Goal: Transaction & Acquisition: Purchase product/service

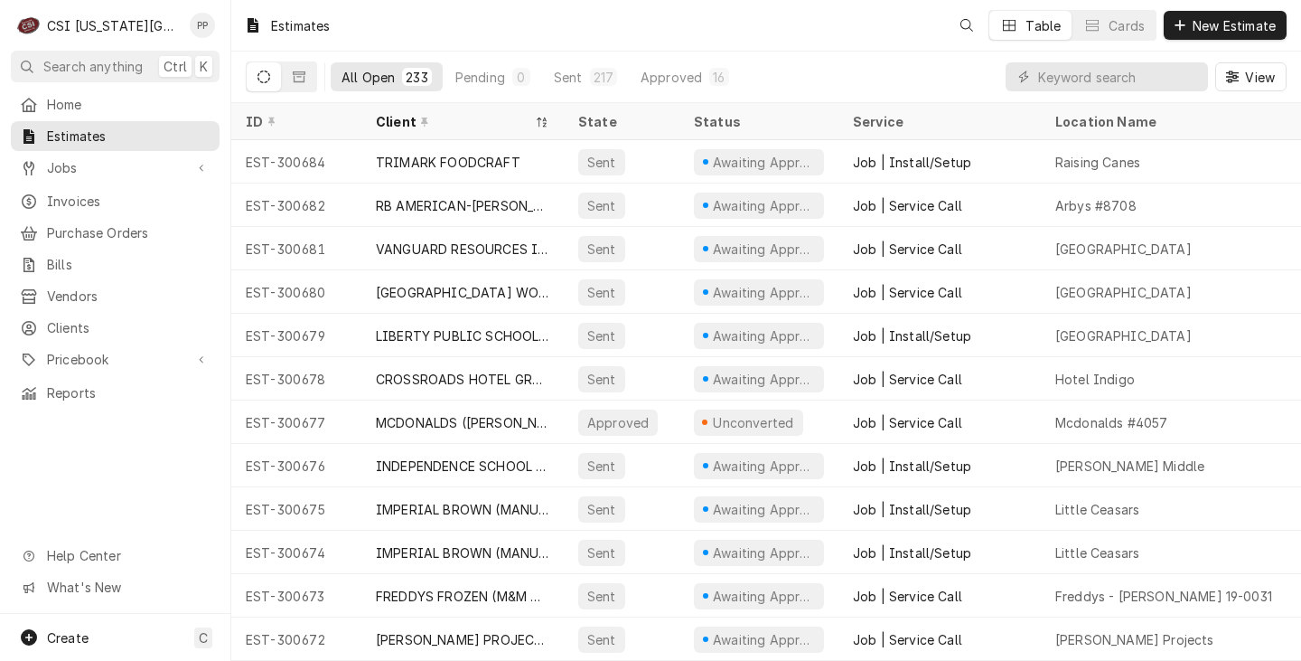
click at [1211, 38] on button "New Estimate" at bounding box center [1225, 25] width 123 height 29
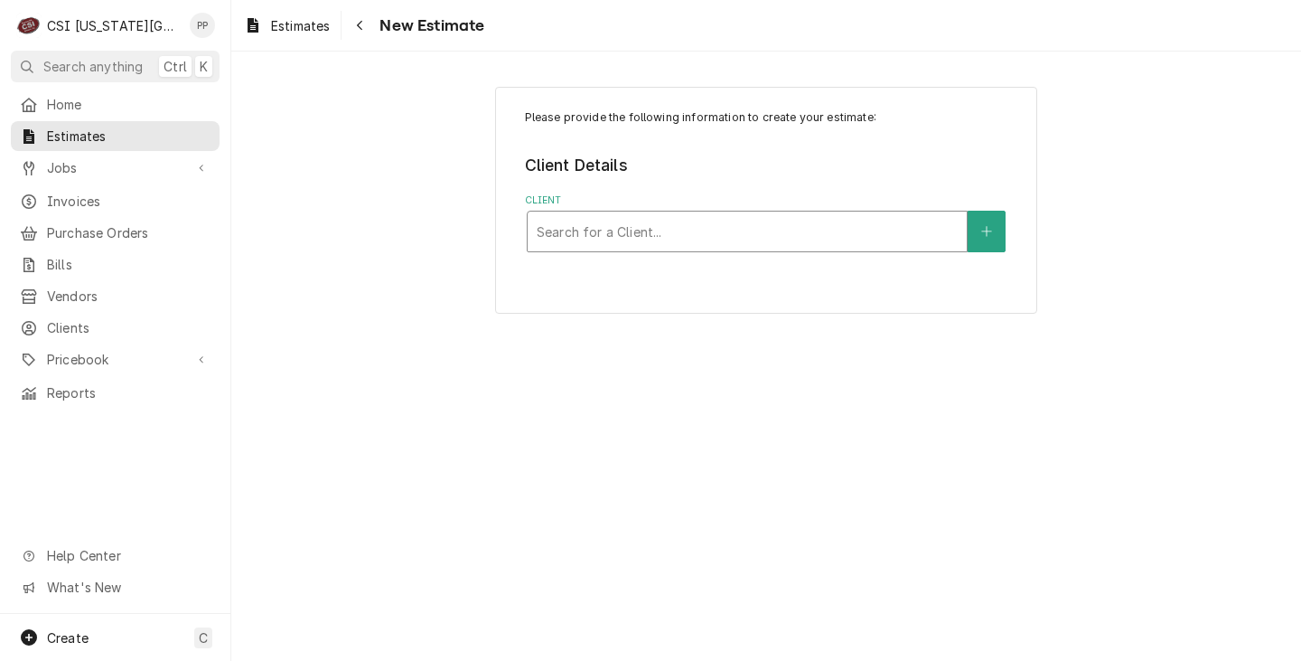
click at [720, 232] on div "Client" at bounding box center [747, 231] width 421 height 33
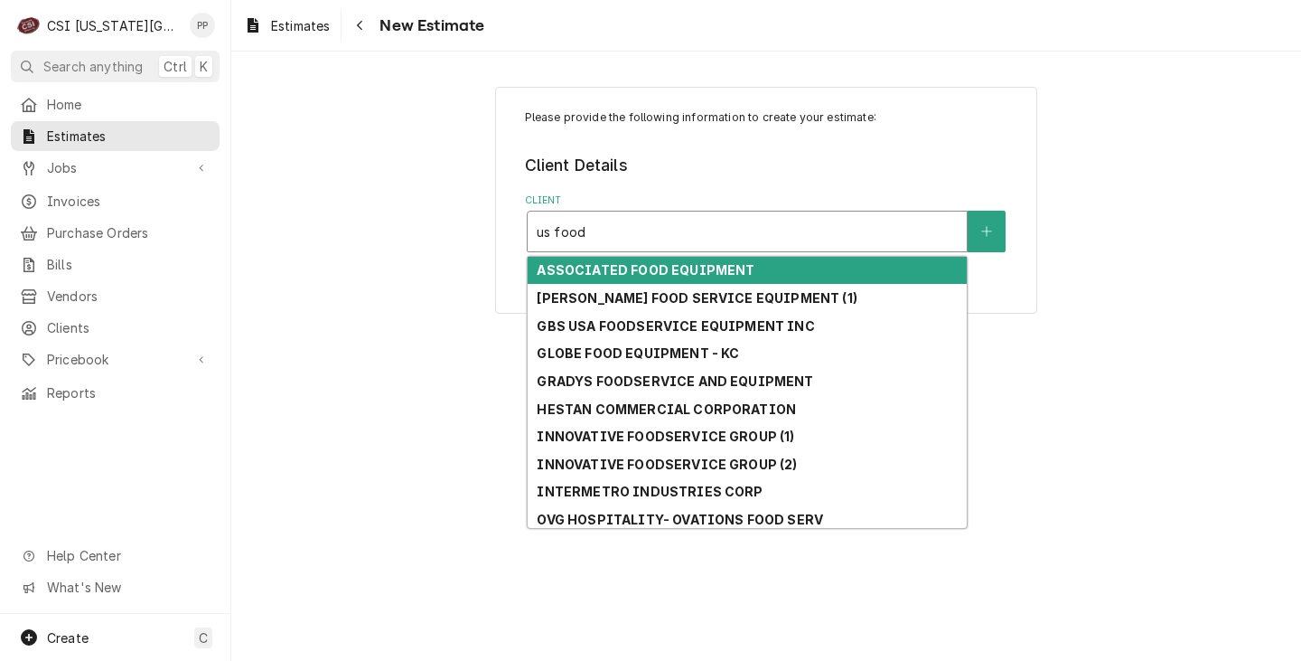
type input "us foods"
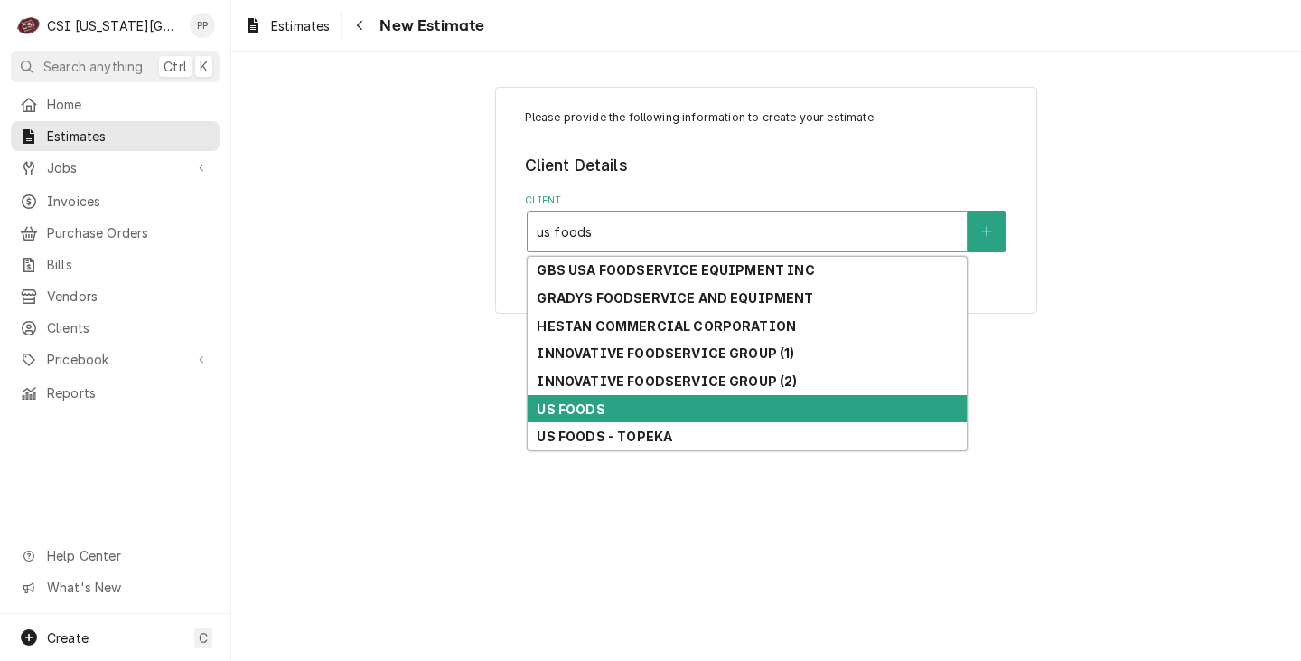
click at [681, 412] on div "US FOODS" at bounding box center [747, 409] width 439 height 28
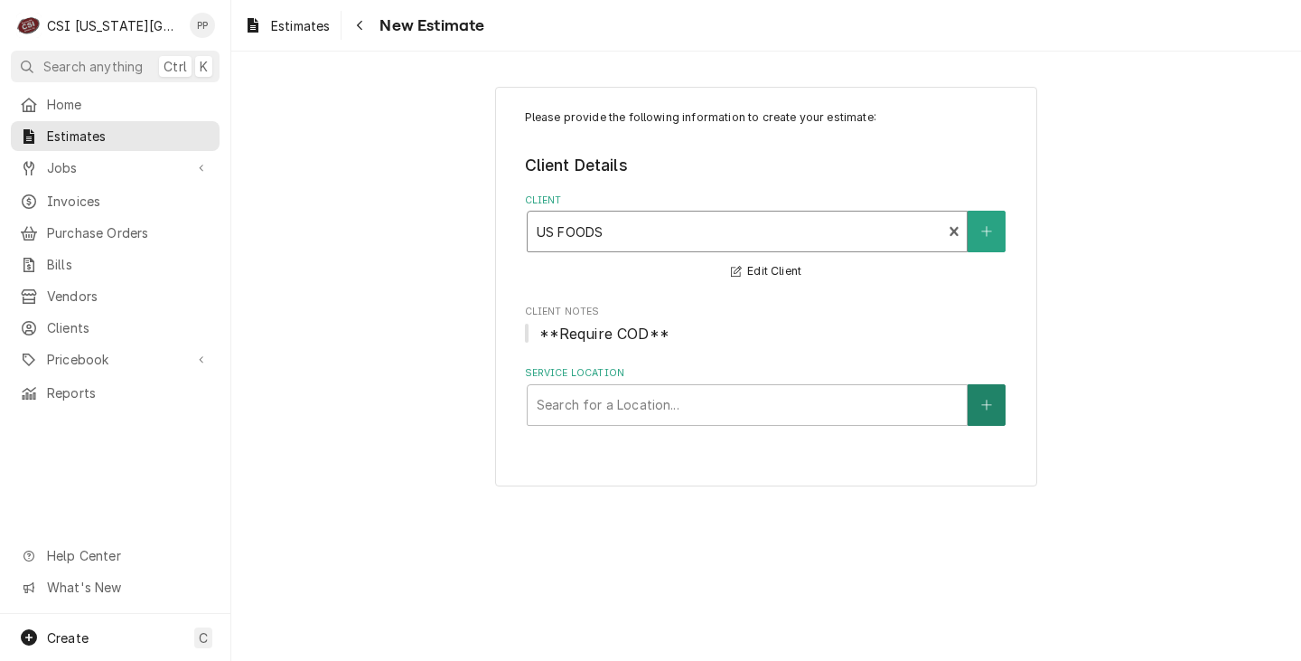
click at [980, 405] on button "Service Location" at bounding box center [987, 405] width 38 height 42
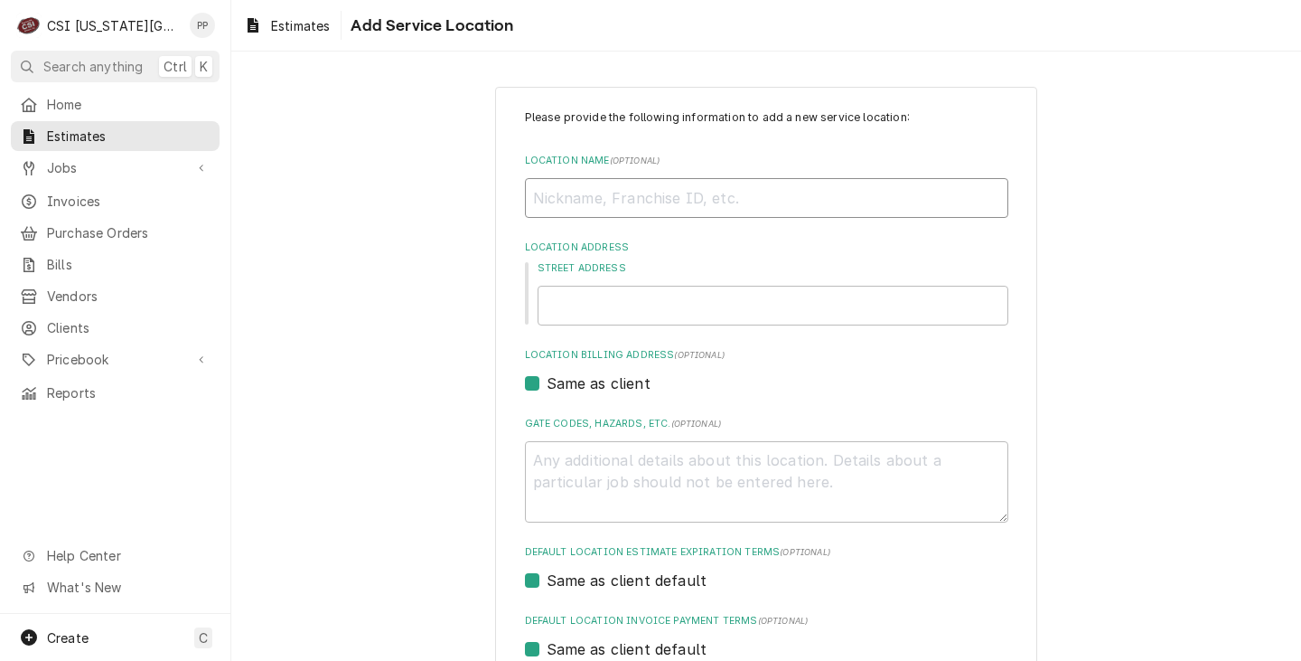
click at [651, 192] on input "Location Name ( optional )" at bounding box center [766, 198] width 483 height 40
type textarea "x"
type input "M"
type textarea "x"
type input "Mi"
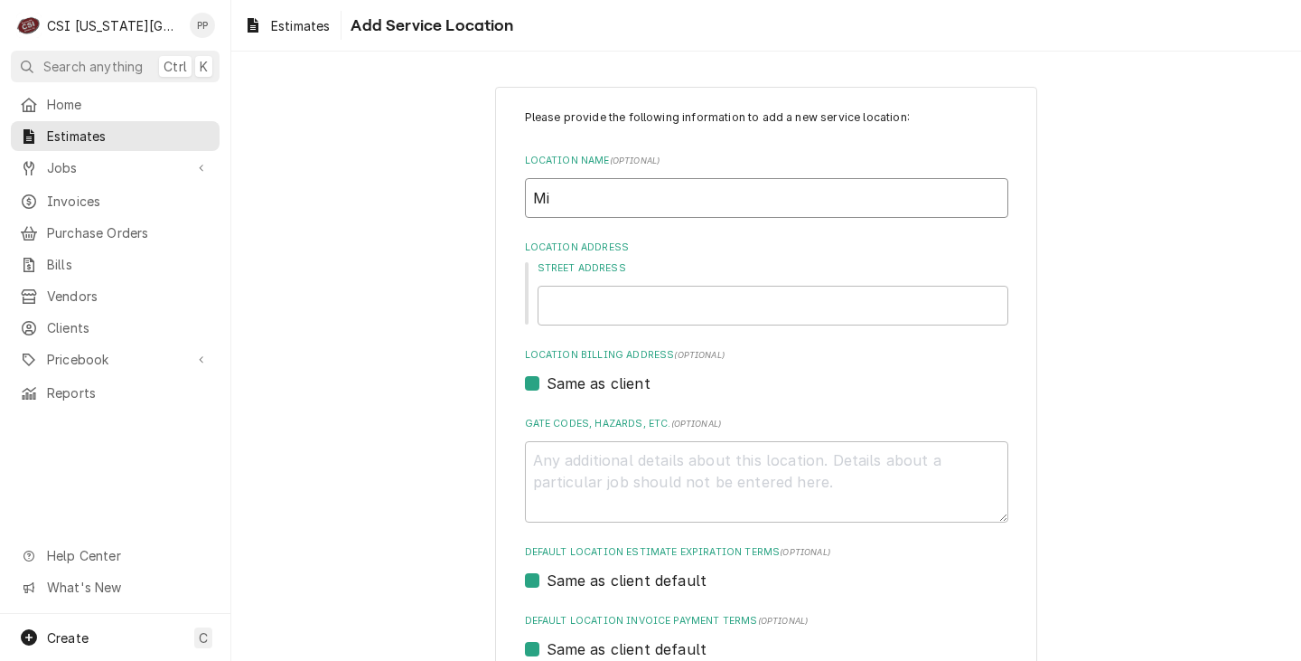
type textarea "x"
type input "Mi"
type textarea "x"
type input "Mi h"
type textarea "x"
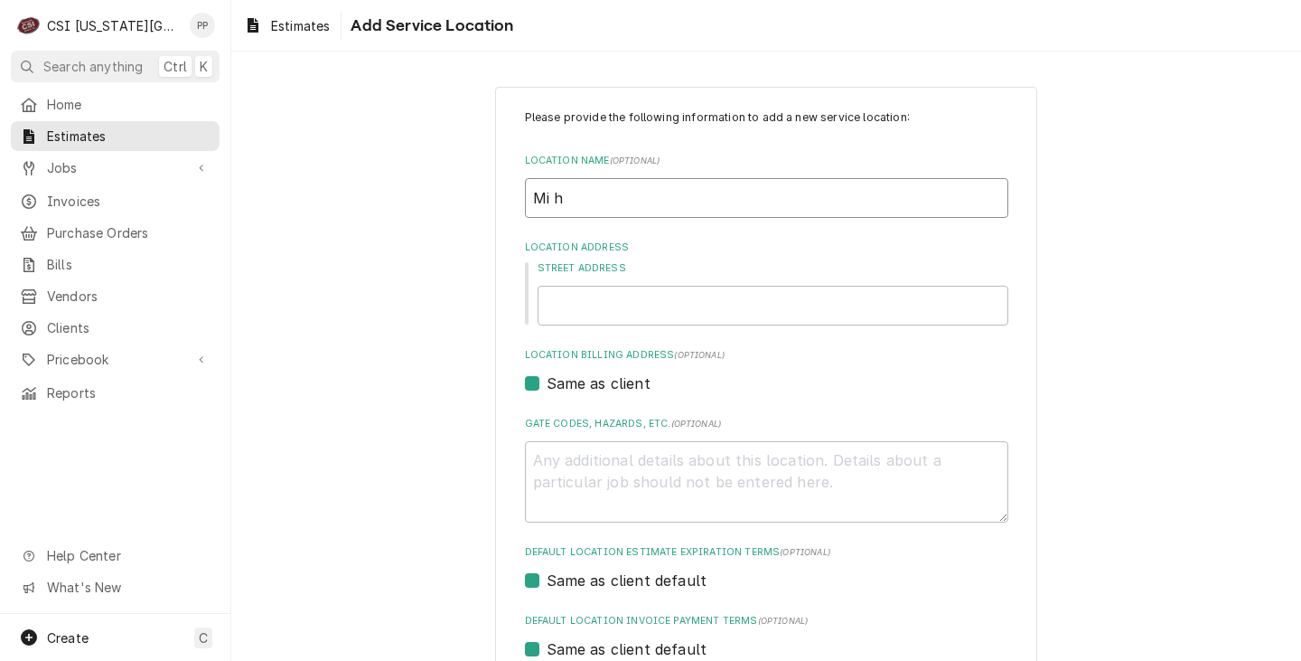
type input "Mi ha"
type textarea "x"
type input "Mi hac"
type textarea "x"
type input "Mi ha"
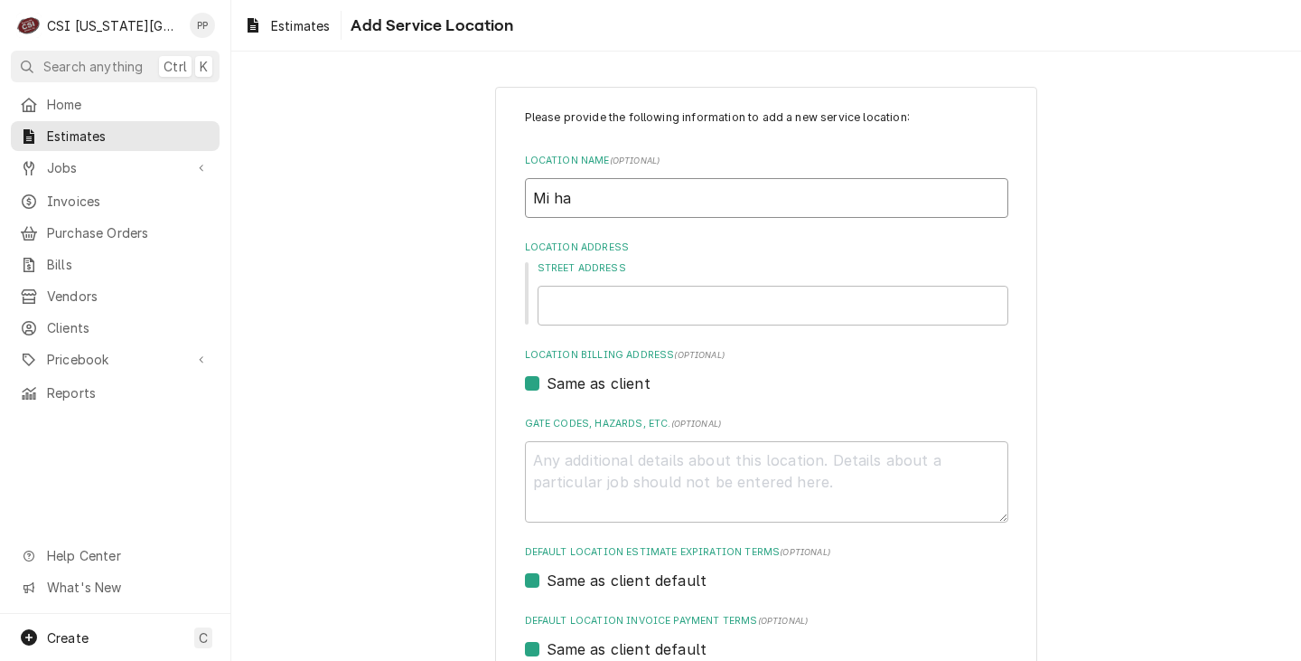
type textarea "x"
type input "Mi h"
type textarea "x"
type input "Mi"
type textarea "x"
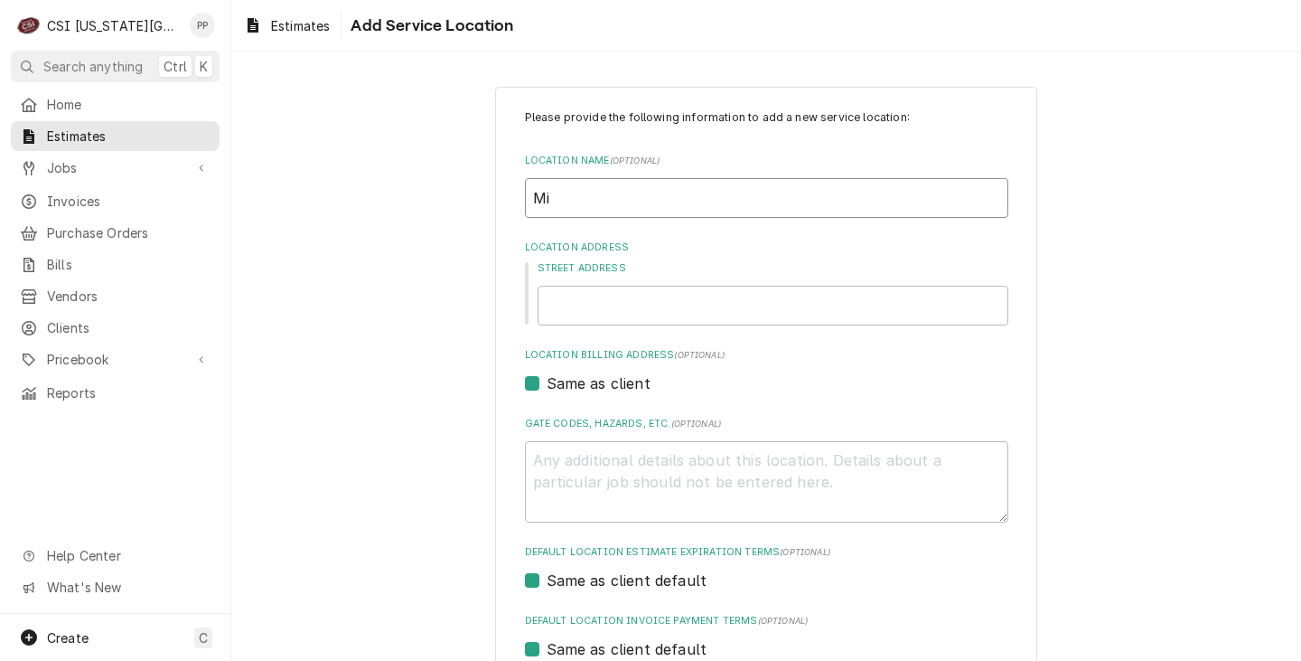
type input "Mi H"
type textarea "x"
type input "Mi Ha"
type textarea "x"
type input "Mi Hac"
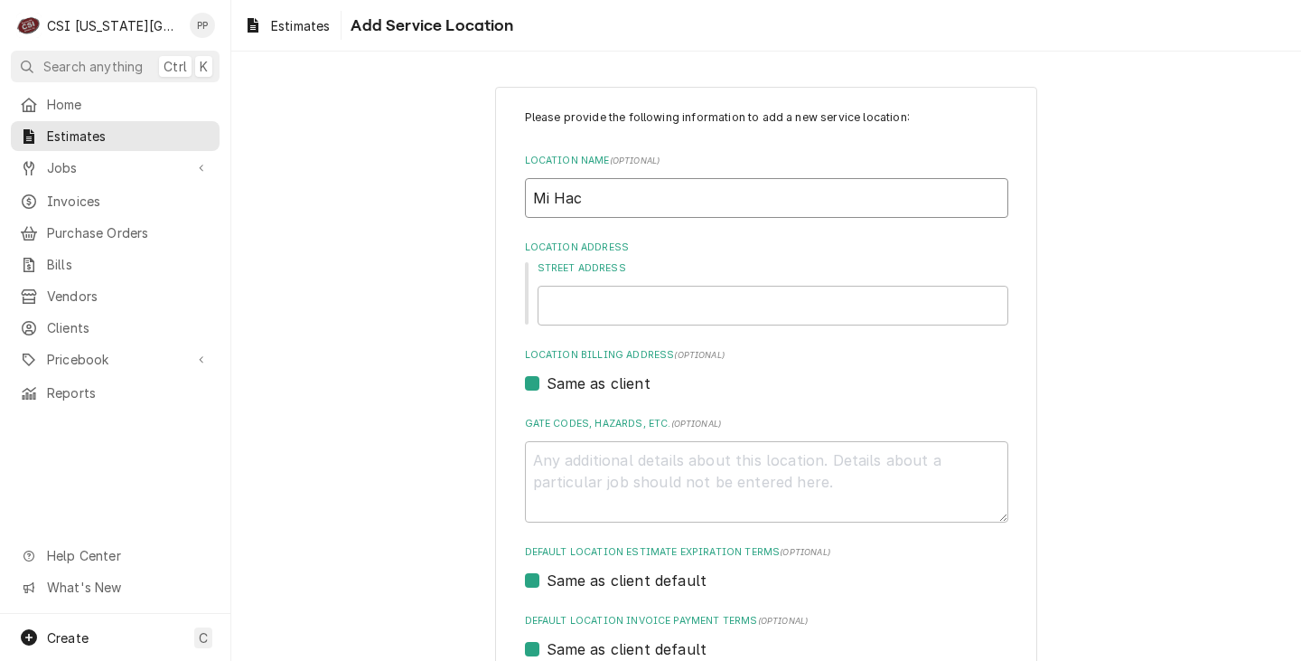
type textarea "x"
type input "Mi Hace"
type textarea "x"
type input "Mi Hacen"
type textarea "x"
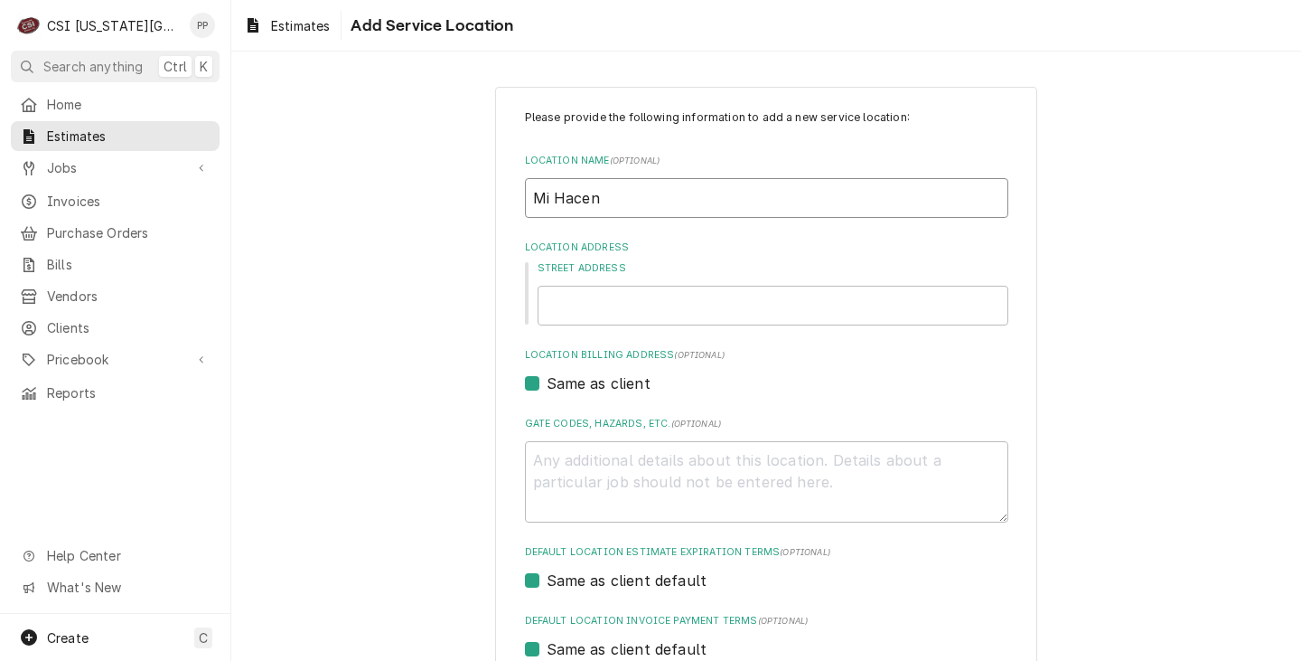
type input "Mi Hace"
type textarea "x"
type input "Mi Hac"
type textarea "x"
type input "Mi Haci"
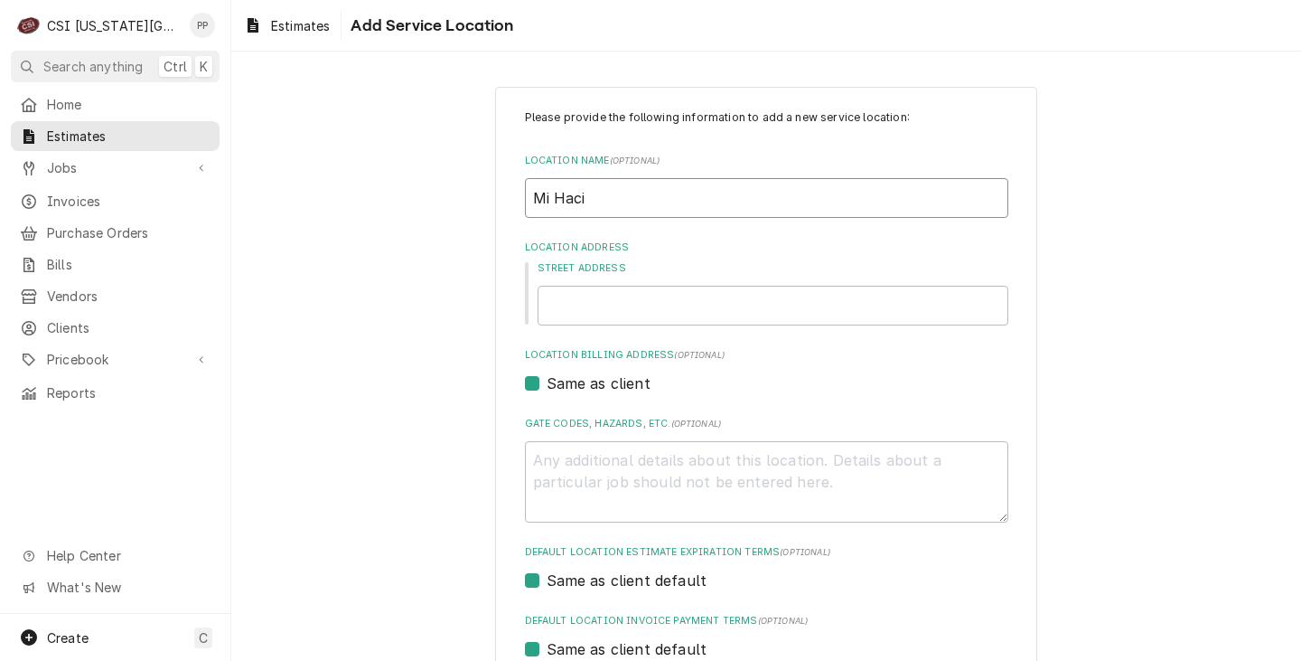
type textarea "x"
type input "Mi Hacie"
type textarea "x"
type input "Mi Hacien"
type textarea "x"
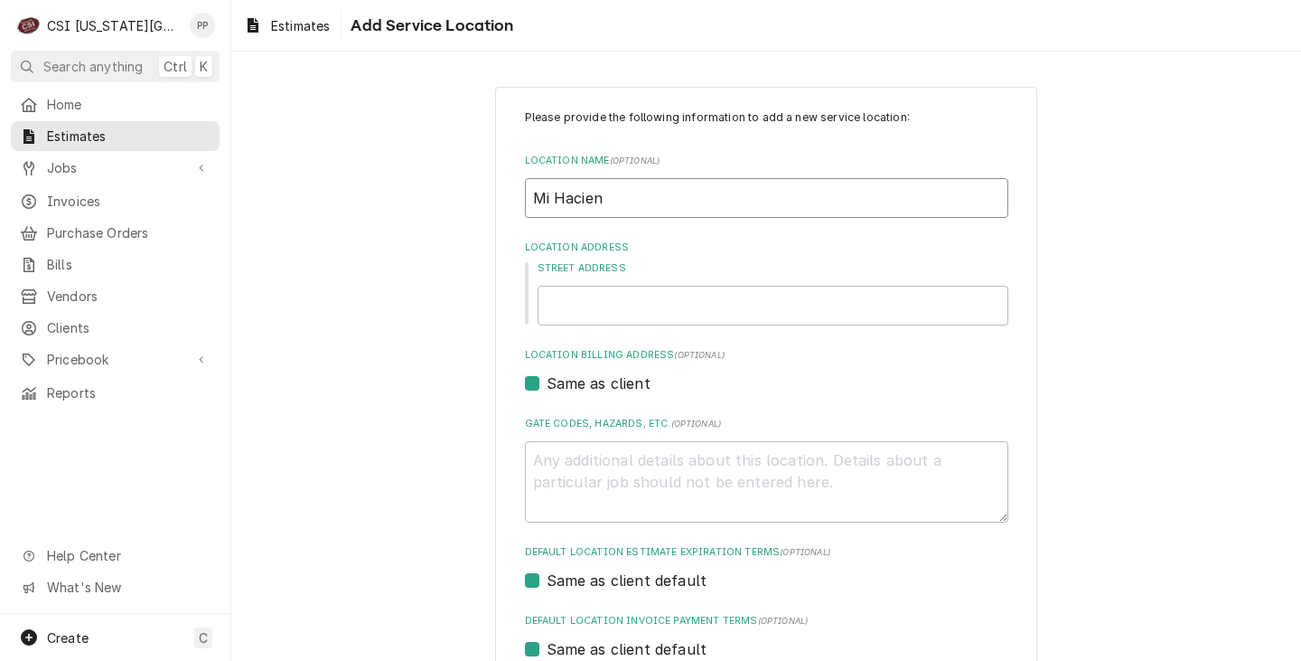
type input "Mi Haciend"
type textarea "x"
type input "Mi Haciends"
type textarea "x"
type input "Mi Haciends"
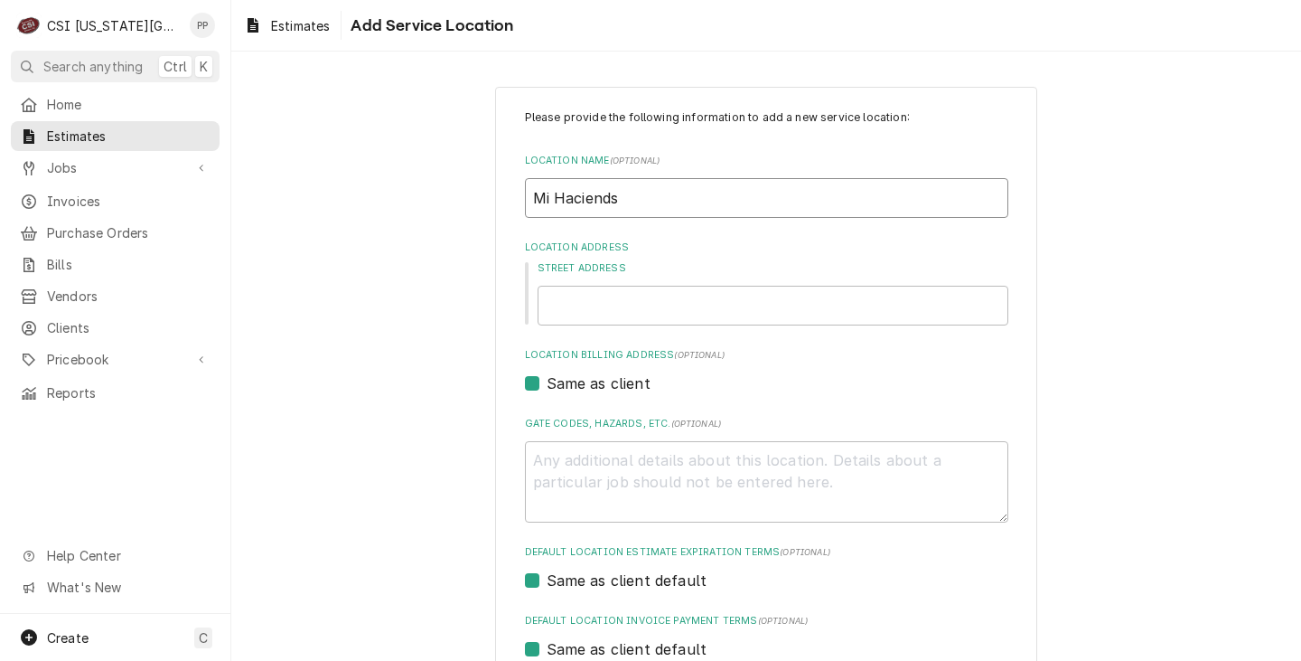
type textarea "x"
type input "Mi Haciends"
type textarea "x"
type input "Mi Haciend"
type textarea "x"
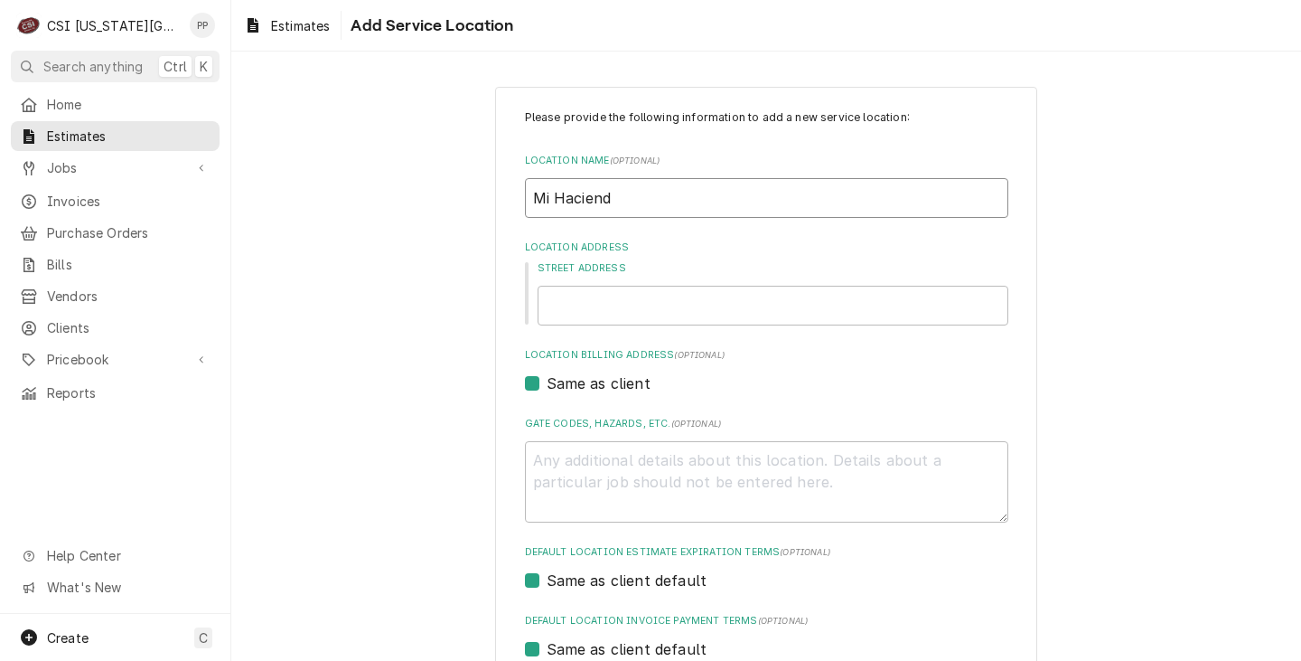
type input "Mi Hacienda"
type textarea "x"
type input "Mi Hacienda"
type textarea "x"
type input "Mi Hacienda"
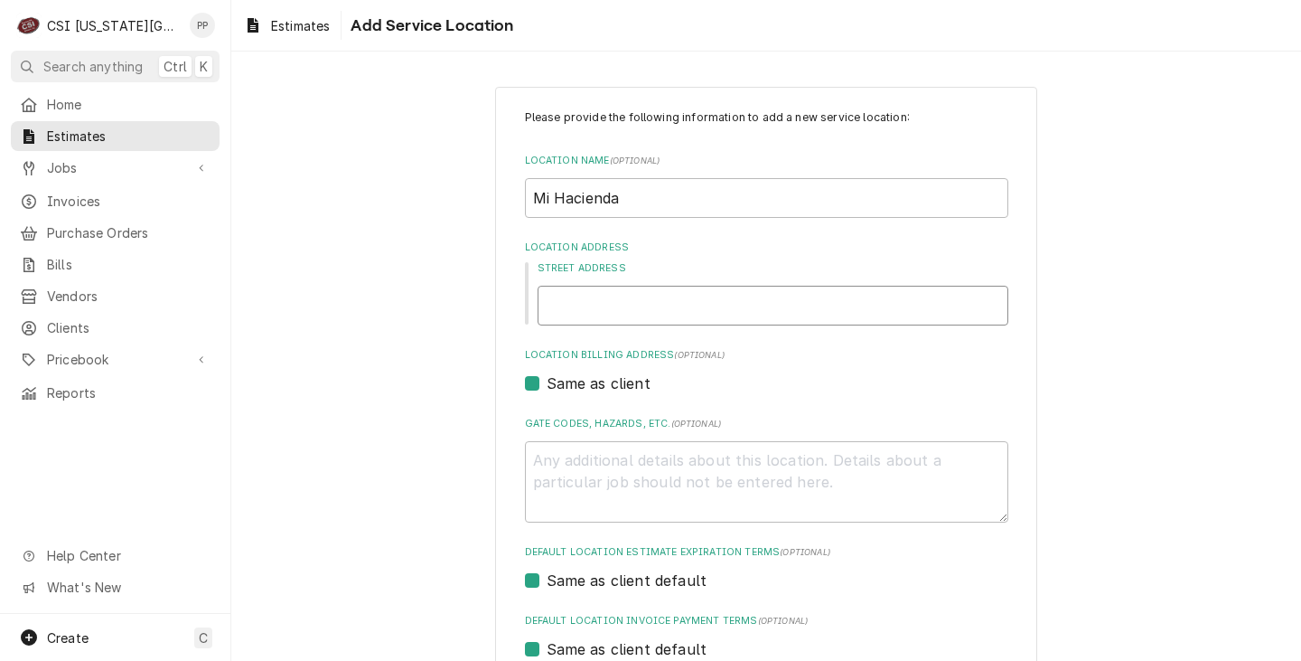
click at [660, 308] on input "Street Address" at bounding box center [773, 306] width 471 height 40
type textarea "x"
type input "1"
type textarea "x"
type input "19"
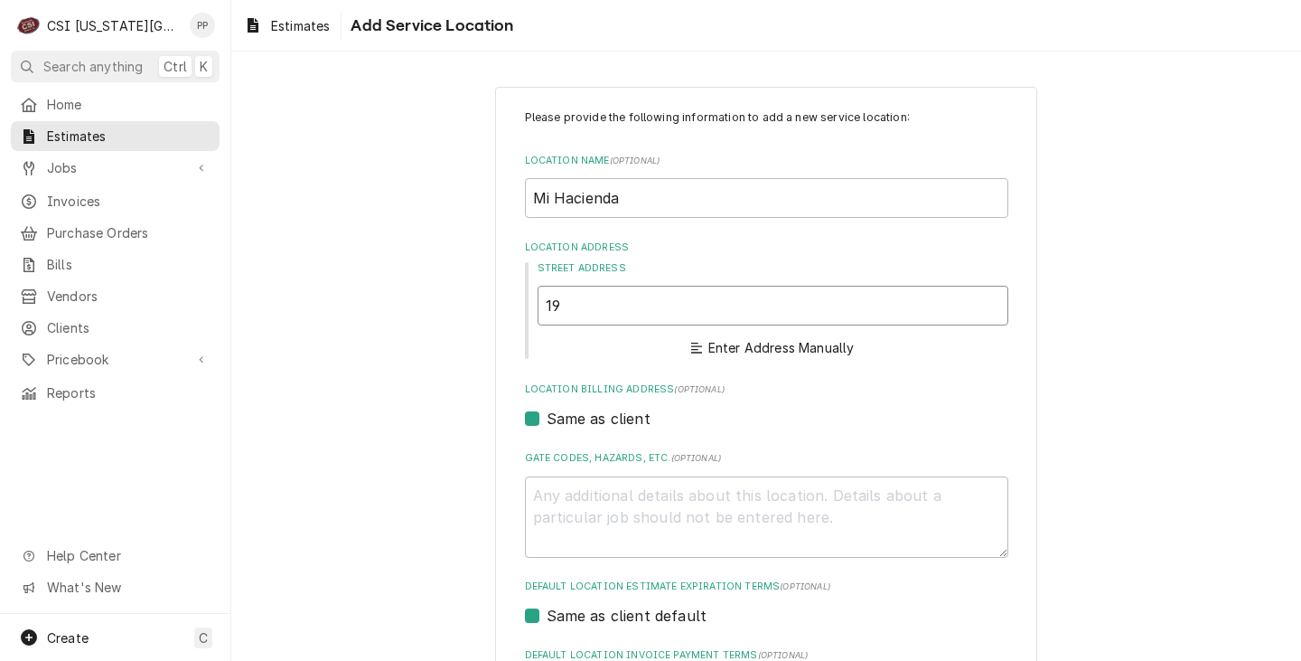
type textarea "x"
type input "191"
type textarea "x"
type input "1911"
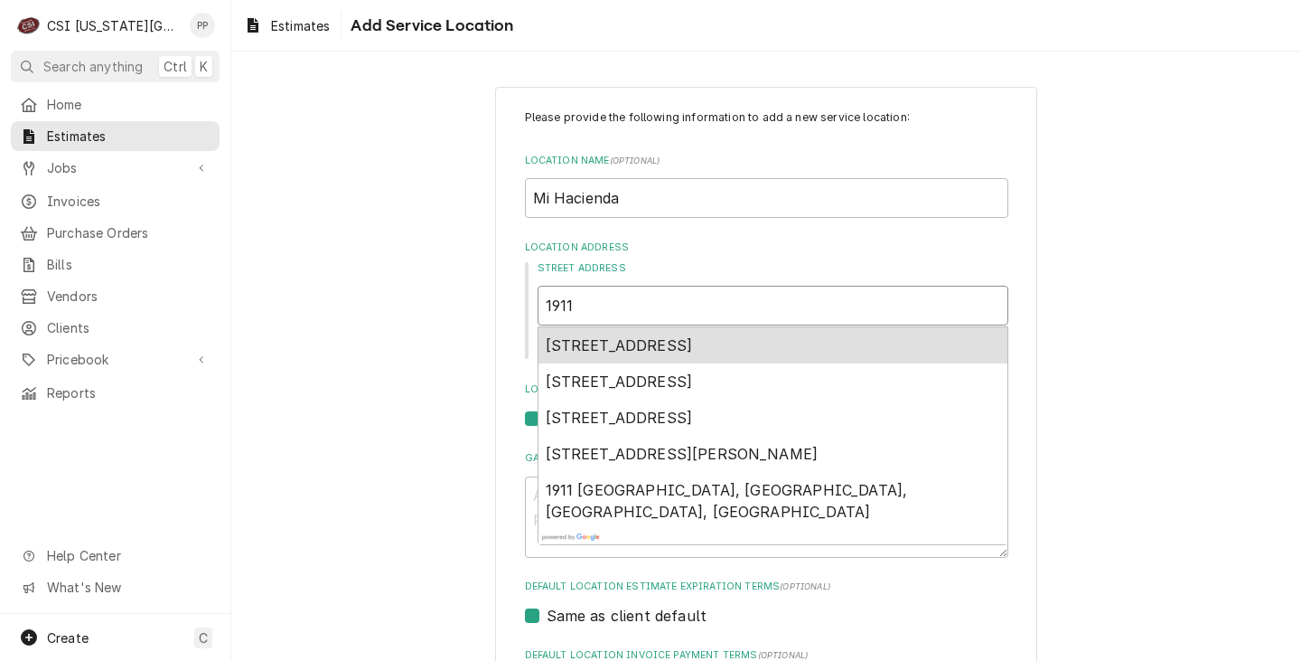
type textarea "x"
type input "1911"
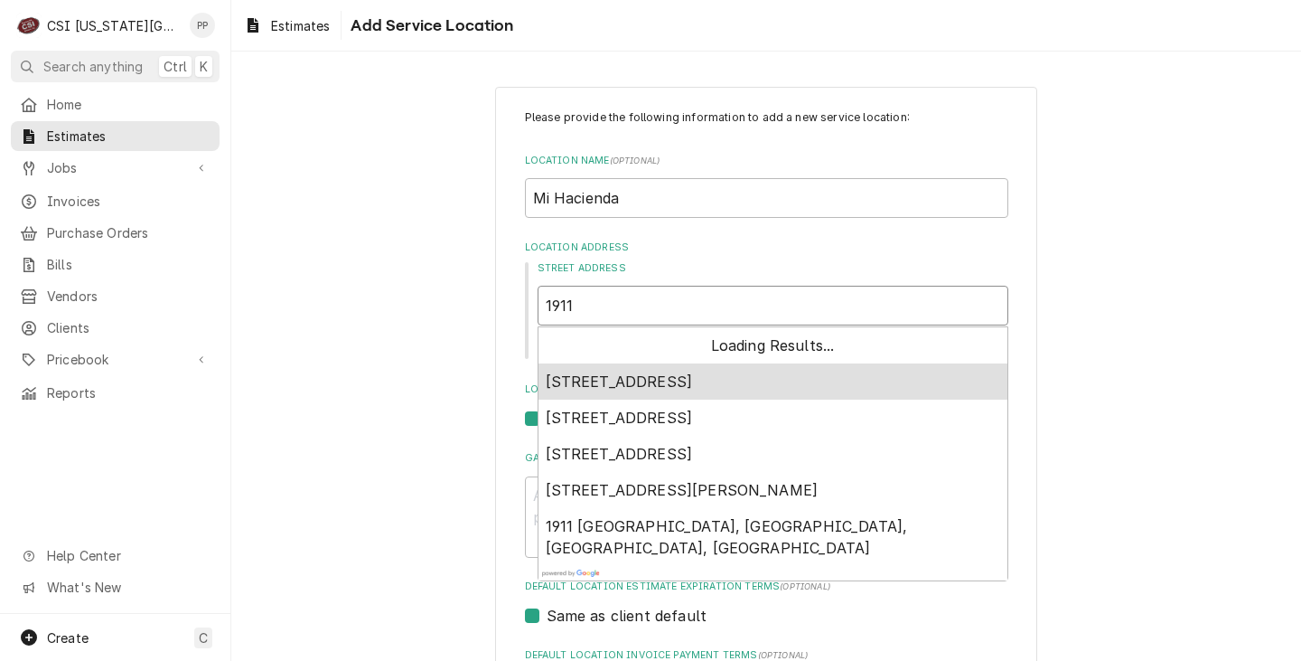
type textarea "x"
type input "1911 r"
type textarea "x"
type input "1911 ro"
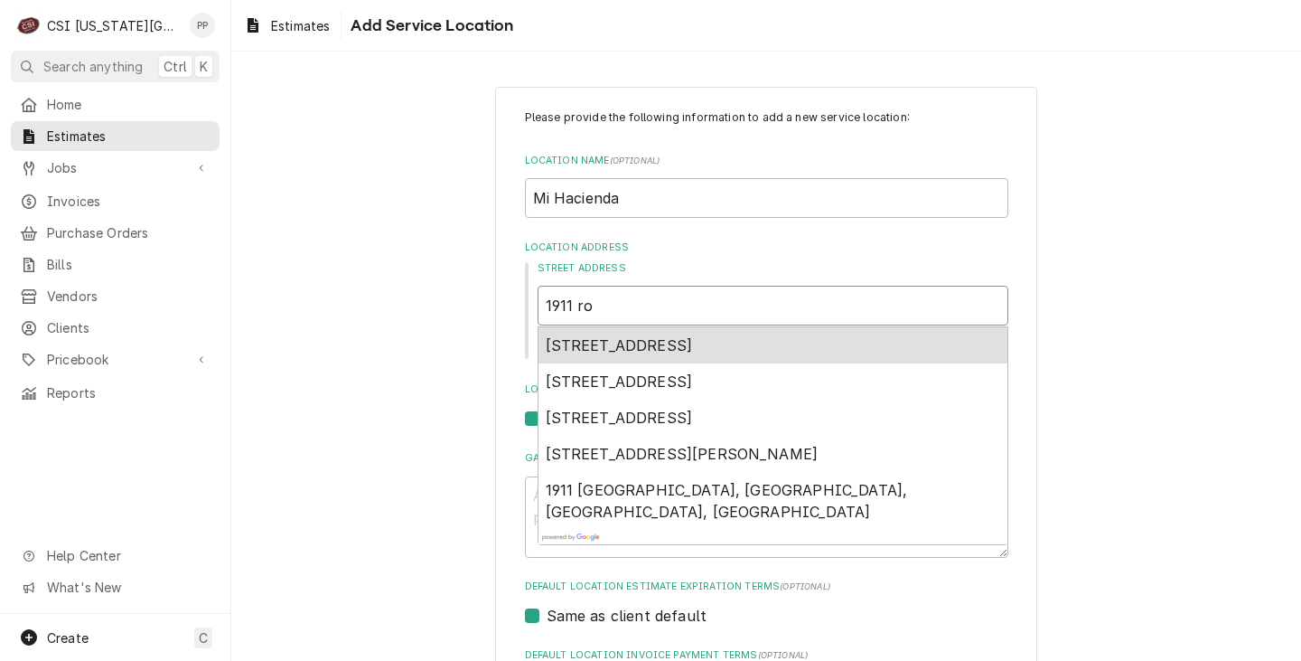
type textarea "x"
type input "1911 rou"
type textarea "x"
type input "1911 rout"
type textarea "x"
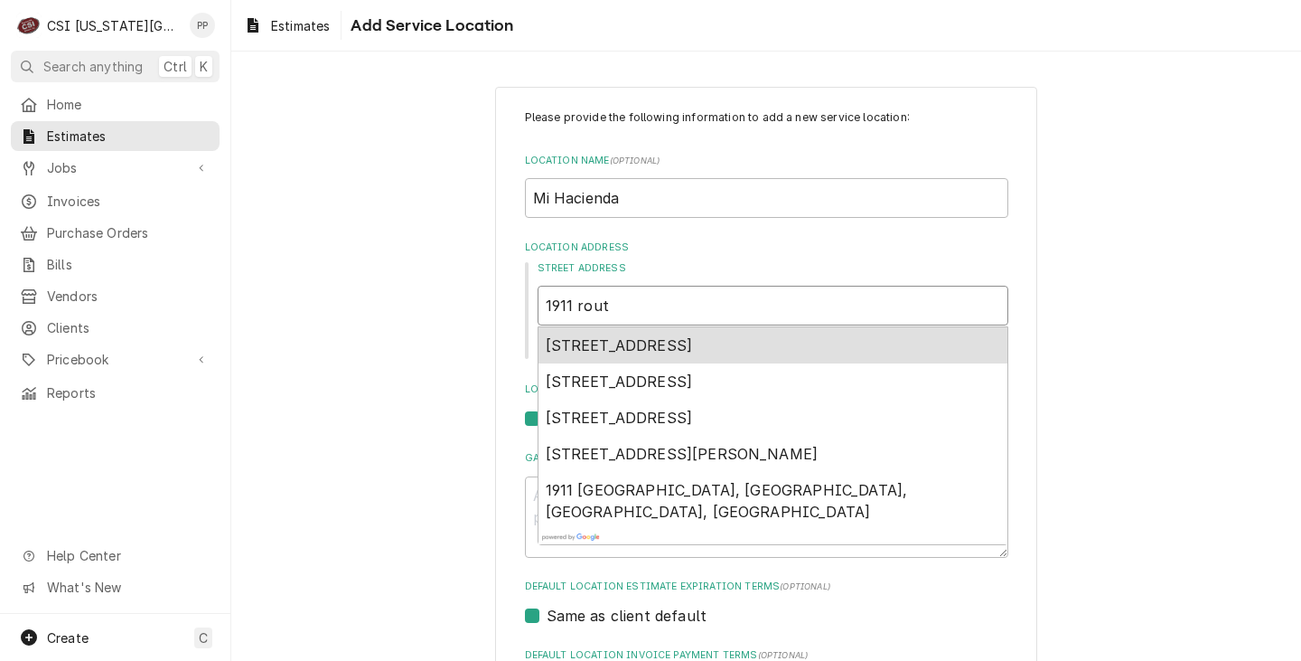
type input "1911 route"
type textarea "x"
type input "1911 route"
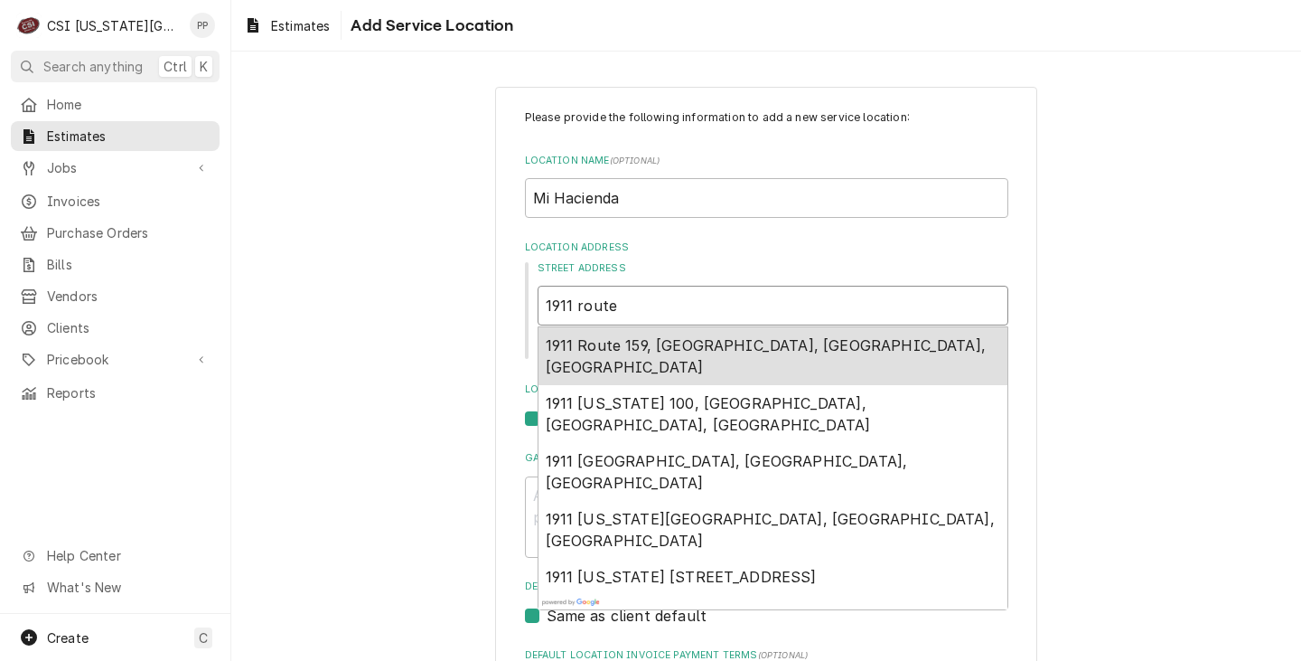
type textarea "x"
type input "1911 route 2"
type textarea "x"
type input "1911 route 29"
type textarea "x"
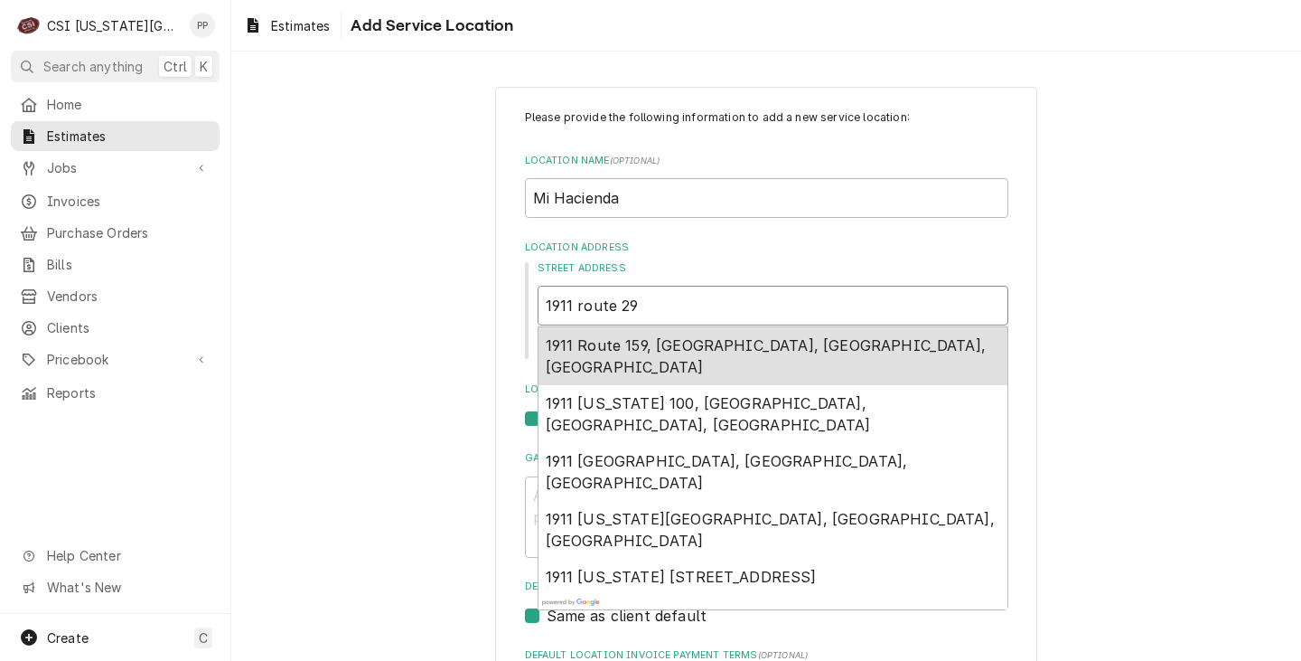
type input "1911 route 291"
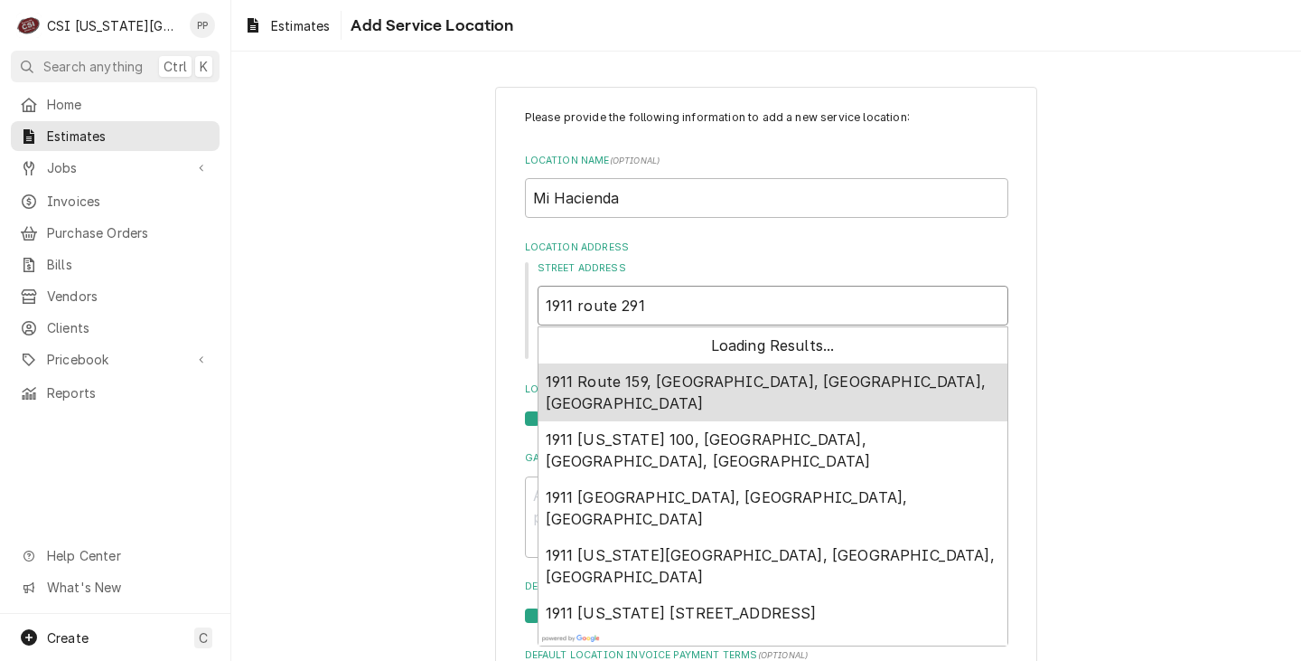
type textarea "x"
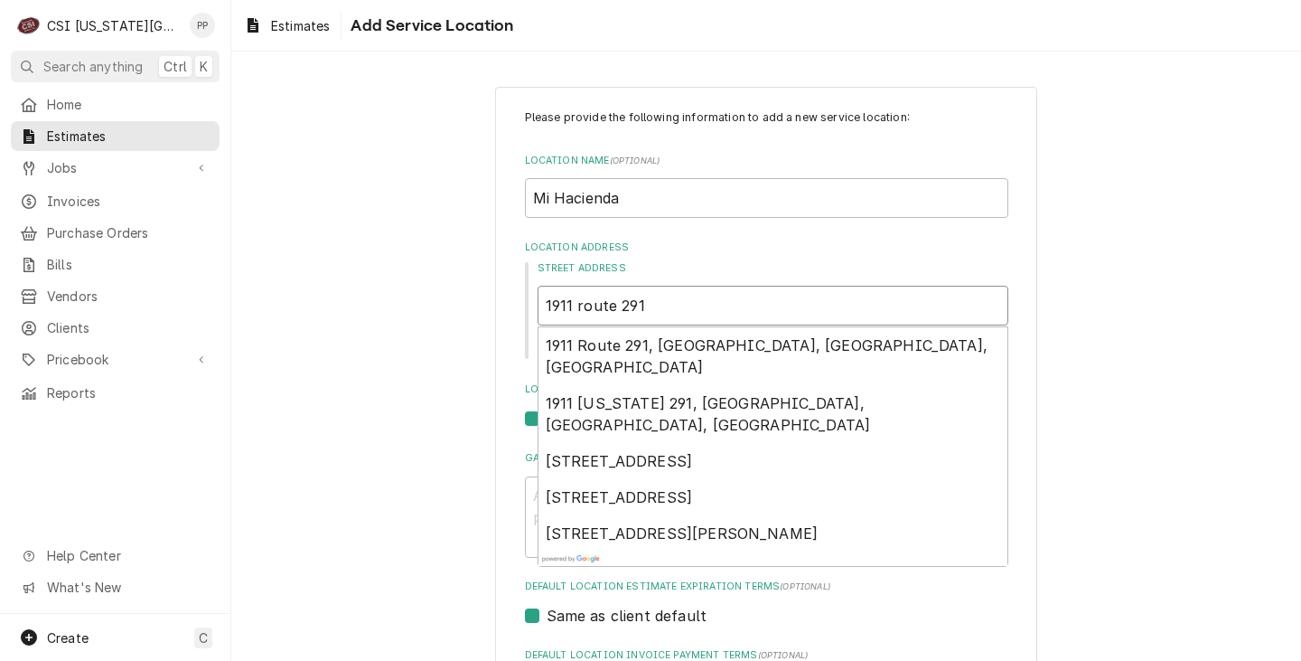
type input "1911 route 291"
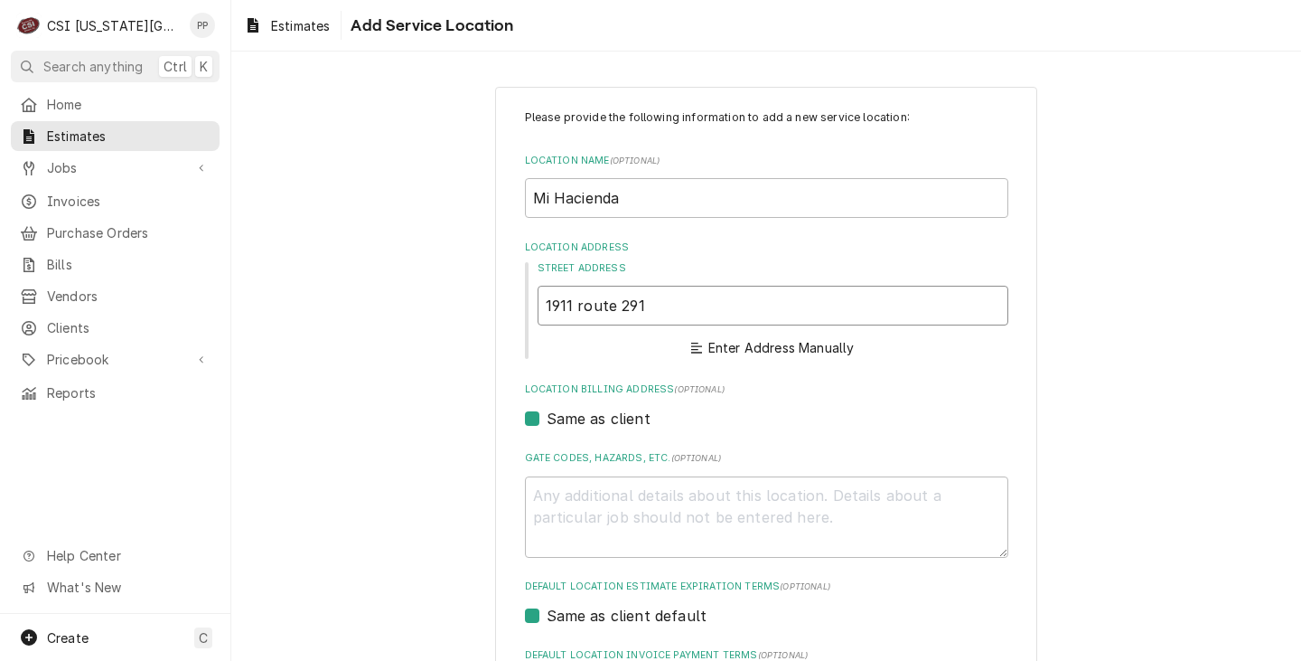
click at [540, 303] on input "1911 route 291" at bounding box center [773, 306] width 471 height 40
type textarea "x"
type input "21911 route 291"
type textarea "x"
type input "291911 route 291"
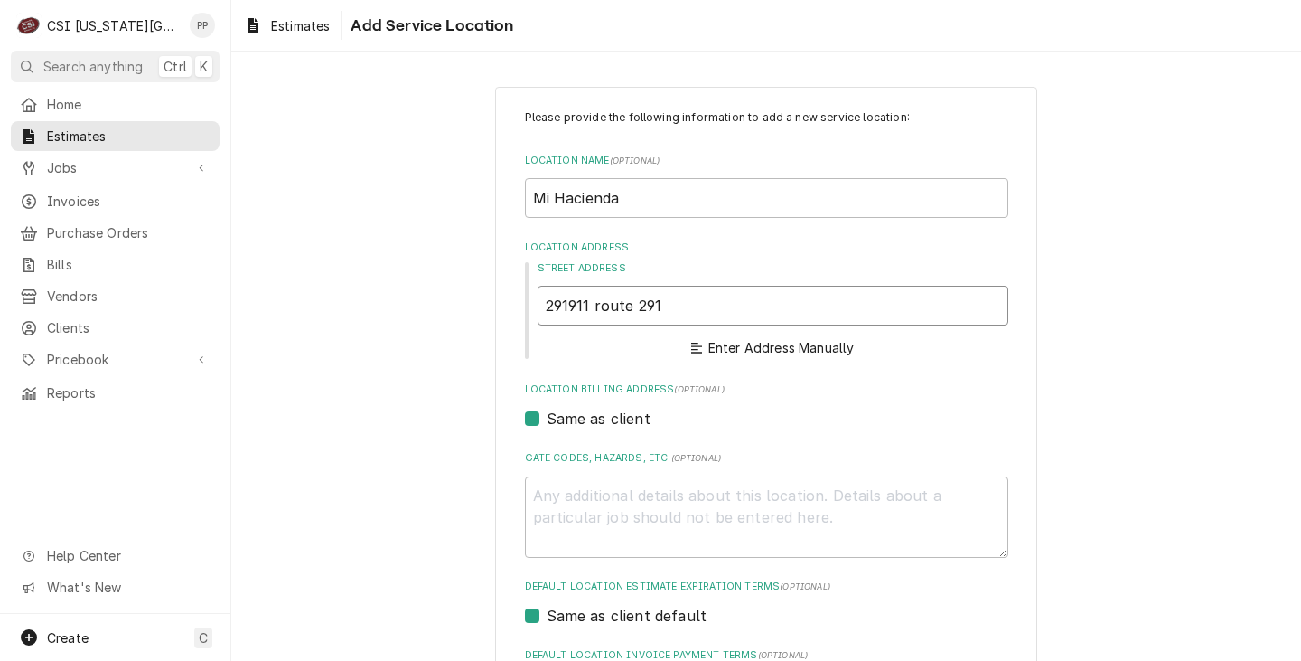
type textarea "x"
type input "2901911 route 291"
type textarea "x"
type input "290 1911 route 291"
type textarea "x"
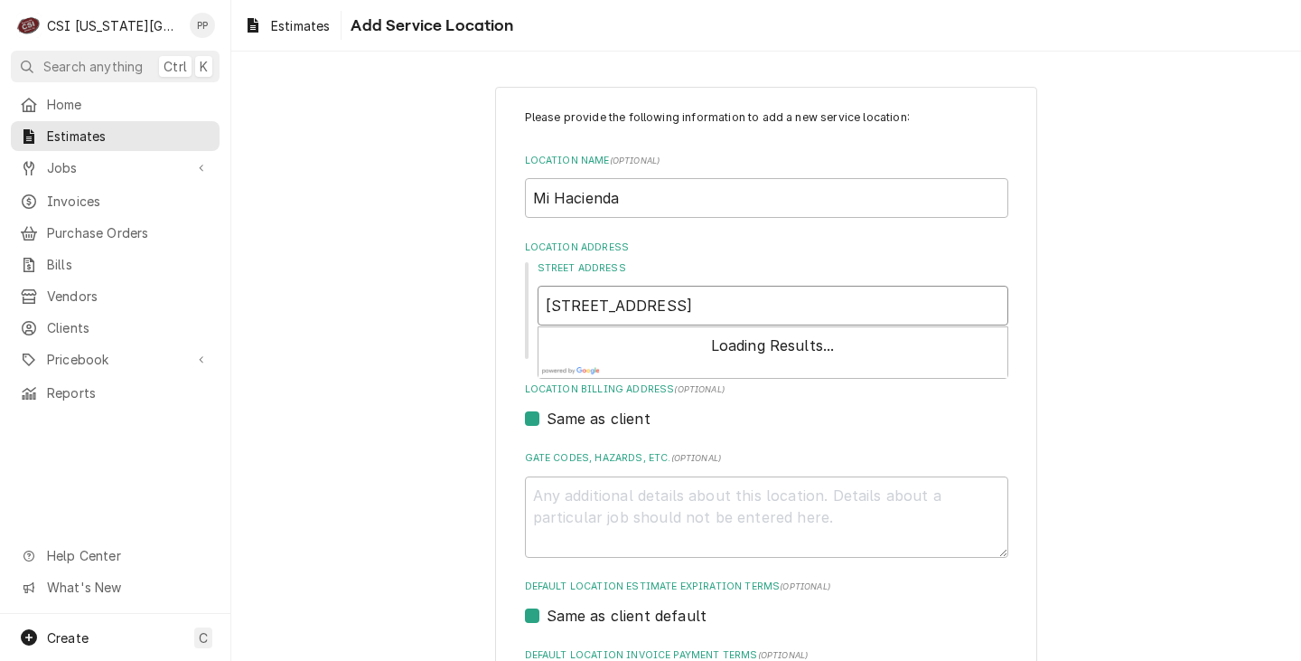
type input "290 s1911 route 291"
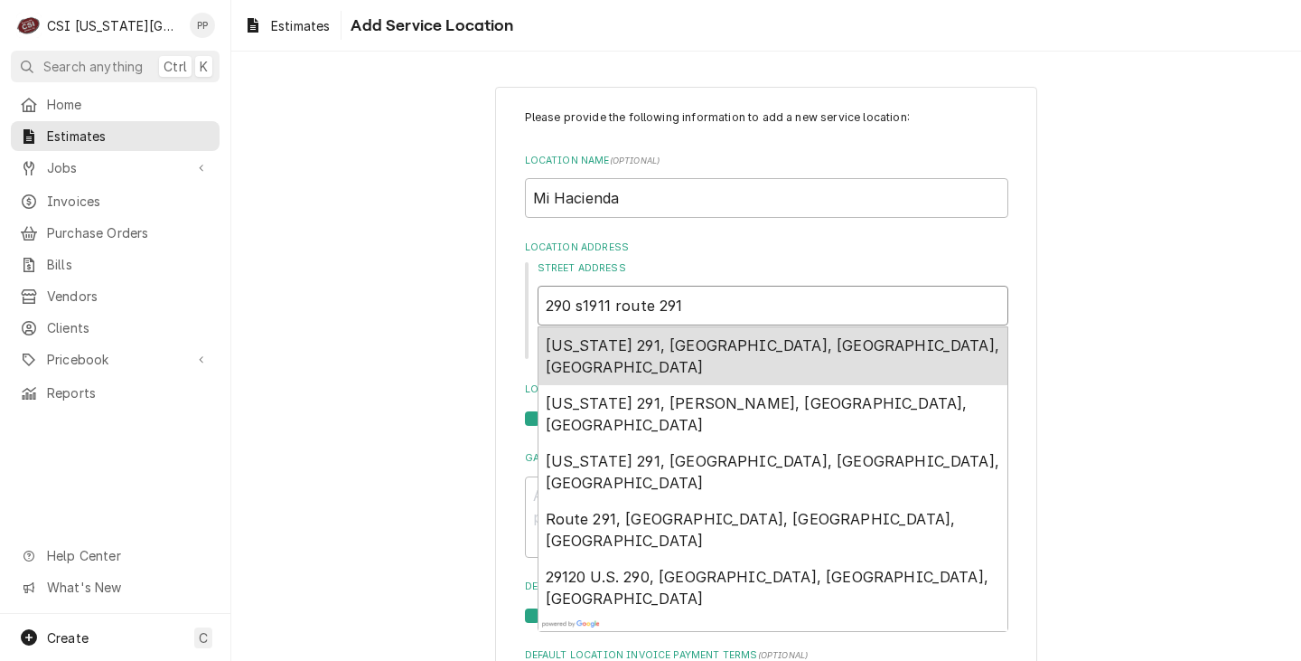
type textarea "x"
type input "290 s 1911 route 291"
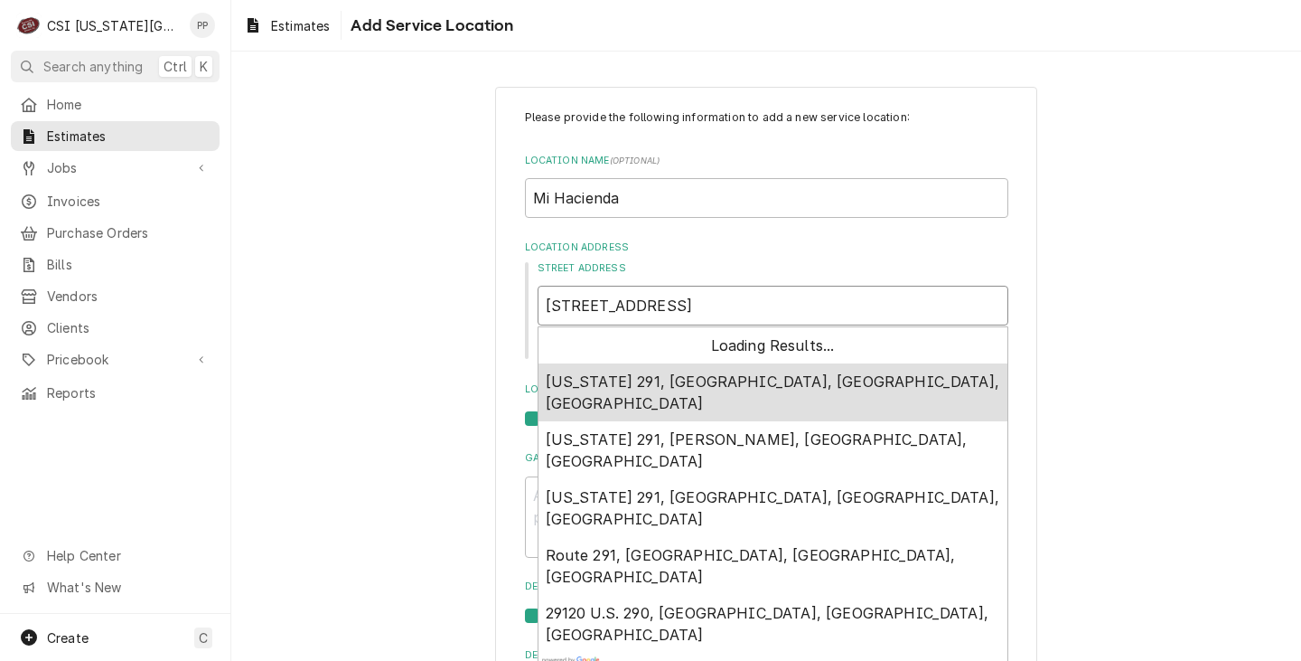
type textarea "x"
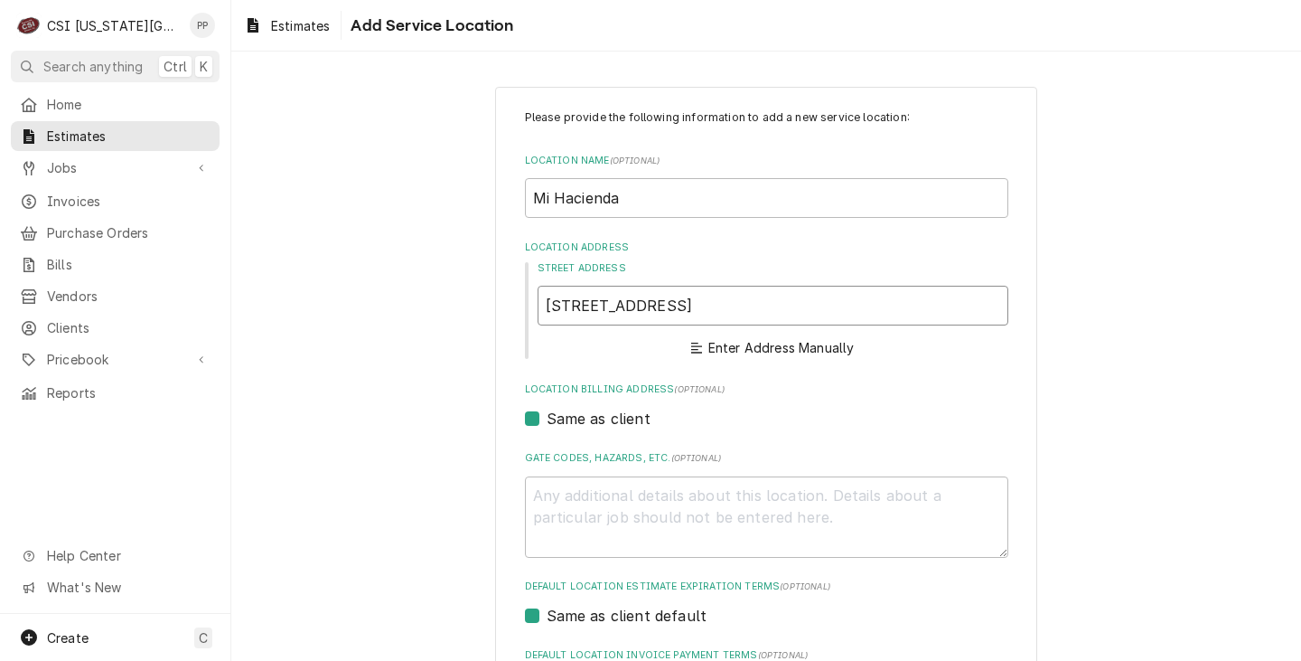
click at [751, 296] on input "290 s 1911 route 291" at bounding box center [773, 306] width 471 height 40
type input "290 s 1911 route 291"
click at [757, 352] on button "Enter Address Manually" at bounding box center [773, 347] width 170 height 25
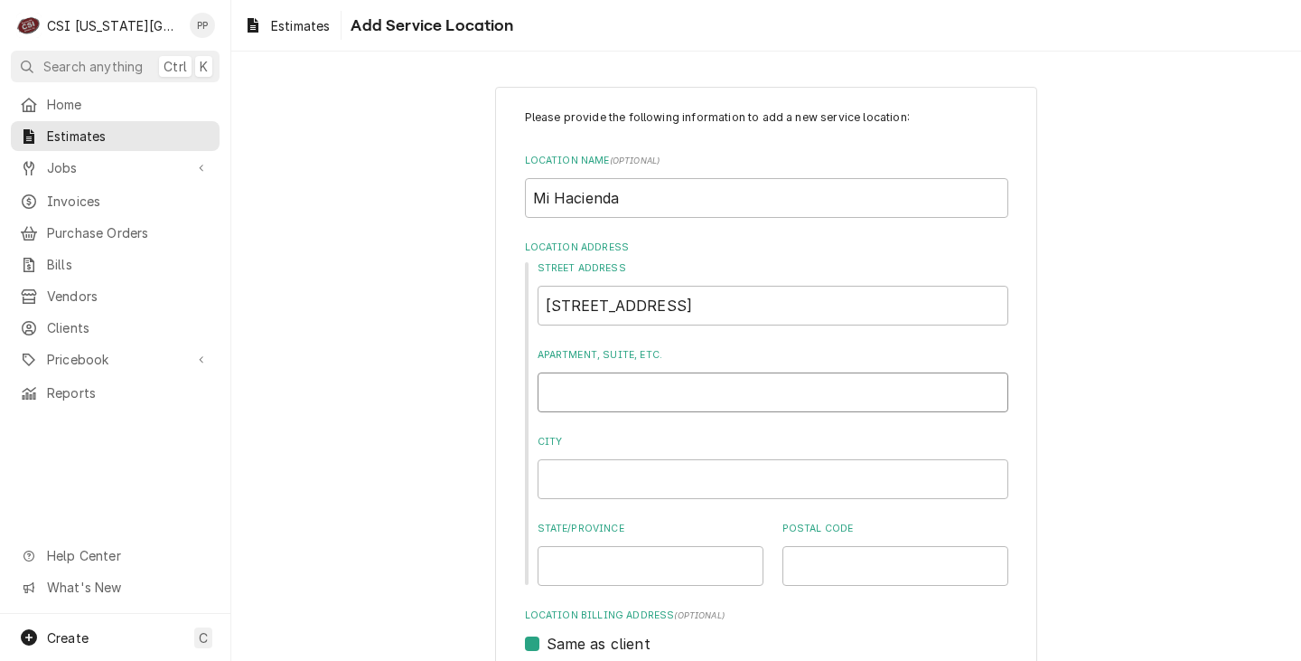
click at [672, 393] on input "Apartment, Suite, etc." at bounding box center [773, 392] width 471 height 40
click at [590, 482] on input "City" at bounding box center [773, 479] width 471 height 40
type textarea "x"
type input "l"
type textarea "x"
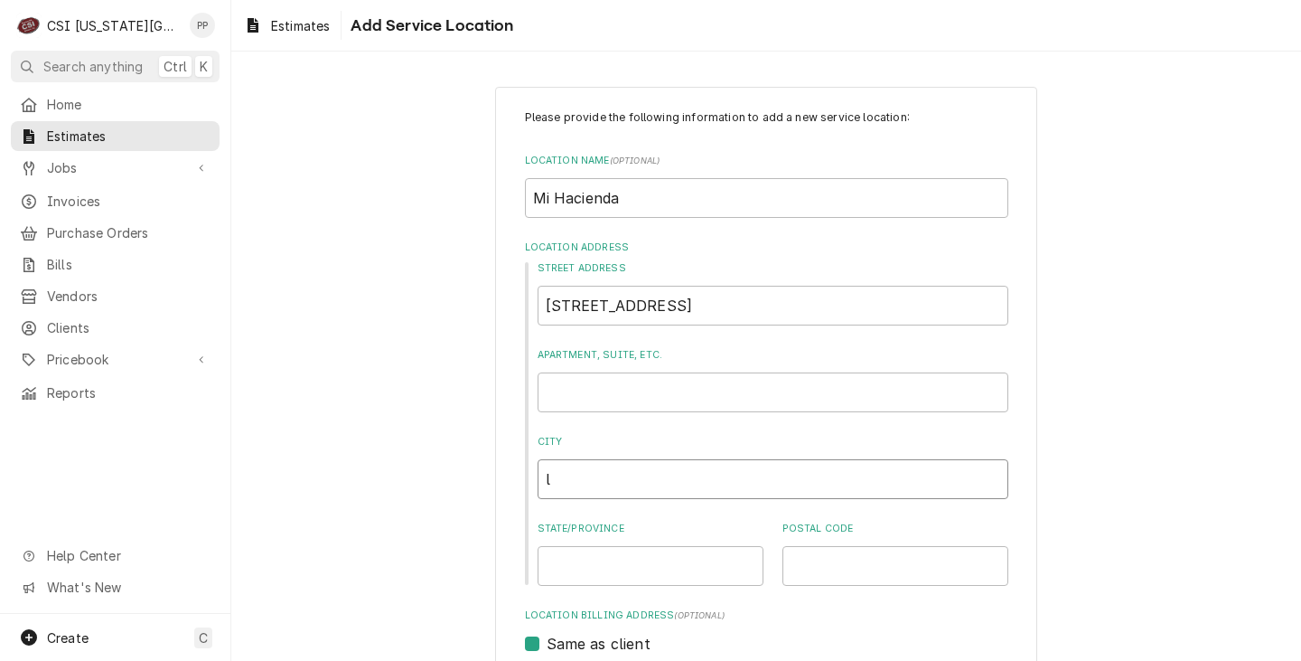
type input "li"
type textarea "x"
type input "lib"
type textarea "x"
type input "libe"
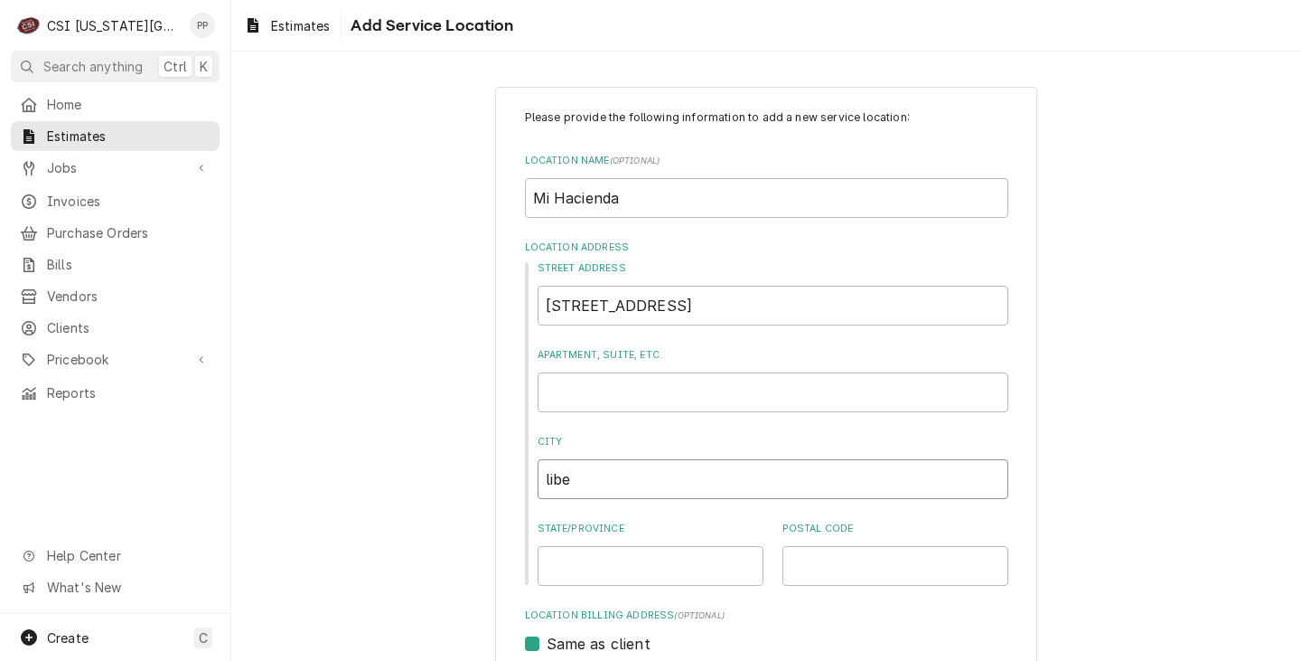
type textarea "x"
type input "liber"
type textarea "x"
type input "libert"
type textarea "x"
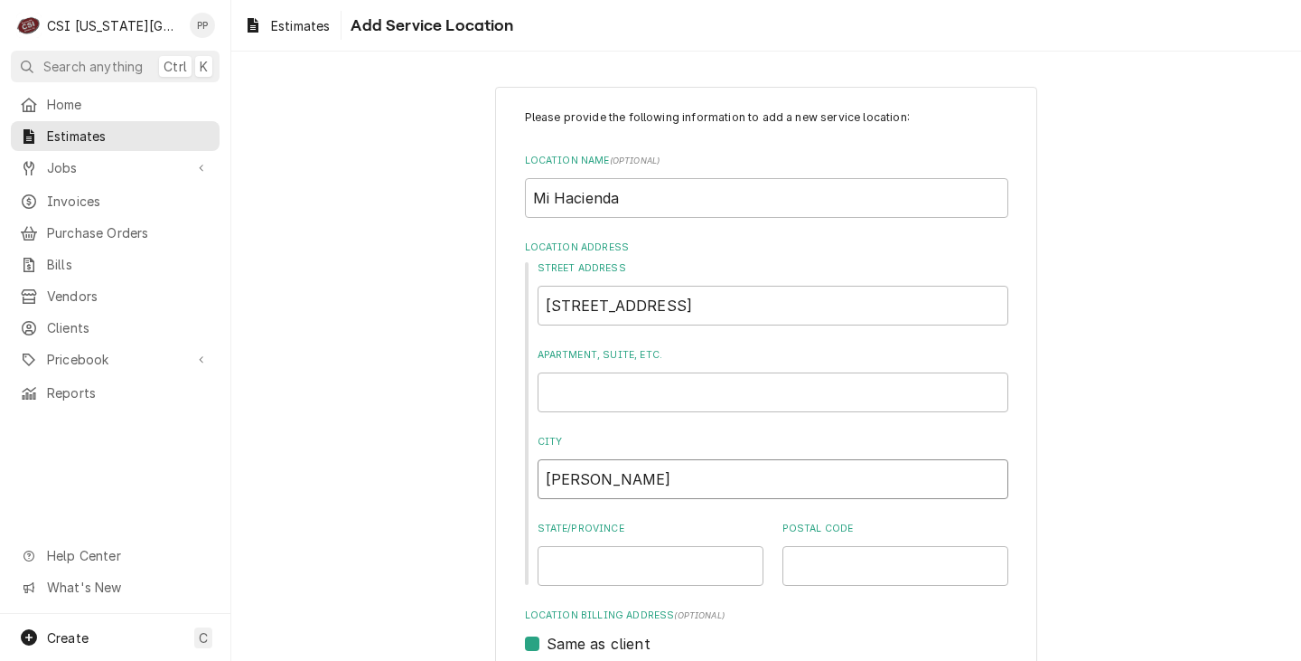
type input "liberty"
type textarea "x"
type input "liberty"
type textarea "x"
type input "m"
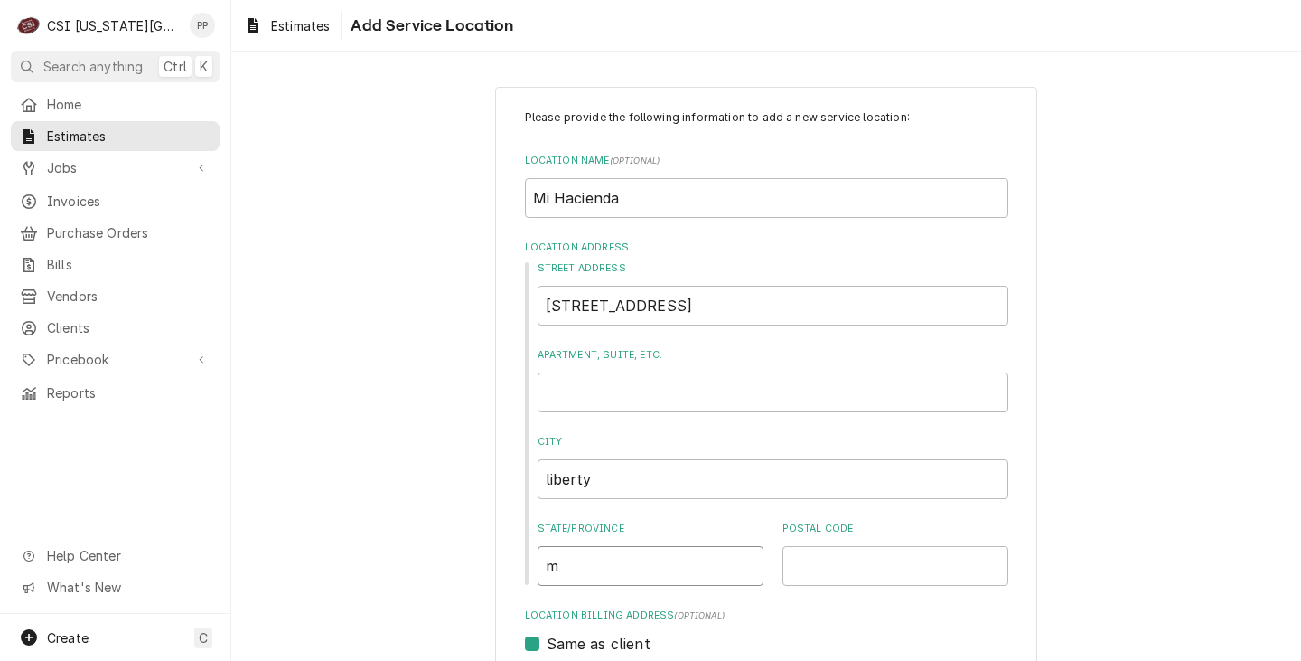
type textarea "x"
type input "mo"
type textarea "x"
type input "6"
type textarea "x"
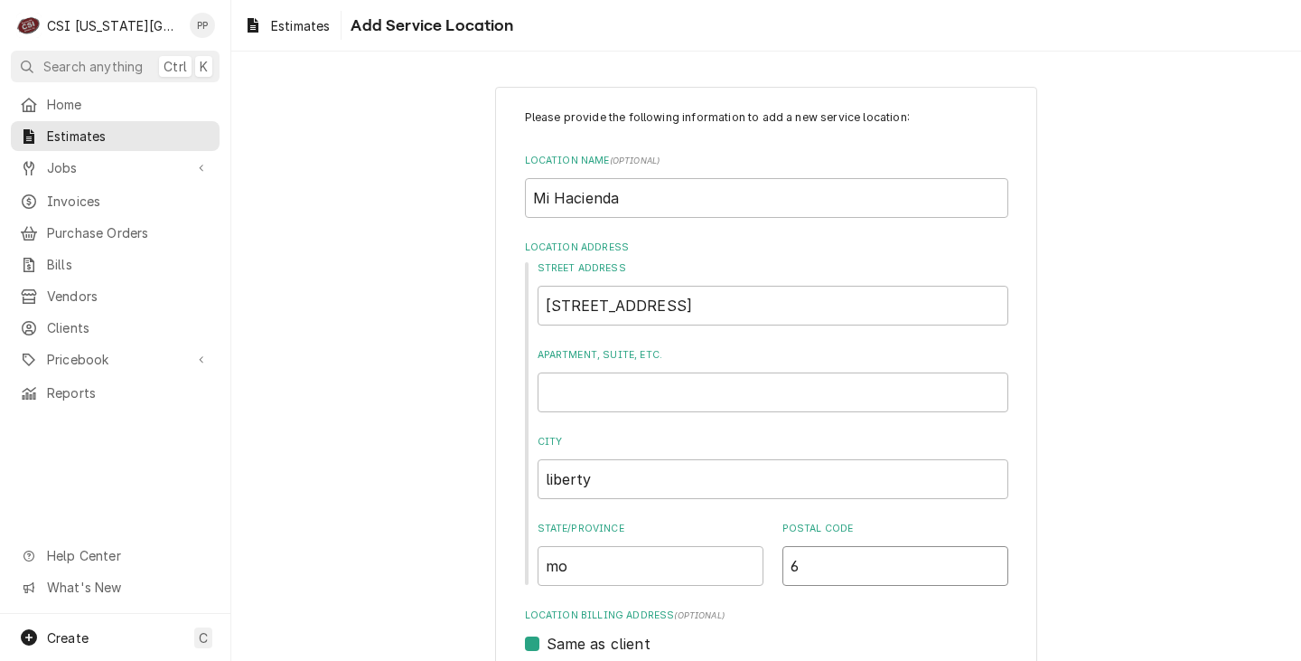
type input "64"
type textarea "x"
type input "640"
type textarea "x"
type input "6402"
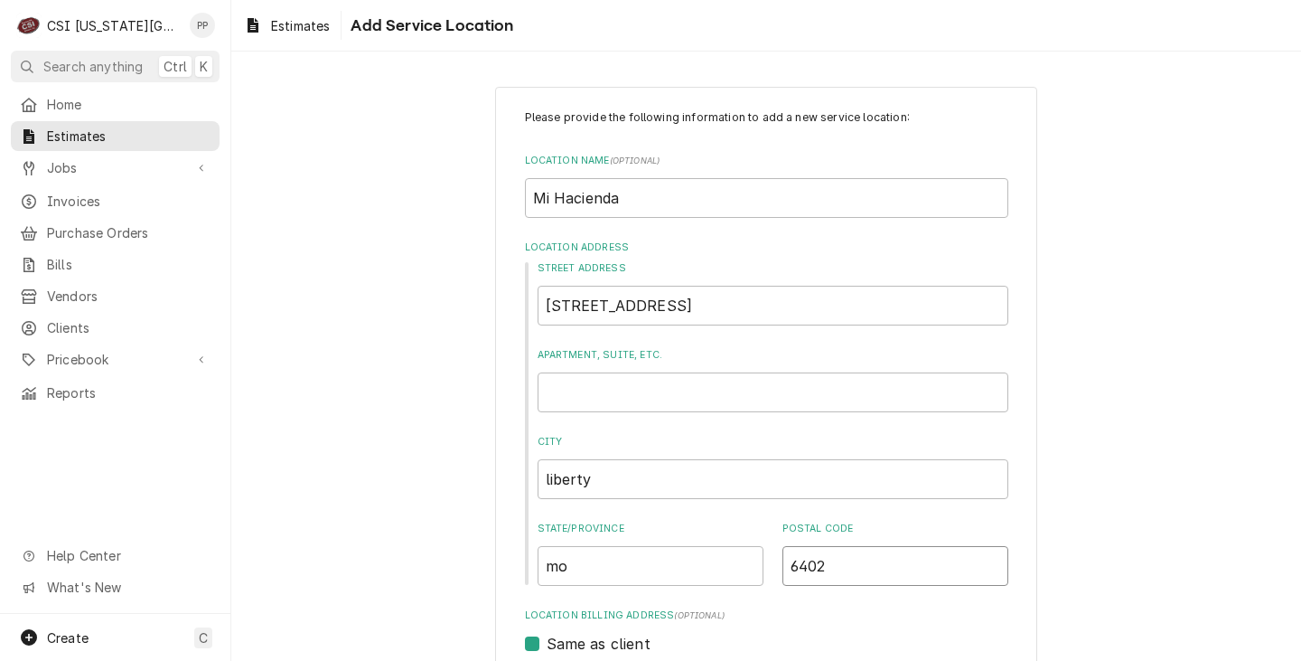
type textarea "x"
type input "64028"
type textarea "x"
type input "64028="
type textarea "x"
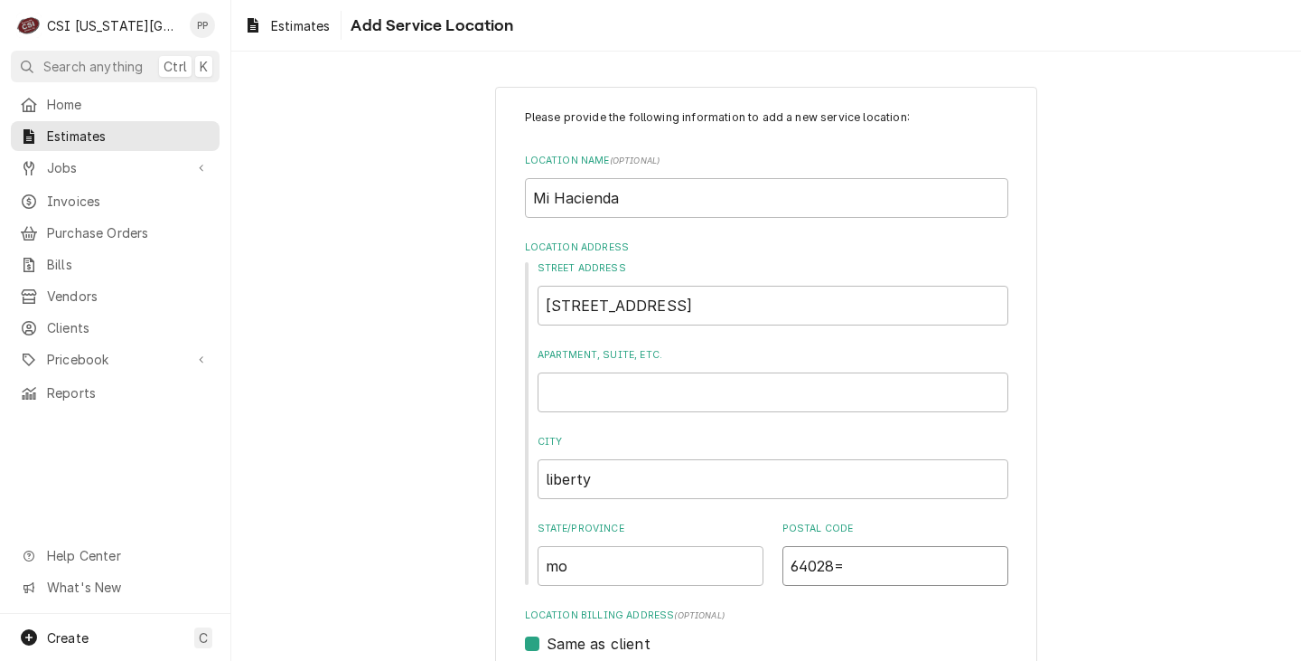
type input "64028"
type textarea "x"
type input "6402"
type textarea "x"
type input "640"
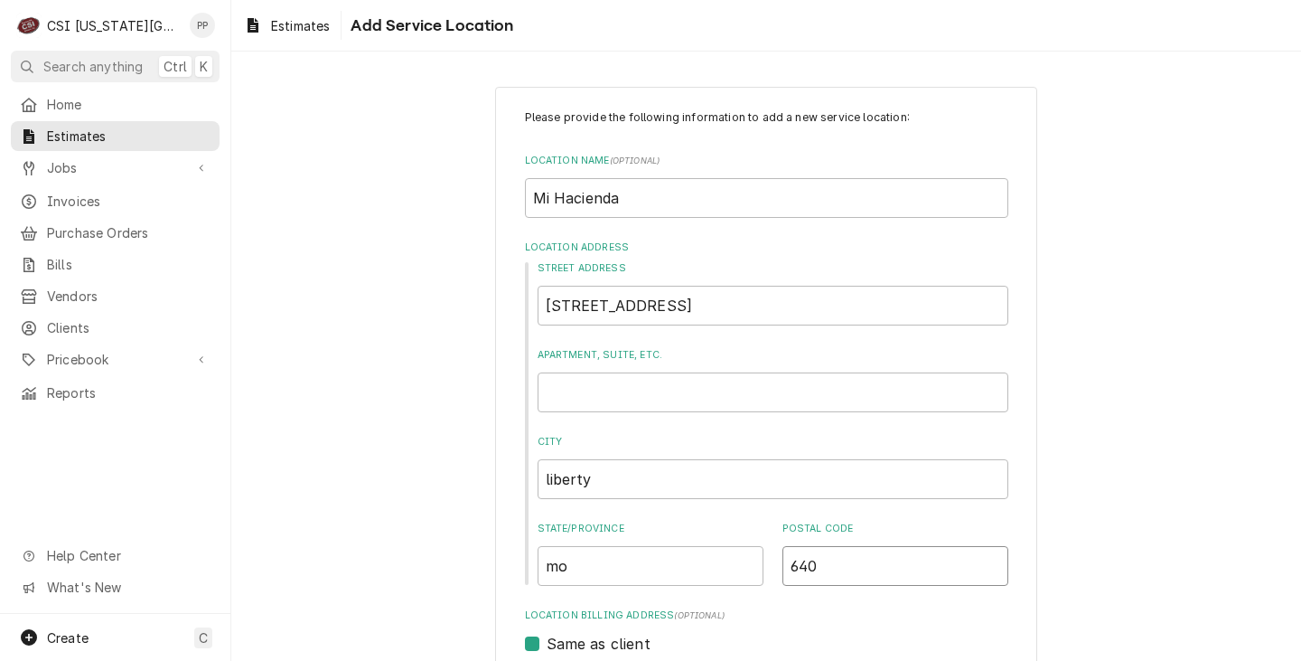
type textarea "x"
type input "6406"
type textarea "x"
type input "64068"
type textarea "x"
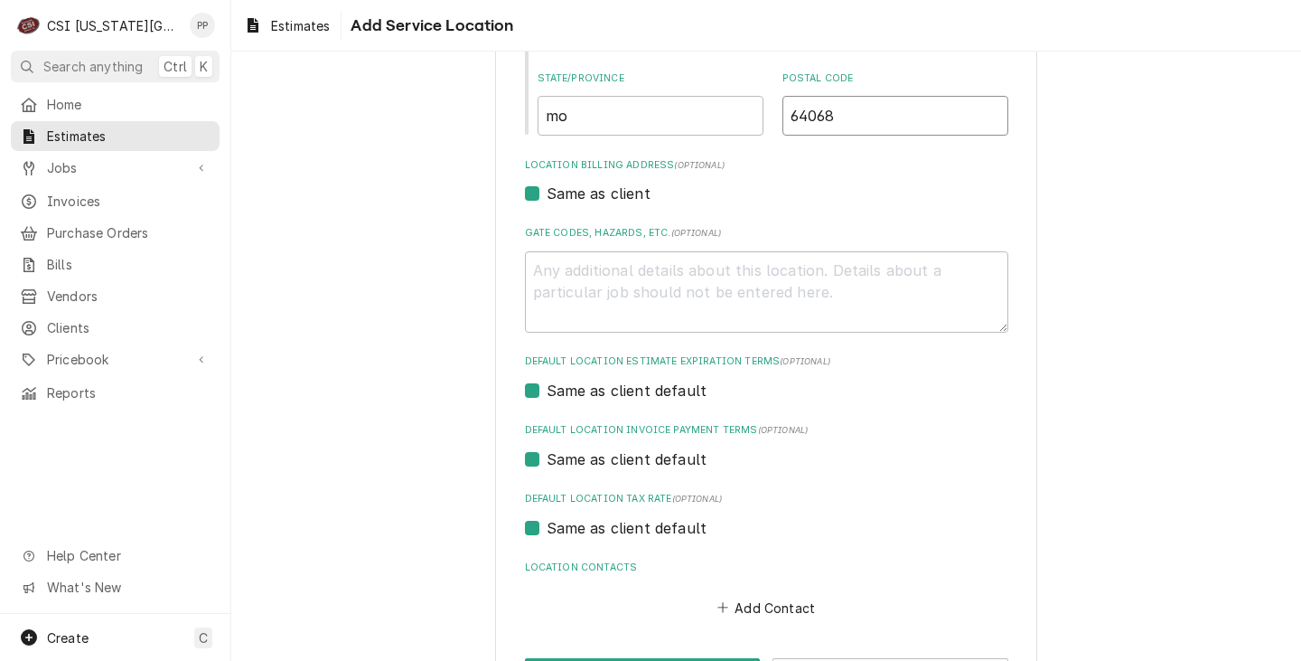
scroll to position [520, 0]
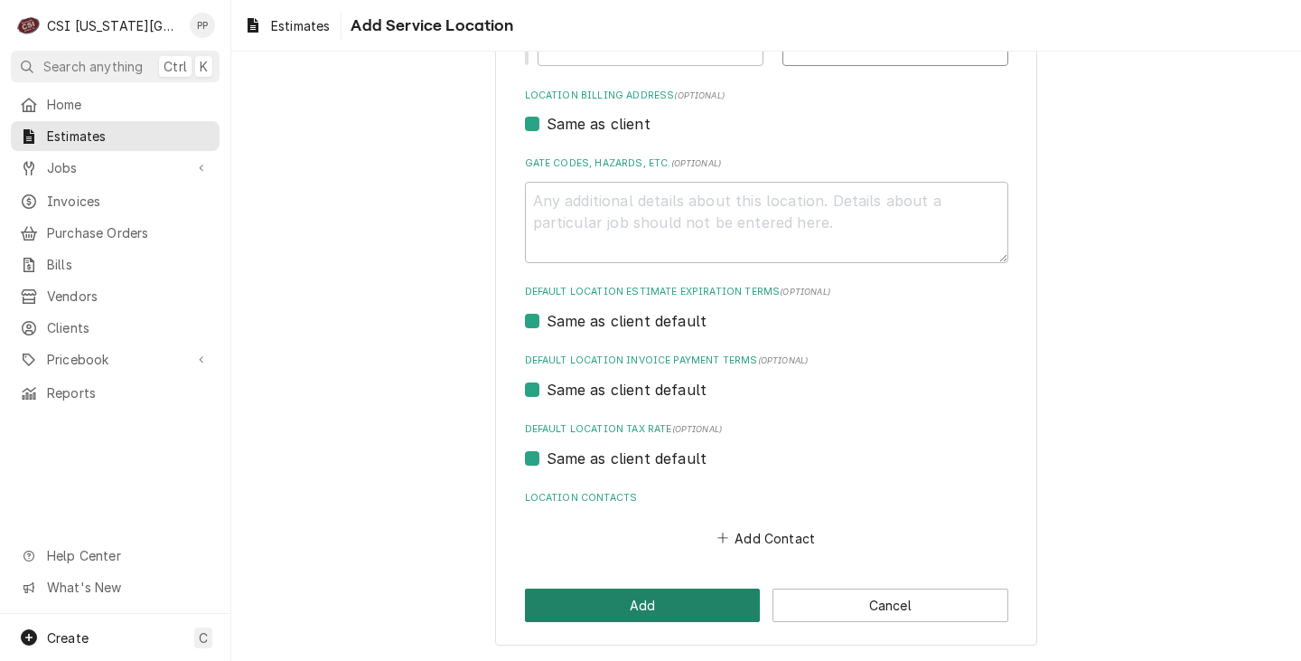
type input "64068"
click at [665, 595] on button "Add" at bounding box center [643, 604] width 236 height 33
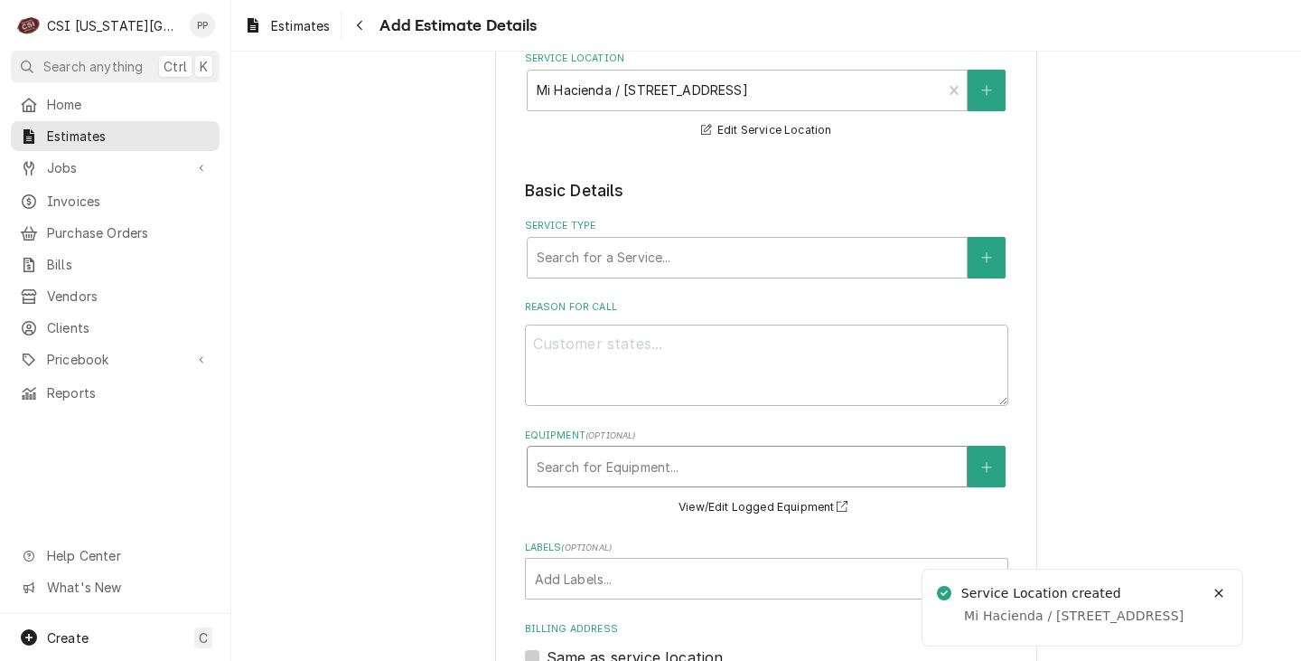
scroll to position [361, 0]
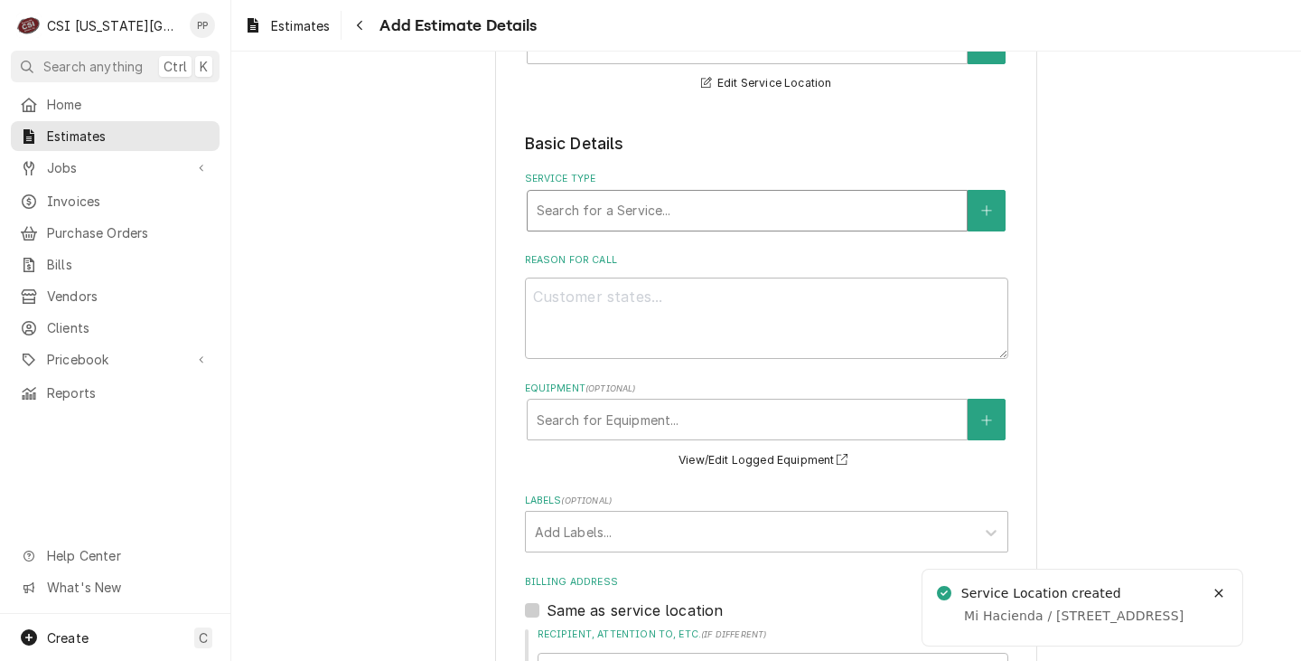
click at [577, 221] on div "Service Type" at bounding box center [747, 210] width 421 height 33
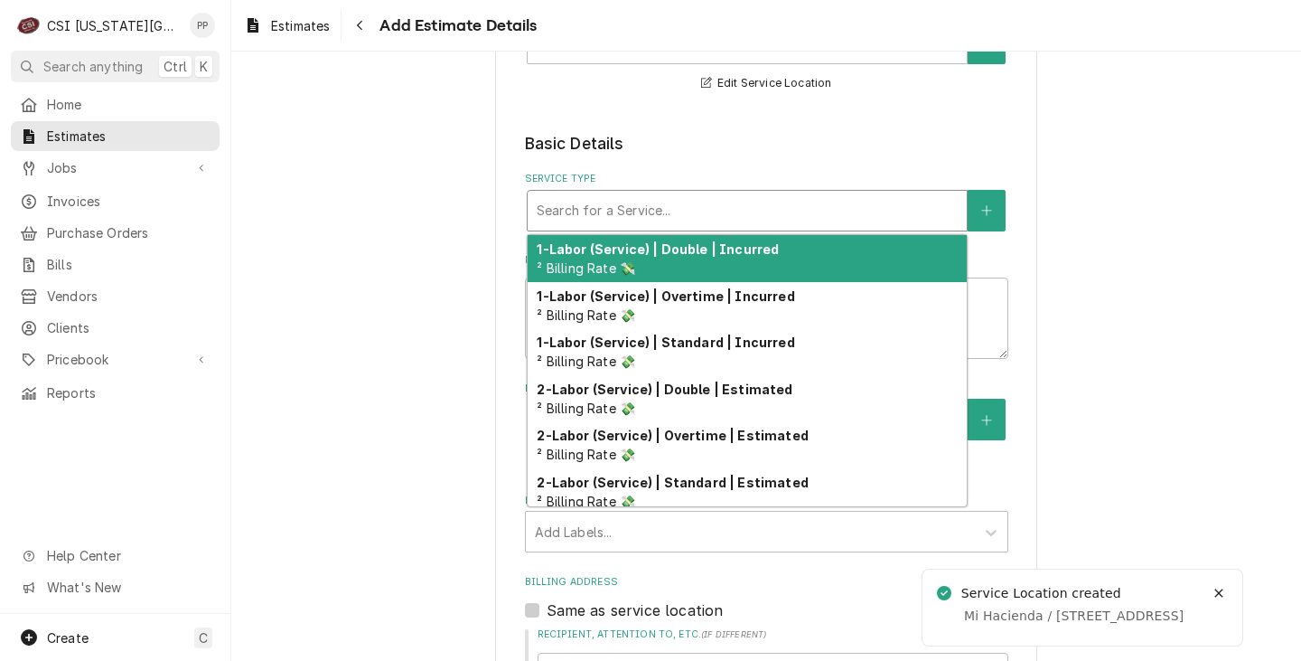
type textarea "x"
type input "j"
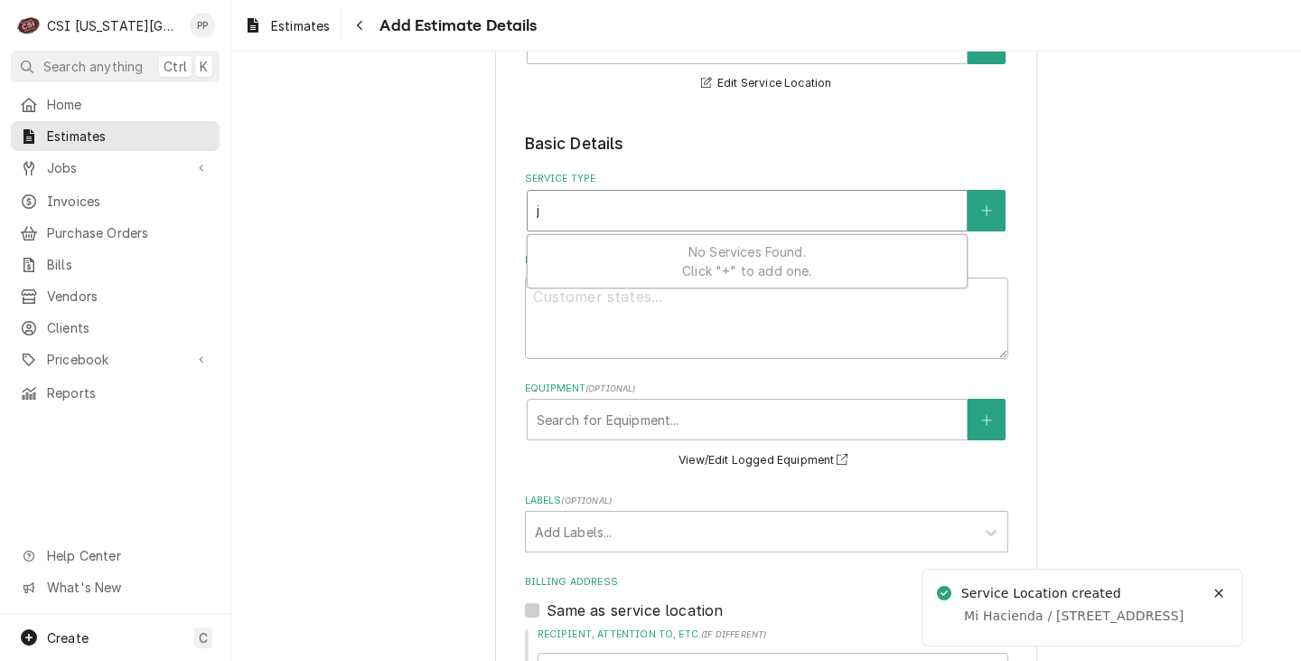
type textarea "x"
type input "jo"
type textarea "x"
type input "job"
type textarea "x"
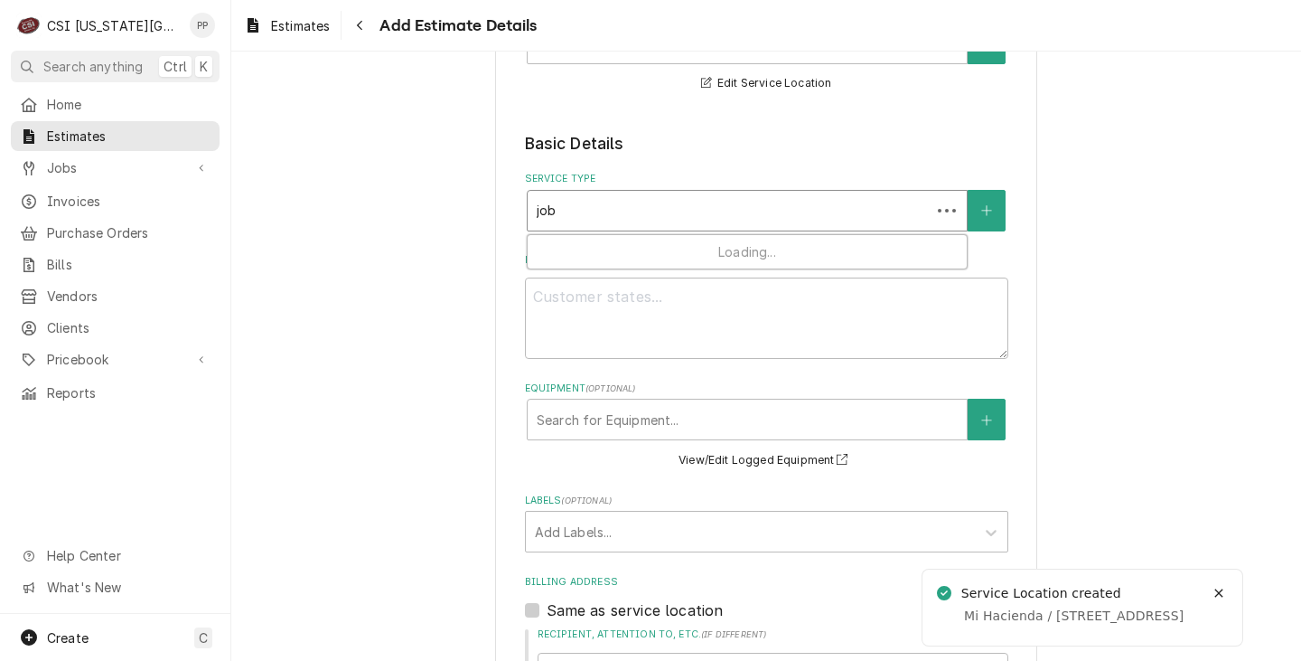
type input "job"
type textarea "x"
type input "job i"
type textarea "x"
type input "job in"
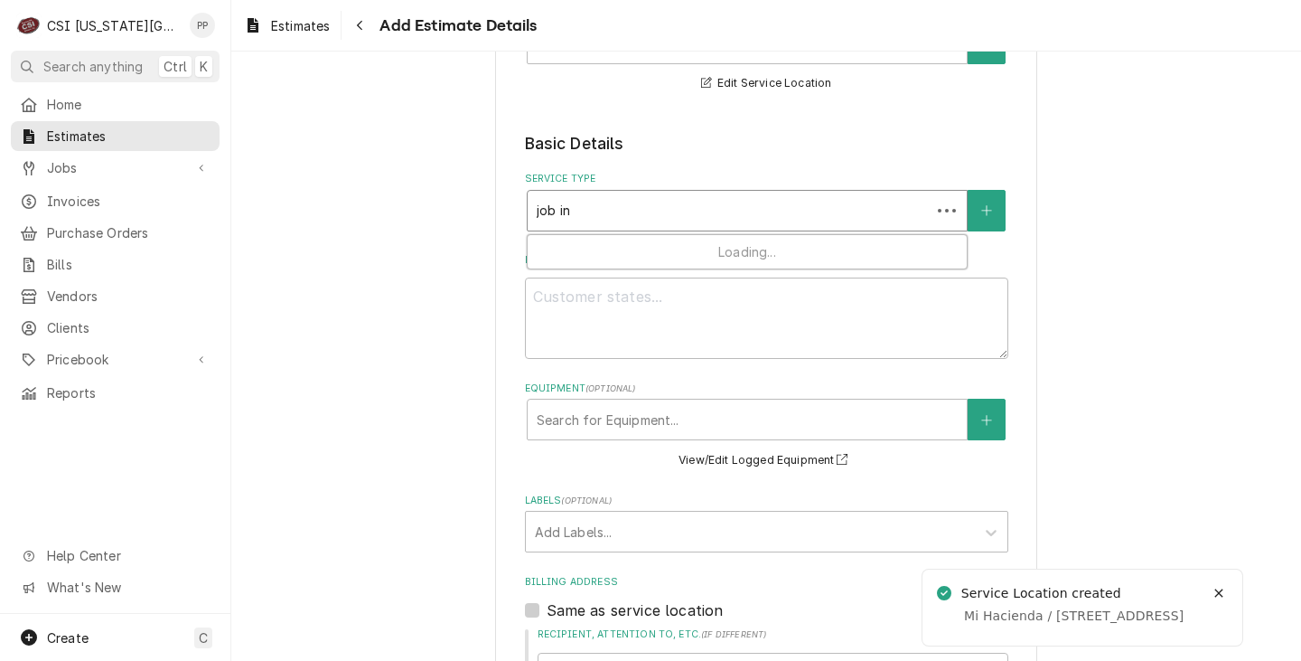
type textarea "x"
type input "job ins"
type textarea "x"
type input "job inst"
type textarea "x"
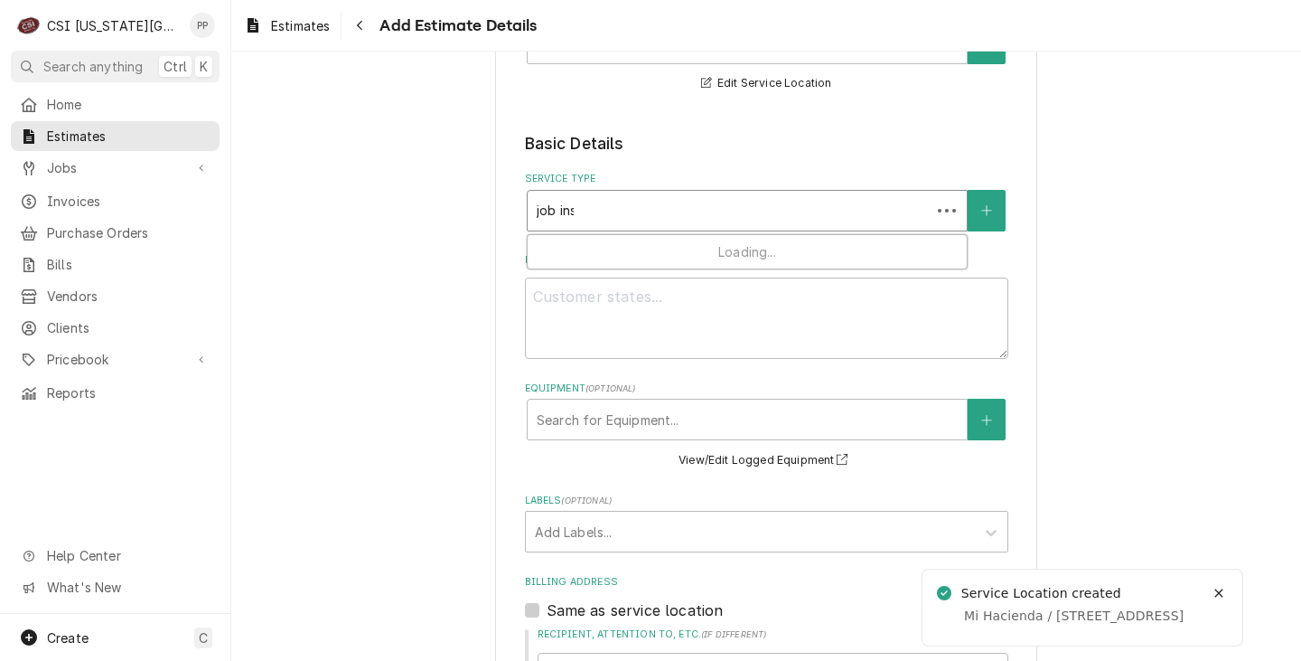
type input "job insta"
type textarea "x"
type input "job instal"
type textarea "x"
type input "job install"
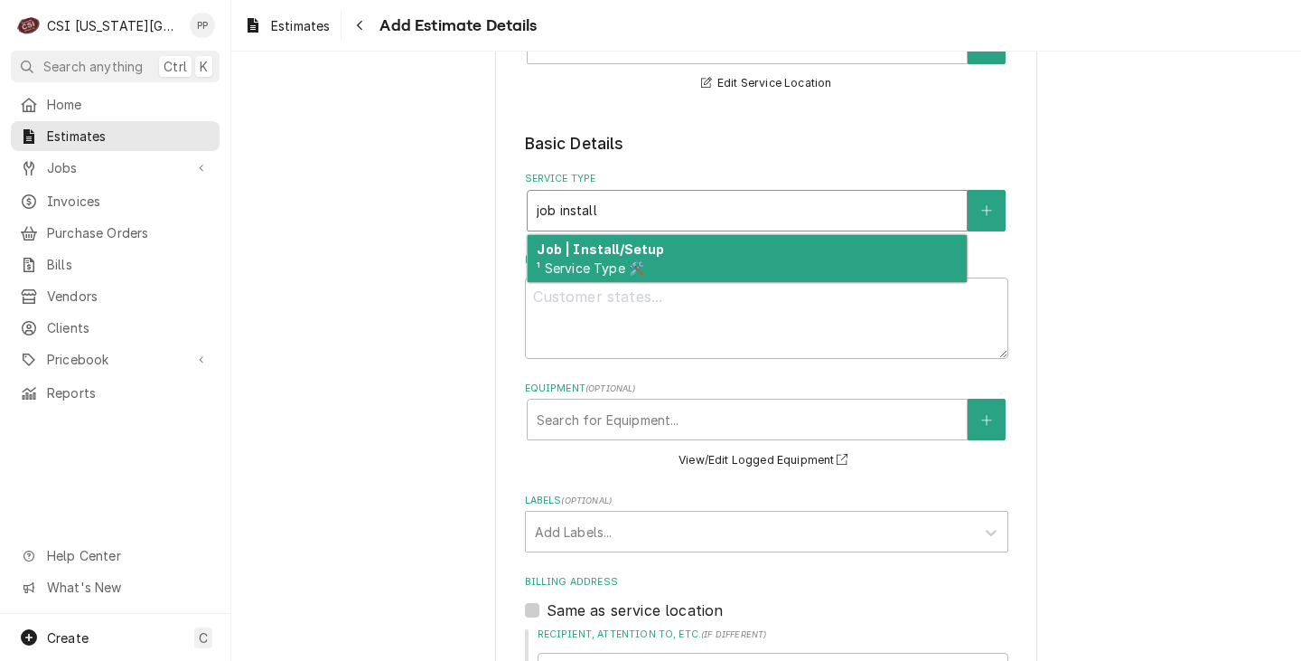
click at [607, 247] on strong "Job | Install/Setup" at bounding box center [600, 248] width 127 height 15
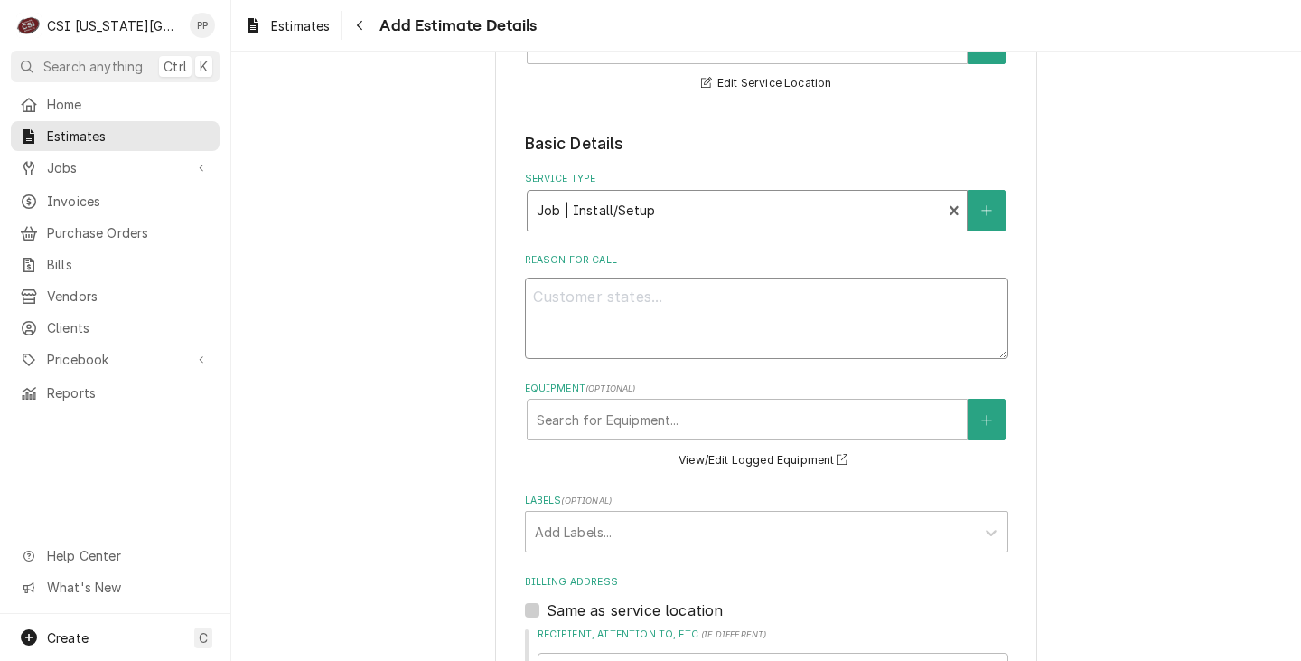
click at [605, 314] on textarea "Reason For Call" at bounding box center [766, 317] width 483 height 81
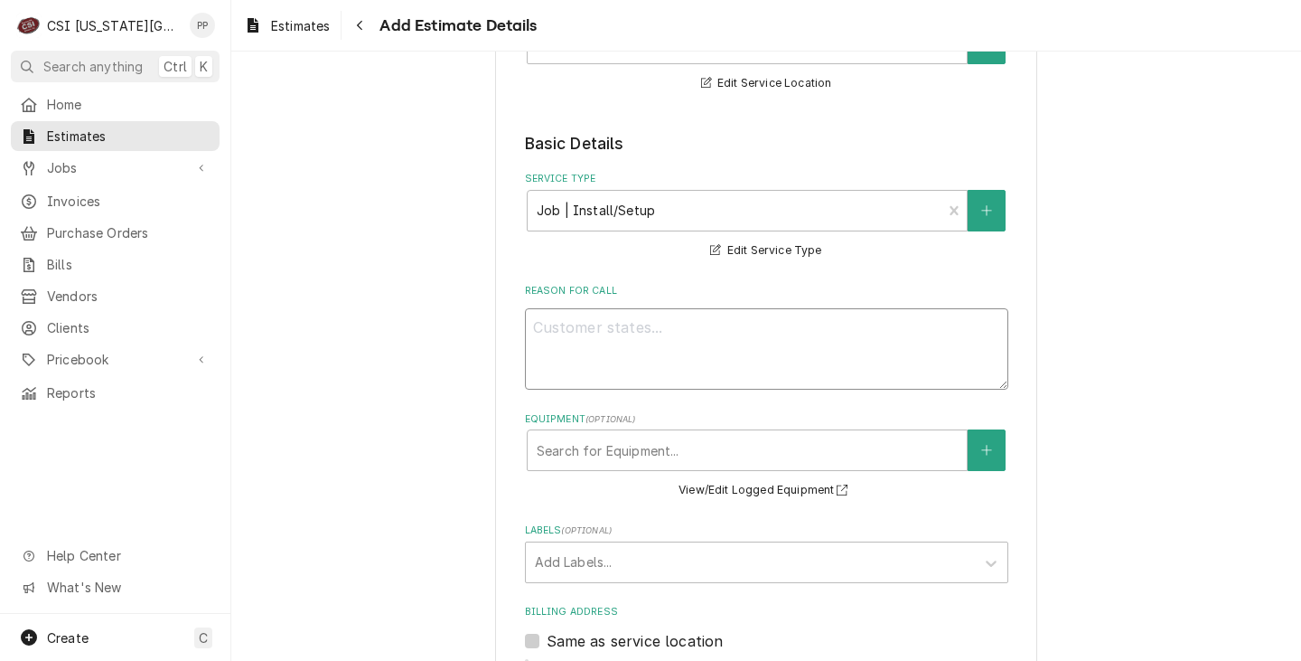
type textarea "x"
type textarea "W"
type textarea "x"
type textarea "Q"
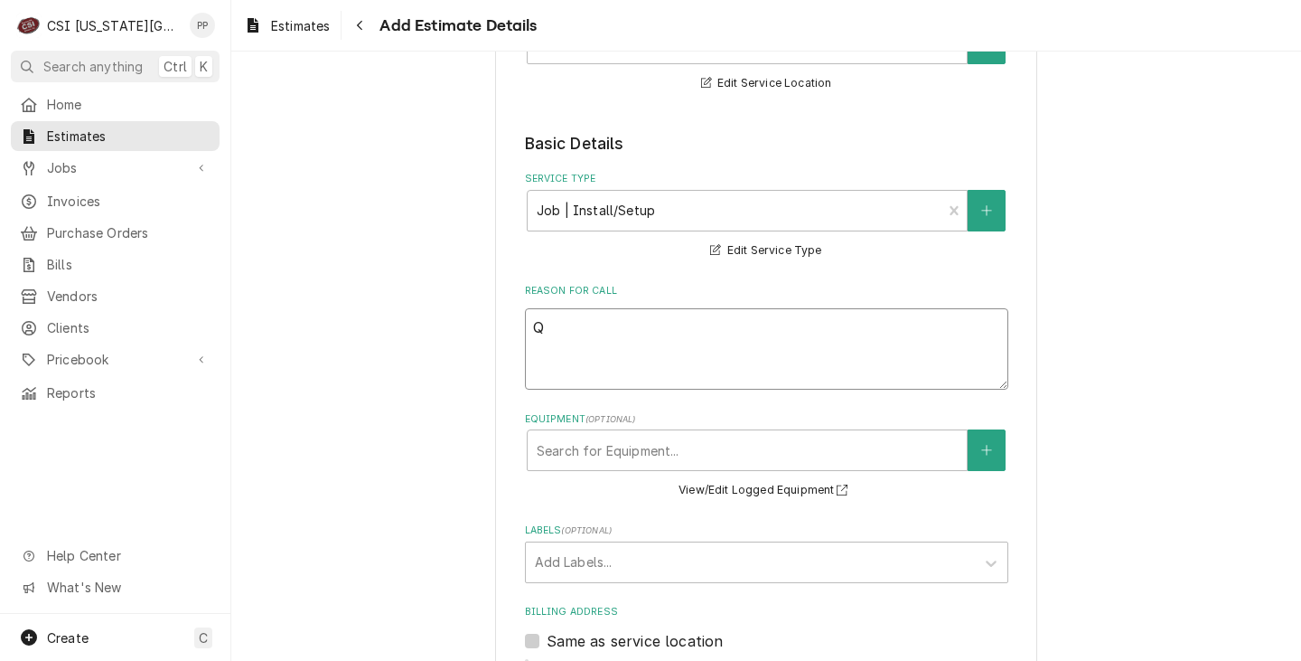
type textarea "x"
type textarea "Qu"
type textarea "x"
type textarea "Quo"
type textarea "x"
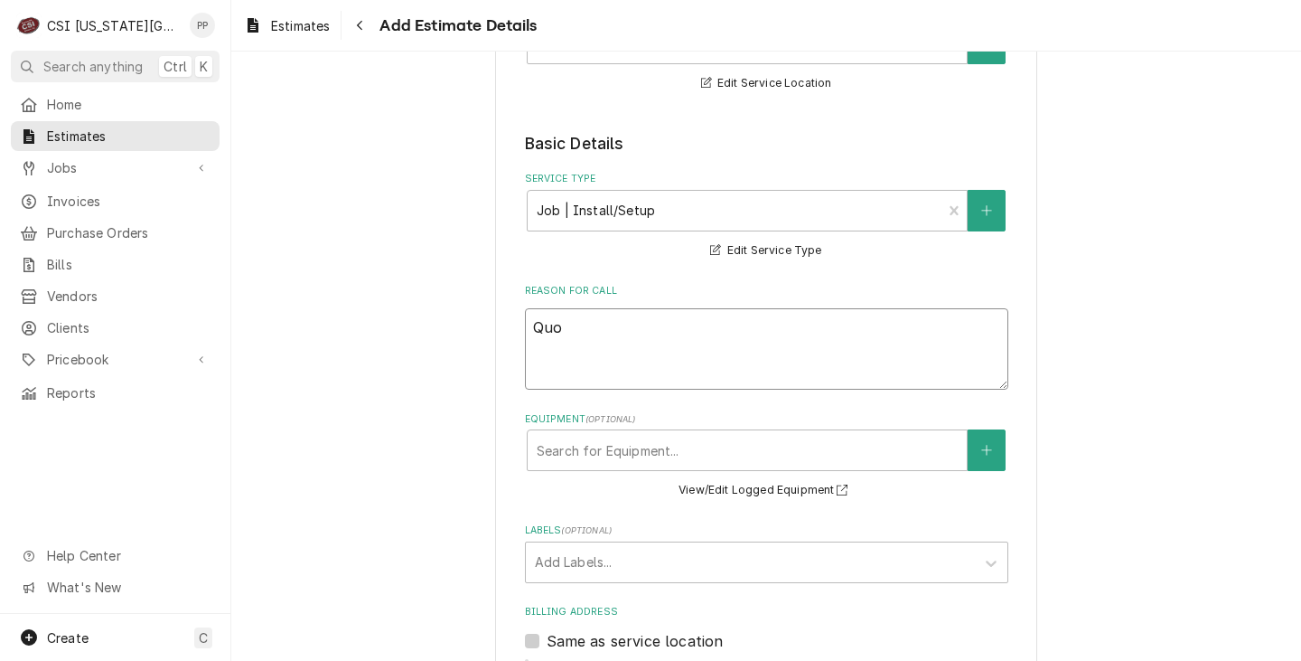
type textarea "Quot"
type textarea "x"
type textarea "Quote"
type textarea "x"
type textarea "Quote"
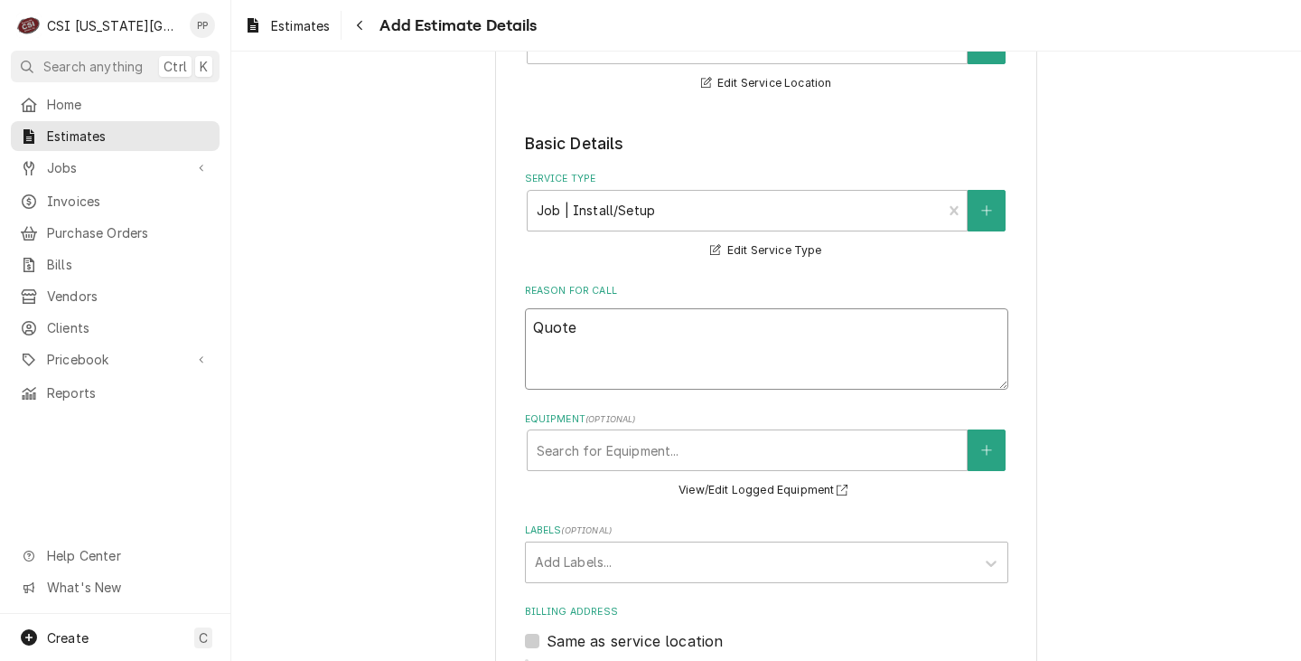
type textarea "x"
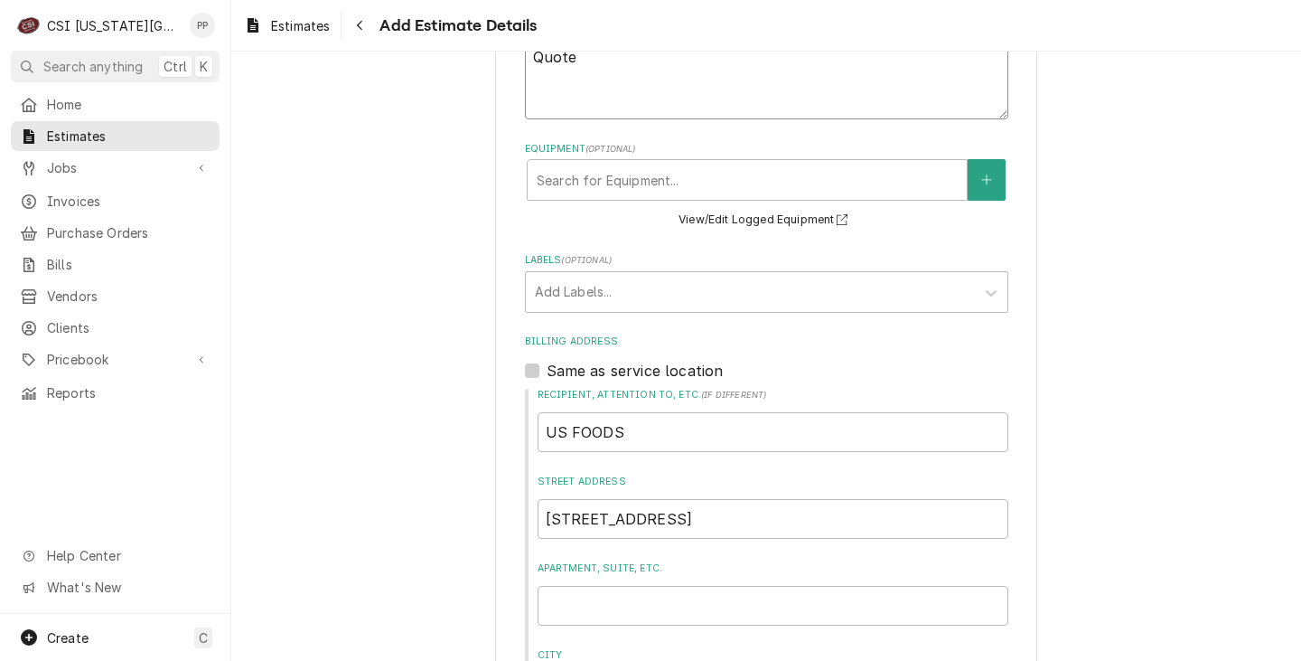
scroll to position [633, 0]
type textarea "Quote"
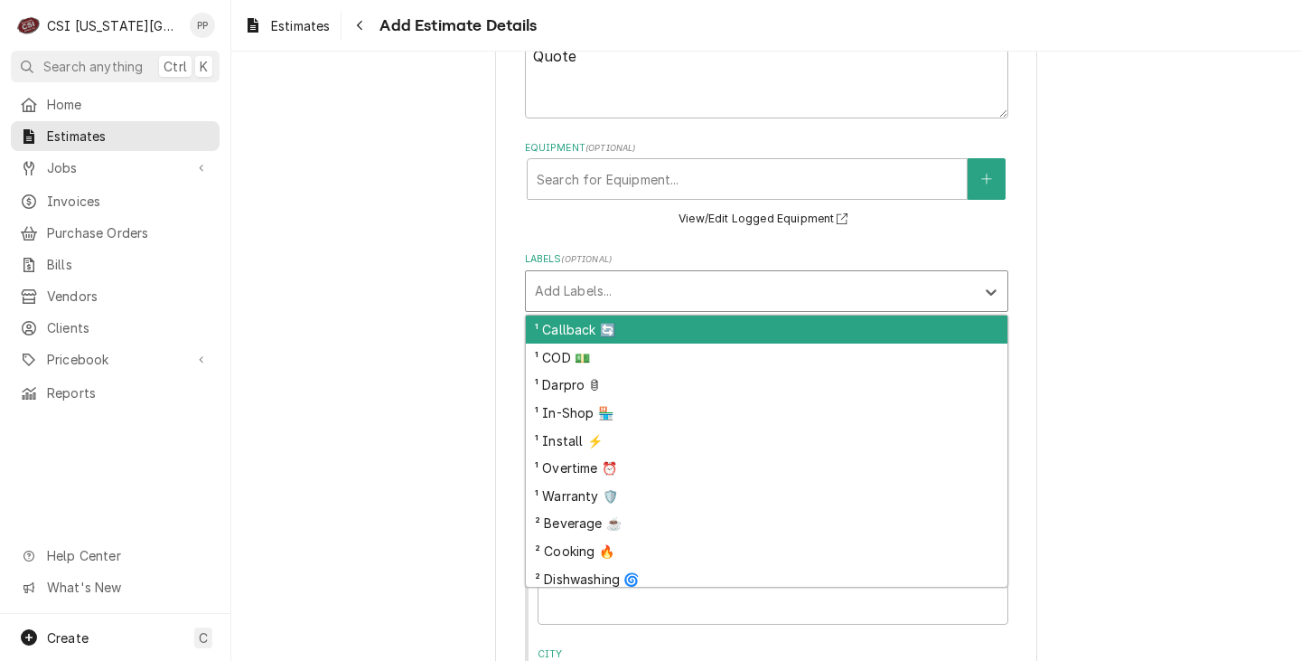
click at [602, 270] on div "Add Labels..." at bounding box center [766, 291] width 483 height 42
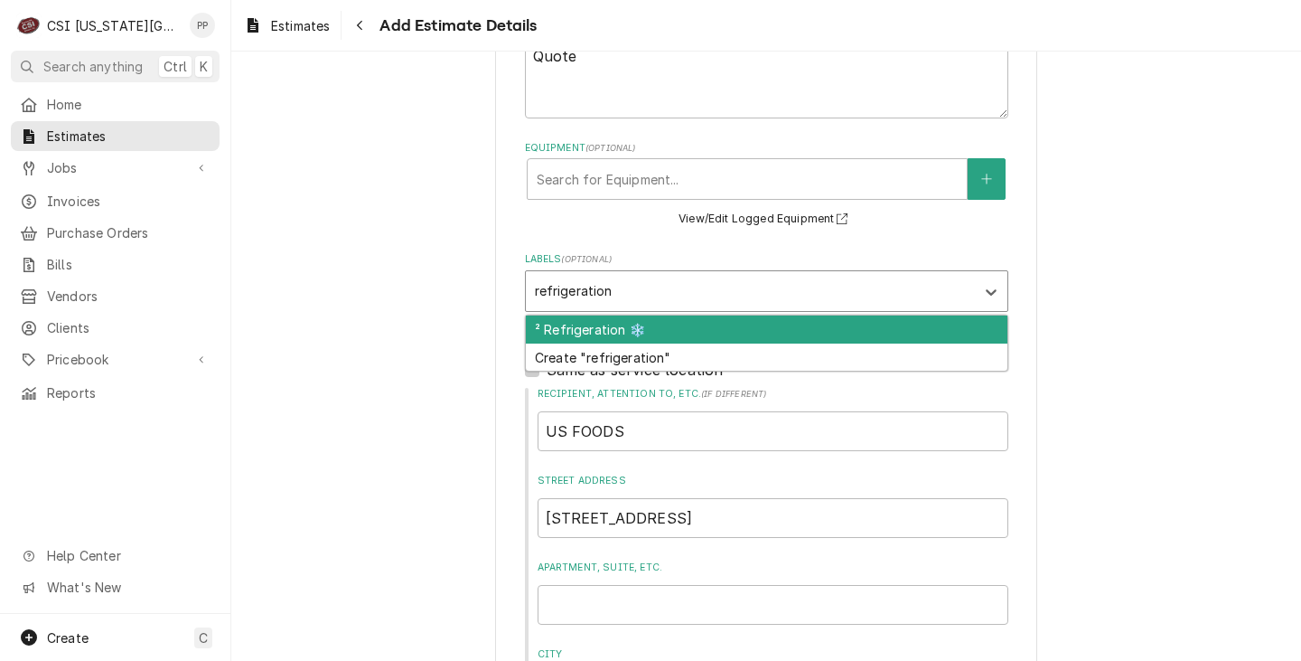
type input "refrigeration"
click at [618, 333] on div "² Refrigeration ❄️" at bounding box center [767, 329] width 482 height 28
type textarea "x"
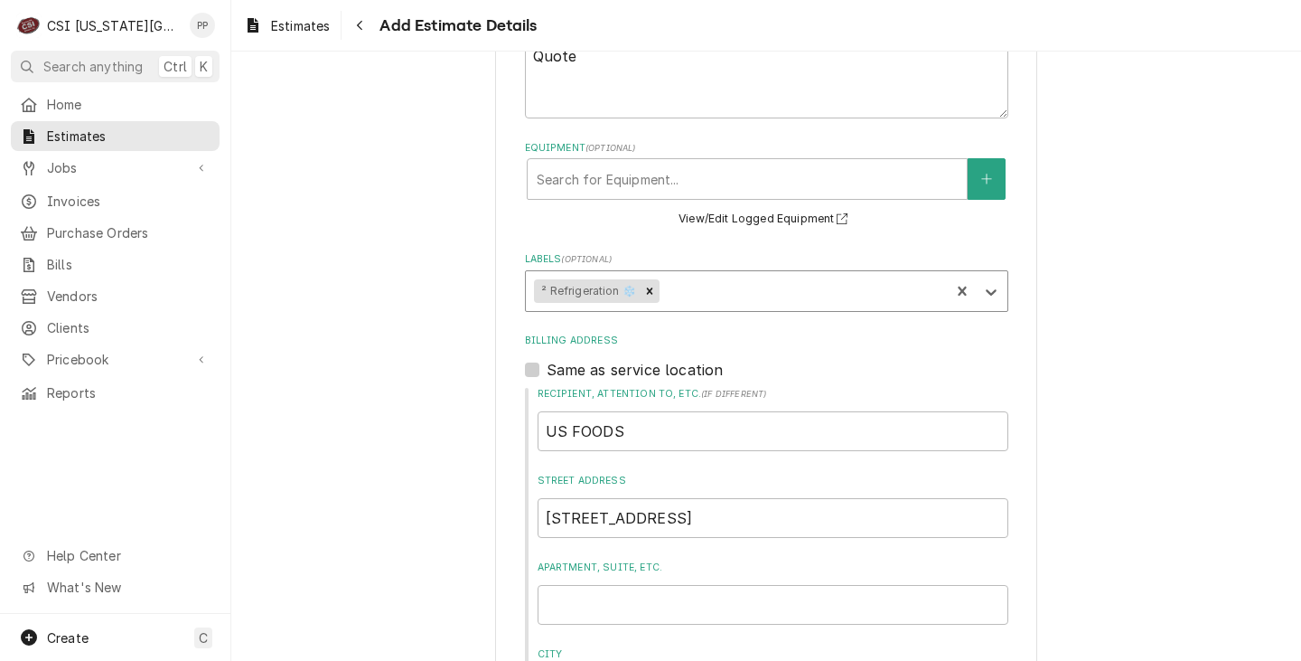
type textarea "x"
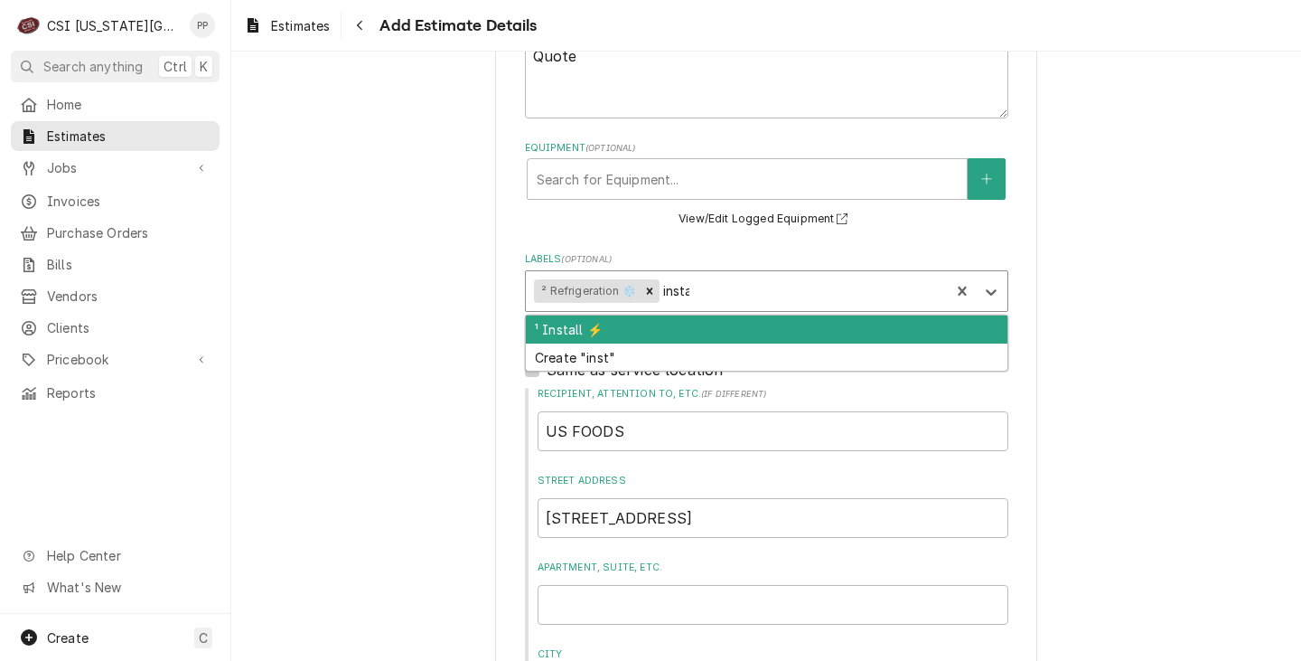
type input "install"
type textarea "x"
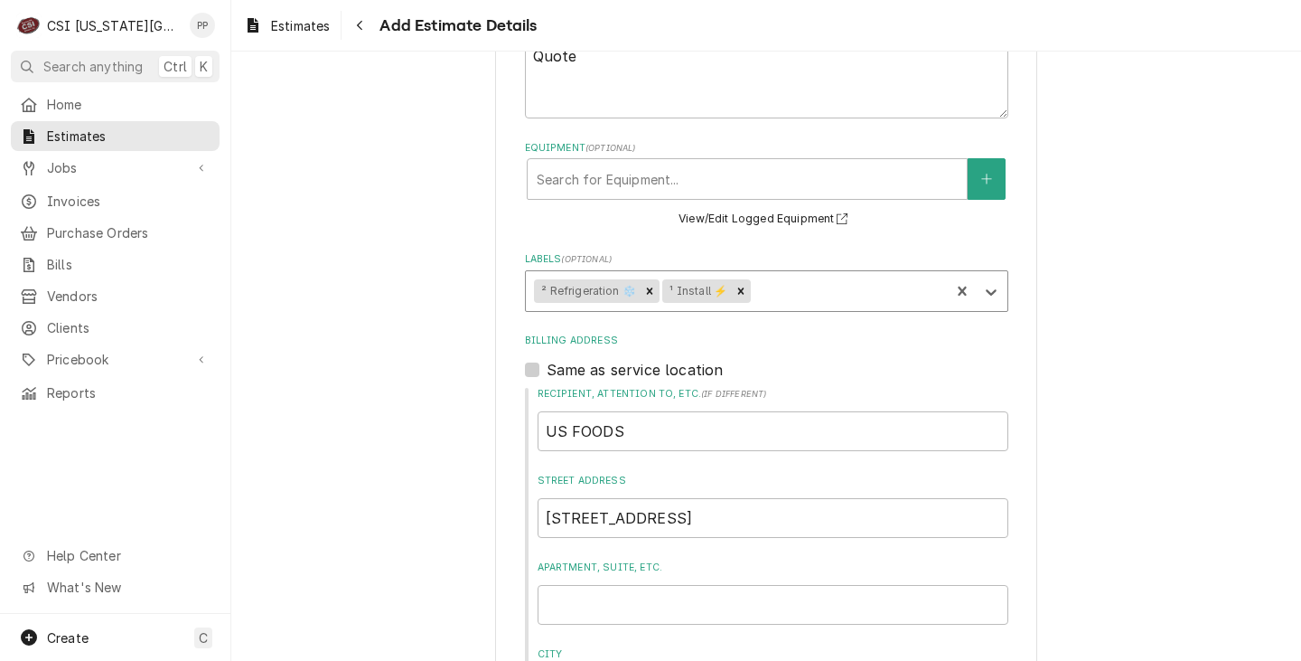
type textarea "x"
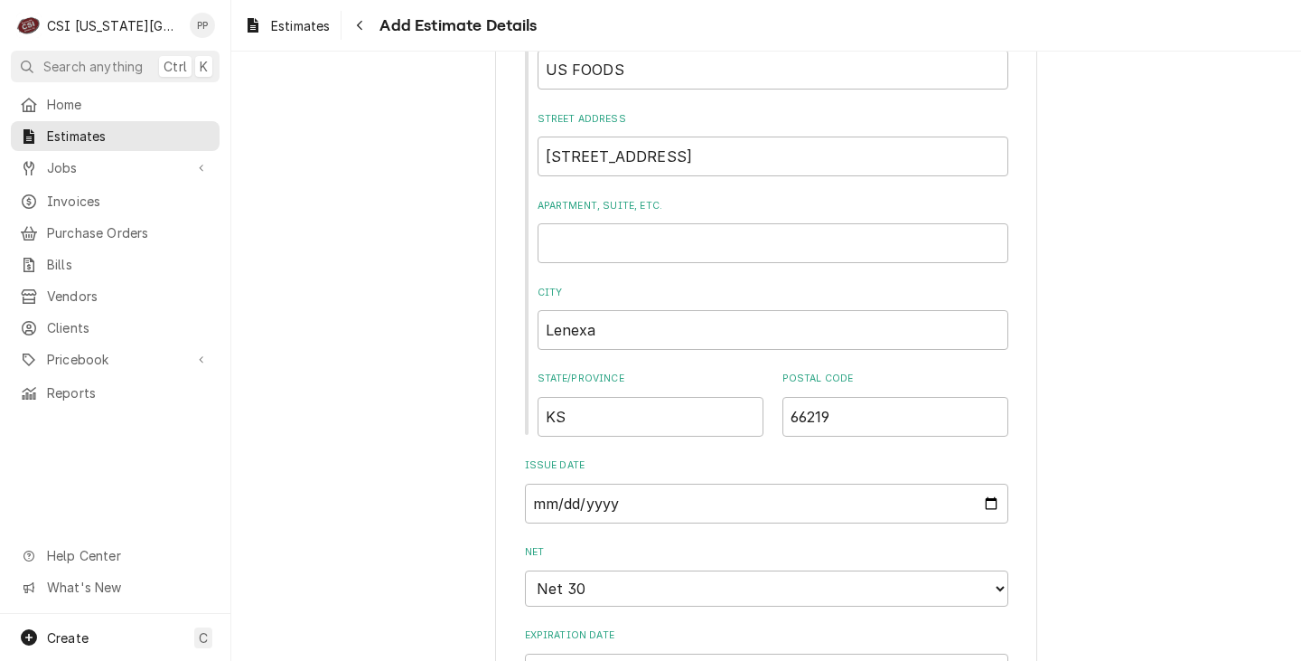
scroll to position [1356, 0]
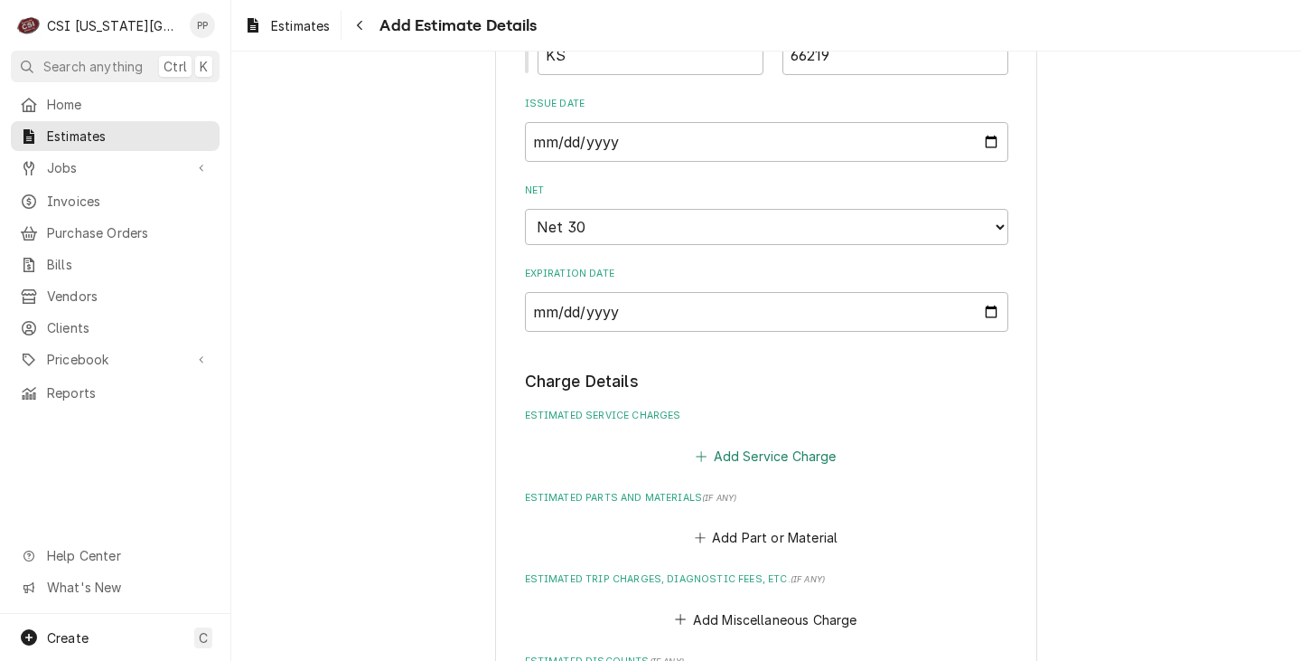
click at [751, 455] on button "Add Service Charge" at bounding box center [766, 455] width 146 height 25
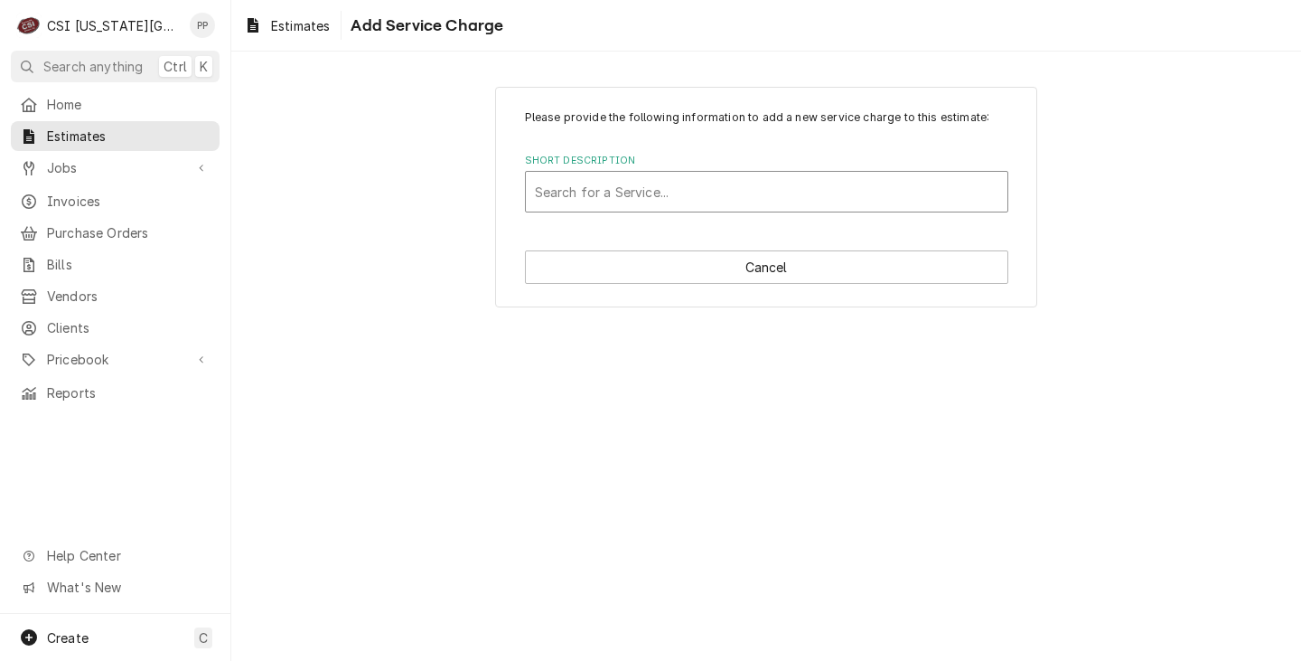
click at [715, 186] on div "Short Description" at bounding box center [767, 191] width 464 height 33
type input "w"
type input "scope walk in"
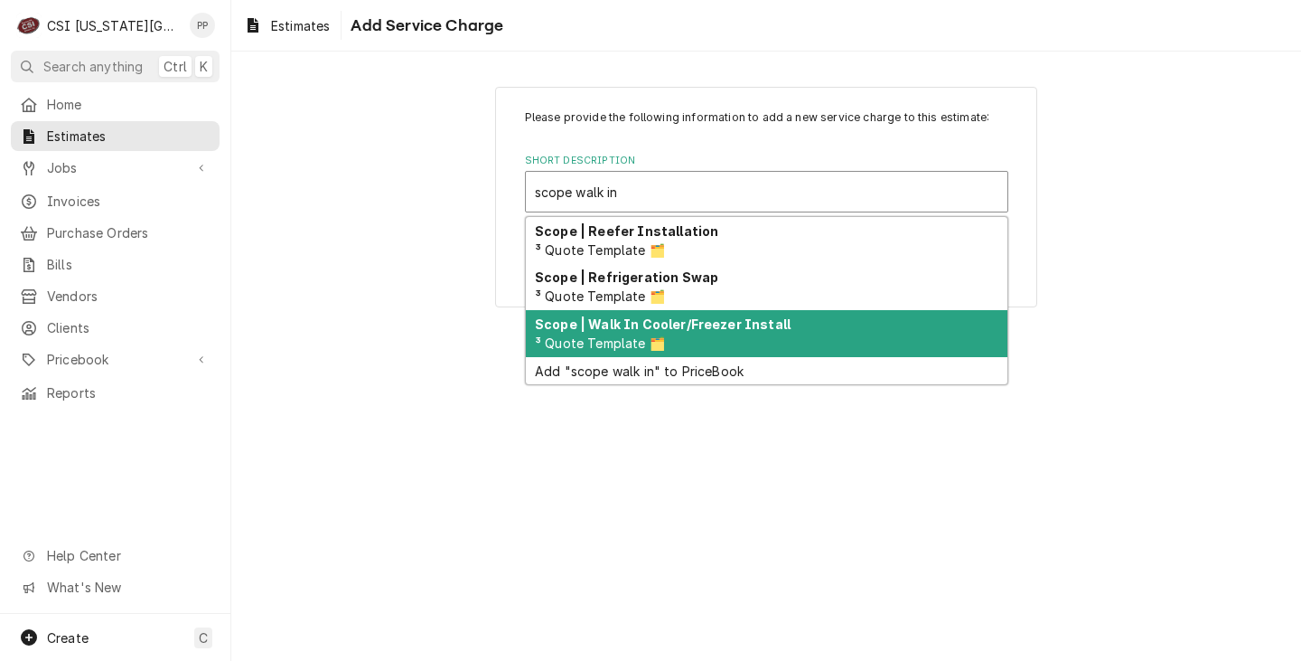
click at [719, 313] on div "Scope | Walk In Cooler/Freezer Install ³ Quote Template 🗂️" at bounding box center [767, 333] width 482 height 47
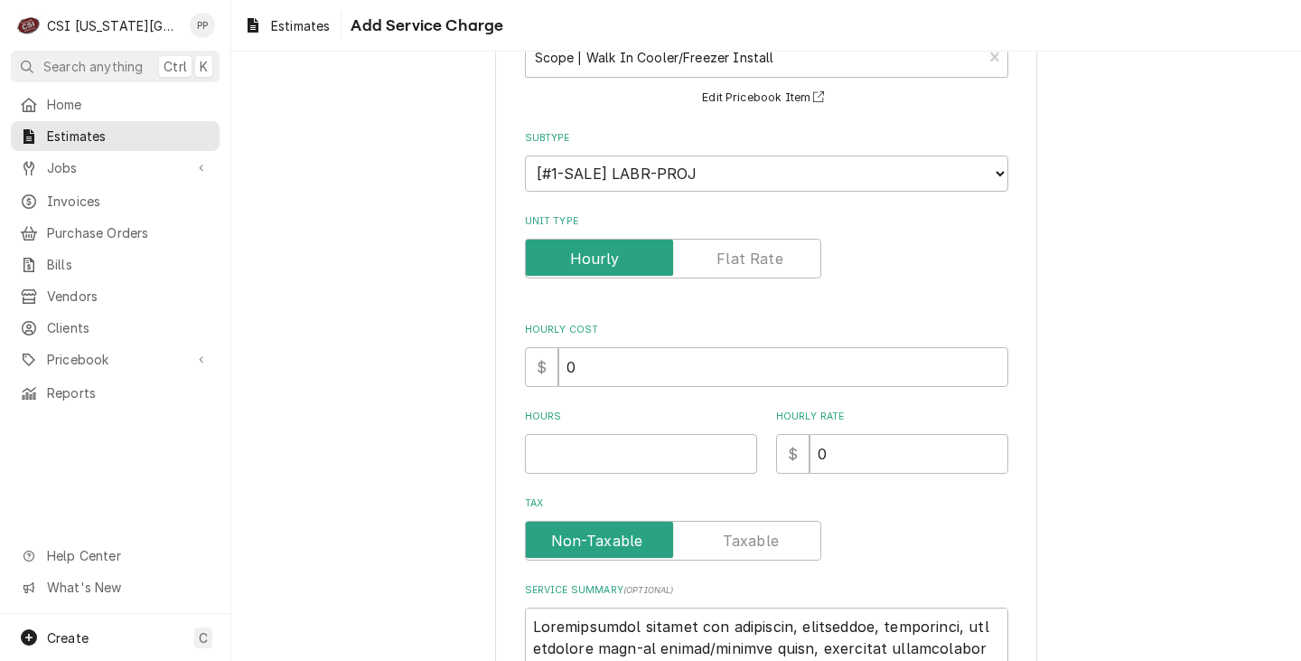
scroll to position [271, 0]
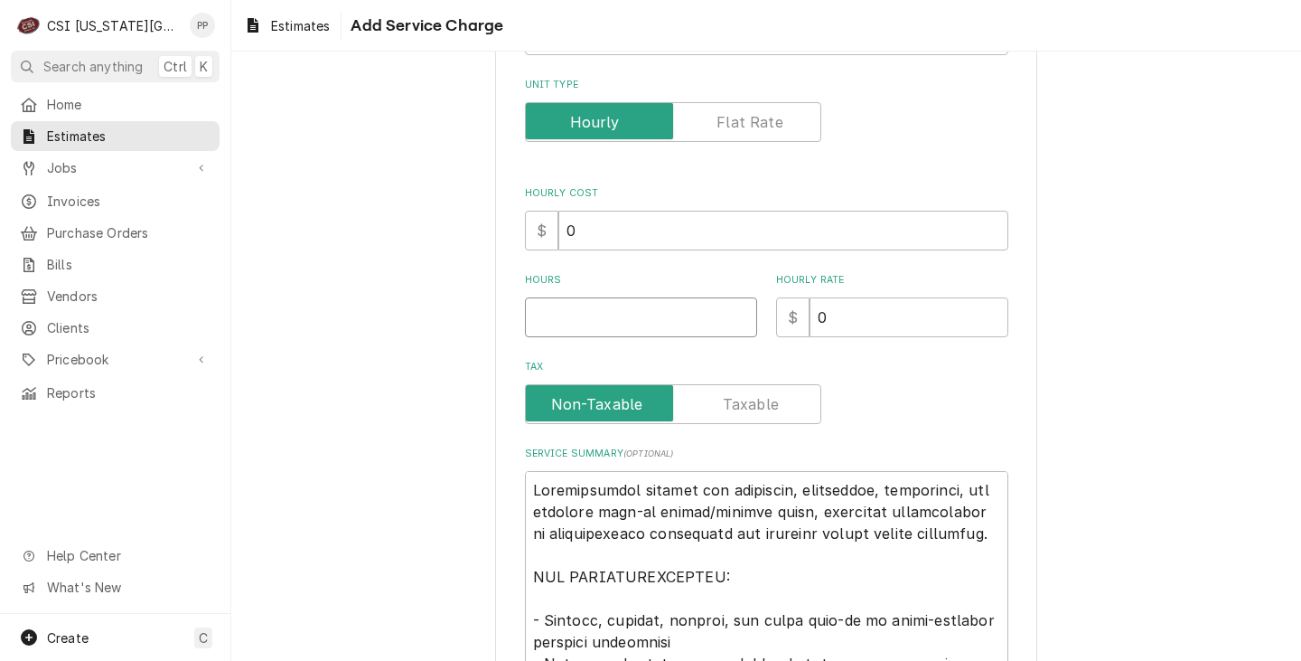
click at [619, 320] on input "Hours" at bounding box center [641, 317] width 232 height 40
type textarea "x"
type input "1"
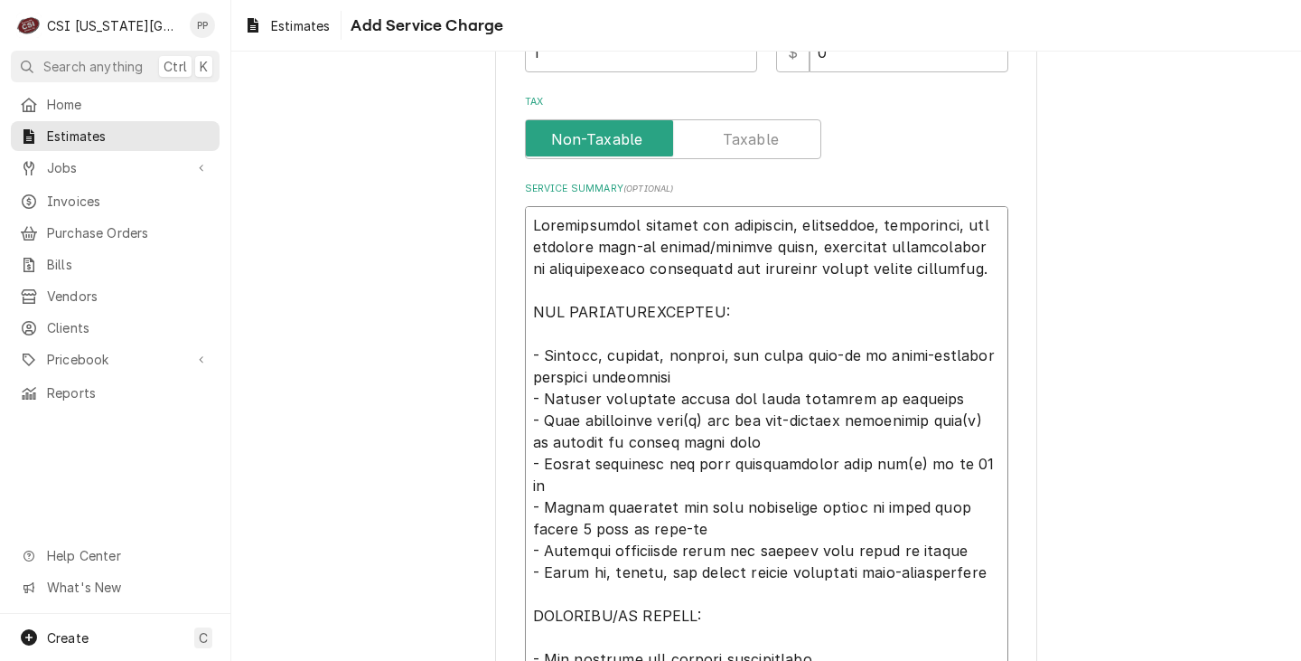
scroll to position [542, 0]
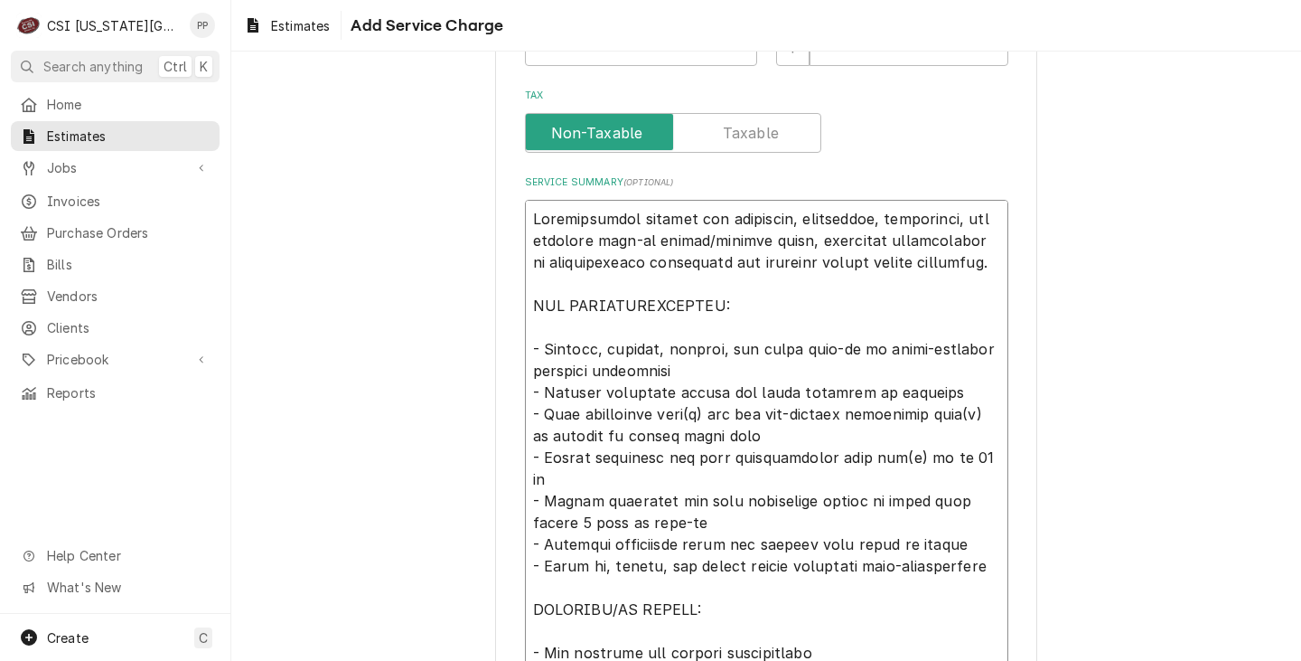
click at [549, 331] on textarea "Service Summary ( optional )" at bounding box center [766, 522] width 483 height 645
click at [758, 368] on textarea "Service Summary ( optional )" at bounding box center [766, 522] width 483 height 645
type textarea "x"
type textarea "Comprehensive service for receiving, inspecting, delivering, and erecting walk-…"
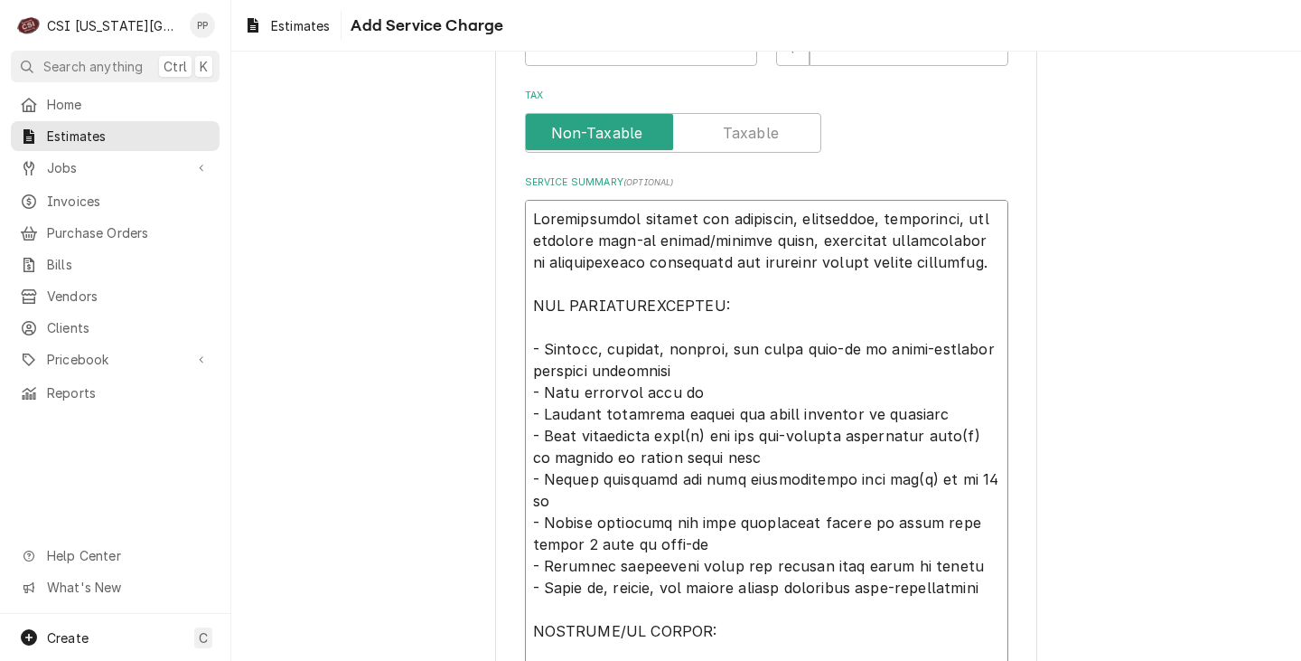
click at [747, 360] on textarea "Service Summary ( optional )" at bounding box center [766, 533] width 483 height 667
click at [729, 366] on textarea "Service Summary ( optional )" at bounding box center [766, 533] width 483 height 667
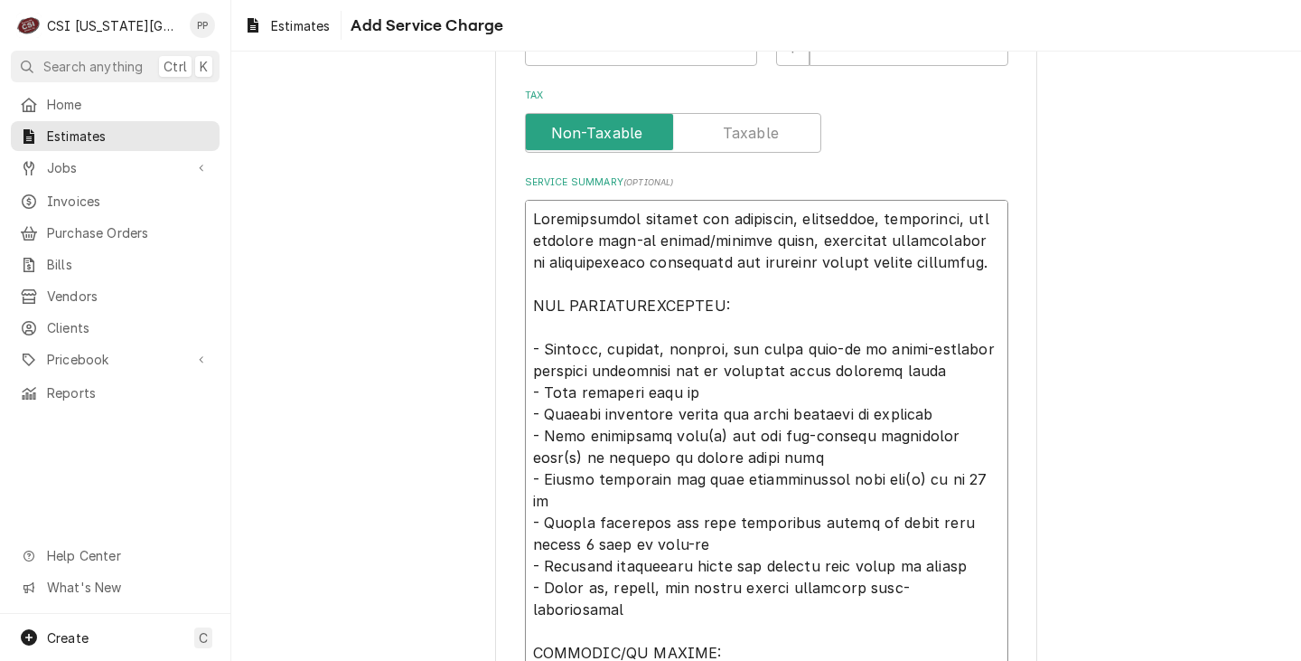
scroll to position [633, 0]
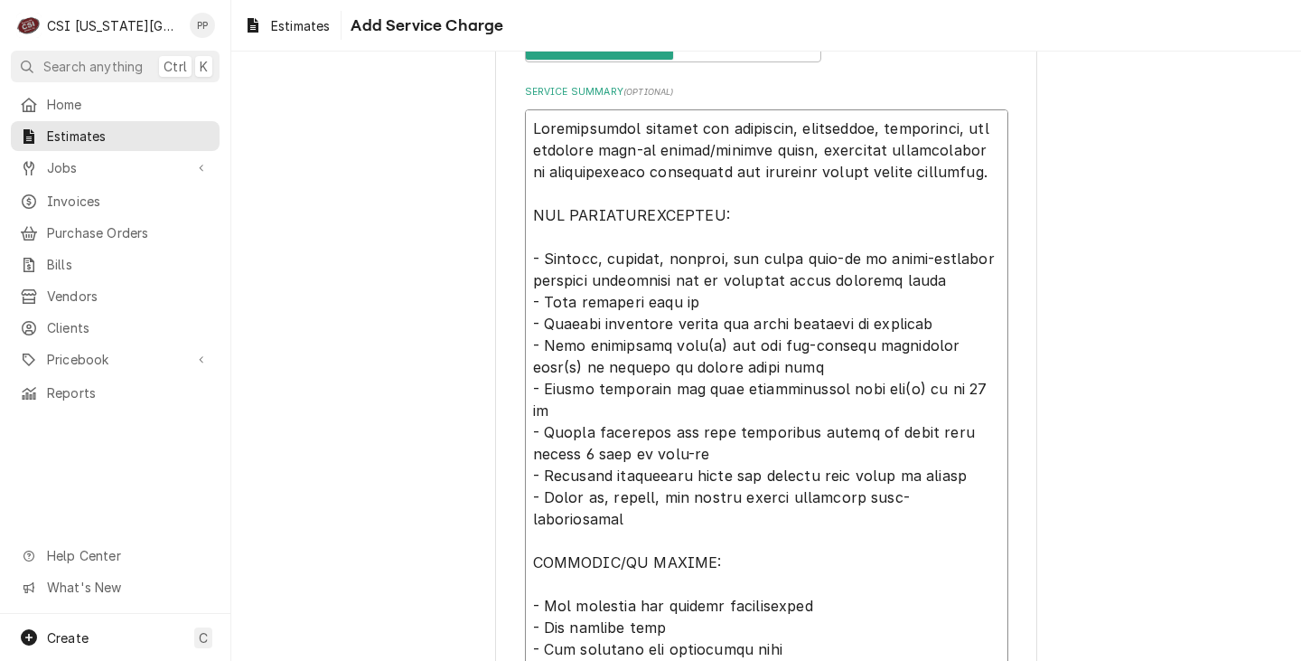
click at [705, 342] on textarea "Service Summary ( optional )" at bounding box center [766, 442] width 483 height 667
click at [979, 343] on textarea "Service Summary ( optional )" at bounding box center [766, 442] width 483 height 667
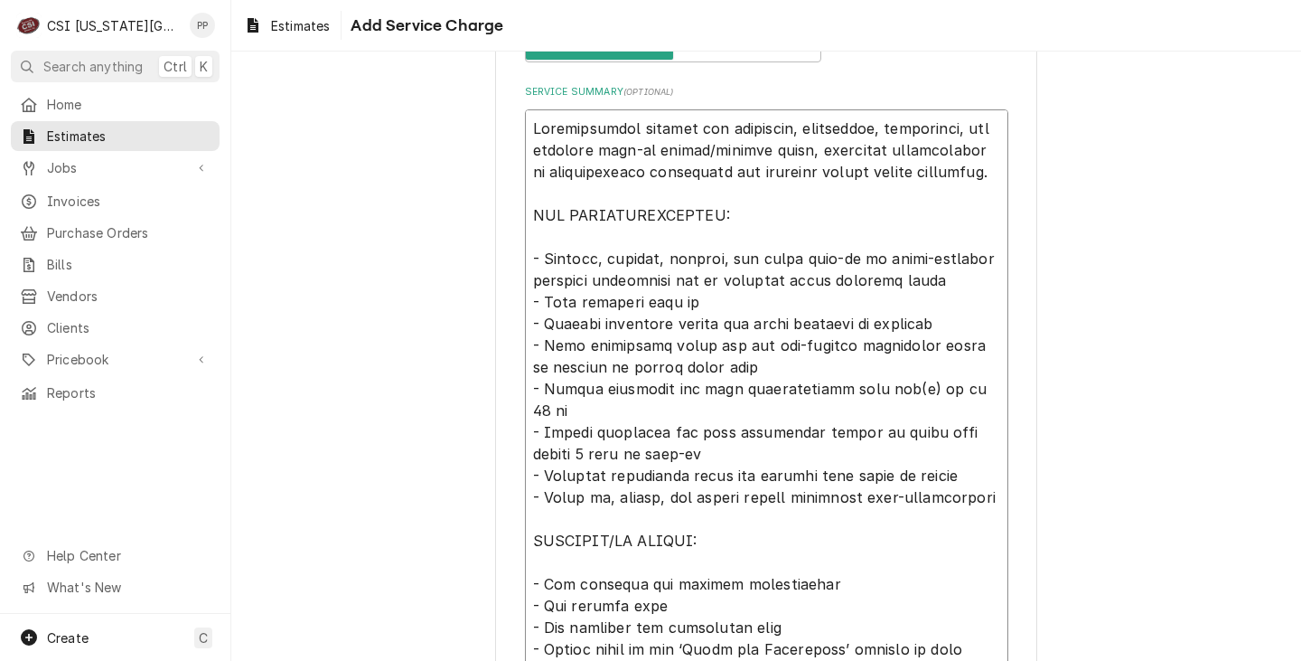
click at [883, 385] on textarea "Service Summary ( optional )" at bounding box center [766, 442] width 483 height 667
click at [682, 425] on textarea "Service Summary ( optional )" at bounding box center [766, 442] width 483 height 667
drag, startPoint x: 600, startPoint y: 449, endPoint x: 795, endPoint y: 441, distance: 195.4
click at [795, 441] on textarea "Service Summary ( optional )" at bounding box center [766, 442] width 483 height 667
click at [795, 496] on textarea "Service Summary ( optional )" at bounding box center [766, 442] width 483 height 667
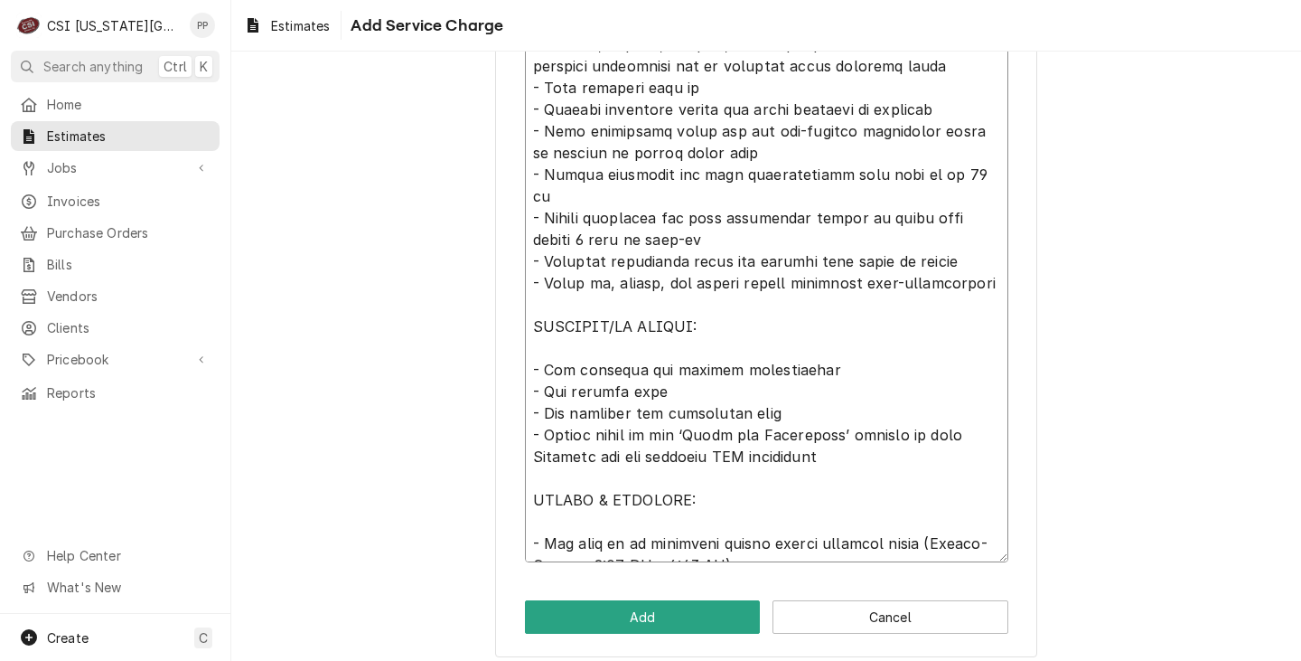
scroll to position [859, 0]
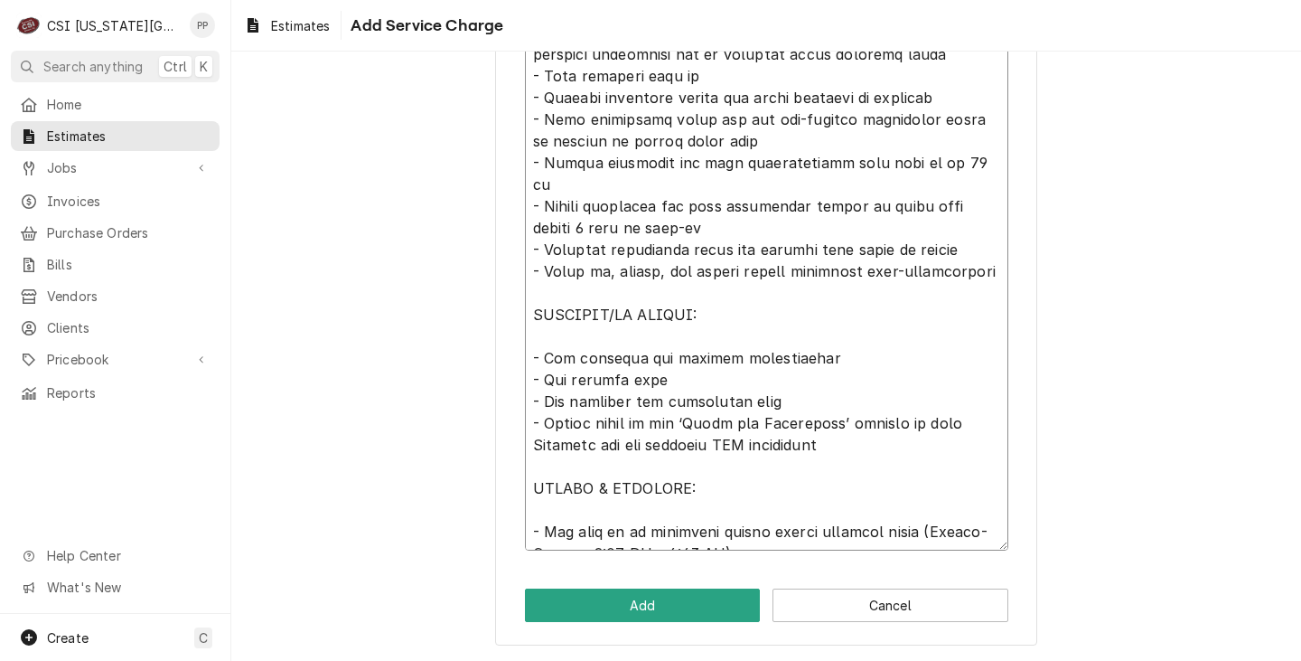
click at [840, 343] on textarea "Service Summary ( optional )" at bounding box center [766, 216] width 483 height 667
click at [803, 340] on textarea "Service Summary ( optional )" at bounding box center [766, 216] width 483 height 667
click at [792, 355] on textarea "Service Summary ( optional )" at bounding box center [766, 216] width 483 height 667
click at [812, 335] on textarea "Service Summary ( optional )" at bounding box center [766, 216] width 483 height 667
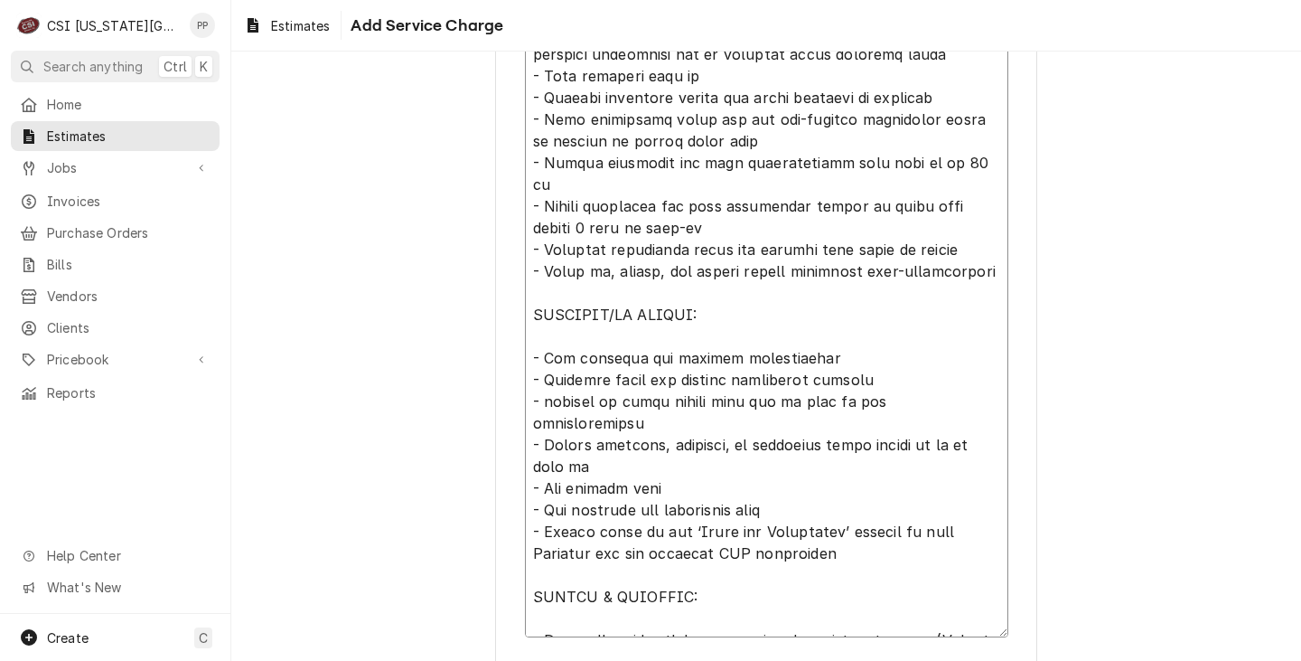
click at [777, 464] on textarea "Service Summary ( optional )" at bounding box center [766, 260] width 483 height 754
click at [680, 204] on textarea "Service Summary ( optional )" at bounding box center [766, 260] width 483 height 754
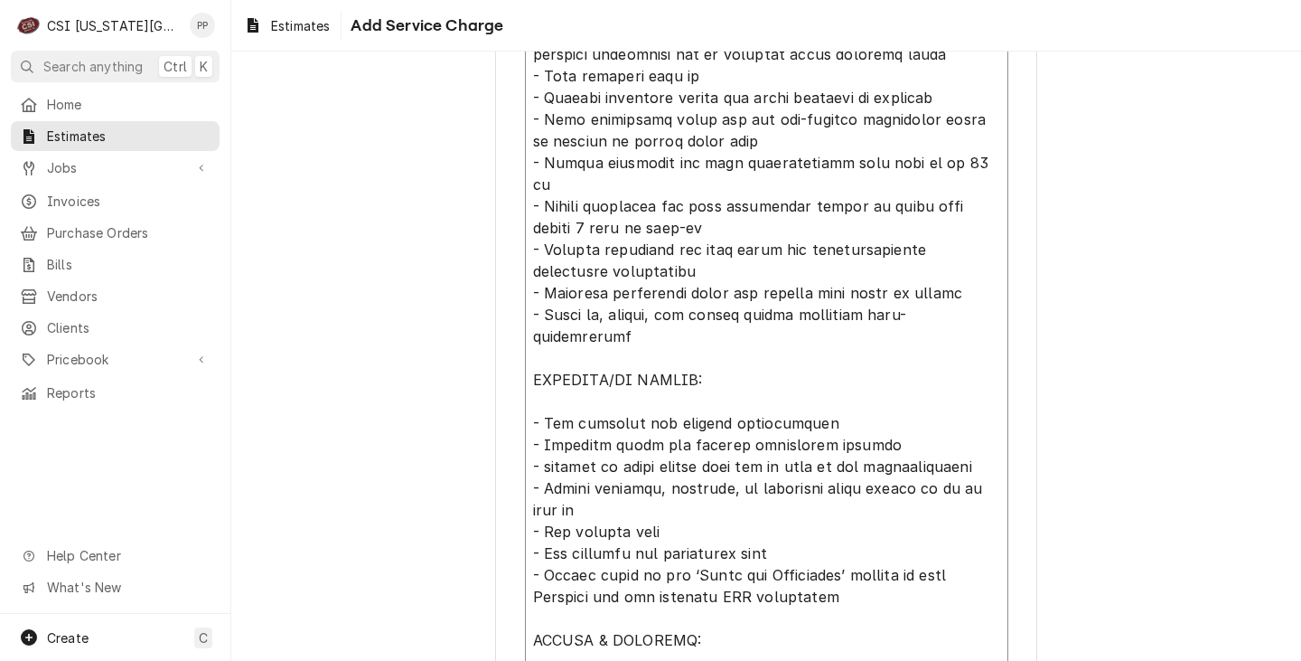
click at [833, 403] on textarea "Service Summary ( optional )" at bounding box center [766, 281] width 483 height 797
drag, startPoint x: 829, startPoint y: 403, endPoint x: 885, endPoint y: 419, distance: 58.3
click at [893, 426] on textarea "Service Summary ( optional )" at bounding box center [766, 281] width 483 height 797
click at [824, 400] on textarea "Service Summary ( optional )" at bounding box center [766, 281] width 483 height 797
click at [887, 409] on textarea "Service Summary ( optional )" at bounding box center [766, 281] width 483 height 797
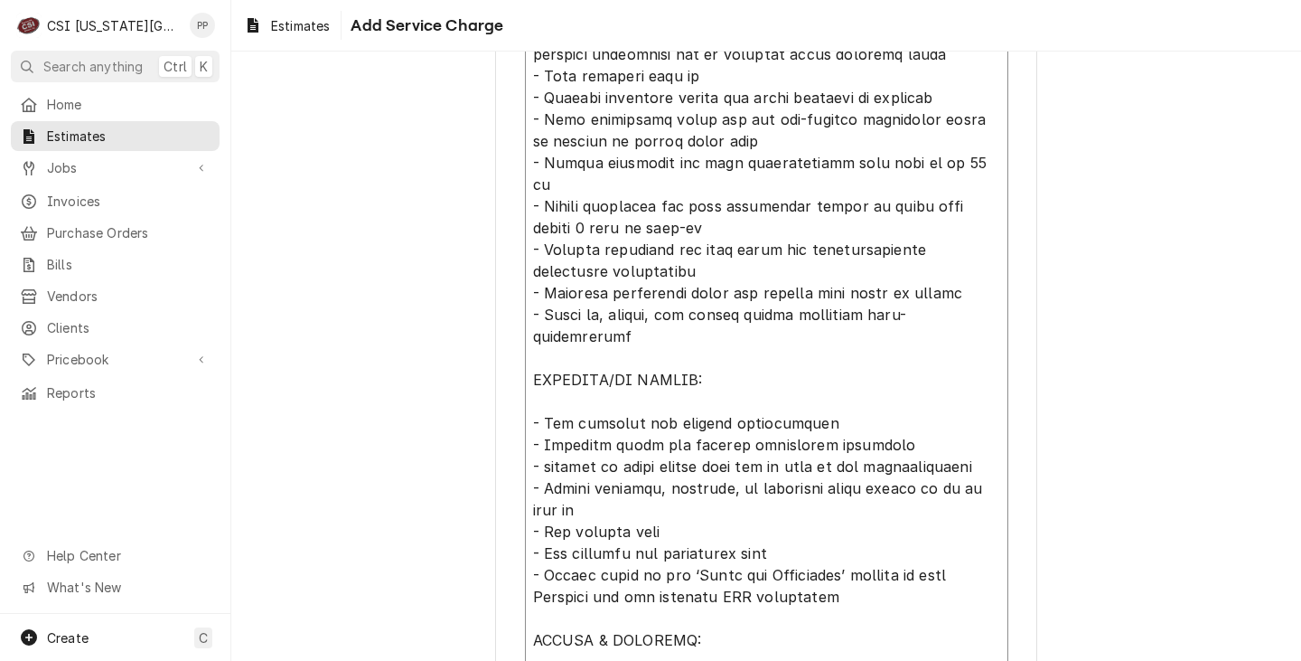
click at [865, 511] on textarea "Service Summary ( optional )" at bounding box center [766, 281] width 483 height 797
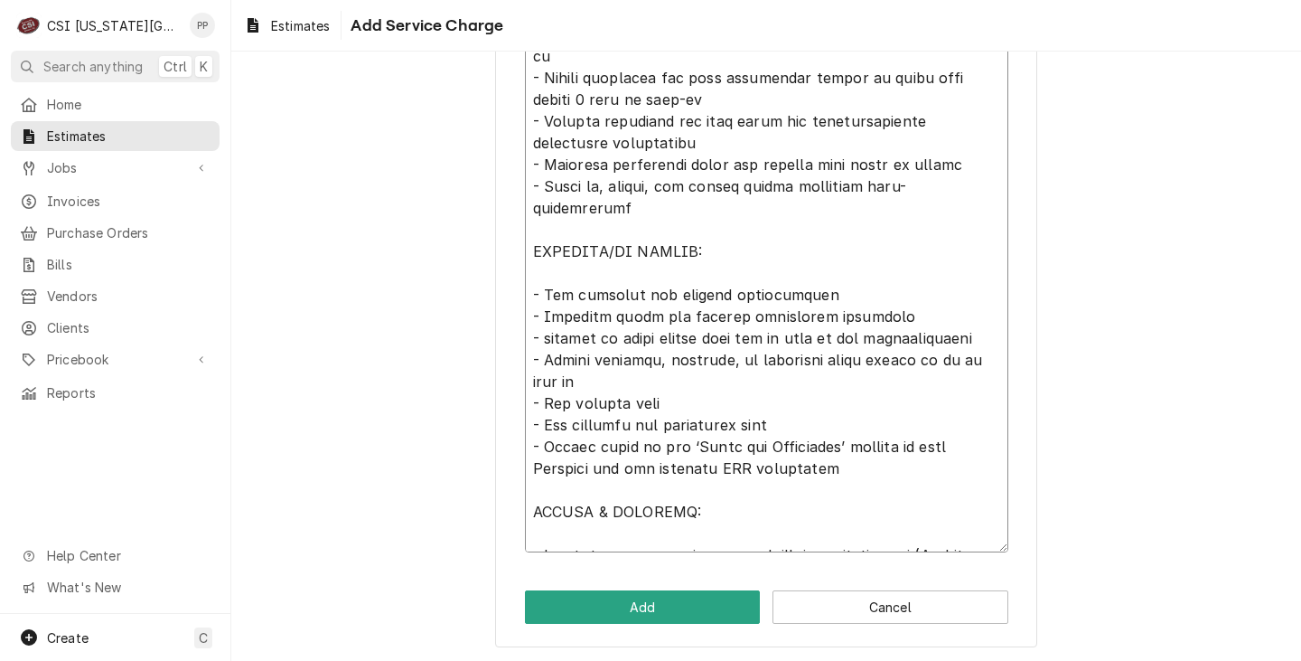
scroll to position [989, 0]
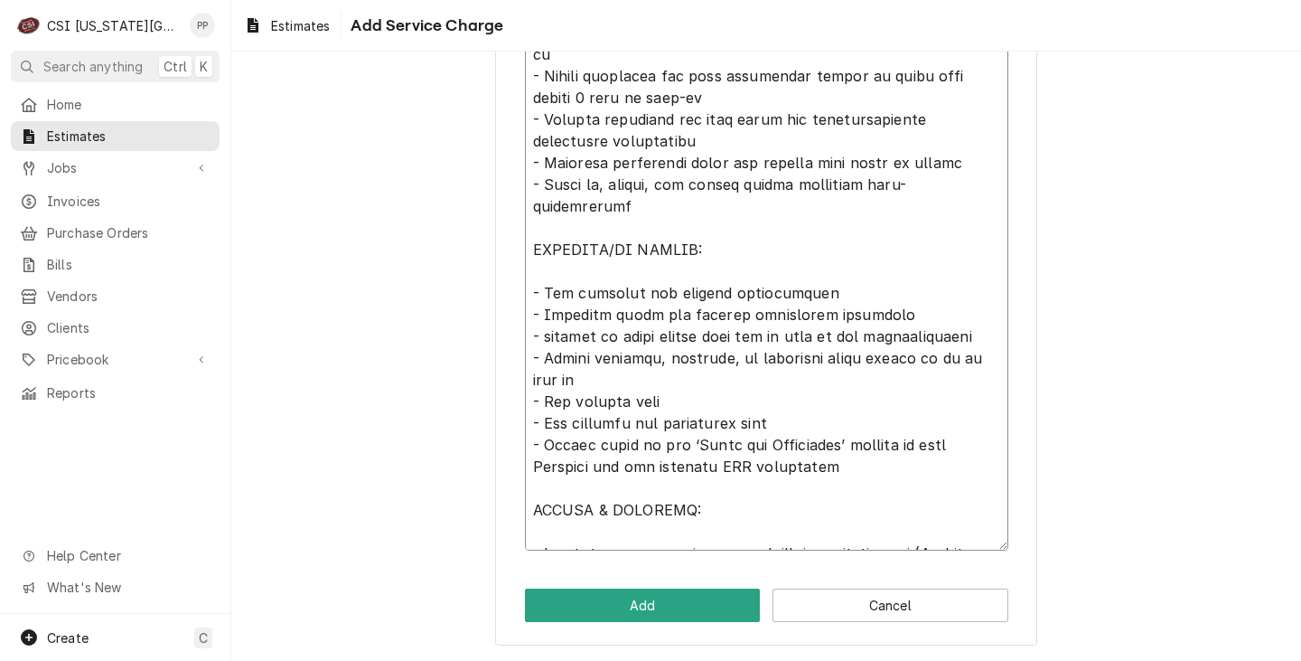
click at [851, 424] on textarea "Service Summary ( optional )" at bounding box center [766, 151] width 483 height 797
click at [770, 358] on textarea "Service Summary ( optional )" at bounding box center [766, 151] width 483 height 797
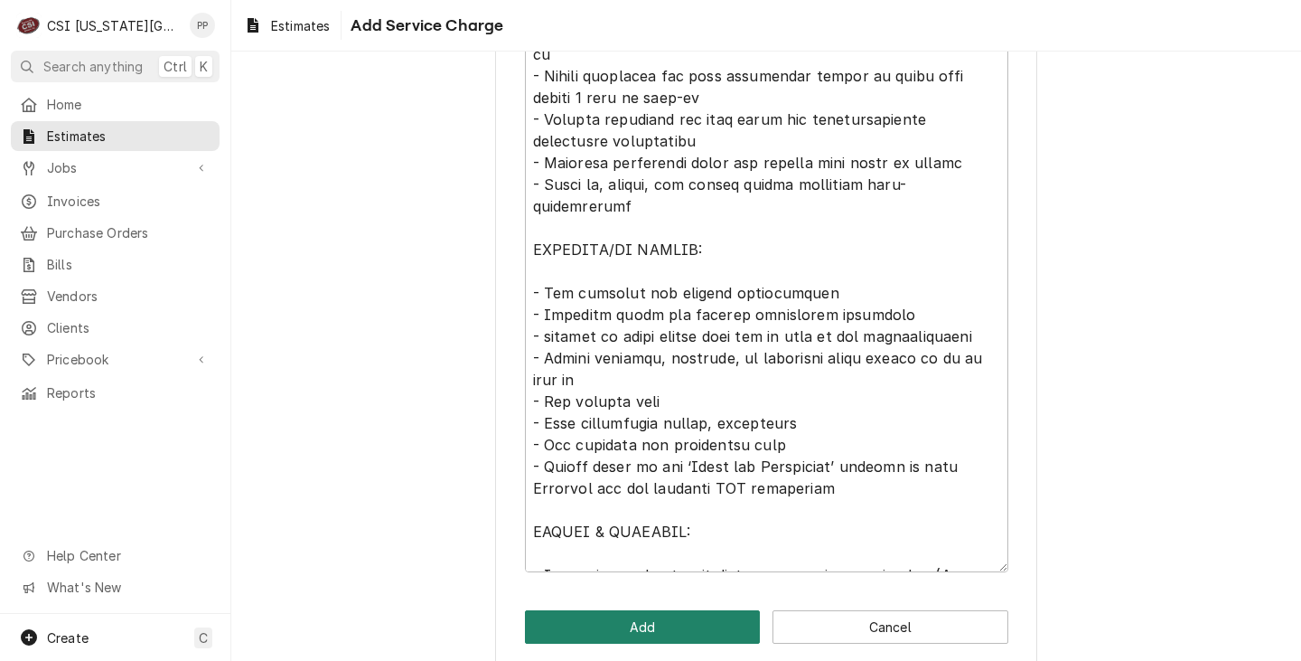
drag, startPoint x: 629, startPoint y: 677, endPoint x: 582, endPoint y: 615, distance: 78.1
click at [582, 615] on button "Add" at bounding box center [643, 626] width 236 height 33
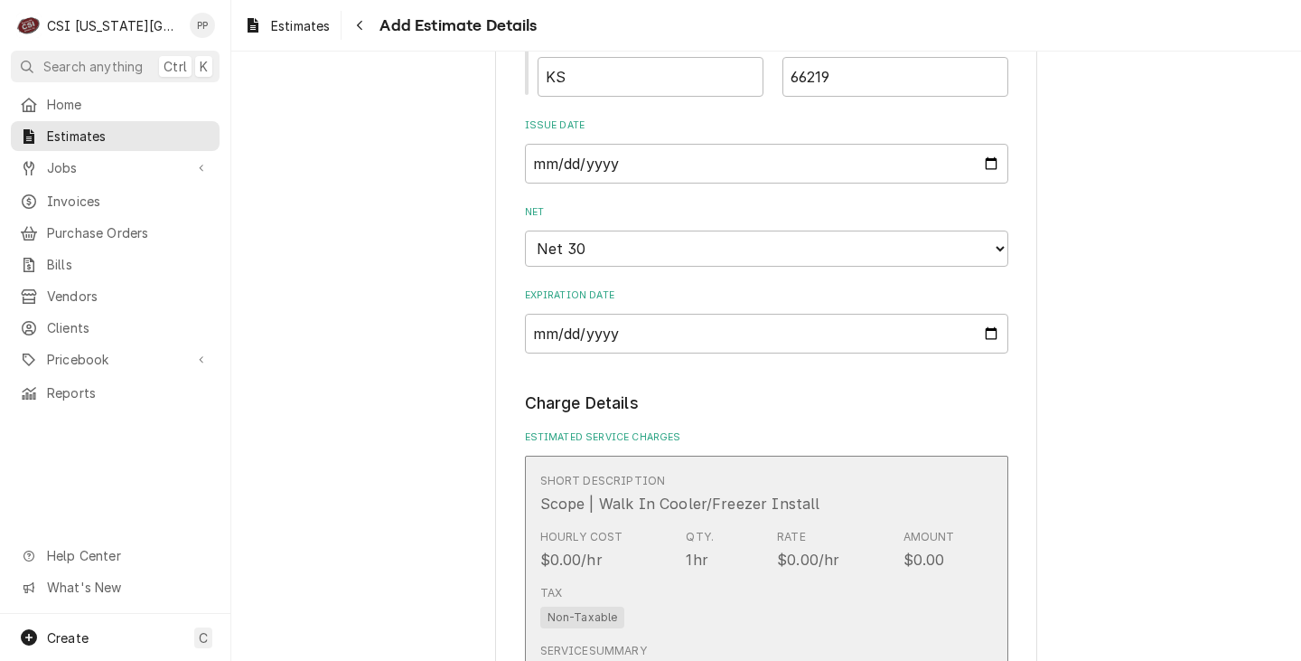
click at [587, 618] on span "Non-Taxable" at bounding box center [582, 617] width 85 height 22
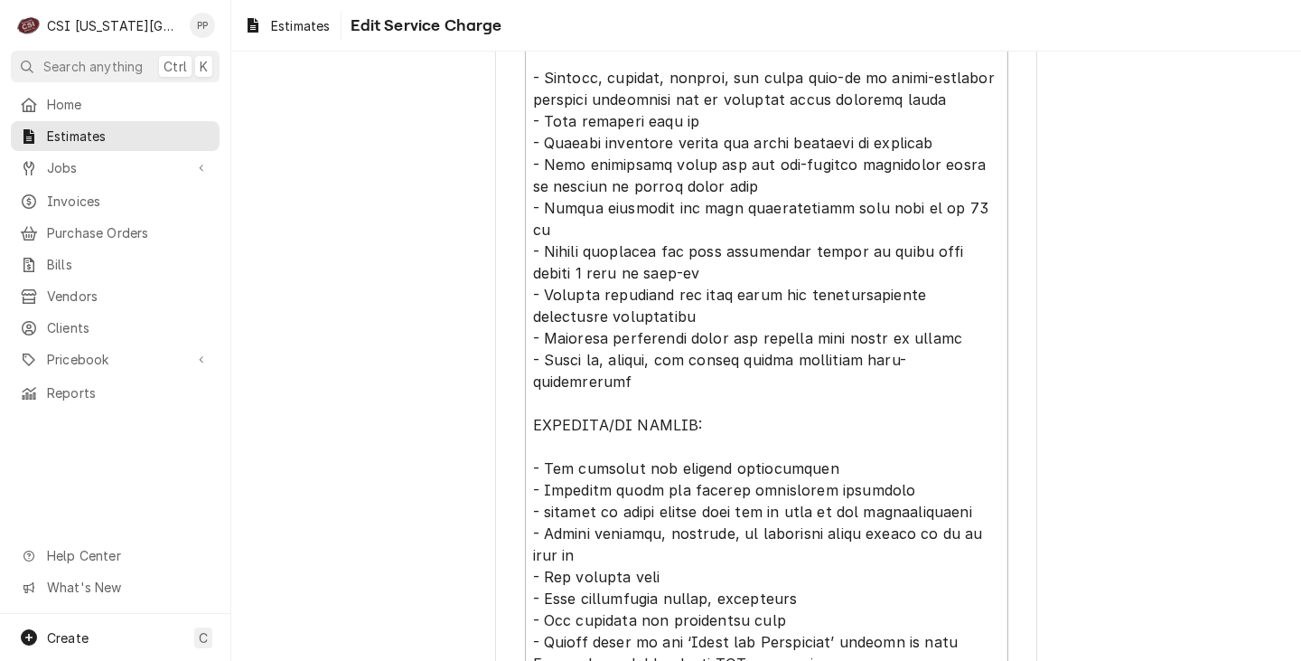
scroll to position [1056, 0]
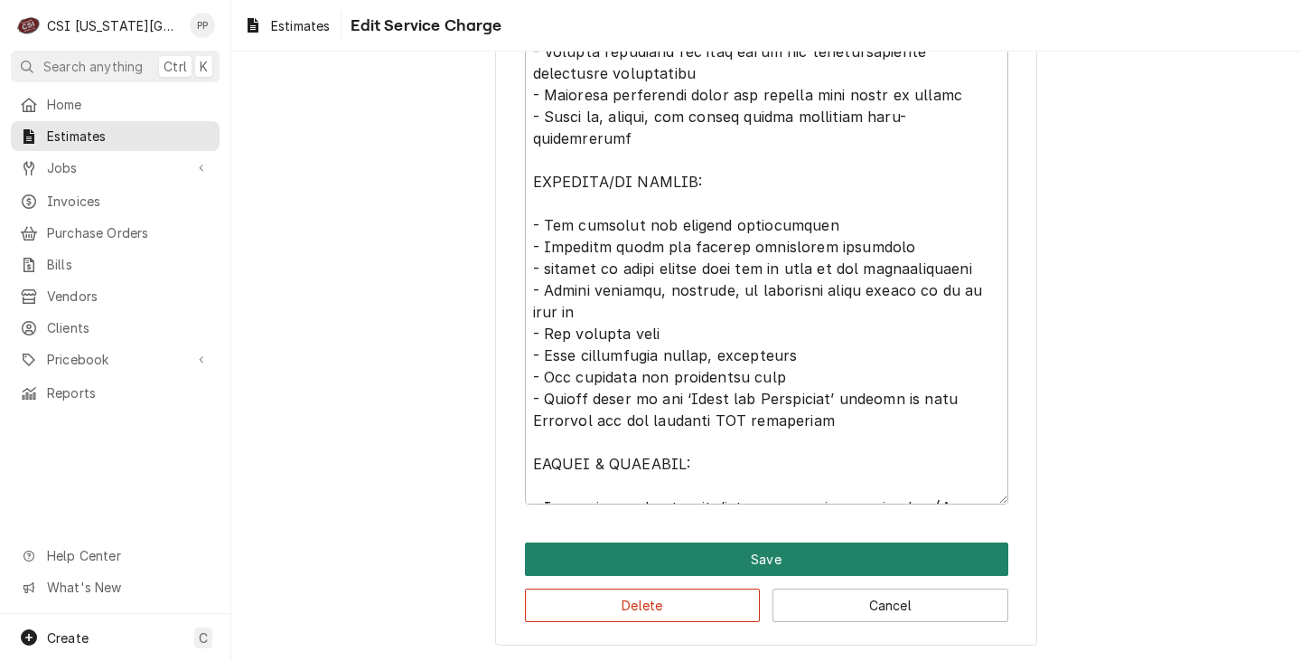
click at [905, 544] on button "Save" at bounding box center [766, 558] width 483 height 33
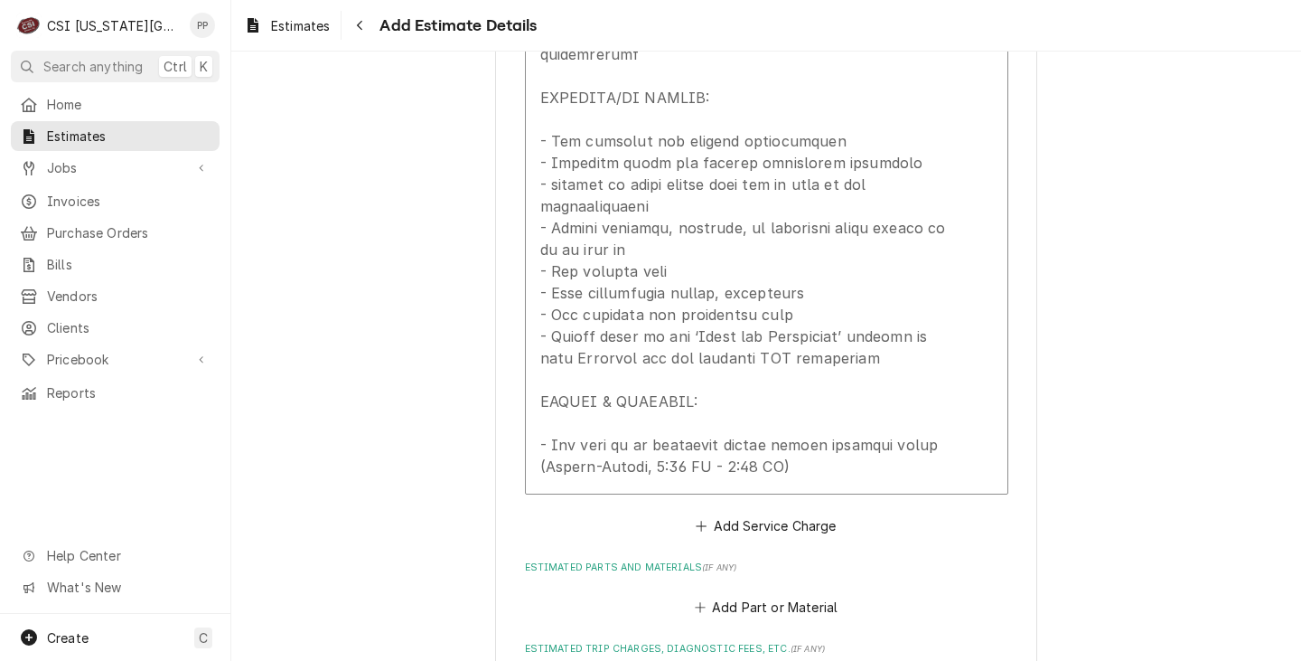
scroll to position [2780, 0]
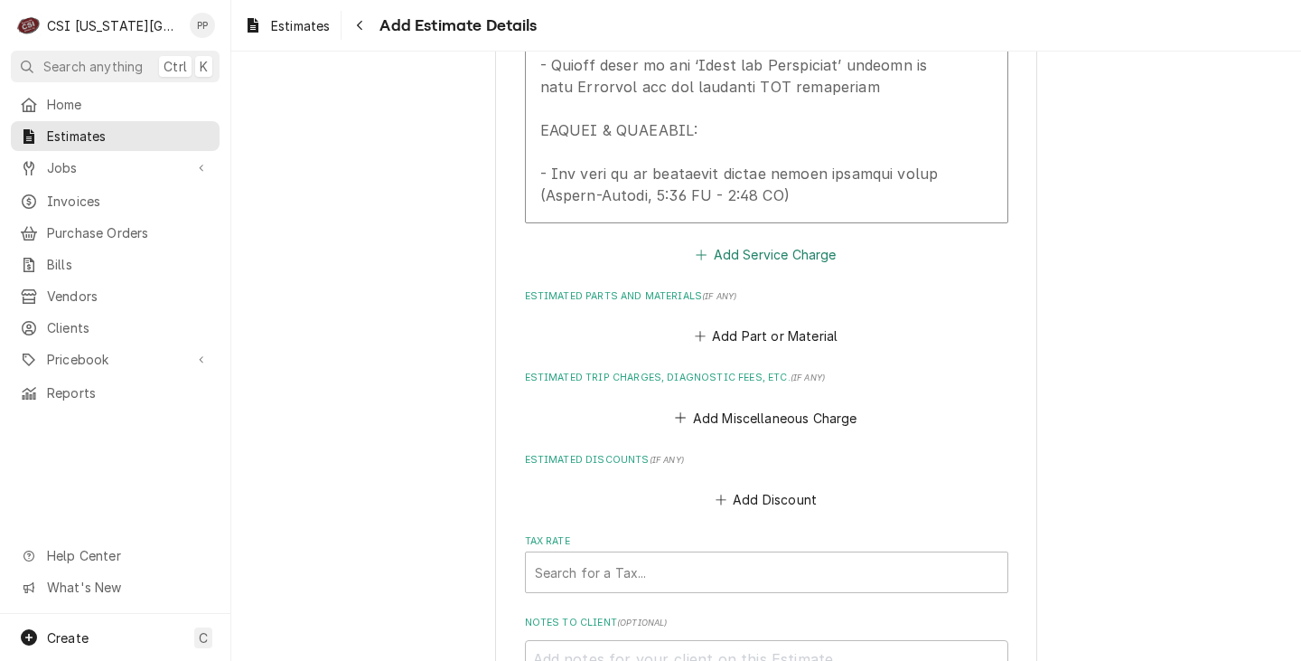
click at [771, 256] on button "Add Service Charge" at bounding box center [766, 253] width 146 height 25
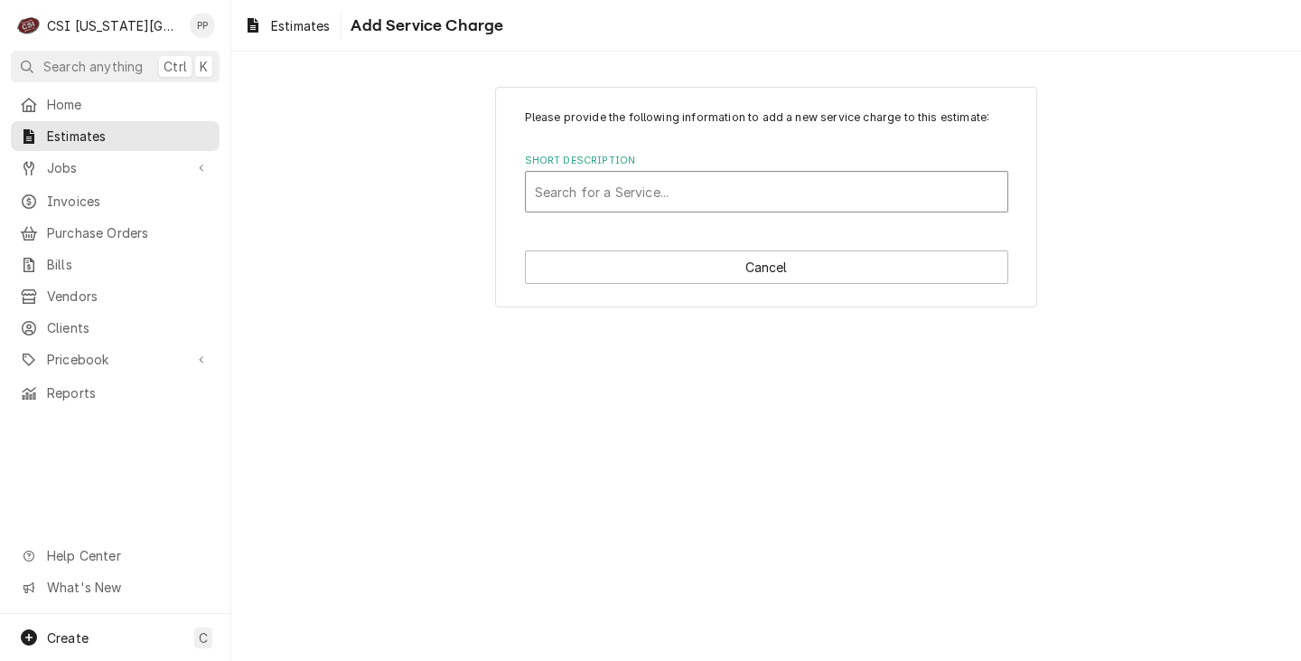
click at [703, 195] on div "Short Description" at bounding box center [767, 191] width 464 height 33
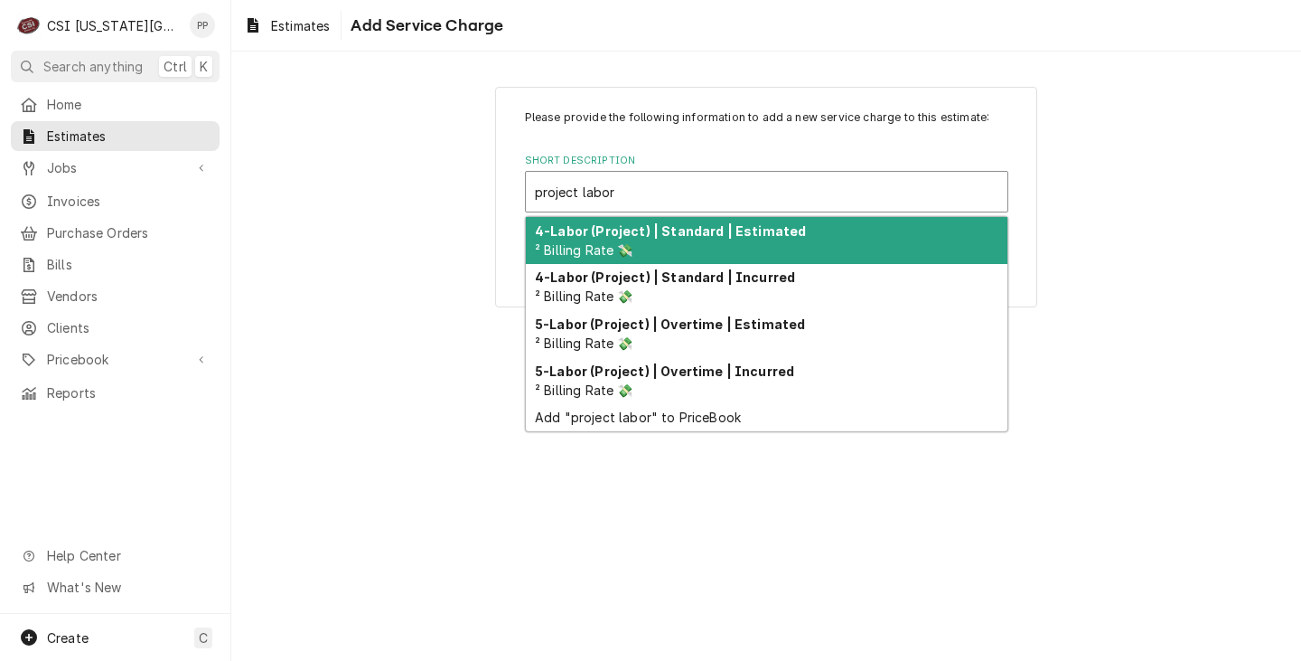
click at [677, 253] on div "4-Labor (Project) | Standard | Estimated ² Billing Rate 💸" at bounding box center [767, 240] width 482 height 47
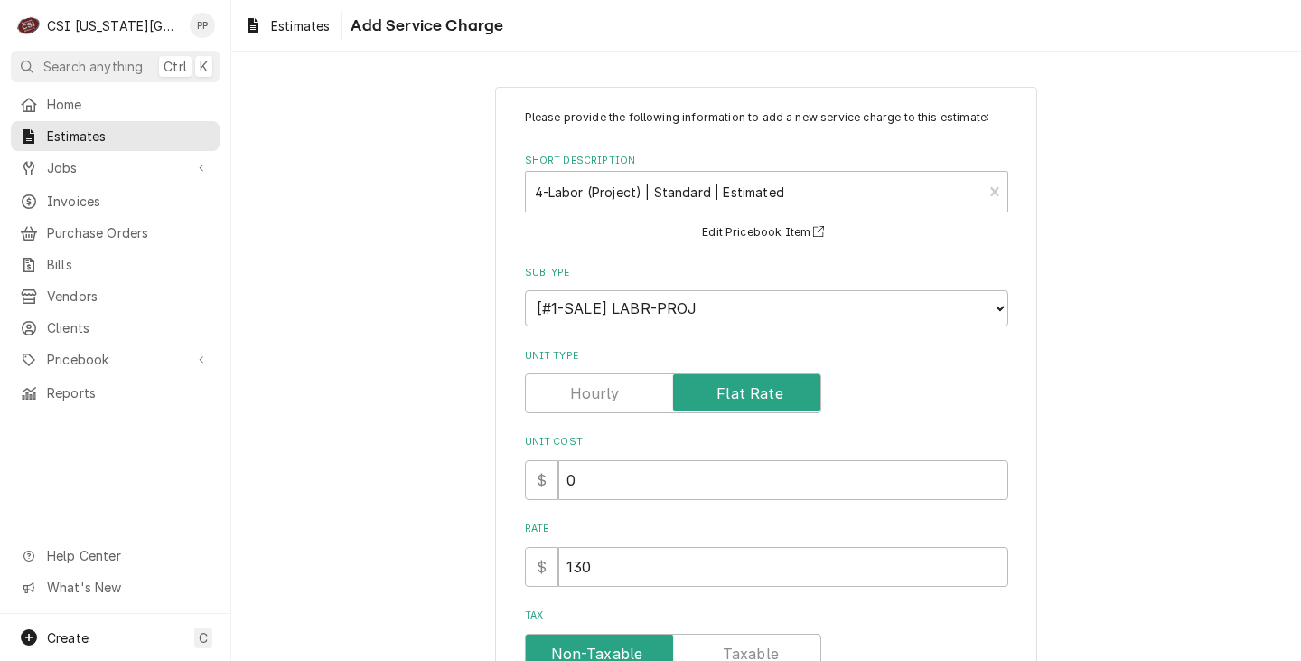
scroll to position [251, 0]
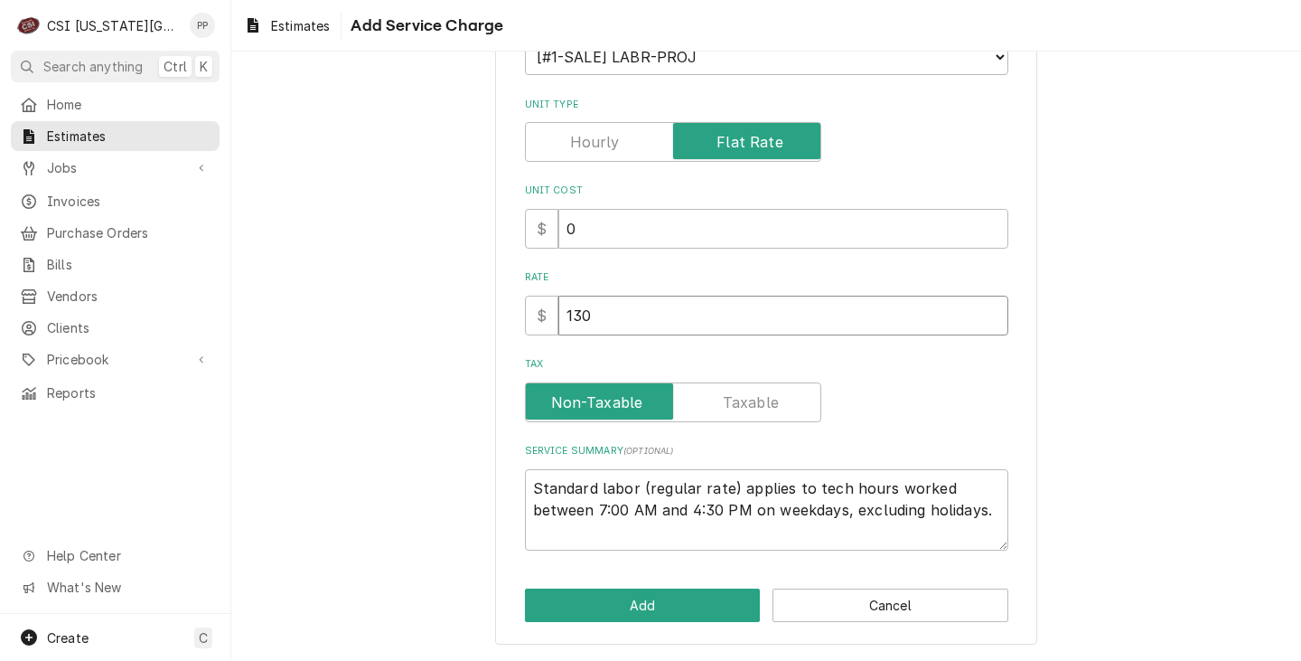
click at [641, 317] on input "130" at bounding box center [783, 316] width 450 height 40
drag, startPoint x: 598, startPoint y: 314, endPoint x: 547, endPoint y: 319, distance: 51.8
click at [533, 318] on div "$ 130" at bounding box center [766, 316] width 483 height 40
click at [624, 600] on button "Add" at bounding box center [643, 604] width 236 height 33
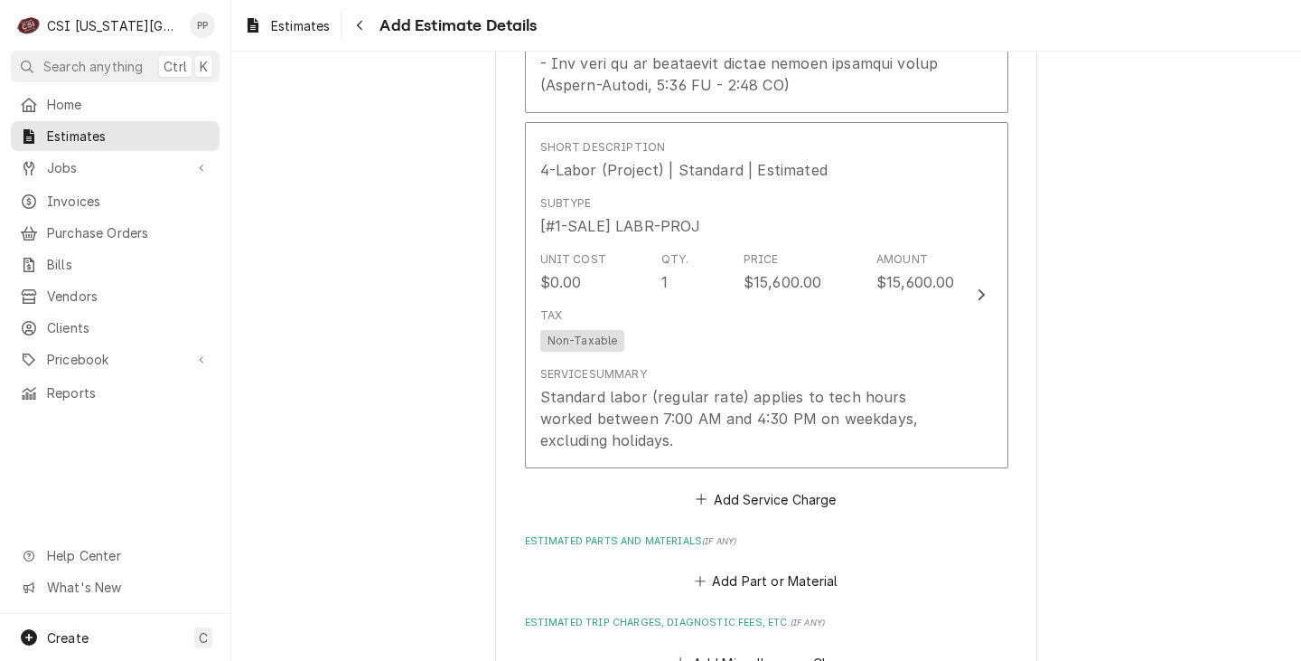
scroll to position [2995, 0]
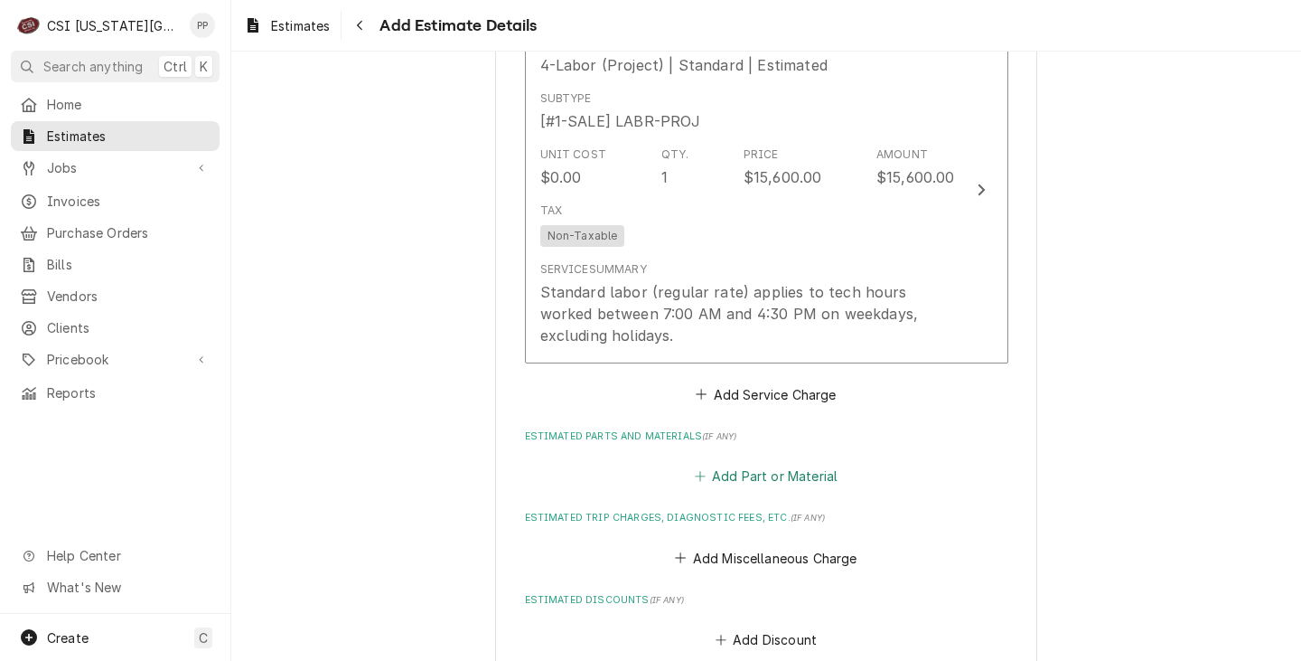
click at [774, 474] on button "Add Part or Material" at bounding box center [765, 476] width 149 height 25
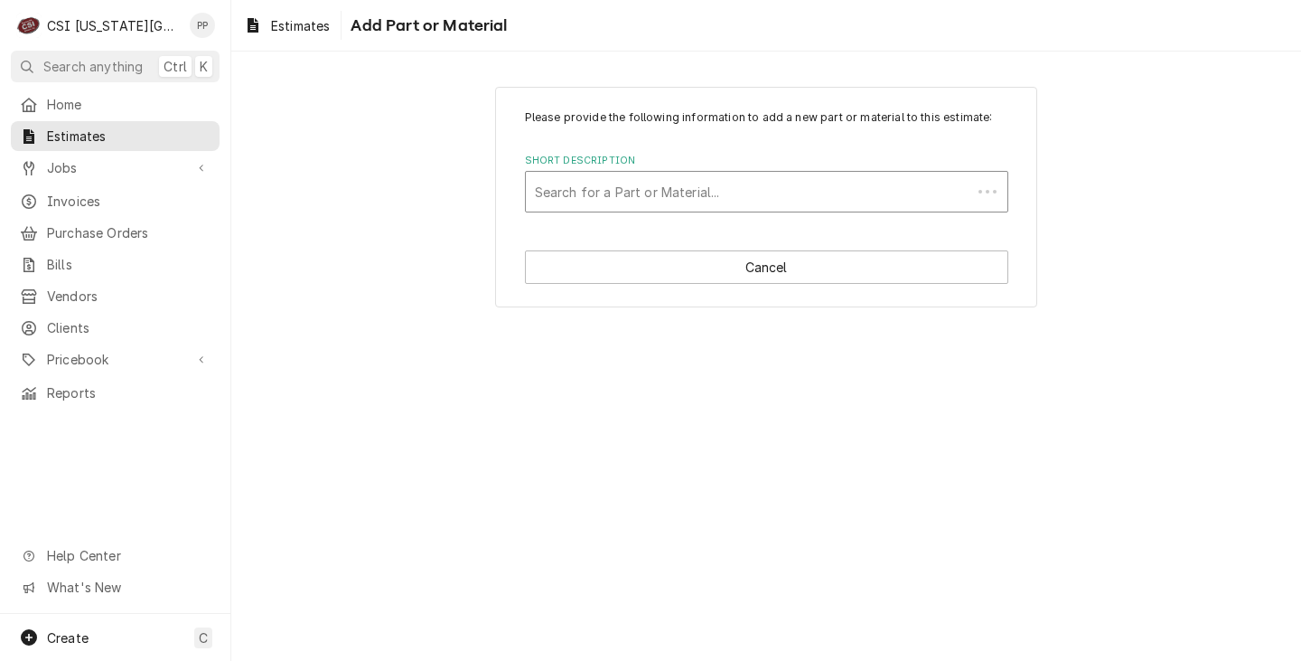
click at [718, 202] on div "Short Description" at bounding box center [748, 191] width 427 height 33
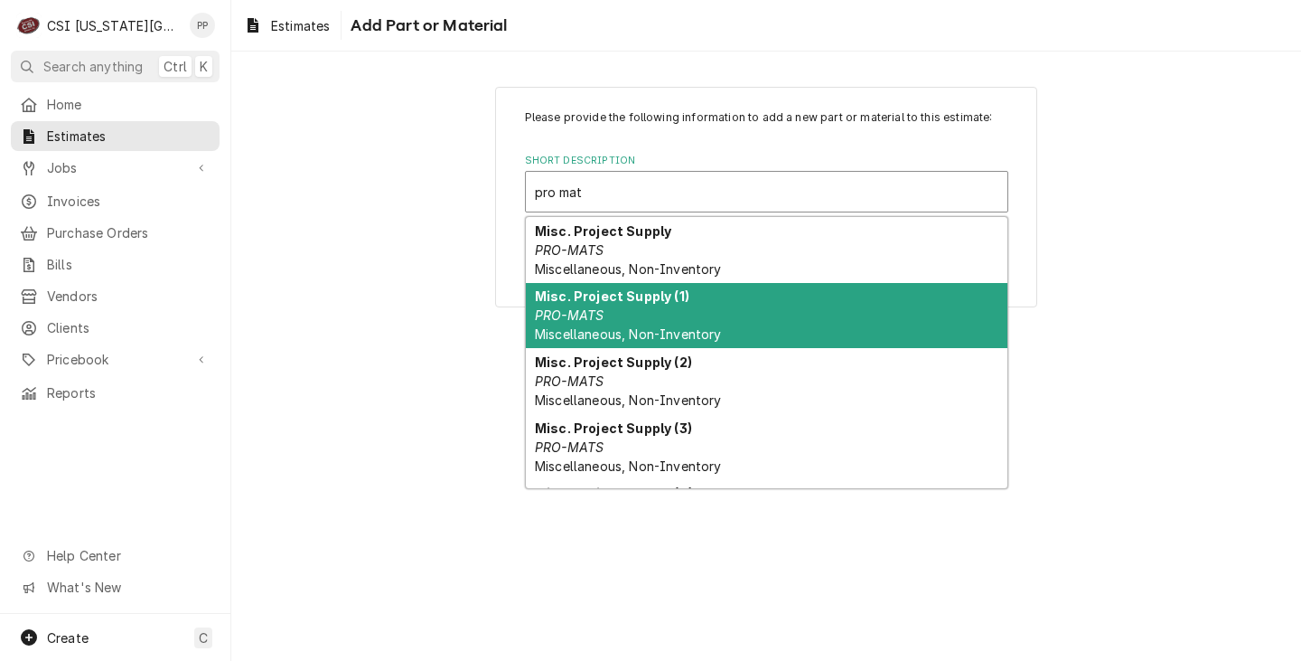
click at [699, 319] on div "Misc. Project Supply (1) PRO-MATS Miscellaneous, Non-Inventory" at bounding box center [767, 316] width 482 height 66
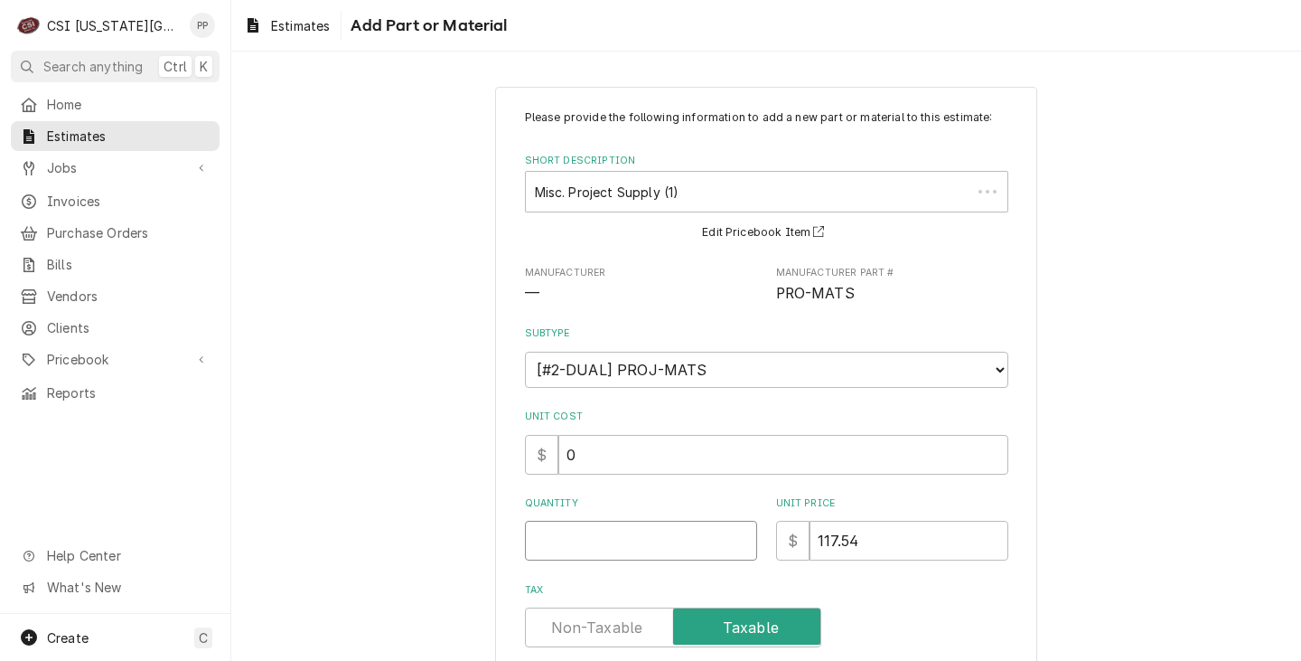
click at [650, 534] on input "Quantity" at bounding box center [641, 541] width 232 height 40
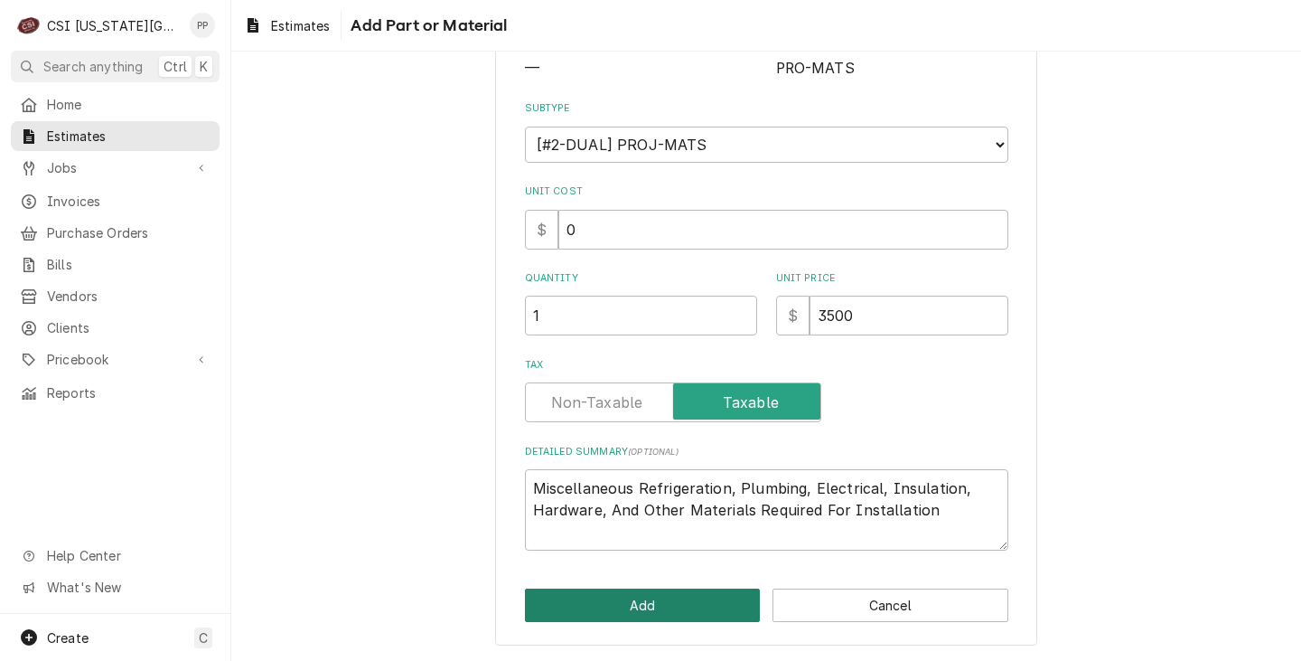
click at [654, 616] on button "Add" at bounding box center [643, 604] width 236 height 33
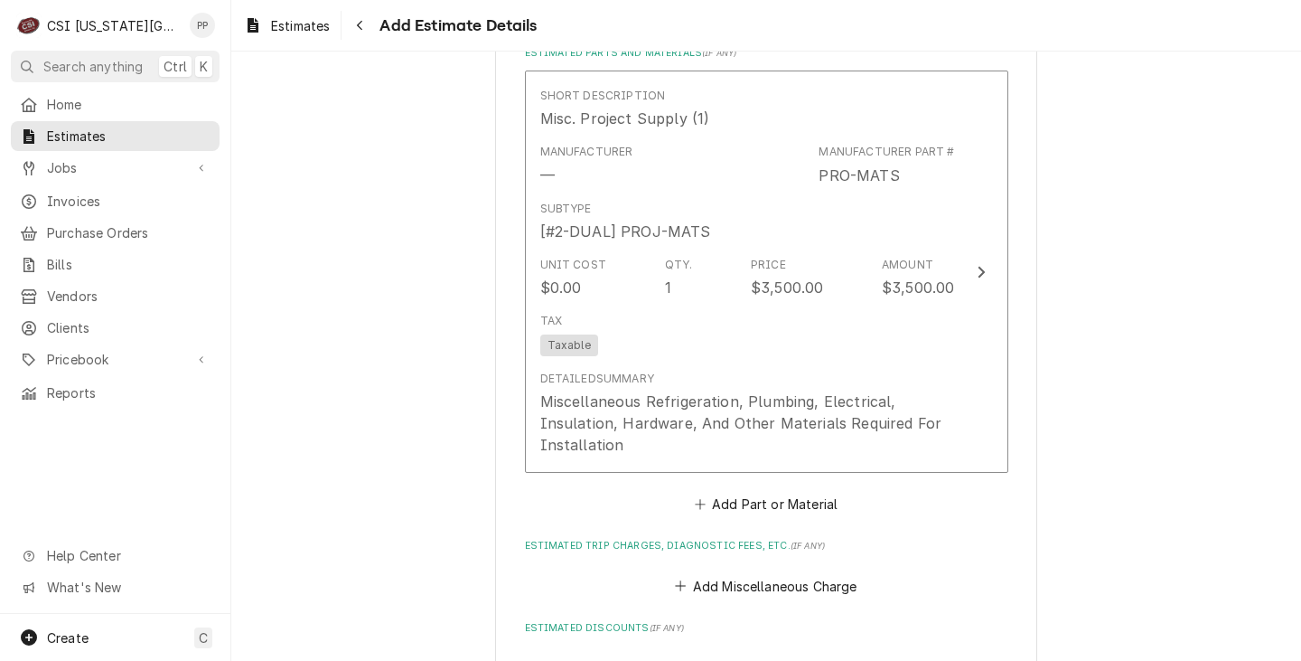
scroll to position [3490, 0]
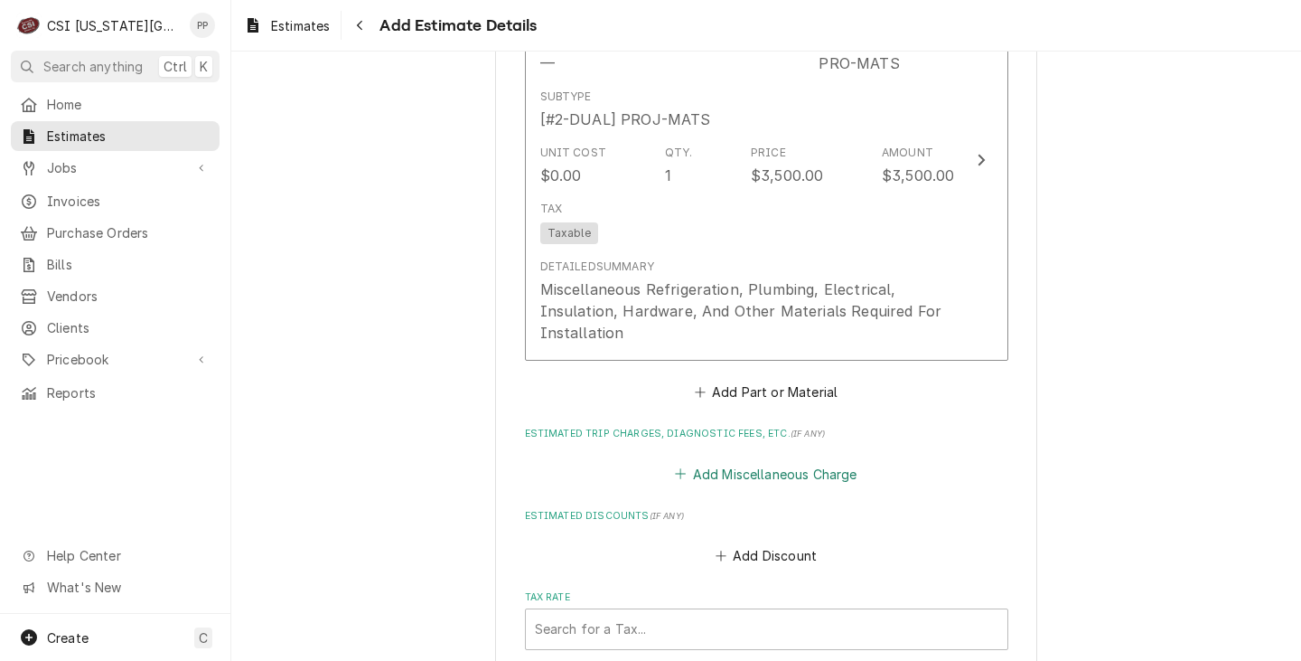
click at [789, 464] on button "Add Miscellaneous Charge" at bounding box center [766, 473] width 188 height 25
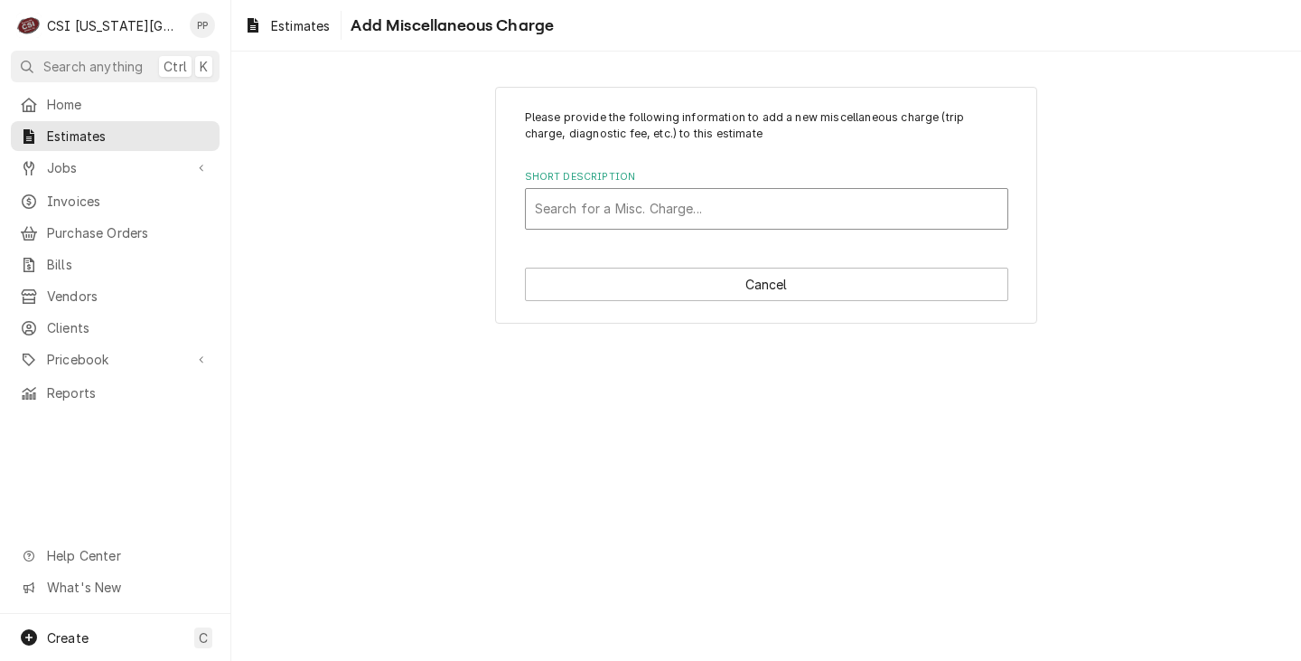
click at [718, 194] on div "Short Description" at bounding box center [767, 208] width 464 height 33
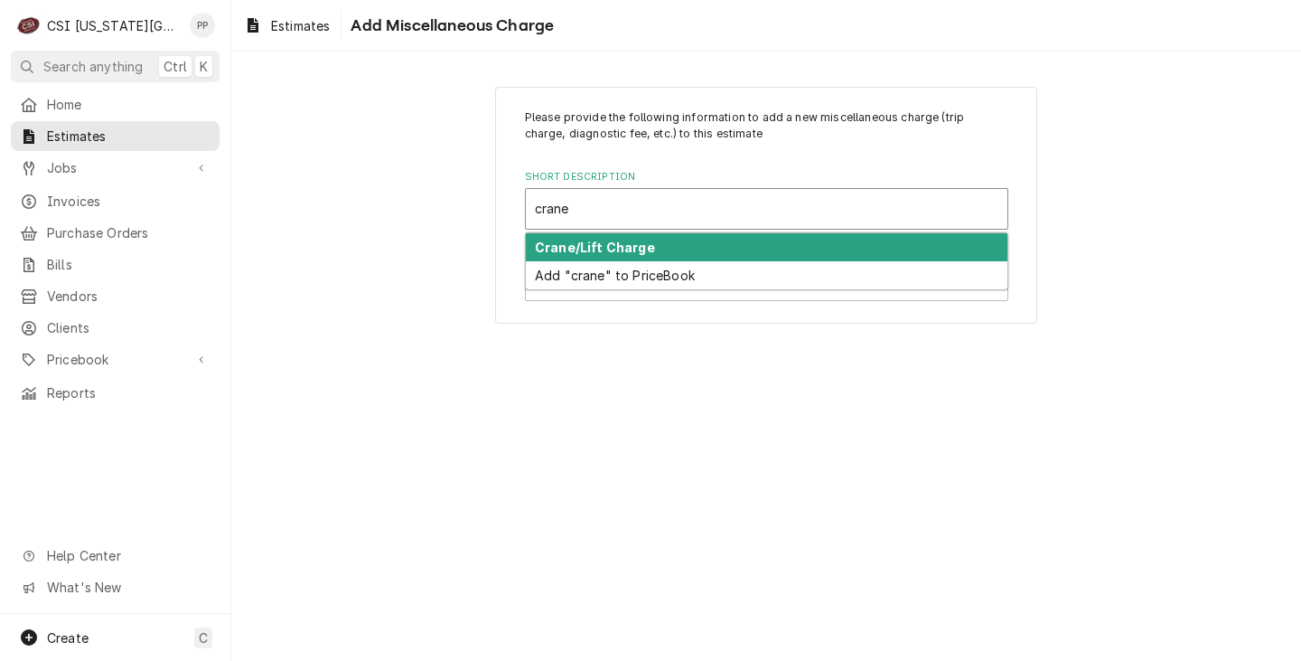
click at [717, 258] on div "Crane/Lift Charge" at bounding box center [767, 247] width 482 height 28
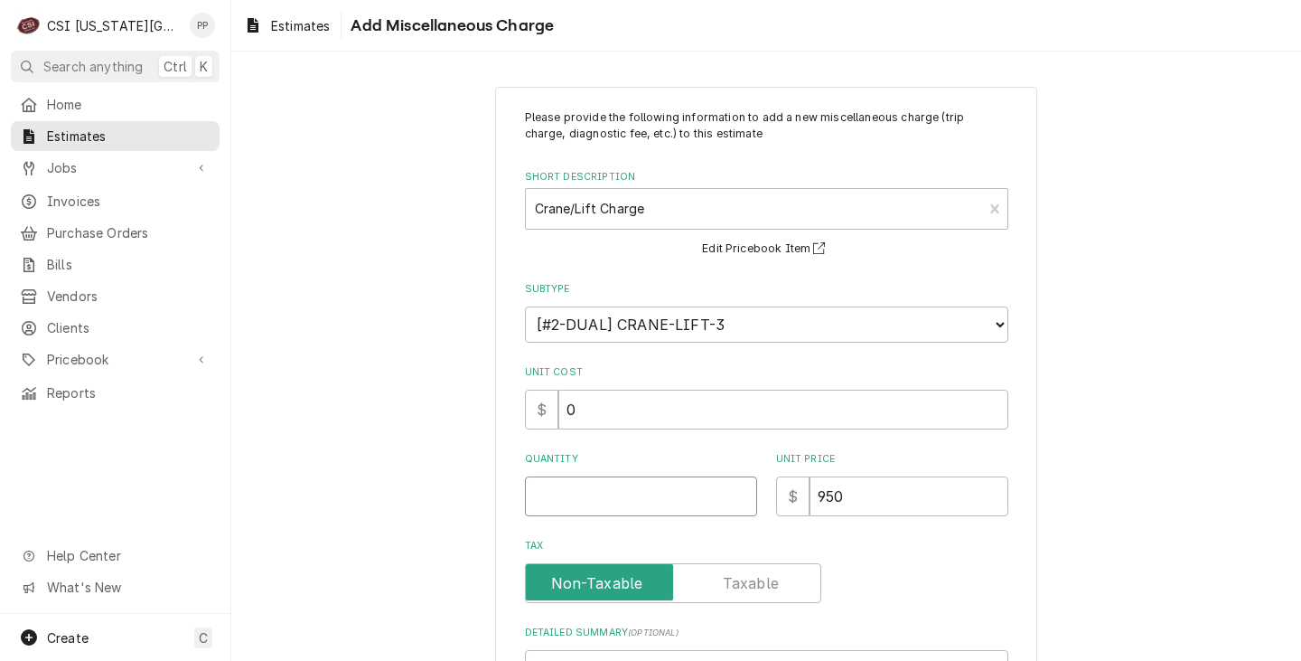
click at [615, 489] on input "Quantity" at bounding box center [641, 496] width 232 height 40
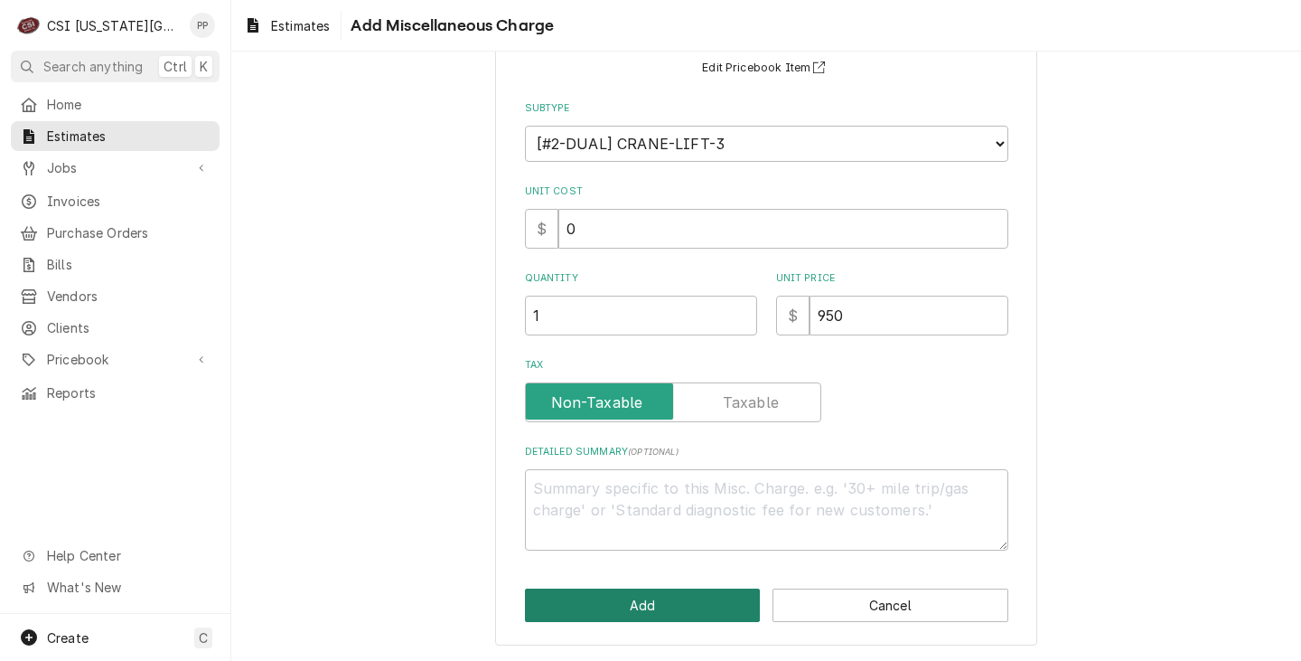
click at [701, 598] on button "Add" at bounding box center [643, 604] width 236 height 33
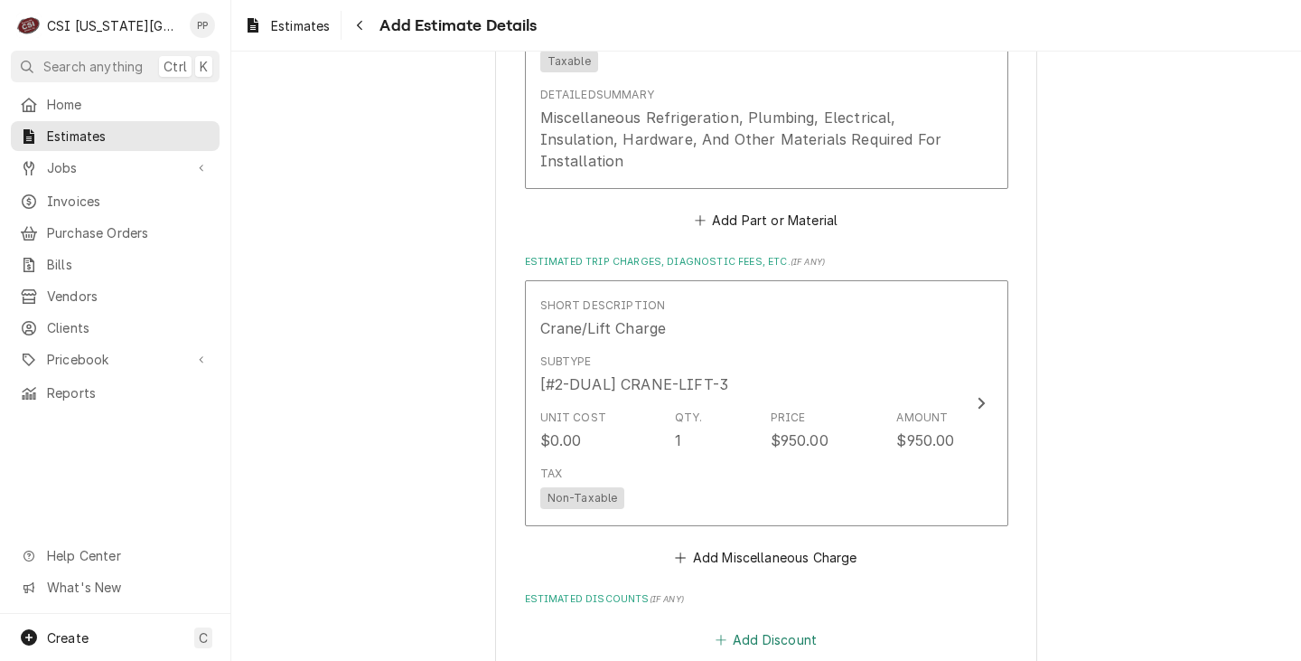
scroll to position [3861, 0]
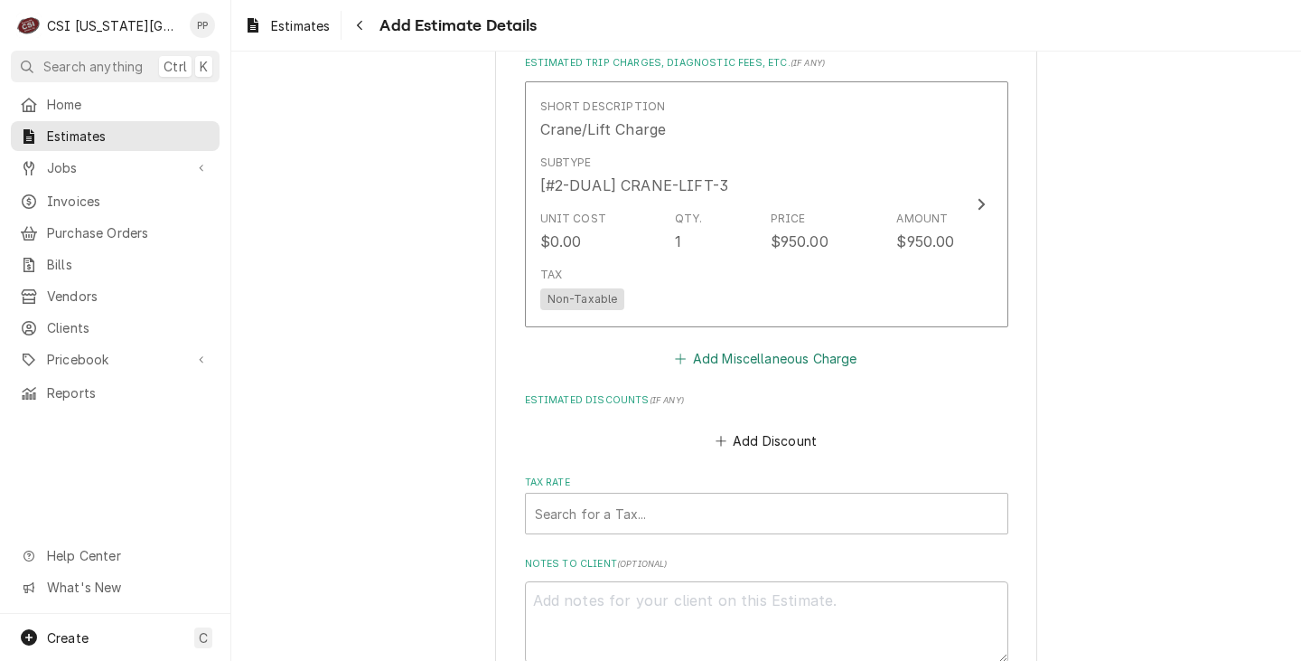
click at [771, 355] on button "Add Miscellaneous Charge" at bounding box center [766, 358] width 188 height 25
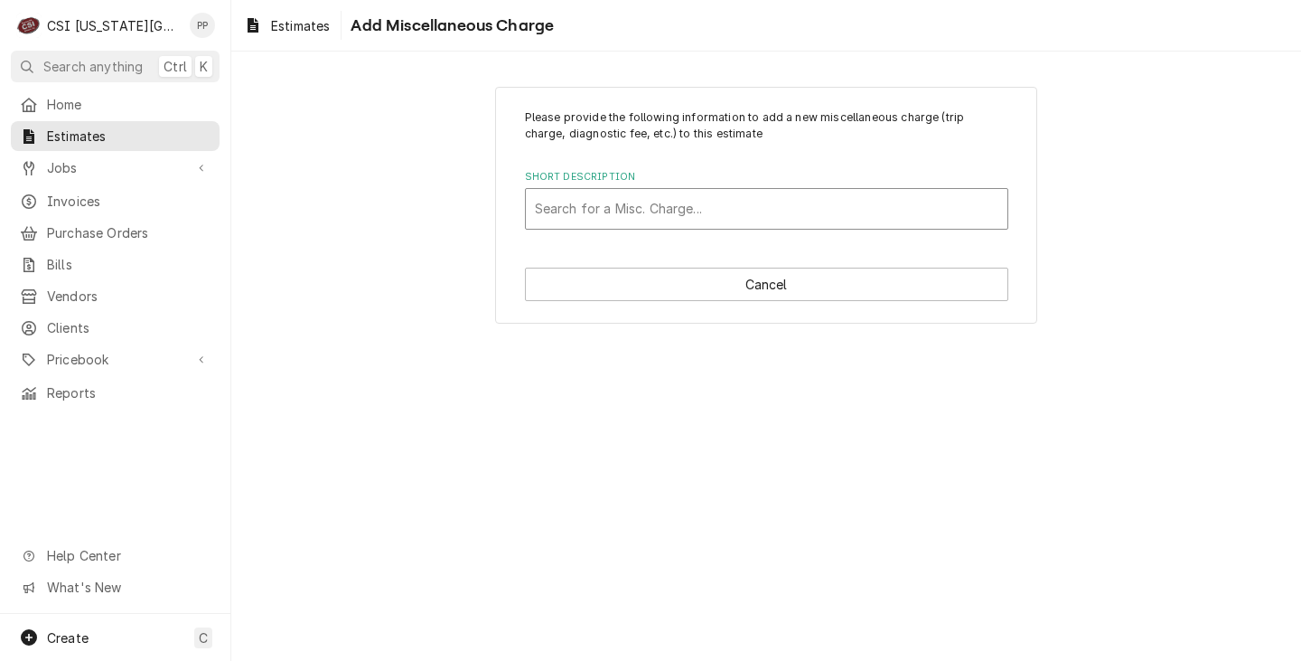
click at [646, 211] on div "Short Description" at bounding box center [767, 208] width 464 height 33
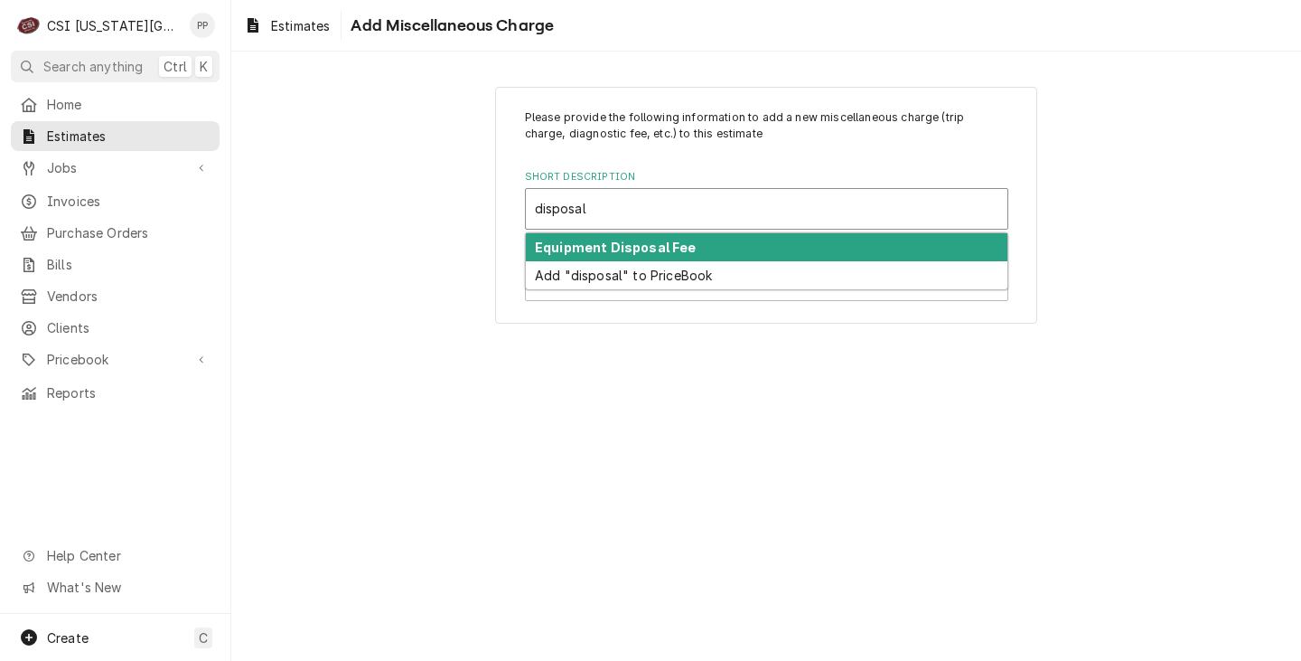
click at [663, 258] on div "Equipment Disposal Fee" at bounding box center [767, 247] width 482 height 28
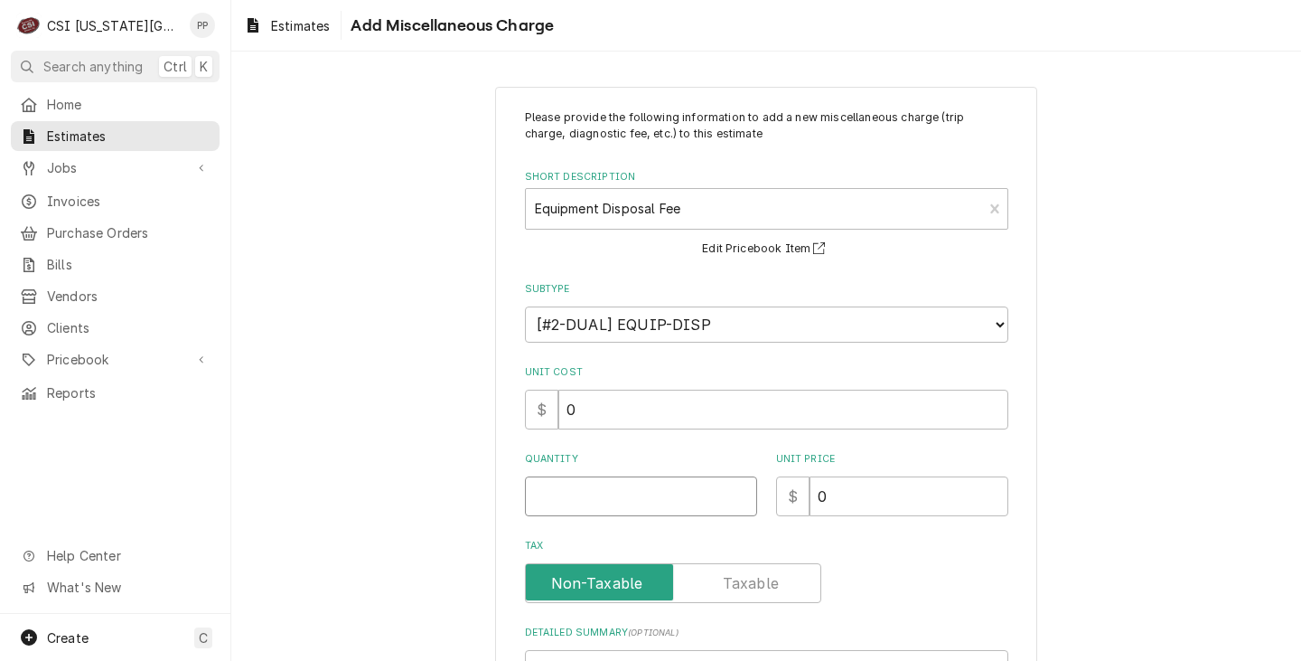
click at [653, 504] on input "Quantity" at bounding box center [641, 496] width 232 height 40
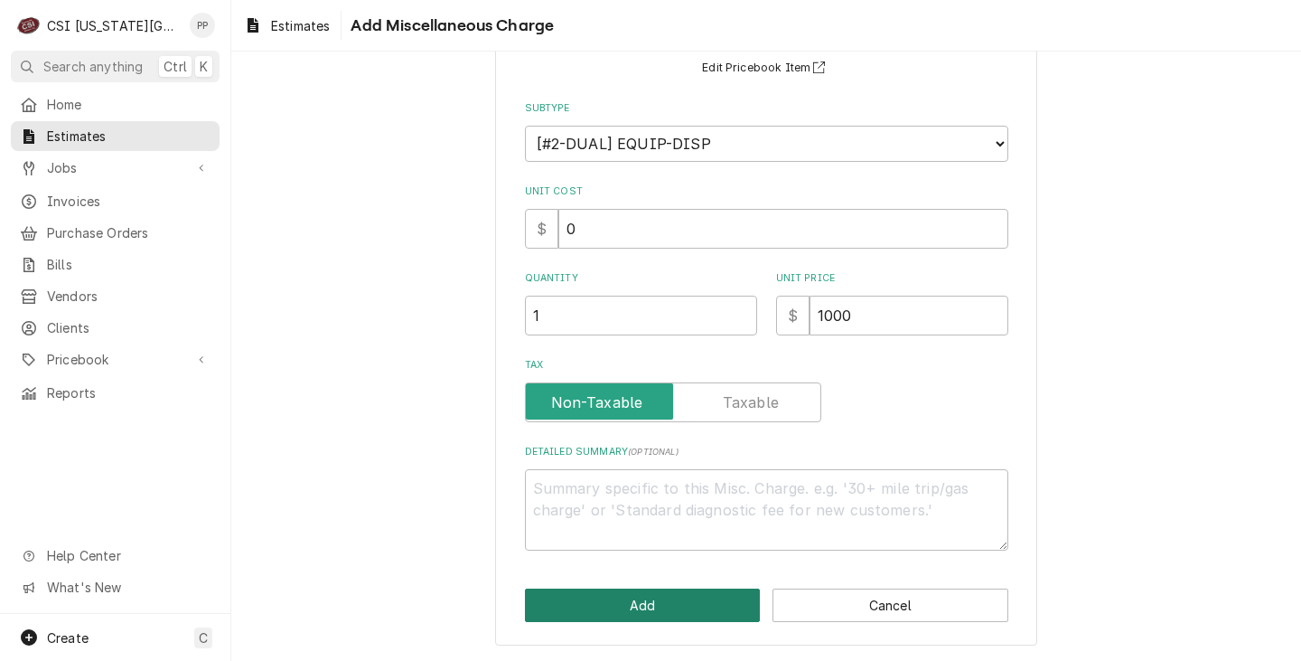
click at [668, 597] on button "Add" at bounding box center [643, 604] width 236 height 33
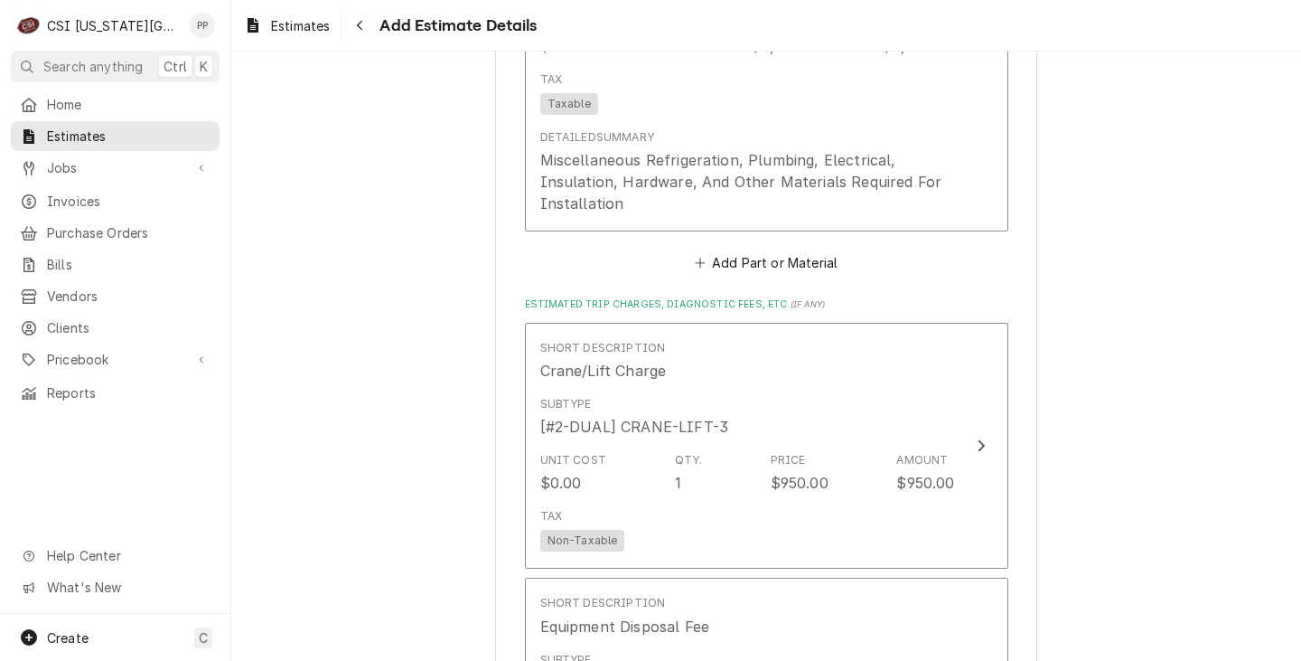
scroll to position [3621, 0]
click at [799, 267] on button "Add Part or Material" at bounding box center [765, 261] width 149 height 25
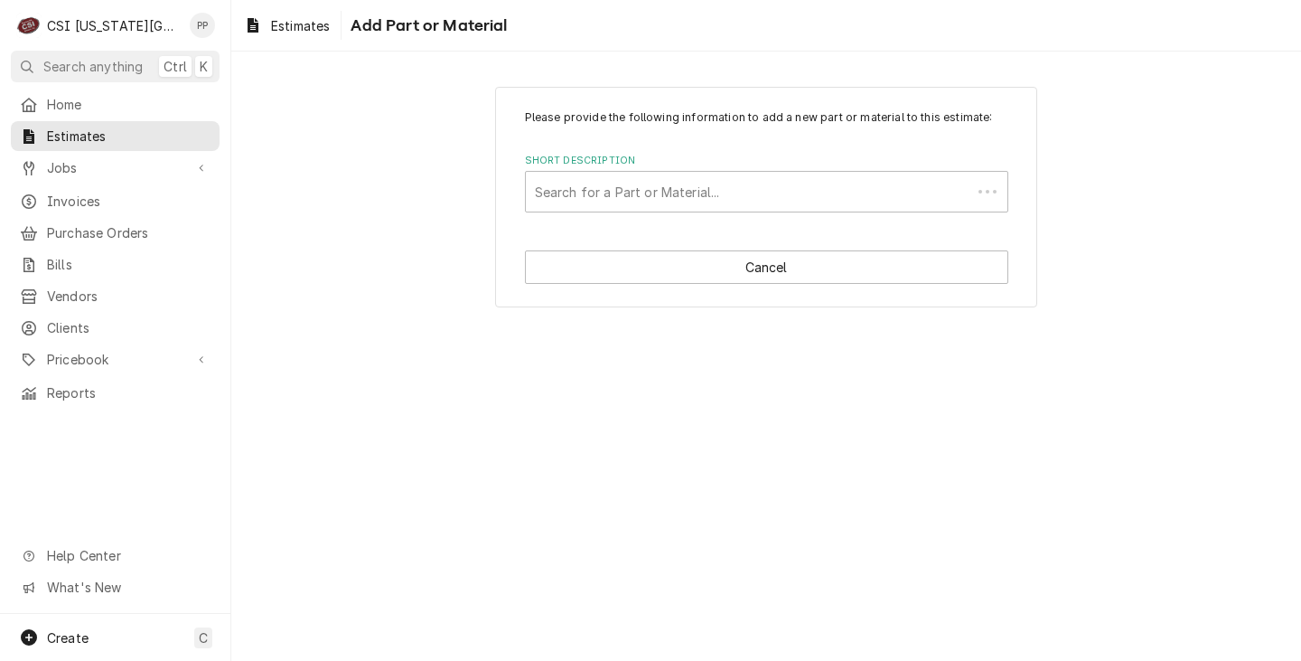
click at [718, 193] on div "Short Description" at bounding box center [748, 191] width 427 height 33
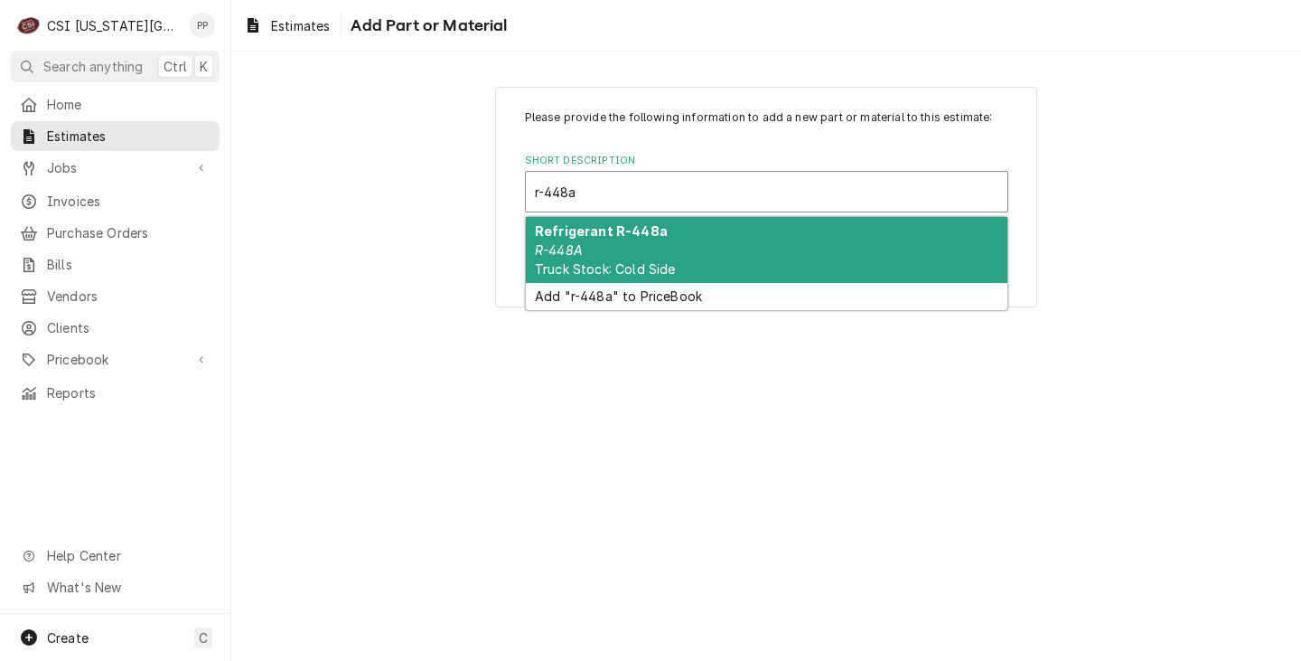
click at [706, 233] on div "Refrigerant R-448a R-448A Truck Stock: Cold Side" at bounding box center [767, 250] width 482 height 66
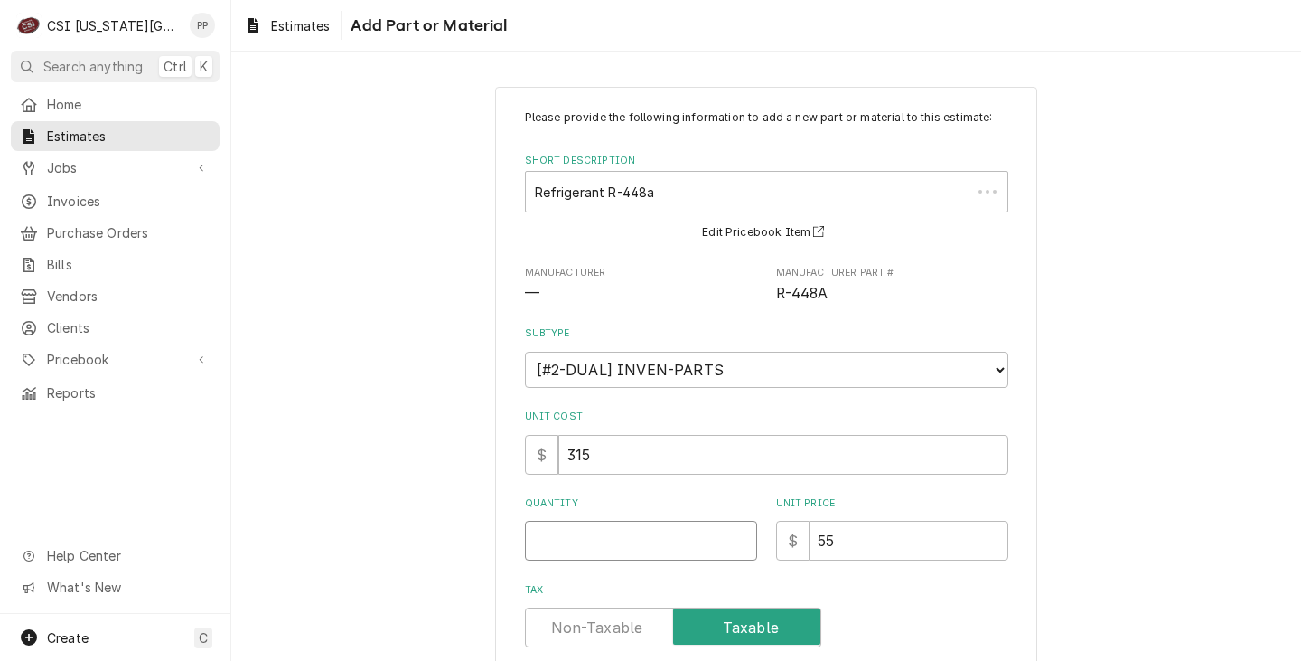
click at [619, 527] on input "Quantity" at bounding box center [641, 541] width 232 height 40
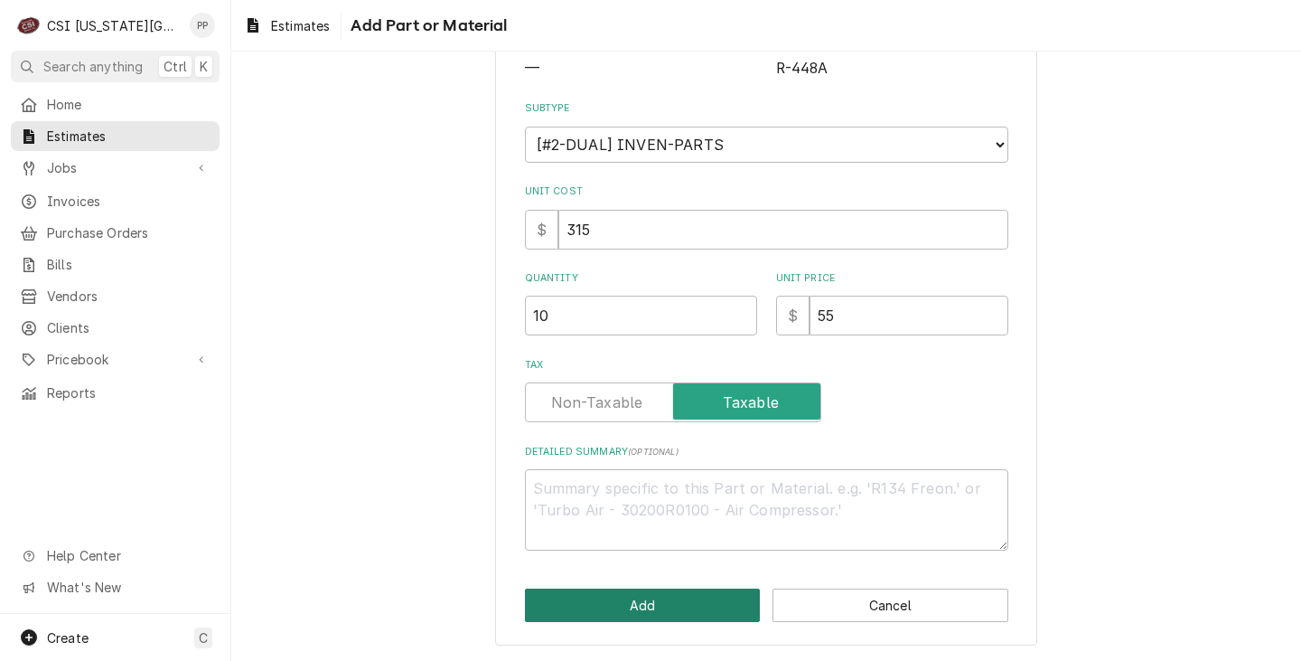
click at [673, 606] on button "Add" at bounding box center [643, 604] width 236 height 33
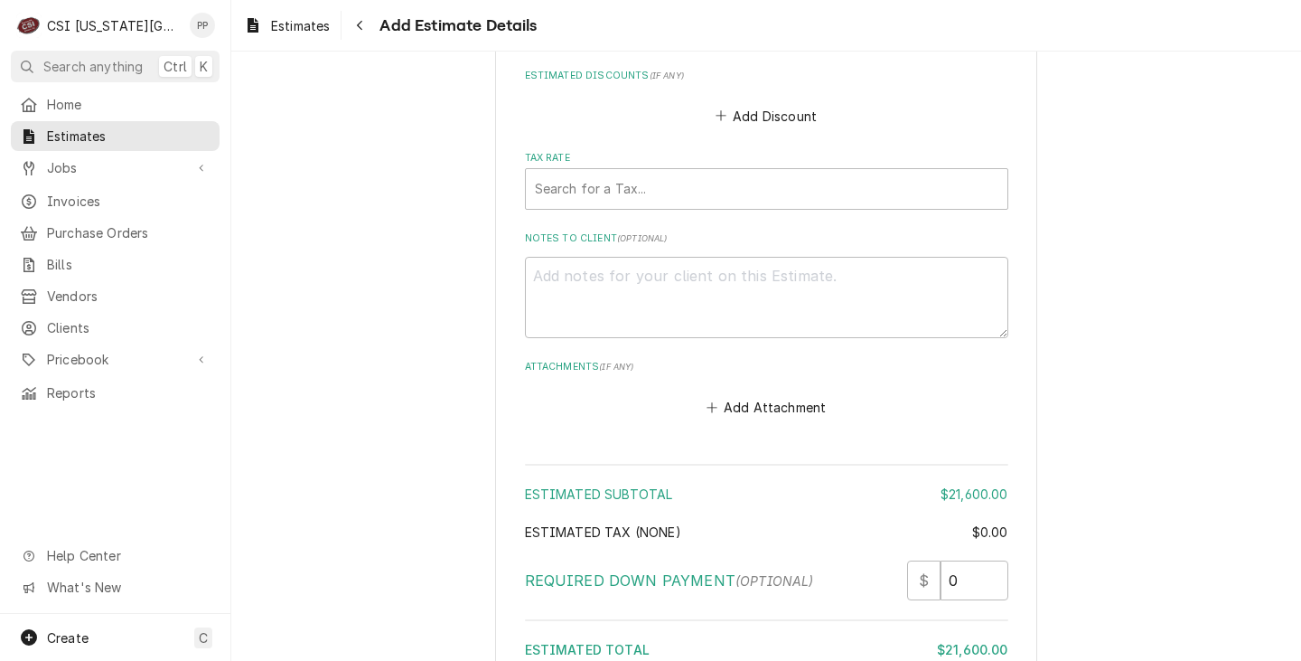
scroll to position [4827, 0]
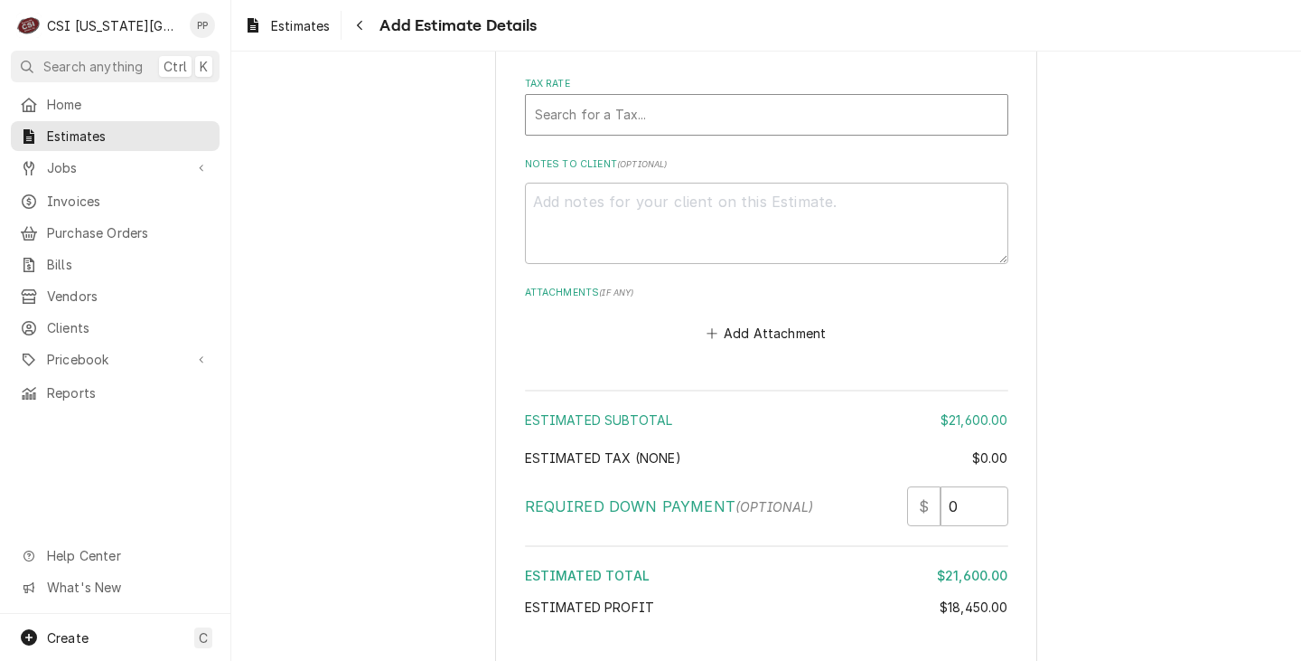
click at [597, 127] on div "Tax Rate" at bounding box center [767, 115] width 464 height 33
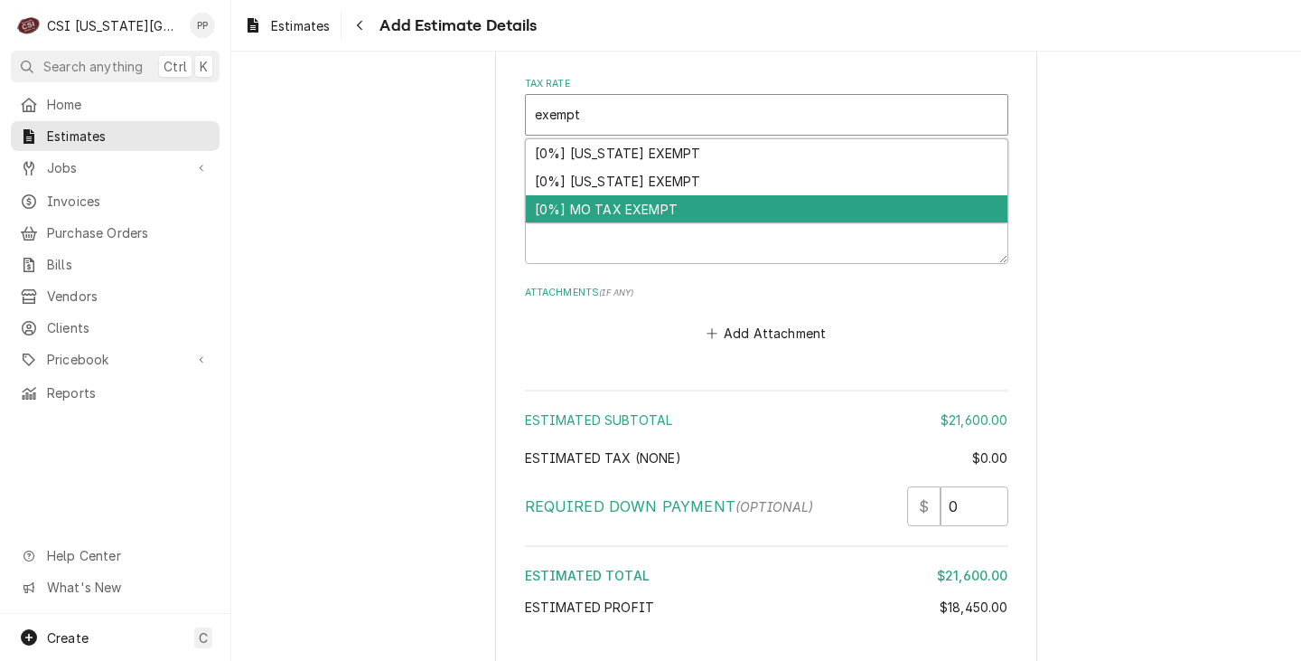
click at [670, 198] on div "[0%] MO TAX EXEMPT" at bounding box center [767, 209] width 482 height 28
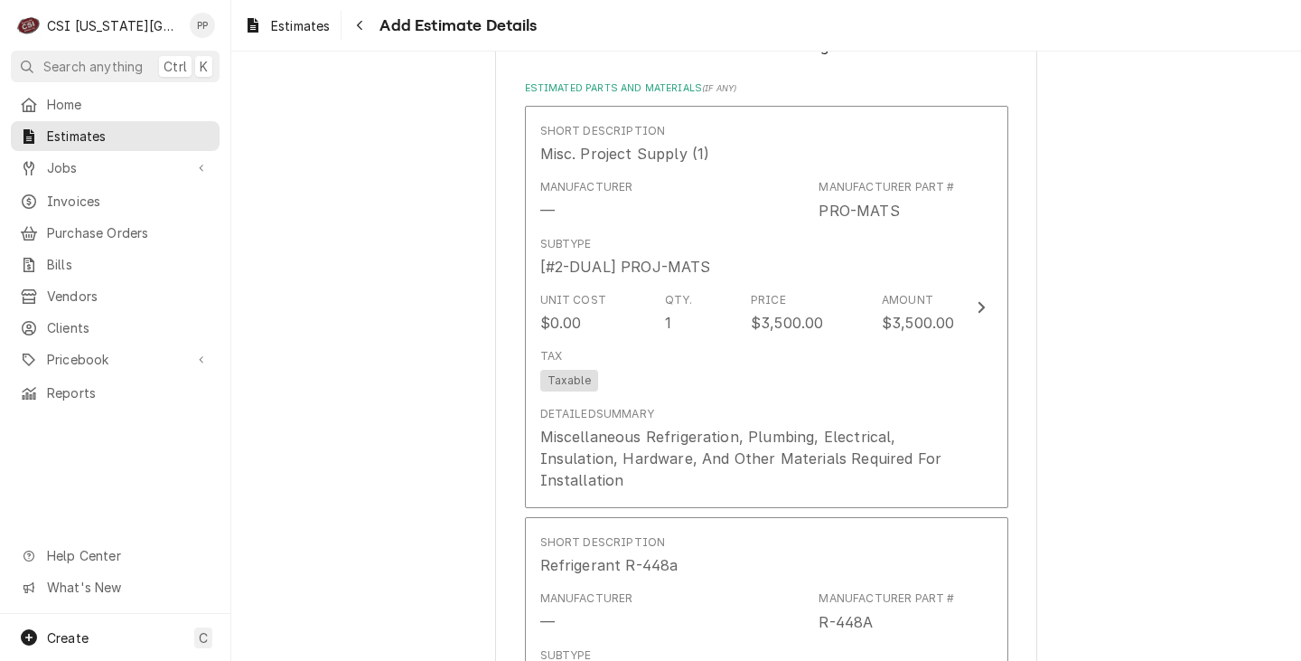
scroll to position [3175, 0]
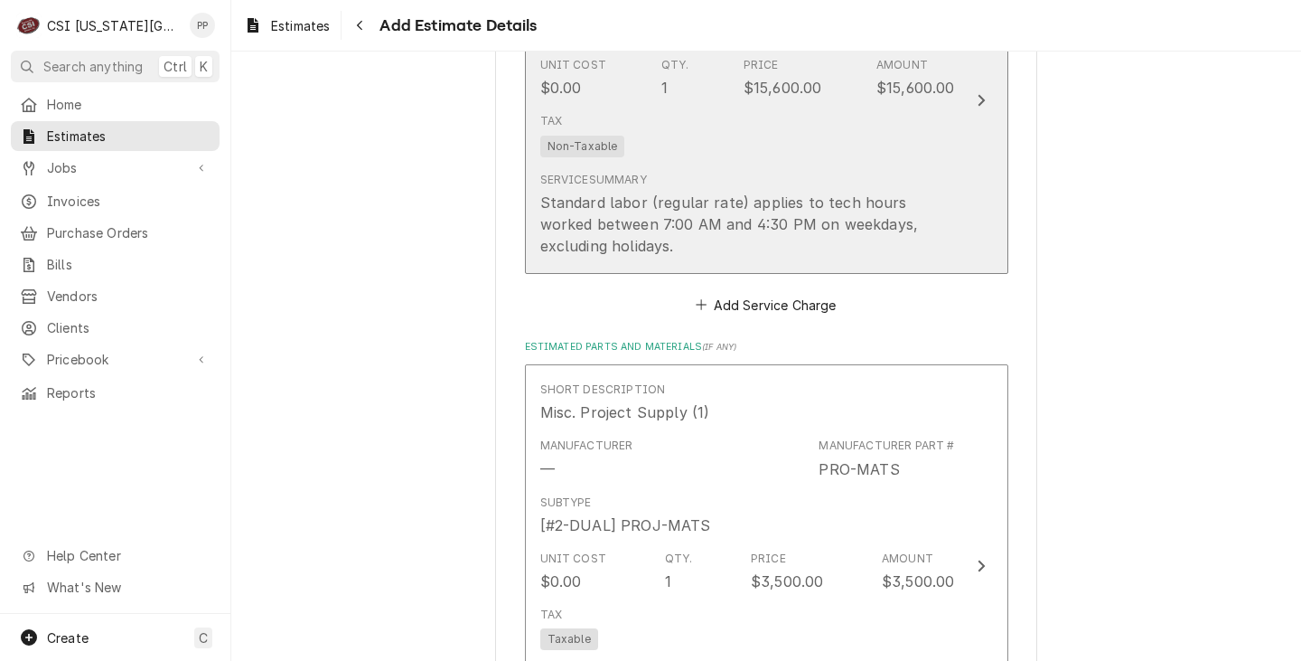
click at [887, 201] on div "Standard labor (regular rate) applies to tech hours worked between 7:00 AM and …" at bounding box center [747, 224] width 415 height 65
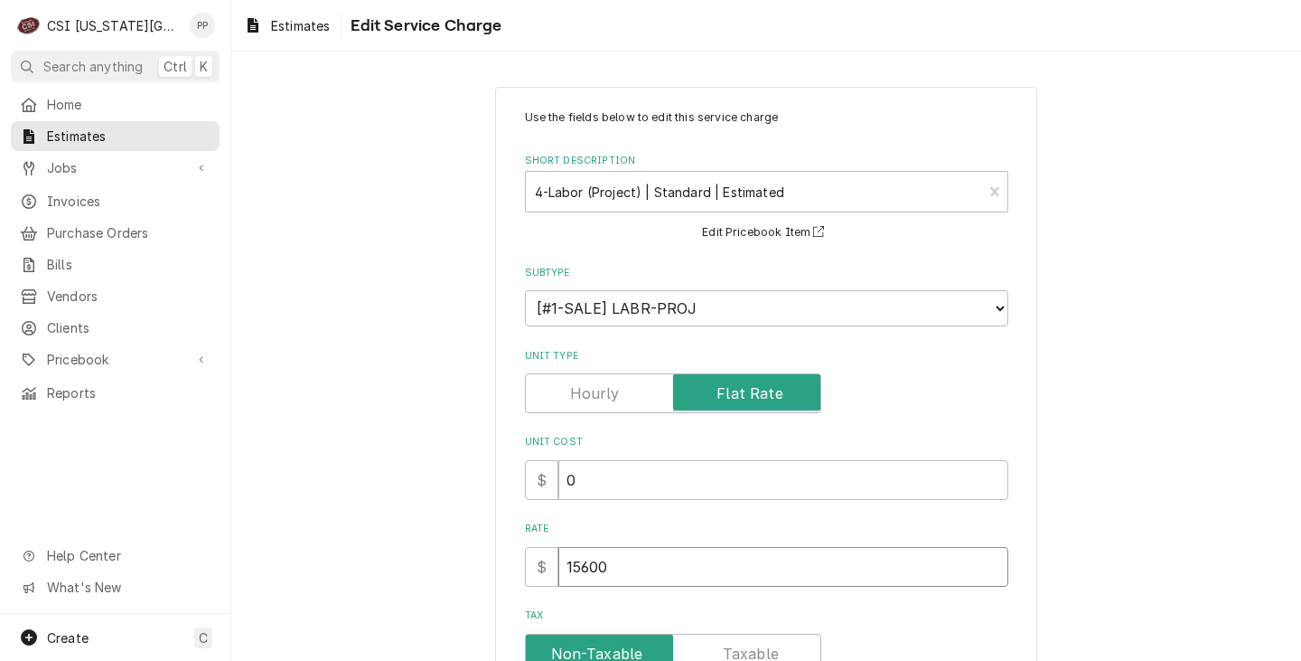
click at [635, 554] on input "15600" at bounding box center [783, 567] width 450 height 40
drag, startPoint x: 602, startPoint y: 558, endPoint x: 578, endPoint y: 572, distance: 27.6
click at [525, 551] on div "$ 15600" at bounding box center [766, 567] width 483 height 40
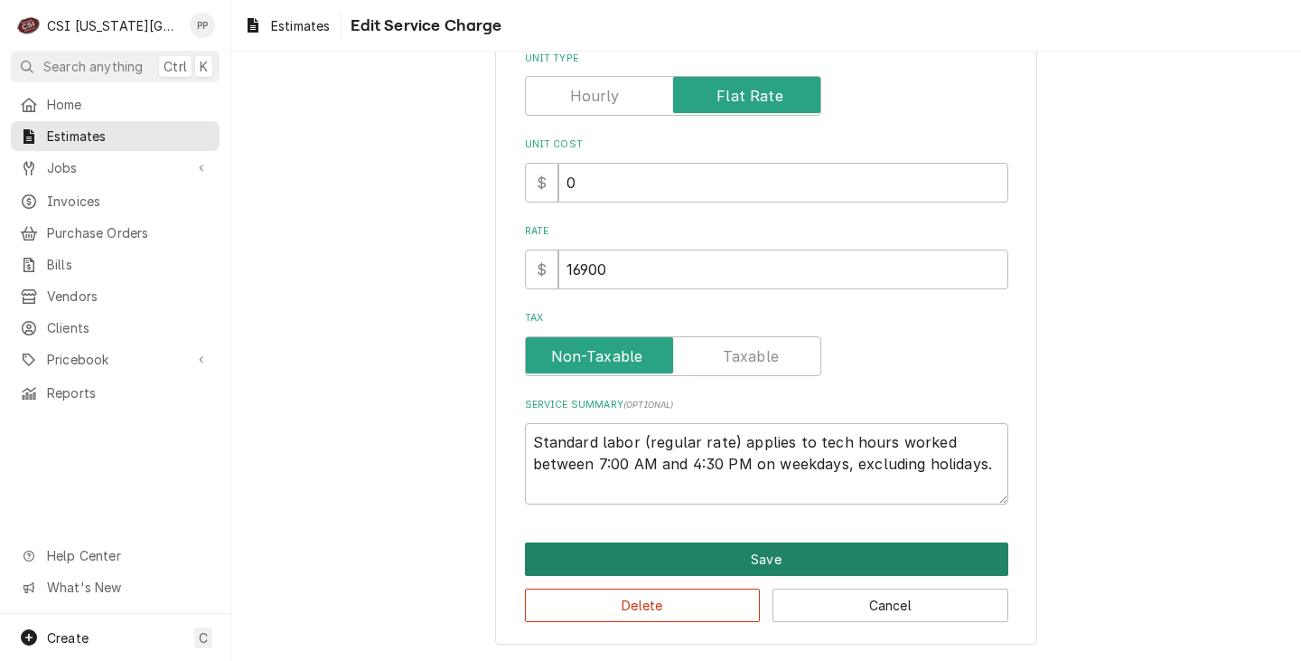
click at [809, 544] on button "Save" at bounding box center [766, 558] width 483 height 33
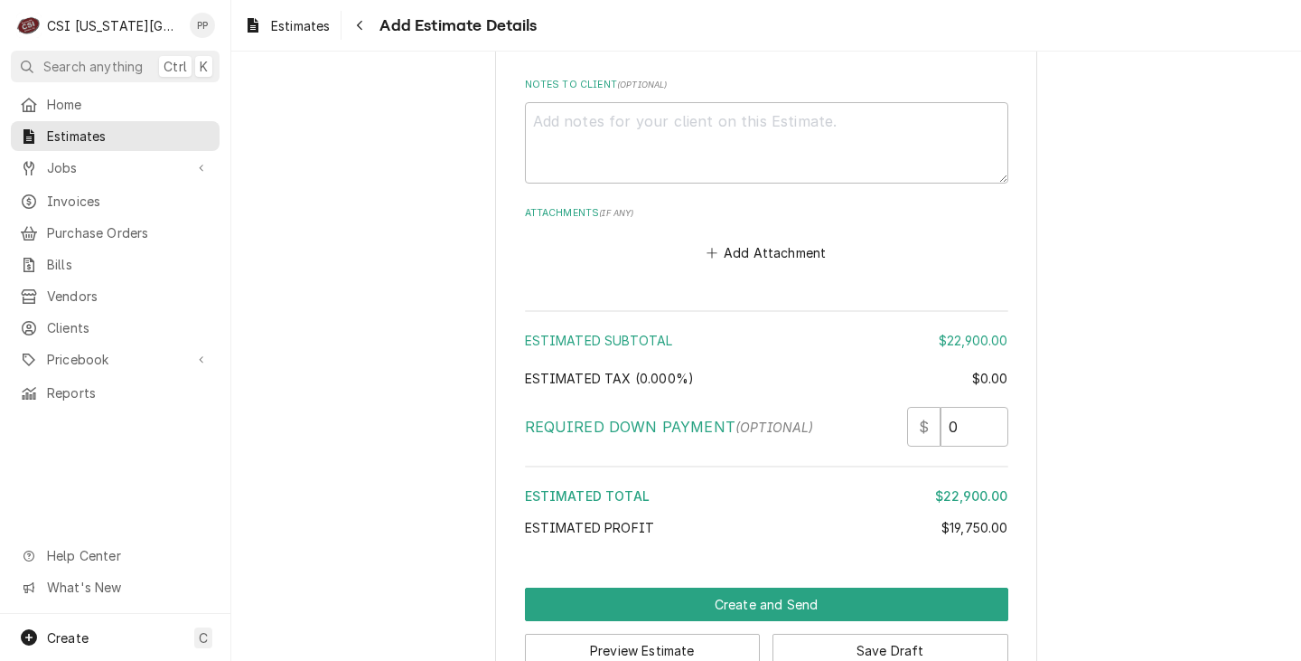
scroll to position [4667, 0]
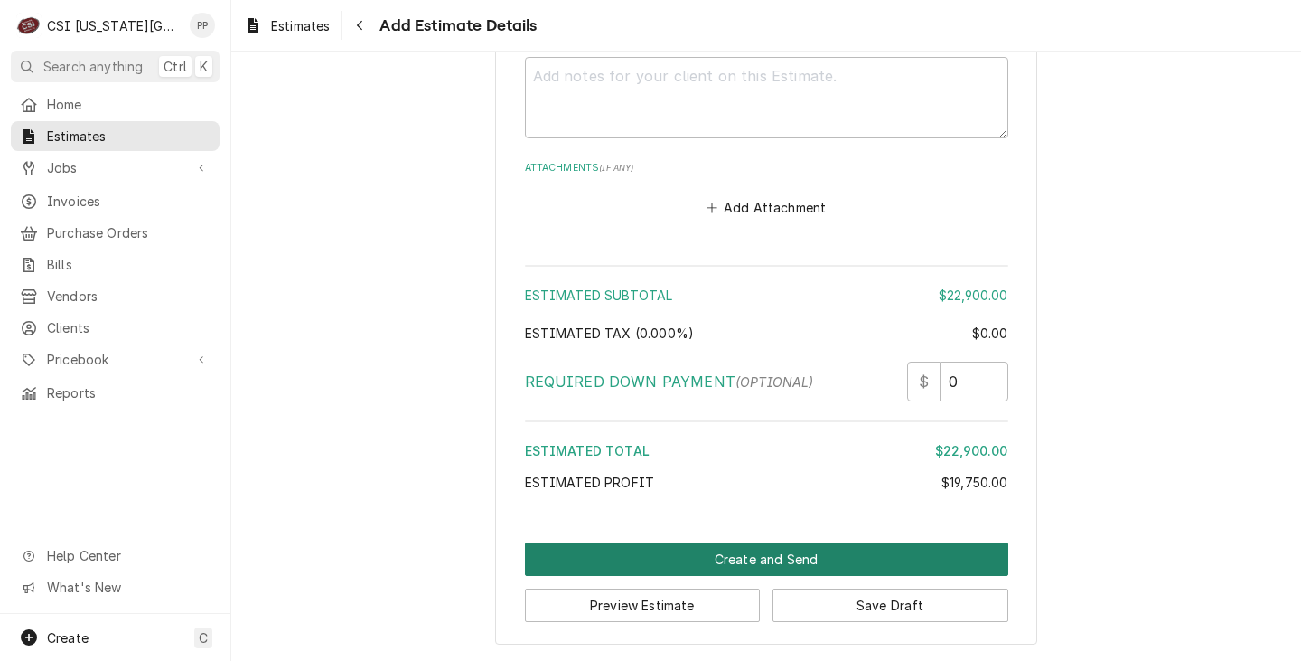
click at [725, 552] on button "Create and Send" at bounding box center [766, 558] width 483 height 33
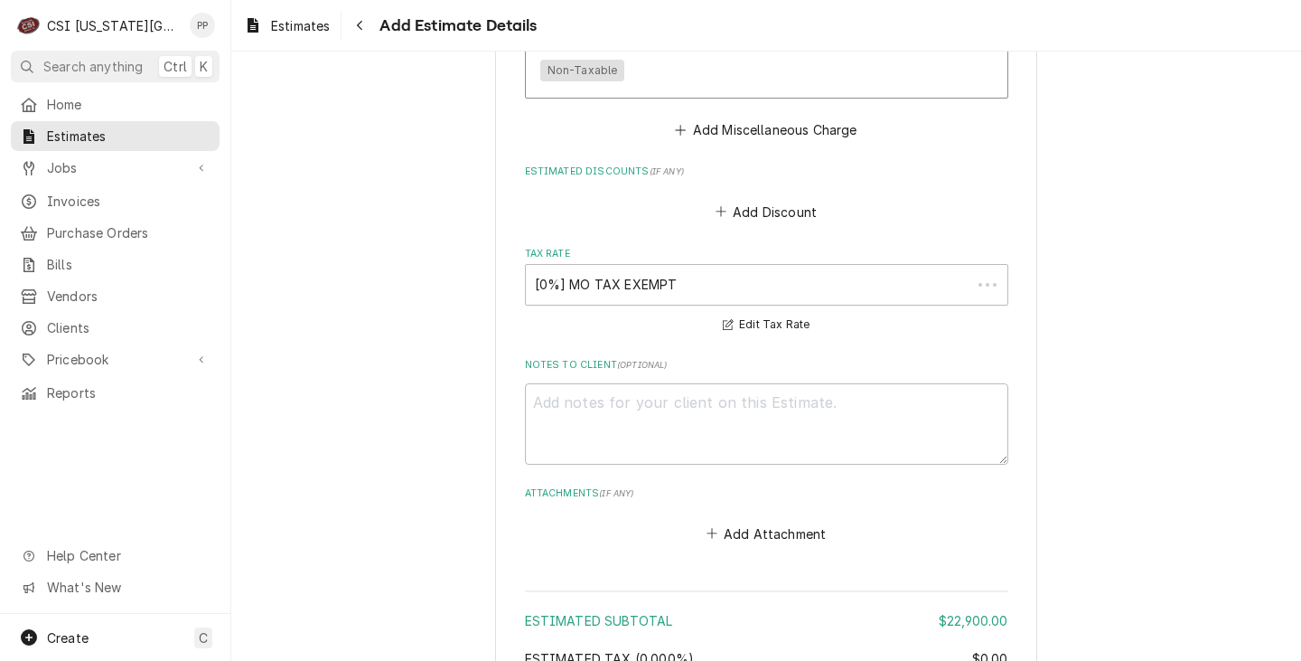
scroll to position [4972, 0]
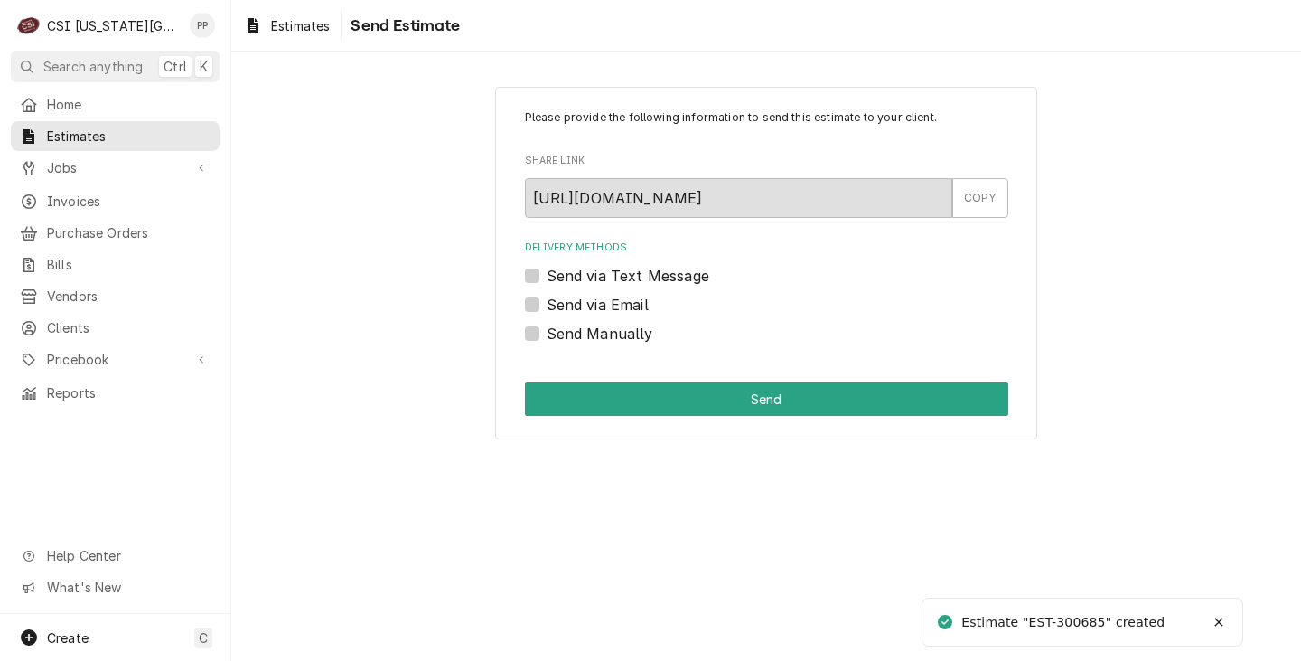
click at [547, 302] on label "Send via Email" at bounding box center [598, 305] width 102 height 22
click at [547, 302] on input "Send via Email" at bounding box center [788, 314] width 483 height 40
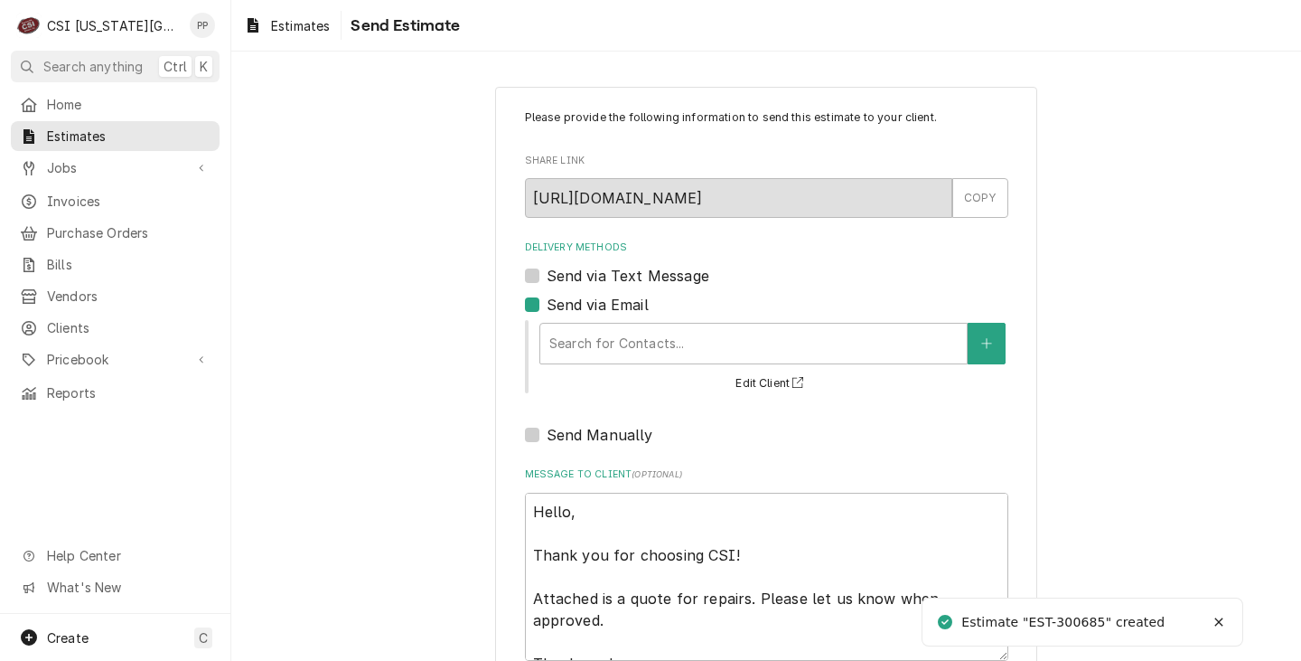
click at [578, 309] on label "Send via Email" at bounding box center [598, 305] width 102 height 22
click at [578, 309] on input "Send via Email" at bounding box center [788, 314] width 483 height 40
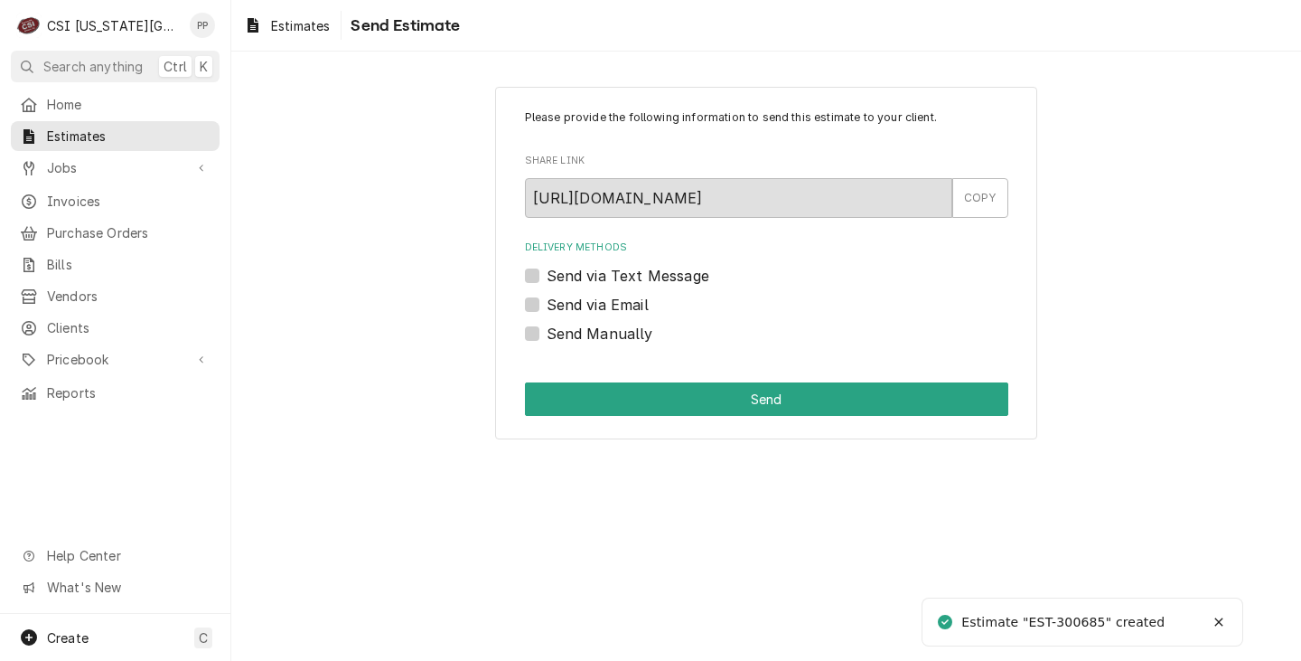
click at [547, 304] on label "Send via Email" at bounding box center [598, 305] width 102 height 22
click at [547, 304] on input "Send via Email" at bounding box center [788, 314] width 483 height 40
checkbox input "true"
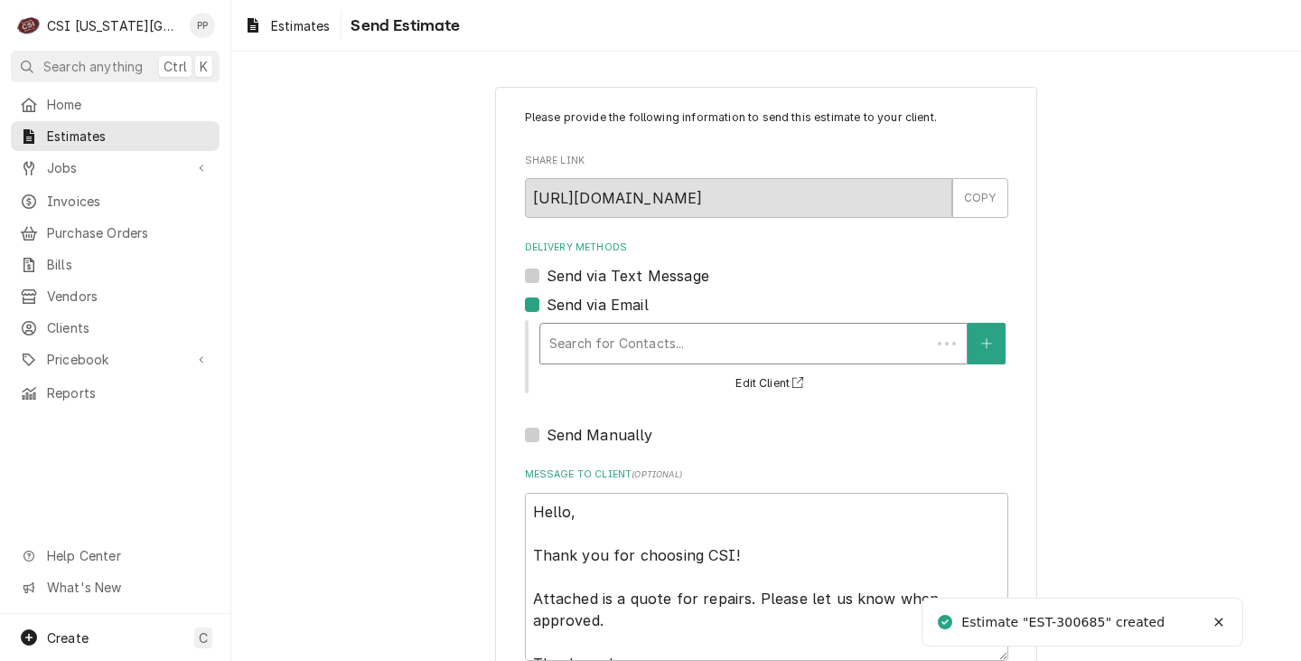
click at [604, 331] on div "Delivery Methods" at bounding box center [735, 343] width 372 height 33
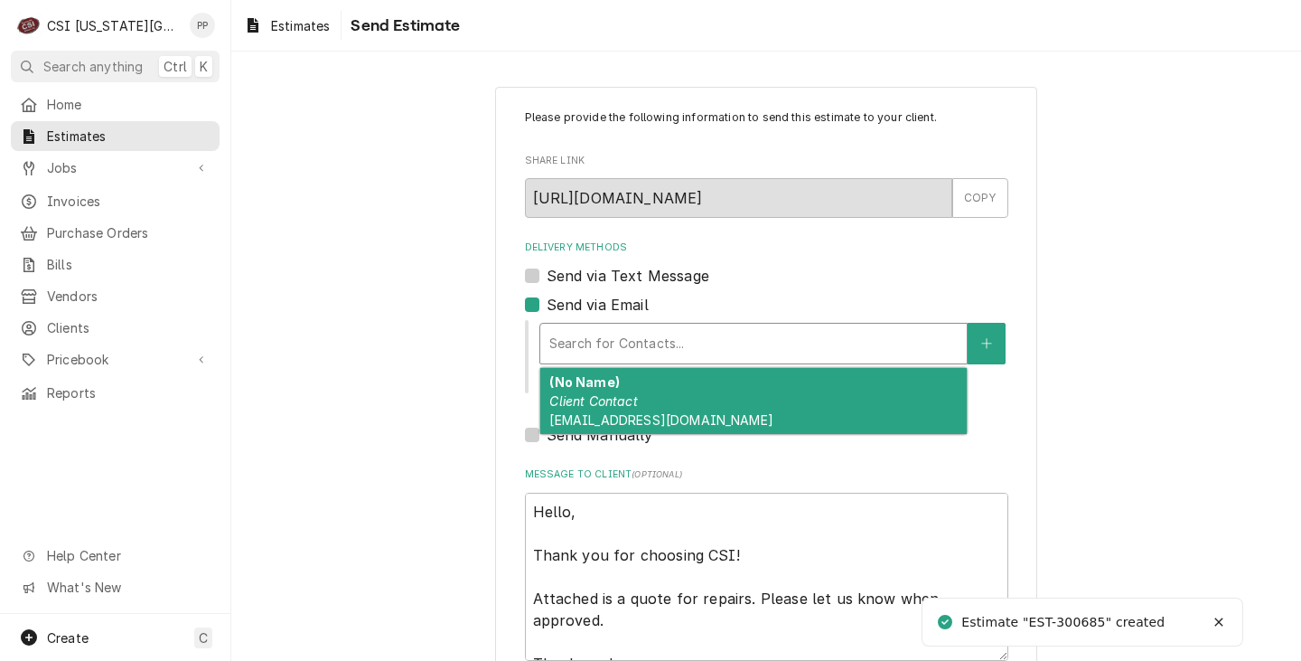
click at [635, 393] on div "(No Name) Client Contact Phil@csi1.com" at bounding box center [753, 401] width 427 height 66
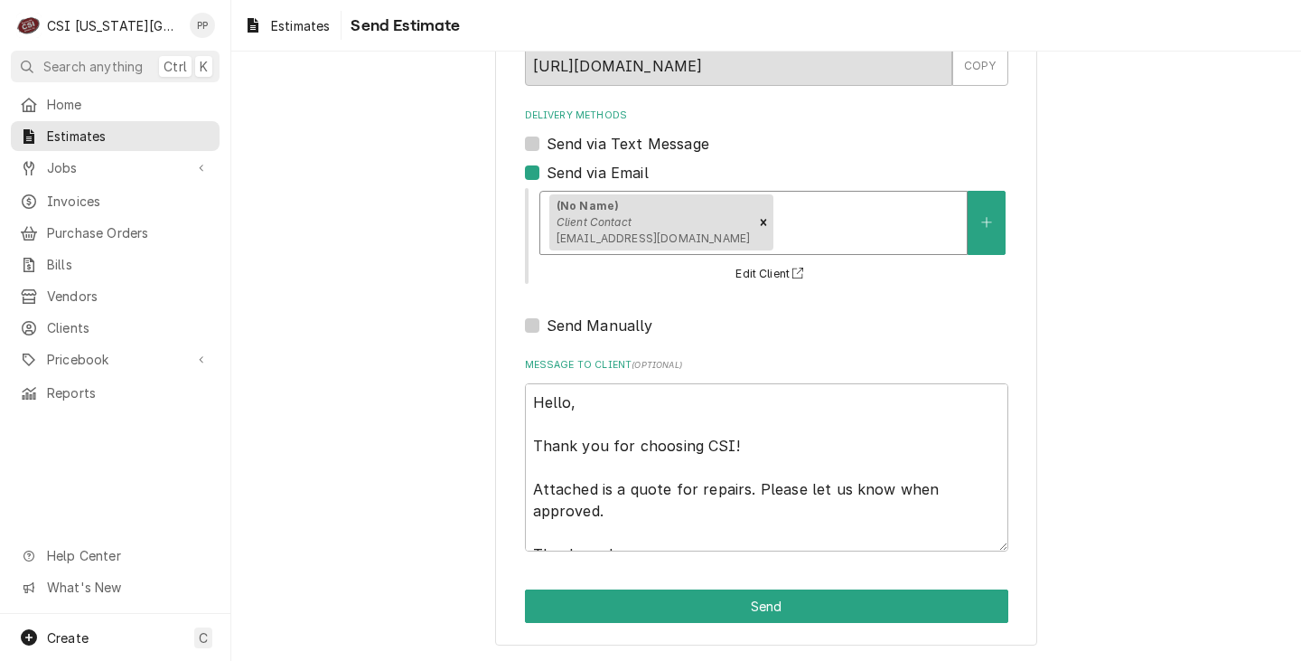
scroll to position [133, 0]
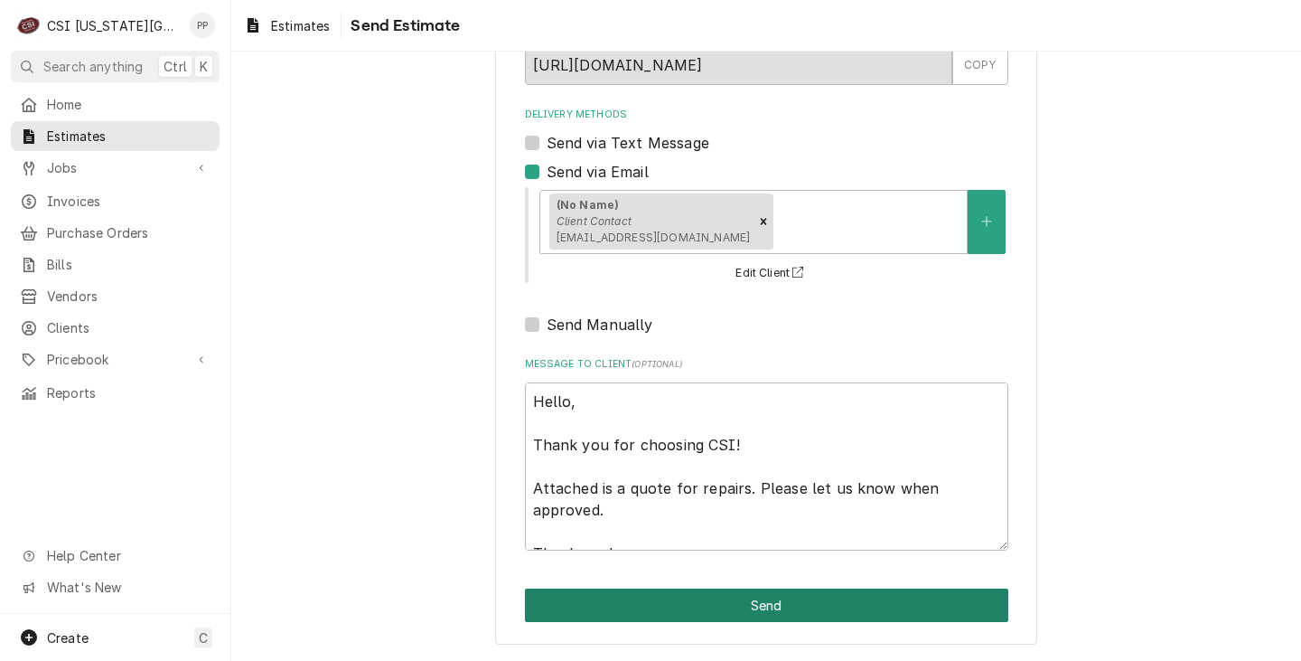
click at [844, 605] on button "Send" at bounding box center [766, 604] width 483 height 33
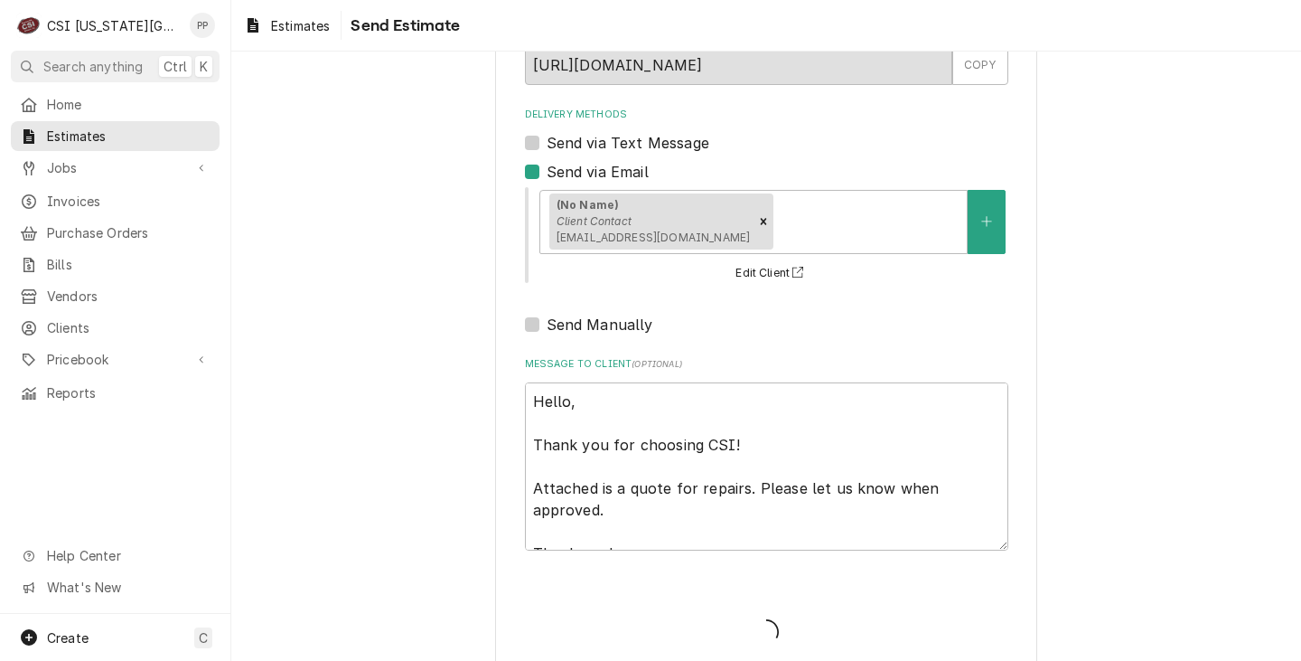
type textarea "x"
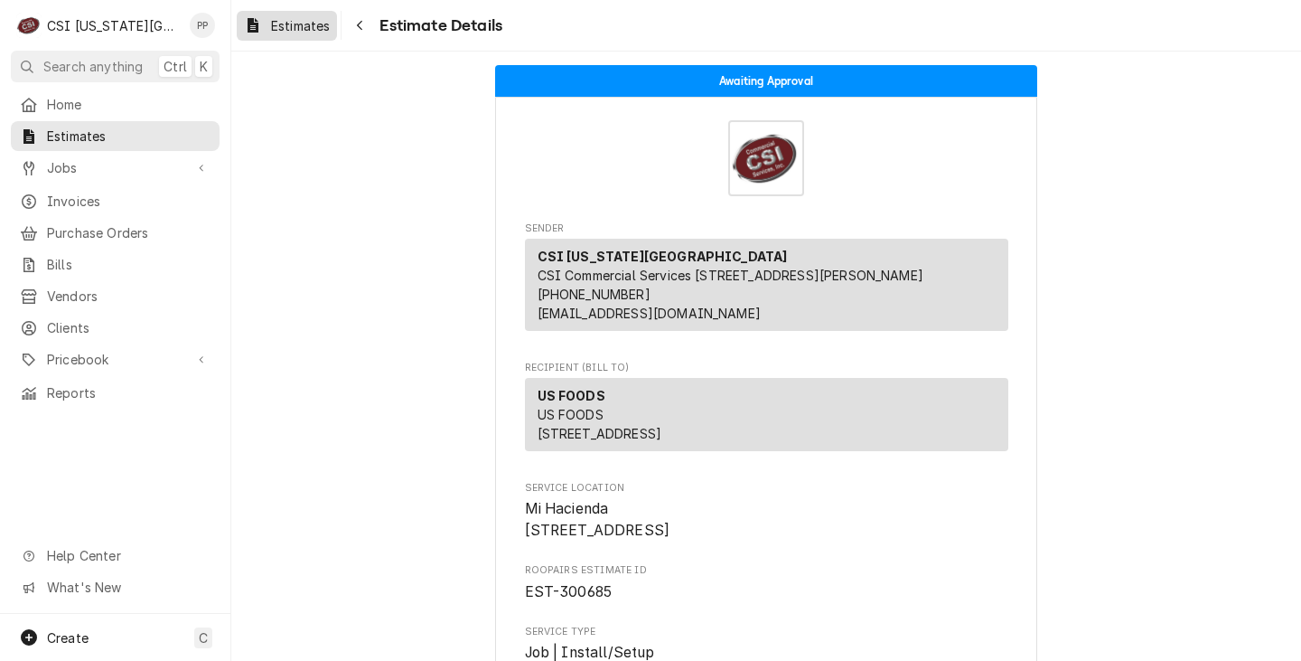
click at [266, 20] on div "Estimates" at bounding box center [286, 25] width 93 height 23
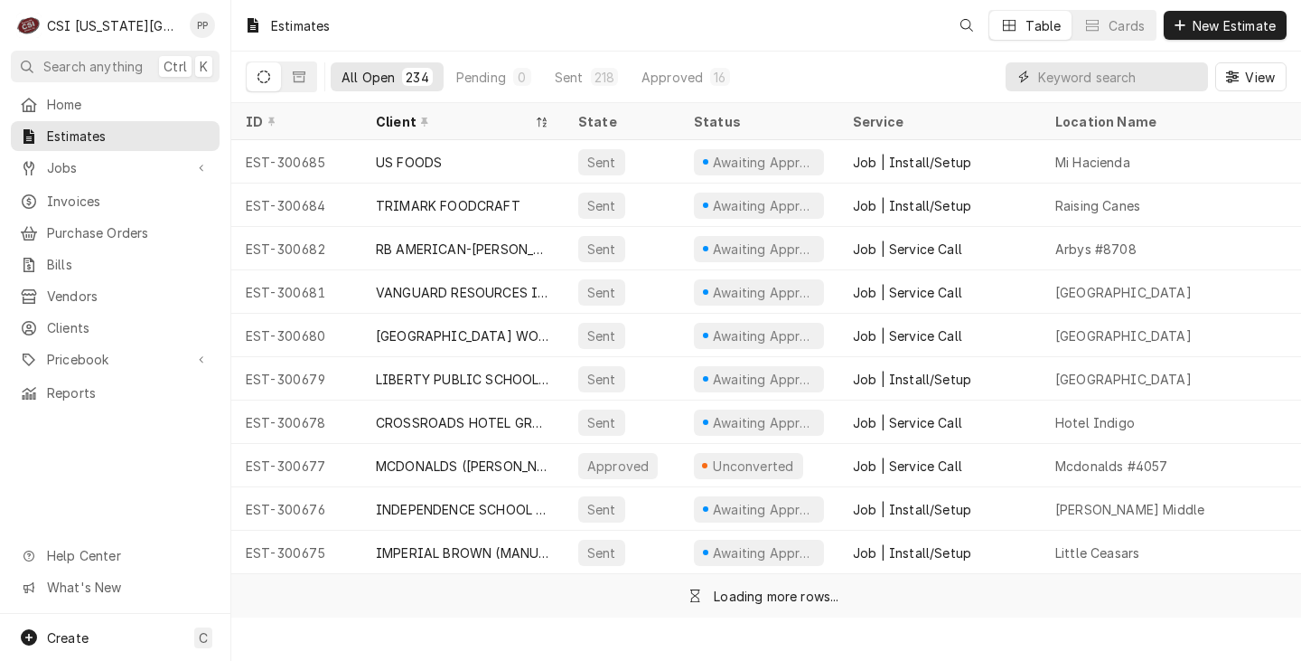
click at [1182, 82] on input "Dynamic Content Wrapper" at bounding box center [1118, 76] width 161 height 29
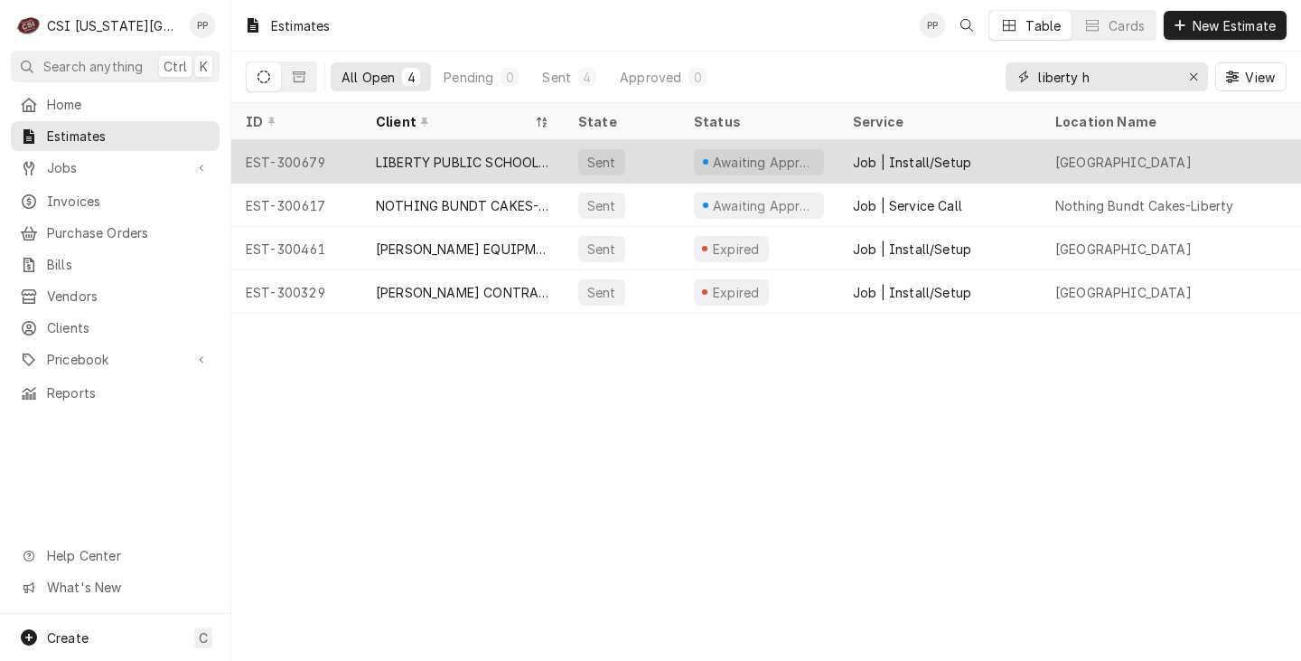
type input "liberty h"
click at [493, 163] on div "LIBERTY PUBLIC SCHOOLS DIST 53" at bounding box center [463, 162] width 174 height 19
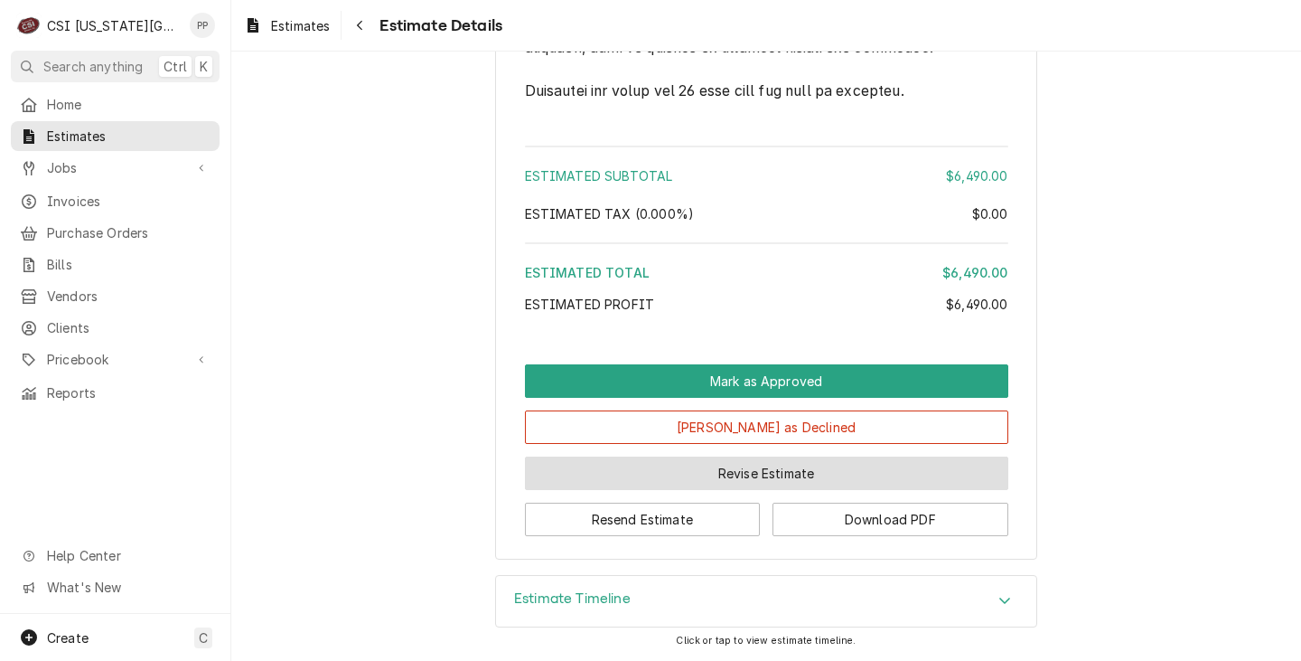
scroll to position [3060, 0]
click at [684, 473] on button "Revise Estimate" at bounding box center [766, 472] width 483 height 33
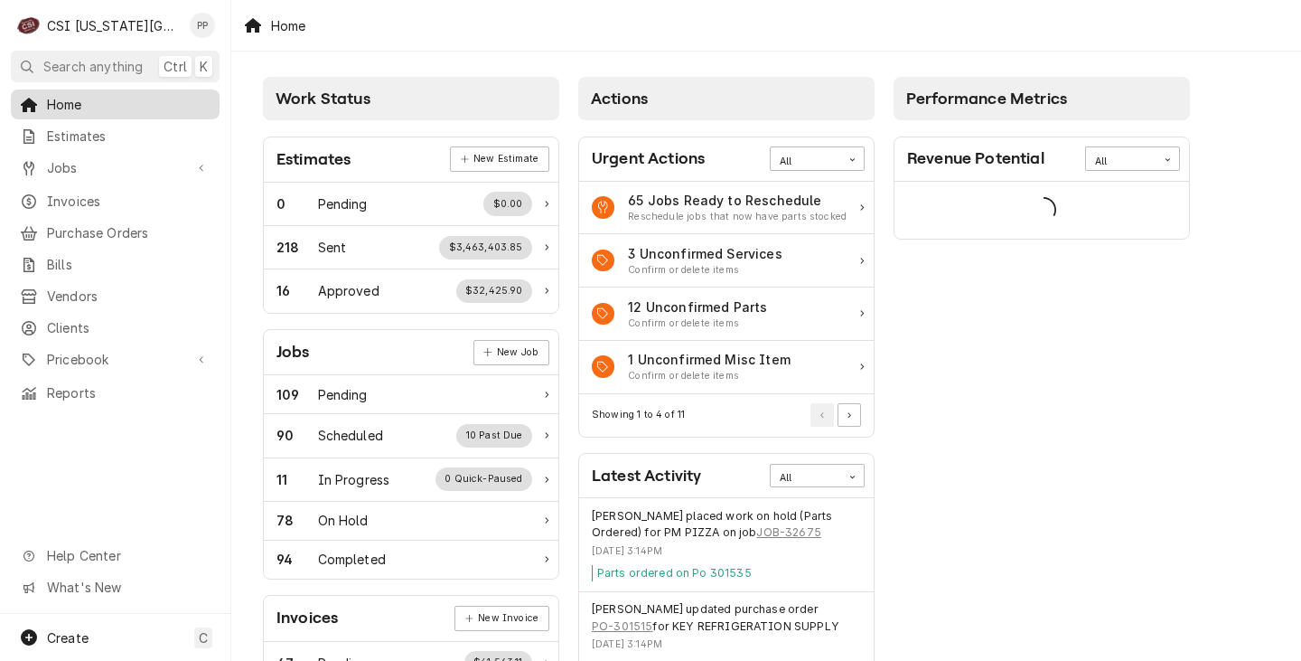
click at [99, 111] on div "Home" at bounding box center [115, 104] width 202 height 23
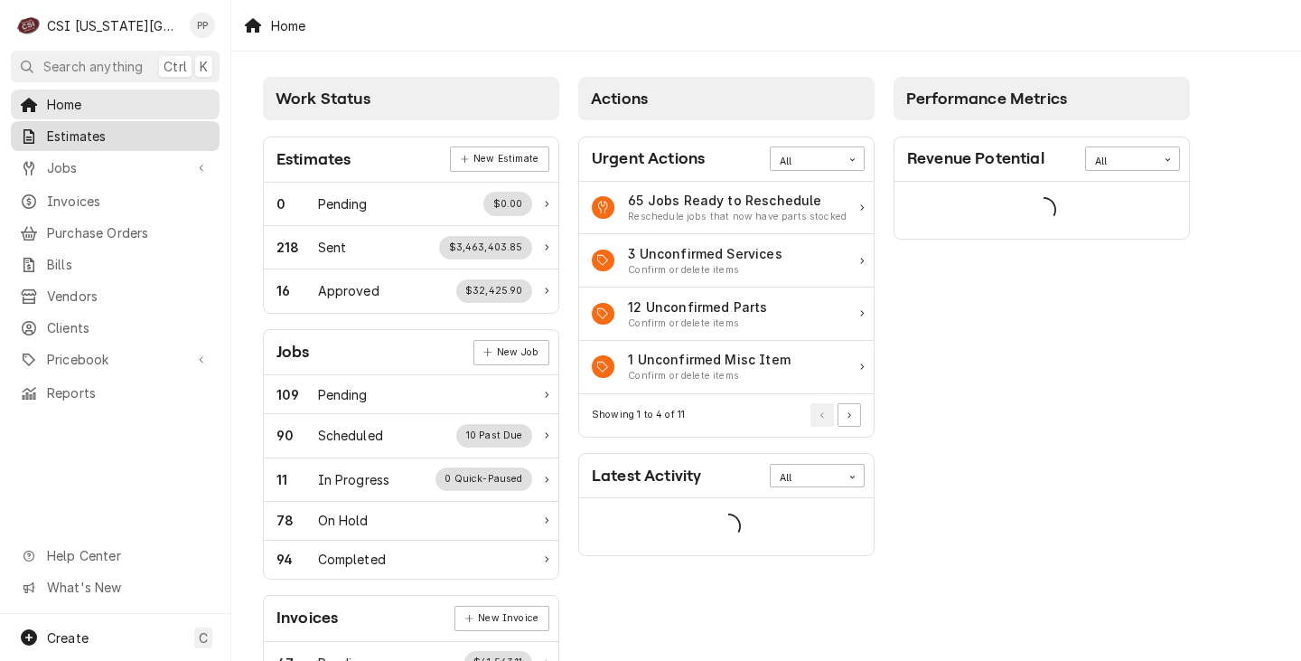
click at [100, 127] on span "Estimates" at bounding box center [129, 136] width 164 height 19
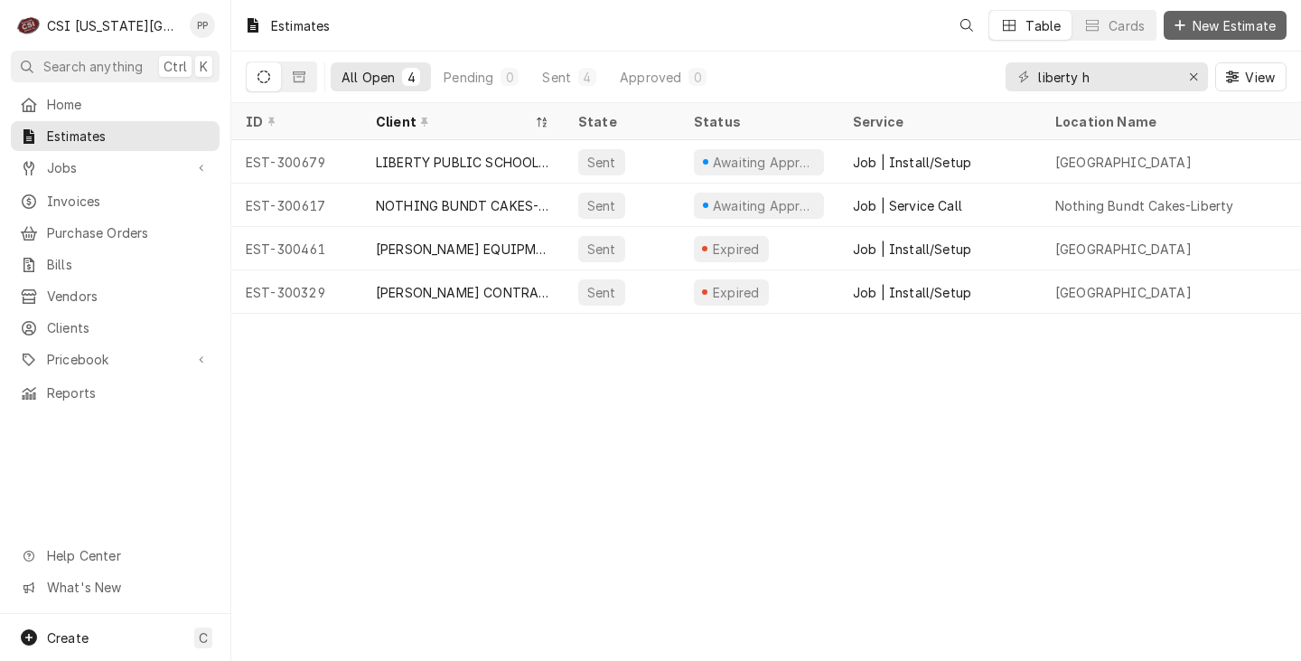
click at [1209, 31] on span "New Estimate" at bounding box center [1234, 25] width 90 height 19
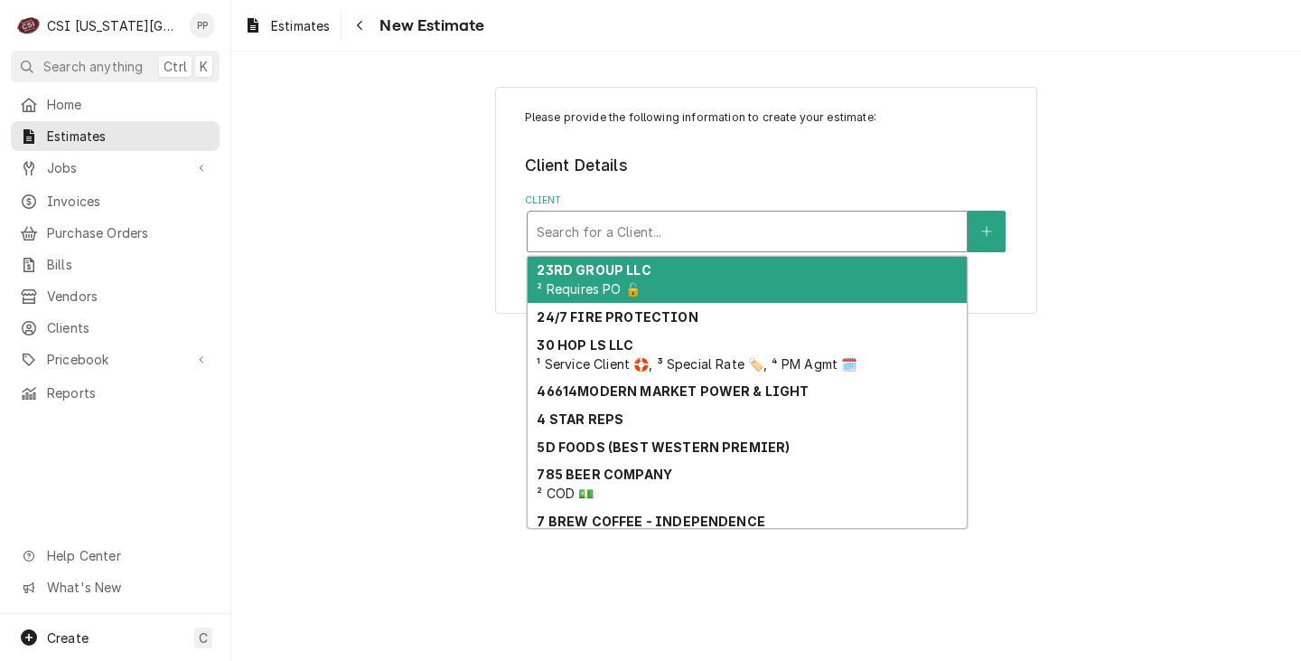
click at [681, 243] on div "Client" at bounding box center [747, 231] width 421 height 33
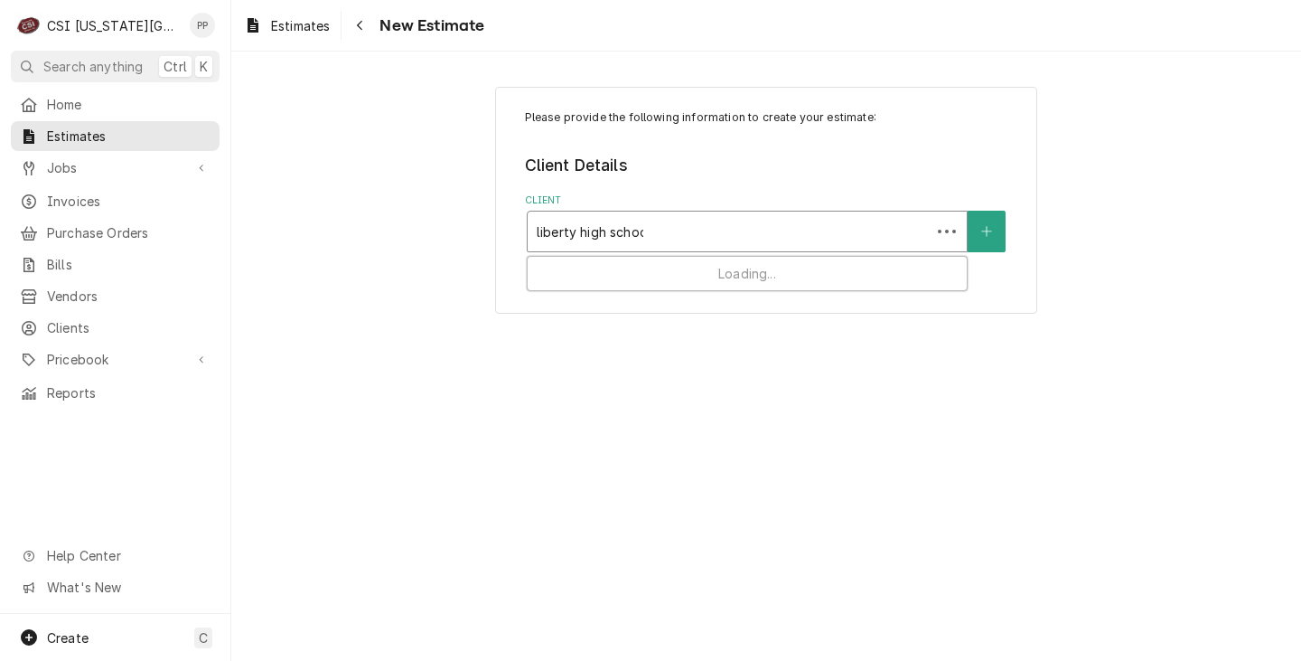
type input "[GEOGRAPHIC_DATA]"
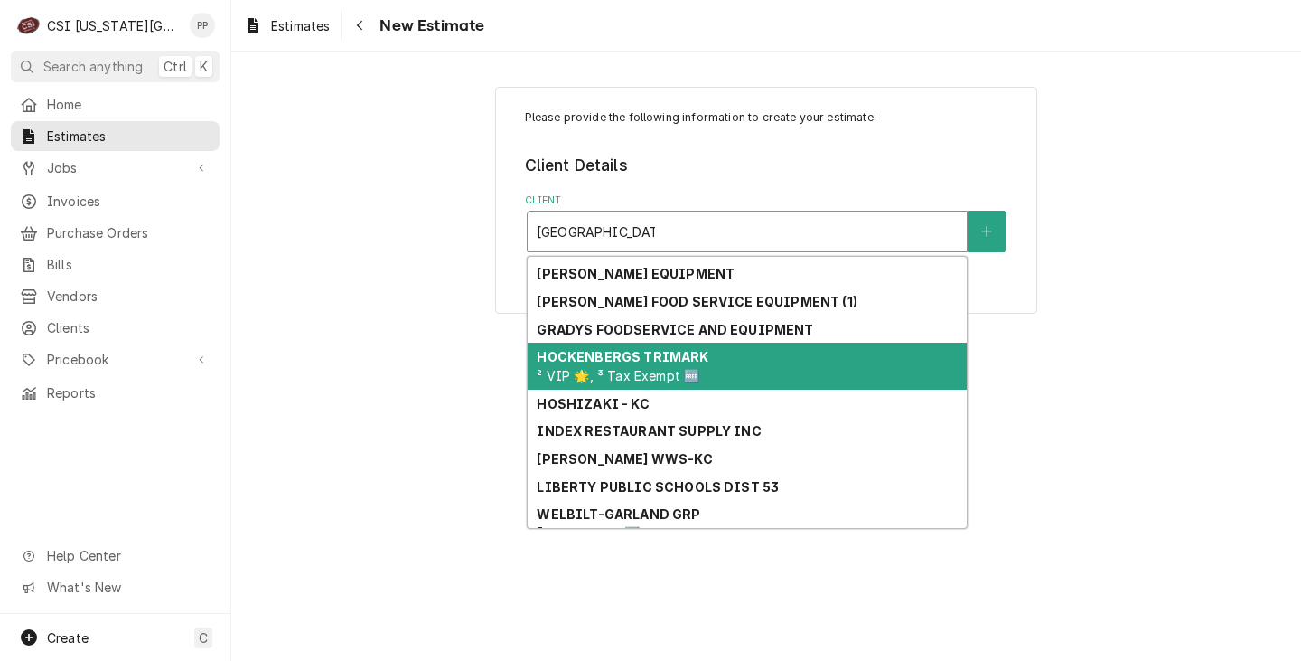
scroll to position [127, 0]
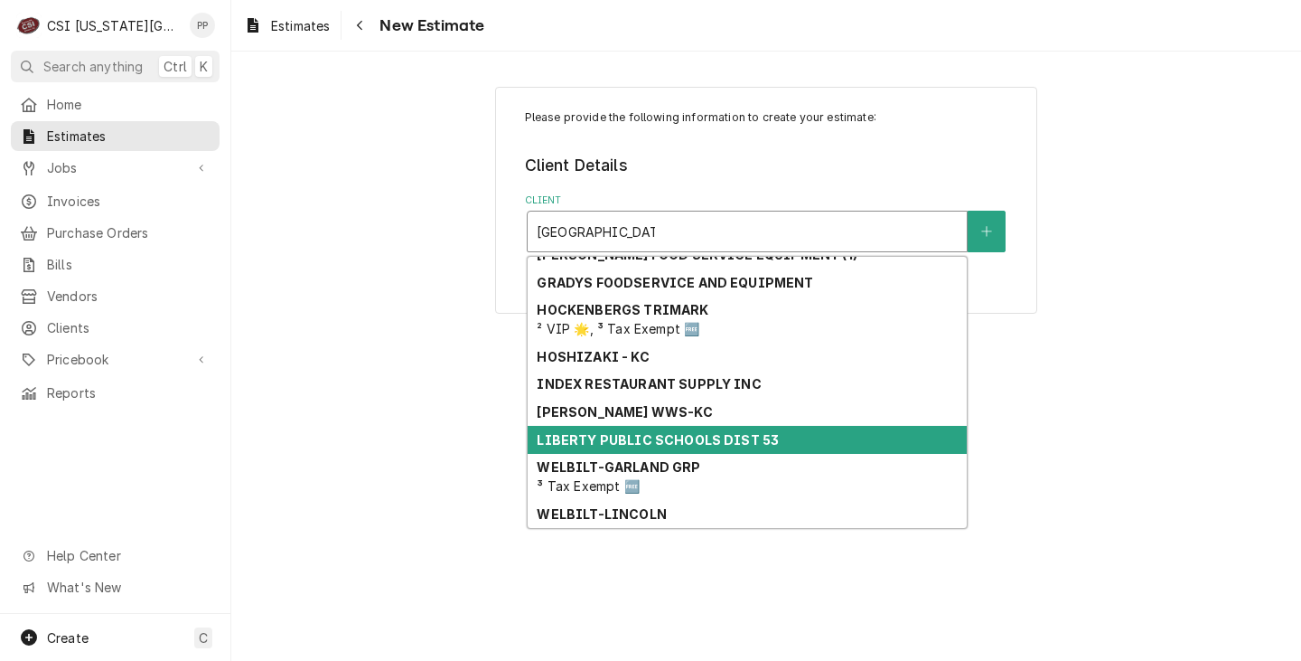
click at [714, 439] on strong "LIBERTY PUBLIC SCHOOLS DIST 53" at bounding box center [658, 439] width 242 height 15
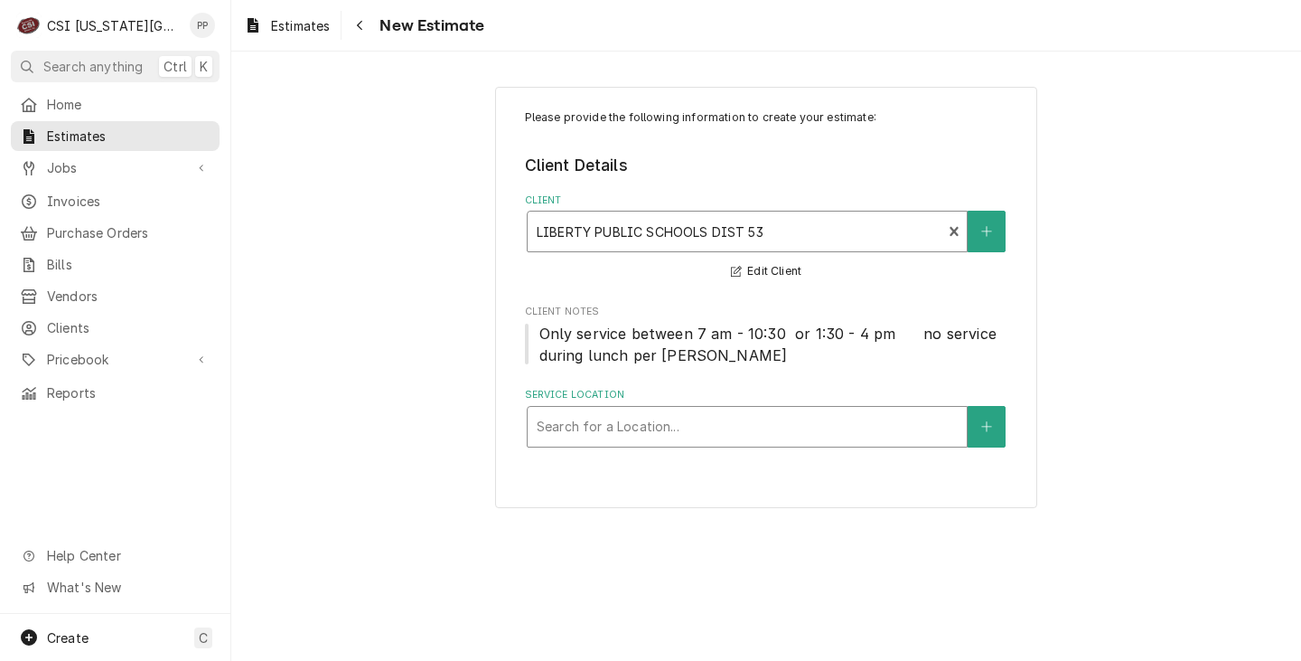
click at [750, 421] on div "Service Location" at bounding box center [747, 426] width 421 height 33
type input "[GEOGRAPHIC_DATA]"
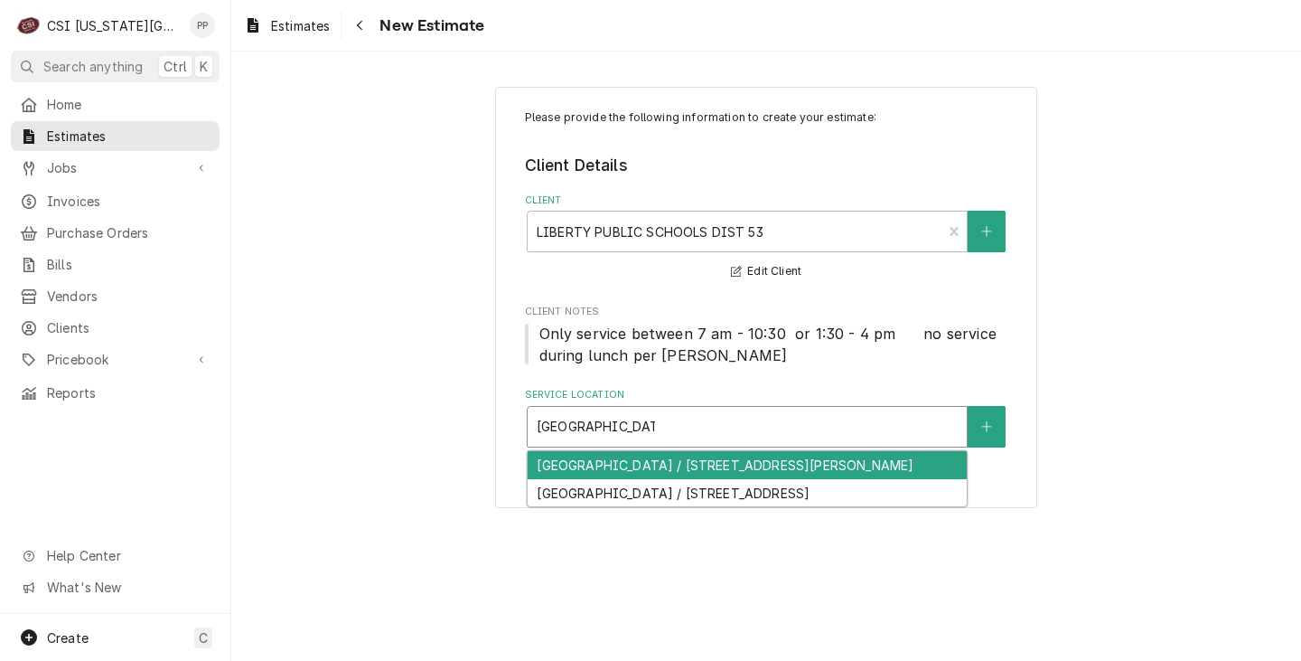
click at [746, 469] on div "[GEOGRAPHIC_DATA] / [STREET_ADDRESS][PERSON_NAME]" at bounding box center [747, 465] width 439 height 28
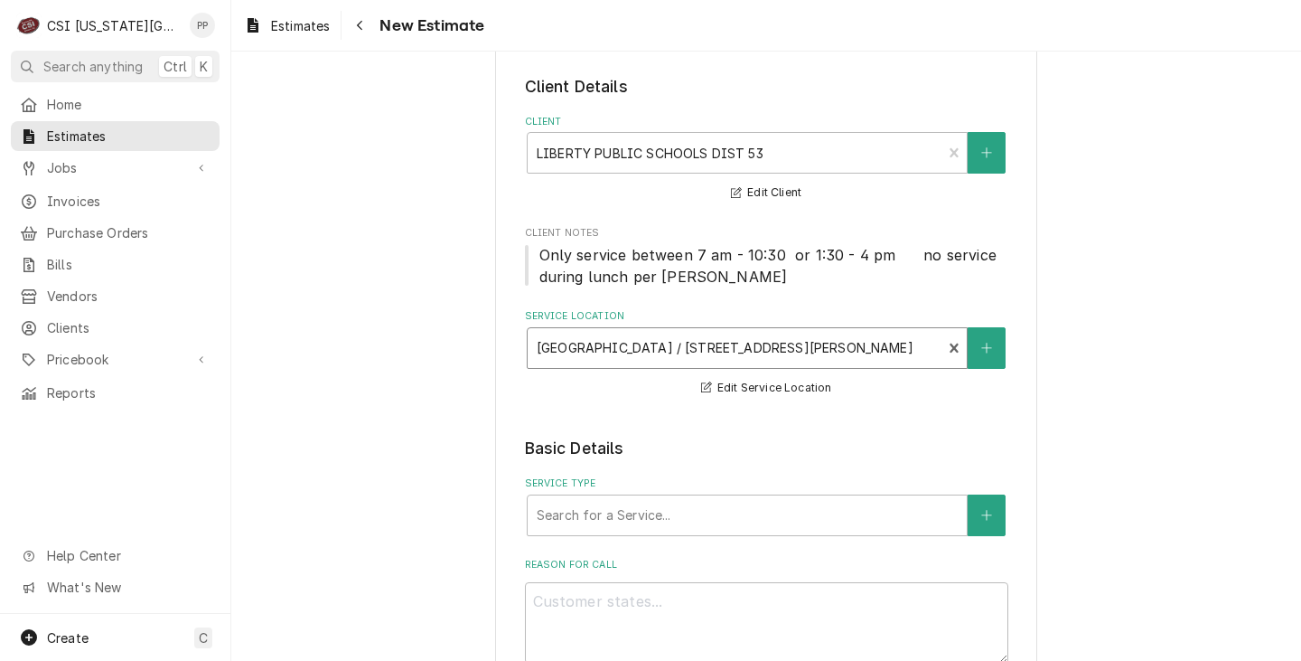
scroll to position [181, 0]
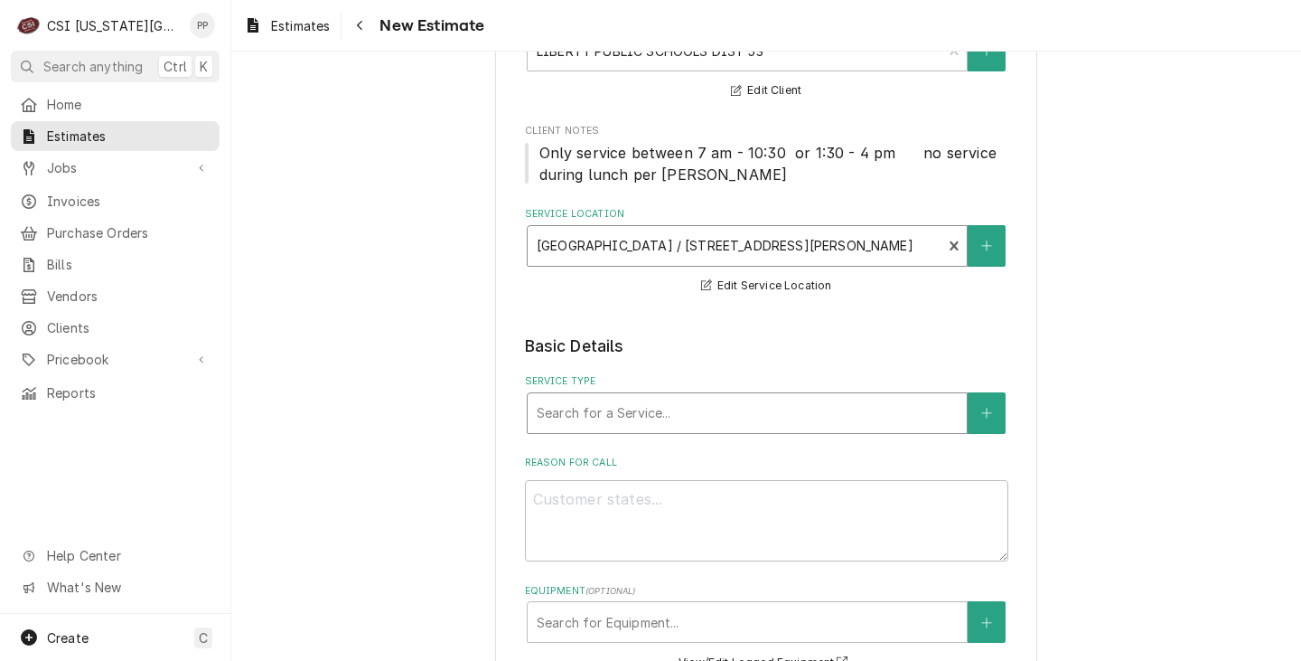
click at [778, 416] on div "Service Type" at bounding box center [747, 413] width 421 height 33
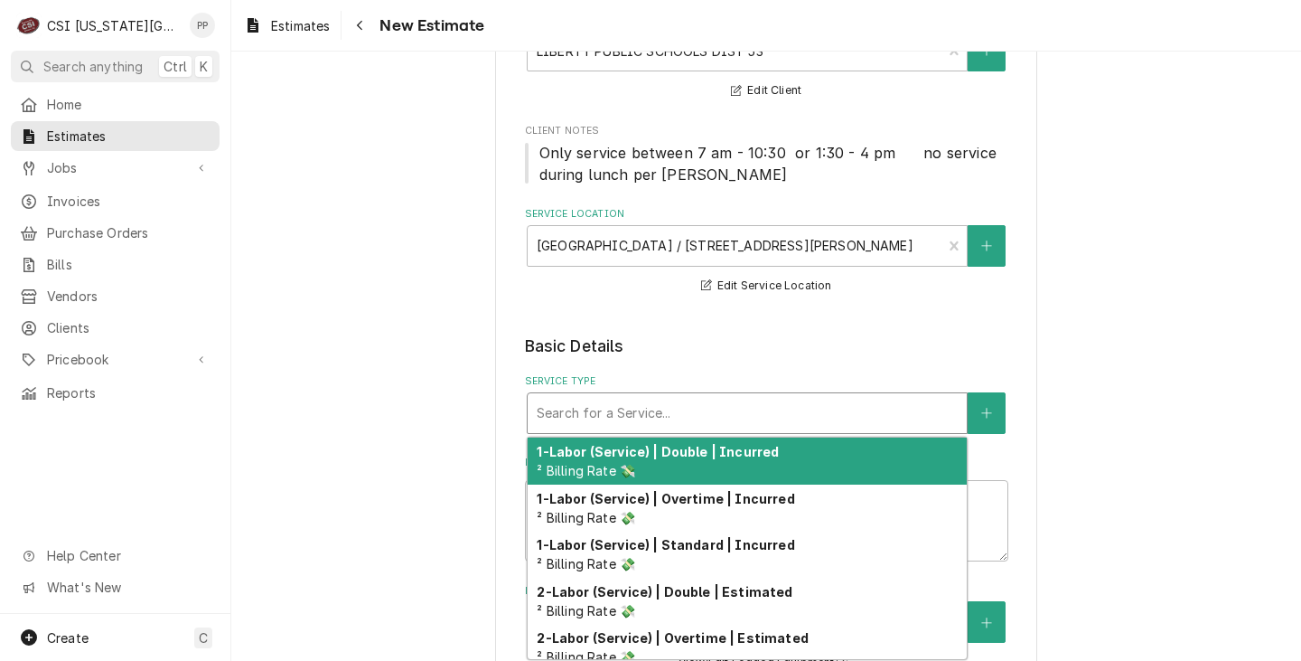
type textarea "x"
type input "j"
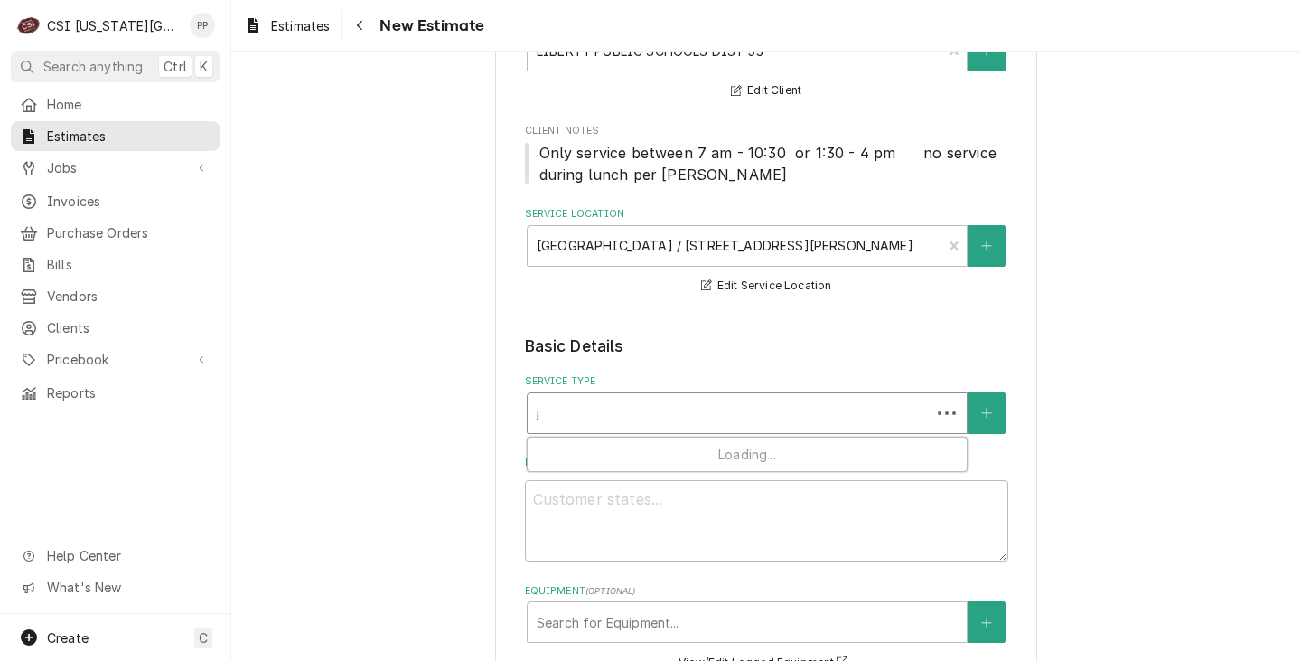
type textarea "x"
type input "jo"
type textarea "x"
type input "job"
type textarea "x"
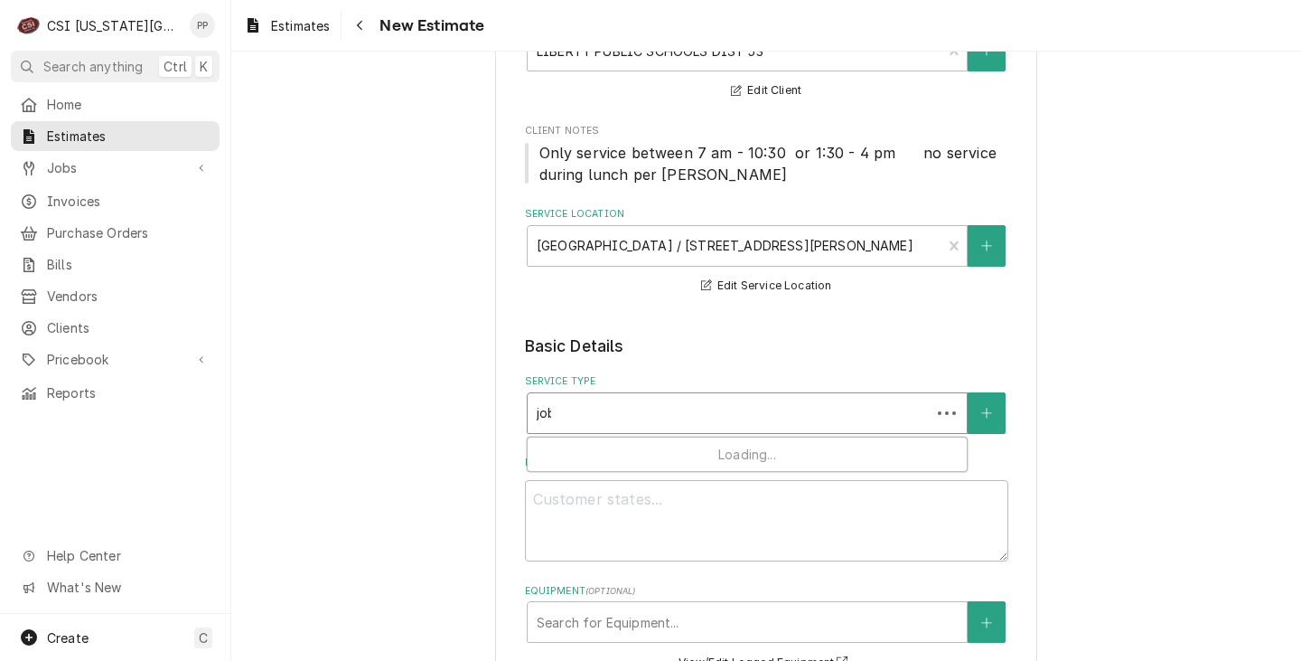
type input "job"
type textarea "x"
type input "job i"
type textarea "x"
type input "job in"
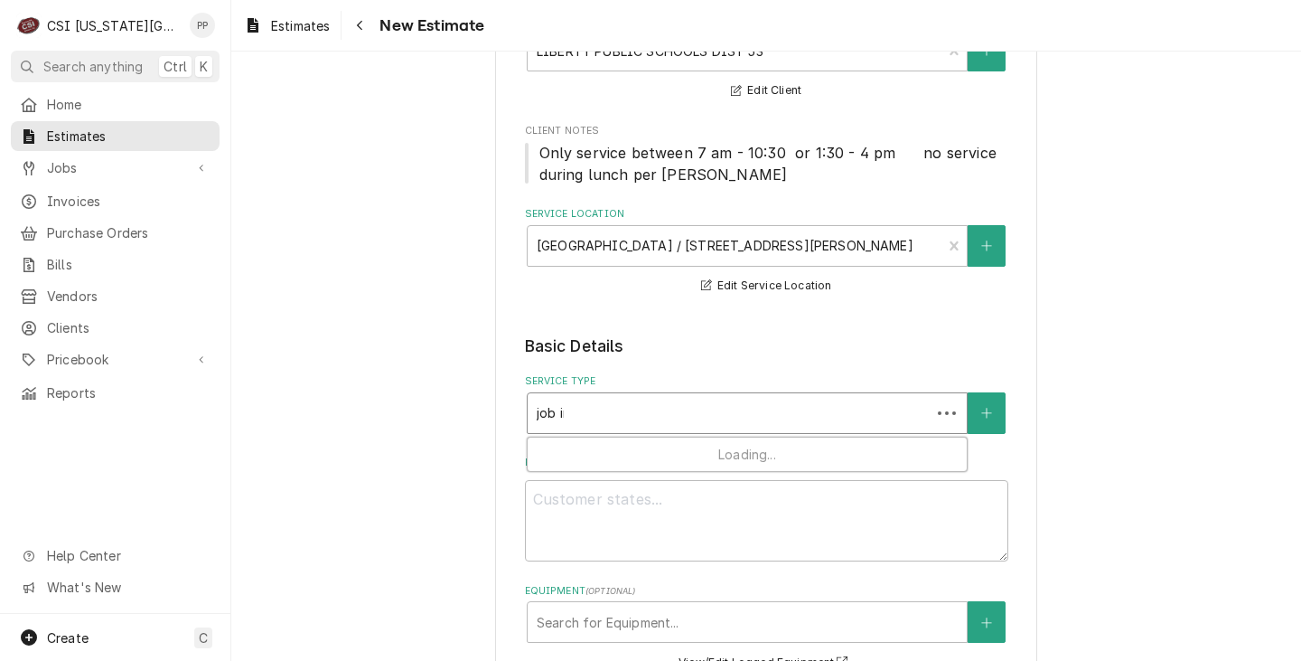
type textarea "x"
type input "job ins"
type textarea "x"
type input "job inst"
type textarea "x"
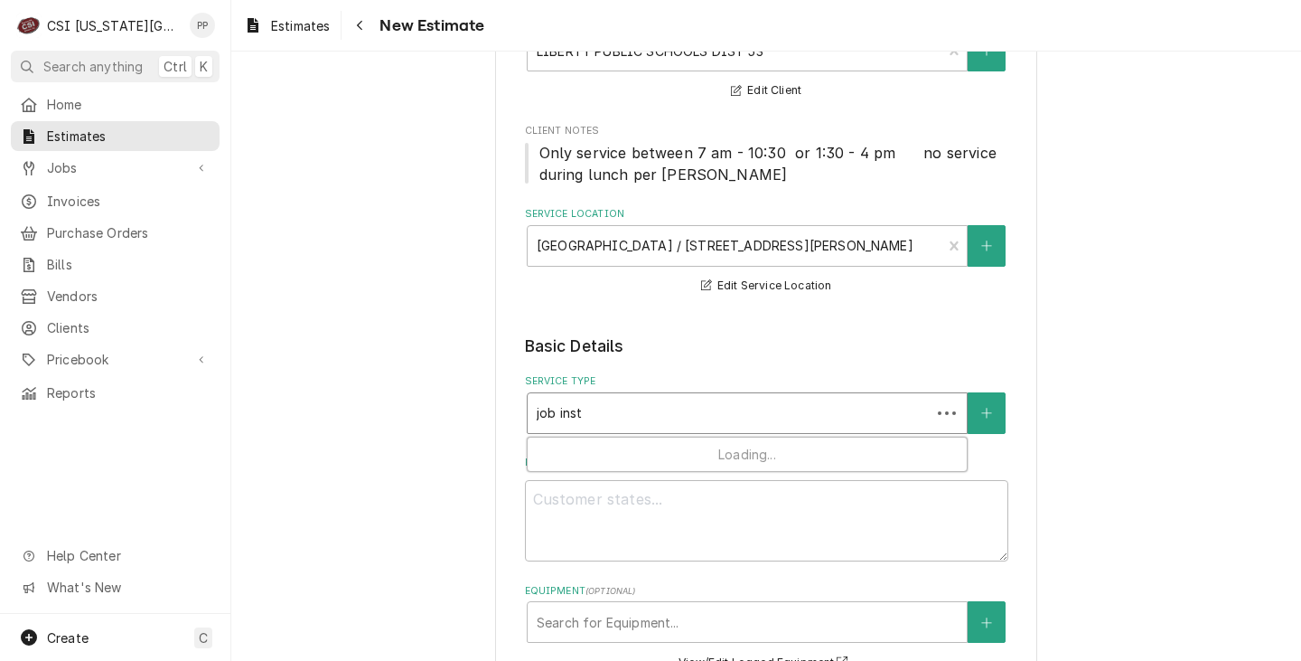
type input "job insta"
type textarea "x"
type input "job instal"
type textarea "x"
type input "job install"
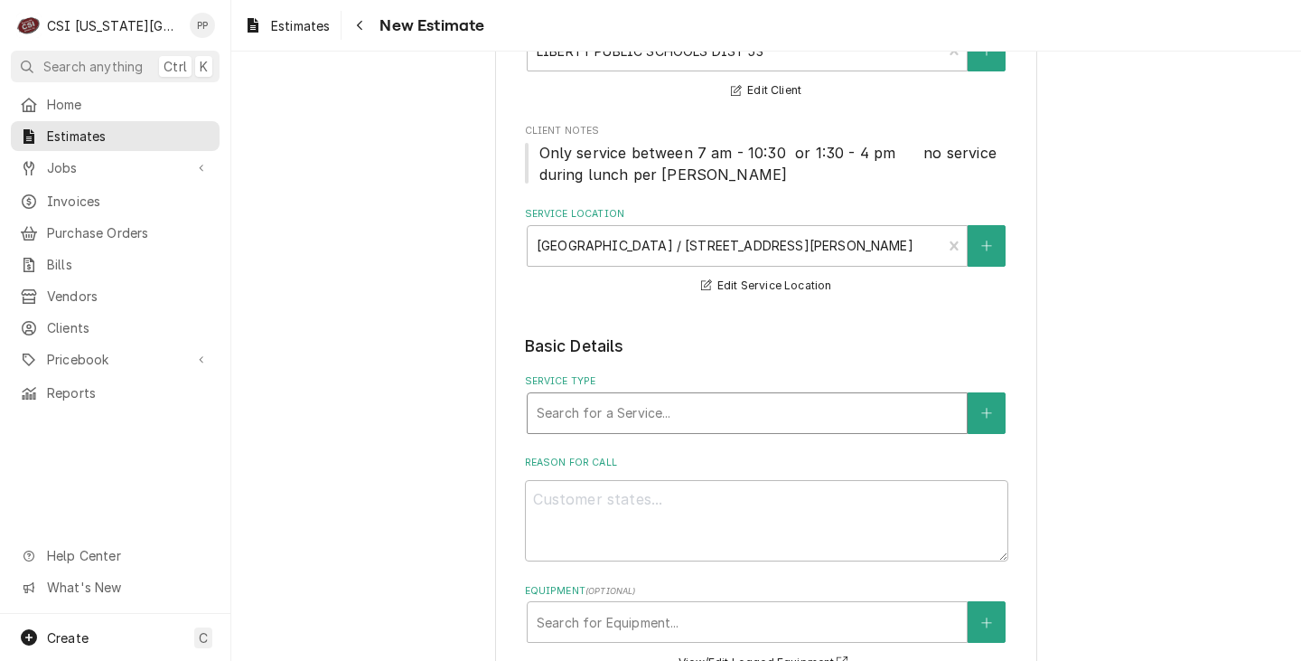
click at [778, 416] on div "Service Type" at bounding box center [747, 413] width 421 height 33
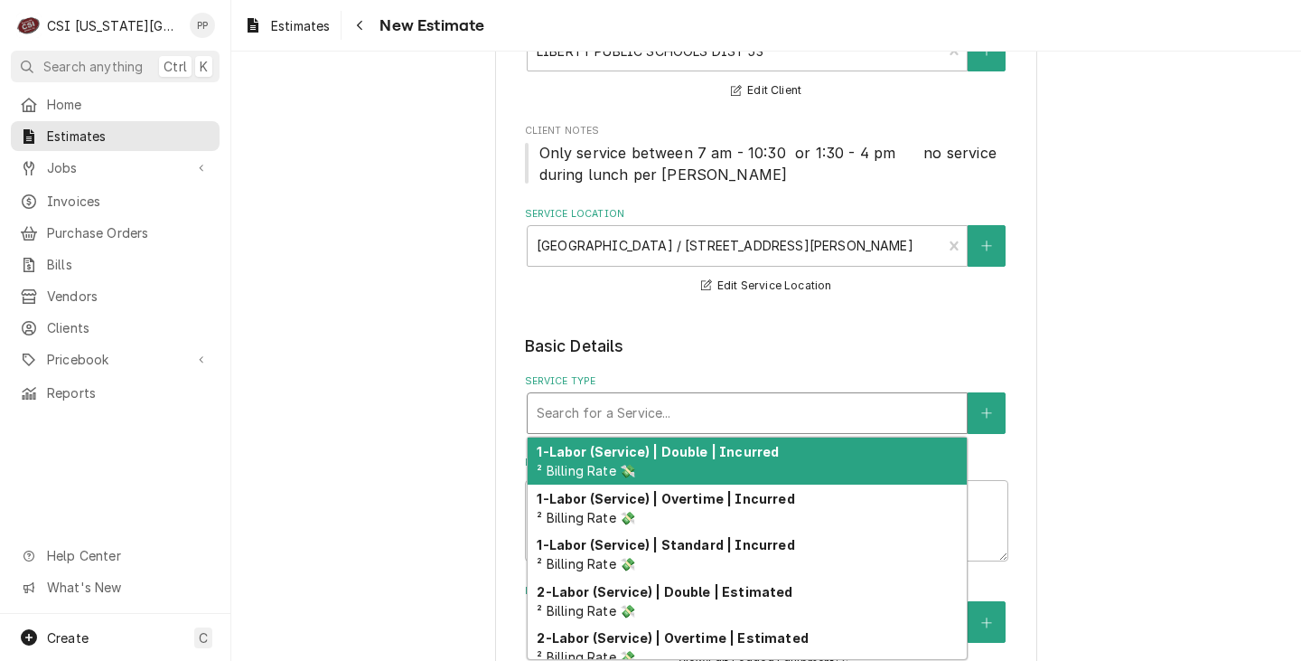
type textarea "x"
type input "j"
type textarea "x"
type input "jo"
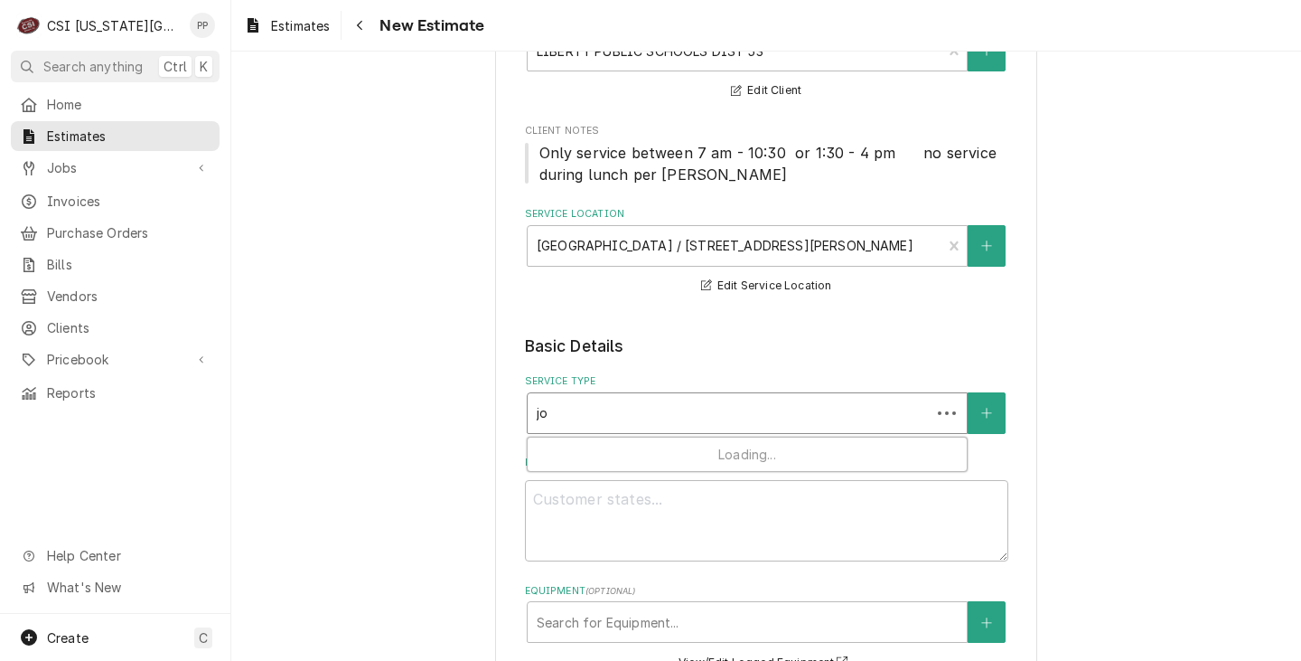
type textarea "x"
type input "job"
type textarea "x"
type input "job"
type textarea "x"
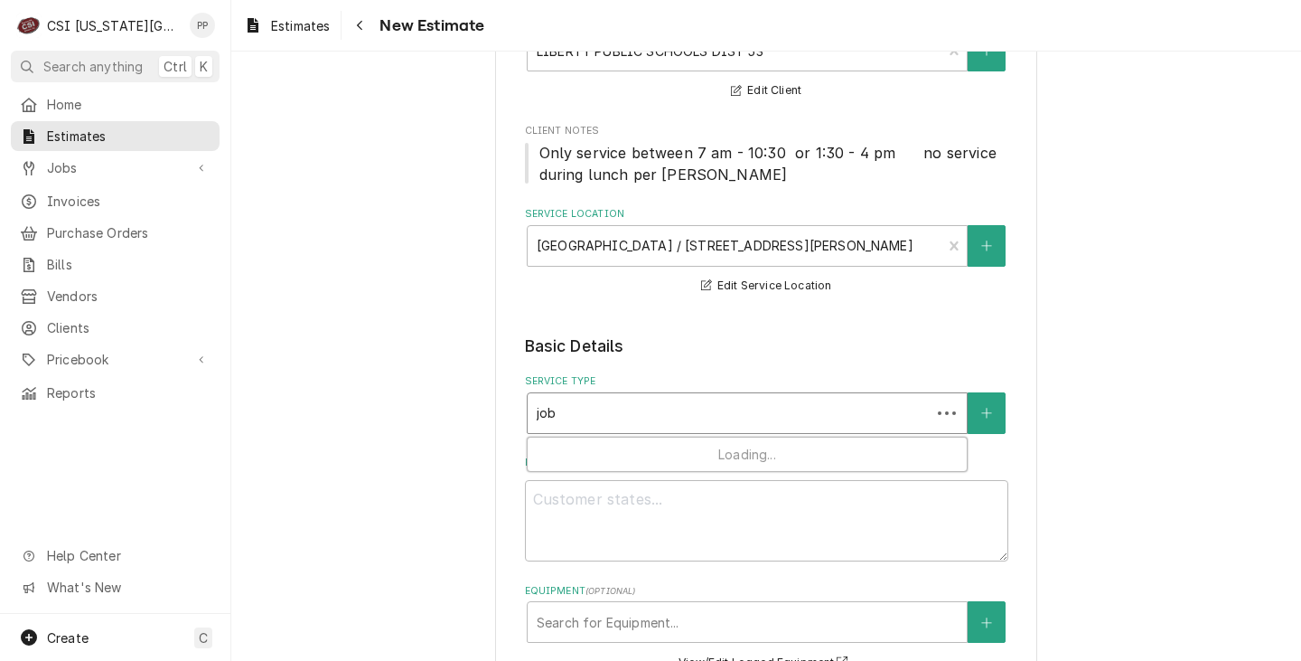
type input "job i"
type textarea "x"
type input "job in"
type textarea "x"
type input "job ins"
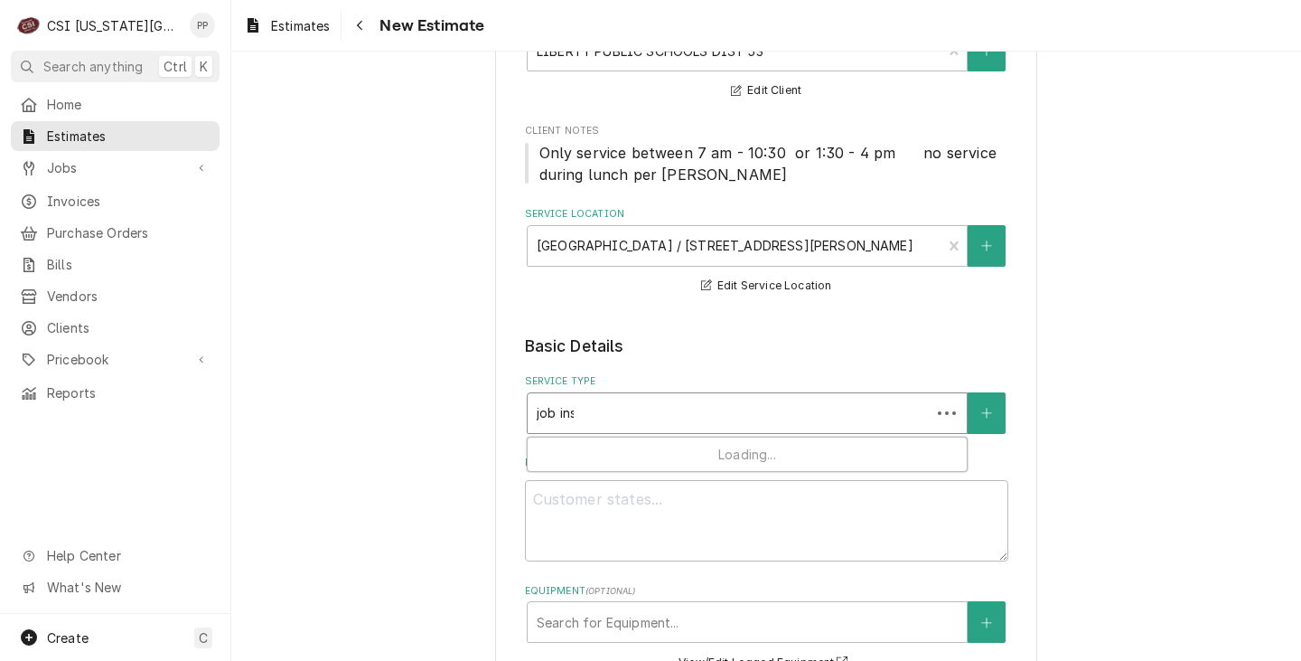
type textarea "x"
type input "job inst"
type textarea "x"
type input "job insta"
type textarea "x"
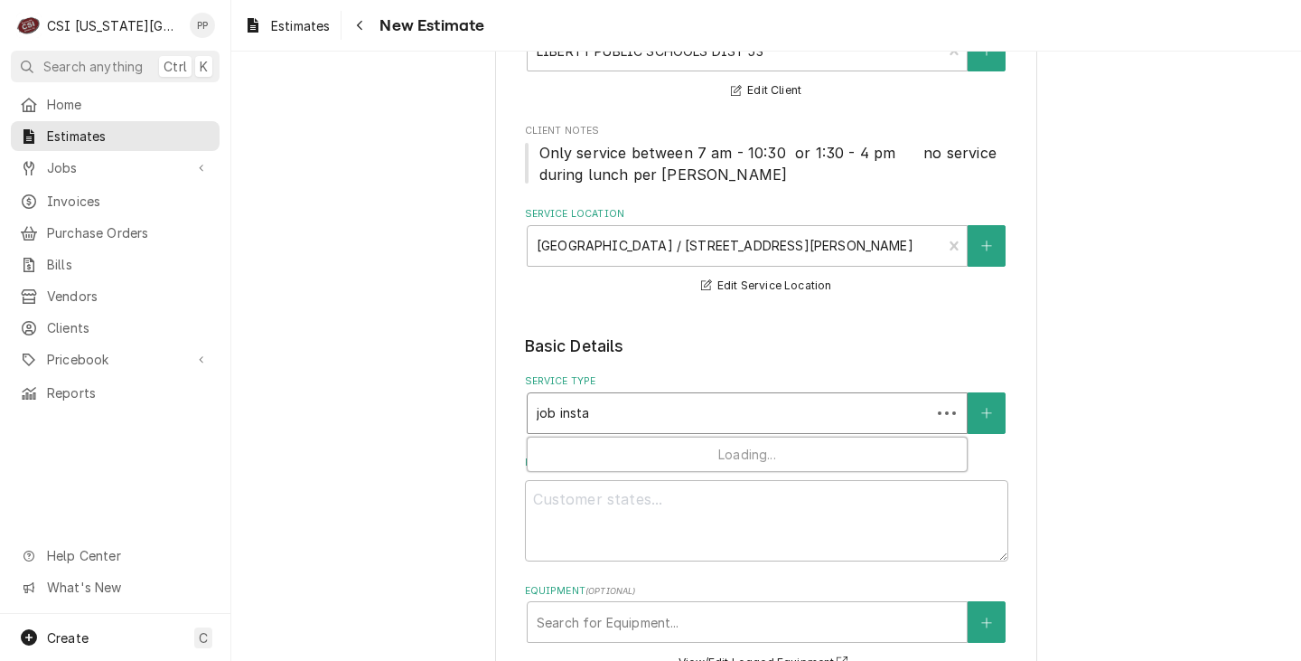
type input "job instal"
type textarea "x"
type input "job install"
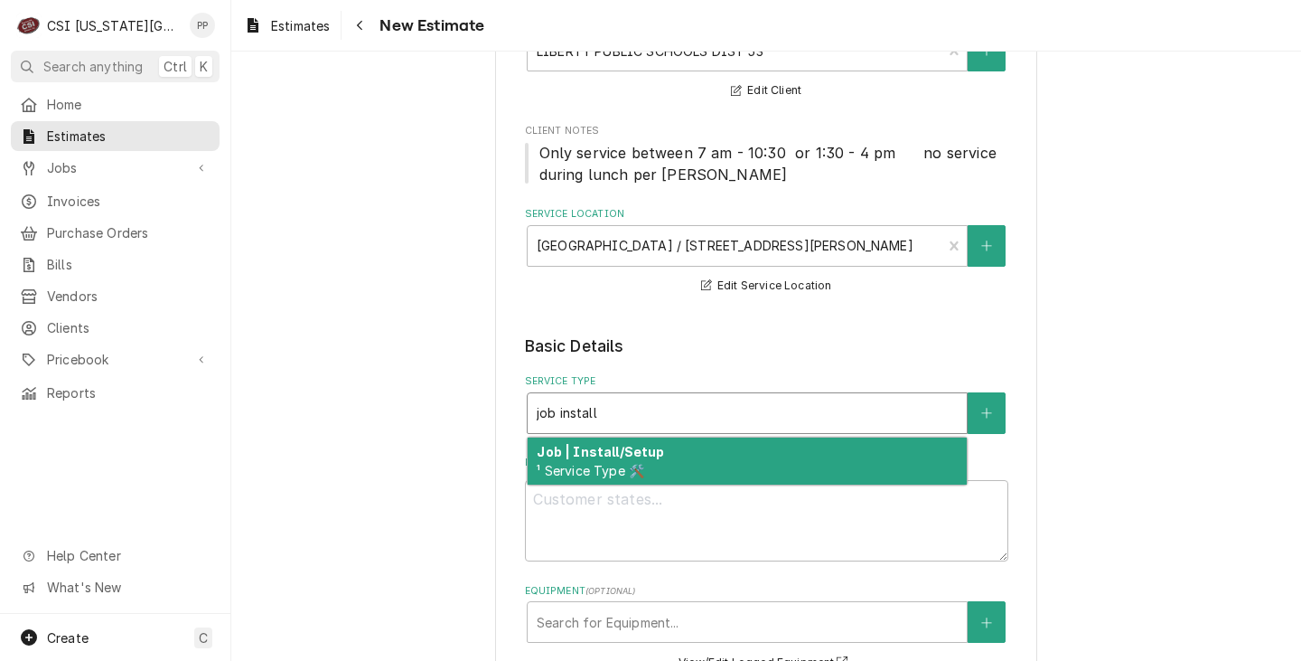
click at [760, 446] on div "Job | Install/Setup ¹ Service Type 🛠️" at bounding box center [747, 460] width 439 height 47
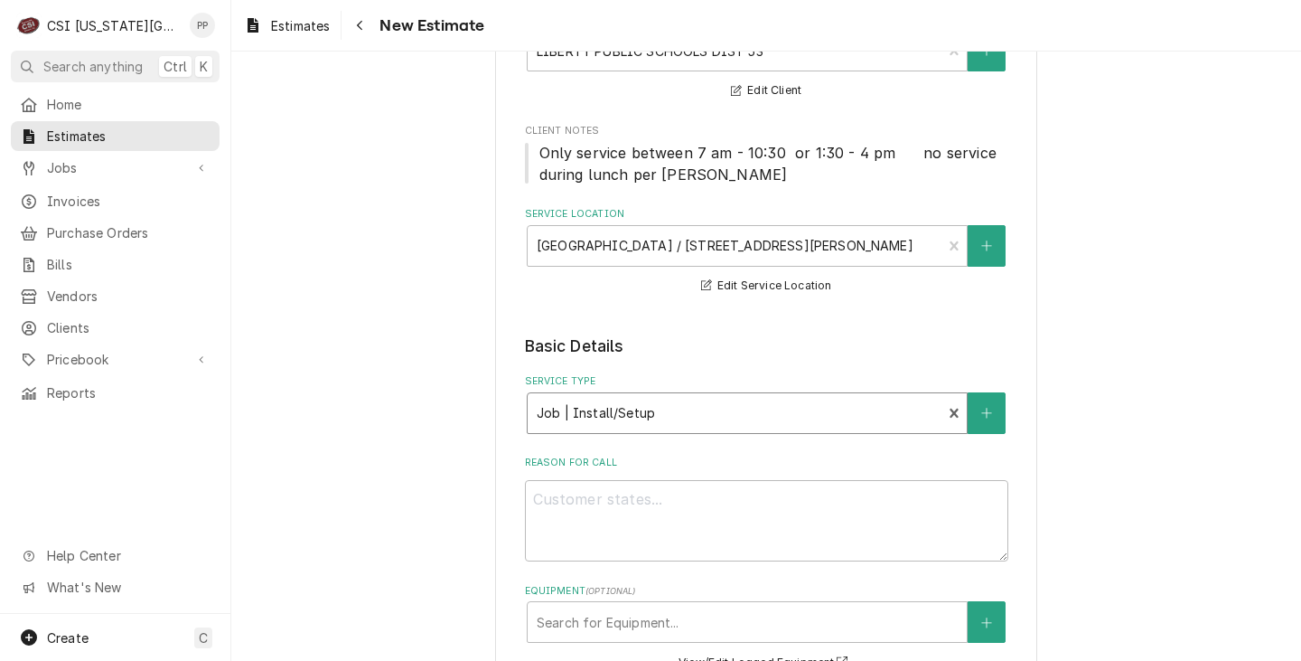
click at [772, 505] on div "Reason For Call" at bounding box center [766, 508] width 483 height 106
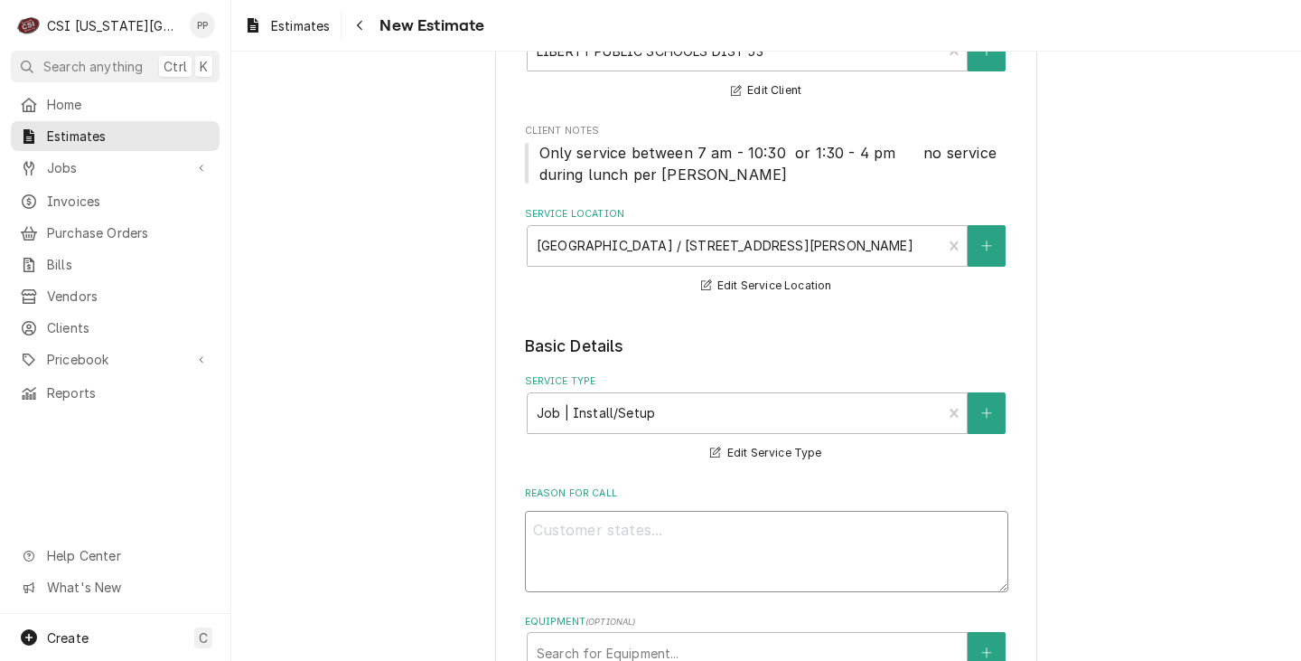
click at [766, 530] on textarea "Reason For Call" at bounding box center [766, 551] width 483 height 81
type textarea "x"
type textarea "Q"
type textarea "x"
type textarea "Qu"
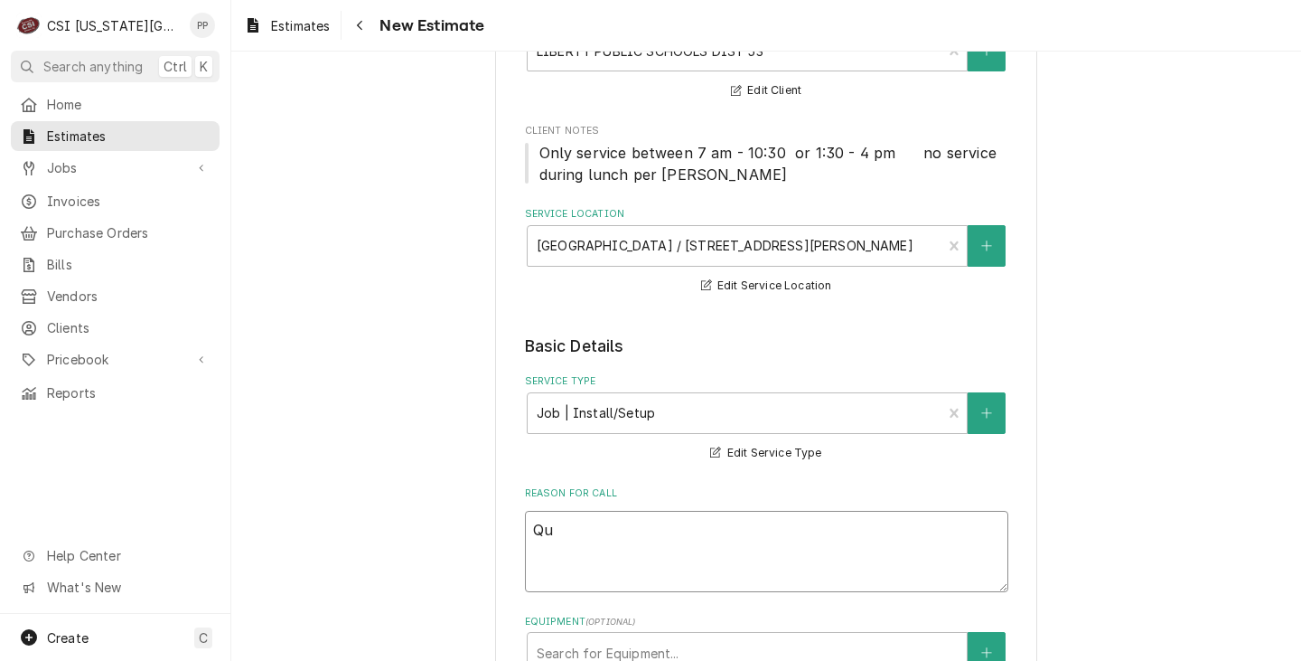
type textarea "x"
type textarea "Quo"
type textarea "x"
type textarea "Quot"
type textarea "x"
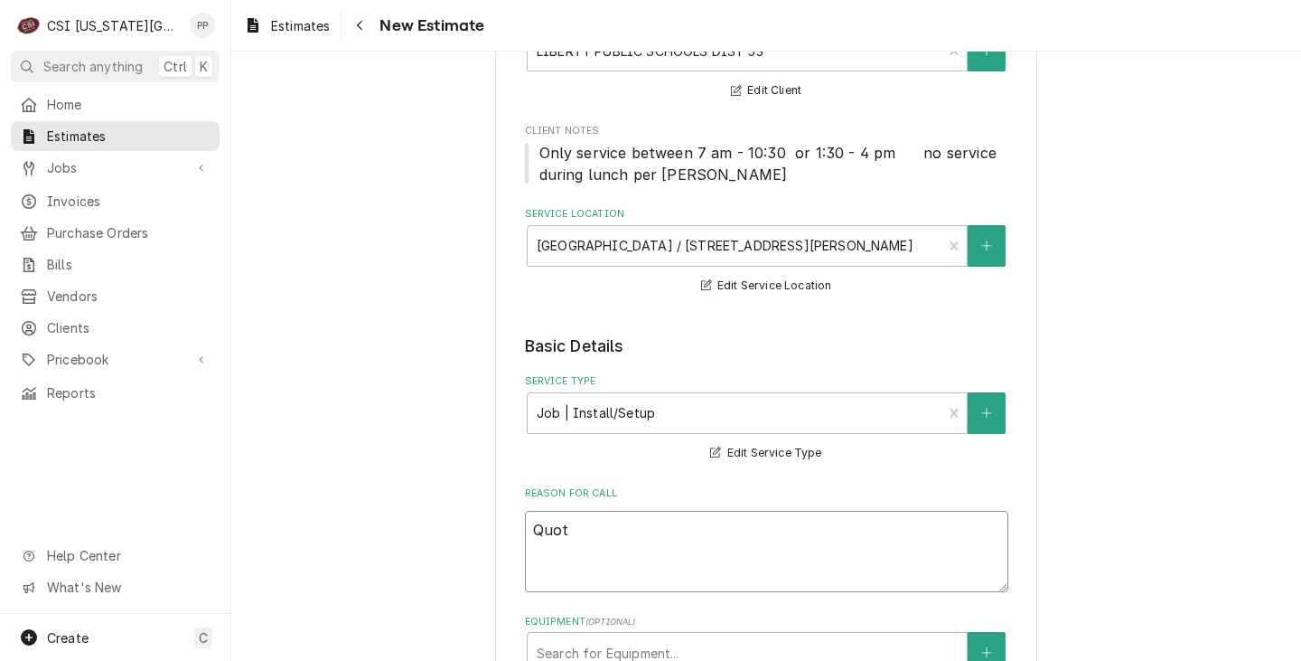
type textarea "Quote"
type textarea "x"
type textarea "Quote"
type textarea "x"
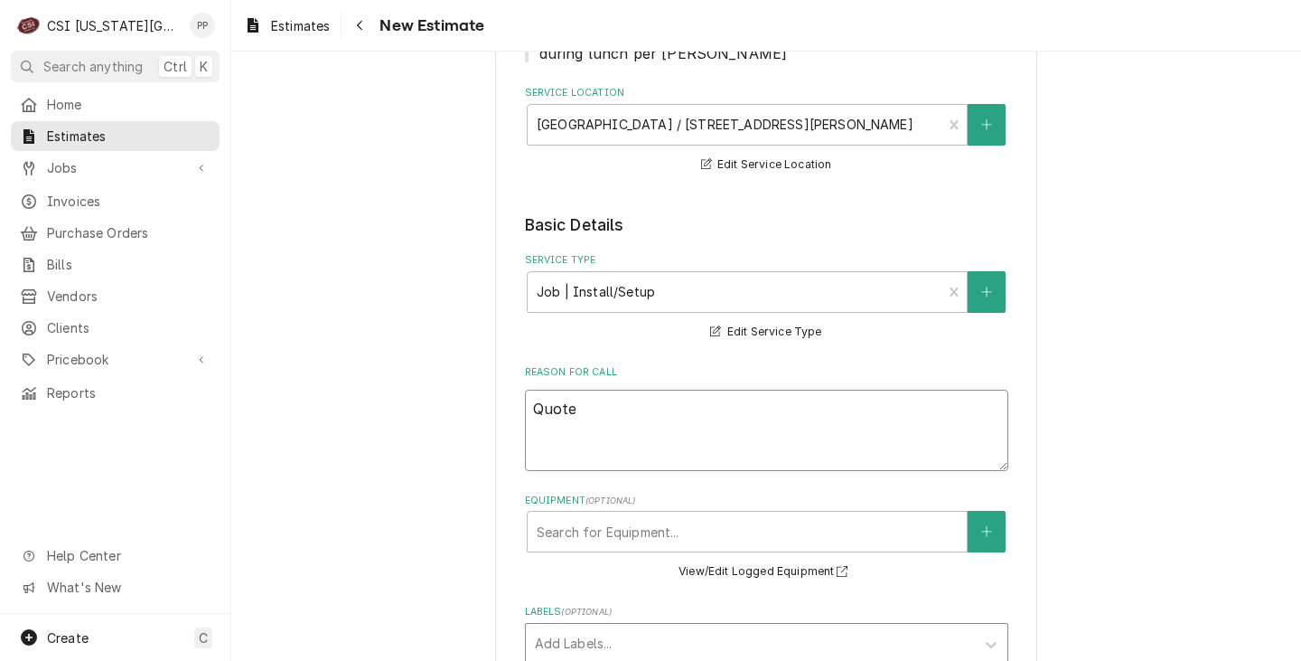
scroll to position [452, 0]
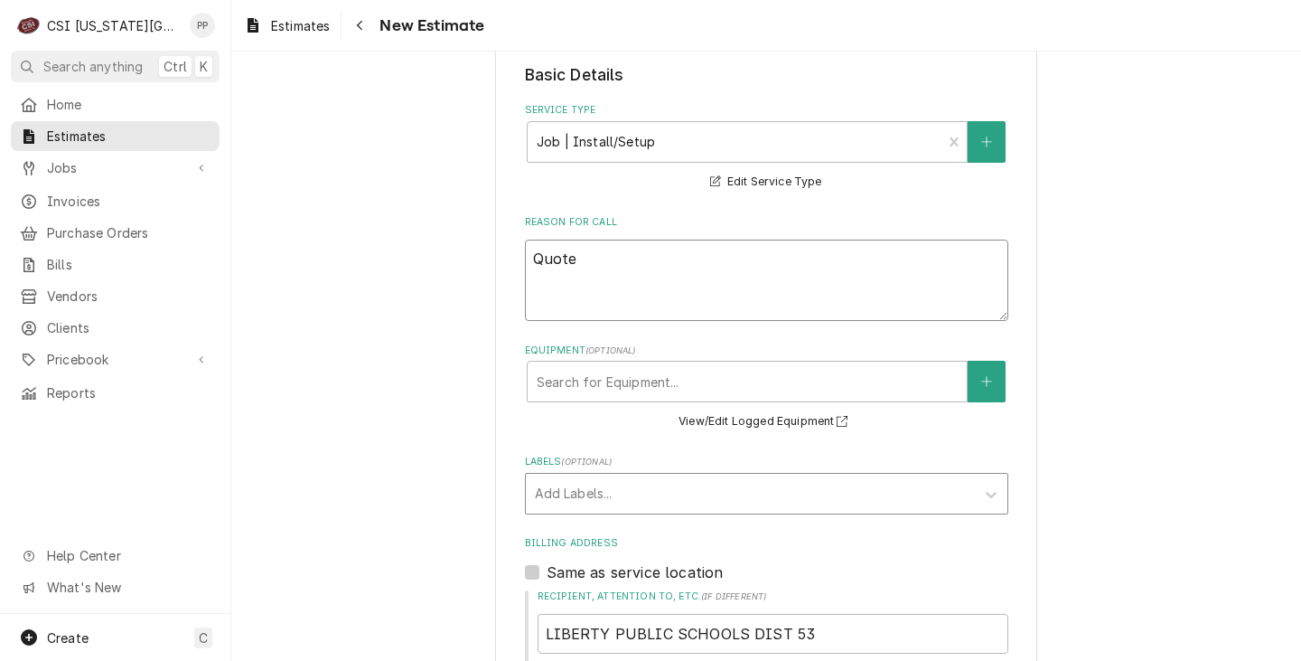
type textarea "Quote"
click at [659, 487] on div "Labels" at bounding box center [750, 493] width 431 height 33
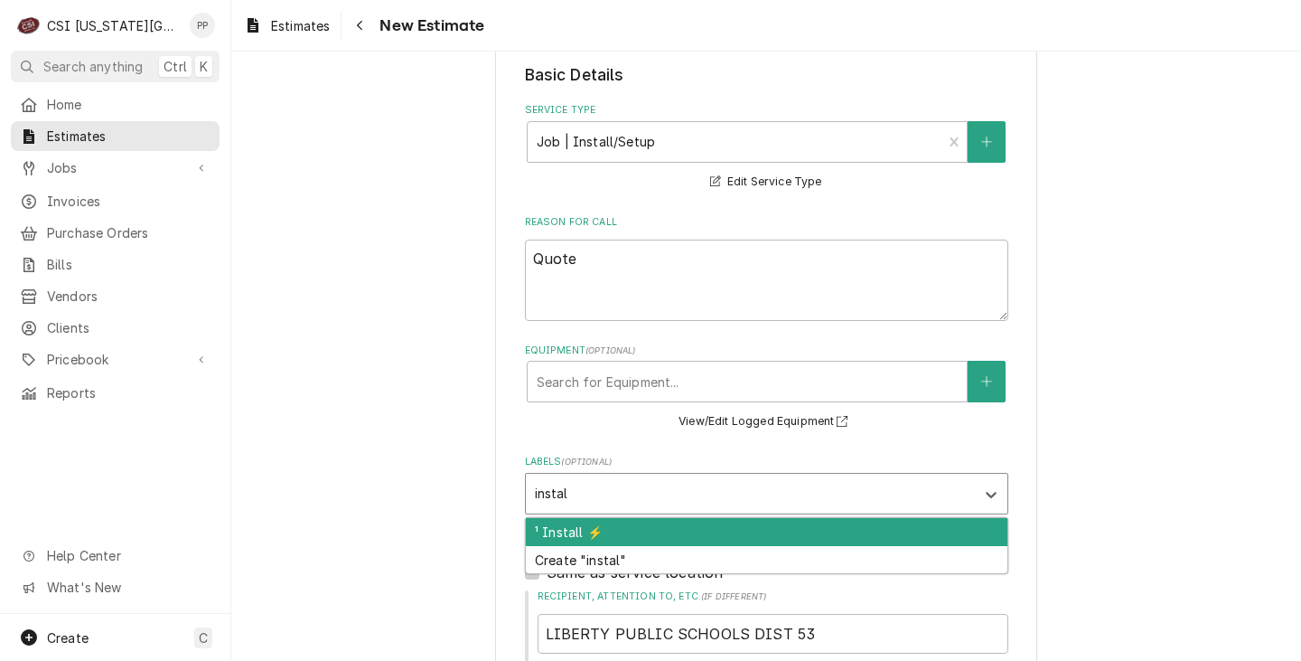
type input "install"
type textarea "x"
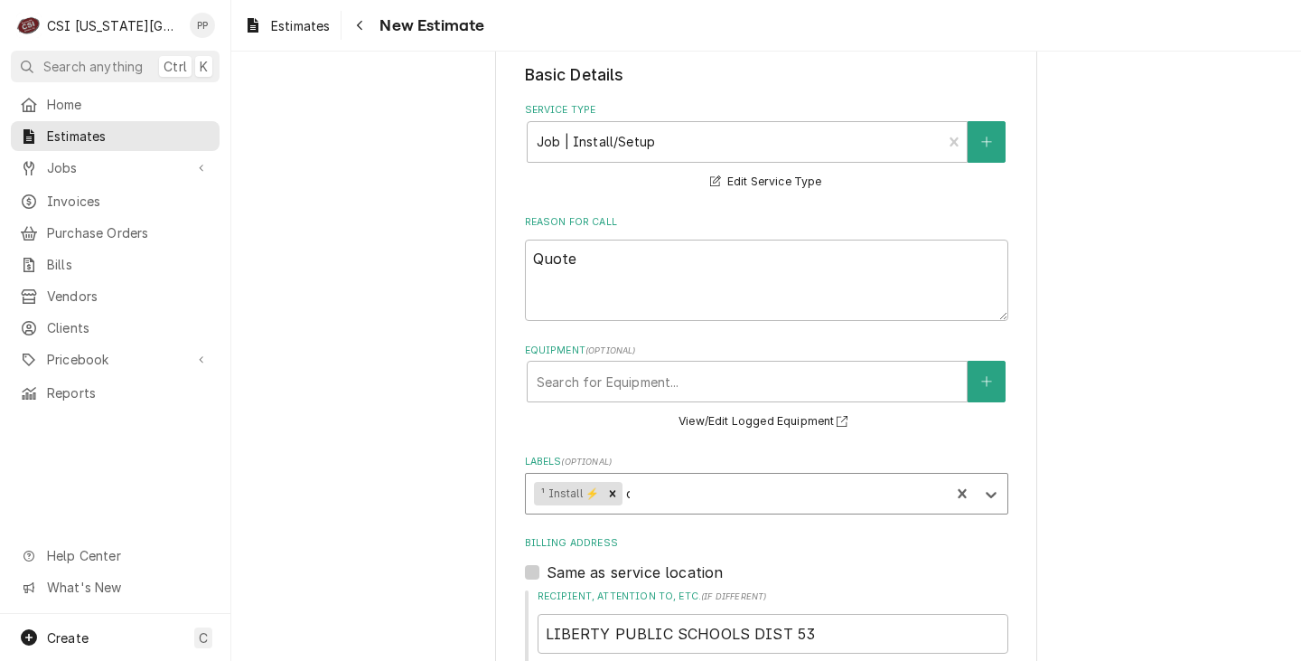
type input "co"
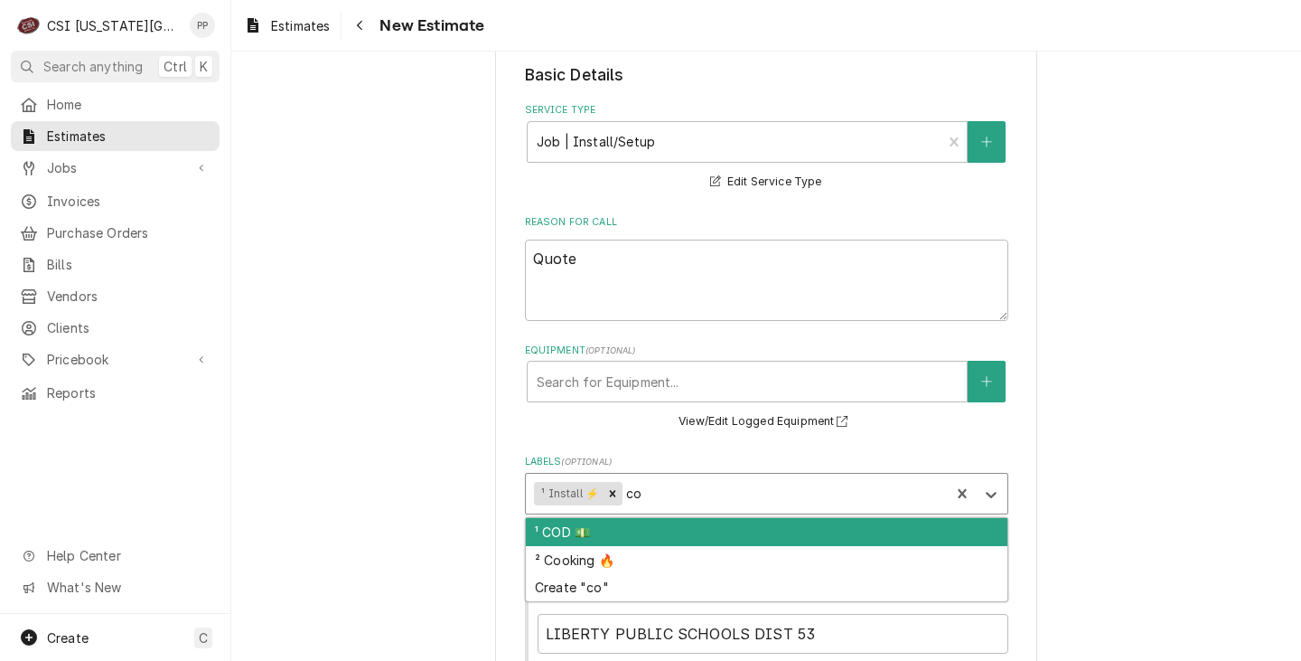
type textarea "x"
type input "cookin"
type textarea "x"
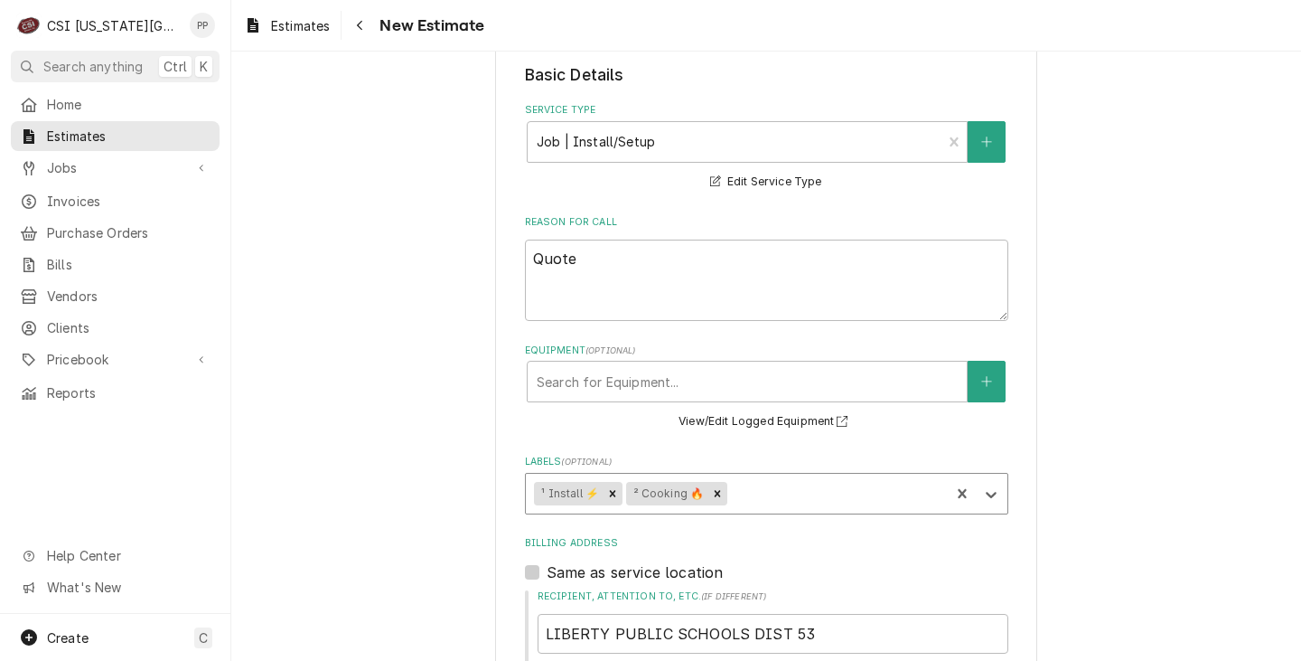
type textarea "x"
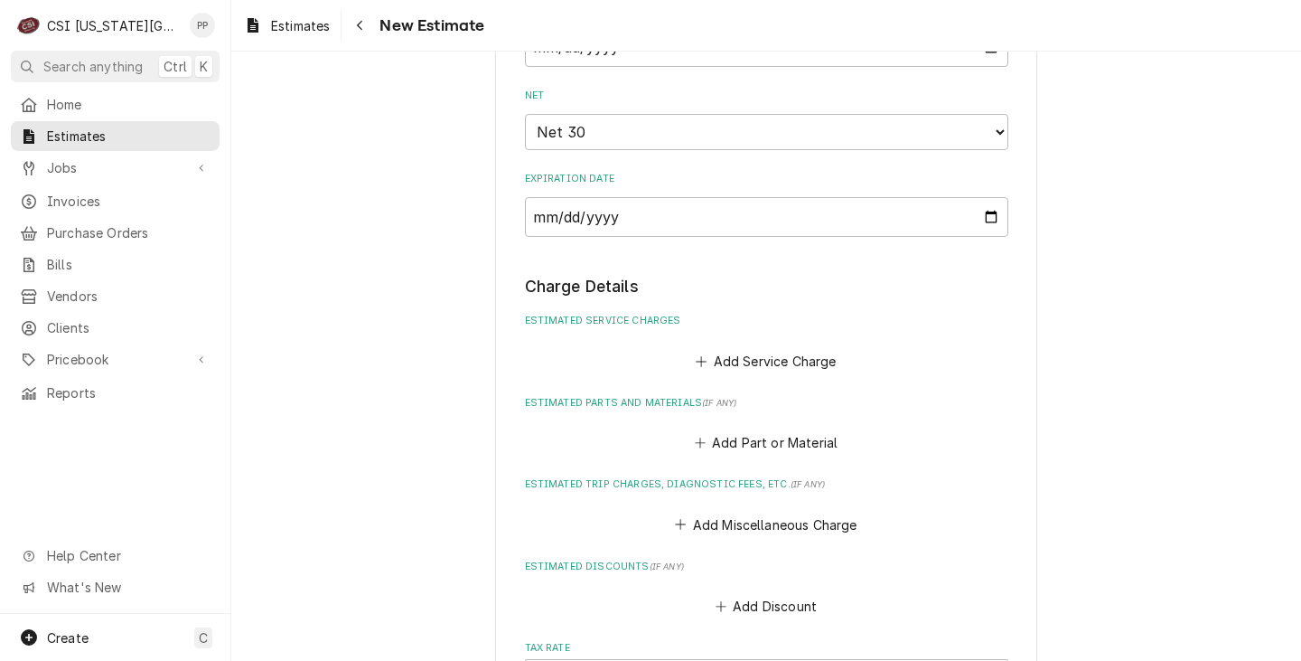
scroll to position [1627, 0]
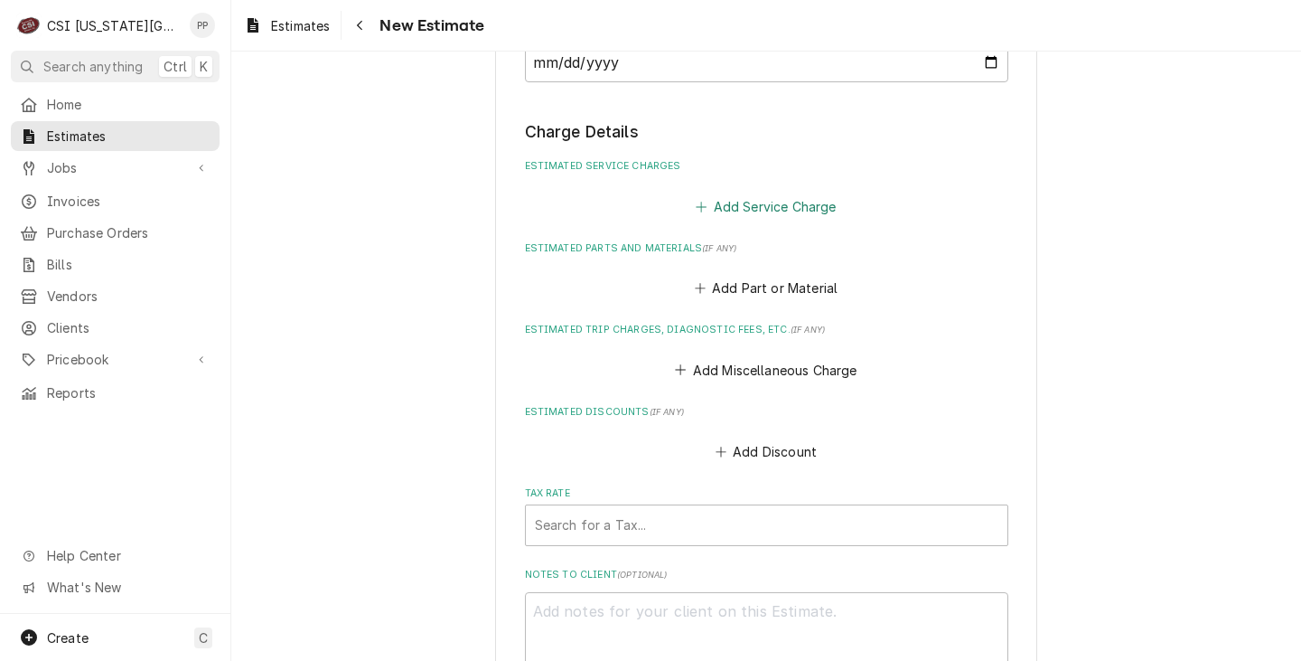
click at [791, 215] on button "Add Service Charge" at bounding box center [766, 205] width 146 height 25
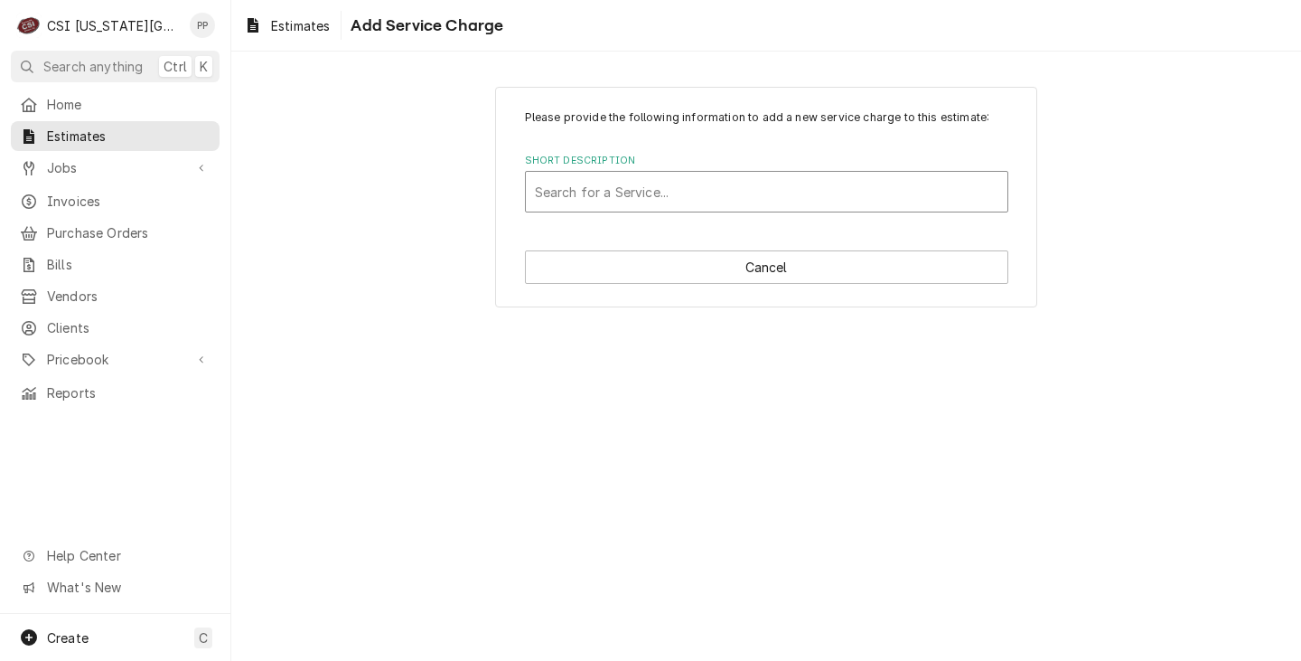
drag, startPoint x: 791, startPoint y: 215, endPoint x: 802, endPoint y: 199, distance: 20.1
click at [783, 217] on div "Please provide the following information to add a new service charge to this es…" at bounding box center [766, 197] width 542 height 221
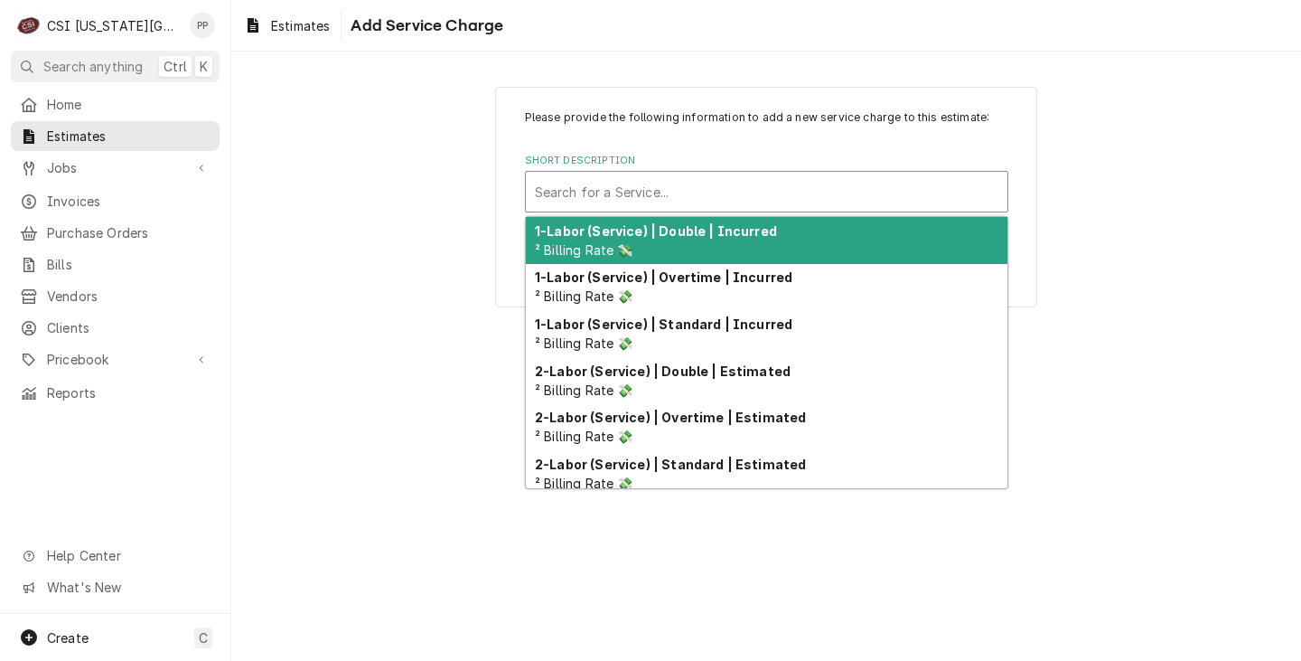
click at [802, 199] on div "Short Description" at bounding box center [767, 191] width 464 height 33
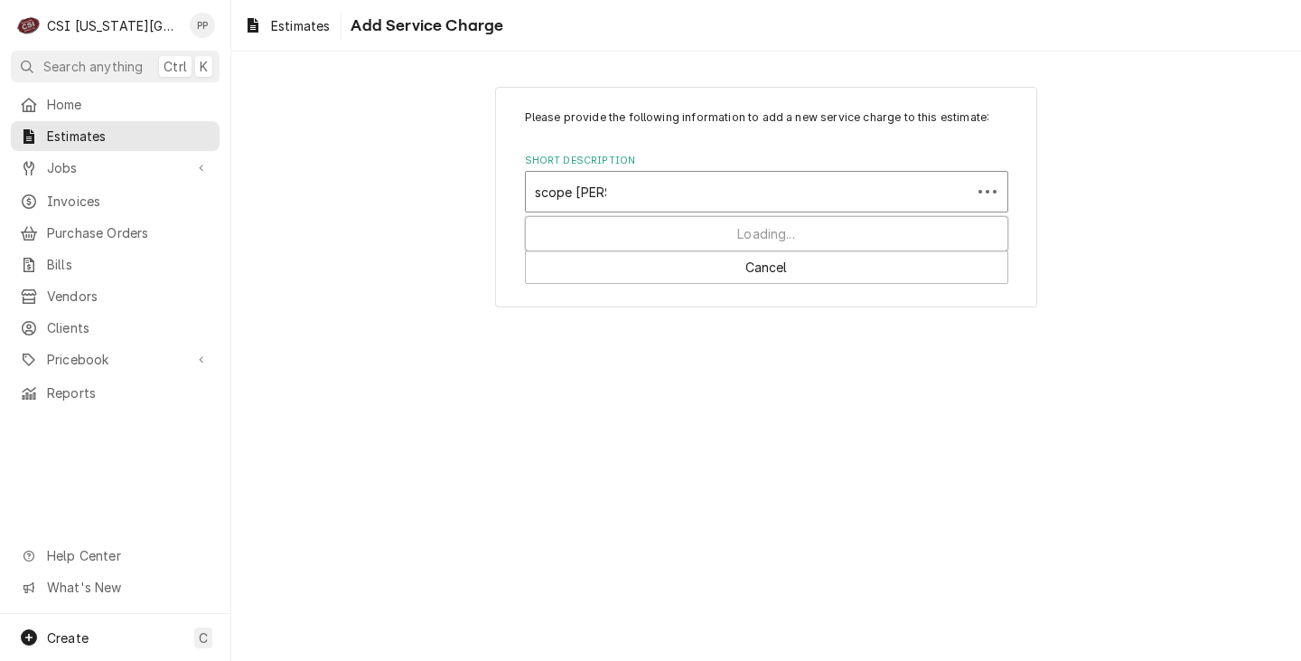
type input "scope blank"
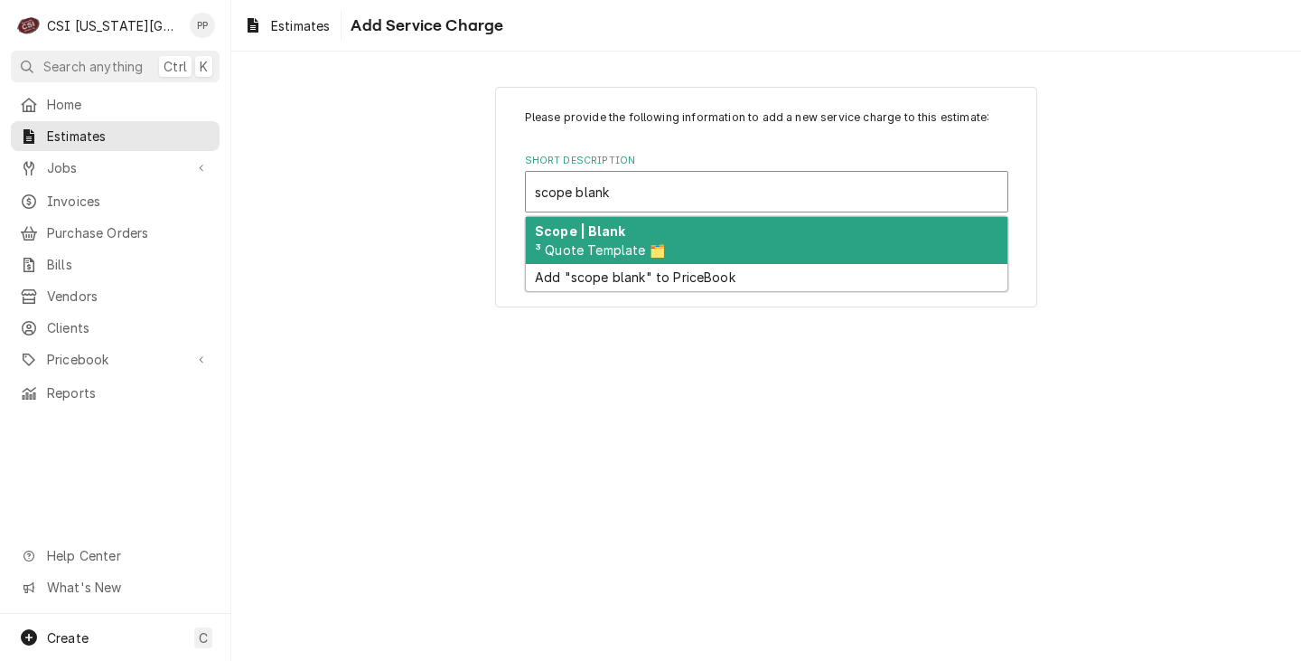
click at [722, 235] on div "Scope | Blank ³ Quote Template 🗂️" at bounding box center [767, 240] width 482 height 47
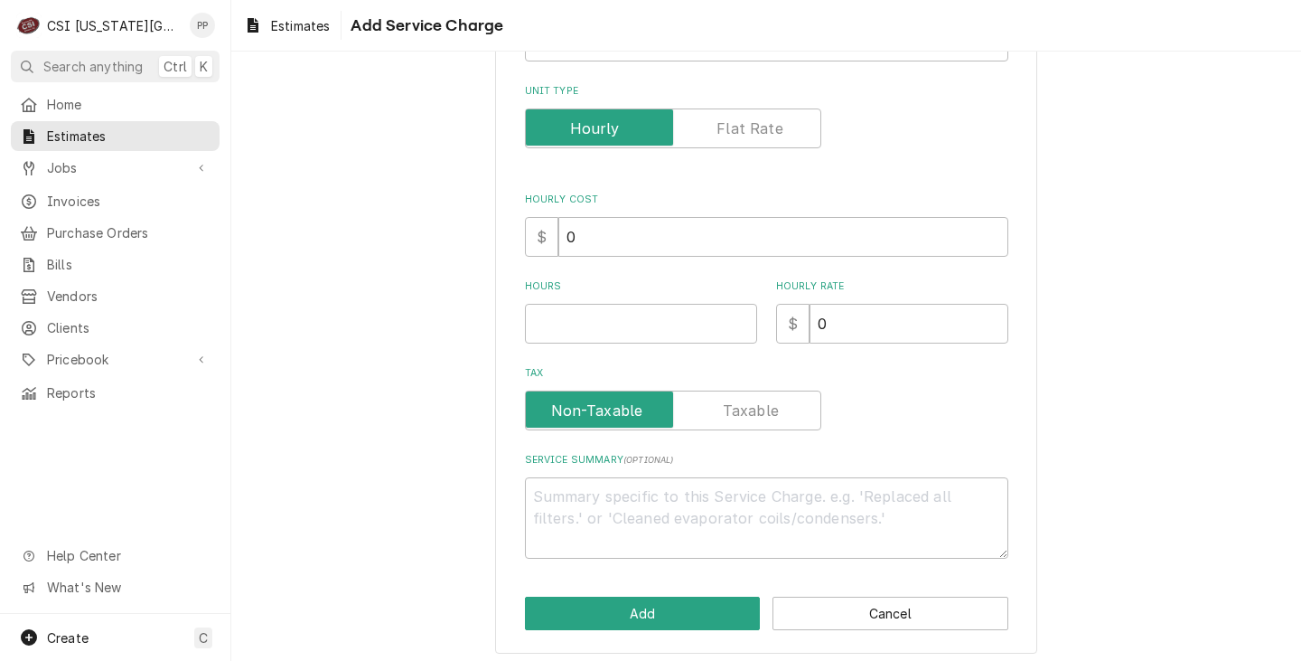
scroll to position [273, 0]
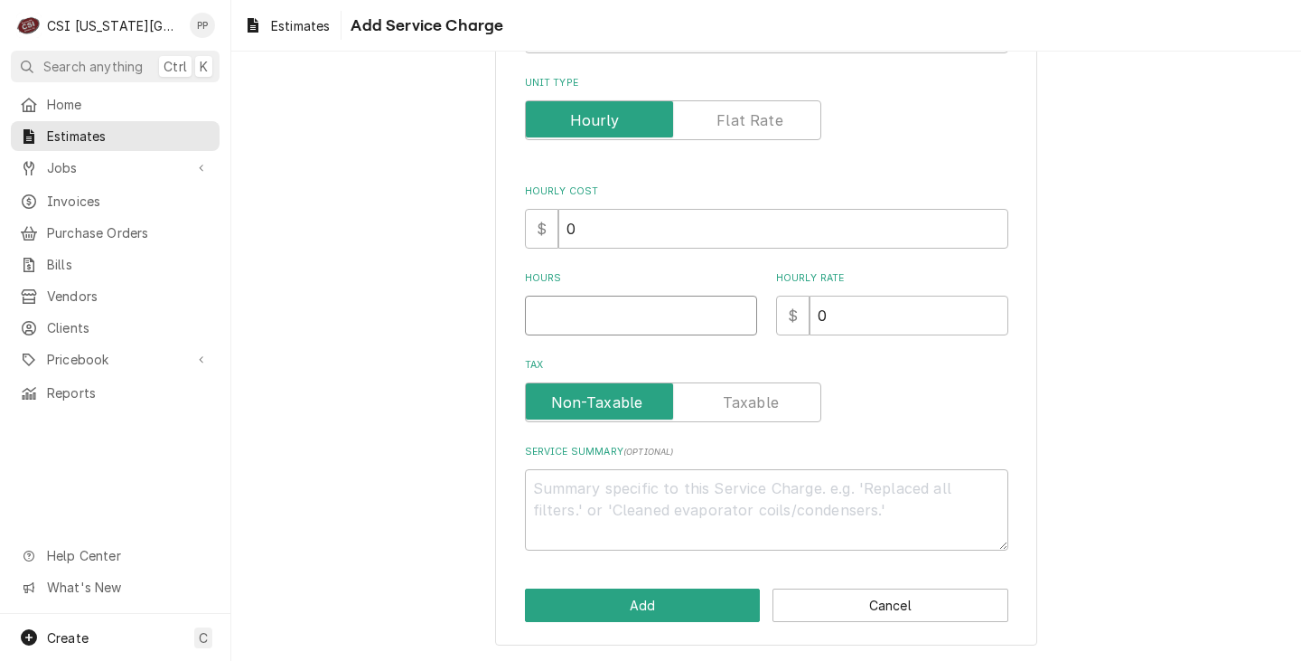
click at [641, 337] on div "Please provide the following information to add a new service charge to this es…" at bounding box center [766, 193] width 483 height 714
type textarea "x"
type input "1"
click at [701, 502] on textarea "Service Summary ( optional )" at bounding box center [766, 509] width 483 height 81
type textarea "x"
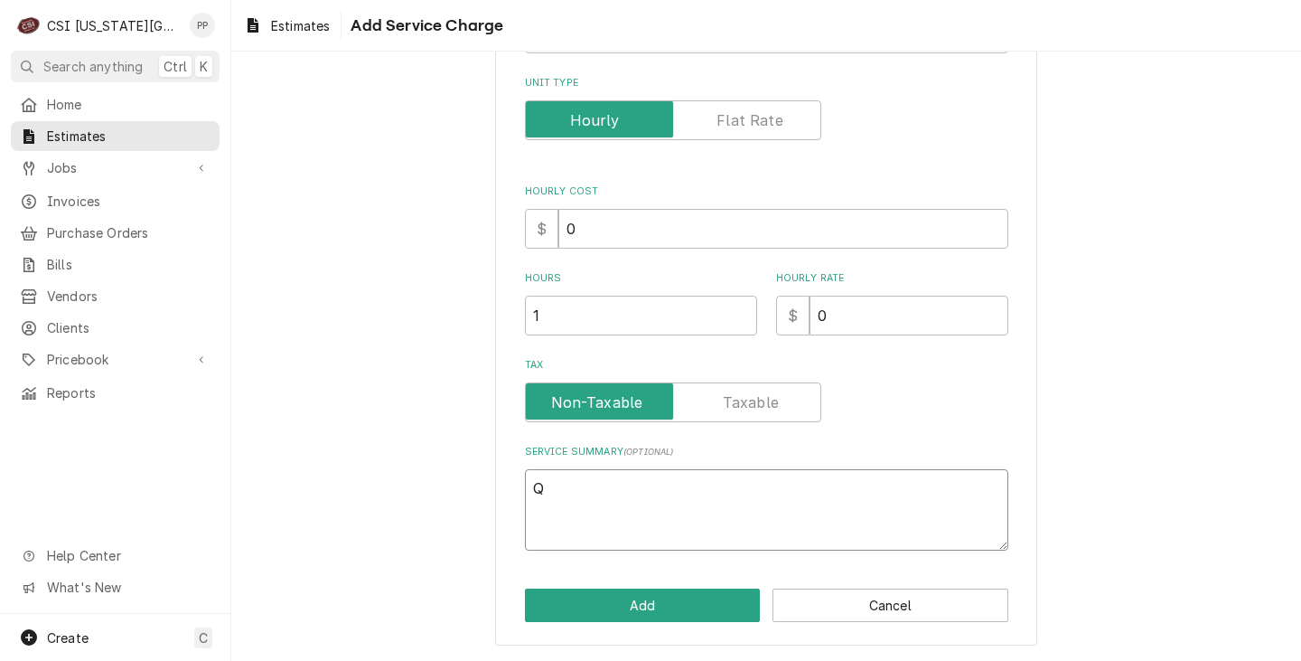
type textarea "Q"
type textarea "x"
type textarea "Qu"
type textarea "x"
type textarea "Quo"
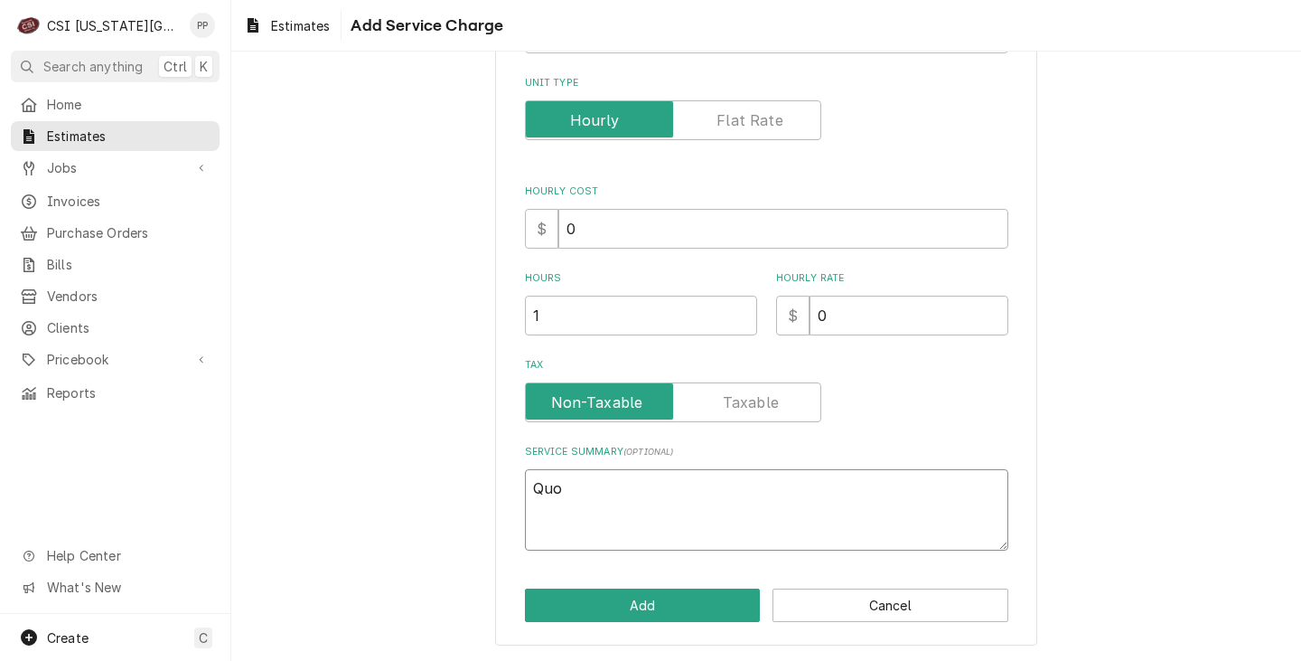
type textarea "x"
type textarea "Quot"
type textarea "x"
type textarea "Quote"
type textarea "x"
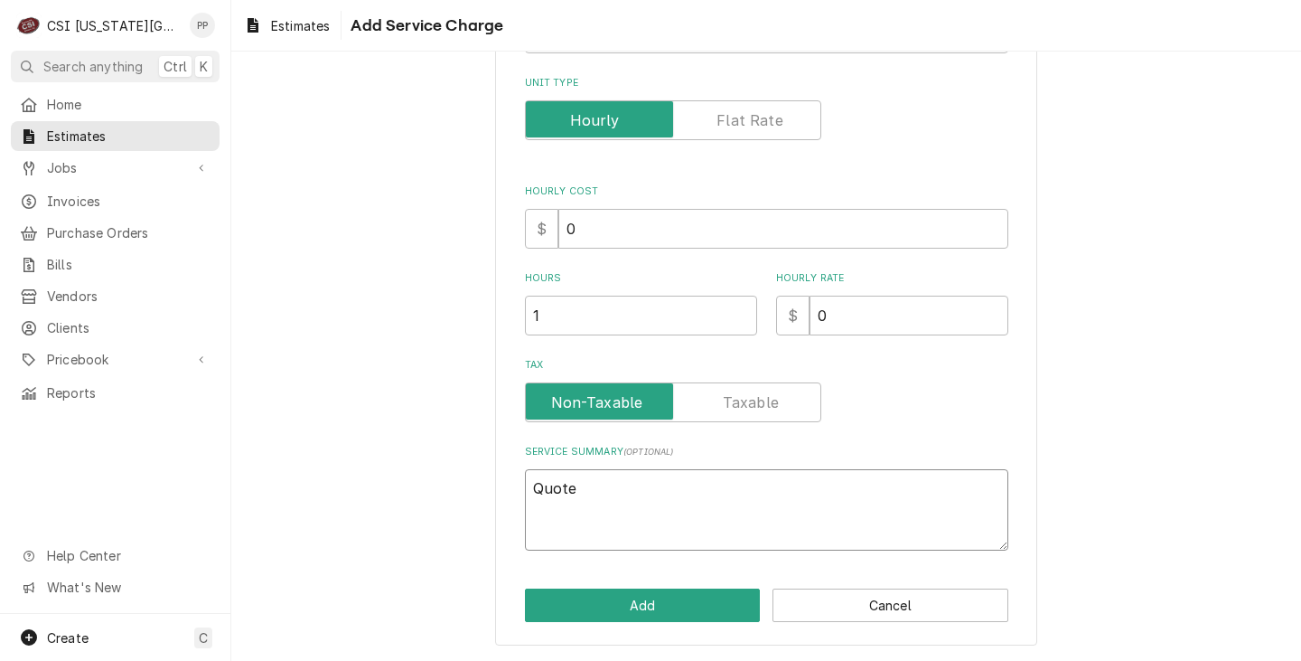
type textarea "Quote"
type textarea "x"
type textarea "Quote t"
type textarea "x"
type textarea "Quote to"
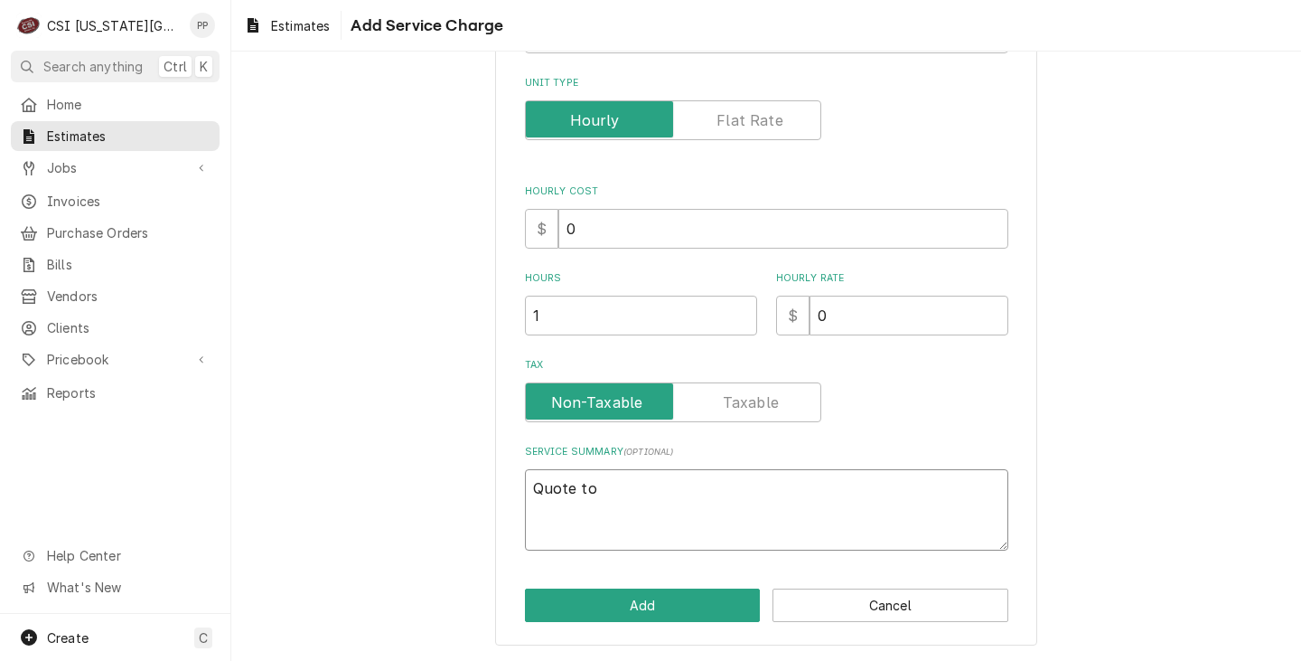
type textarea "x"
type textarea "Quote to"
type textarea "x"
type textarea "Quote to m"
type textarea "x"
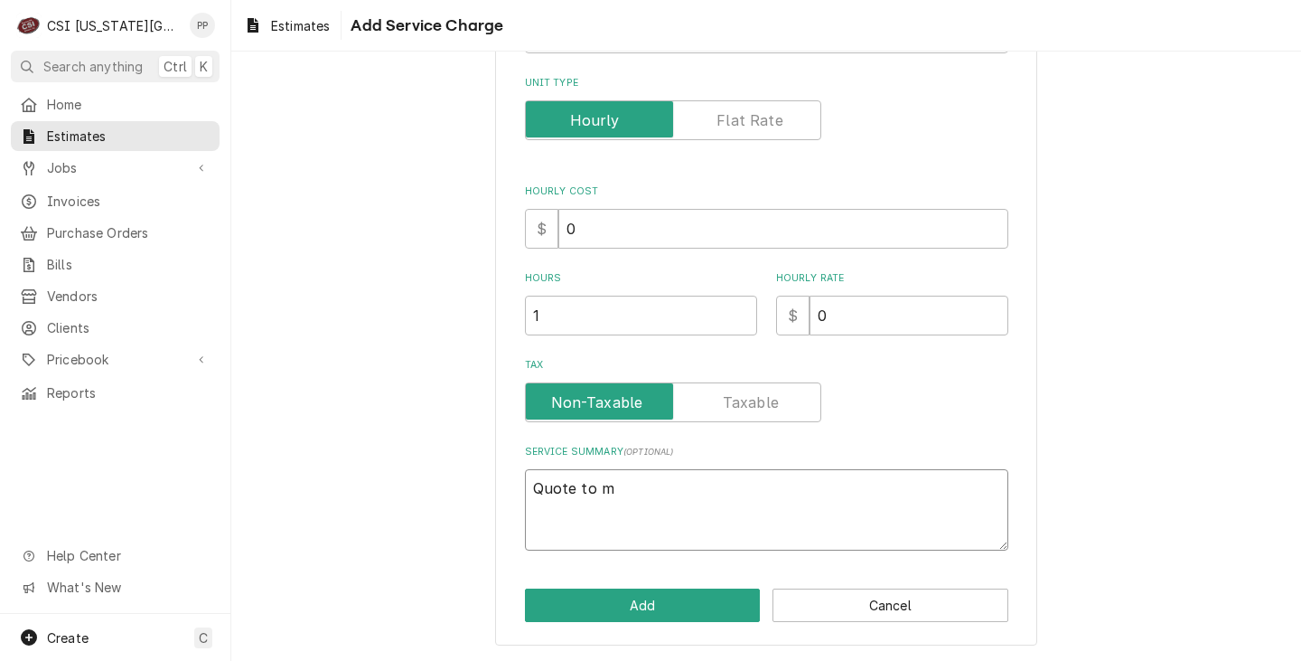
type textarea "Quote to mo"
type textarea "x"
type textarea "Quote to mod"
type textarea "x"
type textarea "Quote to modi"
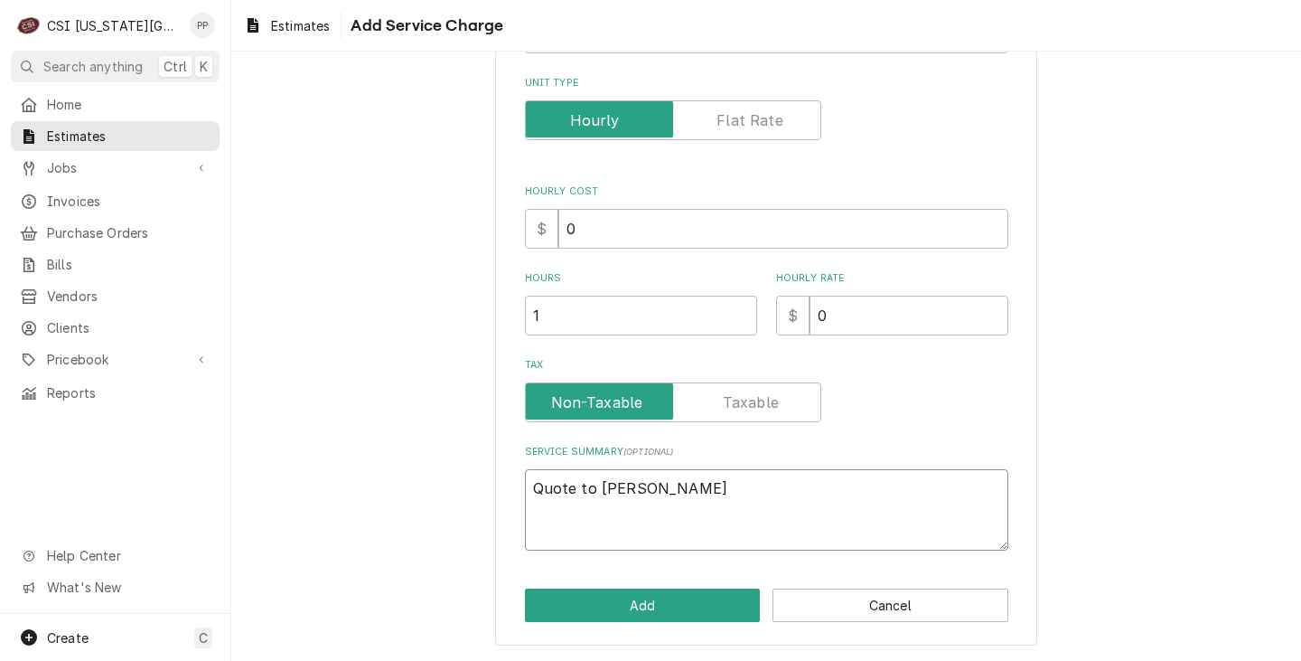
type textarea "x"
type textarea "Quote to modif"
type textarea "x"
type textarea "Quote to modify"
type textarea "x"
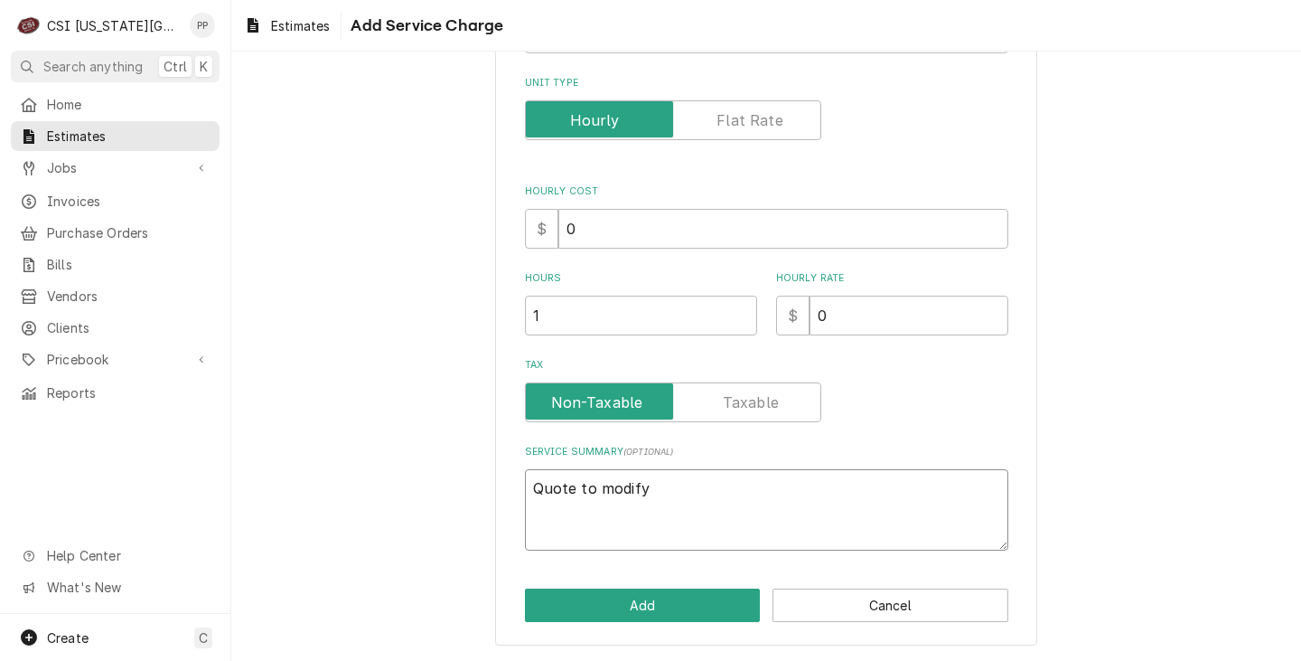
type textarea "Quote to modify"
type textarea "x"
type textarea "Quote to modify s"
type textarea "x"
type textarea "Quote to modify se"
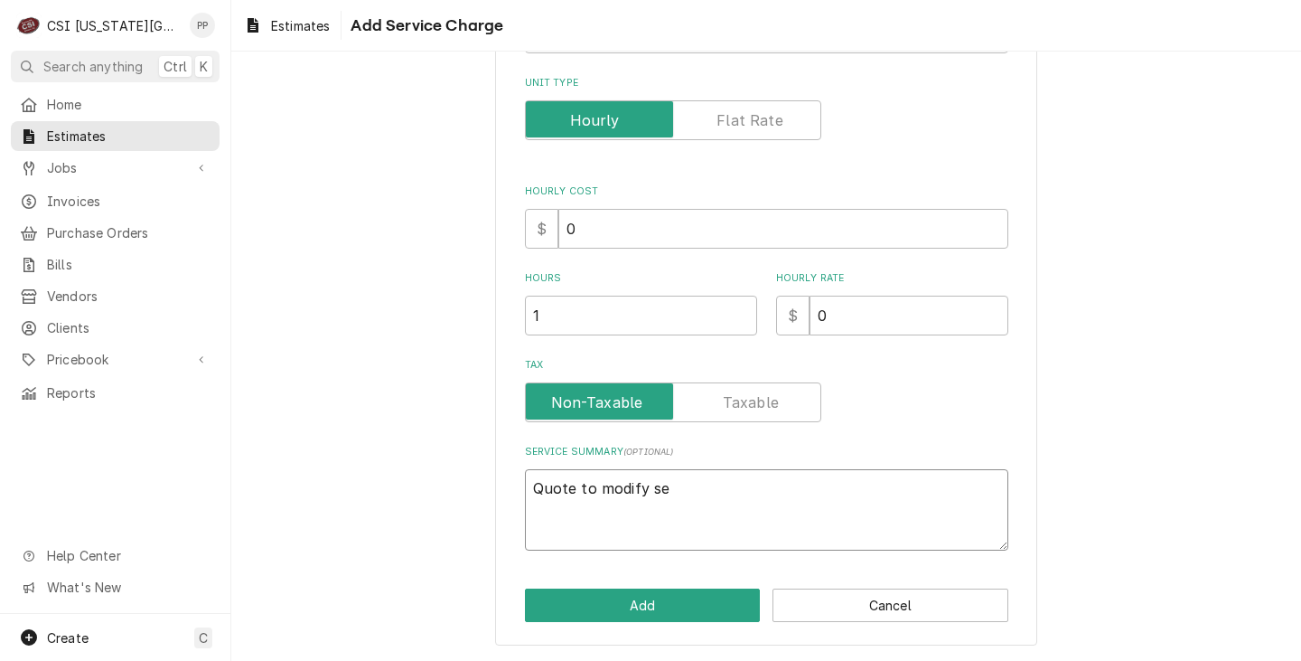
type textarea "x"
type textarea "Quote to modify ser"
type textarea "x"
type textarea "Quote to modify serv"
type textarea "x"
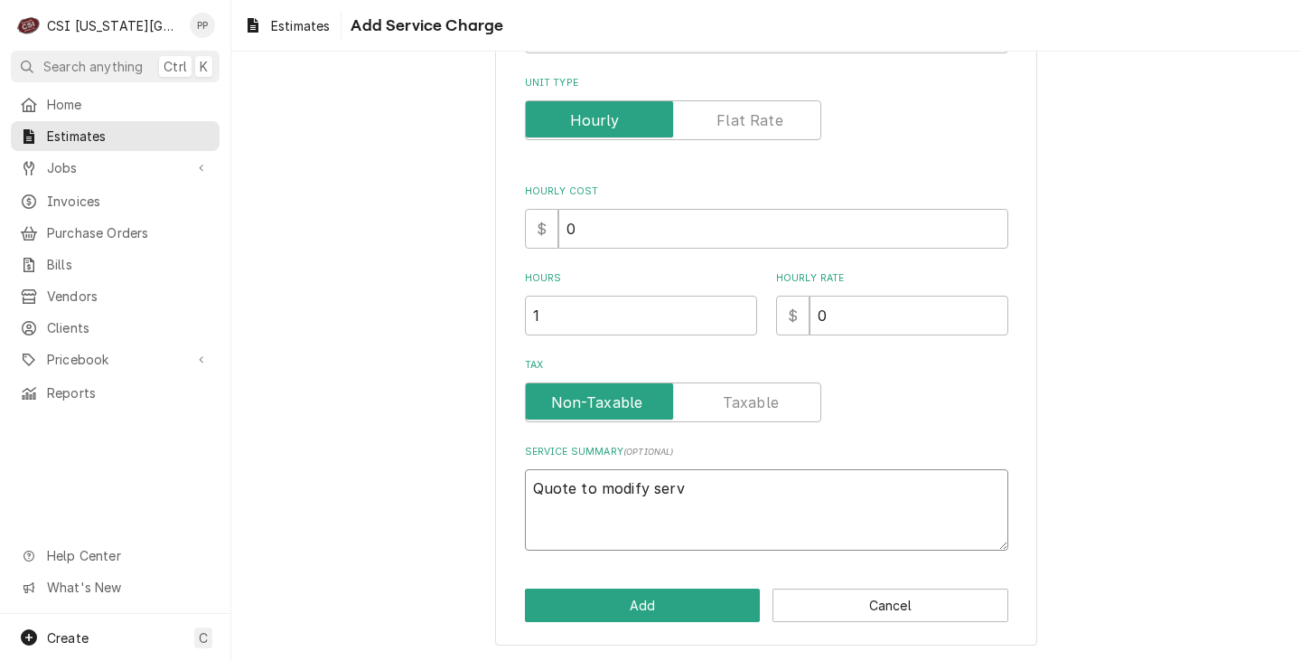
type textarea "Quote to modify servi"
type textarea "x"
type textarea "Quote to modify servic"
type textarea "x"
type textarea "Quote to modify service"
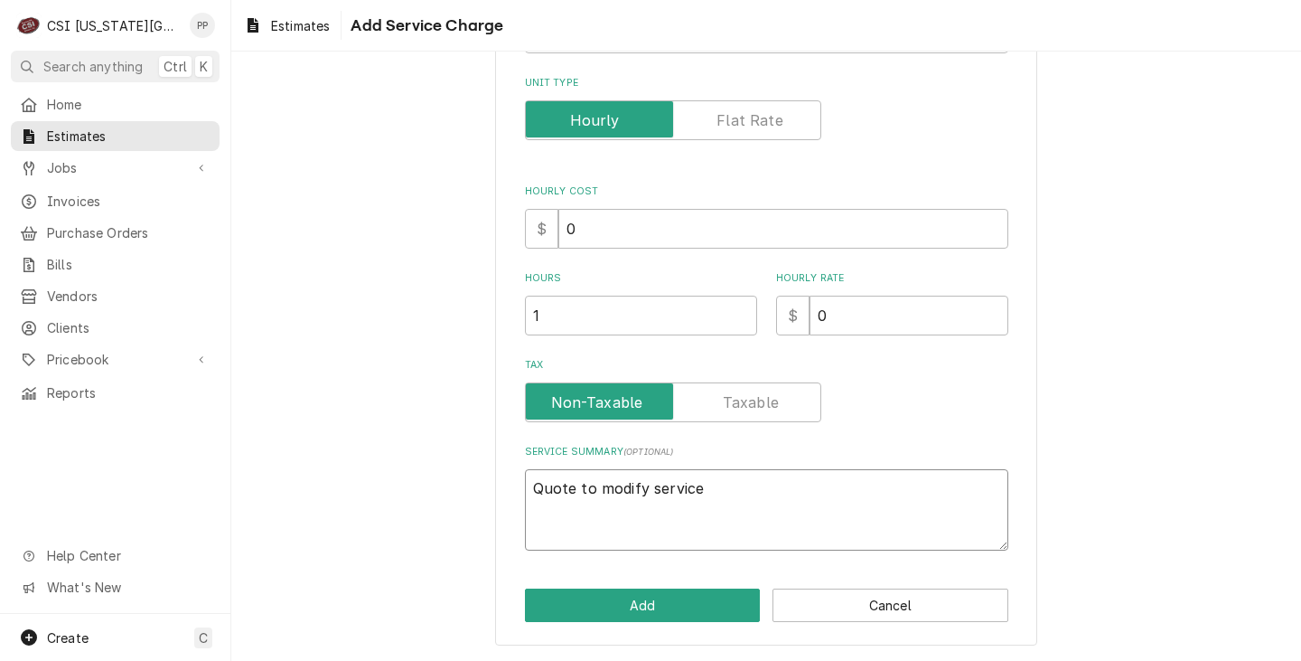
type textarea "x"
type textarea "Quote to modify servic"
type textarea "x"
type textarea "Quote to modify servi"
type textarea "x"
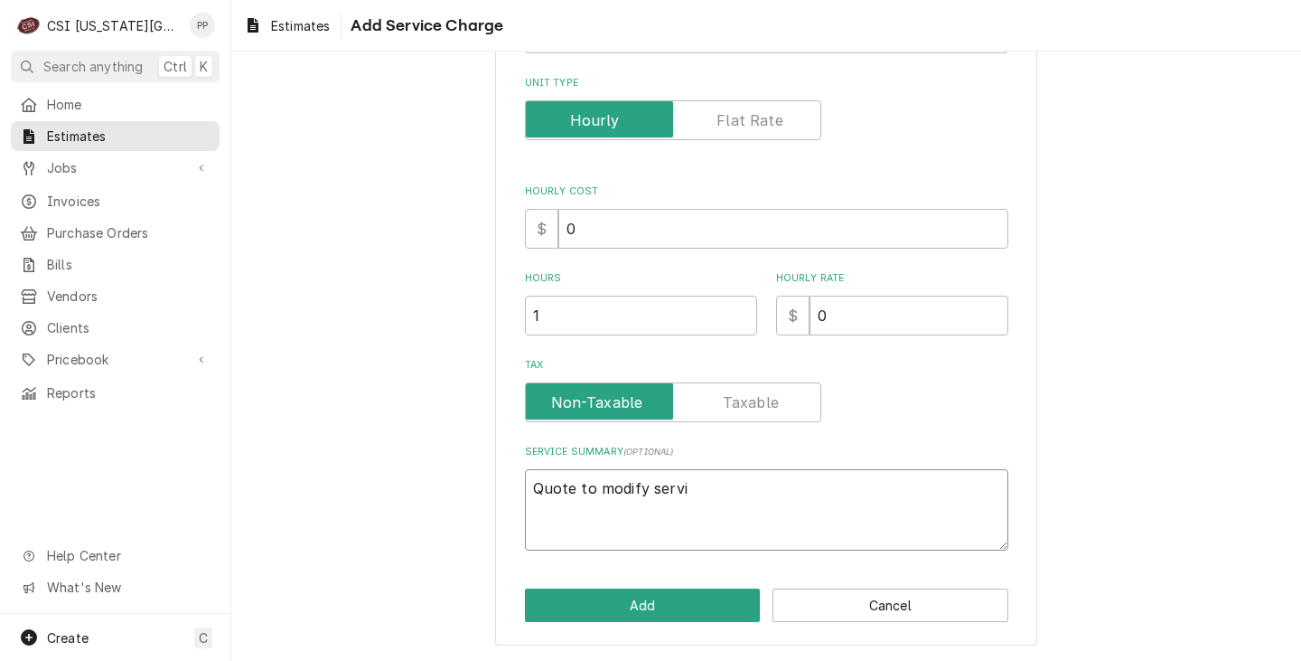
type textarea "Quote to modify servin"
type textarea "x"
type textarea "Quote to modify serving"
type textarea "x"
type textarea "Quote to modify serving"
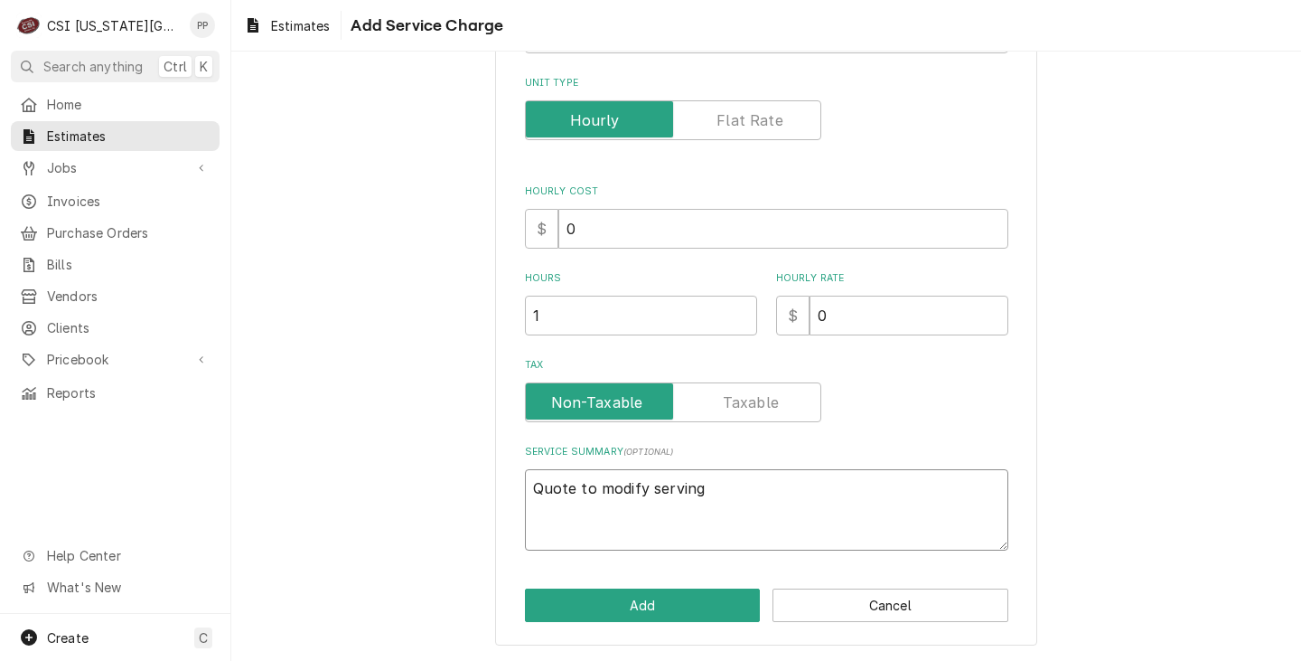
type textarea "x"
type textarea "Quote to modify serving c"
type textarea "x"
type textarea "Quote to modify serving co"
type textarea "x"
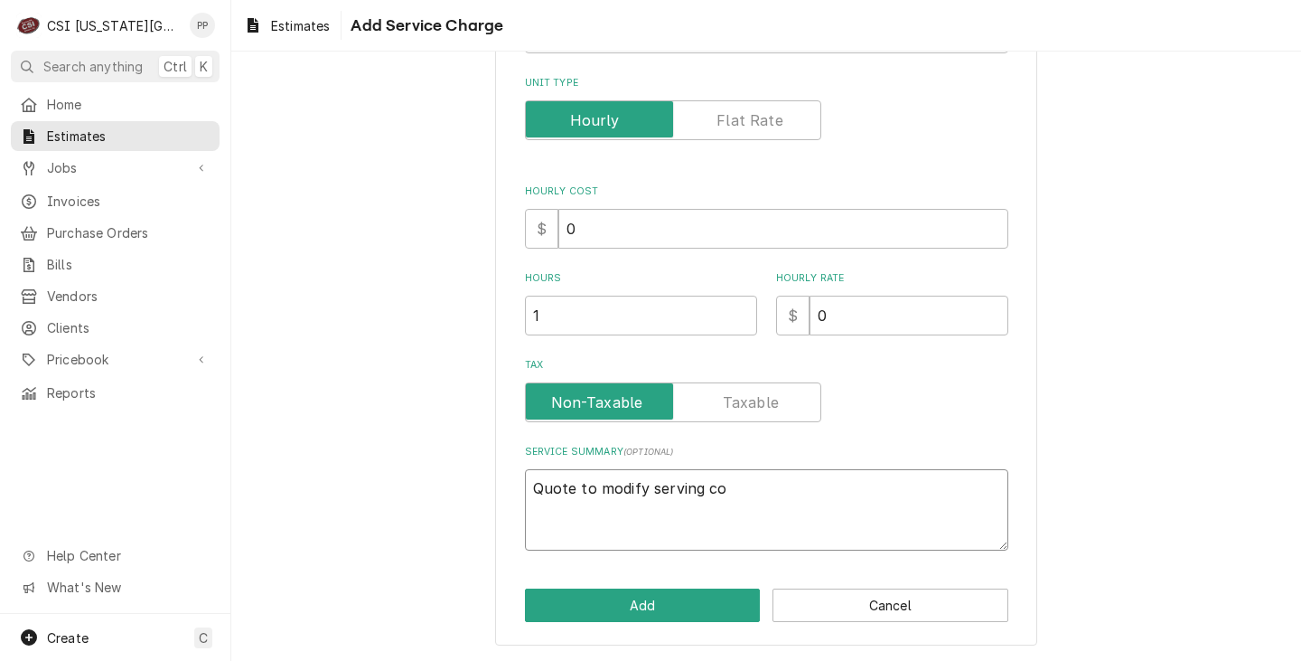
type textarea "Quote to modify serving cou"
type textarea "x"
type textarea "Quote to modify serving count"
type textarea "x"
type textarea "Quote to modify serving counte"
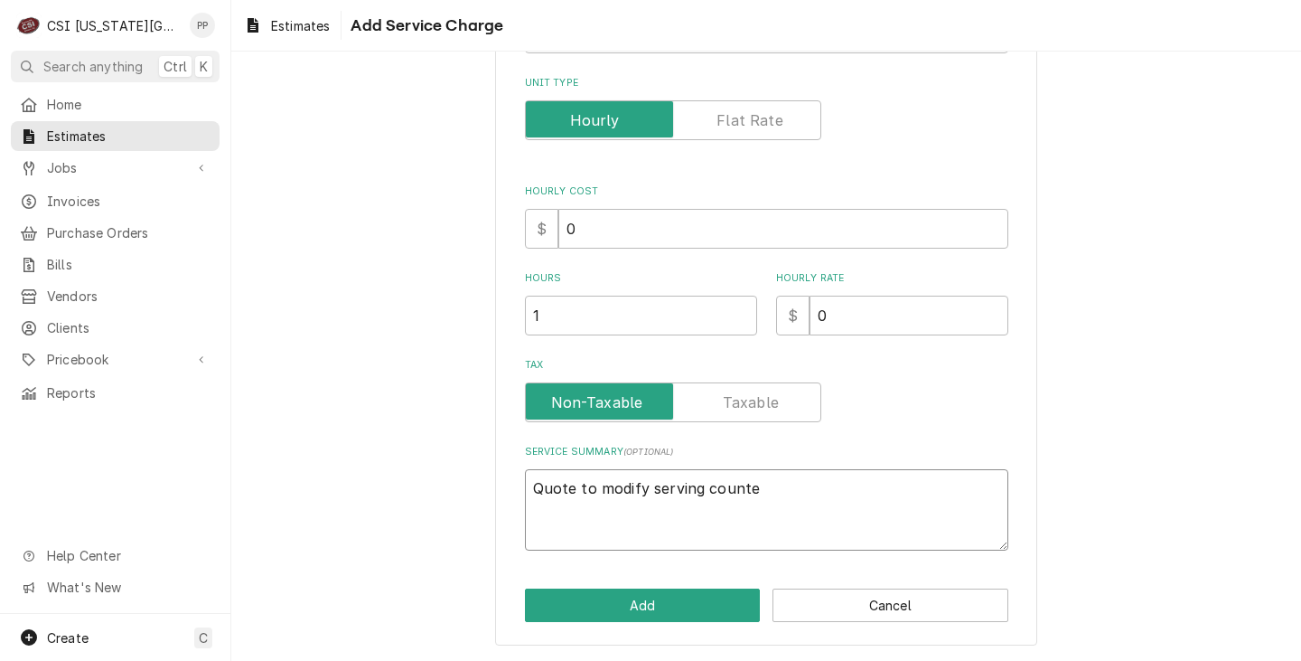
type textarea "x"
type textarea "Quote to modify serving counter"
type textarea "x"
type textarea "Quote to modify serving counter"
type textarea "x"
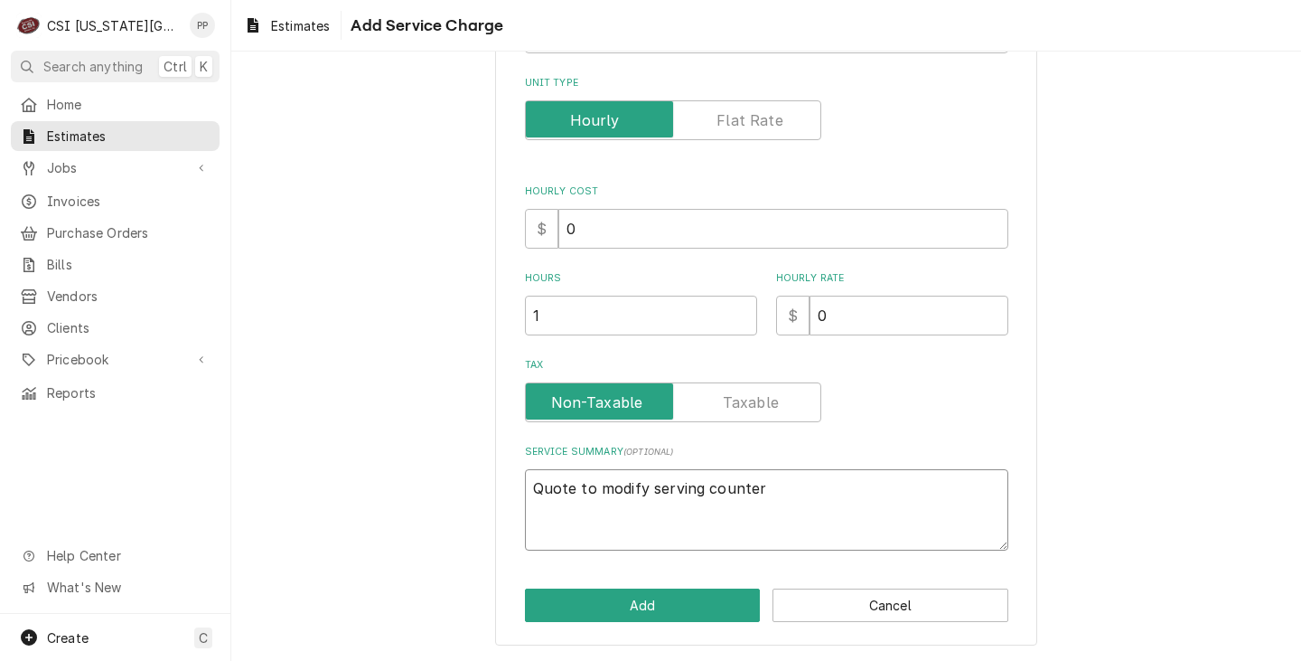
type textarea "Quote to modify serving counter e"
type textarea "x"
type textarea "Quote to modify serving counter er"
type textarea "x"
type textarea "Quote to modify serving counter e"
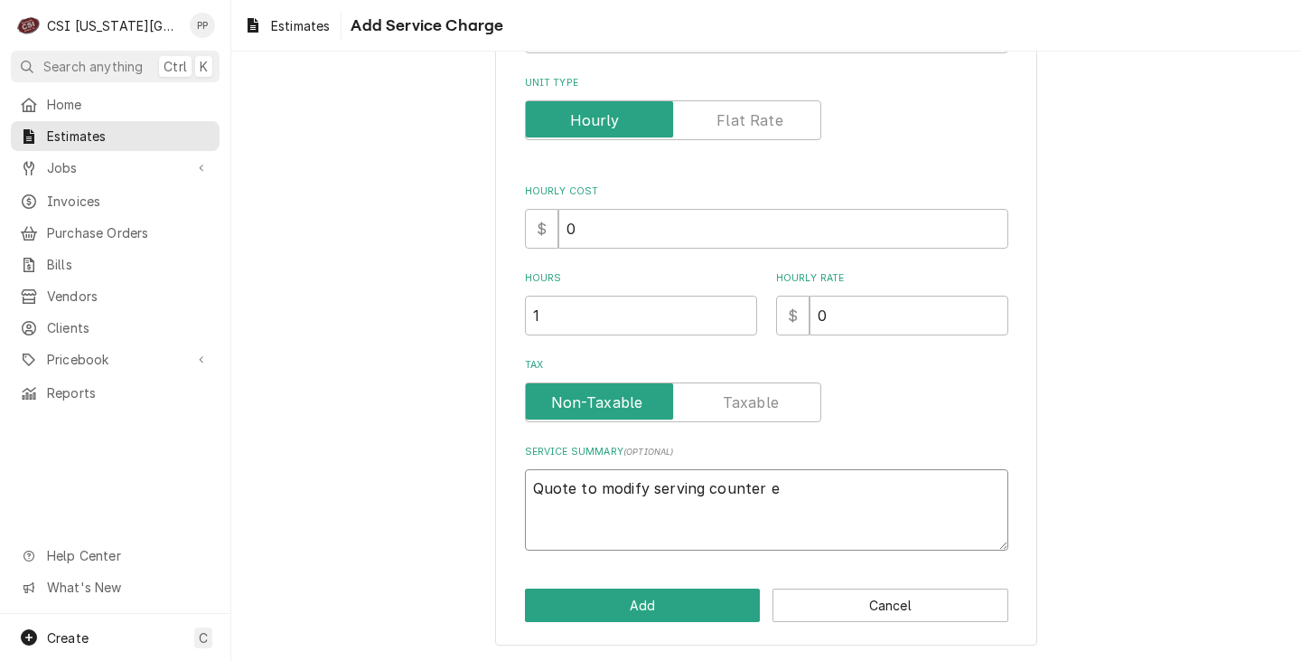
type textarea "x"
type textarea "Quote to modify serving counter"
type textarea "x"
type textarea "Quote to modify serving counter p"
type textarea "x"
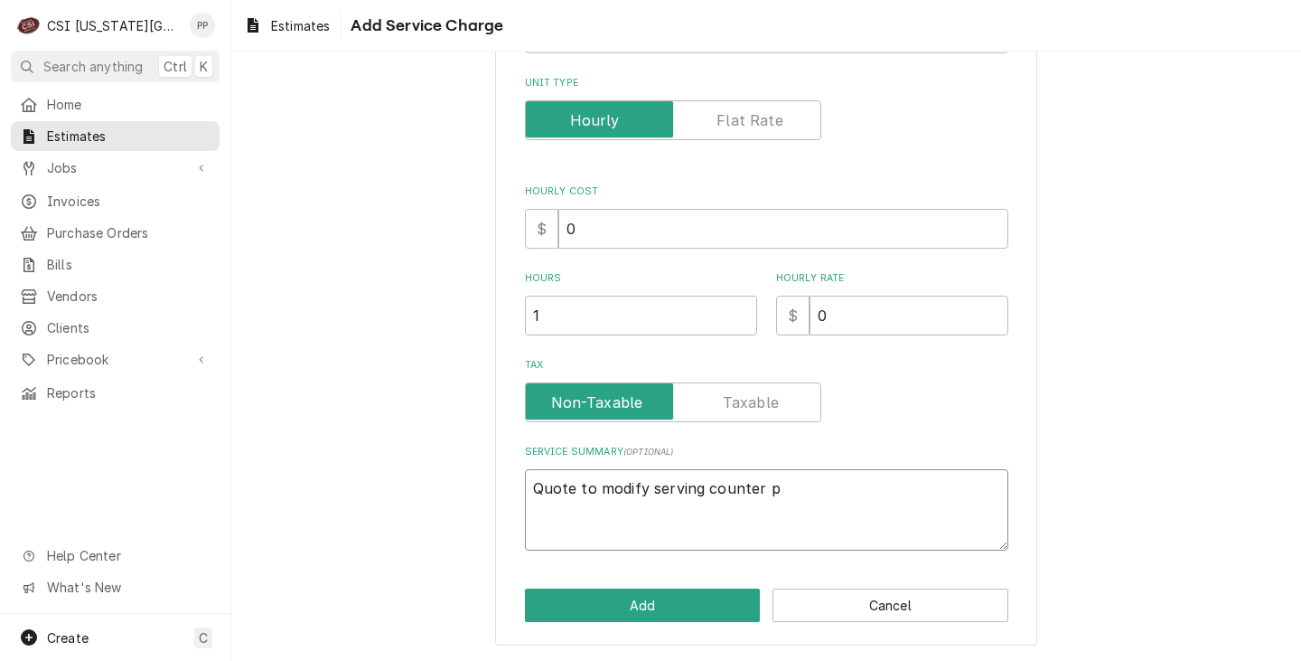
type textarea "Quote to modify serving counter pe"
type textarea "x"
type textarea "Quote to modify serving counter per"
type textarea "x"
type textarea "Quote to modify serving counter per"
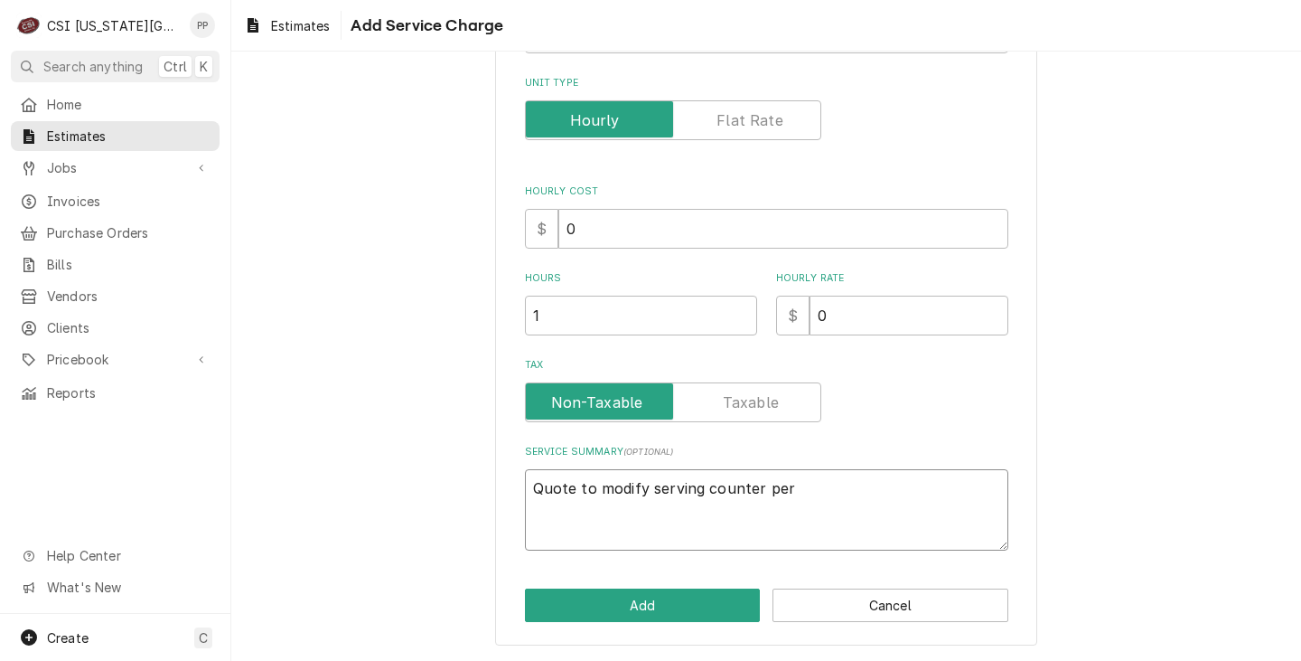
type textarea "x"
type textarea "Quote to modify serving counter per e"
type textarea "x"
type textarea "Quote to modify serving counter per em"
type textarea "x"
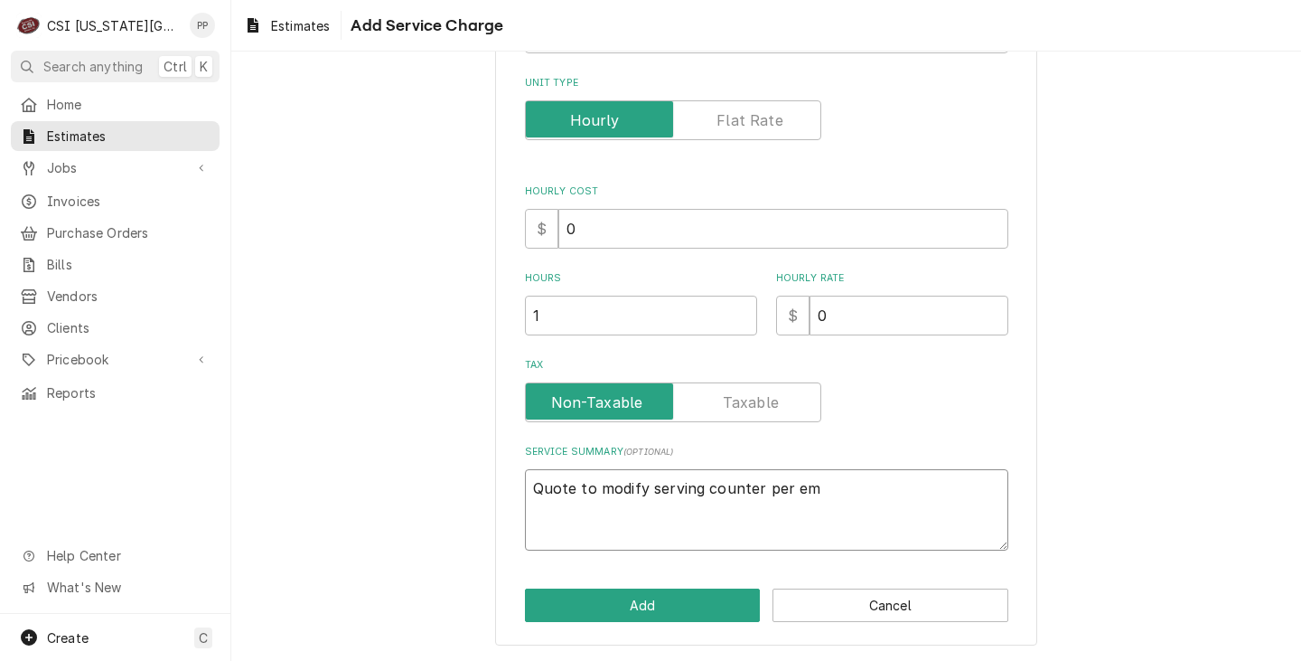
type textarea "Quote to modify serving counter per ema"
type textarea "x"
type textarea "Quote to modify serving counter per emai"
type textarea "x"
type textarea "Quote to modify serving counter per email"
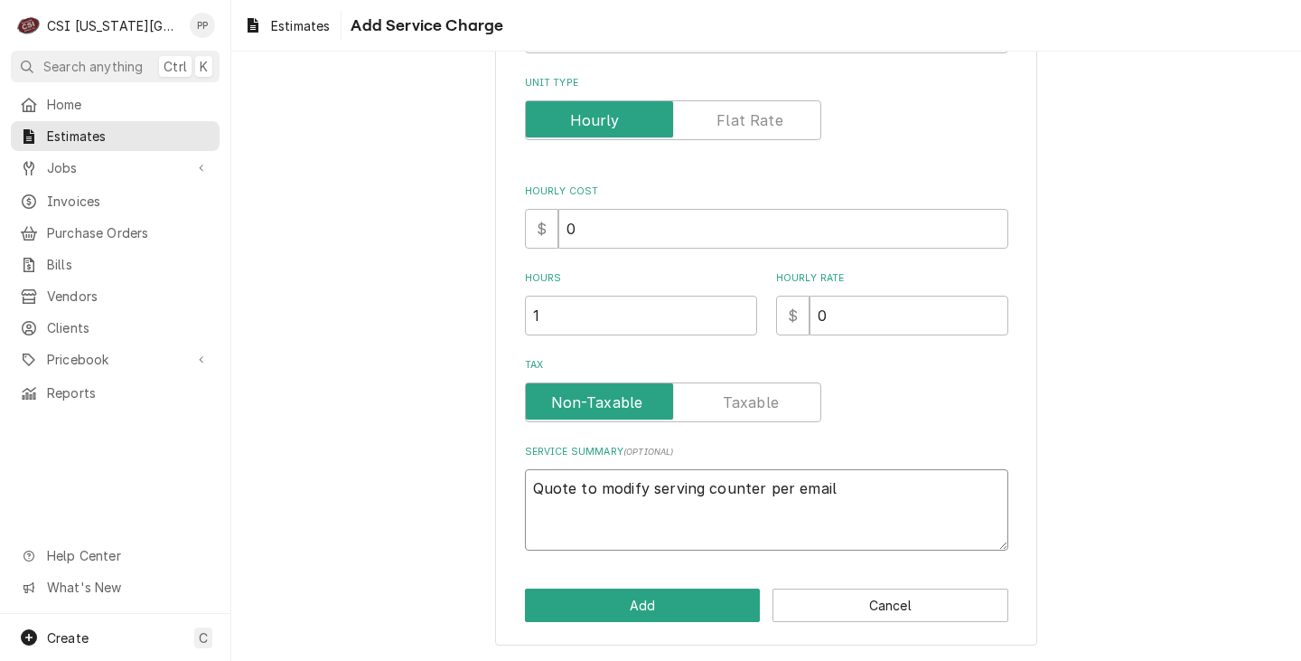
type textarea "x"
type textarea "Quote to modify serving counter per email."
type textarea "x"
type textarea "Quote to modify serving counter per email."
type textarea "x"
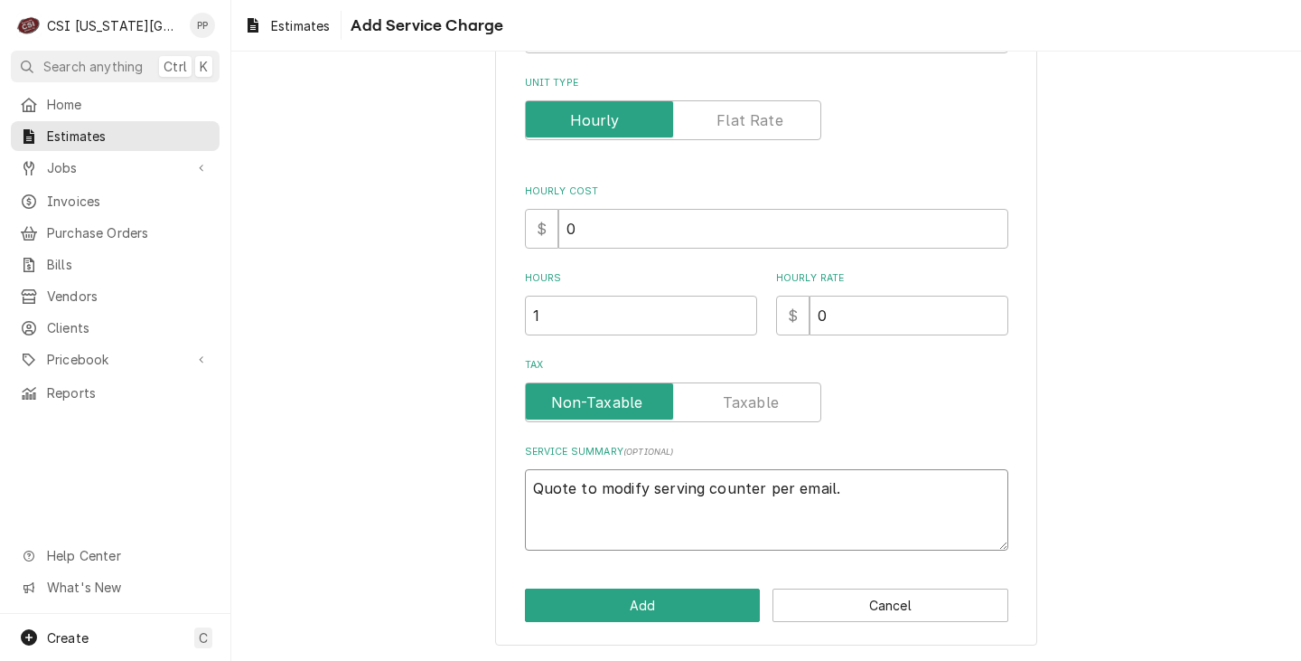
type textarea "Quote to modify serving counter per email. T"
type textarea "x"
type textarea "Quote to modify serving counter per email. To"
type textarea "x"
type textarea "Quote to modify serving counter per email. To"
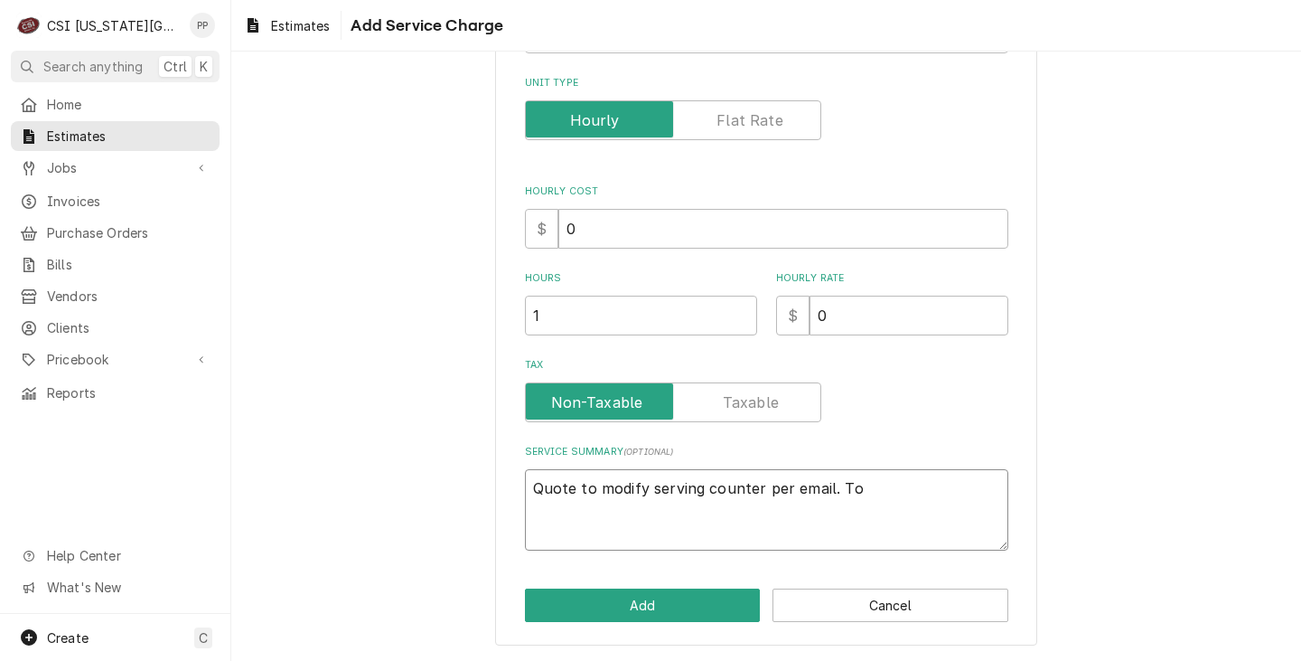
type textarea "x"
type textarea "Quote to modify serving counter per email. To t"
type textarea "x"
type textarea "Quote to modify serving counter per email. To ta"
type textarea "x"
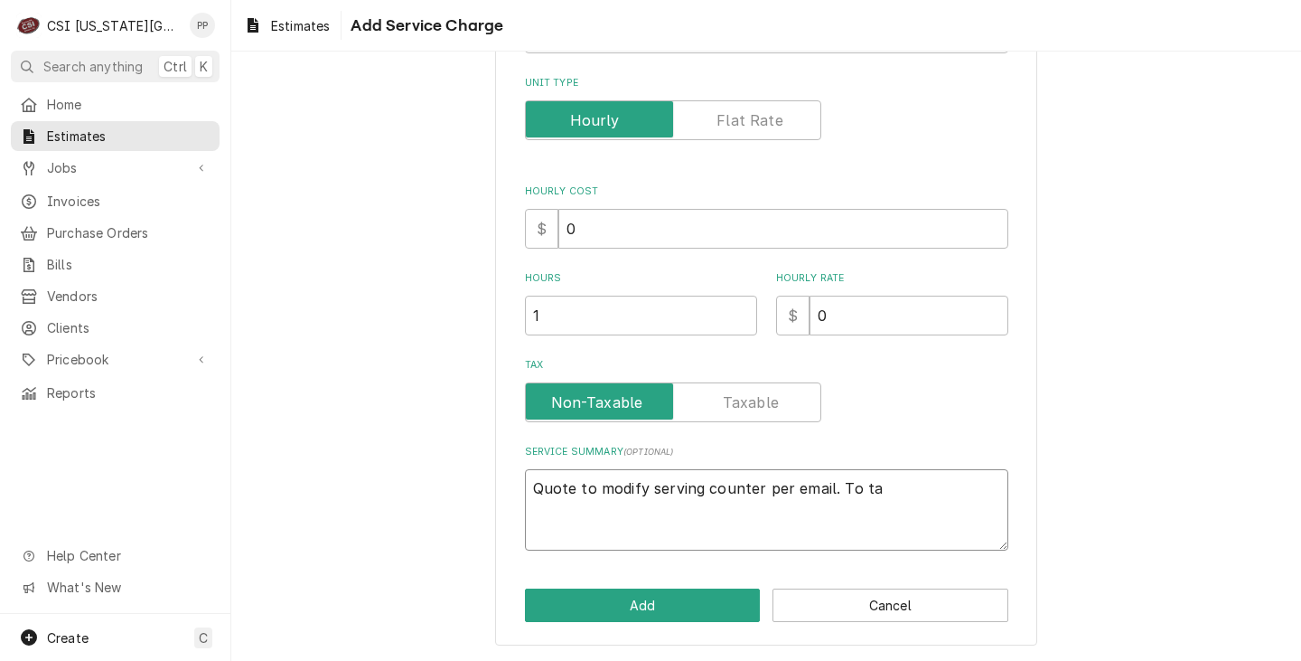
type textarea "Quote to modify serving counter per email. To tak"
type textarea "x"
type textarea "Quote to modify serving counter per email. To take"
type textarea "x"
type textarea "Quote to modify serving counter per email. To take"
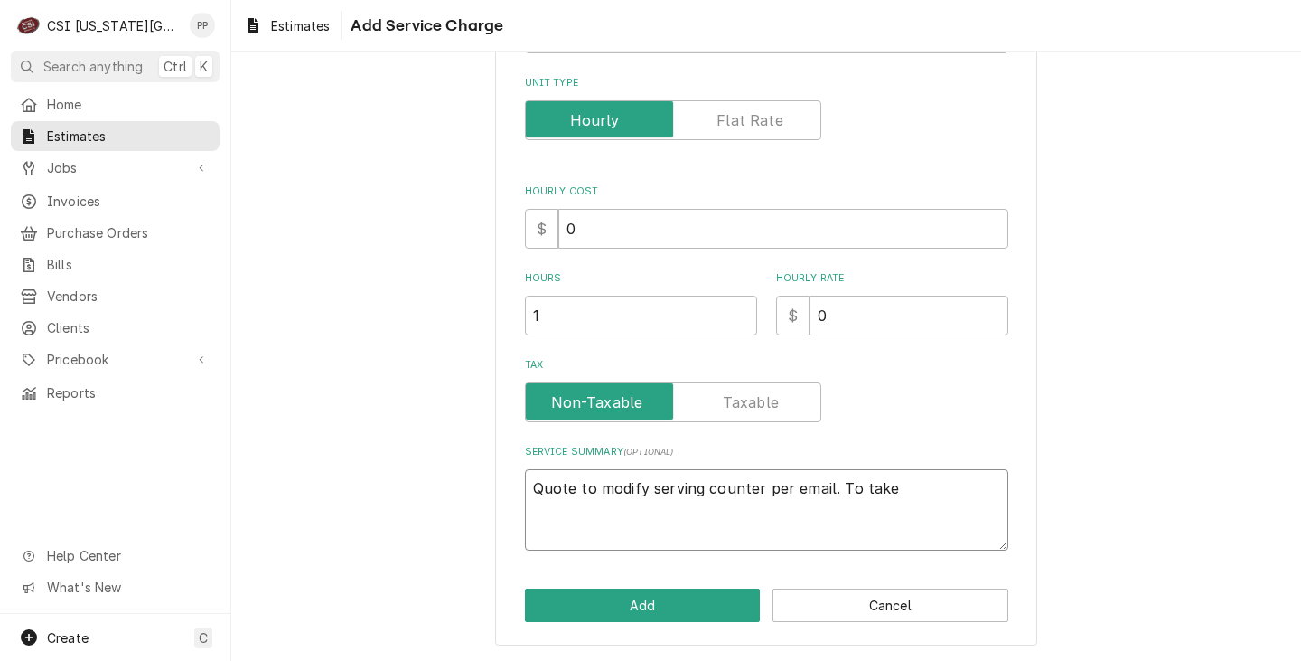
type textarea "x"
type textarea "Quote to modify serving counter per email. To take a"
type textarea "x"
type textarea "Quote to modify serving counter per email. To take ap"
type textarea "x"
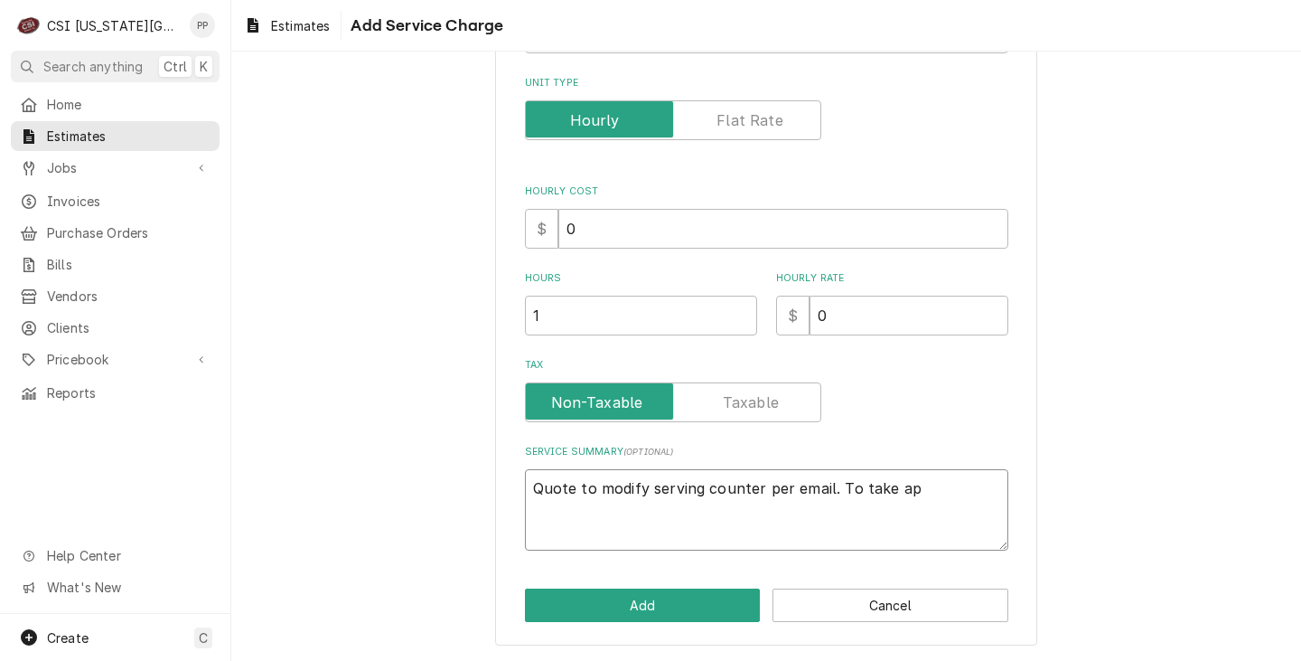
type textarea "Quote to modify serving counter per email. To take apa"
type textarea "x"
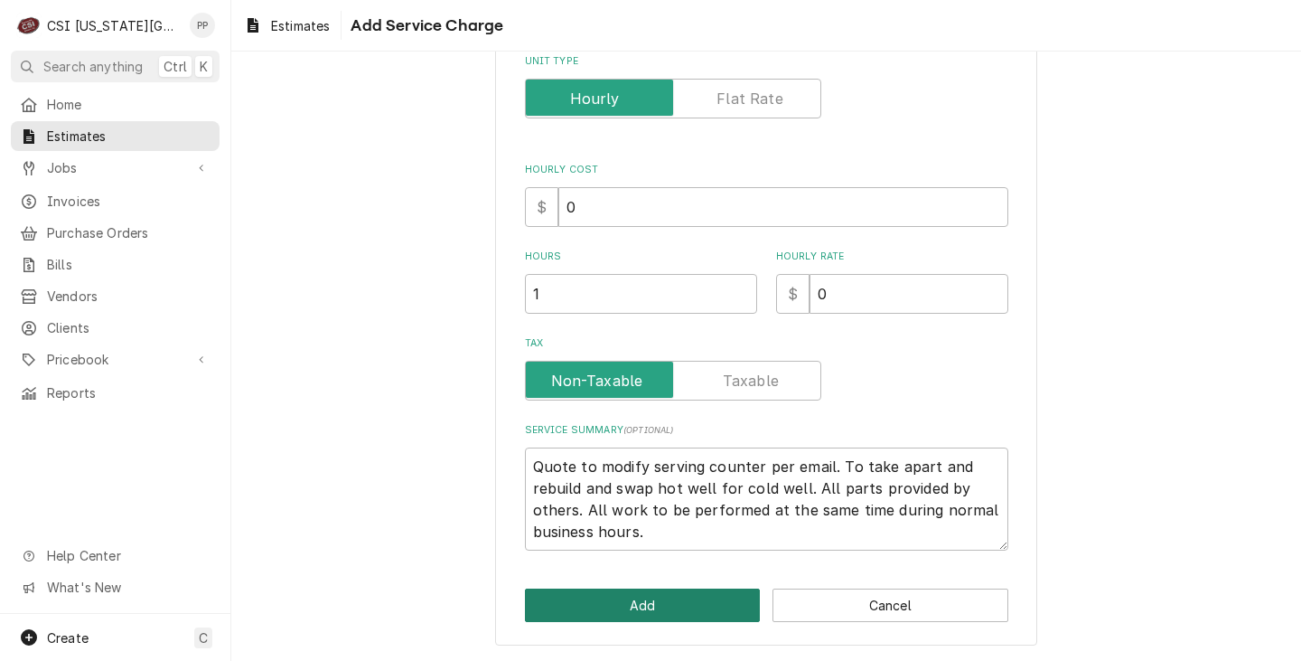
click at [680, 592] on button "Add" at bounding box center [643, 604] width 236 height 33
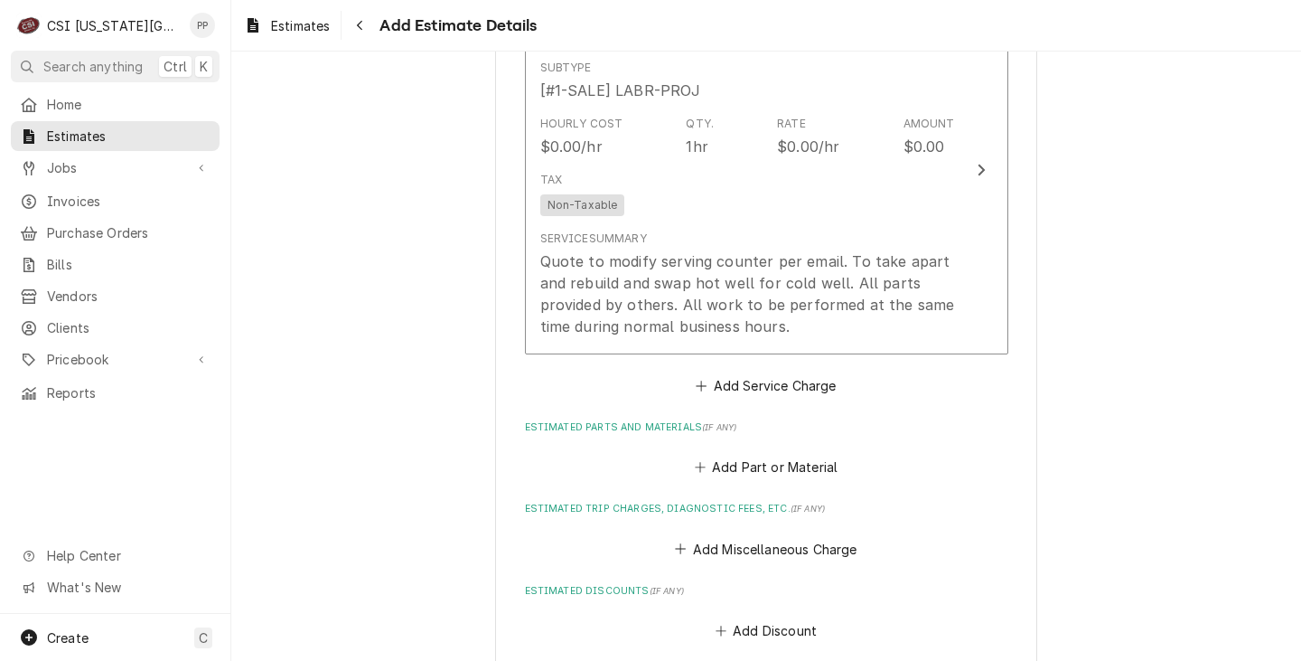
scroll to position [1876, 0]
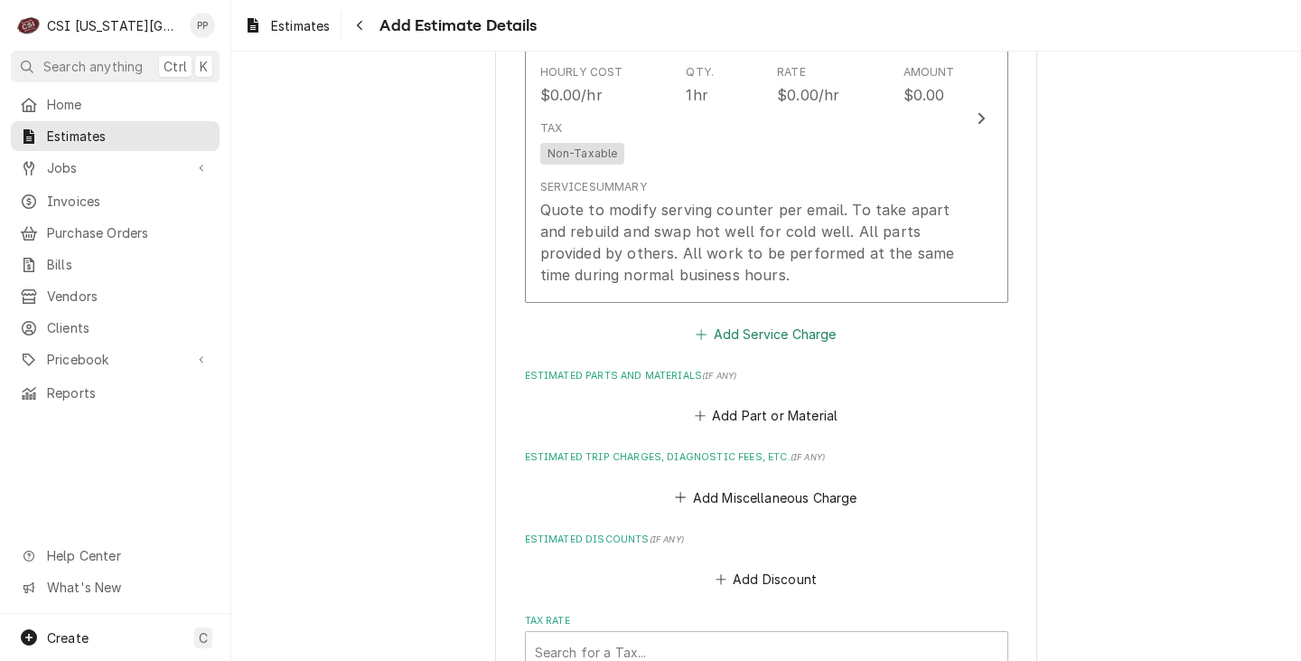
click at [765, 336] on button "Add Service Charge" at bounding box center [766, 333] width 146 height 25
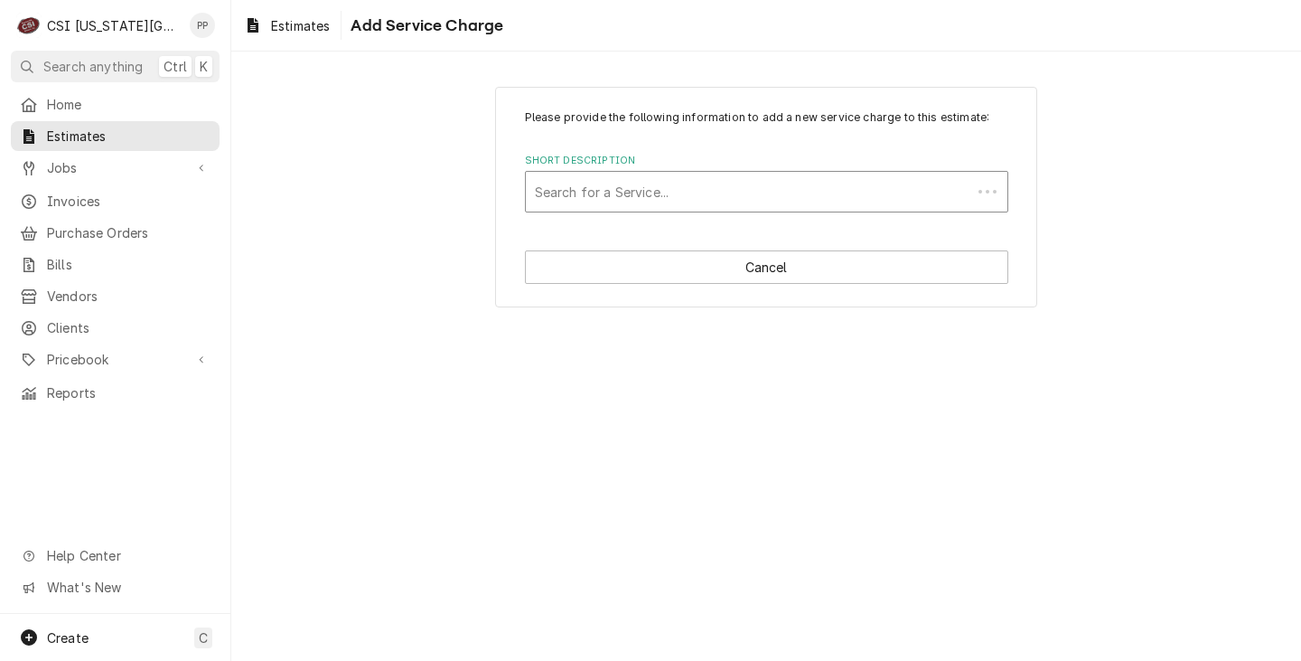
click at [690, 193] on div "Short Description" at bounding box center [748, 191] width 427 height 33
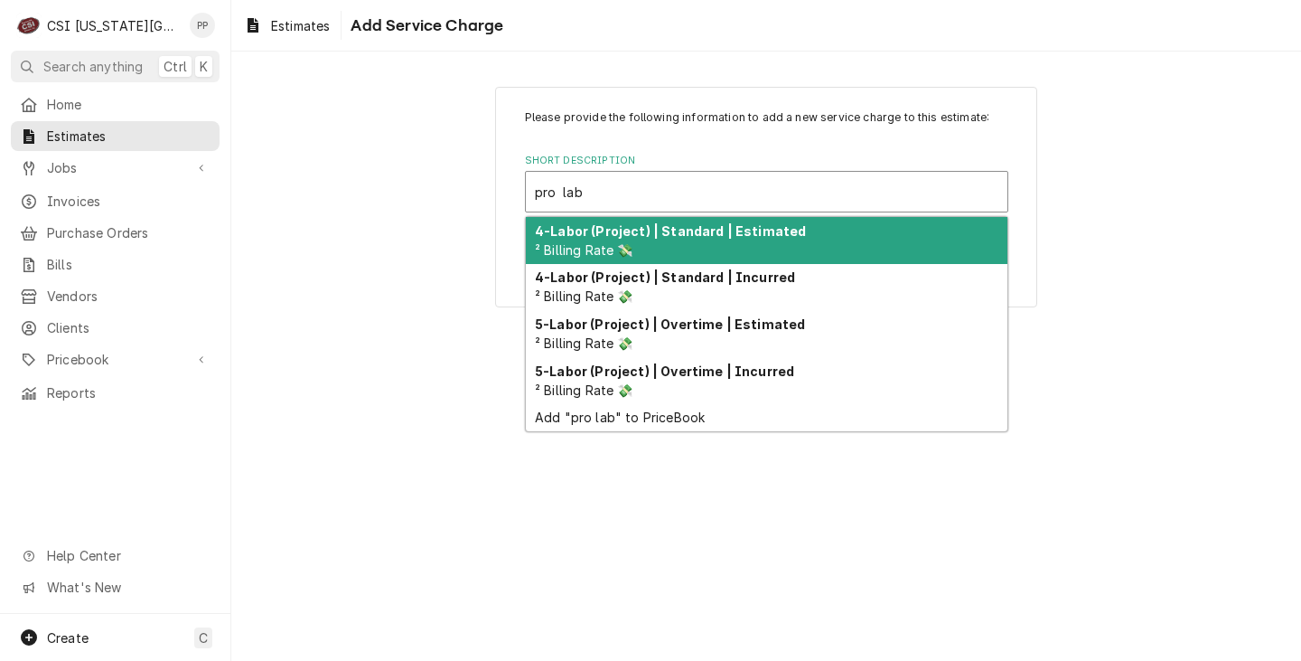
click at [662, 251] on div "4-Labor (Project) | Standard | Estimated ² Billing Rate 💸" at bounding box center [767, 240] width 482 height 47
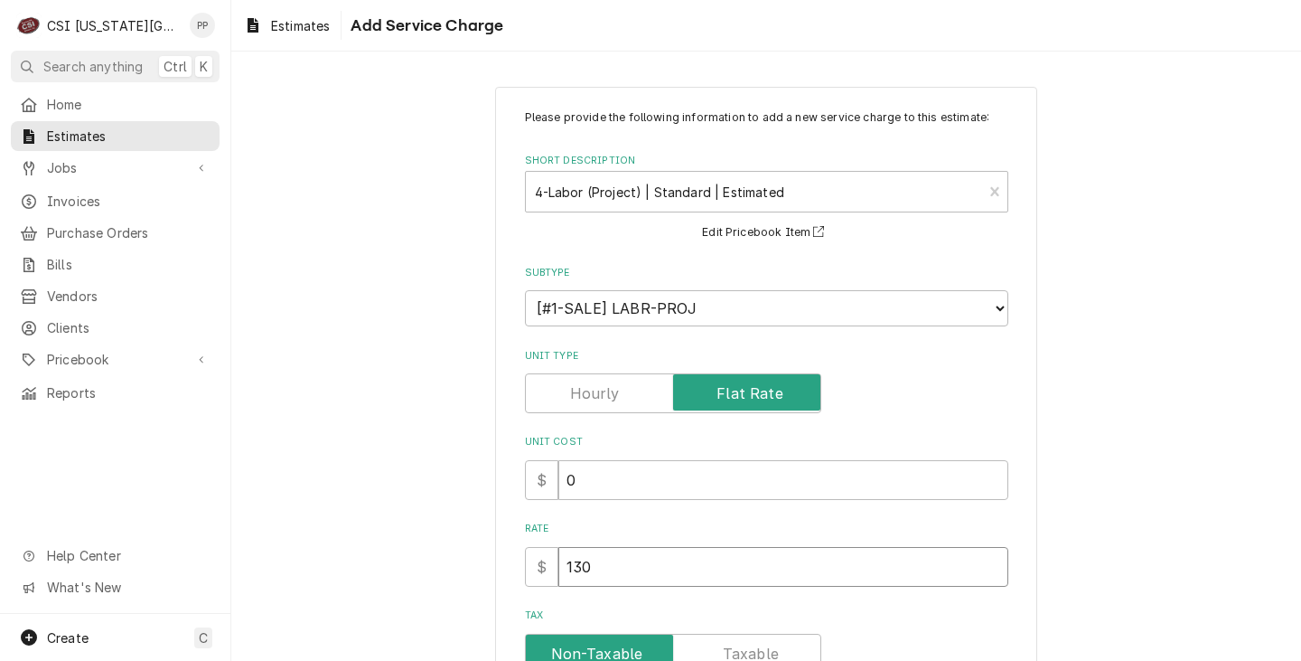
click at [617, 584] on input "130" at bounding box center [783, 567] width 450 height 40
drag, startPoint x: 615, startPoint y: 568, endPoint x: 570, endPoint y: 561, distance: 44.9
click at [579, 568] on input "130" at bounding box center [783, 567] width 450 height 40
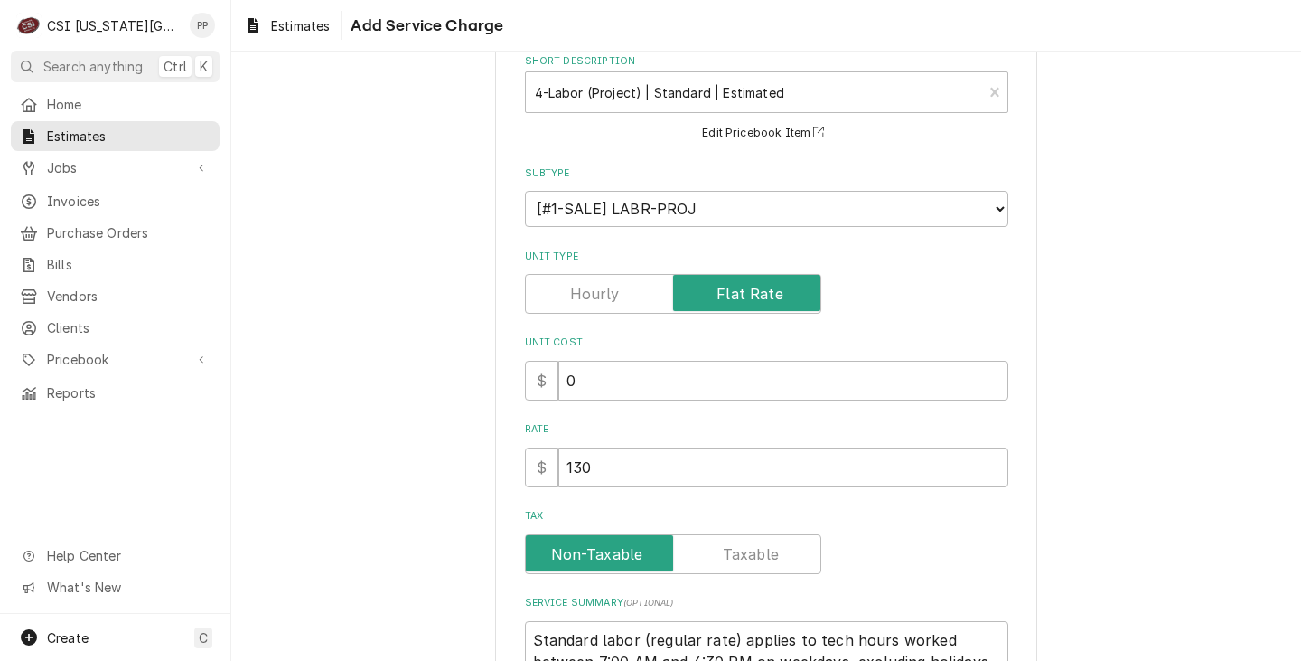
scroll to position [251, 0]
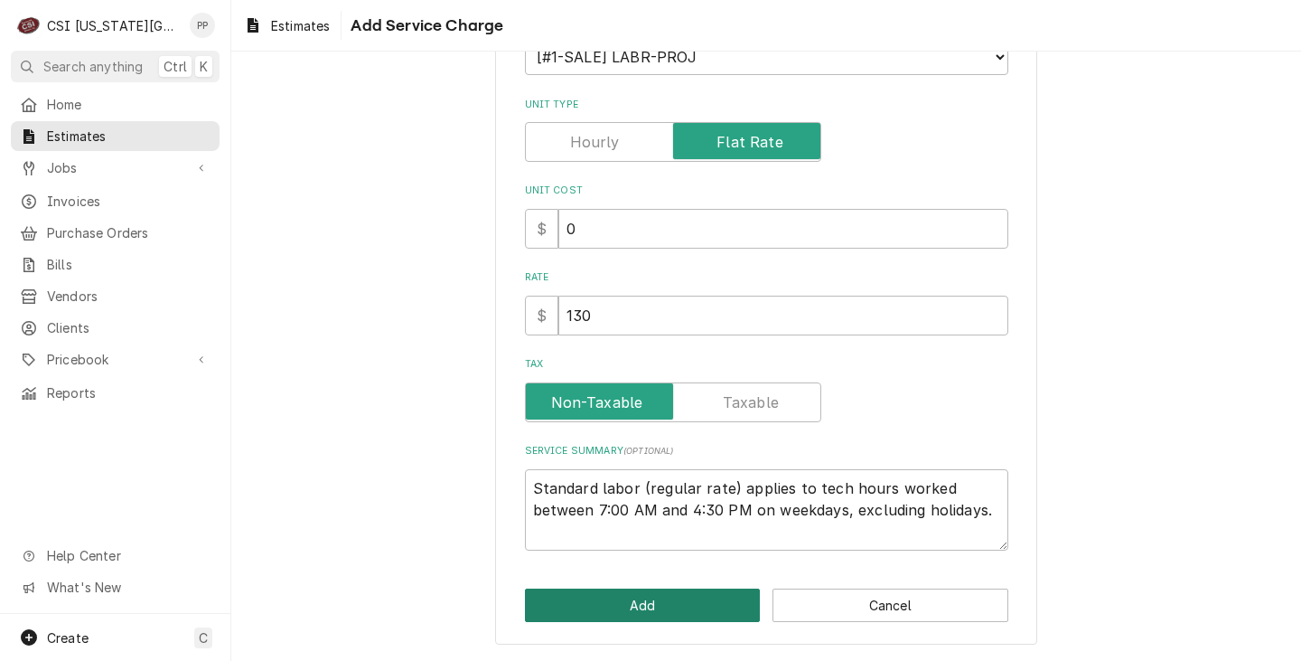
click at [685, 624] on div "Please provide the following information to add a new service charge to this es…" at bounding box center [766, 241] width 542 height 810
click at [662, 609] on button "Add" at bounding box center [643, 604] width 236 height 33
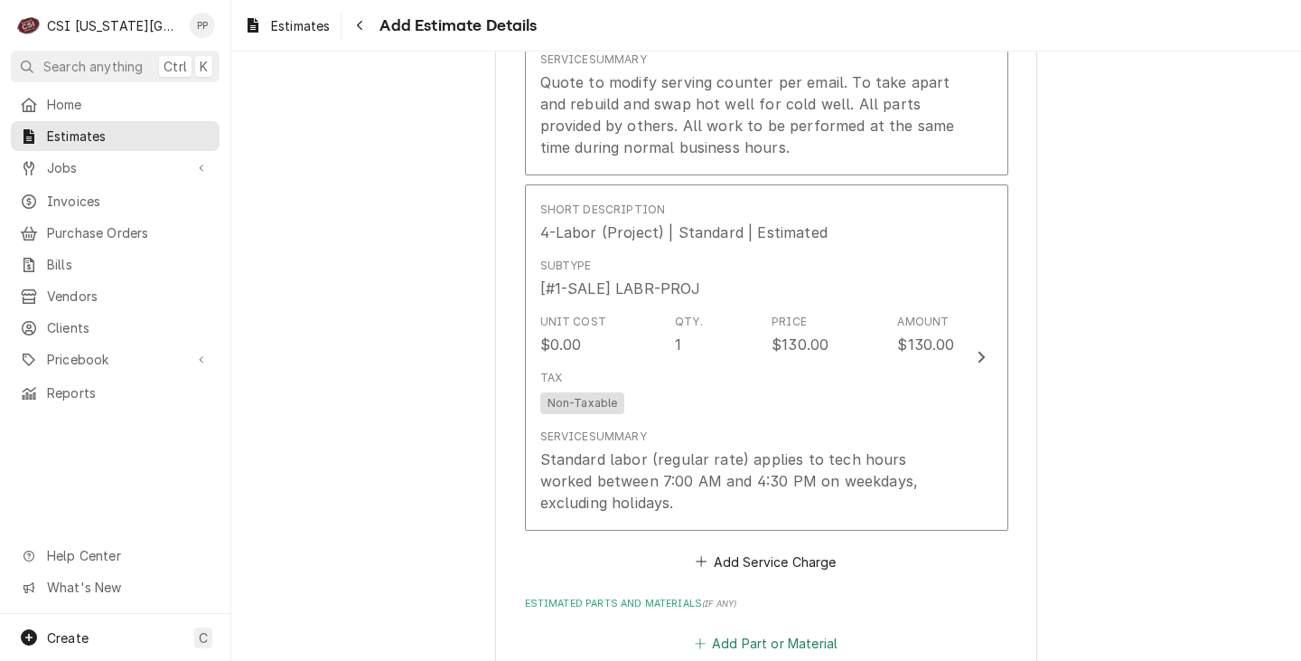
scroll to position [2182, 0]
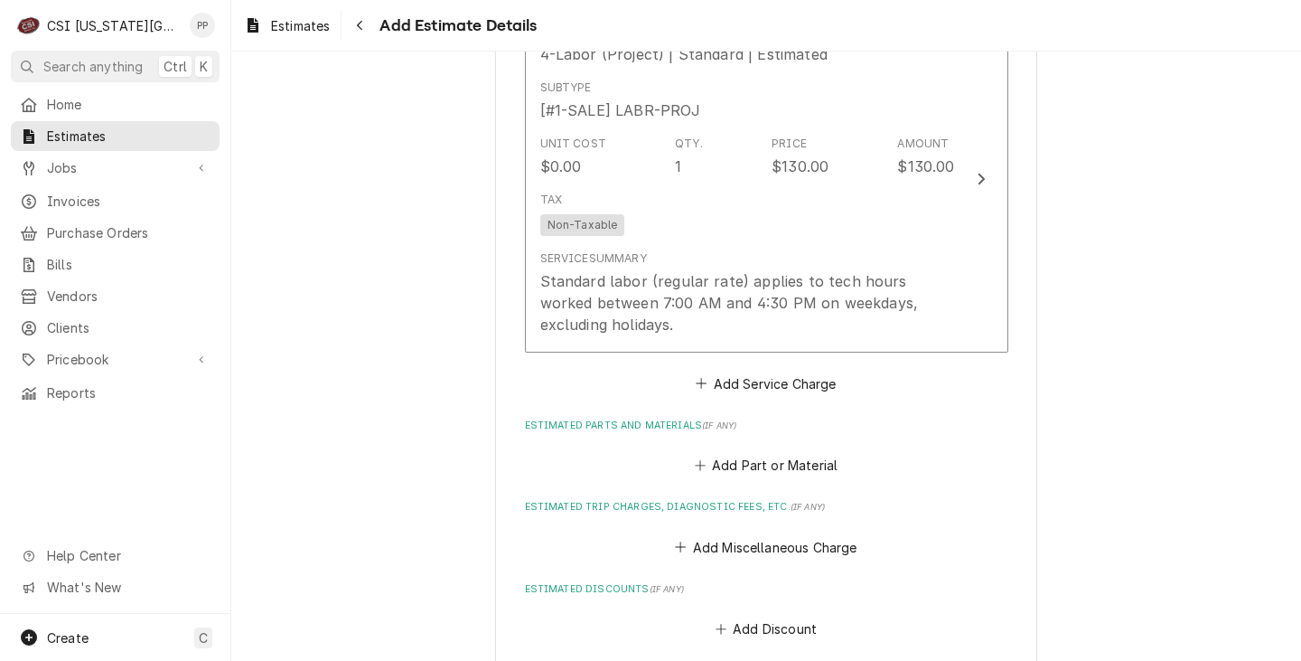
click at [756, 447] on div "Add Part or Material" at bounding box center [766, 460] width 483 height 35
click at [756, 455] on button "Add Part or Material" at bounding box center [765, 465] width 149 height 25
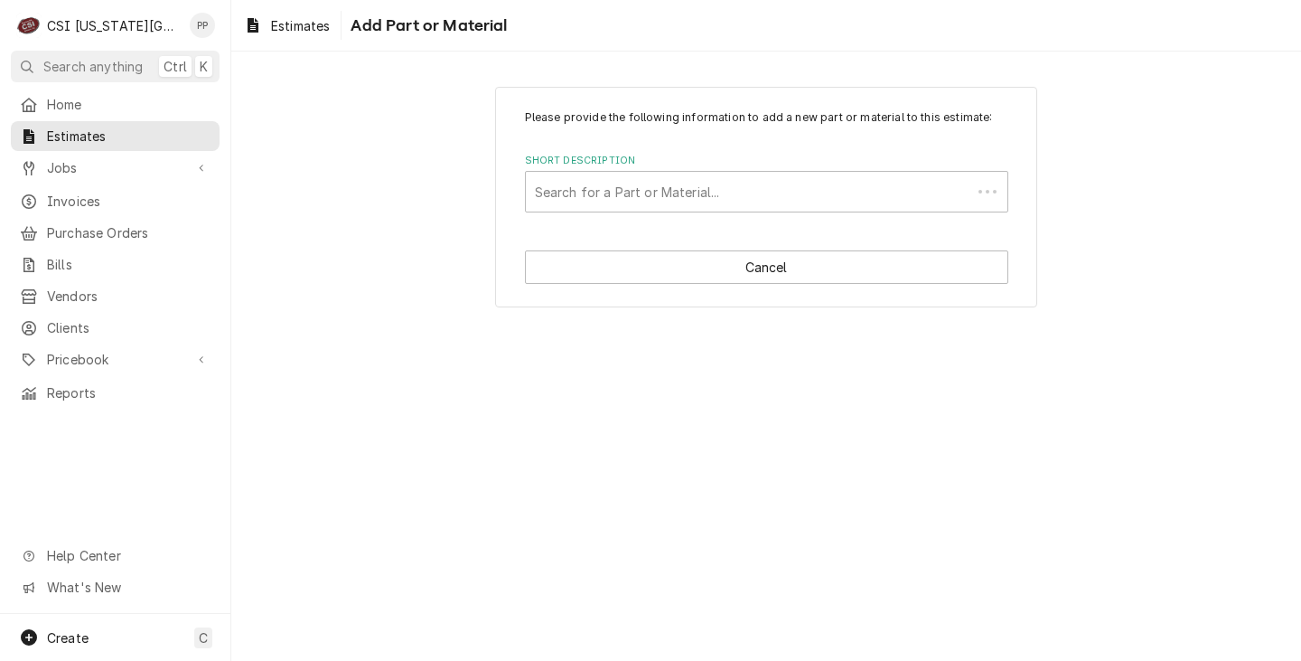
click at [707, 231] on div "Please provide the following information to add a new part or material to this …" at bounding box center [766, 197] width 542 height 221
click at [690, 187] on div "Short Description" at bounding box center [748, 191] width 427 height 33
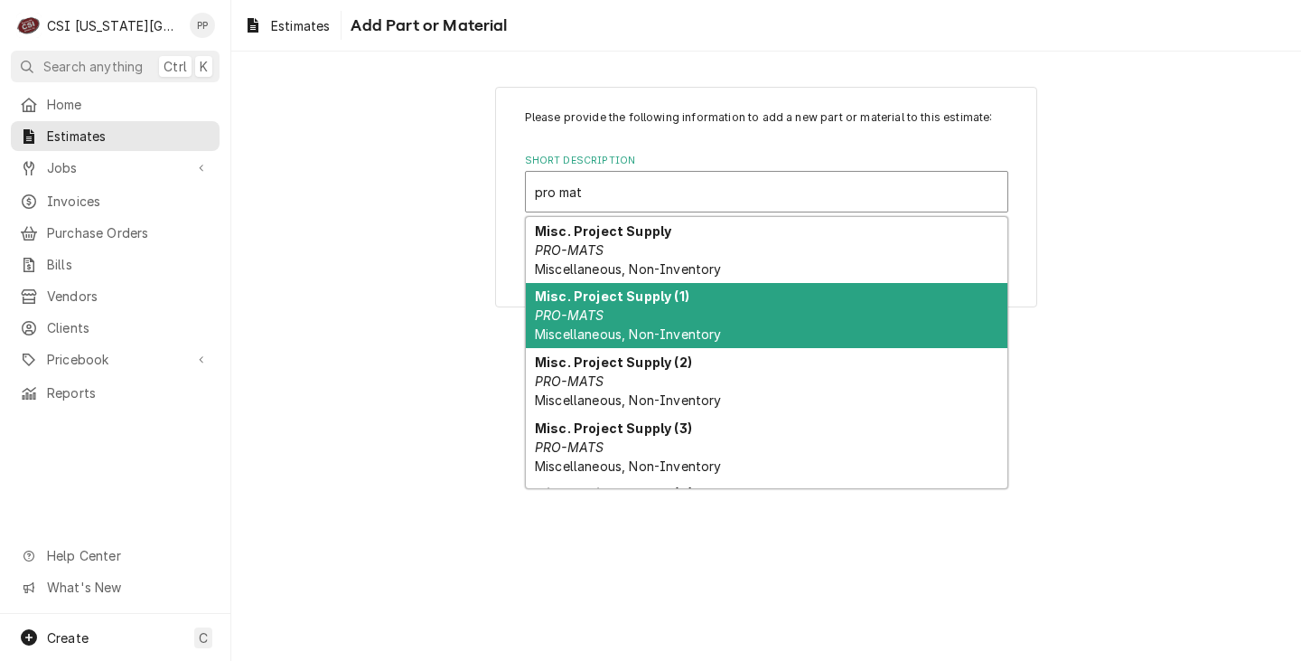
click at [671, 292] on strong "Misc. Project Supply (1)" at bounding box center [612, 295] width 155 height 15
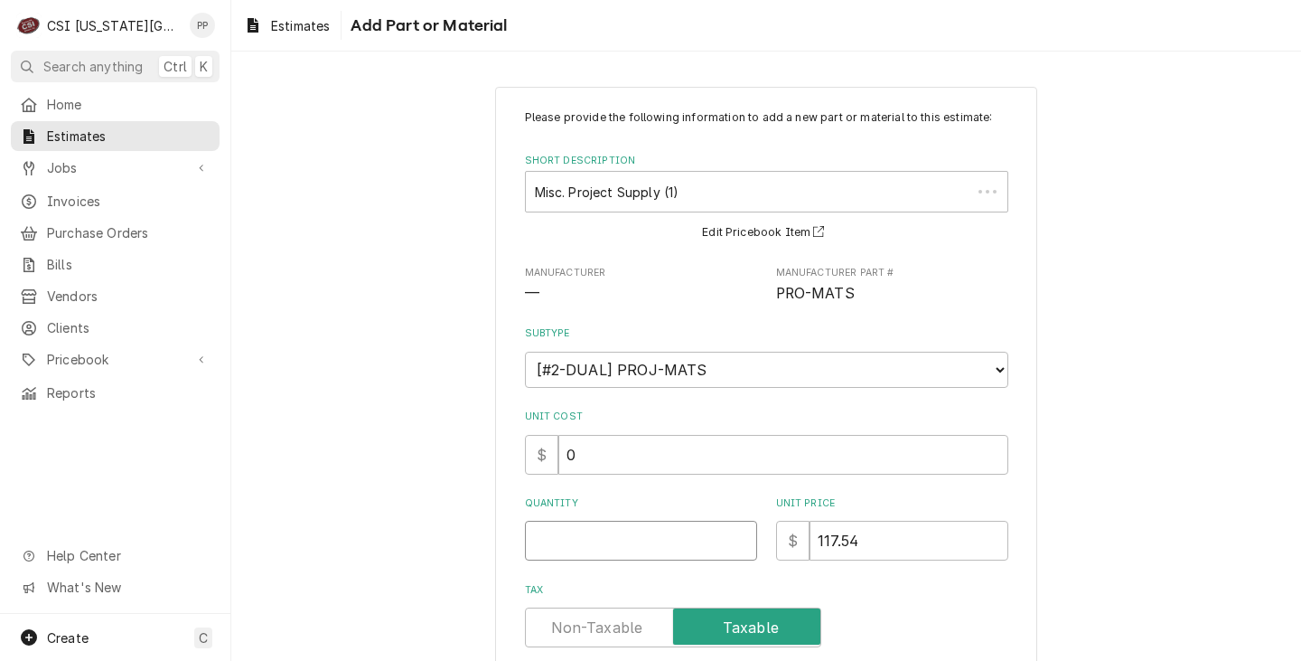
click at [651, 529] on input "Quantity" at bounding box center [641, 541] width 232 height 40
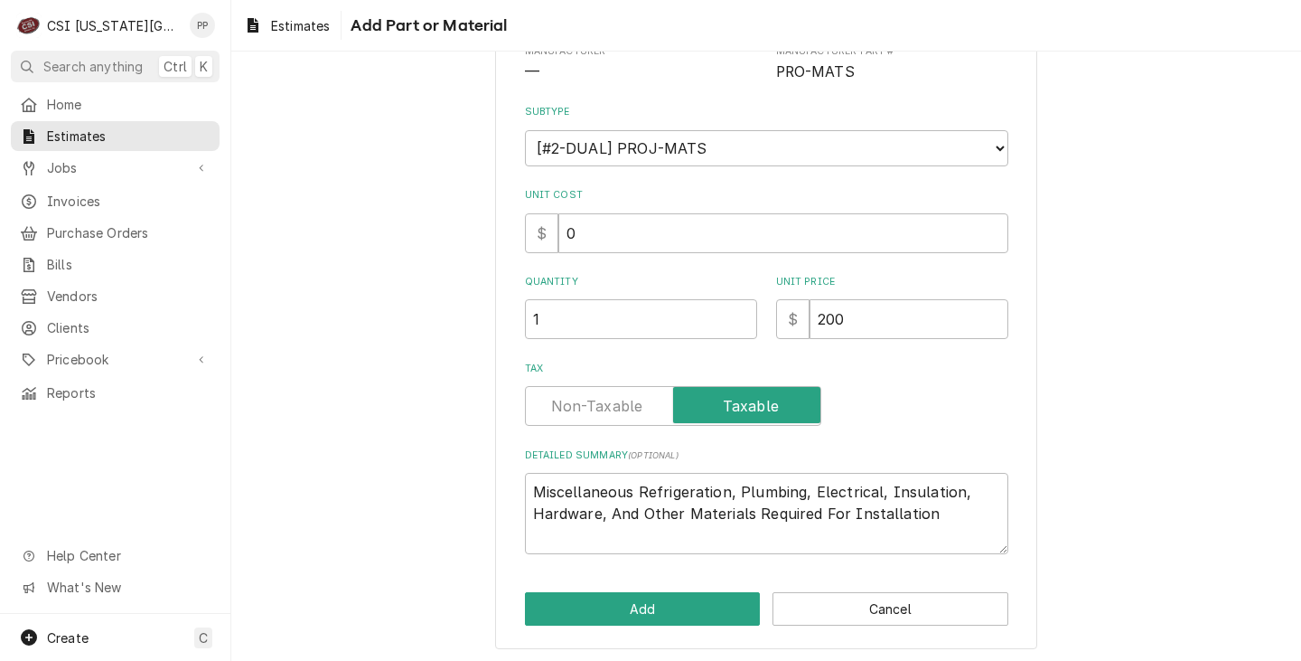
scroll to position [225, 0]
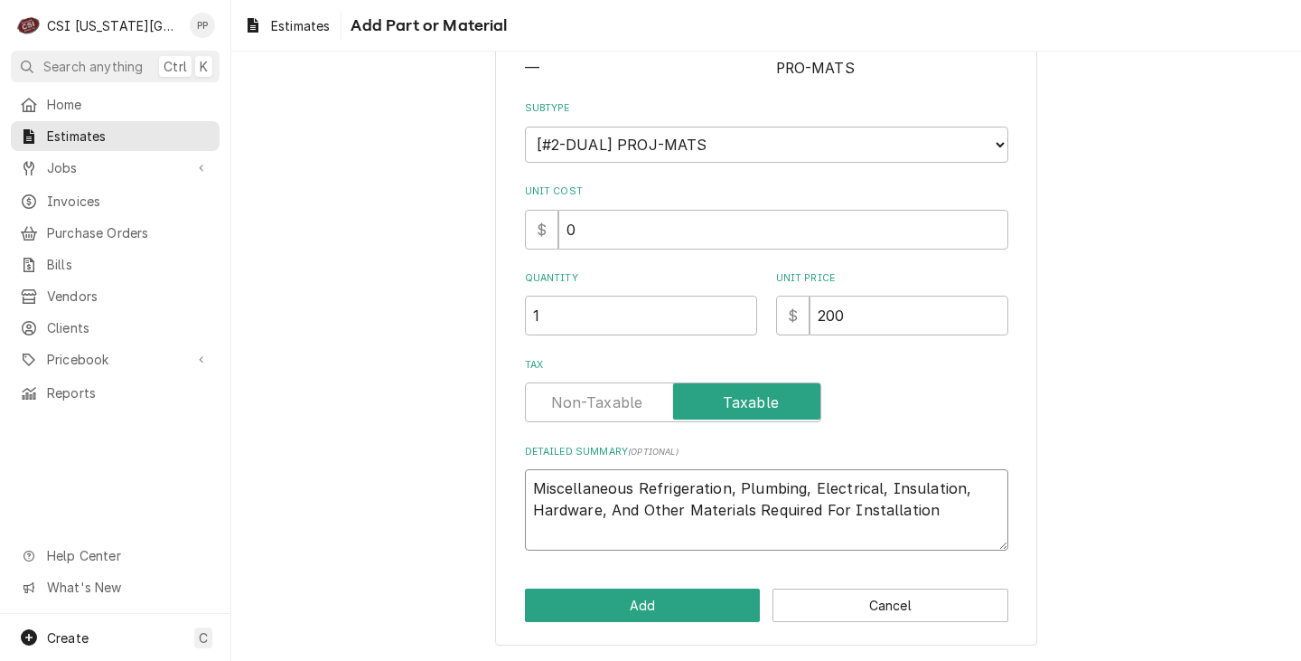
click at [931, 525] on textarea "Miscellaneous Refrigeration, Plumbing, Electrical, Insulation, Hardware, And Ot…" at bounding box center [766, 509] width 483 height 81
drag, startPoint x: 929, startPoint y: 517, endPoint x: 636, endPoint y: 493, distance: 293.7
click at [636, 493] on textarea "Miscellaneous Refrigeration, Plumbing, Electrical, Insulation, Hardware, And Ot…" at bounding box center [766, 509] width 483 height 81
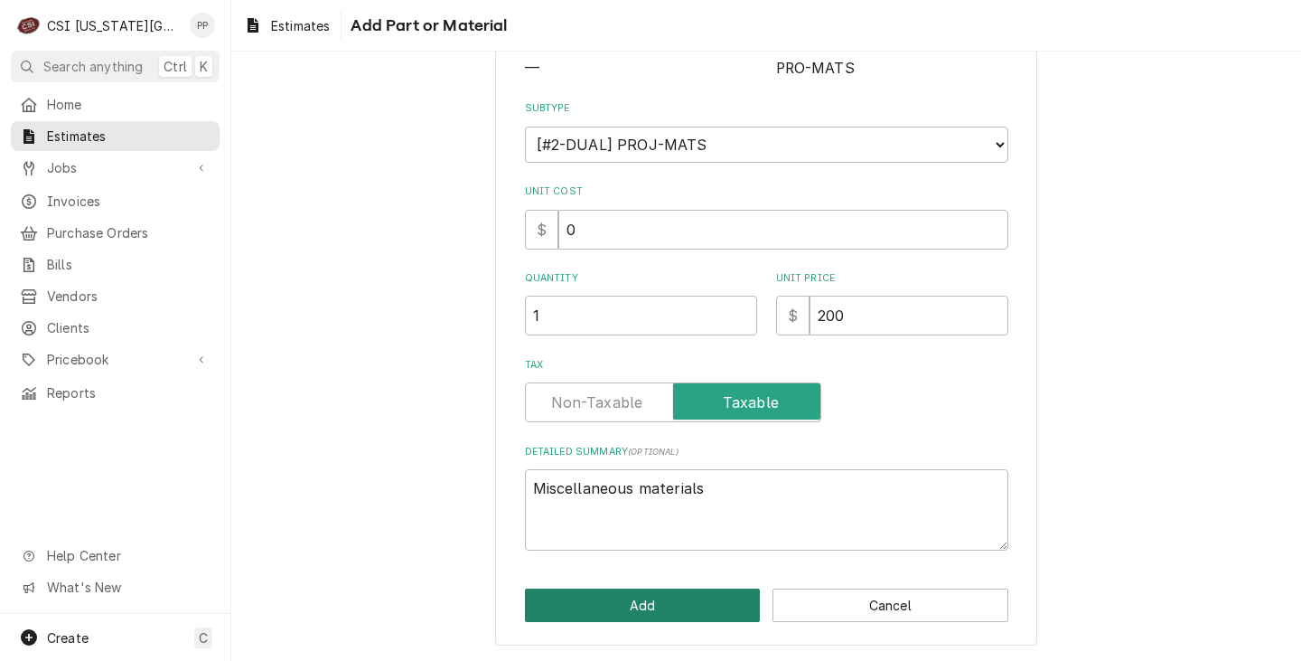
click at [677, 593] on button "Add" at bounding box center [643, 604] width 236 height 33
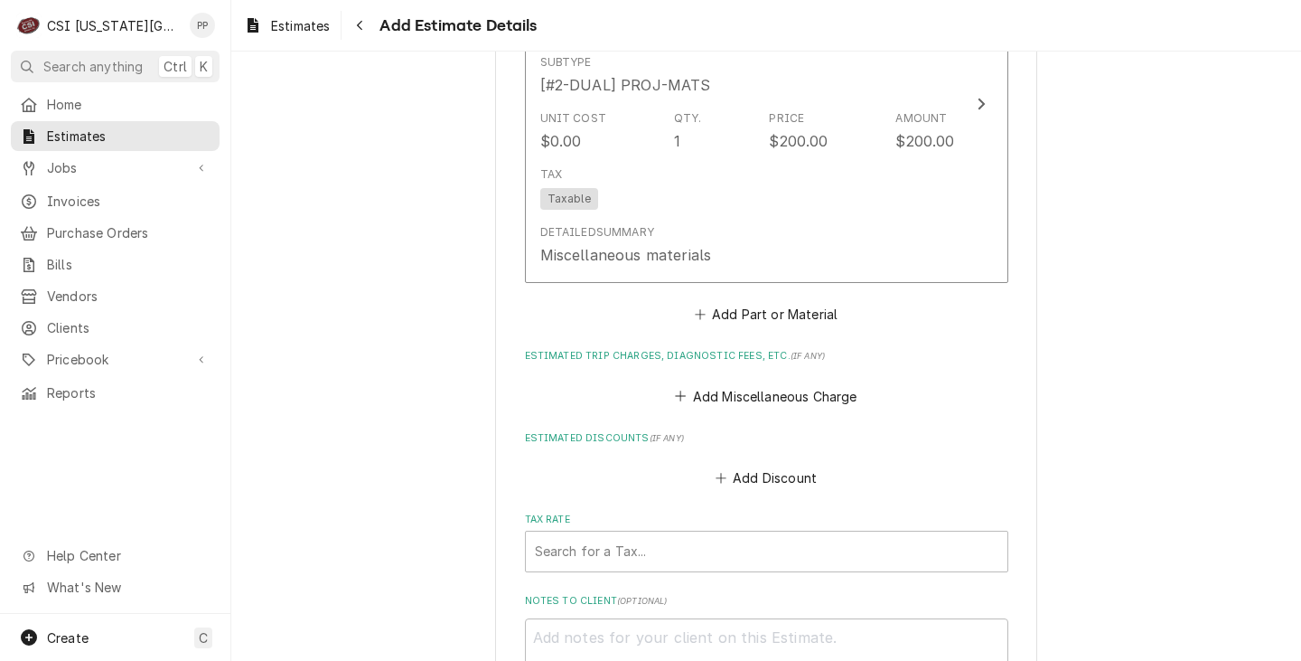
scroll to position [2724, 0]
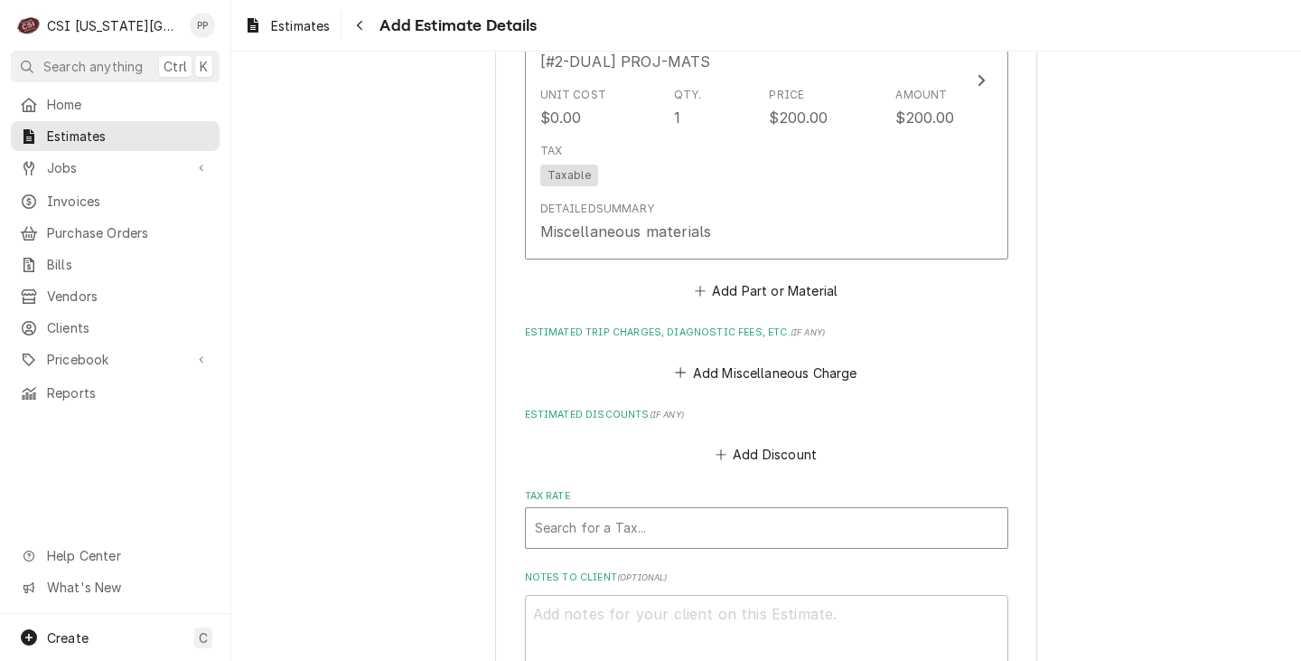
click at [734, 519] on div "Tax Rate" at bounding box center [767, 527] width 464 height 33
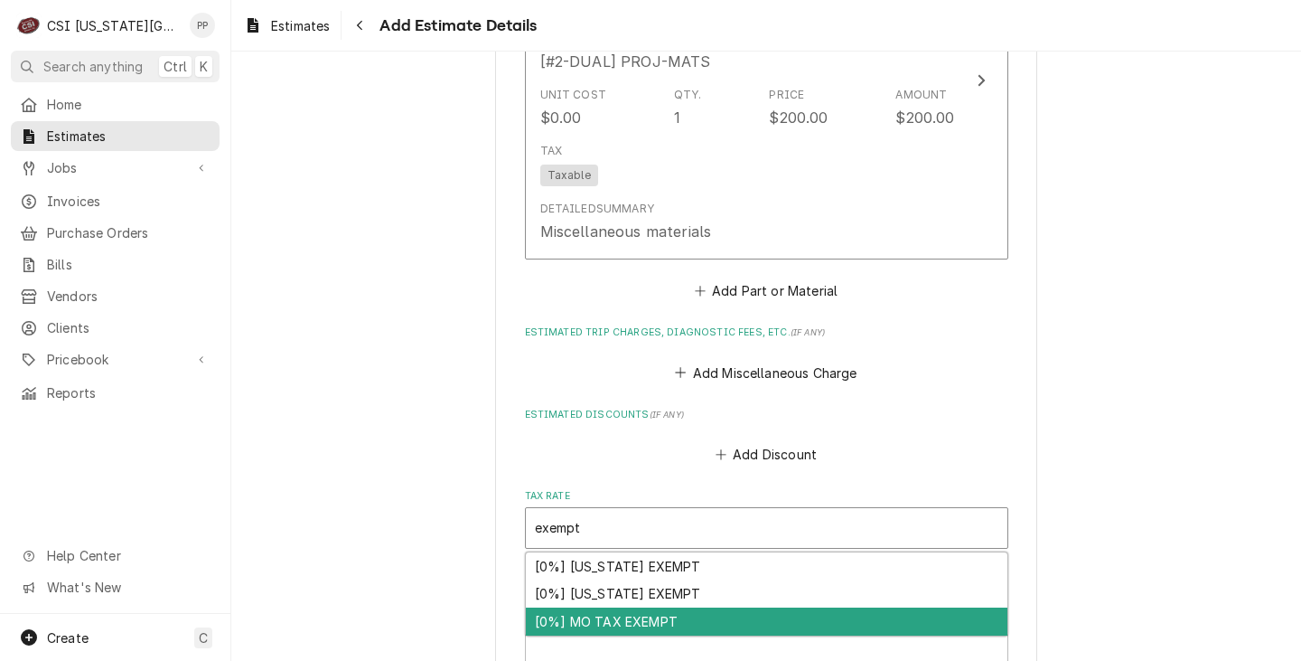
click at [704, 613] on div "[0%] MO TAX EXEMPT" at bounding box center [767, 621] width 482 height 28
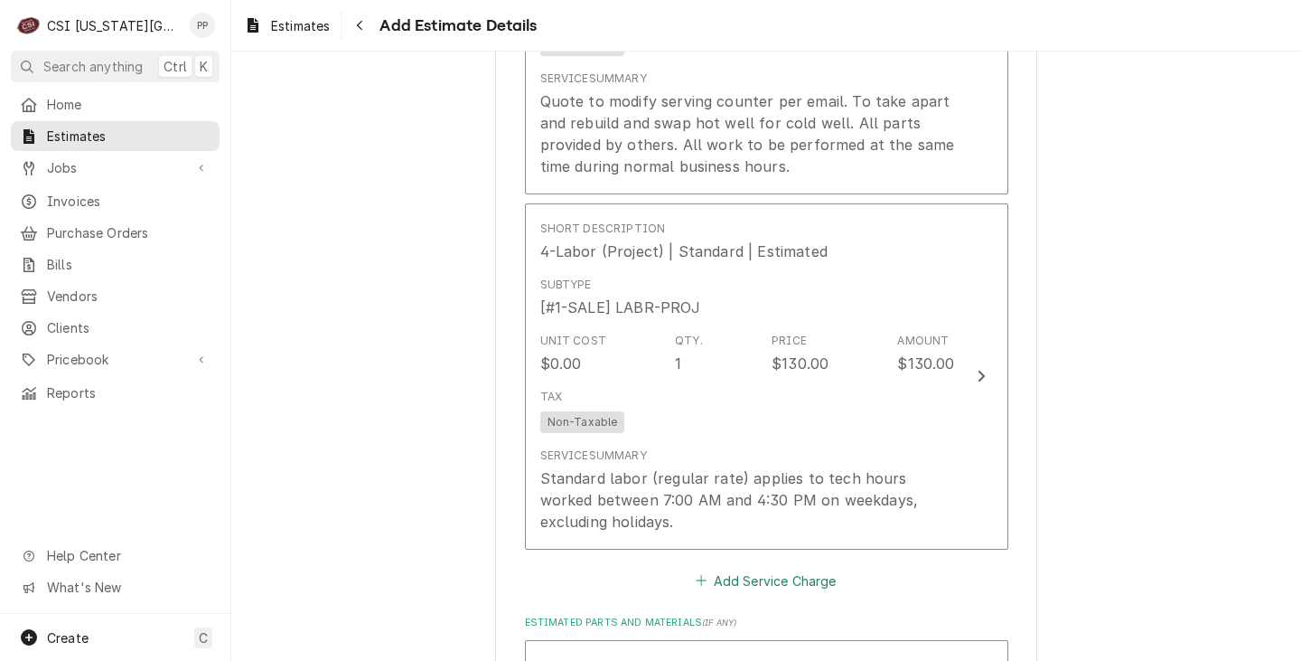
scroll to position [1820, 0]
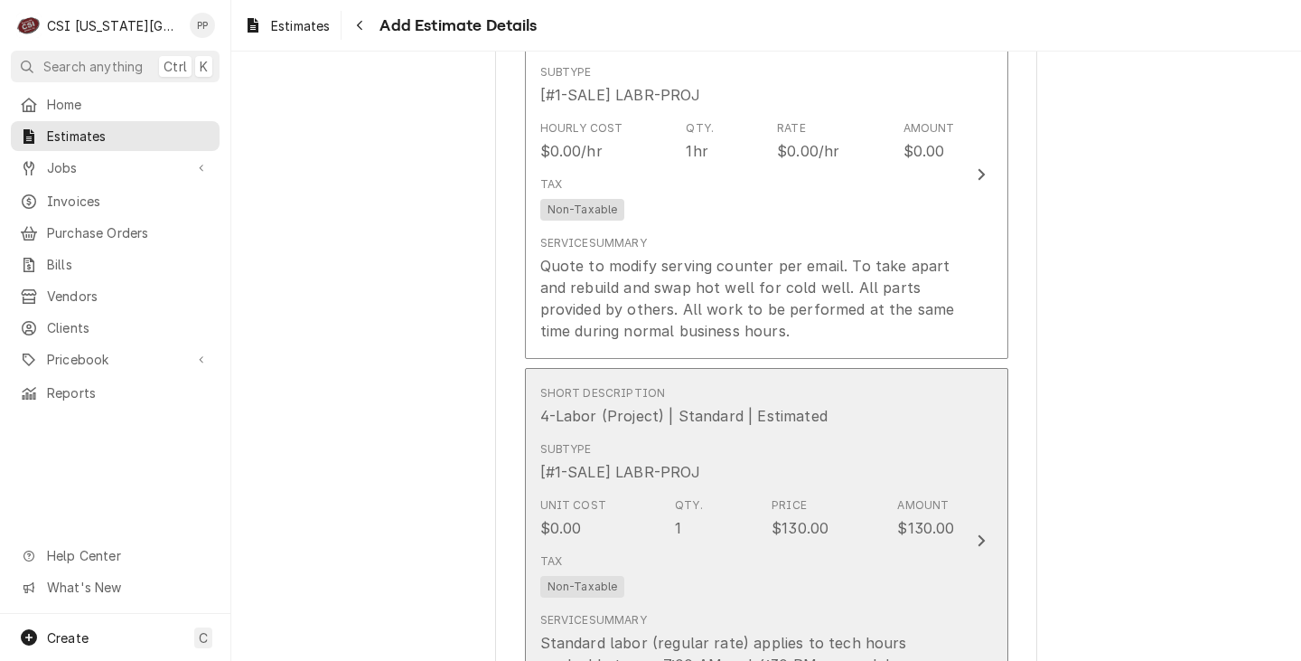
click at [915, 485] on div "Subtype [#1-SALE] LABR-PROJ" at bounding box center [747, 462] width 415 height 56
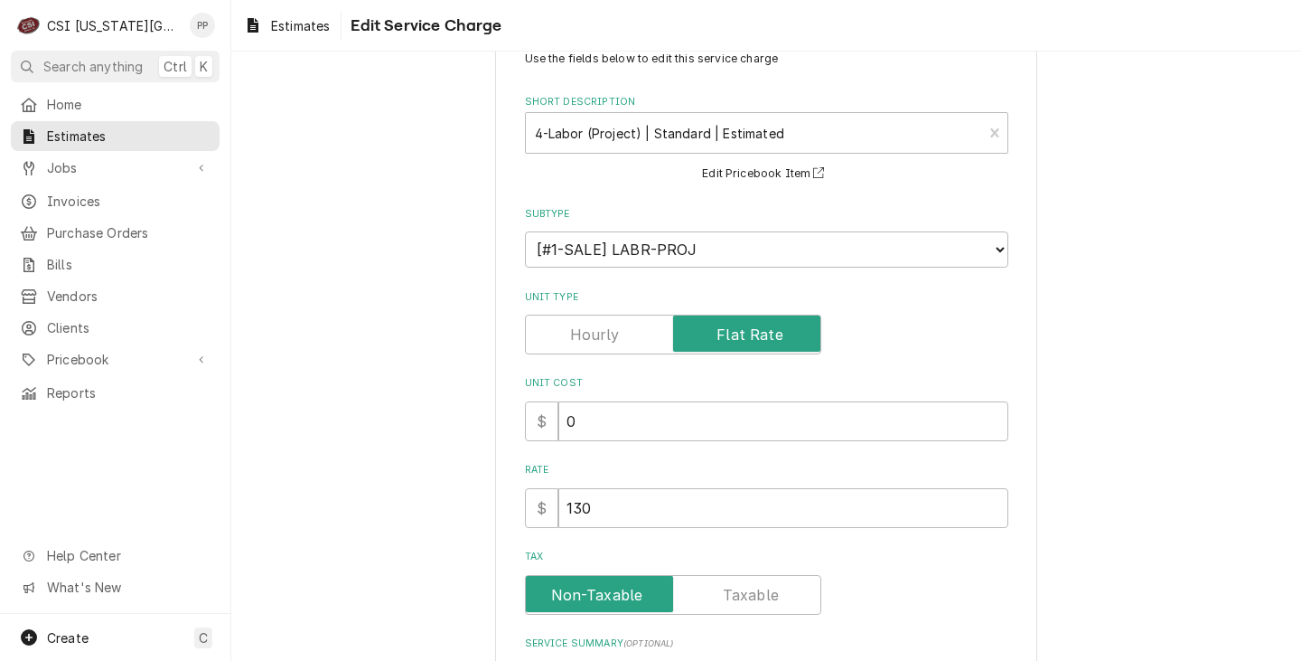
scroll to position [90, 0]
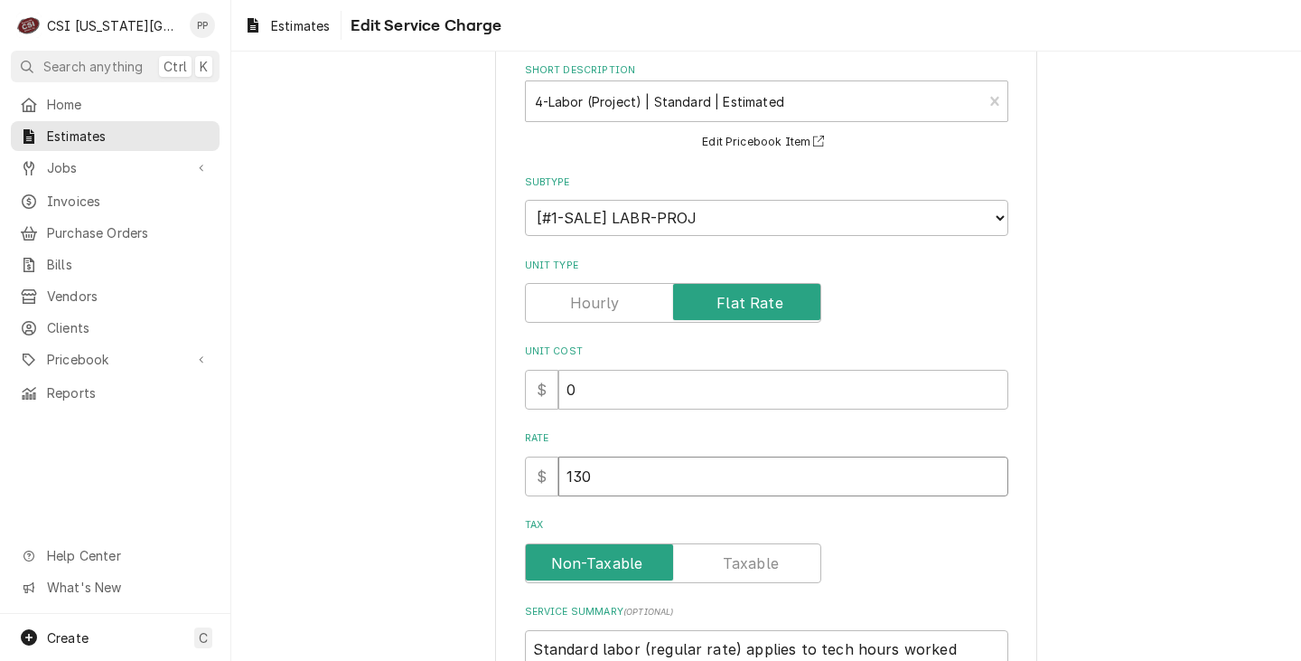
drag, startPoint x: 624, startPoint y: 479, endPoint x: 312, endPoint y: 432, distance: 315.3
click at [340, 441] on div "Use the fields below to edit this service charge Short Description 4-Labor (Pro…" at bounding box center [766, 423] width 1070 height 887
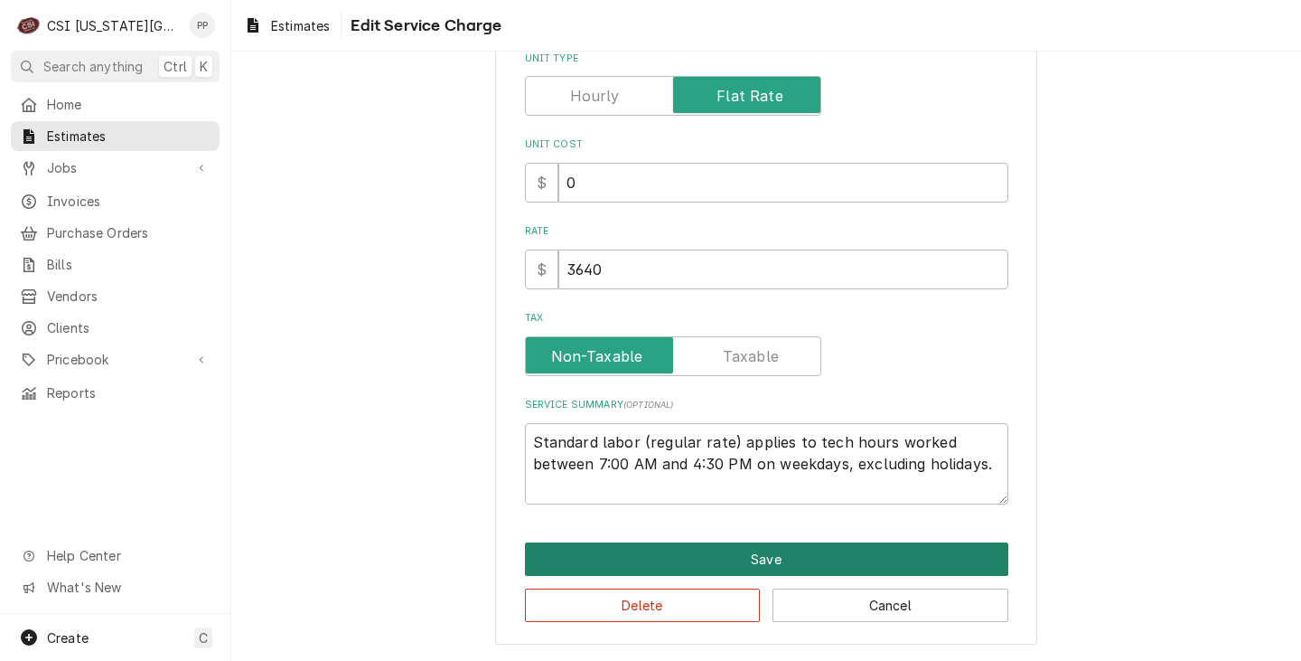
click at [840, 552] on button "Save" at bounding box center [766, 558] width 483 height 33
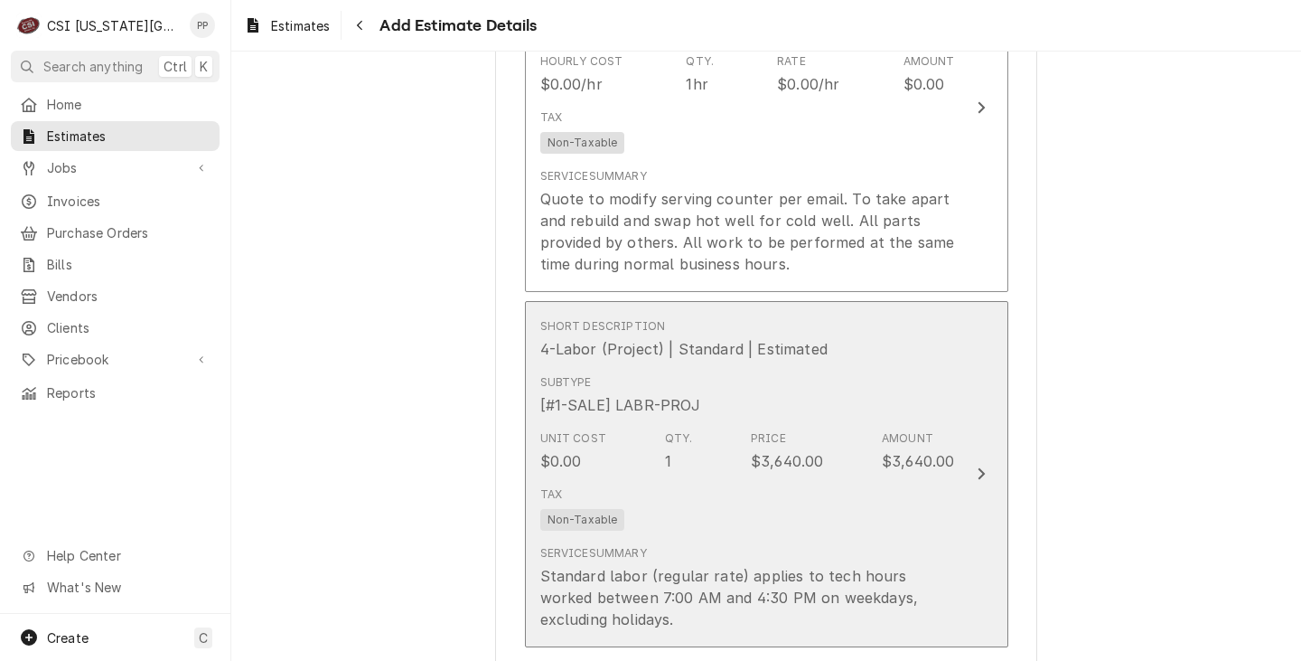
scroll to position [1889, 0]
click at [864, 475] on div "Unit Cost $0.00 Qty. 1 Price $3,640.00 Amount $3,640.00" at bounding box center [747, 449] width 415 height 56
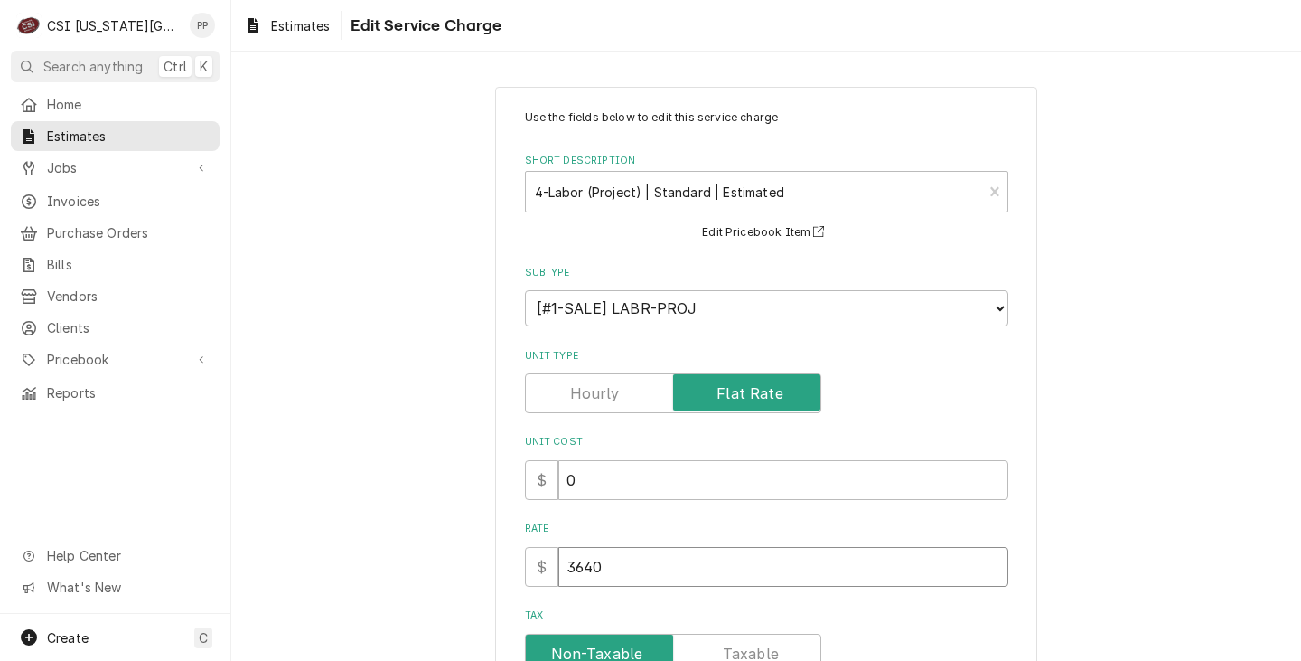
drag, startPoint x: 615, startPoint y: 552, endPoint x: 414, endPoint y: 552, distance: 201.5
click at [411, 553] on div "Use the fields below to edit this service charge Short Description 4-Labor (Pro…" at bounding box center [766, 513] width 1070 height 887
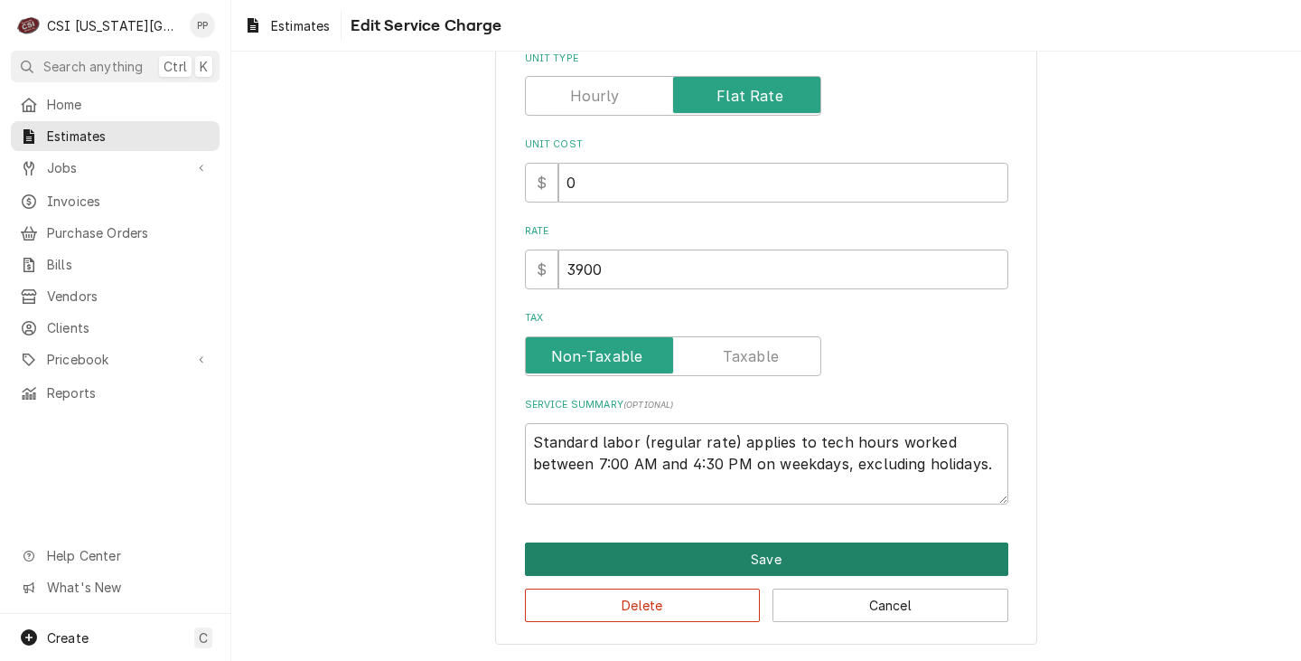
click at [697, 548] on button "Save" at bounding box center [766, 558] width 483 height 33
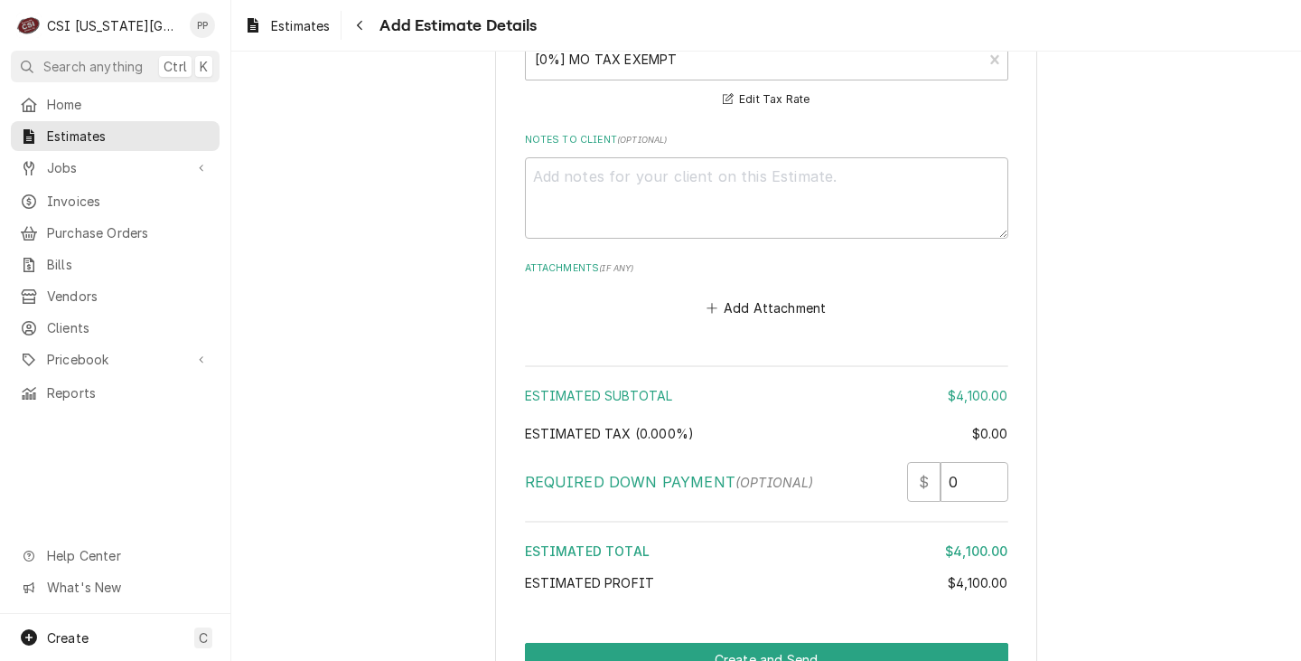
scroll to position [3292, 0]
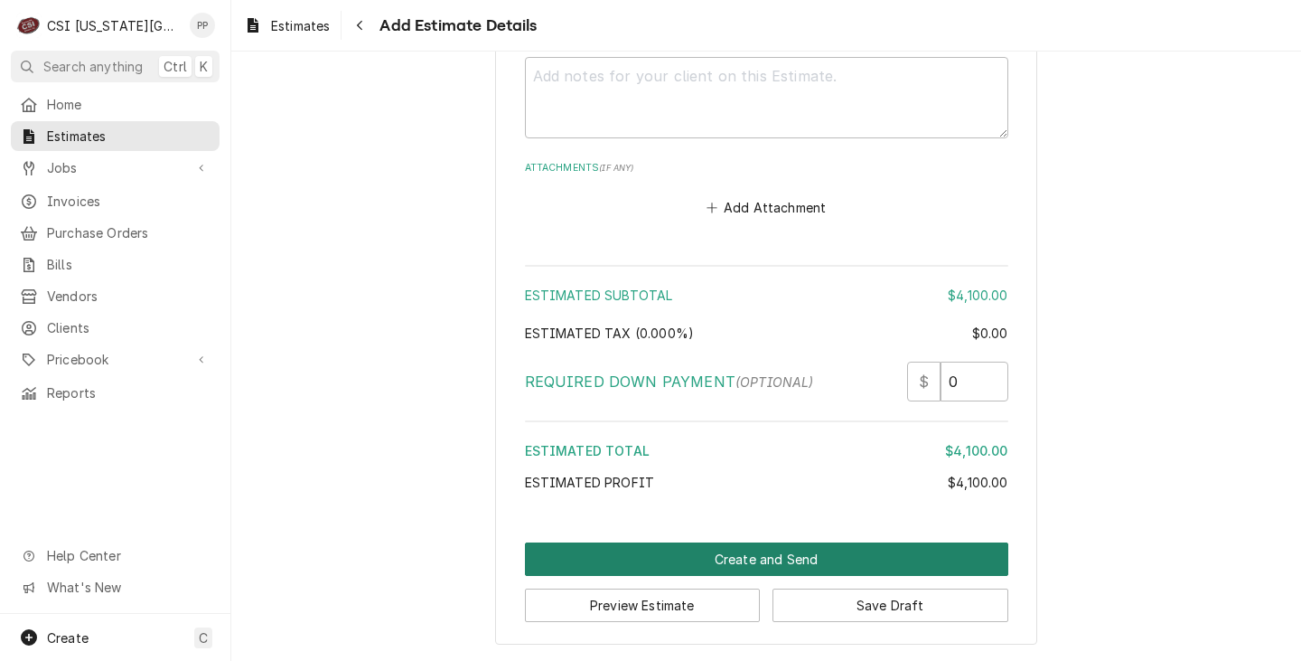
click at [722, 559] on button "Create and Send" at bounding box center [766, 558] width 483 height 33
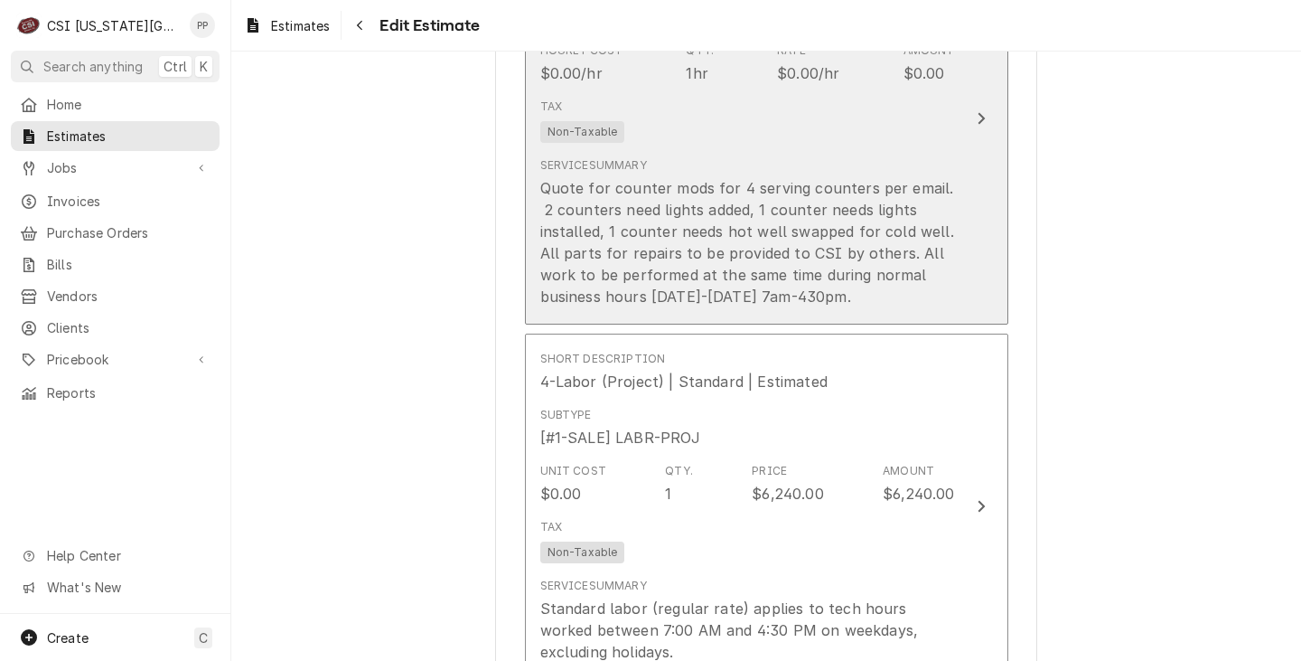
click at [831, 260] on div "Quote for counter mods for 4 serving counters per email. 2 counters need lights…" at bounding box center [747, 242] width 415 height 130
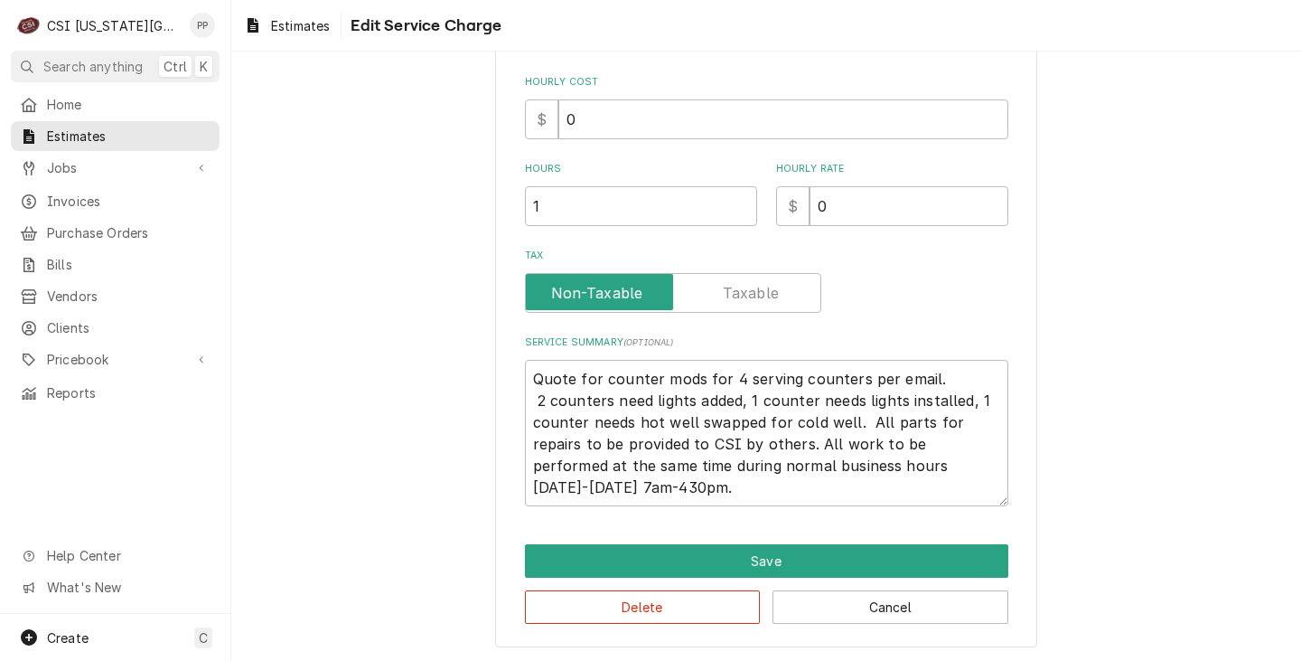
scroll to position [384, 0]
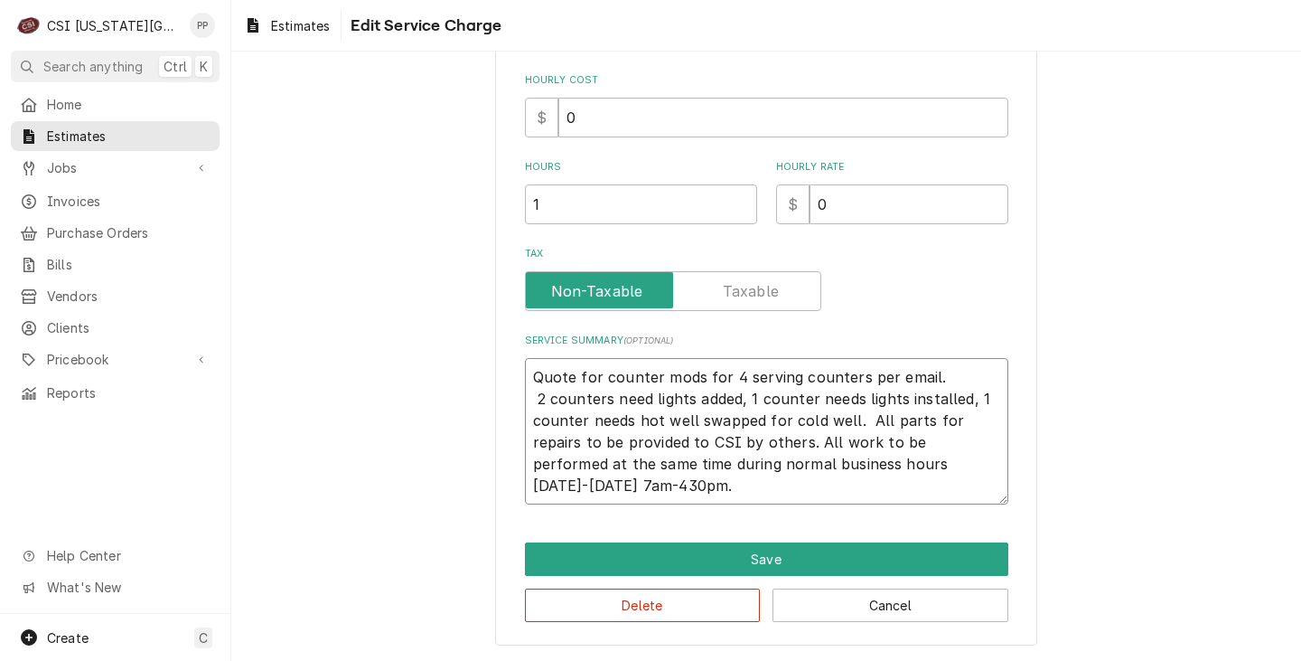
click at [728, 375] on textarea "Quote for counter mods for 4 serving counters per email. 2 counters need lights…" at bounding box center [766, 431] width 483 height 146
type textarea "x"
type textarea "Quote for counter mods for serving counters per email. 2 counters need lights a…"
type textarea "x"
type textarea "Quote for counter mods for 3 serving counters per email. 2 counters need lights…"
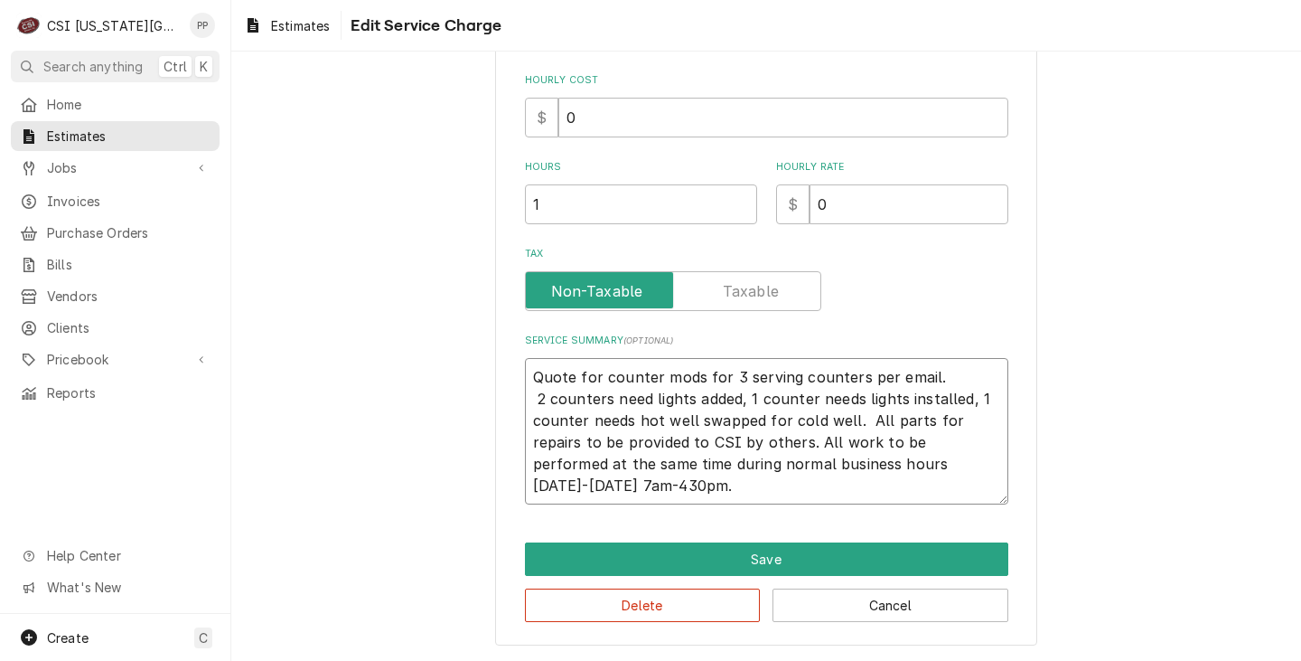
click at [961, 399] on textarea "Quote for counter mods for 3 serving counters per email. 2 counters need lights…" at bounding box center [766, 431] width 483 height 146
type textarea "x"
type textarea "Quote for counter mods for 3 serving counters per email. 2 counters need lights…"
type textarea "x"
type textarea "Quote for counter mods for 3 serving counters per email. 2 counters need lights…"
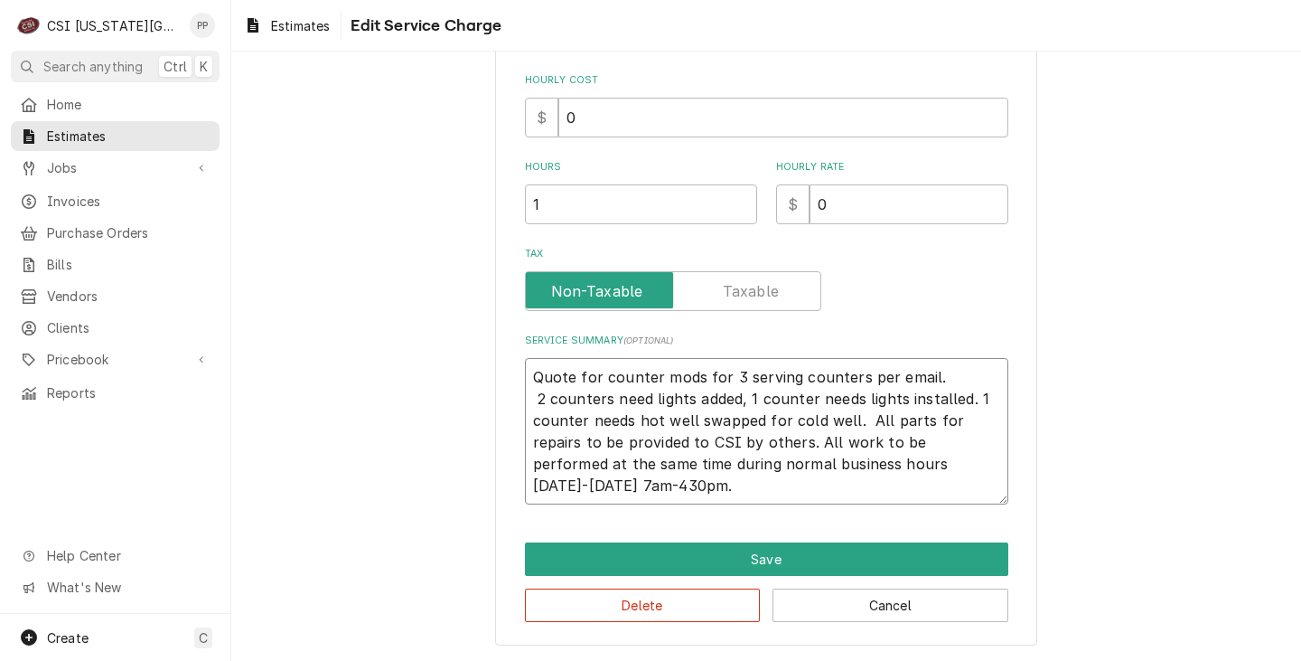
type textarea "x"
type textarea "Quote for counter mods for 3 serving counters per email. 2 counters need lights…"
drag, startPoint x: 842, startPoint y: 418, endPoint x: 887, endPoint y: 400, distance: 48.7
click at [882, 399] on textarea "Quote for counter mods for 3 serving counters per email. 2 counters need lights…" at bounding box center [766, 431] width 483 height 146
click at [851, 426] on textarea "Quote for counter mods for 3 serving counters per email. 2 counters need lights…" at bounding box center [766, 431] width 483 height 146
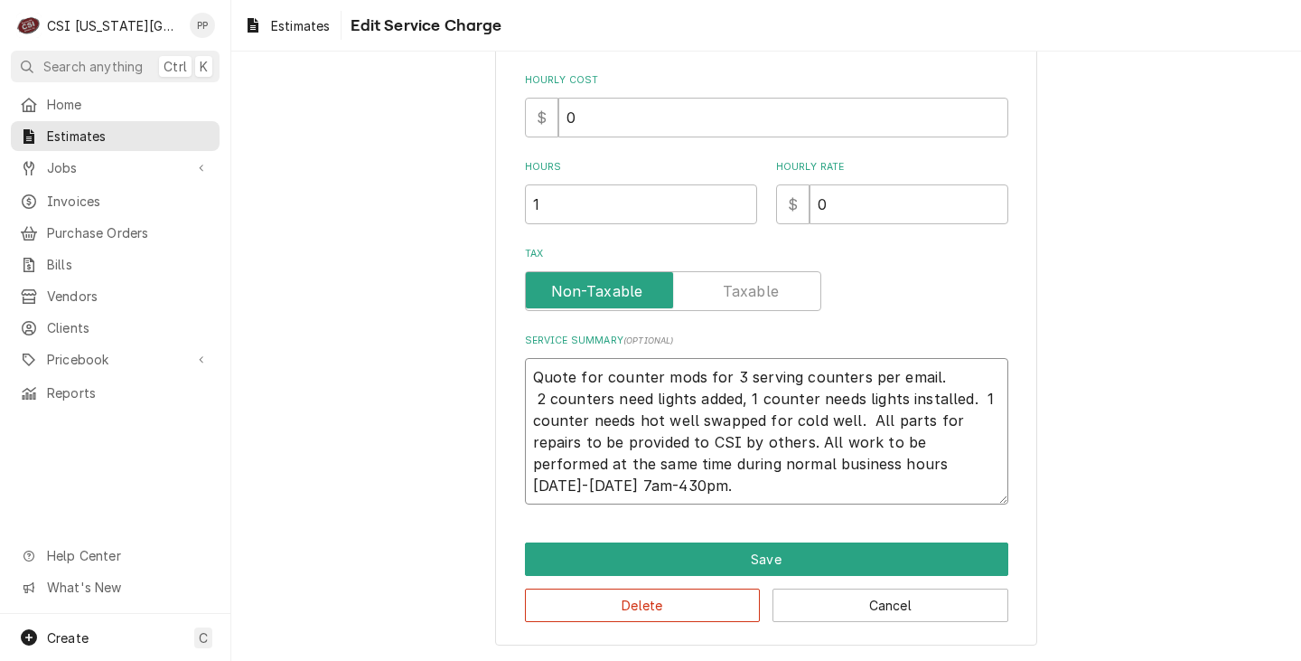
drag, startPoint x: 851, startPoint y: 418, endPoint x: 965, endPoint y: 392, distance: 116.8
click at [965, 392] on textarea "Quote for counter mods for 3 serving counters per email. 2 counters need lights…" at bounding box center [766, 431] width 483 height 146
type textarea "x"
type textarea "Quote for counter mods for 3 serving counters per email. 2 counters need lights…"
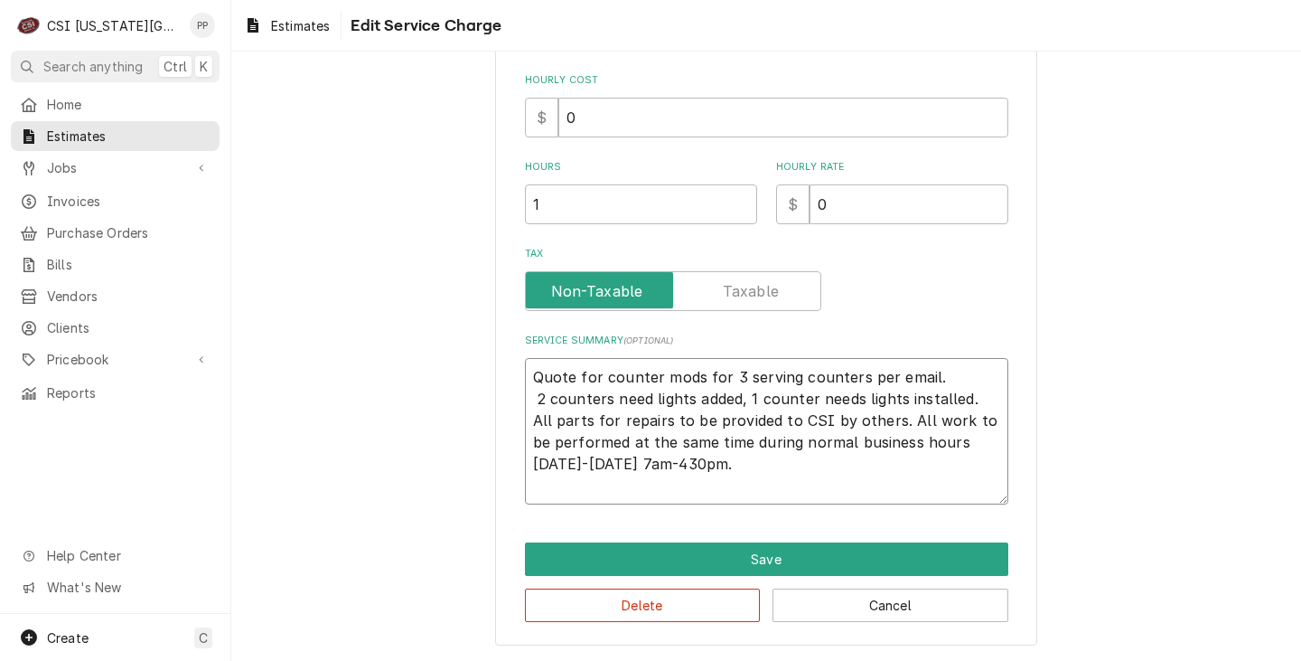
scroll to position [362, 0]
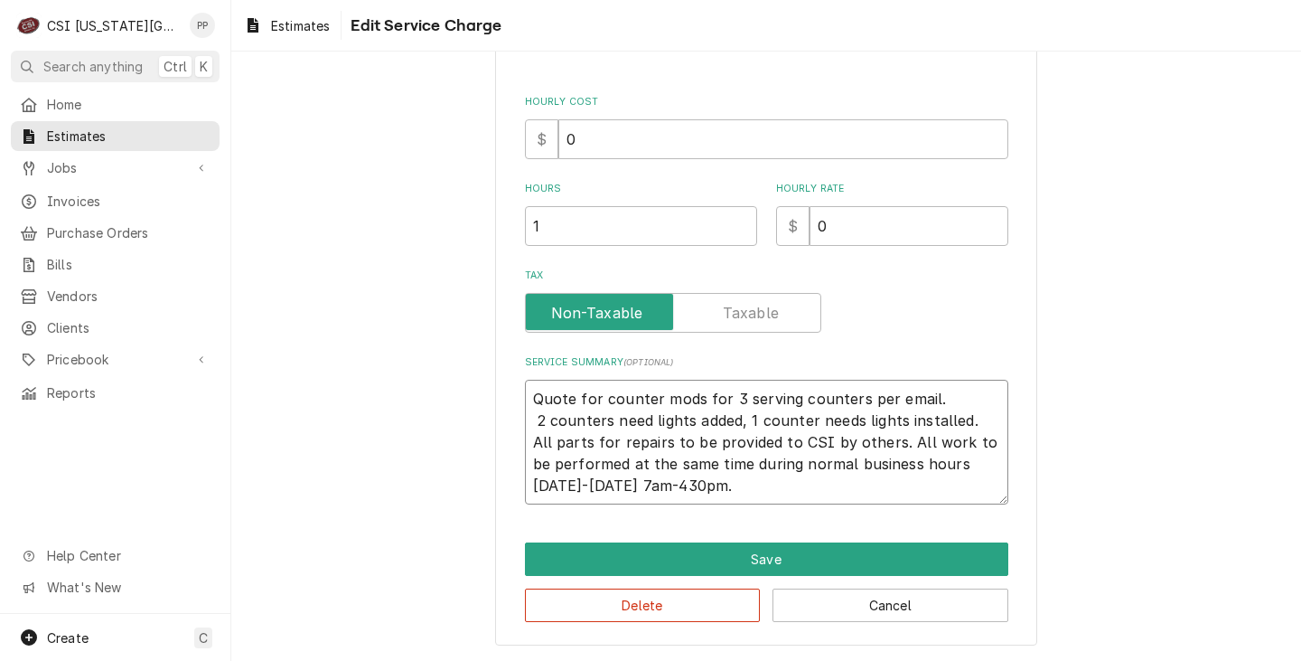
type textarea "x"
click at [772, 492] on textarea "Quote for counter mods for 3 serving counters per email. 2 counters need lights…" at bounding box center [766, 442] width 483 height 125
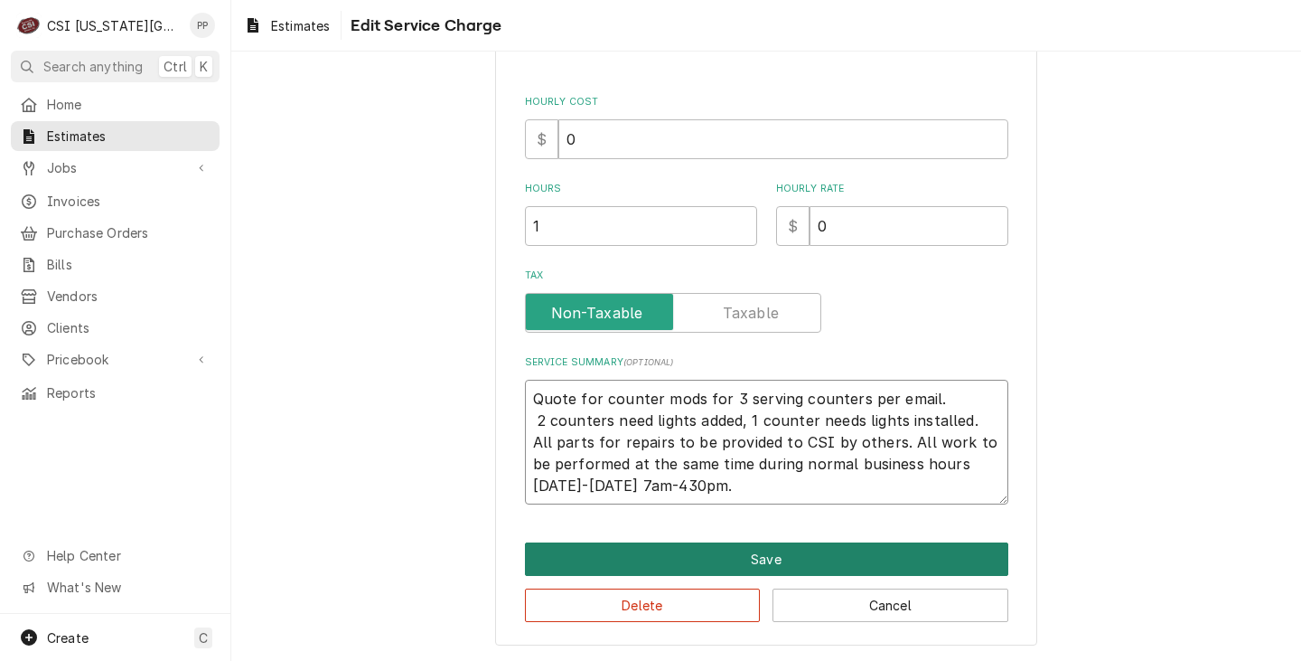
type textarea "Quote for counter mods for 3 serving counters per email. 2 counters need lights…"
click at [775, 558] on button "Save" at bounding box center [766, 558] width 483 height 33
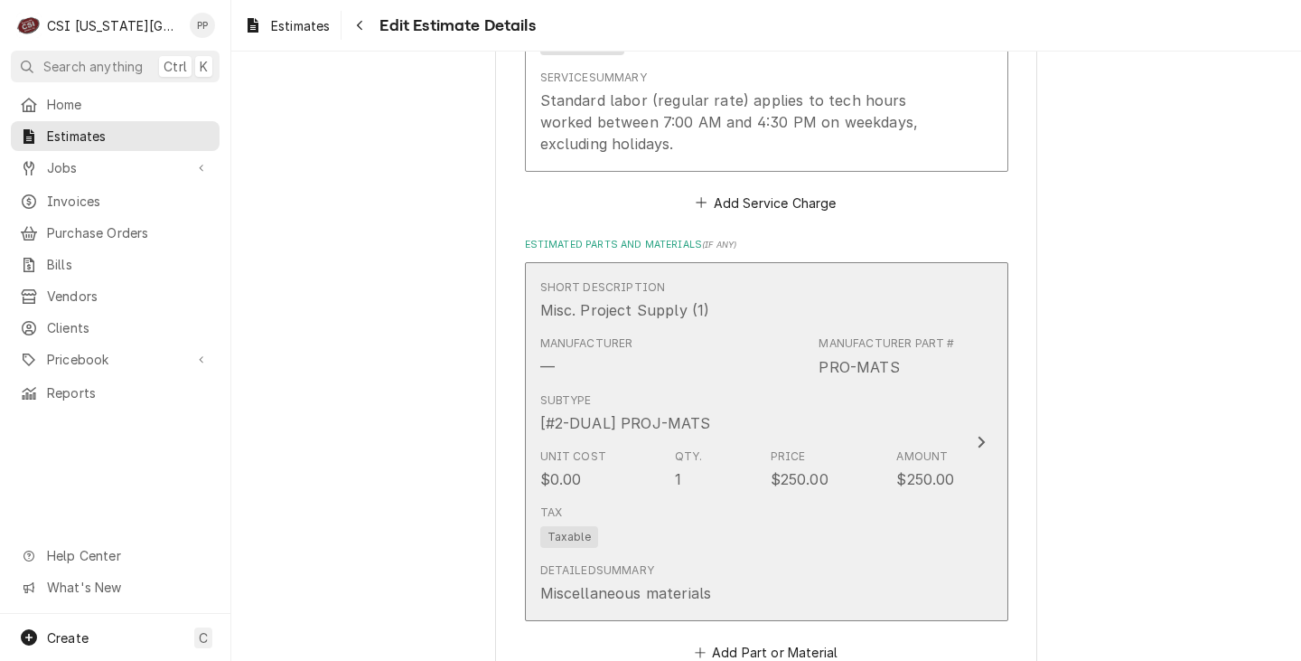
click at [801, 476] on div "$250.00" at bounding box center [800, 479] width 58 height 22
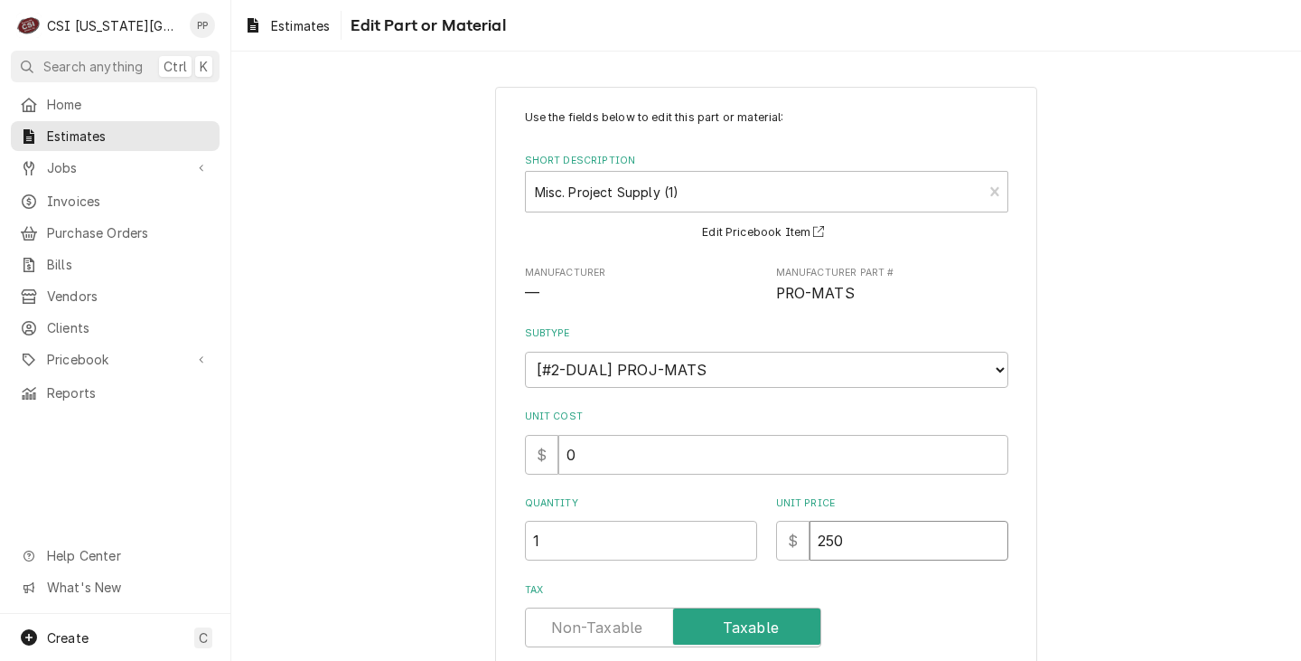
drag, startPoint x: 888, startPoint y: 540, endPoint x: 772, endPoint y: 545, distance: 116.7
click at [776, 545] on div "$ 250" at bounding box center [892, 541] width 232 height 40
type textarea "x"
type input "5"
type textarea "x"
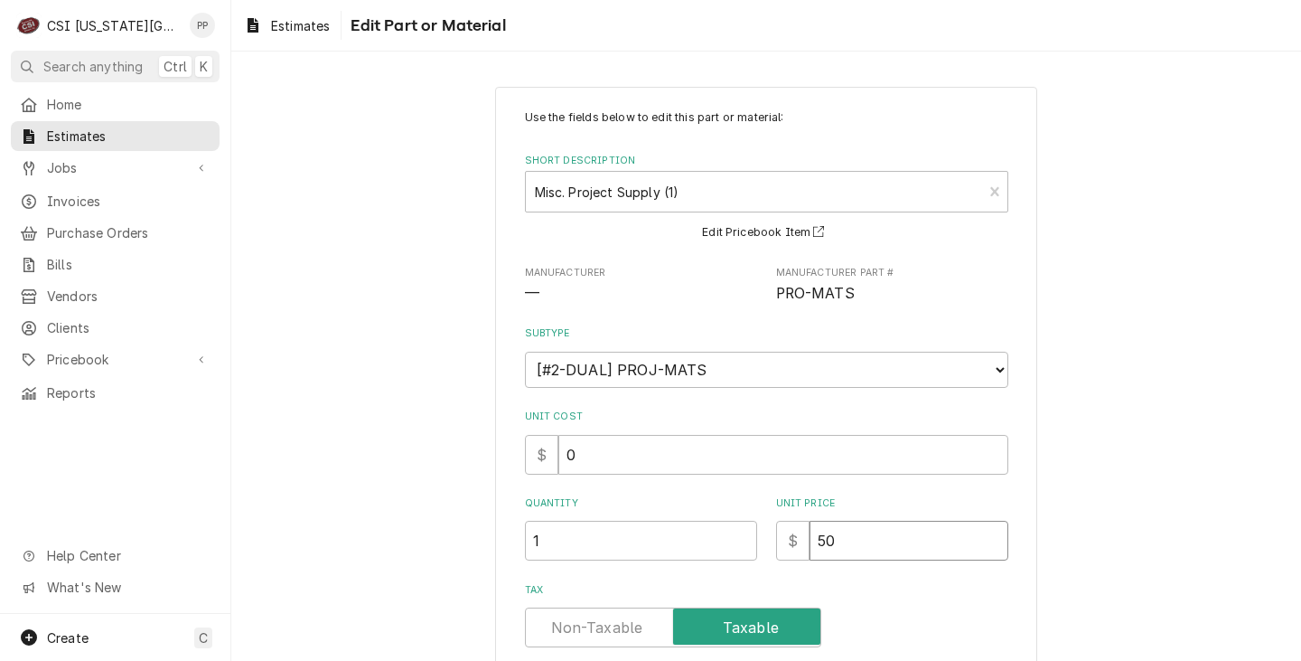
type input "50"
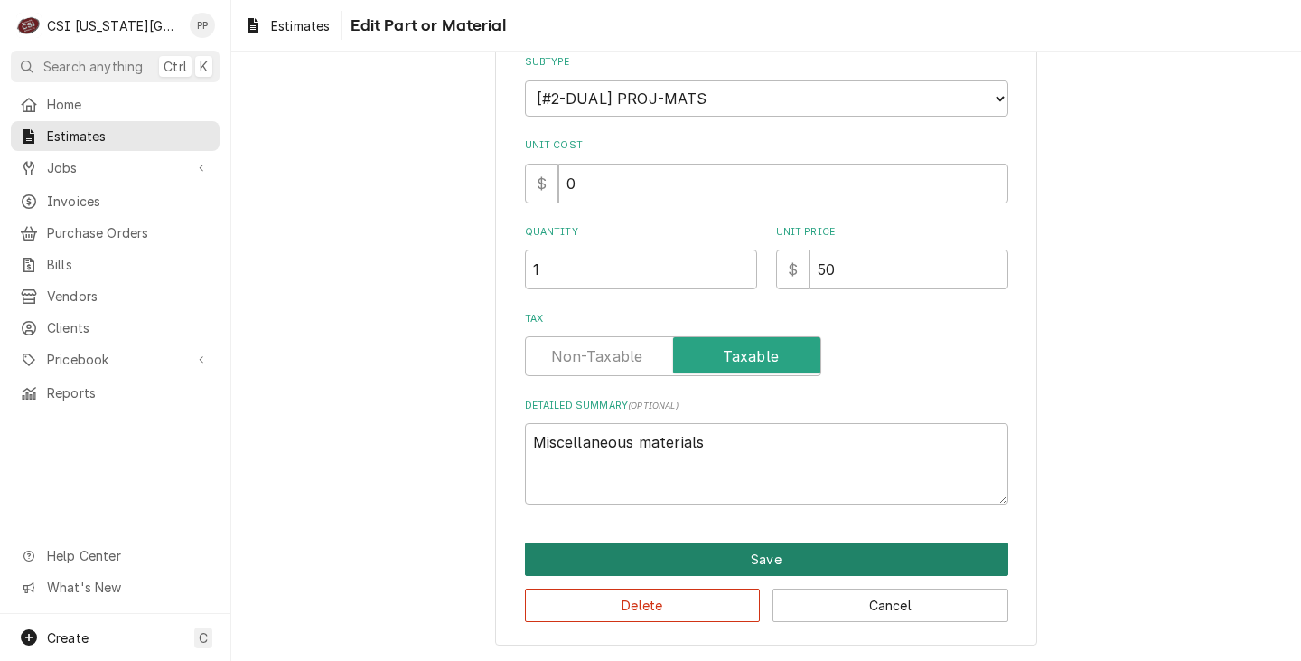
click at [809, 551] on button "Save" at bounding box center [766, 558] width 483 height 33
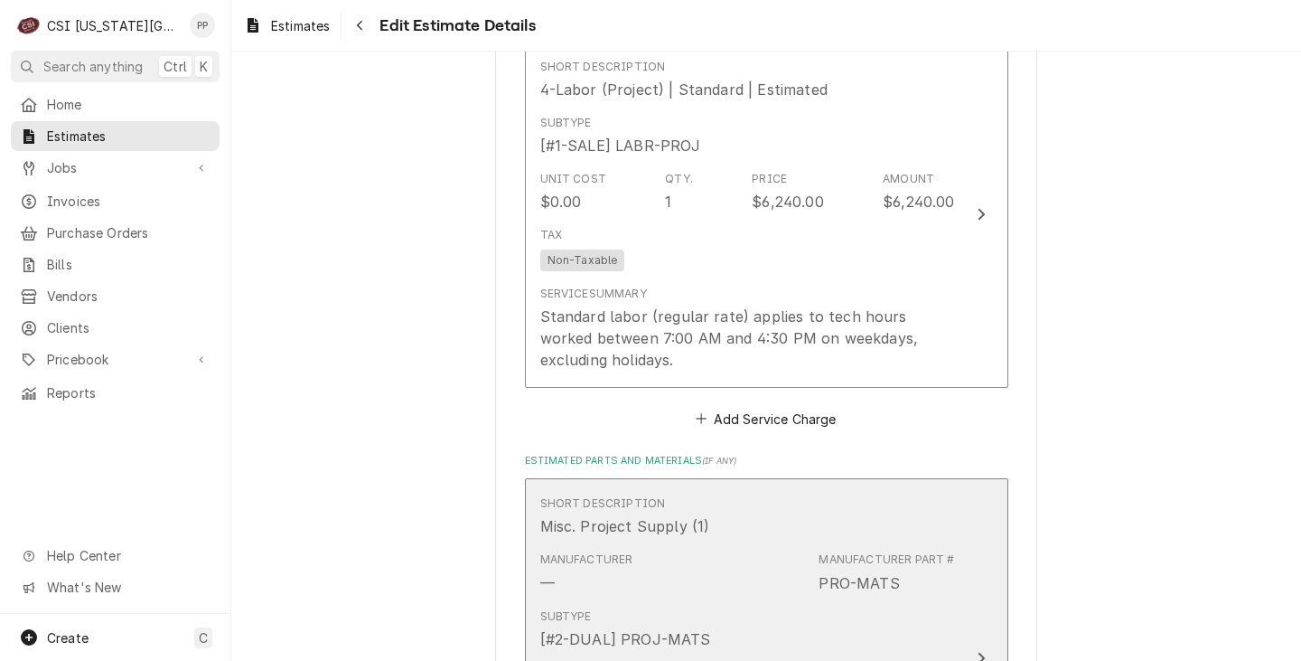
scroll to position [2023, 0]
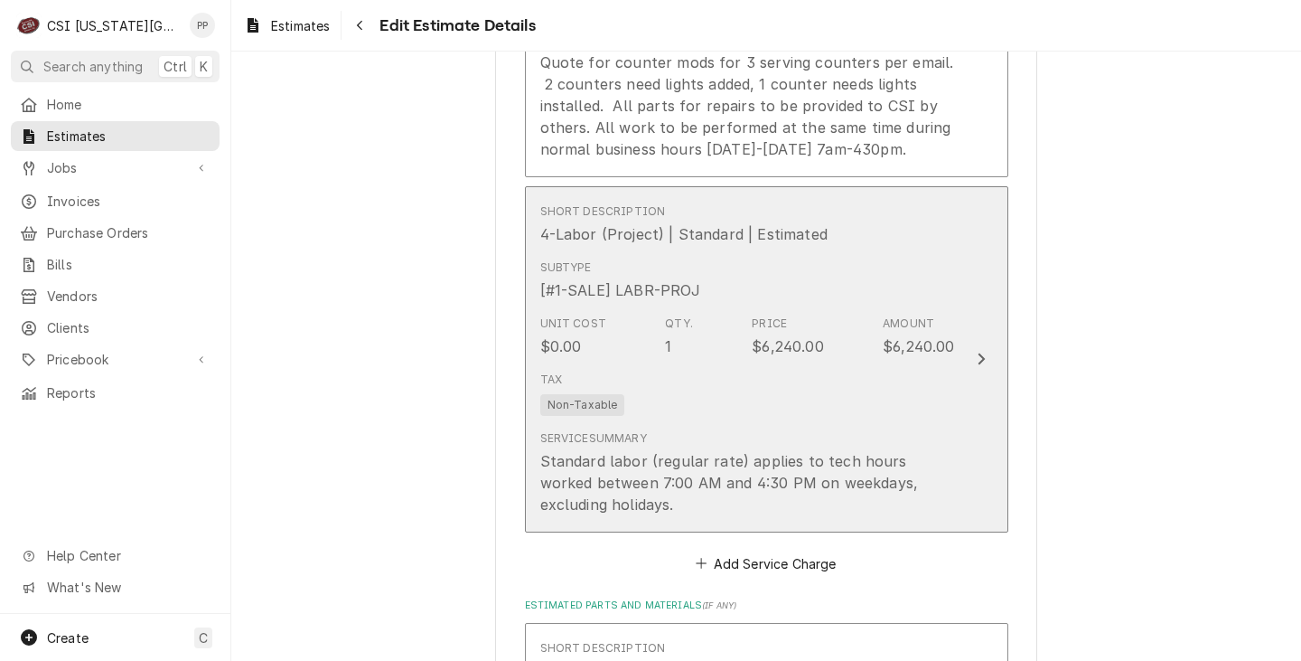
click at [917, 403] on div "Tax Non-Taxable" at bounding box center [747, 393] width 415 height 58
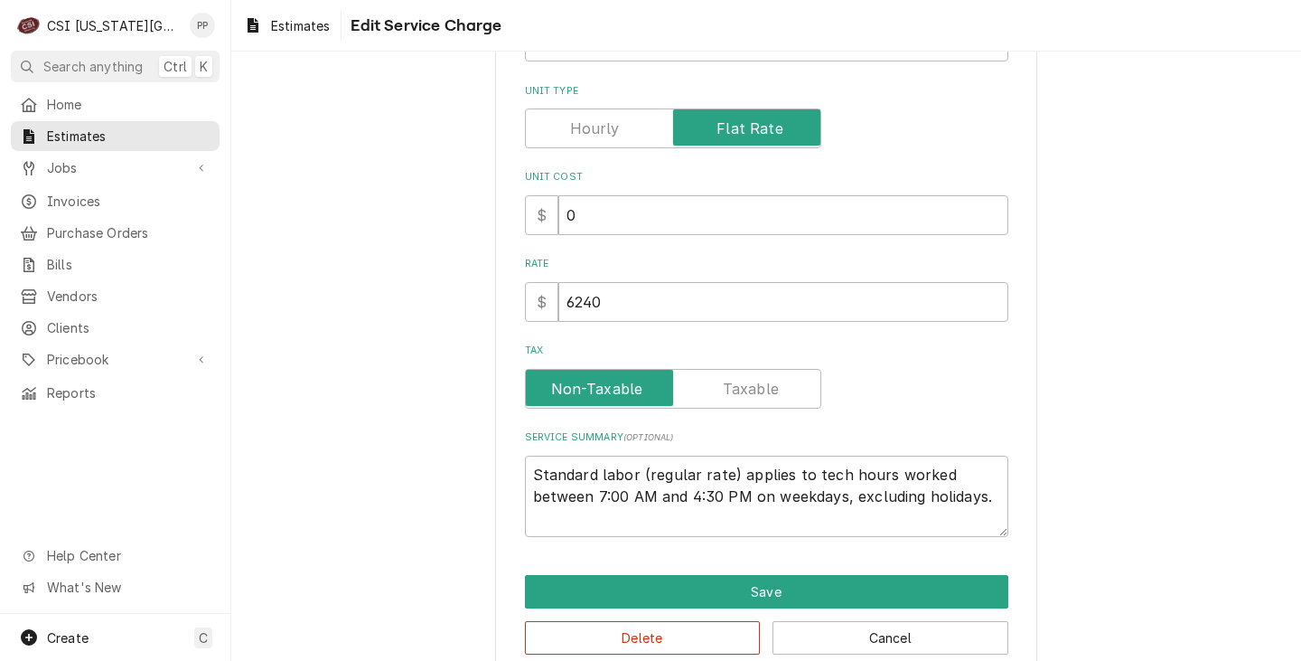
scroll to position [271, 0]
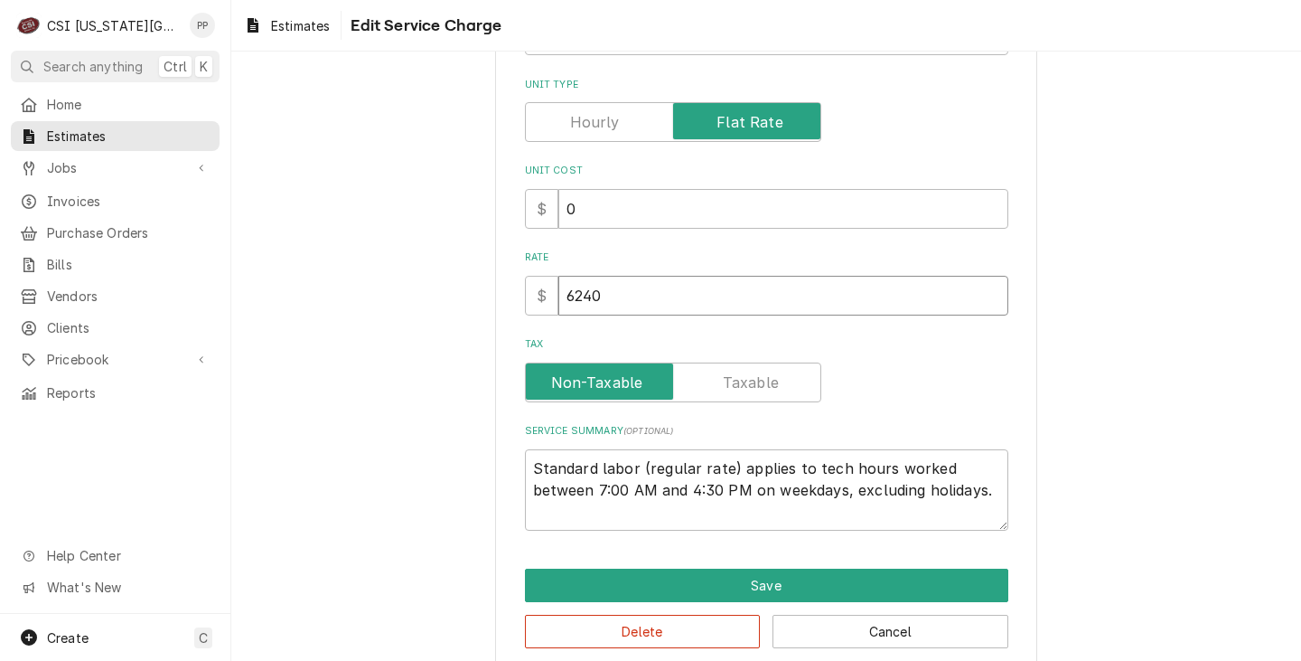
click at [645, 302] on input "6240" at bounding box center [783, 296] width 450 height 40
click at [618, 301] on input "6240" at bounding box center [783, 296] width 450 height 40
drag, startPoint x: 616, startPoint y: 301, endPoint x: 537, endPoint y: 305, distance: 79.7
click at [541, 305] on div "$ 6240" at bounding box center [766, 296] width 483 height 40
type textarea "x"
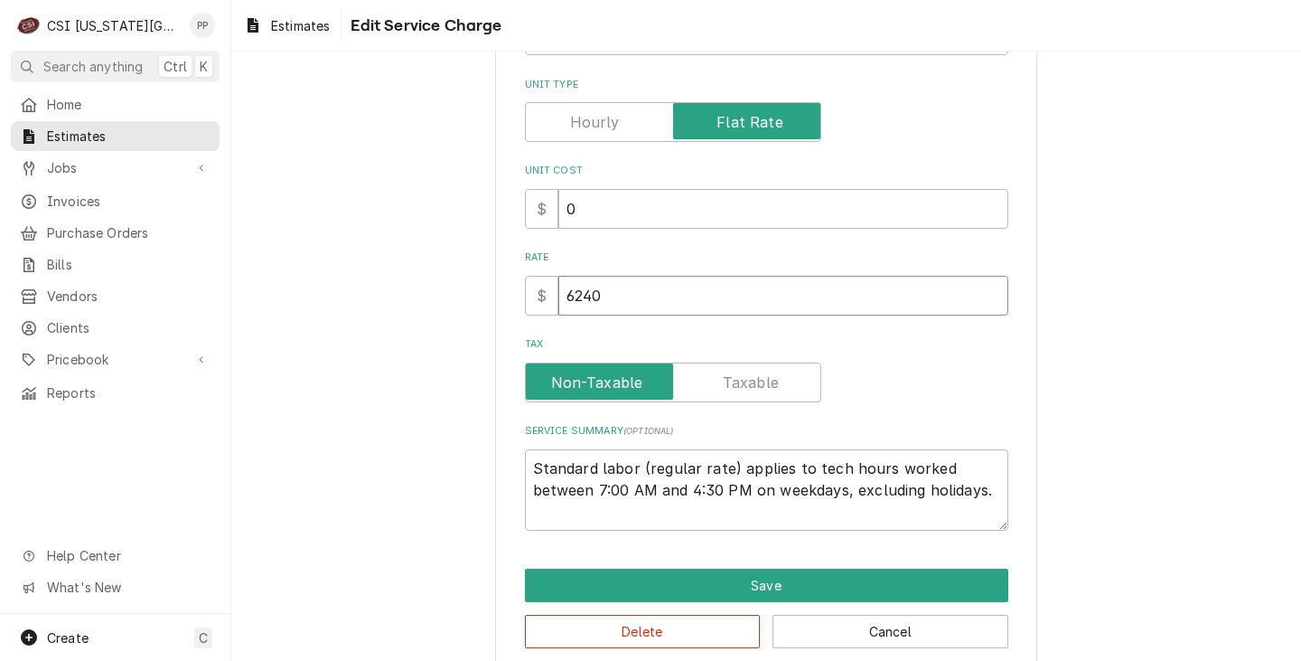
type input "2"
type textarea "x"
type input "23"
type textarea "x"
type input "234"
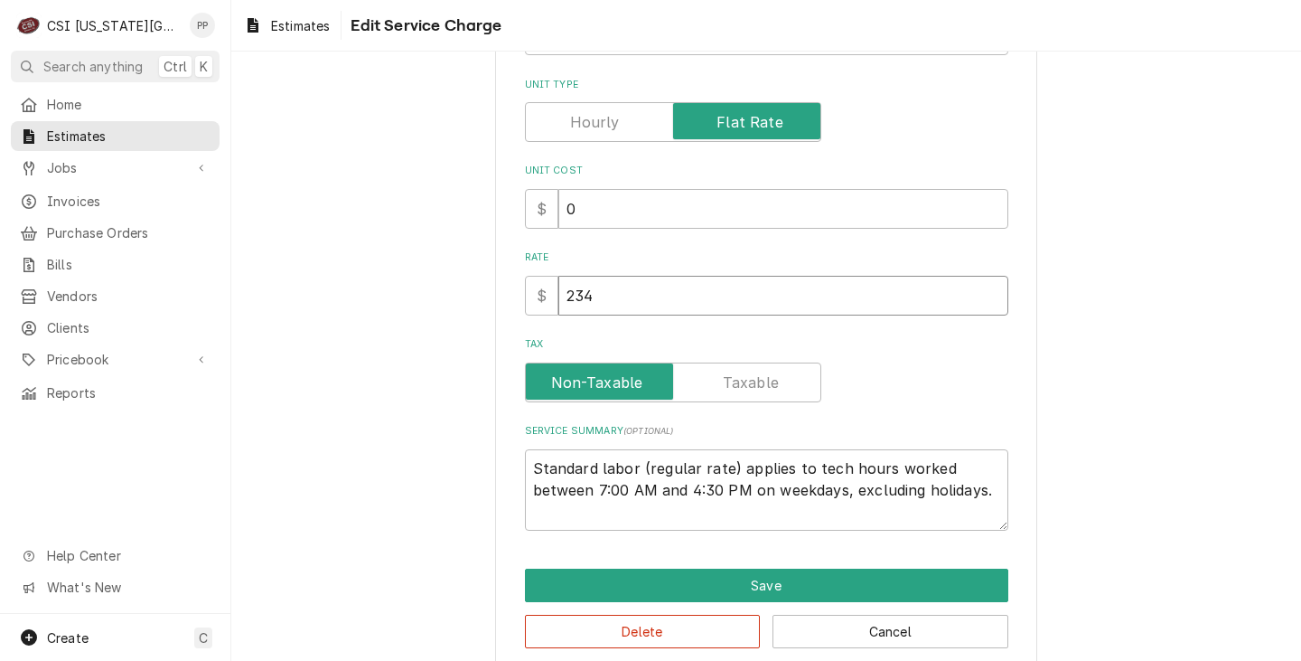
type textarea "x"
type input "2340"
type textarea "x"
type input "2340"
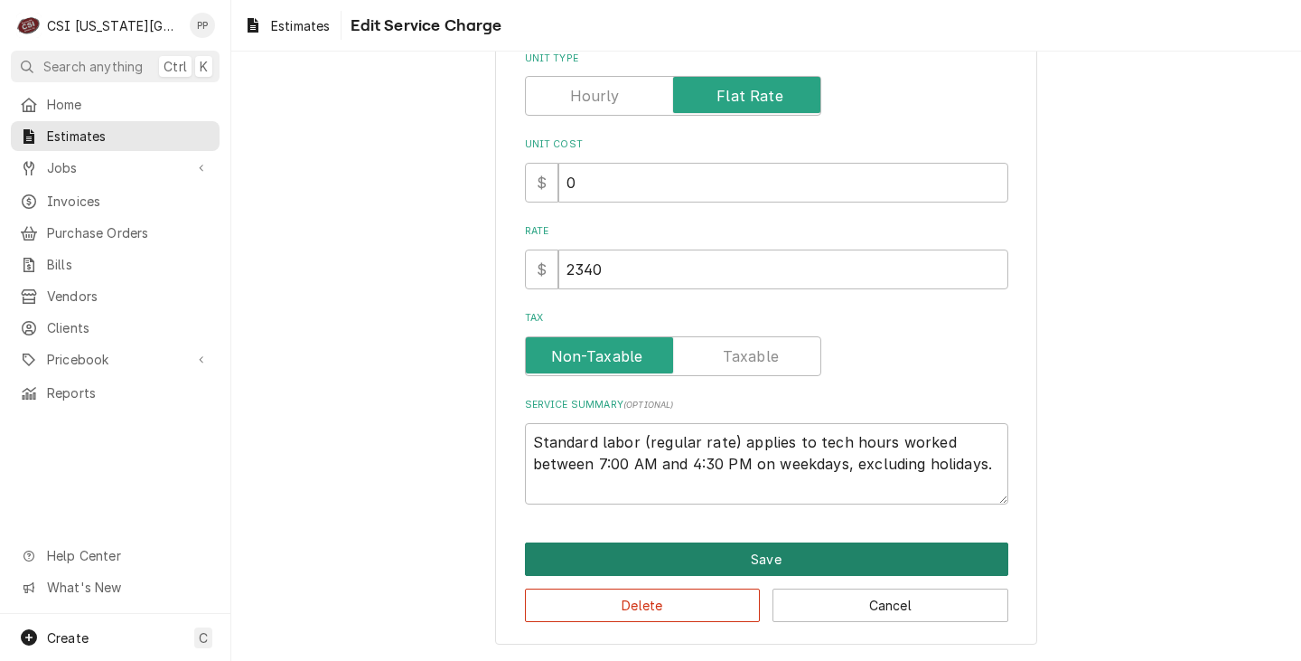
click at [804, 549] on button "Save" at bounding box center [766, 558] width 483 height 33
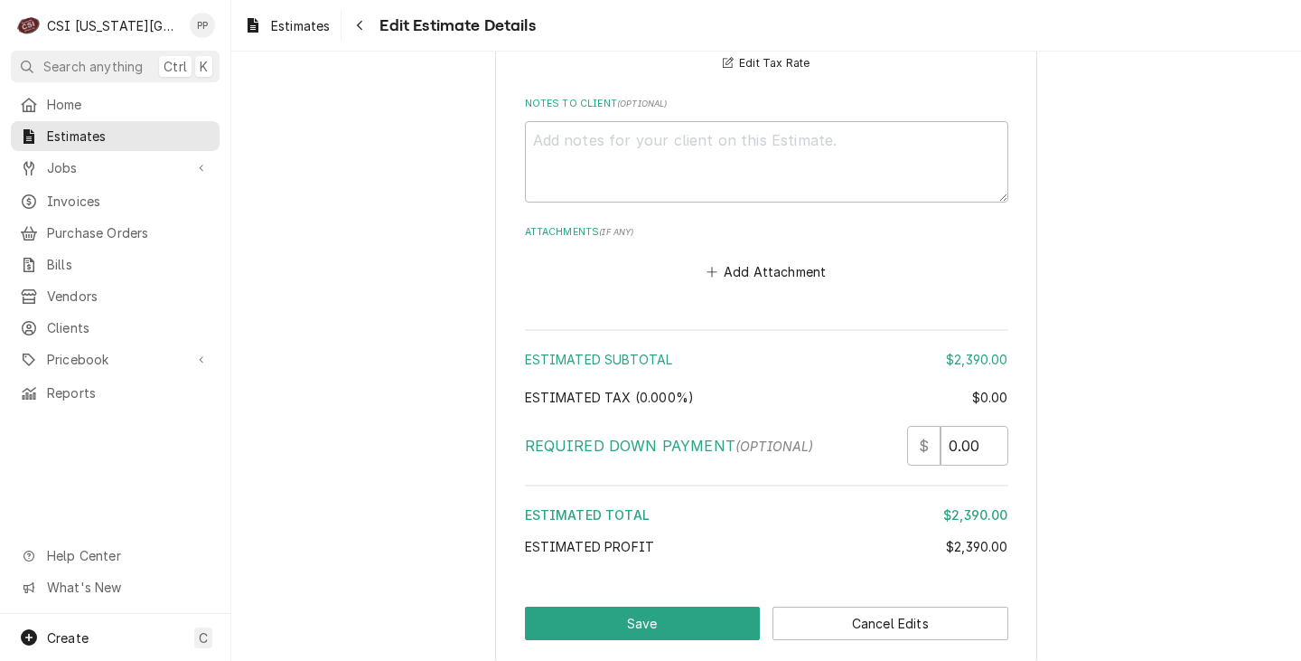
scroll to position [3353, 0]
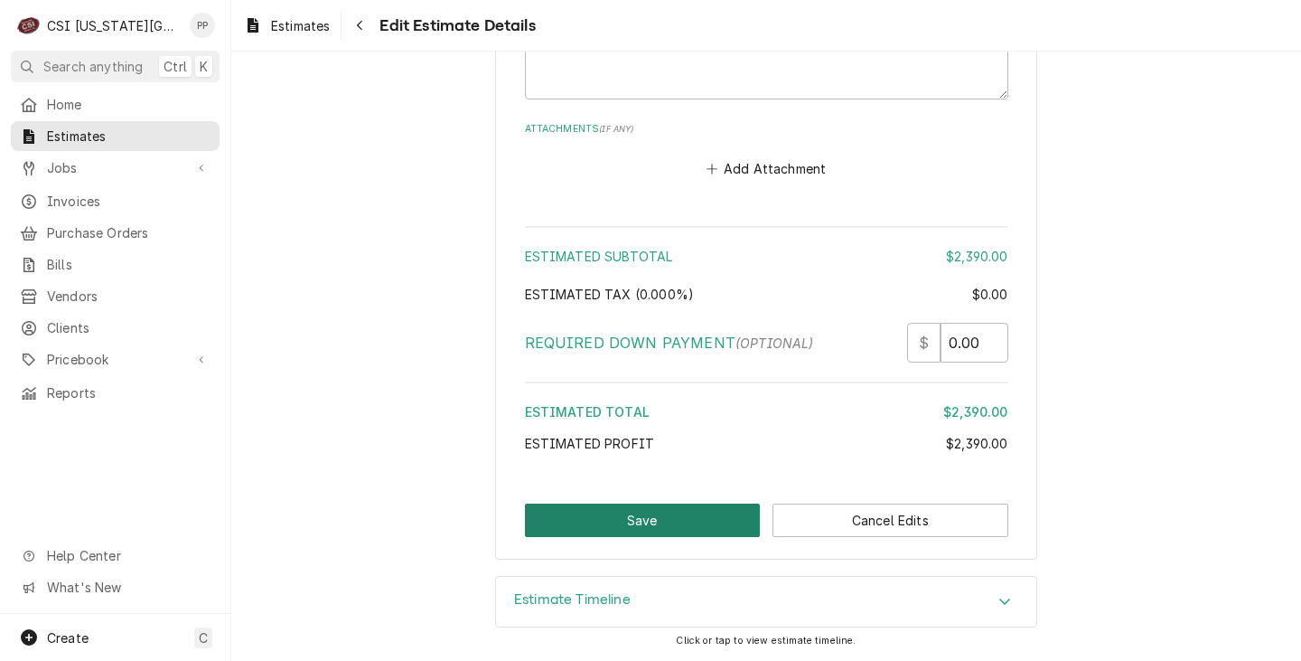
click at [684, 518] on button "Save" at bounding box center [643, 519] width 236 height 33
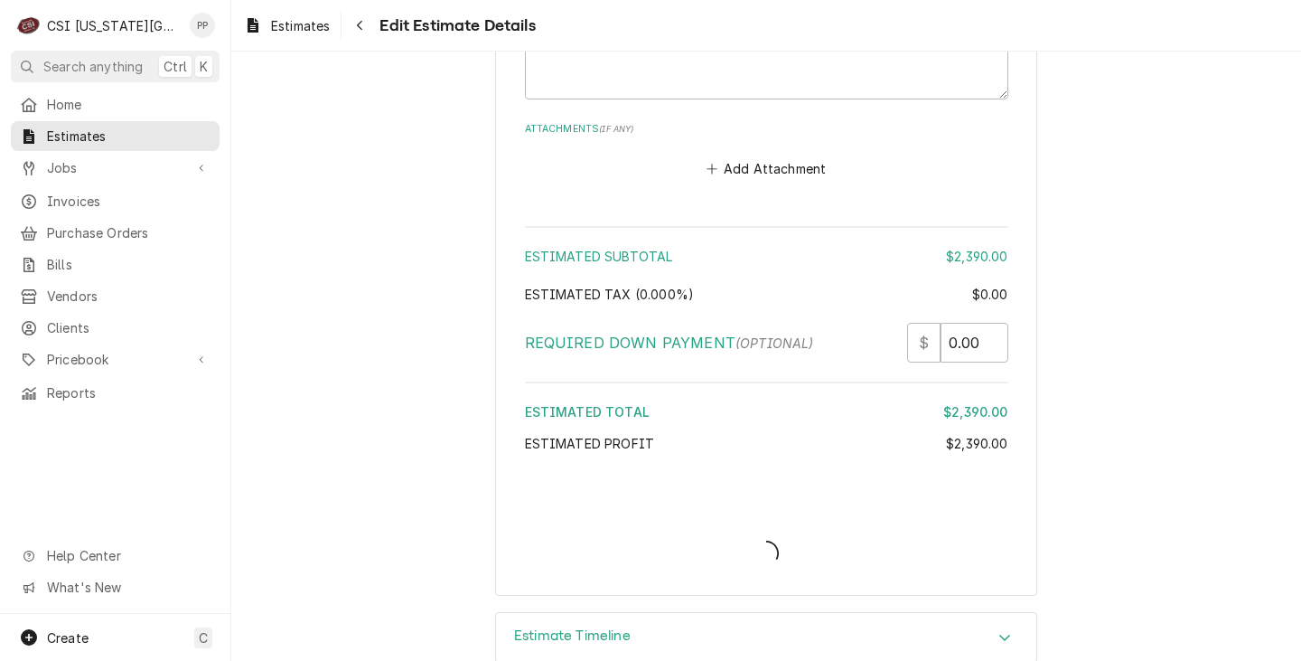
type textarea "x"
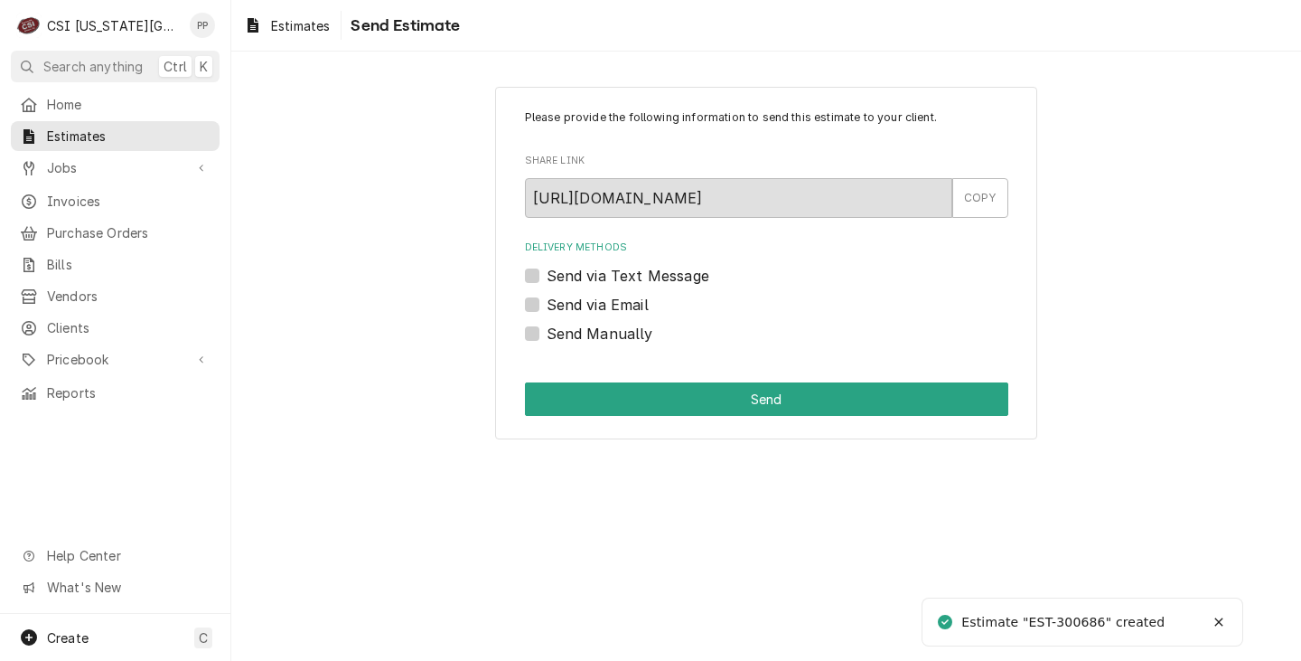
drag, startPoint x: 505, startPoint y: 309, endPoint x: 515, endPoint y: 305, distance: 10.6
click at [506, 307] on div "Please provide the following information to send this estimate to your client. …" at bounding box center [766, 263] width 542 height 352
click at [522, 305] on div "Please provide the following information to send this estimate to your client. …" at bounding box center [766, 263] width 542 height 352
click at [547, 309] on label "Send via Email" at bounding box center [598, 305] width 102 height 22
click at [547, 309] on input "Send via Email" at bounding box center [788, 314] width 483 height 40
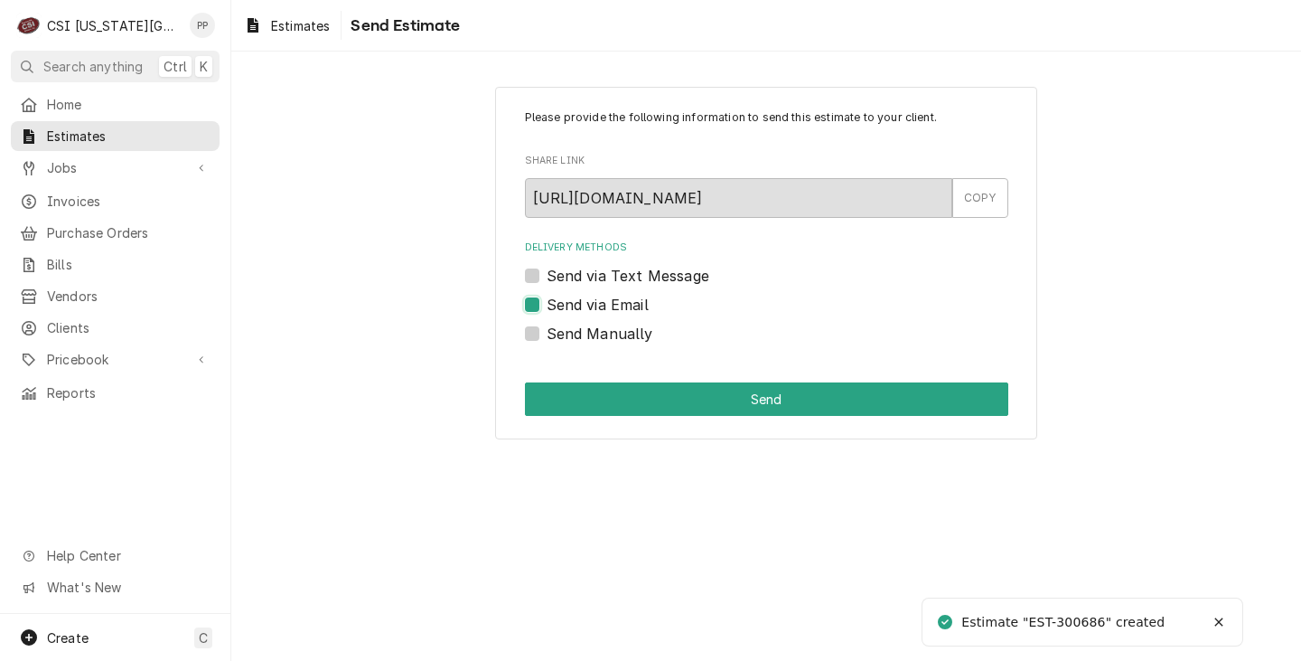
checkbox input "true"
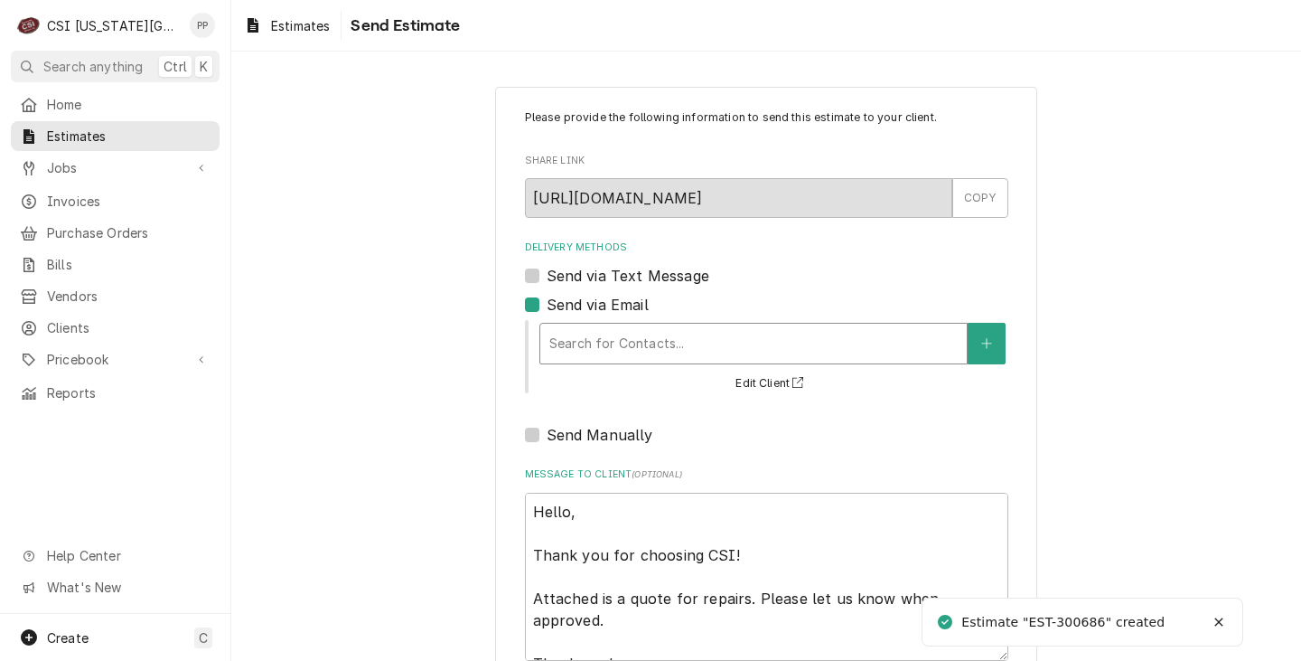
click at [557, 323] on div "Search for Contacts..." at bounding box center [754, 344] width 428 height 42
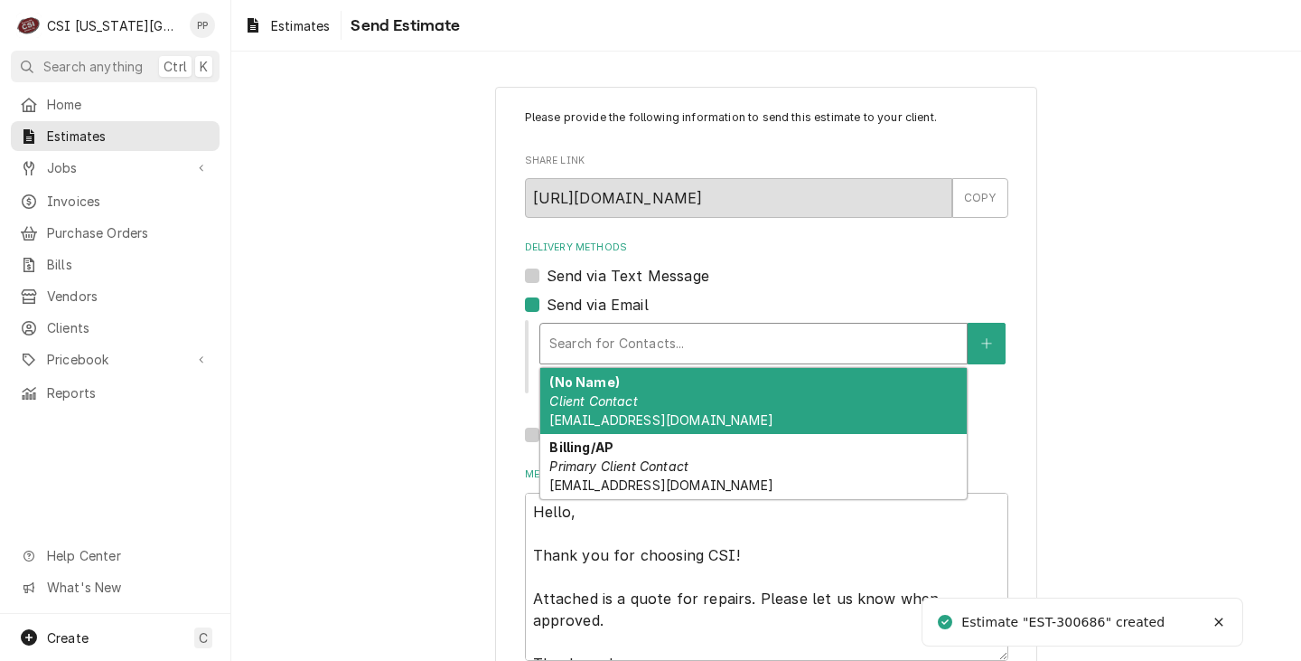
drag, startPoint x: 657, startPoint y: 413, endPoint x: 690, endPoint y: 413, distance: 33.4
click at [657, 412] on div "(No Name) Client Contact [EMAIL_ADDRESS][DOMAIN_NAME]" at bounding box center [753, 401] width 427 height 66
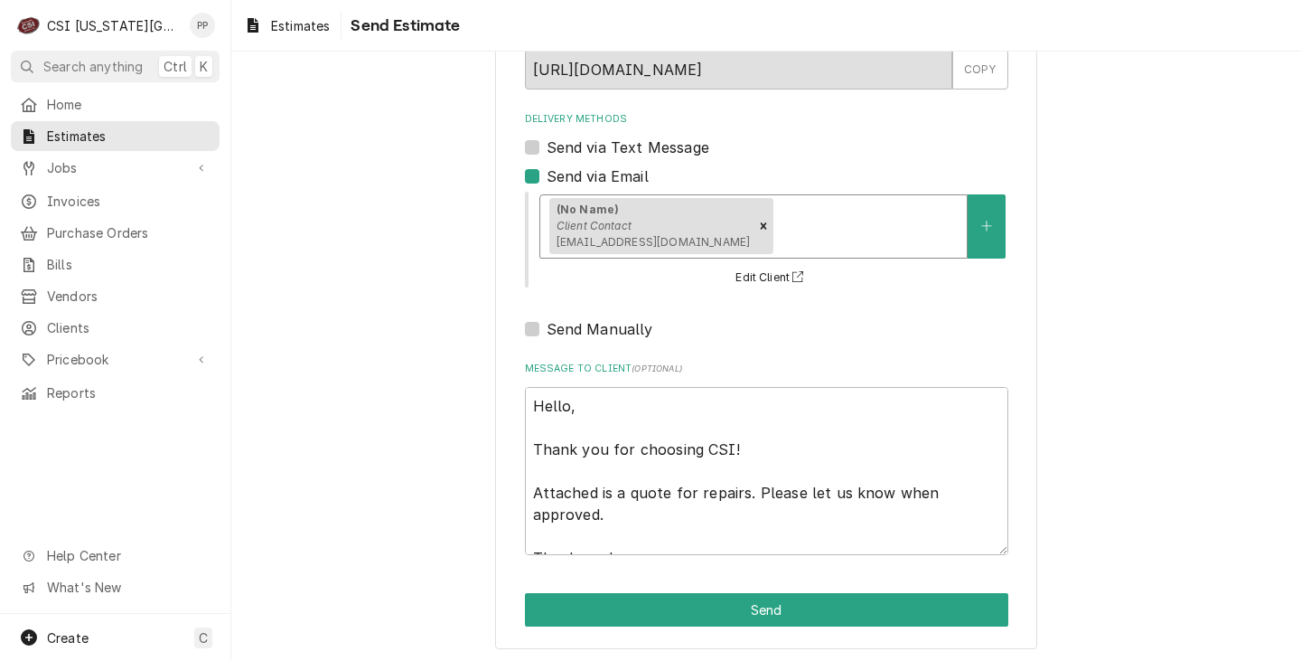
scroll to position [133, 0]
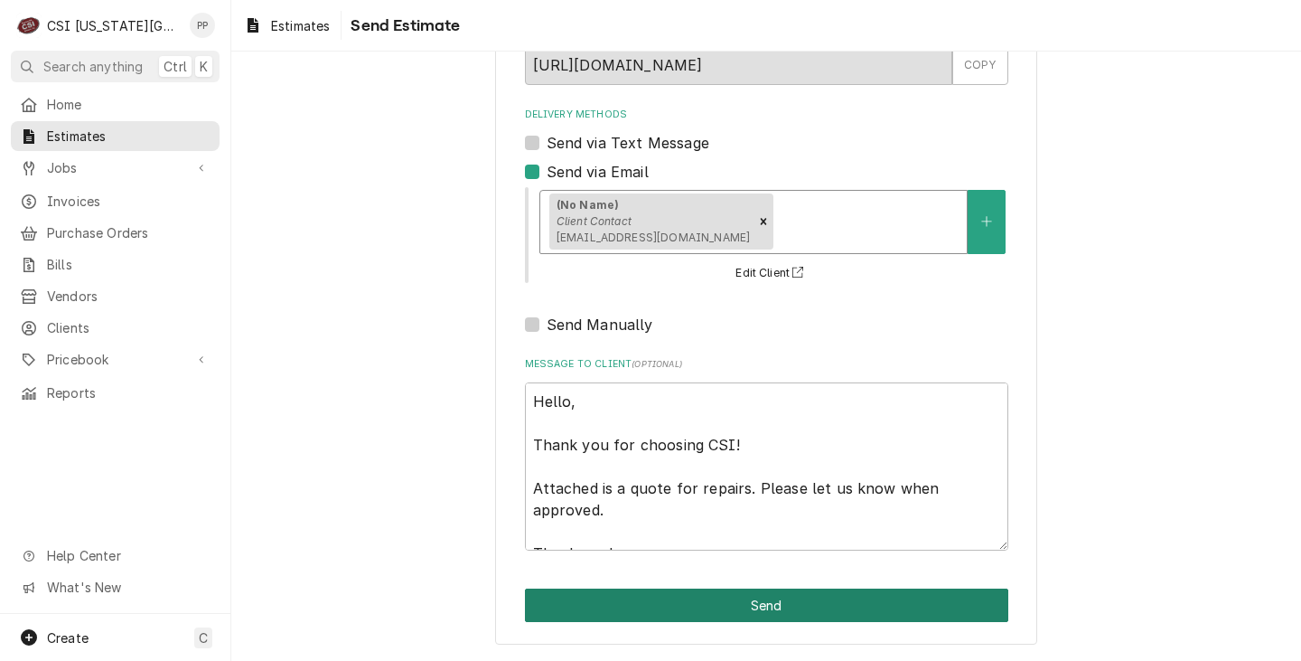
click at [779, 604] on button "Send" at bounding box center [766, 604] width 483 height 33
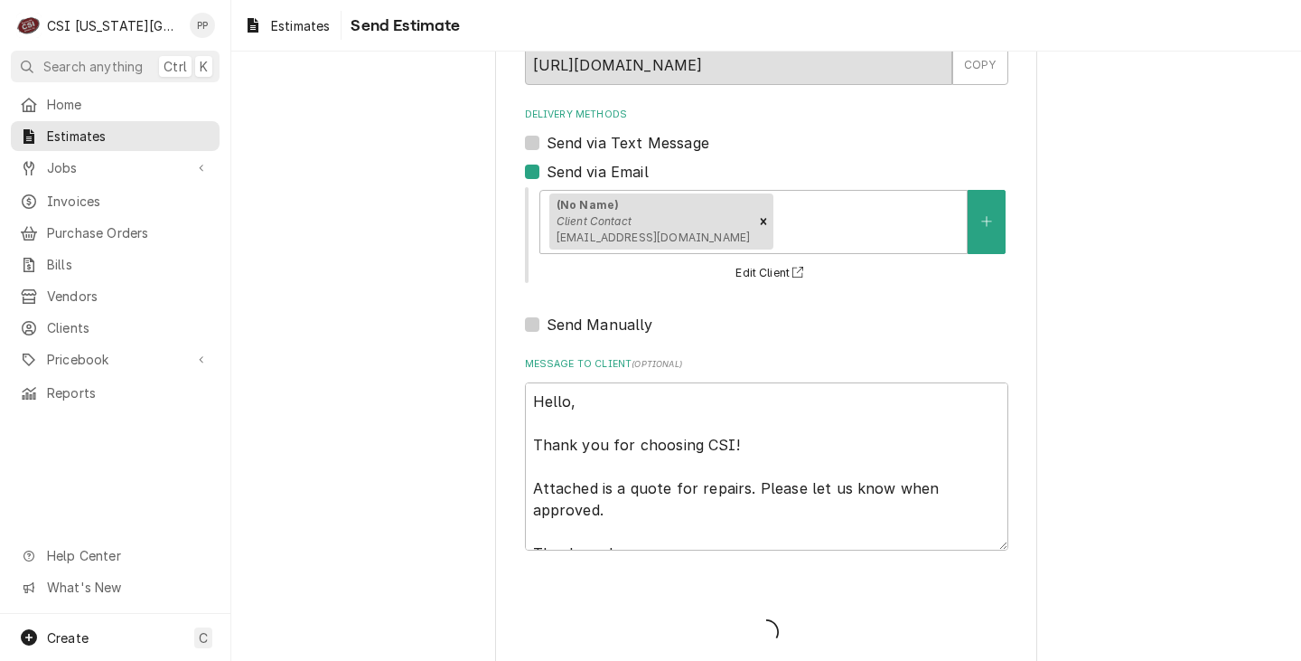
type textarea "x"
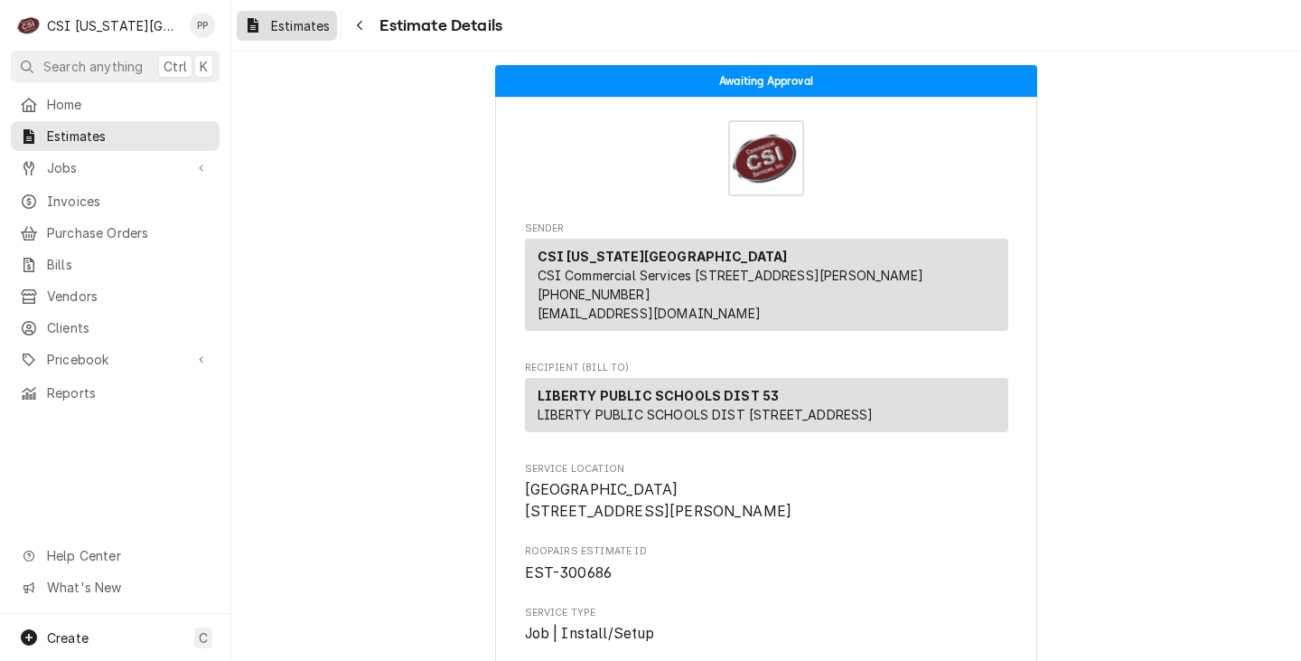
click at [324, 19] on span "Estimates" at bounding box center [300, 25] width 59 height 19
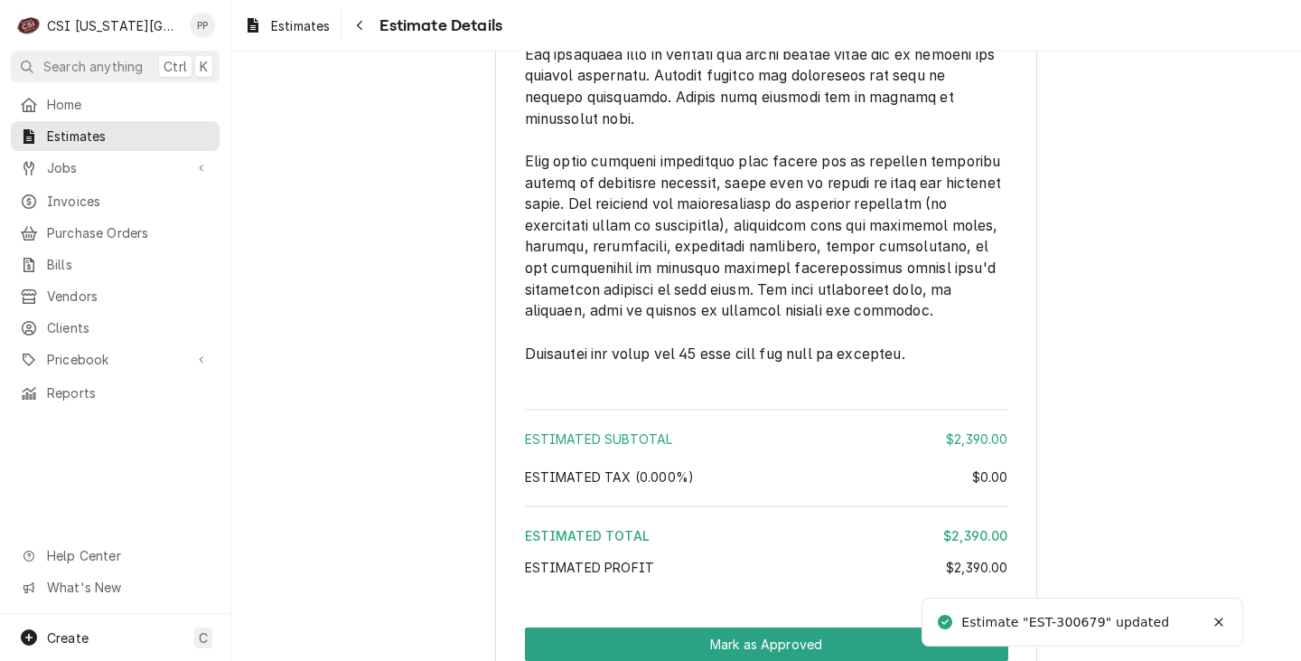
scroll to position [3041, 0]
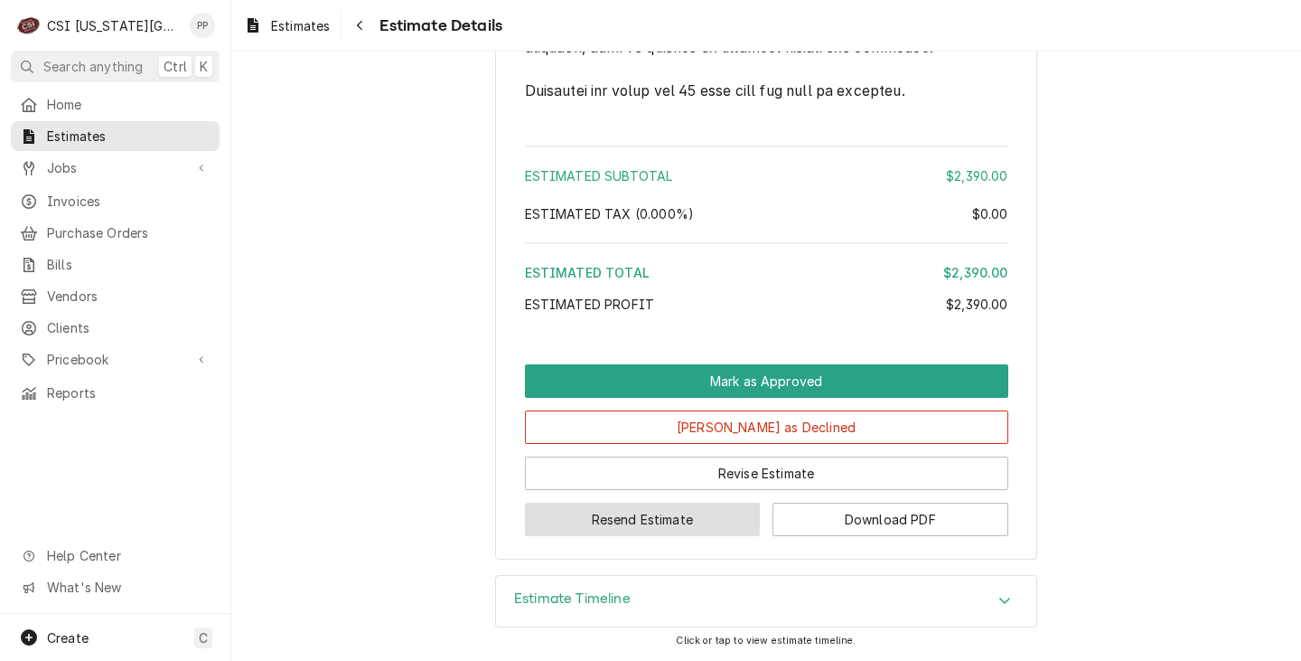
click at [668, 508] on button "Resend Estimate" at bounding box center [643, 518] width 236 height 33
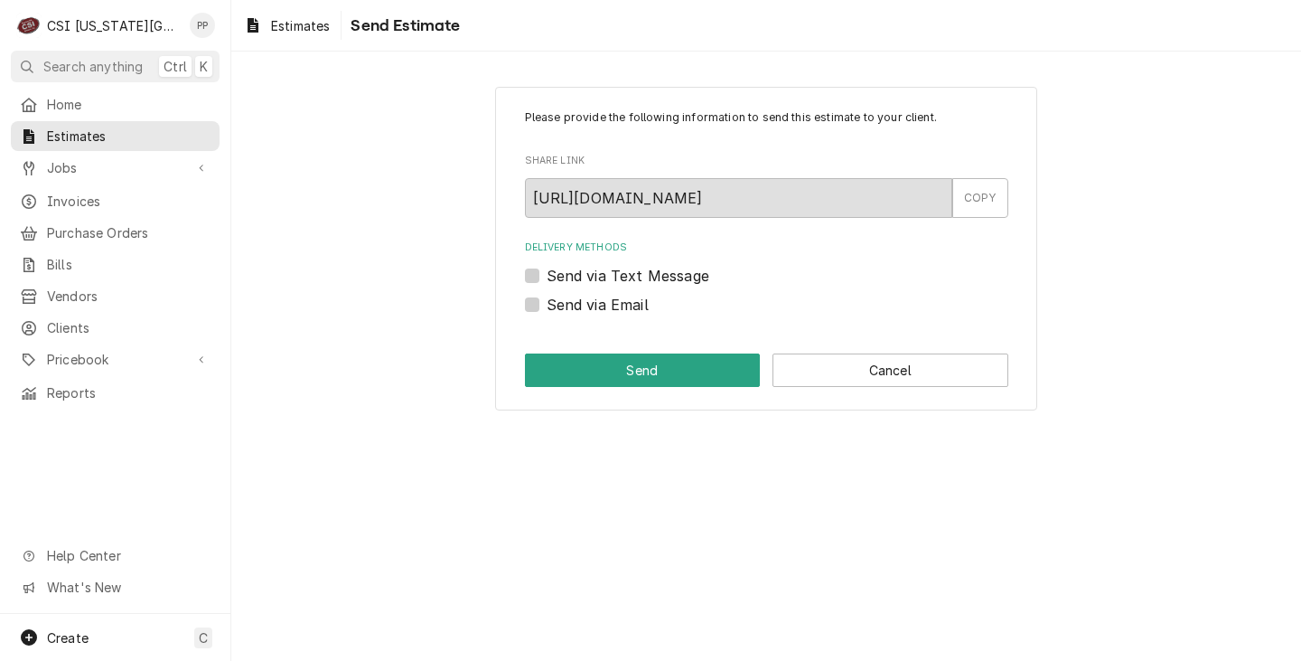
click at [547, 305] on label "Send via Email" at bounding box center [598, 305] width 102 height 22
click at [547, 305] on input "Send via Email" at bounding box center [788, 314] width 483 height 40
checkbox input "true"
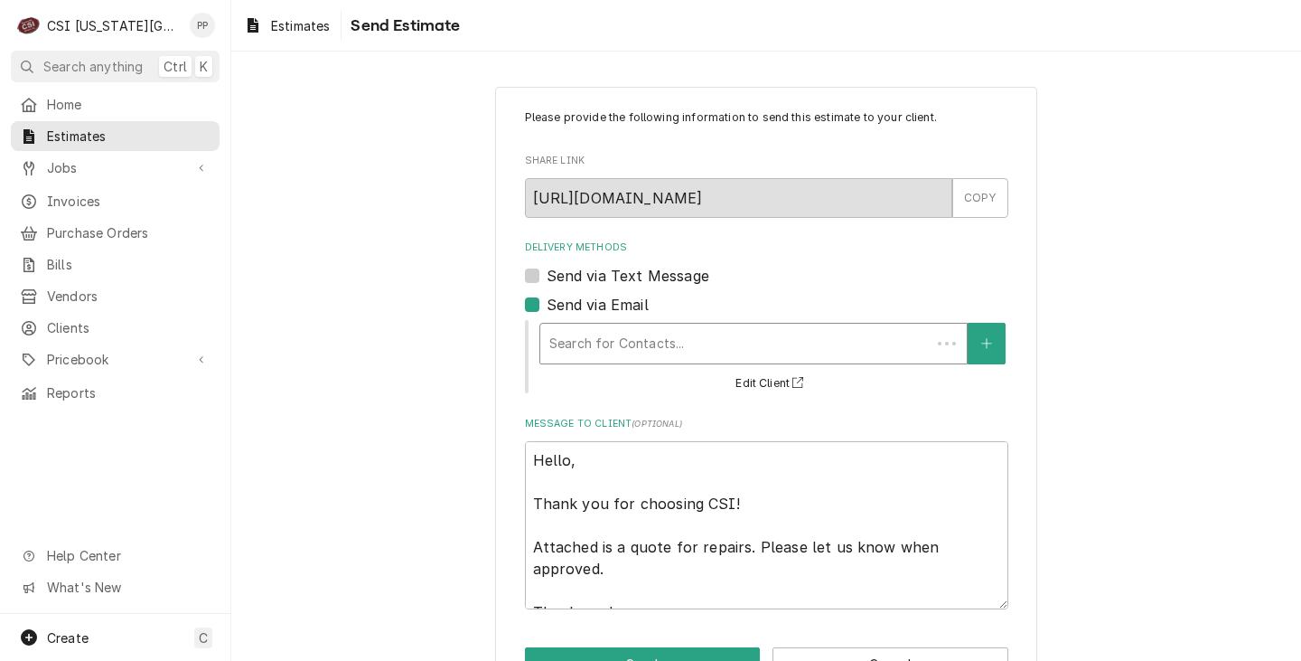
click at [616, 346] on div "Delivery Methods" at bounding box center [735, 343] width 372 height 33
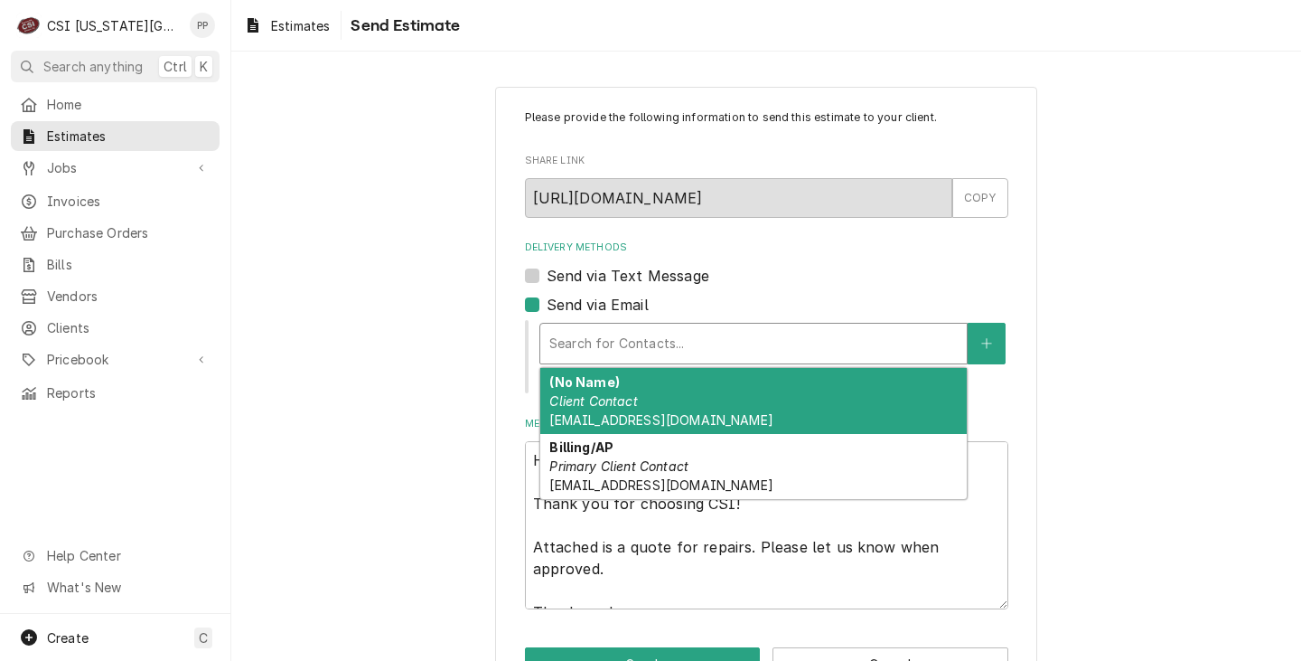
click at [623, 399] on em "Client Contact" at bounding box center [593, 400] width 88 height 15
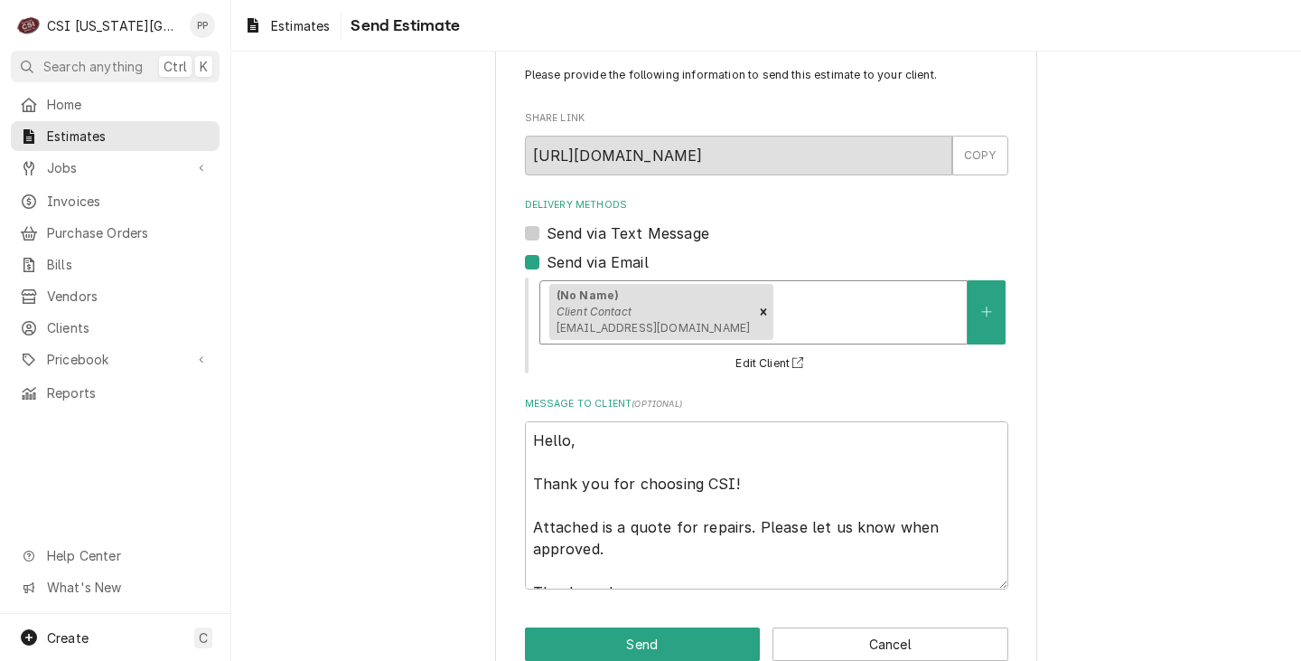
scroll to position [81, 0]
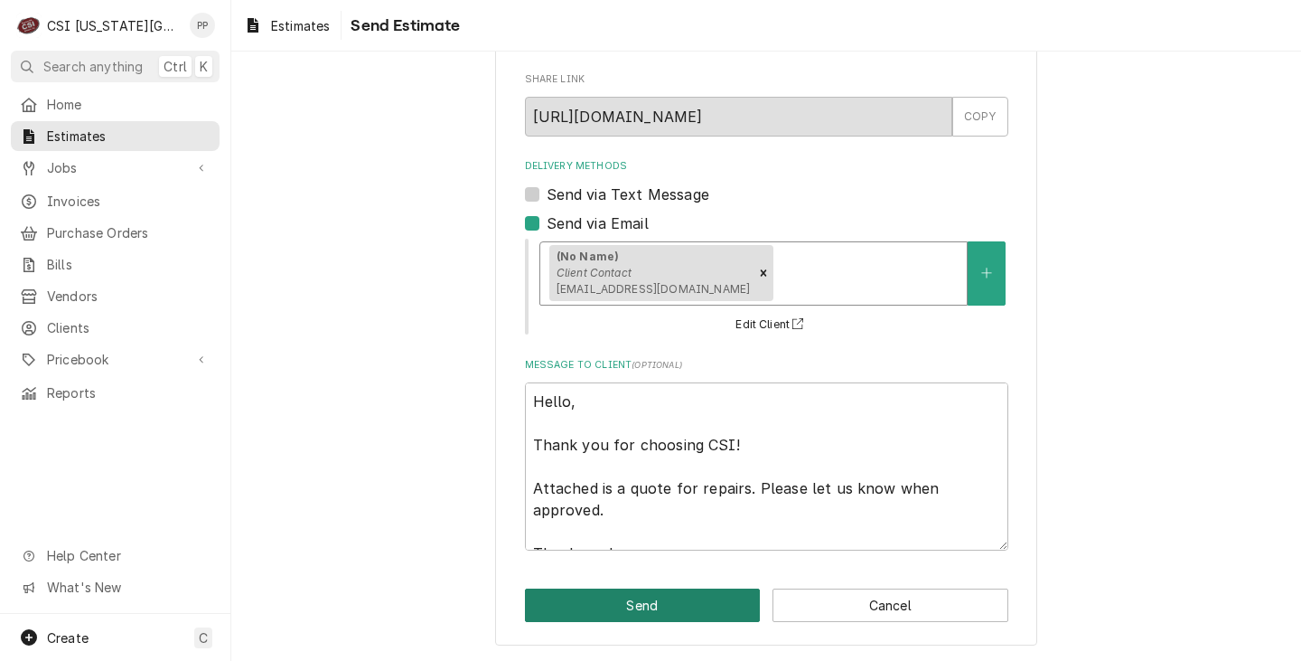
click at [663, 593] on button "Send" at bounding box center [643, 604] width 236 height 33
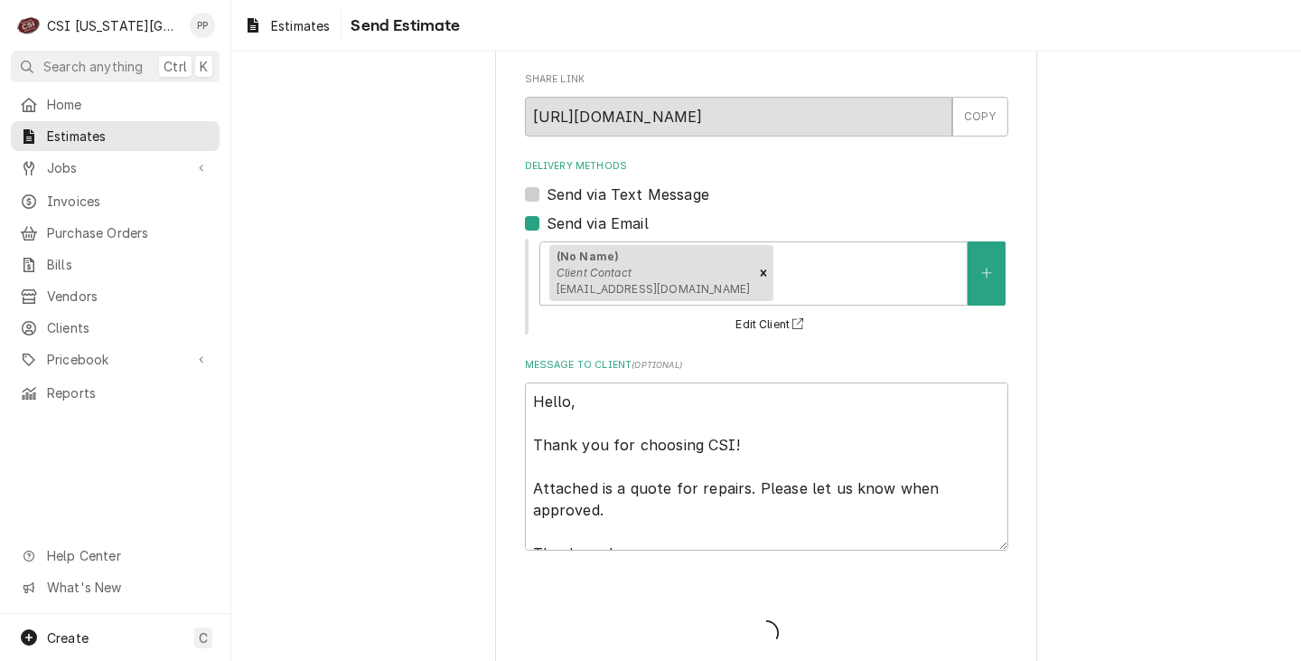
type textarea "x"
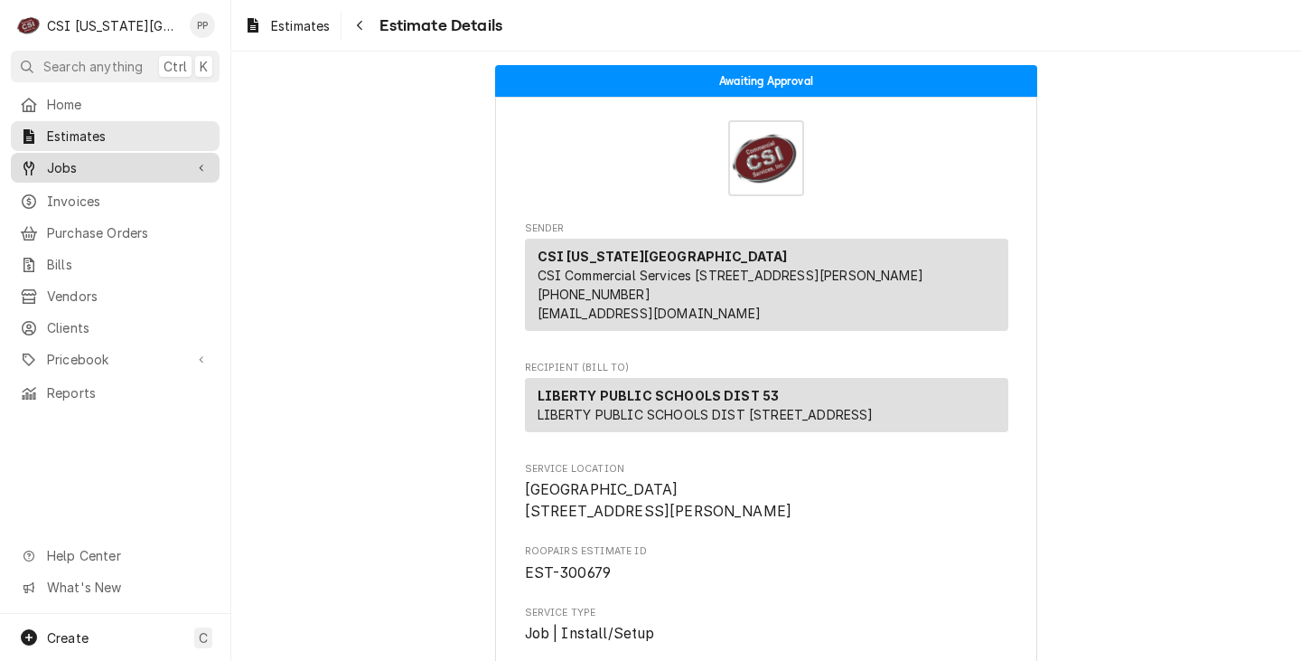
click at [125, 158] on span "Jobs" at bounding box center [115, 167] width 136 height 19
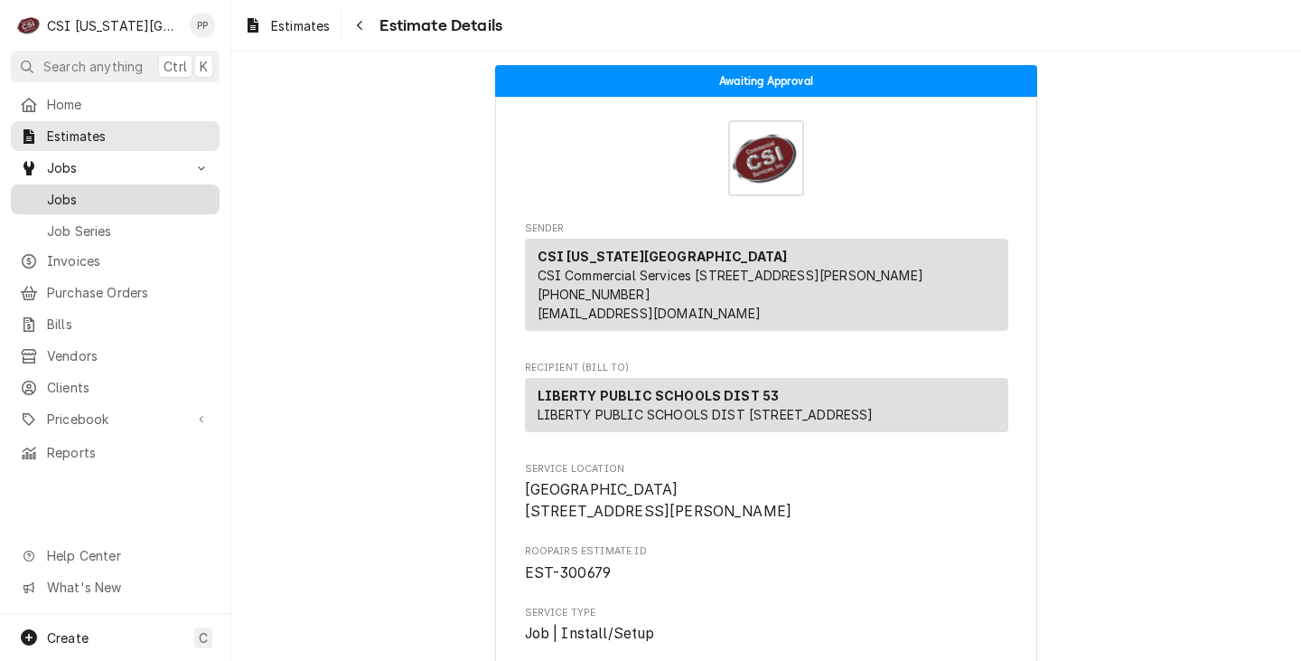
click at [100, 198] on span "Jobs" at bounding box center [129, 199] width 164 height 19
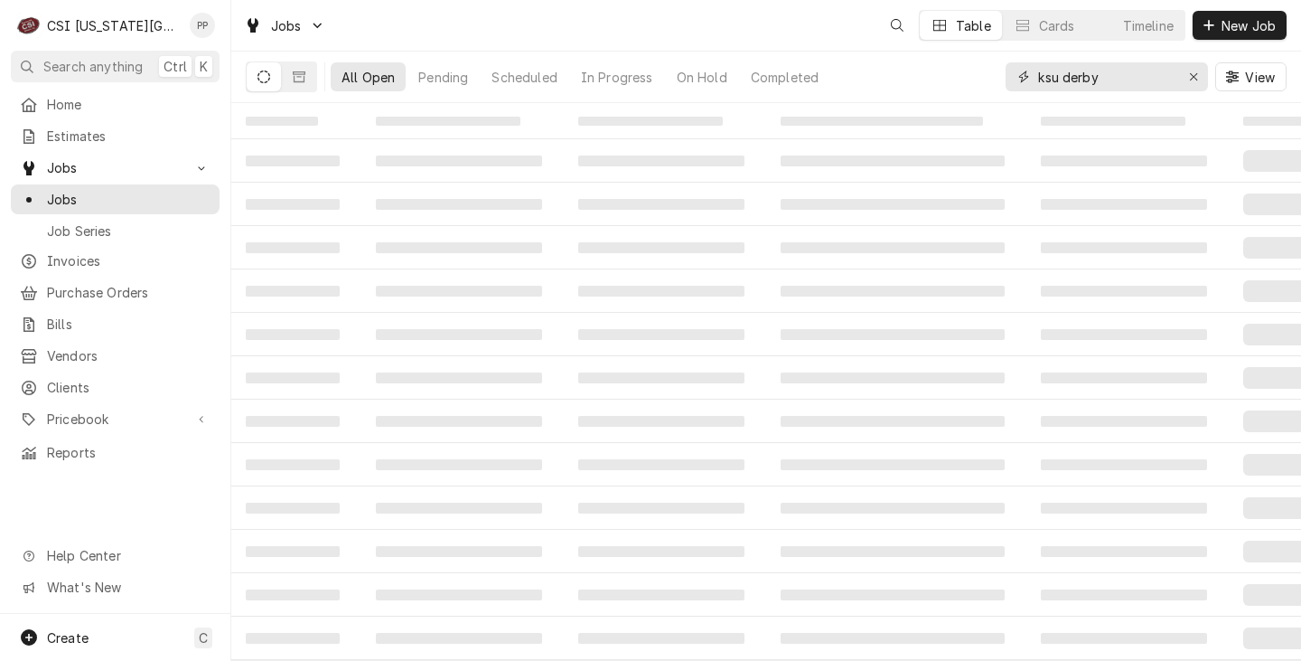
drag, startPoint x: 0, startPoint y: 0, endPoint x: 1150, endPoint y: 76, distance: 1152.9
click at [1190, 77] on icon "Erase input" at bounding box center [1194, 76] width 10 height 13
click at [1140, 76] on input "Dynamic Content Wrapper" at bounding box center [1106, 76] width 136 height 29
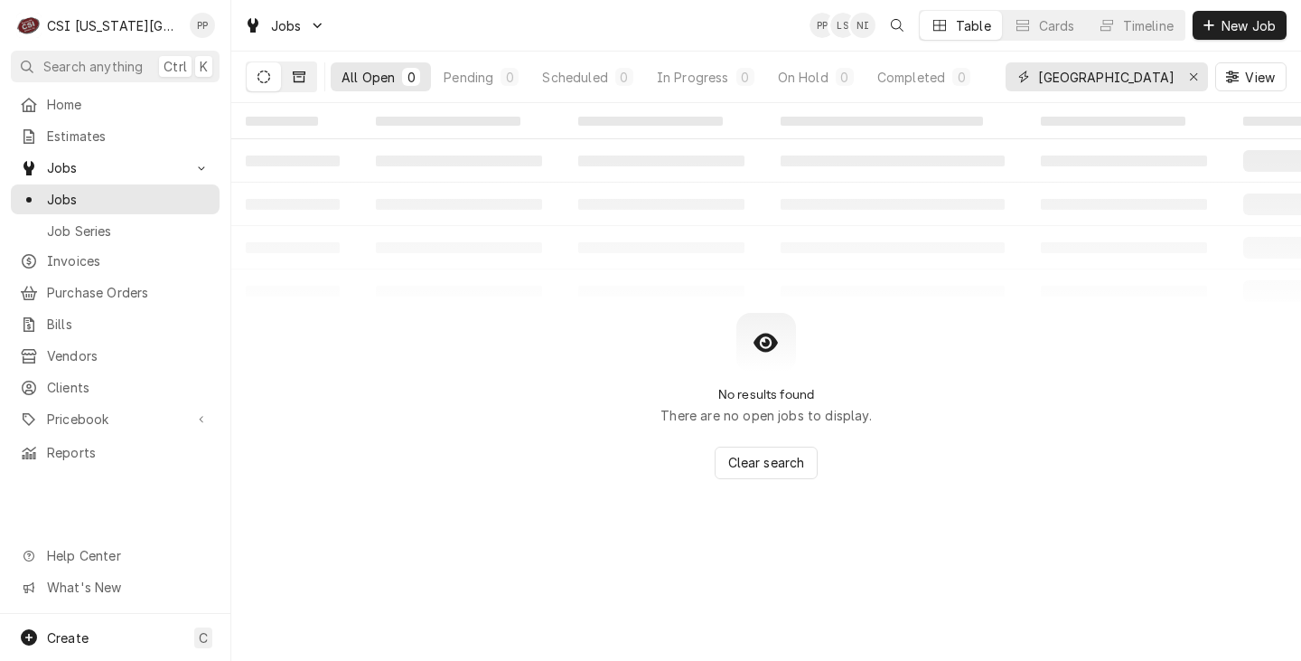
type input "liberty high school"
click at [314, 80] on button "Dynamic Content Wrapper" at bounding box center [299, 76] width 34 height 29
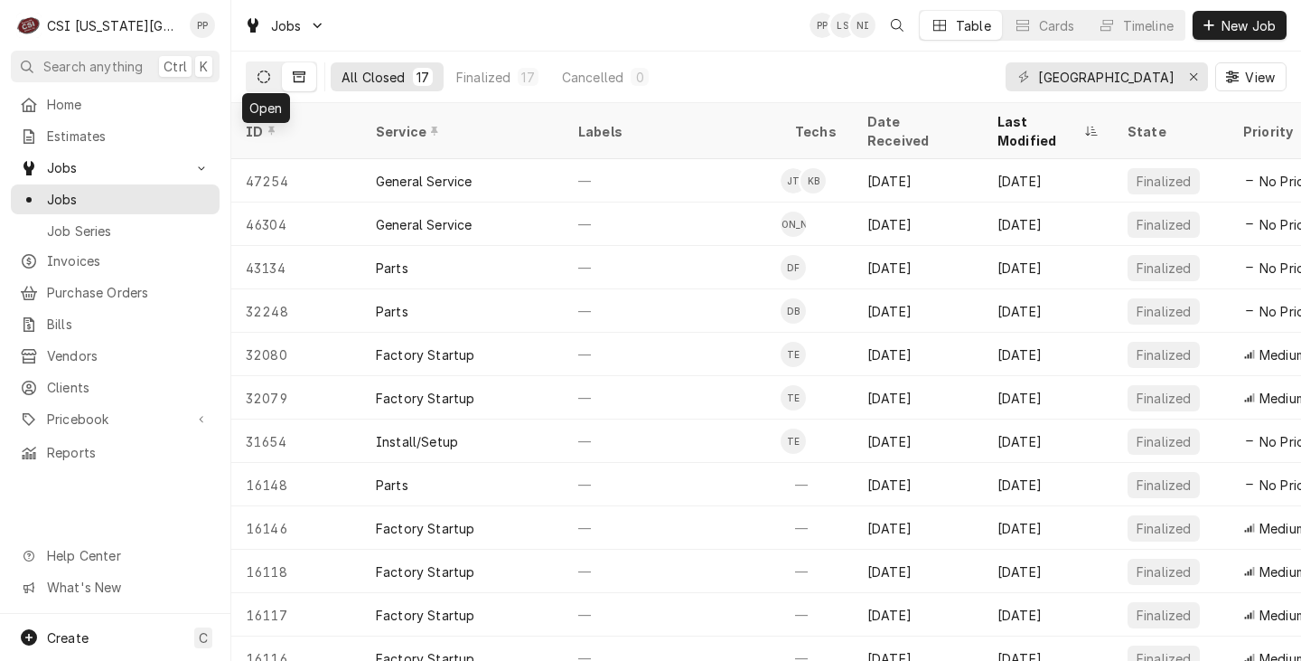
click at [262, 75] on icon "Dynamic Content Wrapper" at bounding box center [264, 76] width 13 height 13
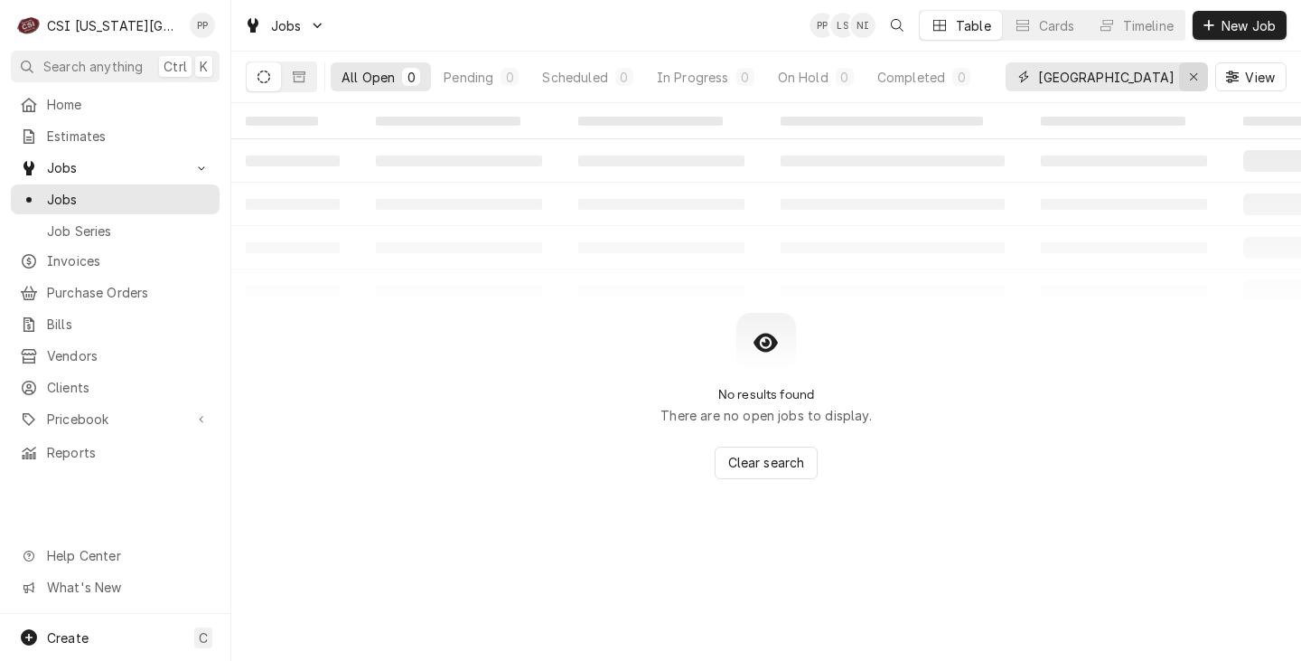
click at [1197, 71] on icon "Erase input" at bounding box center [1194, 76] width 10 height 13
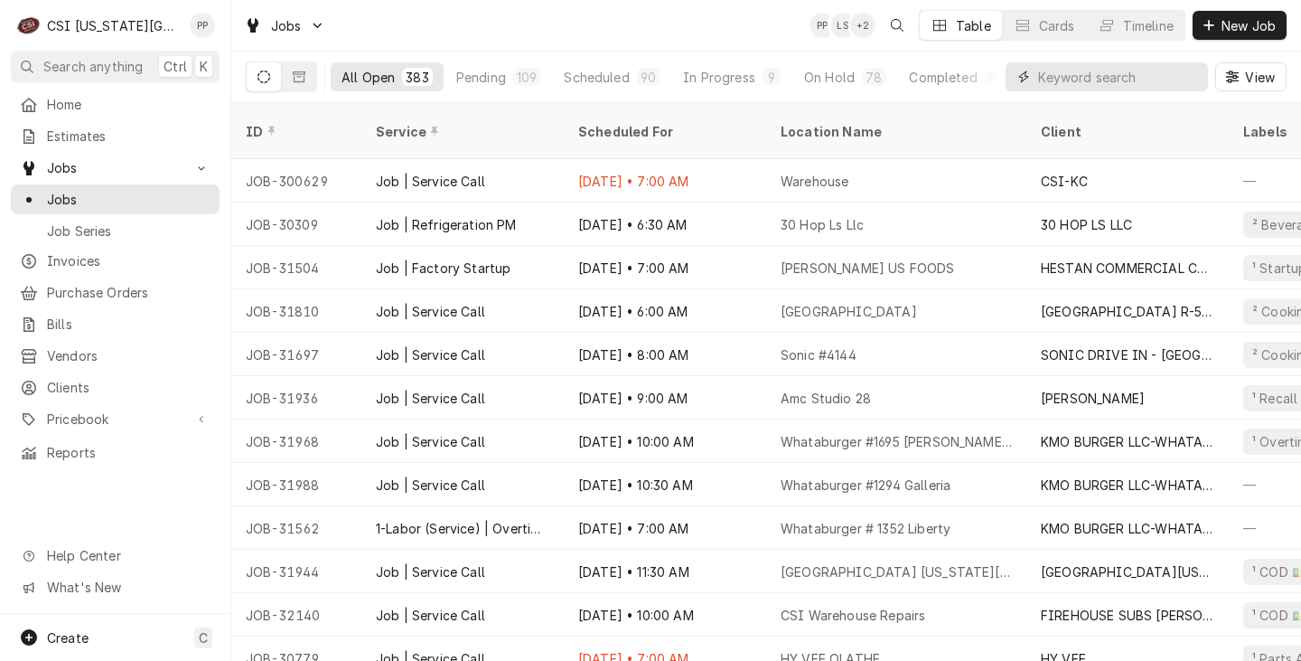
click at [1160, 70] on input "Dynamic Content Wrapper" at bounding box center [1118, 76] width 161 height 29
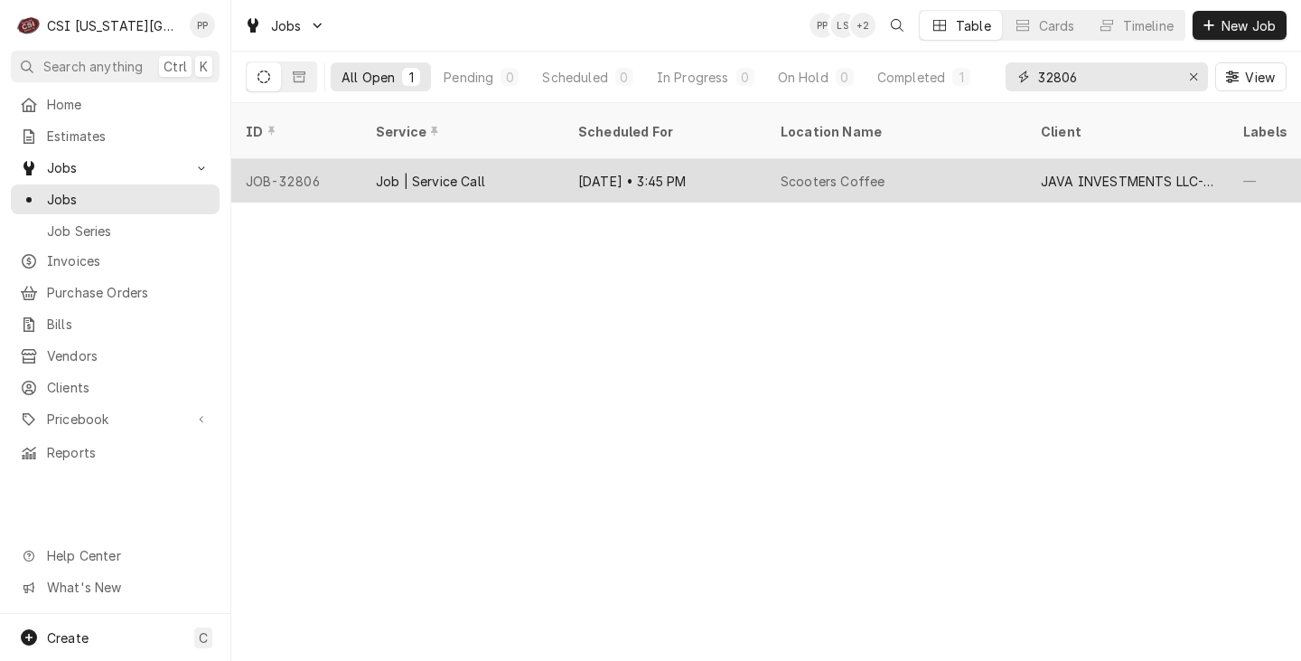
type input "32806"
drag, startPoint x: 513, startPoint y: 152, endPoint x: 547, endPoint y: 157, distance: 33.9
click at [515, 159] on div "Job | Service Call" at bounding box center [462, 180] width 202 height 43
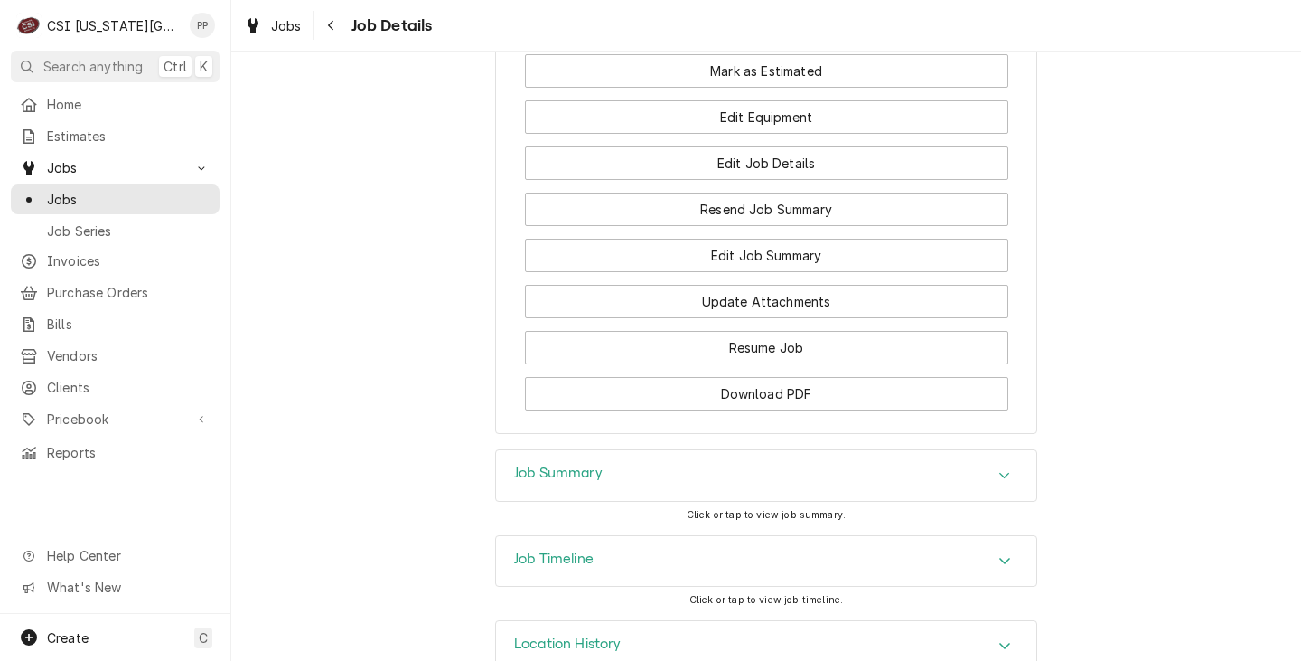
scroll to position [1588, 0]
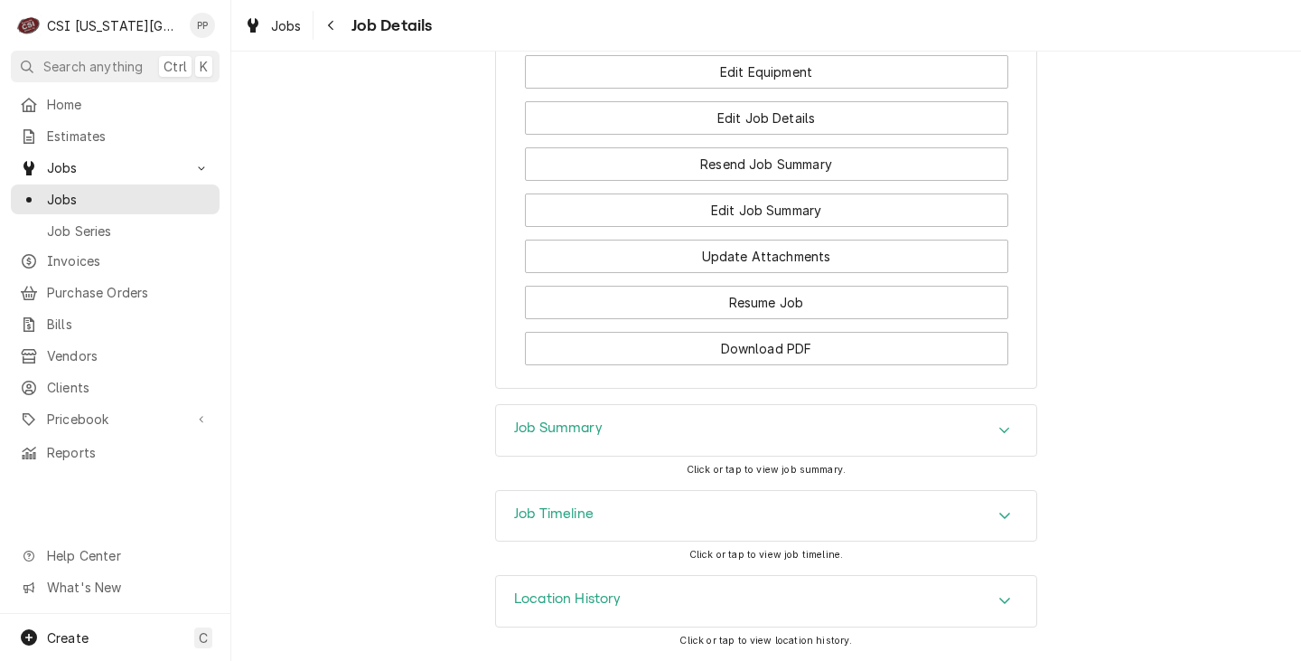
click at [771, 418] on div "Job Summary" at bounding box center [766, 430] width 540 height 51
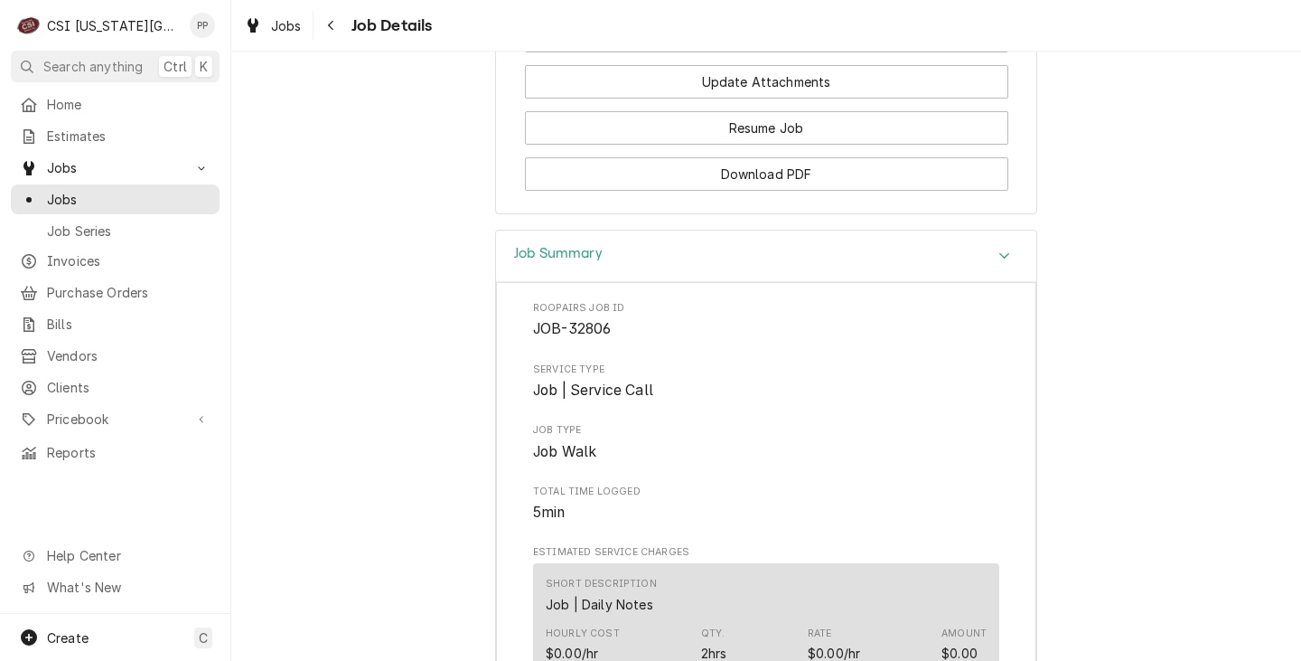
scroll to position [2311, 0]
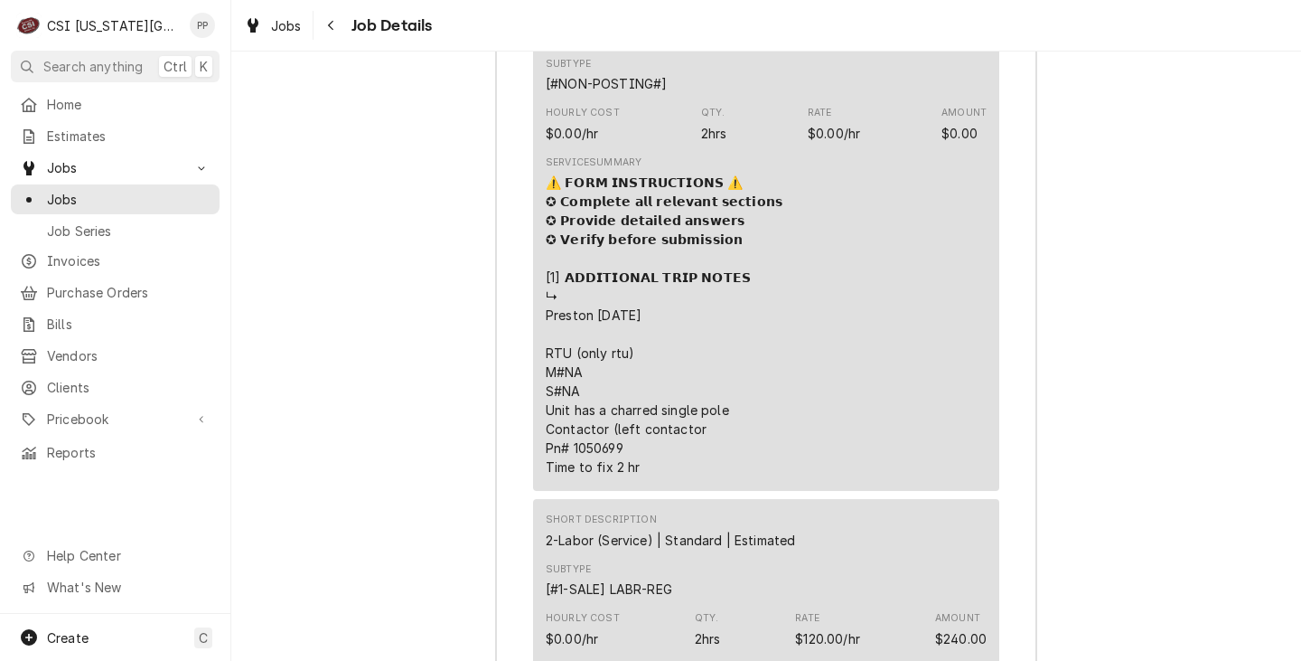
click at [755, 449] on div "Service Summary ⚠️ 𝗙𝗢𝗥𝗠 𝗜𝗡𝗦𝗧𝗥𝗨𝗖𝗧𝗜𝗢𝗡𝗦 ⚠️ ✪ 𝗖𝗼𝗺𝗽𝗹𝗲𝘁𝗲 𝗮𝗹𝗹 𝗿𝗲𝗹𝗲𝘃𝗮𝗻𝘁 𝘀𝗲𝗰𝘁𝗶𝗼𝗻𝘀 ✪ 𝗣𝗿𝗼𝘃…" at bounding box center [766, 315] width 441 height 333
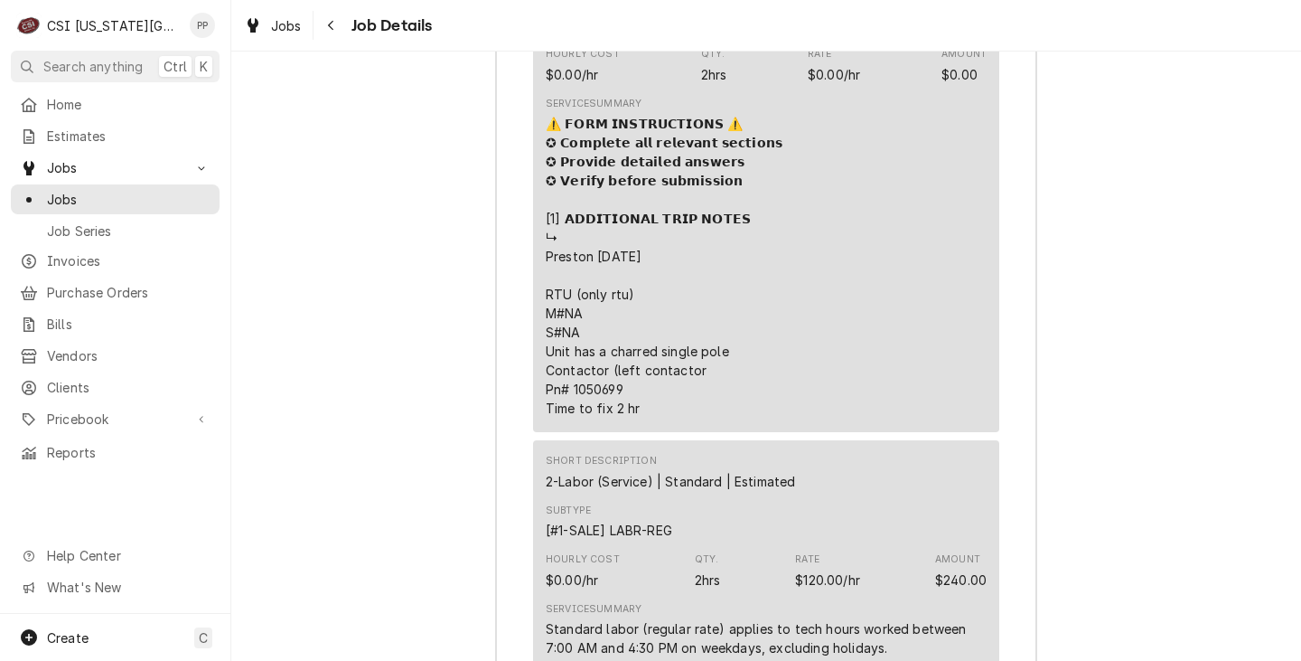
scroll to position [2401, 0]
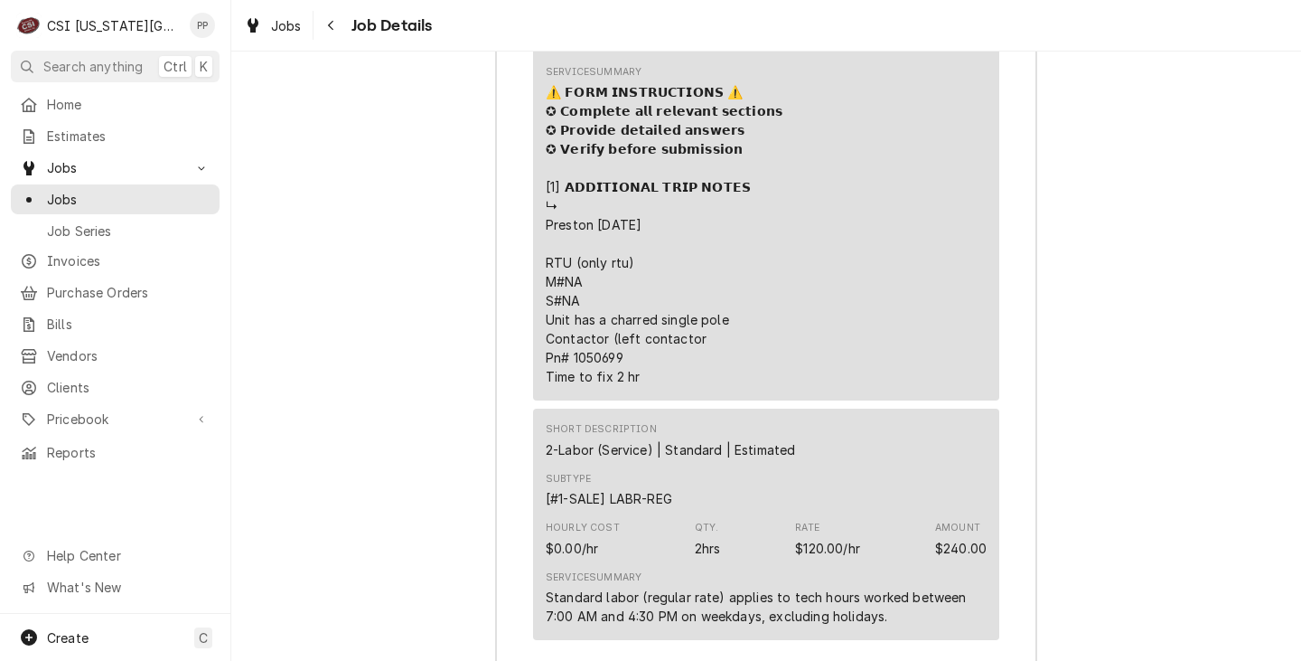
click at [591, 374] on div "⚠️ 𝗙𝗢𝗥𝗠 𝗜𝗡𝗦𝗧𝗥𝗨𝗖𝗧𝗜𝗢𝗡𝗦 ⚠️ ✪ 𝗖𝗼𝗺𝗽𝗹𝗲𝘁𝗲 𝗮𝗹𝗹 𝗿𝗲𝗹𝗲𝘃𝗮𝗻𝘁 𝘀𝗲𝗰𝘁𝗶𝗼𝗻𝘀 ✪ 𝗣𝗿𝗼𝘃𝗶𝗱𝗲 𝗱𝗲𝘁𝗮𝗶𝗹𝗲𝗱 𝗮𝗻𝘀…" at bounding box center [664, 234] width 237 height 304
click at [689, 386] on div "⚠️ 𝗙𝗢𝗥𝗠 𝗜𝗡𝗦𝗧𝗥𝗨𝗖𝗧𝗜𝗢𝗡𝗦 ⚠️ ✪ 𝗖𝗼𝗺𝗽𝗹𝗲𝘁𝗲 𝗮𝗹𝗹 𝗿𝗲𝗹𝗲𝘃𝗮𝗻𝘁 𝘀𝗲𝗰𝘁𝗶𝗼𝗻𝘀 ✪ 𝗣𝗿𝗼𝘃𝗶𝗱𝗲 𝗱𝗲𝘁𝗮𝗶𝗹𝗲𝗱 𝗮𝗻𝘀…" at bounding box center [664, 234] width 237 height 304
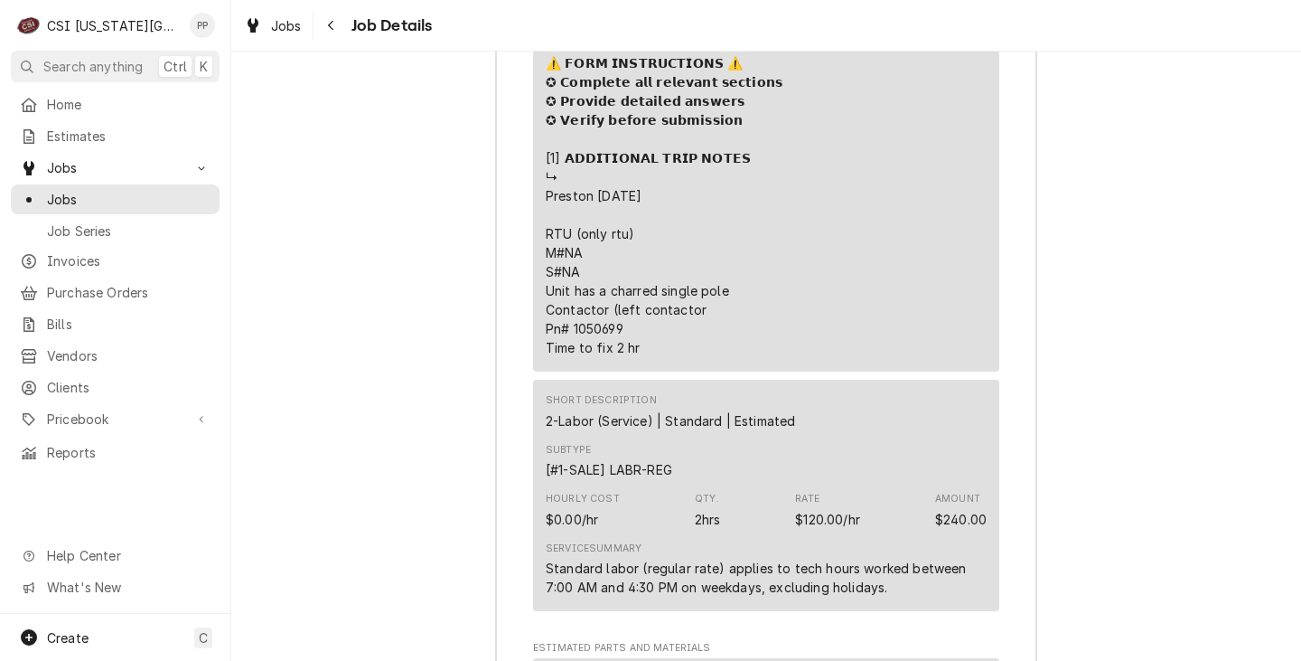
scroll to position [2440, 0]
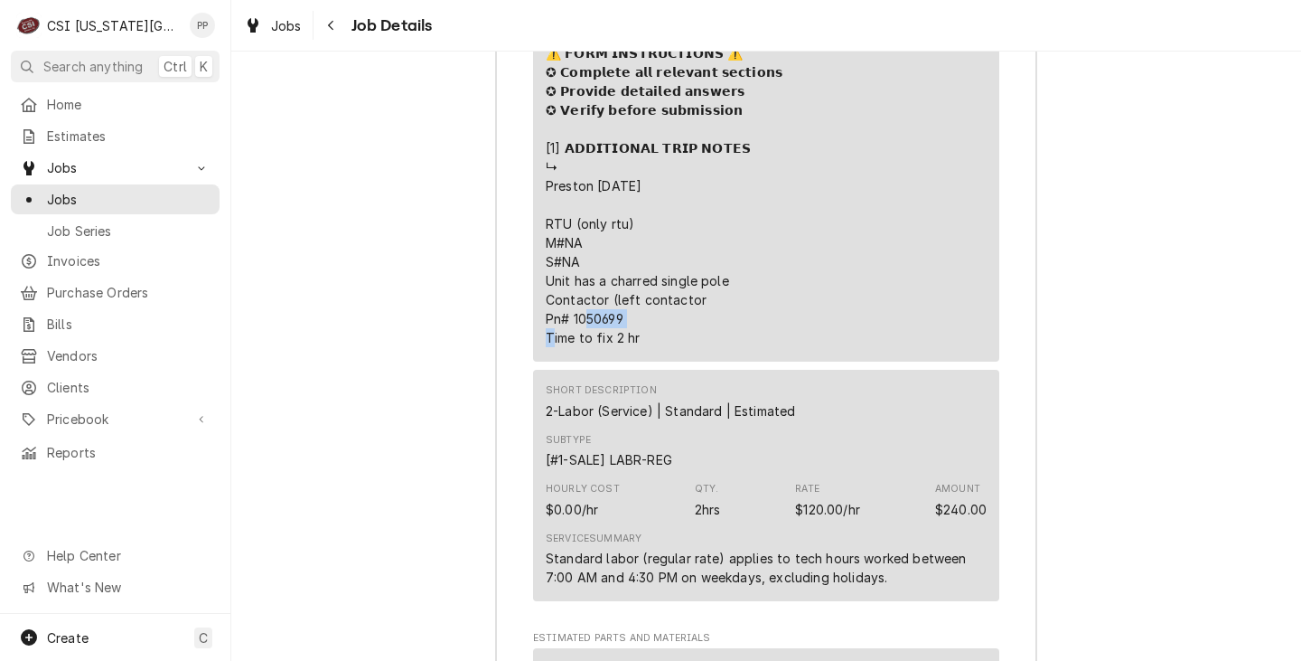
drag, startPoint x: 620, startPoint y: 338, endPoint x: 567, endPoint y: 338, distance: 53.3
click at [567, 338] on div "⚠️ 𝗙𝗢𝗥𝗠 𝗜𝗡𝗦𝗧𝗥𝗨𝗖𝗧𝗜𝗢𝗡𝗦 ⚠️ ✪ 𝗖𝗼𝗺𝗽𝗹𝗲𝘁𝗲 𝗮𝗹𝗹 𝗿𝗲𝗹𝗲𝘃𝗮𝗻𝘁 𝘀𝗲𝗰𝘁𝗶𝗼𝗻𝘀 ✪ 𝗣𝗿𝗼𝘃𝗶𝗱𝗲 𝗱𝗲𝘁𝗮𝗶𝗹𝗲𝗱 𝗮𝗻𝘀…" at bounding box center [664, 195] width 237 height 304
copy div "⚠️ 𝗙𝗢𝗥𝗠 𝗜𝗡𝗦𝗧𝗥𝗨𝗖𝗧𝗜𝗢𝗡𝗦 ⚠️ ✪ 𝗖𝗼𝗺𝗽𝗹𝗲𝘁𝗲 𝗮𝗹𝗹 𝗿𝗲𝗹𝗲𝘃𝗮𝗻𝘁 𝘀𝗲𝗰𝘁𝗶𝗼𝗻𝘀 ✪ 𝗣𝗿𝗼𝘃𝗶𝗱𝗲 𝗱𝗲𝘁𝗮𝗶𝗹𝗲𝗱 𝗮𝗻𝘀…"
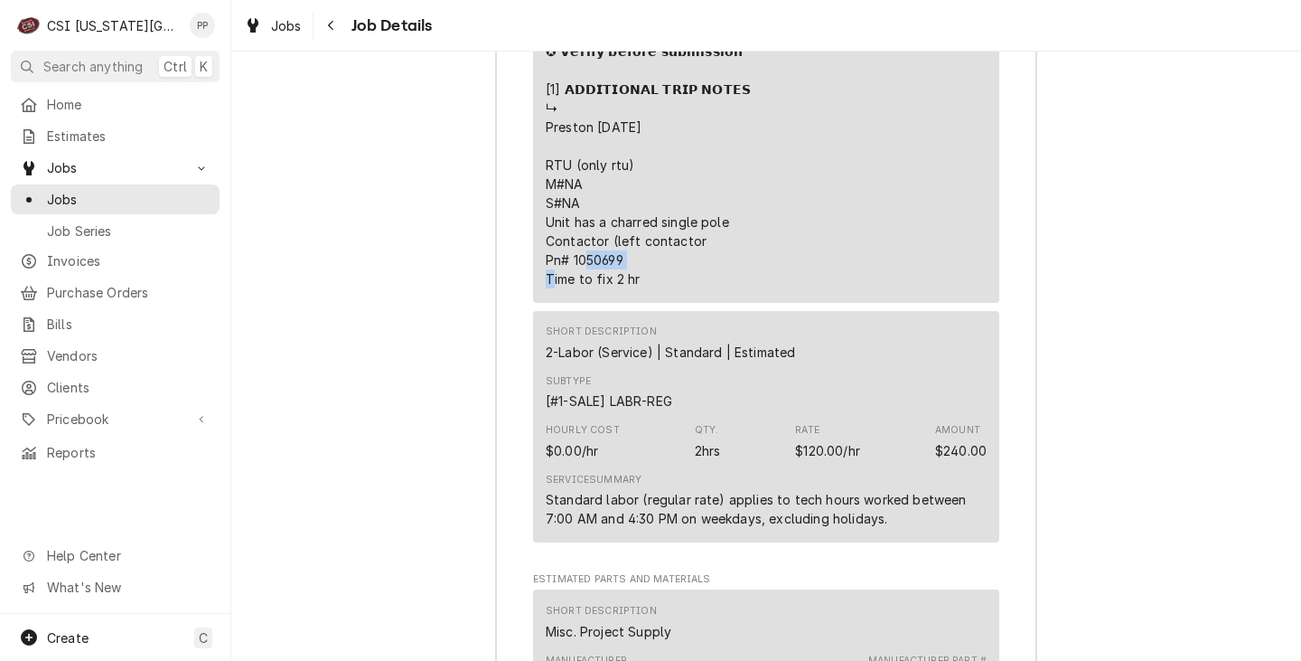
scroll to position [2530, 0]
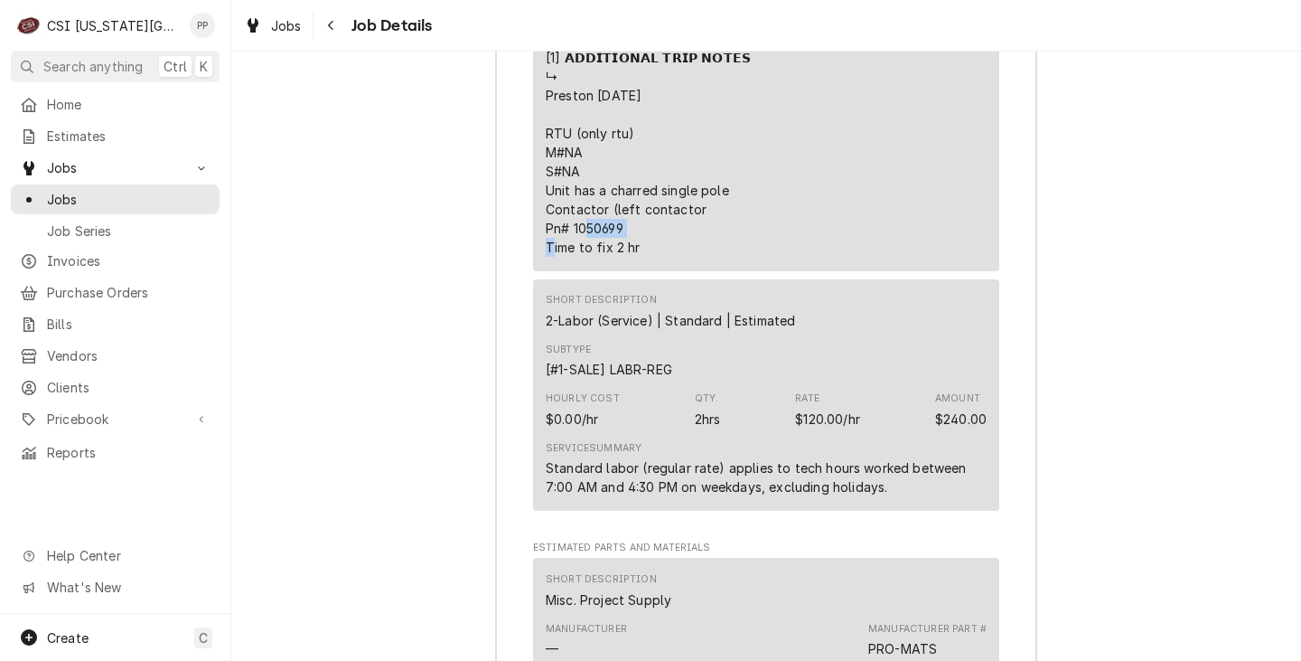
click at [715, 248] on div "⚠️ 𝗙𝗢𝗥𝗠 𝗜𝗡𝗦𝗧𝗥𝗨𝗖𝗧𝗜𝗢𝗡𝗦 ⚠️ ✪ 𝗖𝗼𝗺𝗽𝗹𝗲𝘁𝗲 𝗮𝗹𝗹 𝗿𝗲𝗹𝗲𝘃𝗮𝗻𝘁 𝘀𝗲𝗰𝘁𝗶𝗼𝗻𝘀 ✪ 𝗣𝗿𝗼𝘃𝗶𝗱𝗲 𝗱𝗲𝘁𝗮𝗶𝗹𝗲𝗱 𝗮𝗻𝘀…" at bounding box center [664, 105] width 237 height 304
click at [708, 257] on div "⚠️ 𝗙𝗢𝗥𝗠 𝗜𝗡𝗦𝗧𝗥𝗨𝗖𝗧𝗜𝗢𝗡𝗦 ⚠️ ✪ 𝗖𝗼𝗺𝗽𝗹𝗲𝘁𝗲 𝗮𝗹𝗹 𝗿𝗲𝗹𝗲𝘃𝗮𝗻𝘁 𝘀𝗲𝗰𝘁𝗶𝗼𝗻𝘀 ✪ 𝗣𝗿𝗼𝘃𝗶𝗱𝗲 𝗱𝗲𝘁𝗮𝗶𝗹𝗲𝗱 𝗮𝗻𝘀…" at bounding box center [664, 105] width 237 height 304
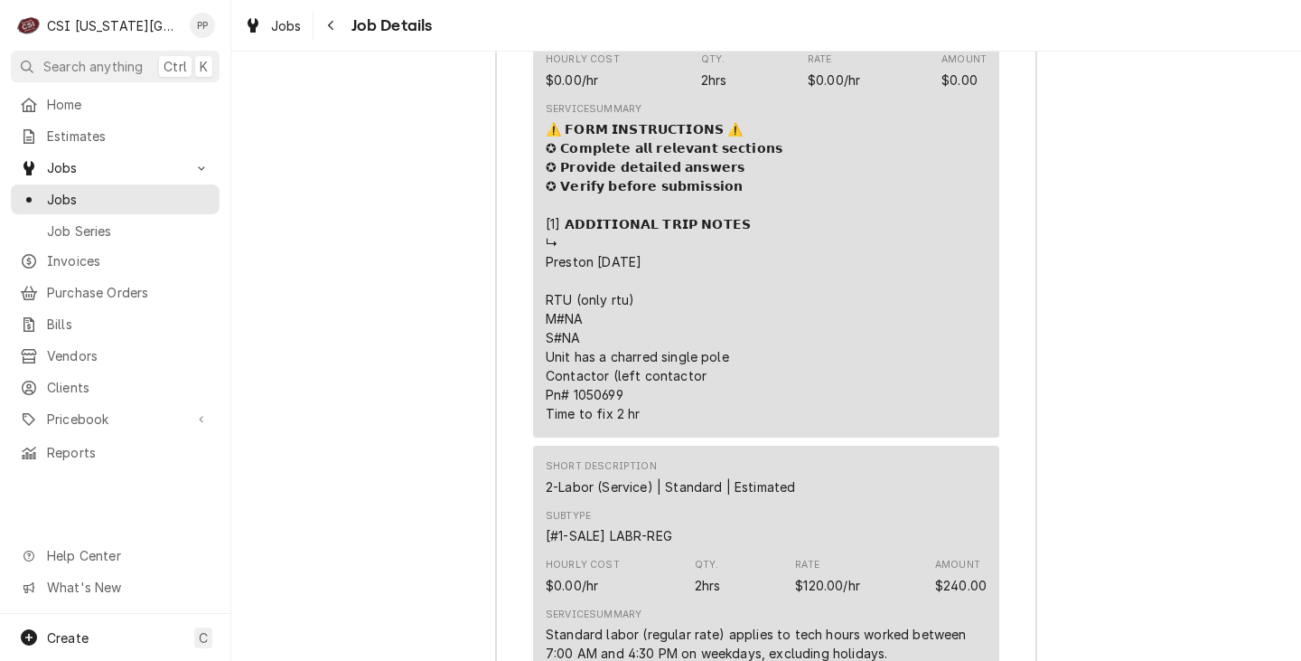
scroll to position [2350, 0]
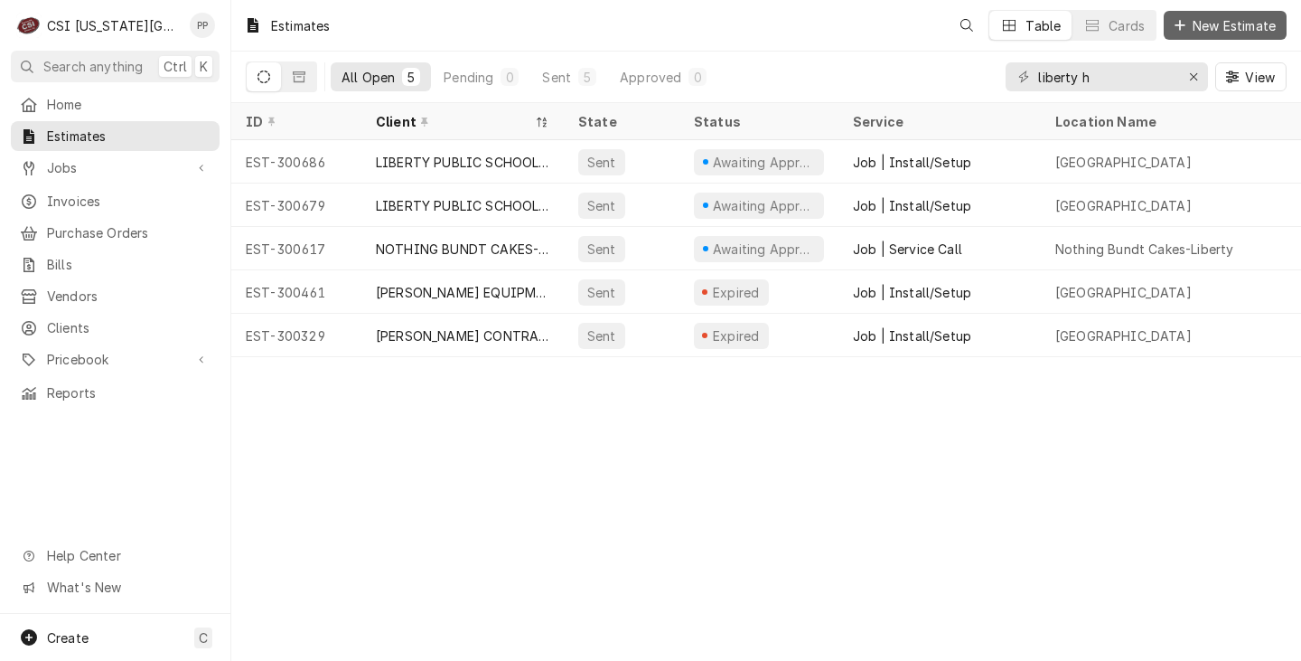
click at [1199, 25] on span "New Estimate" at bounding box center [1234, 25] width 90 height 19
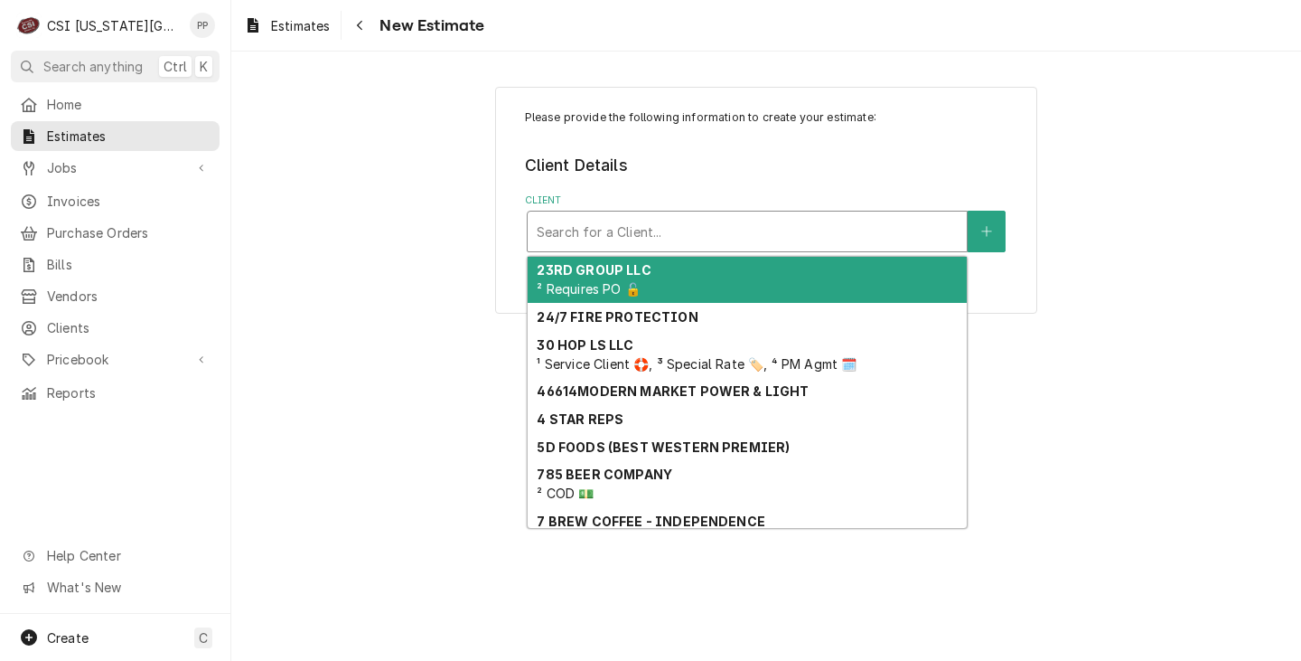
click at [583, 239] on div "Client" at bounding box center [747, 231] width 421 height 33
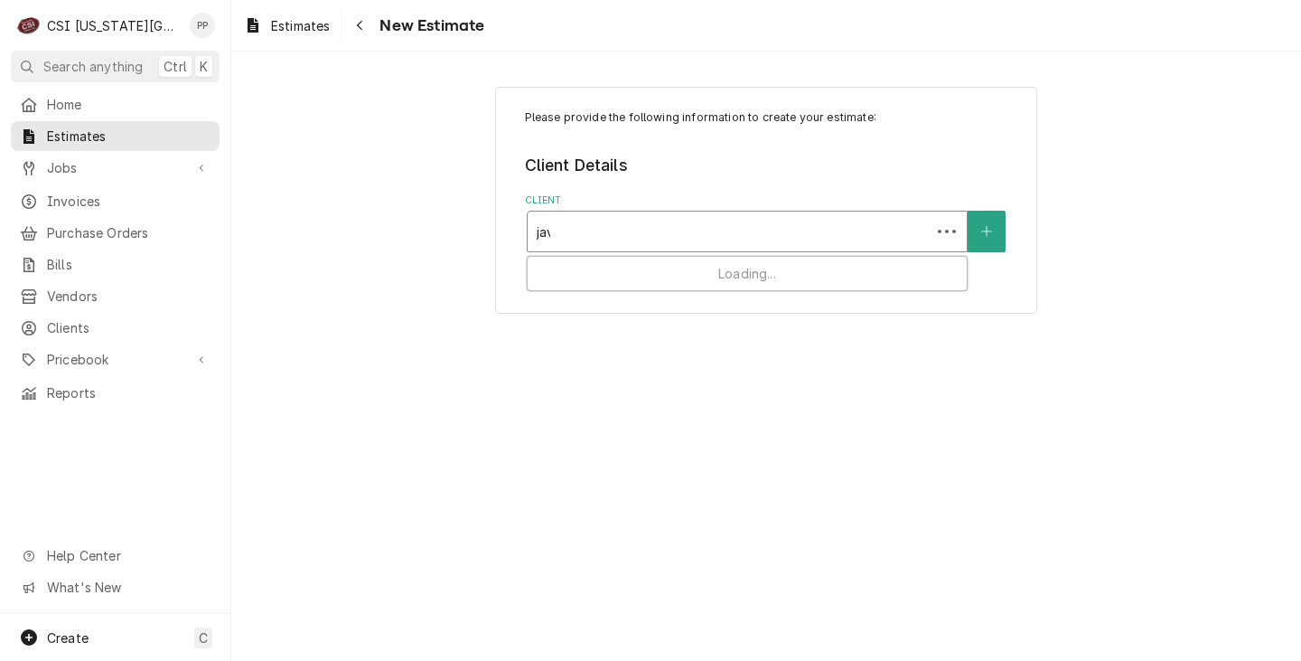
type input "java"
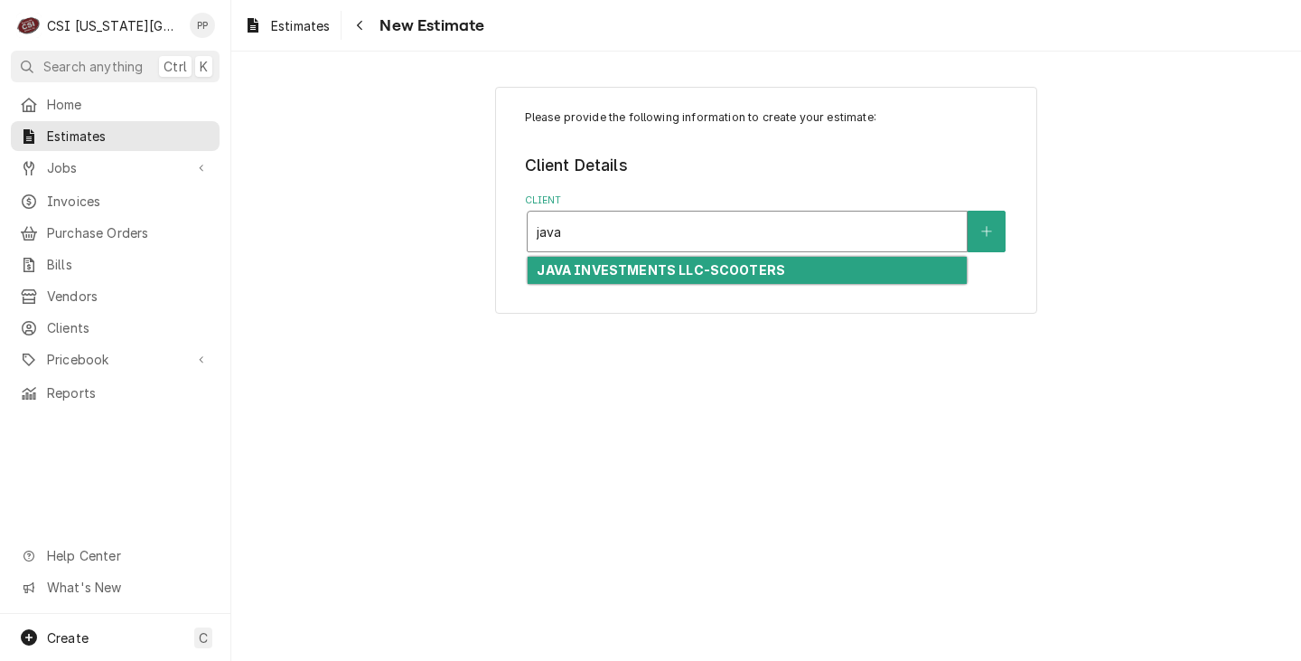
click at [639, 279] on div "JAVA INVESTMENTS LLC-SCOOTERS" at bounding box center [747, 271] width 439 height 28
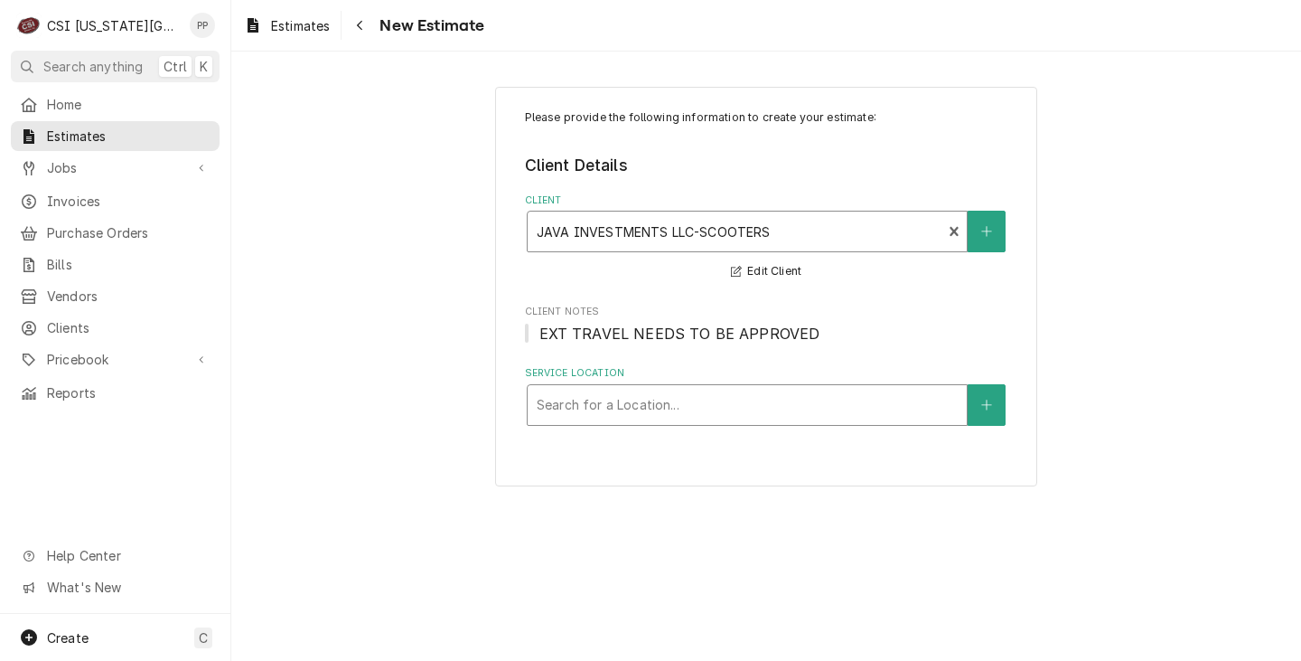
click at [698, 412] on div "Service Location" at bounding box center [747, 405] width 421 height 33
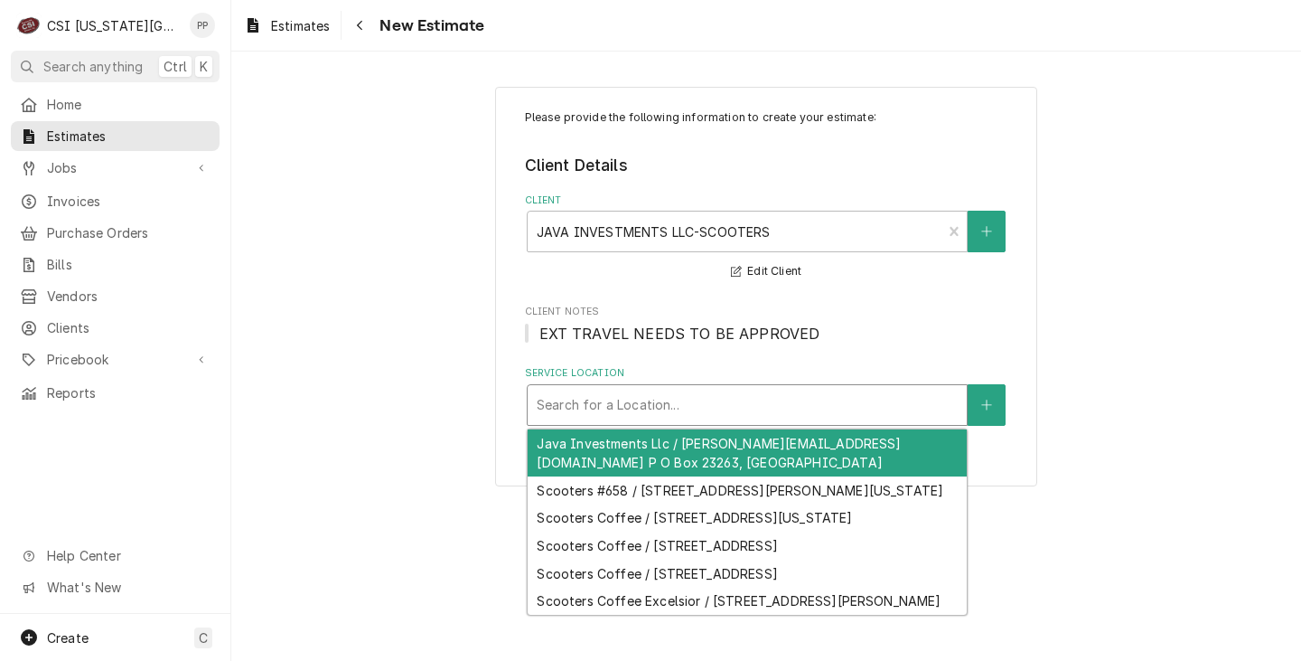
type input "o"
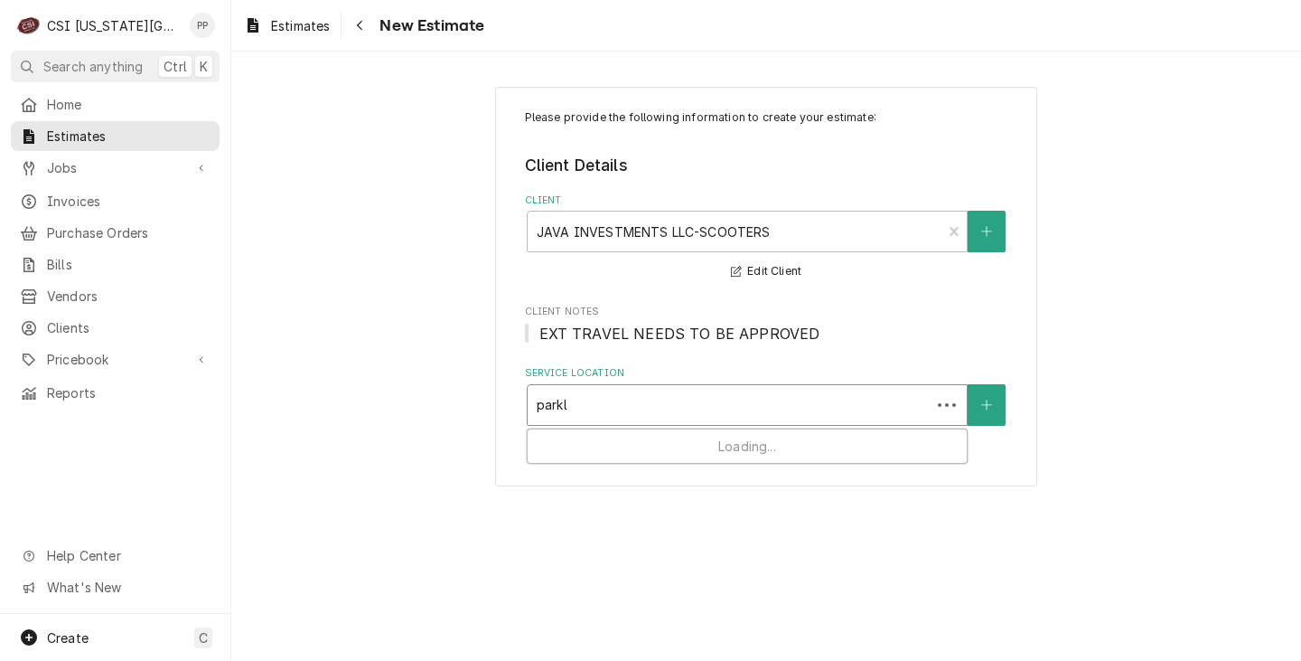
type input "park"
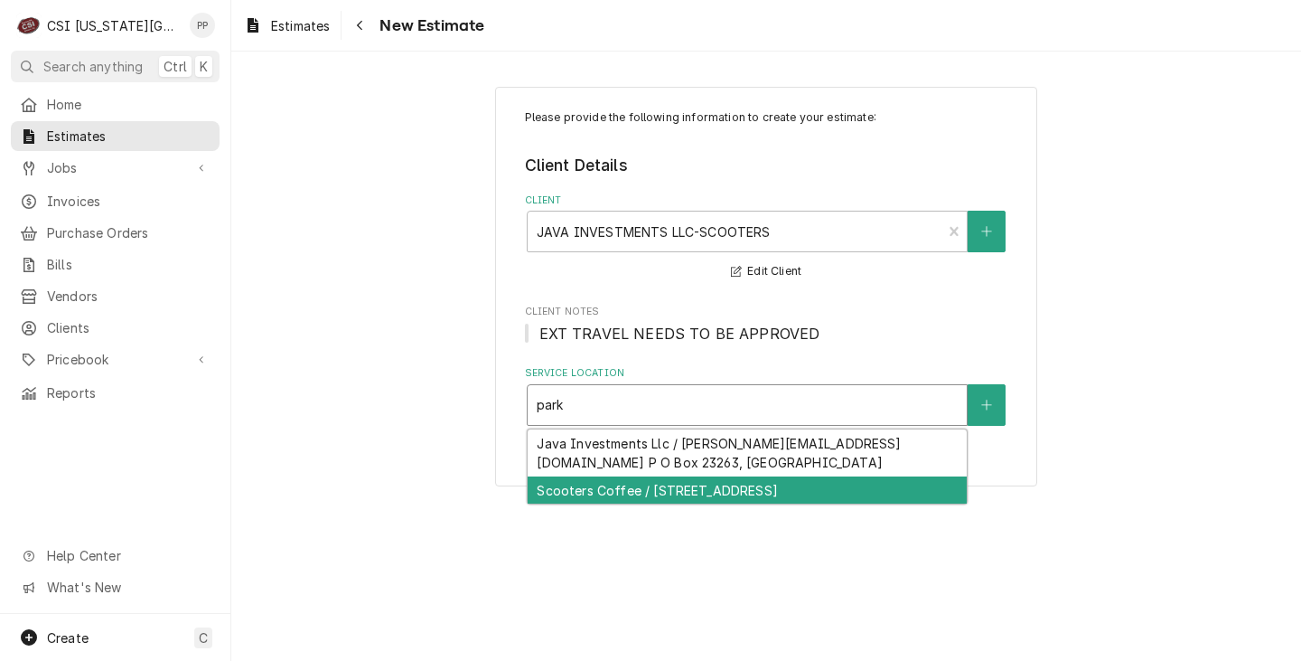
click at [734, 484] on div "Scooters Coffee / [STREET_ADDRESS]" at bounding box center [747, 490] width 439 height 28
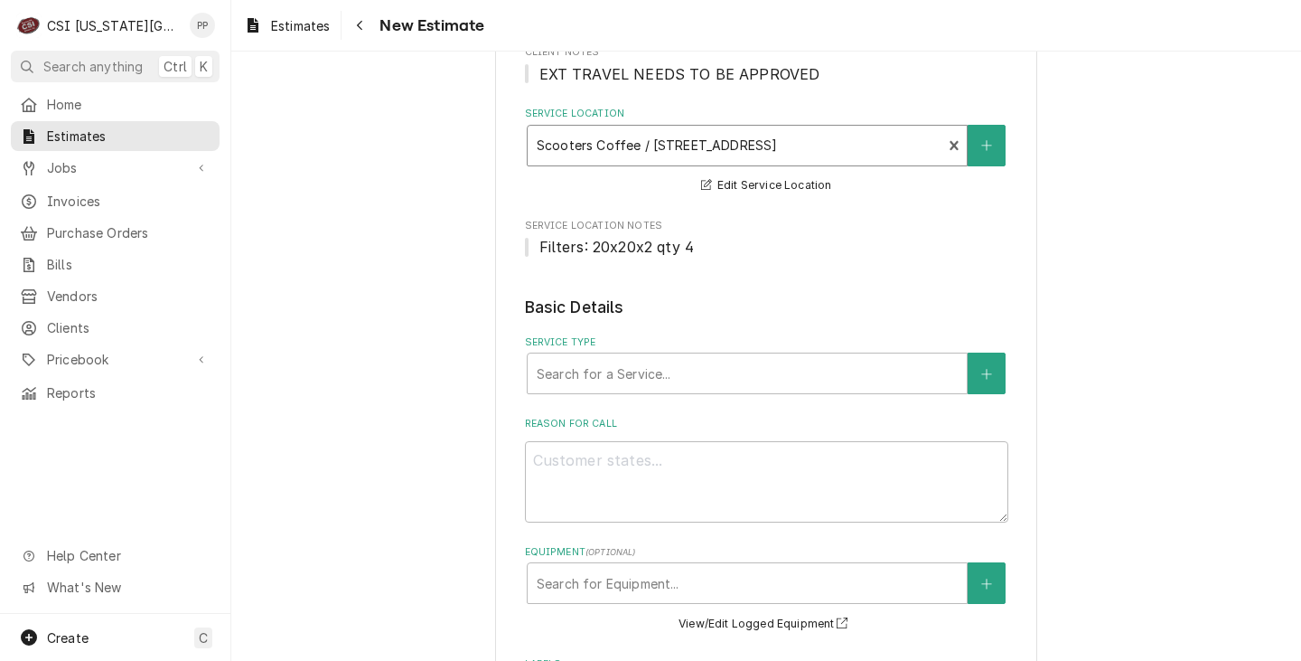
scroll to position [271, 0]
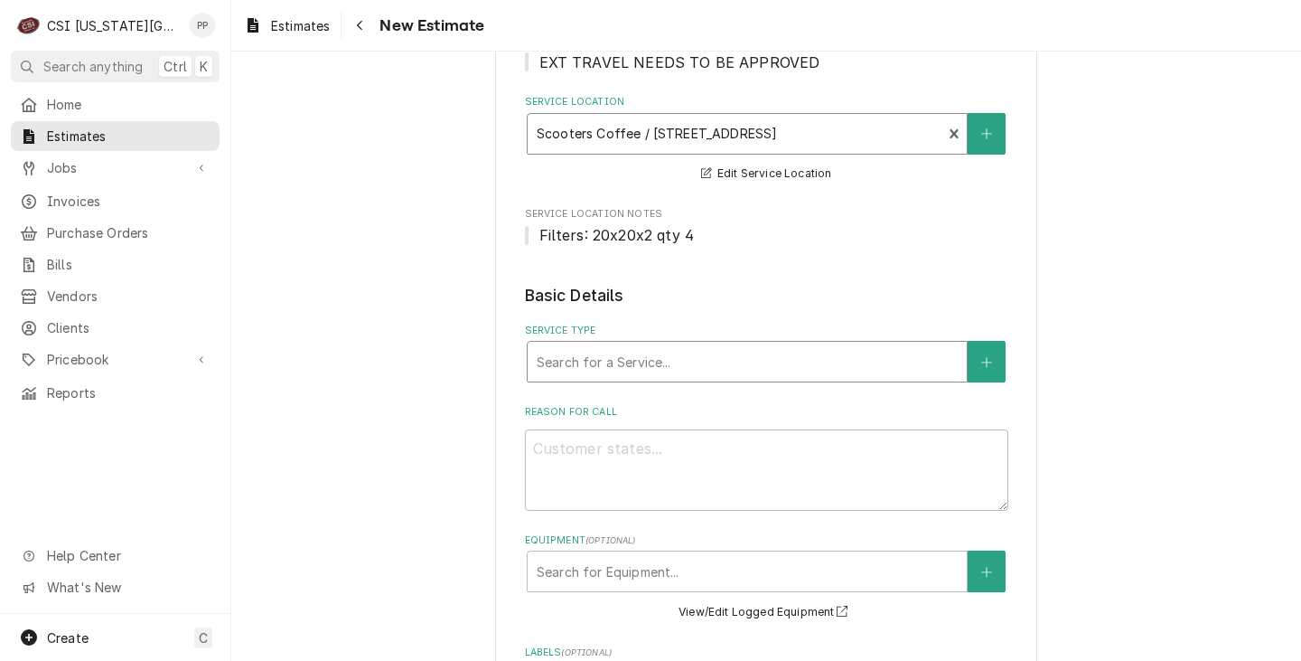
click at [619, 362] on div "Service Type" at bounding box center [747, 361] width 421 height 33
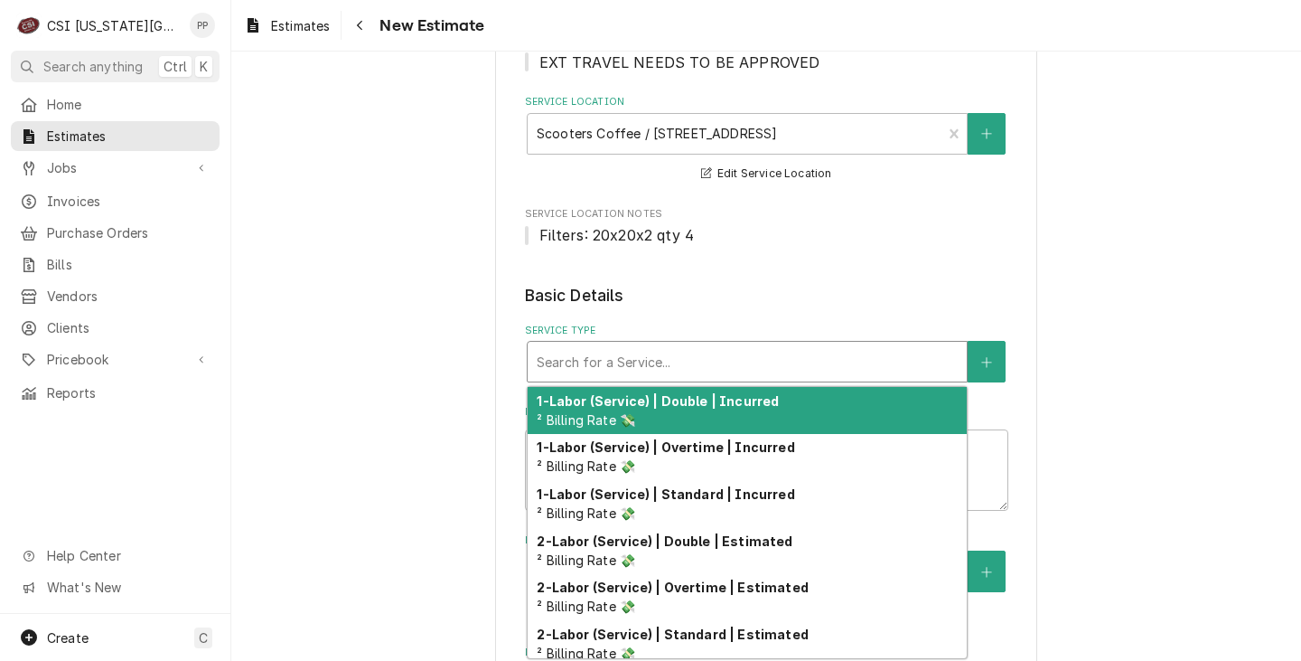
type textarea "x"
type input "o"
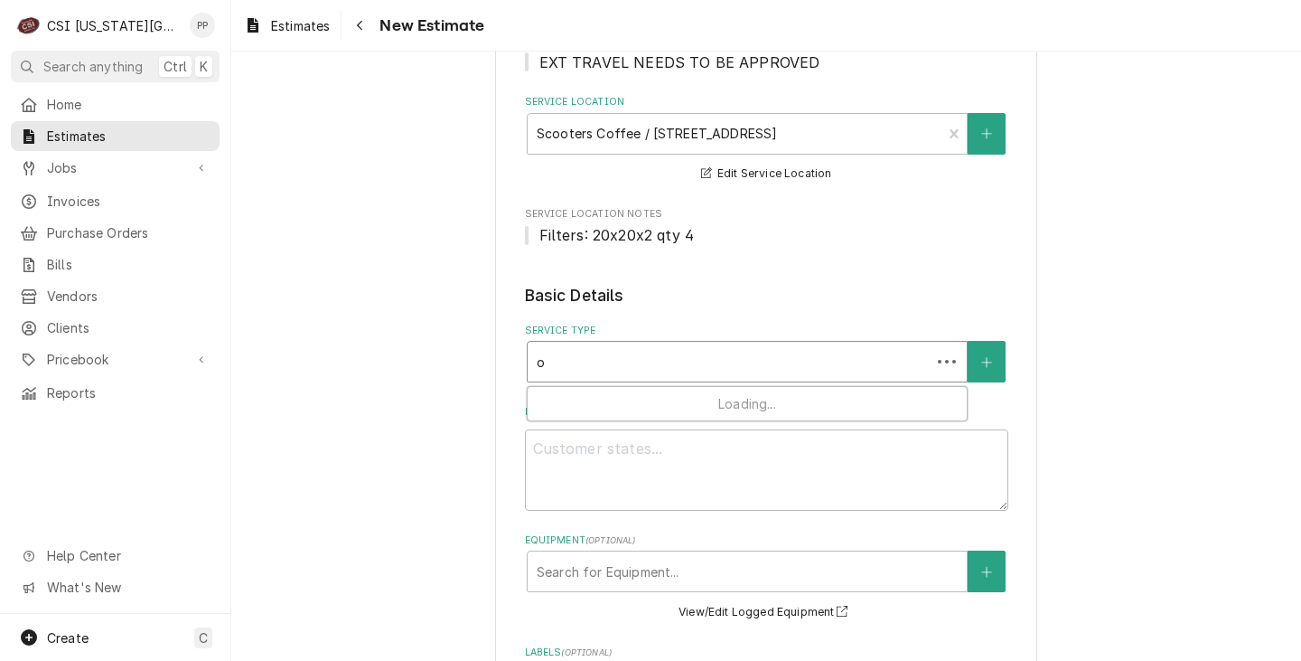
type textarea "x"
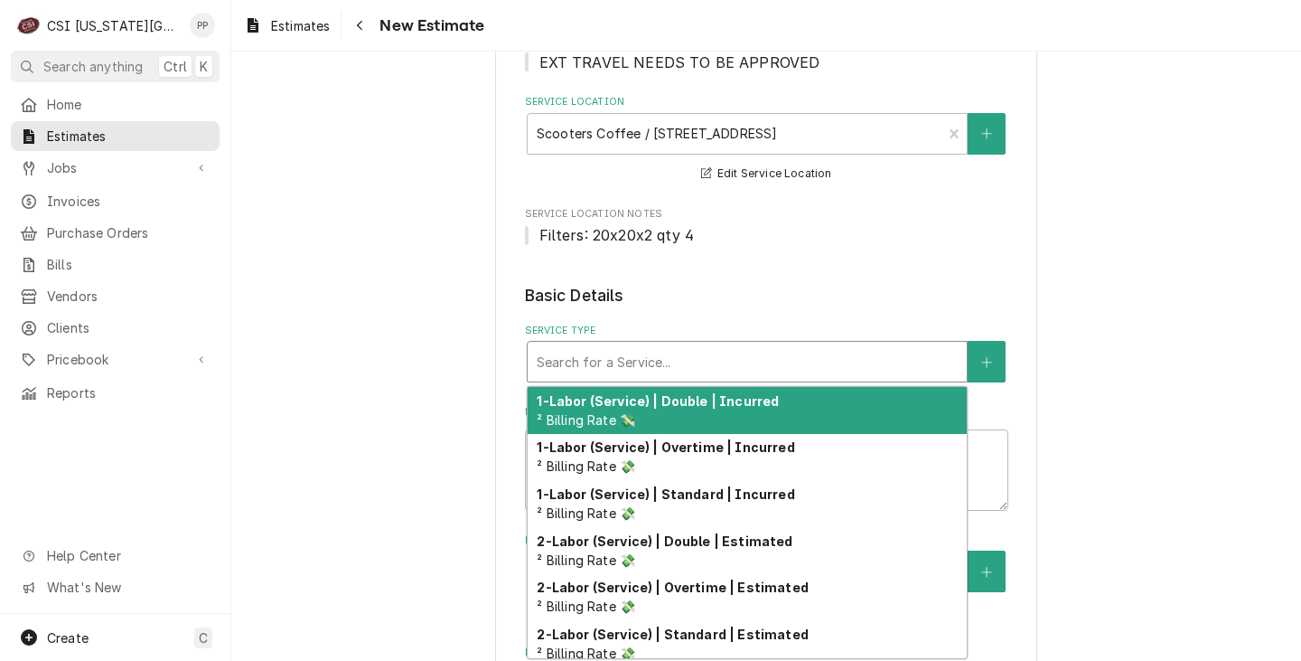
type textarea "x"
type input "k"
type textarea "x"
type input "kj"
type textarea "x"
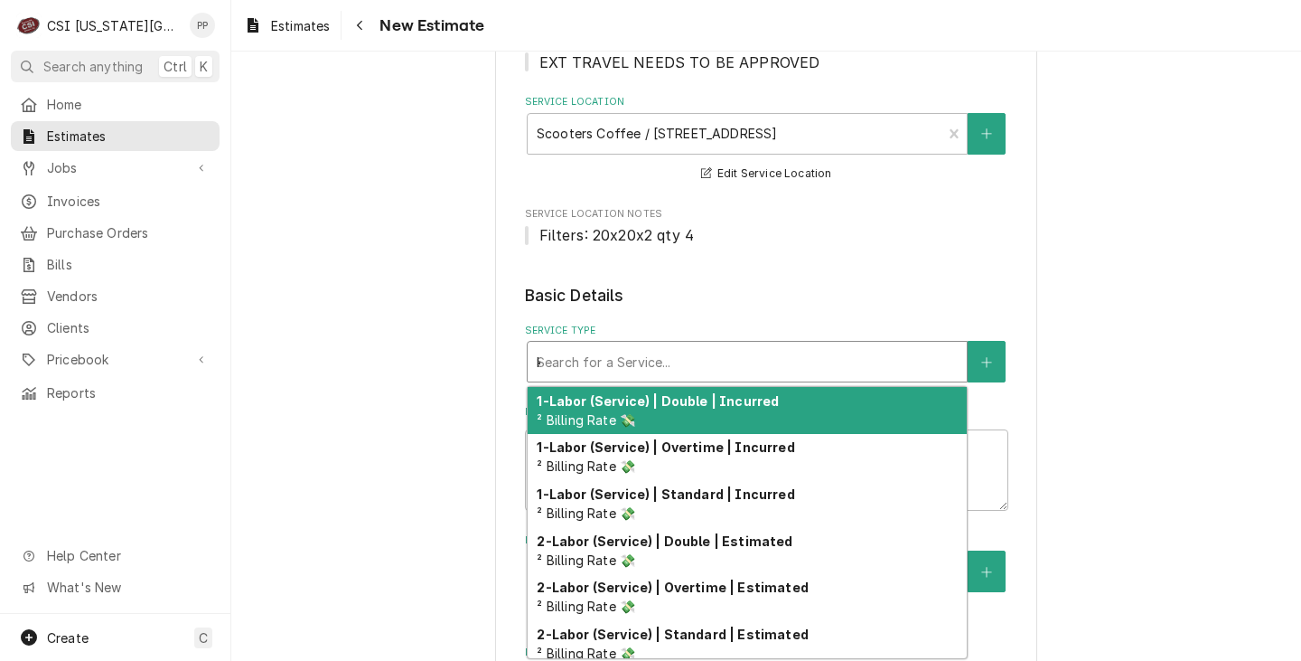
type input "kjo"
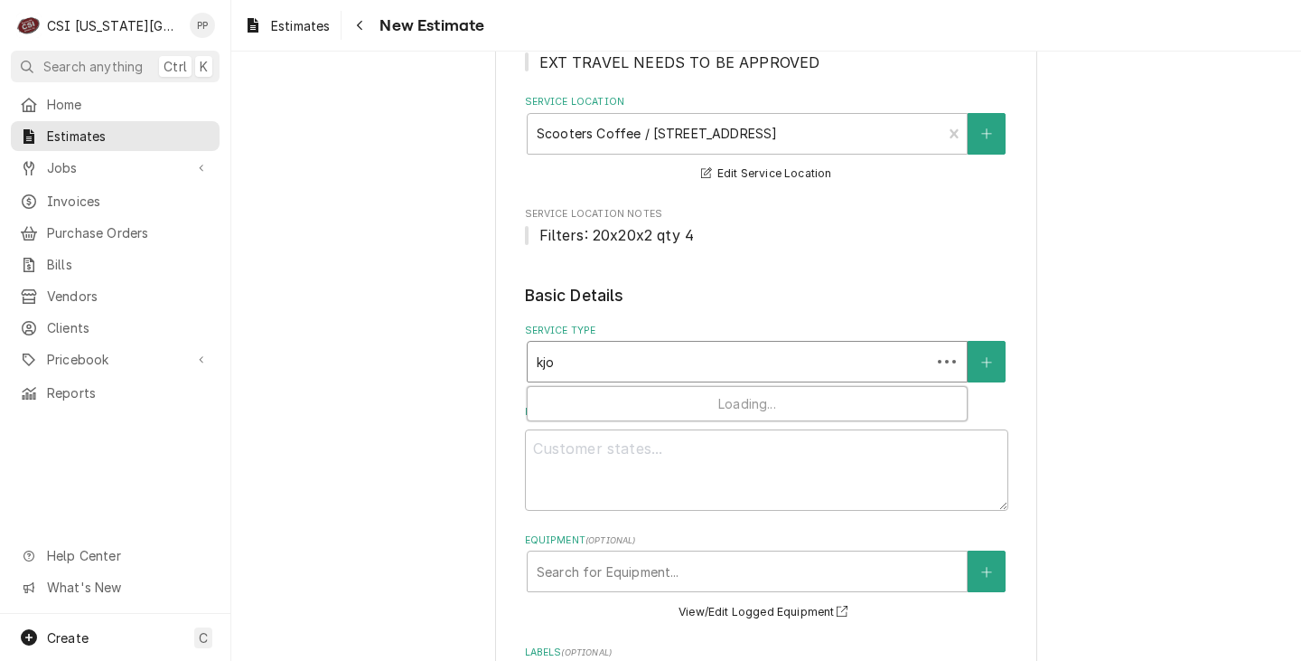
type textarea "x"
type input "kj"
type textarea "x"
type input "k"
type textarea "x"
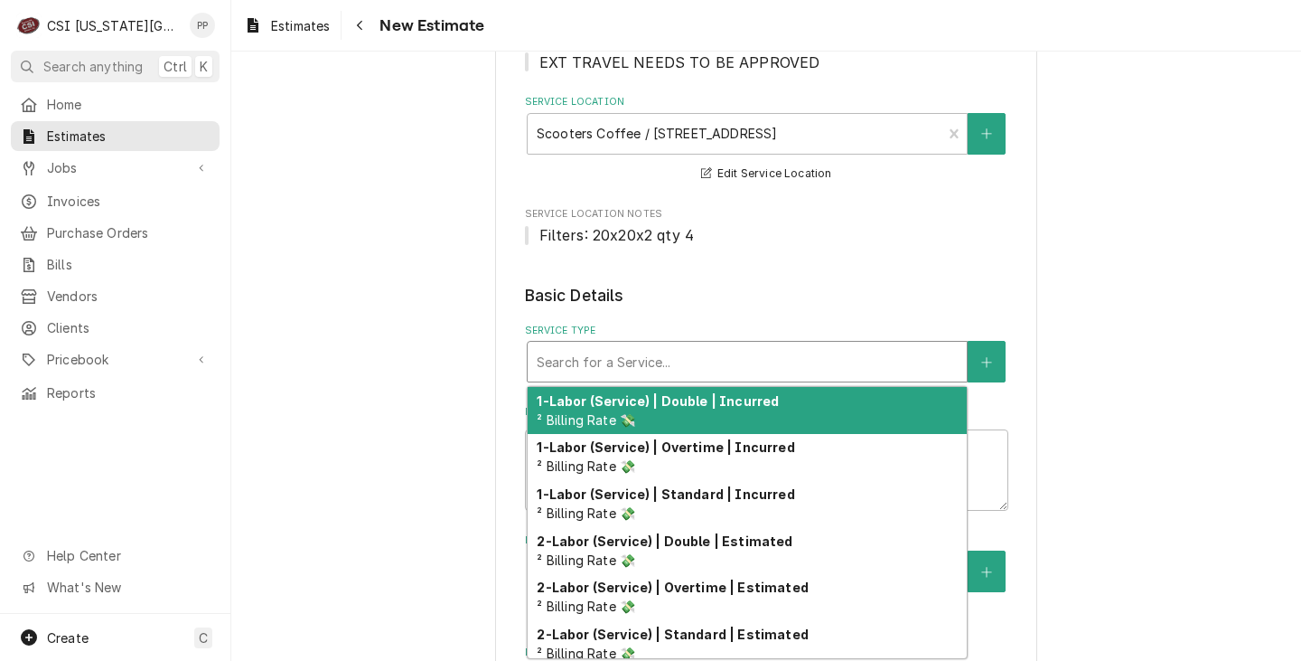
type textarea "x"
type input "j"
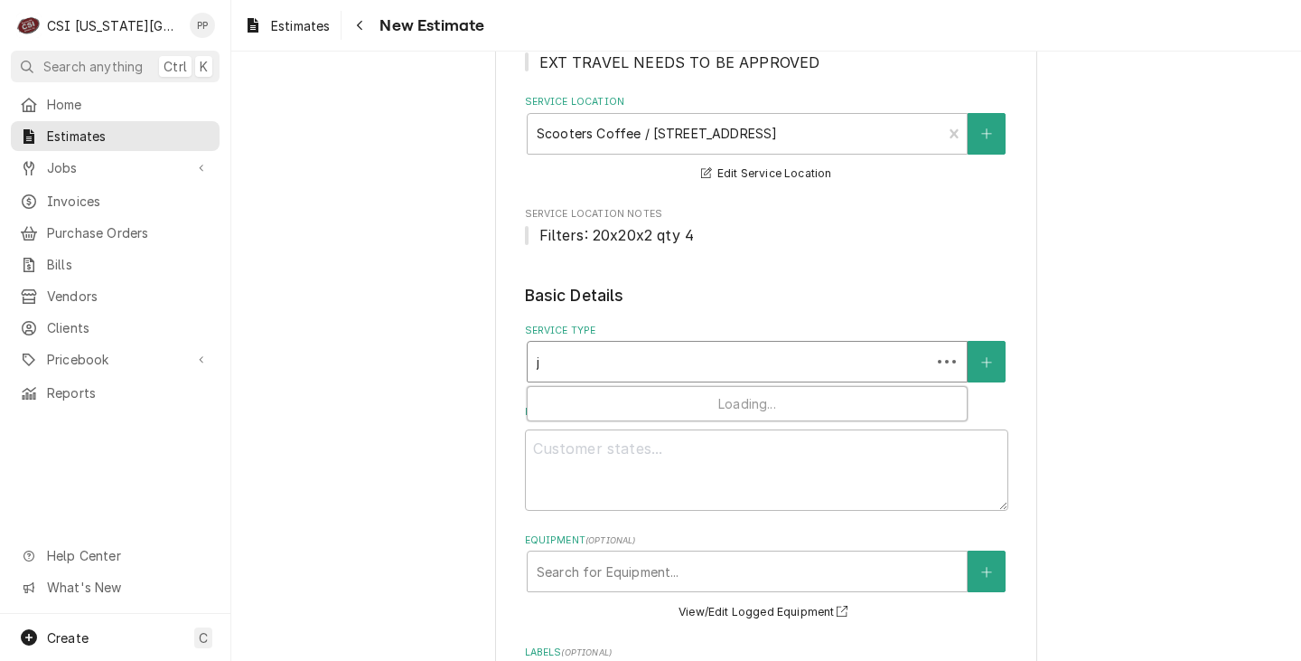
type textarea "x"
type input "jo"
type textarea "x"
type input "job"
type textarea "x"
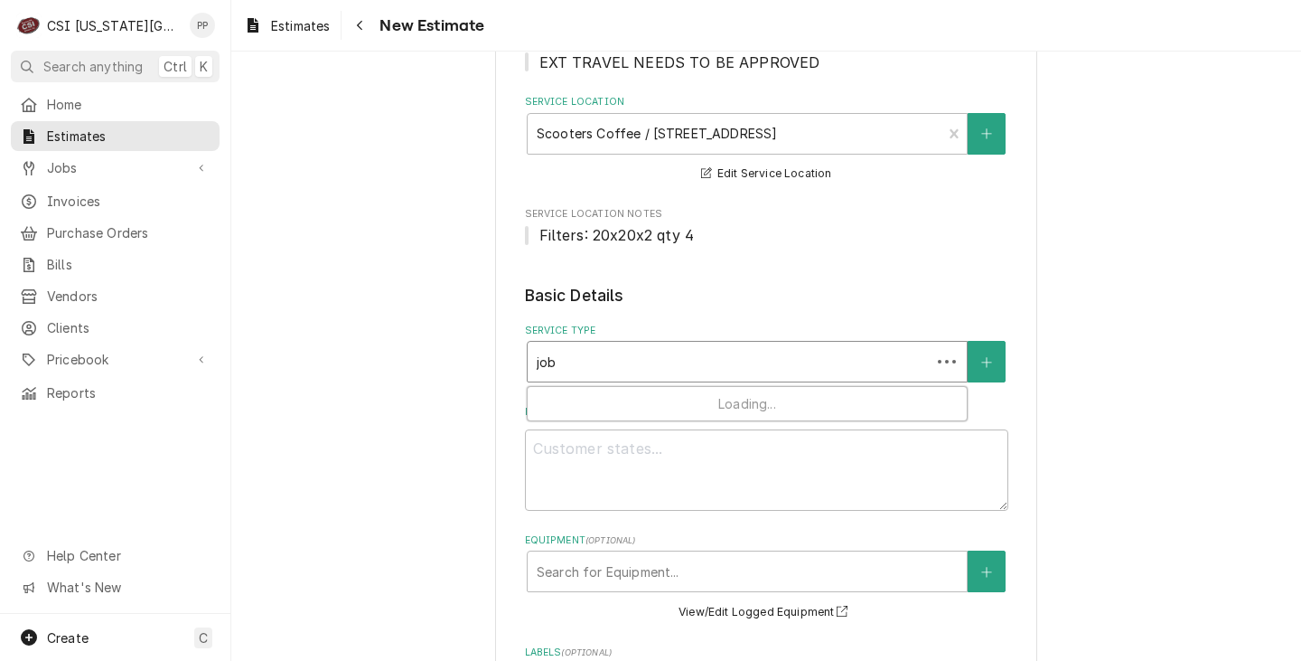
type input "job"
type textarea "x"
type input "job s"
type textarea "x"
type input "job se"
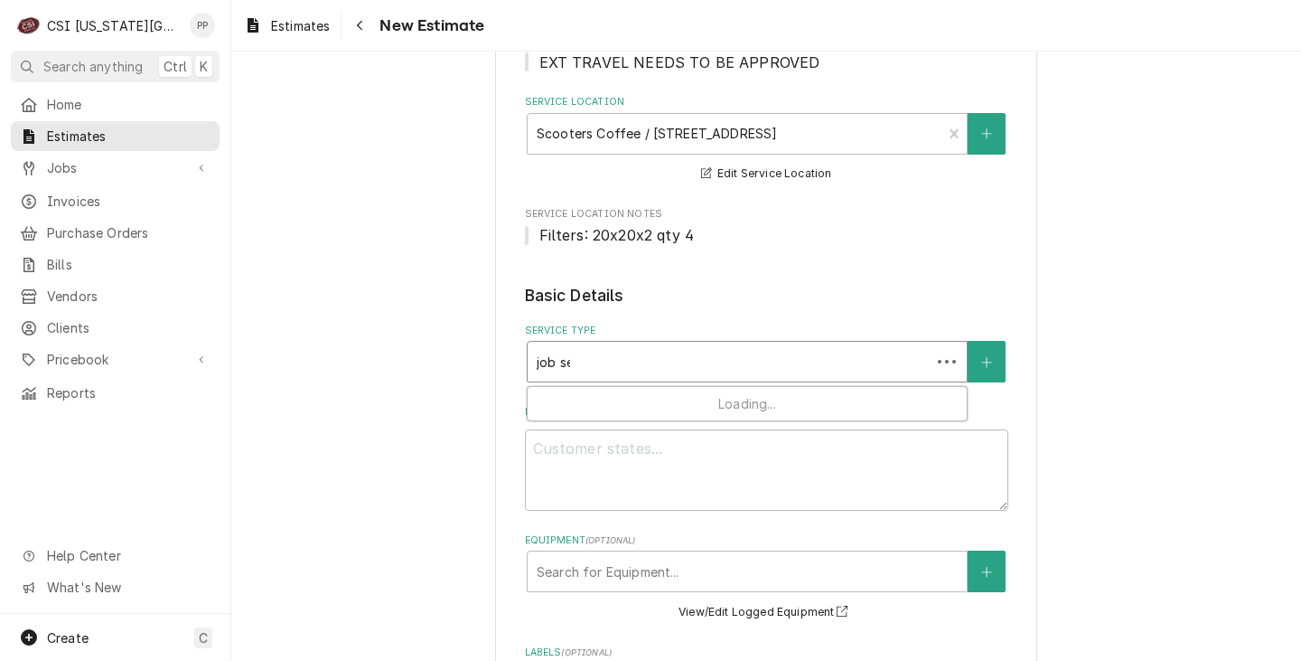
type textarea "x"
type input "job ser"
type textarea "x"
type input "job serv"
type textarea "x"
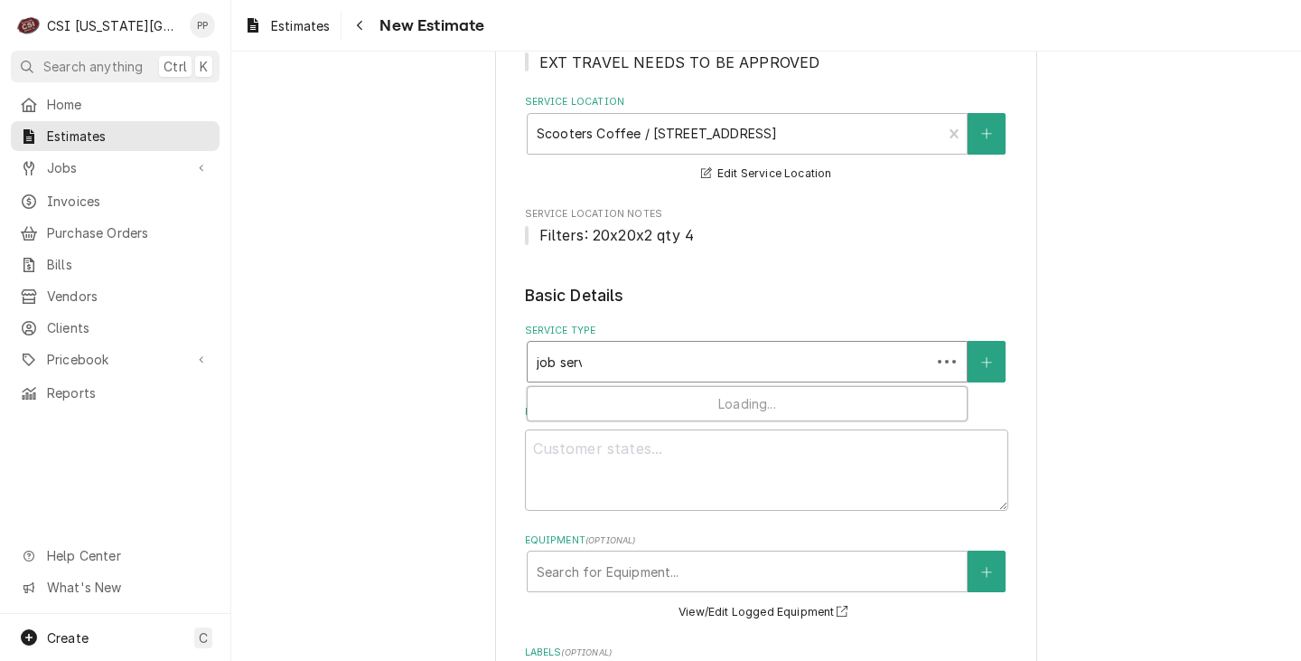
type input "job servi"
type textarea "x"
type input "job servic"
type textarea "x"
type input "job service"
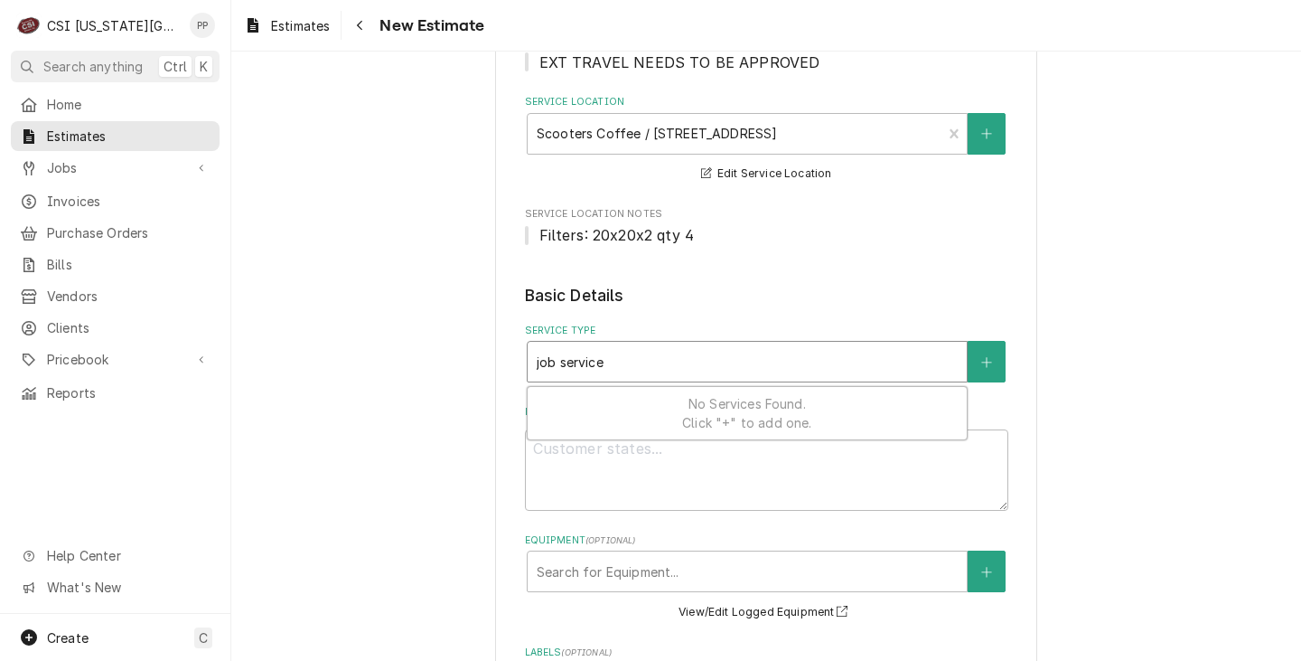
type textarea "x"
type input "job service"
type textarea "x"
type input "job service c"
type textarea "x"
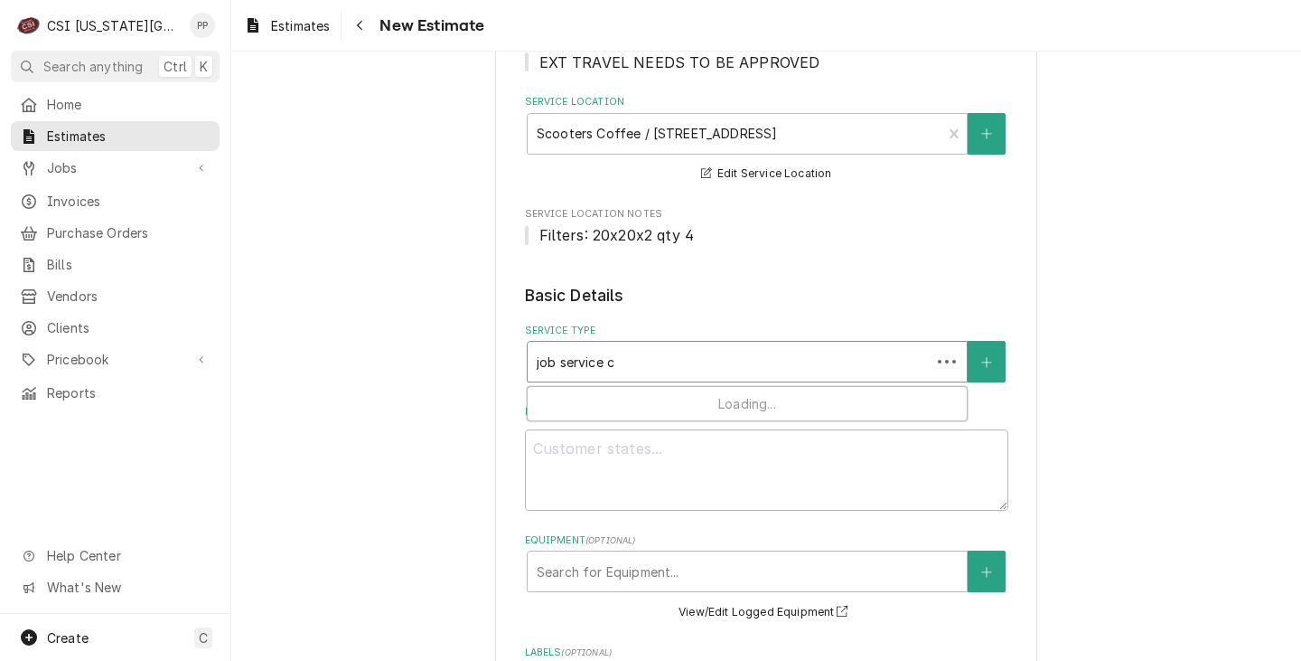
type input "job service ca"
type textarea "x"
type input "job service cal"
type textarea "x"
type input "job service call"
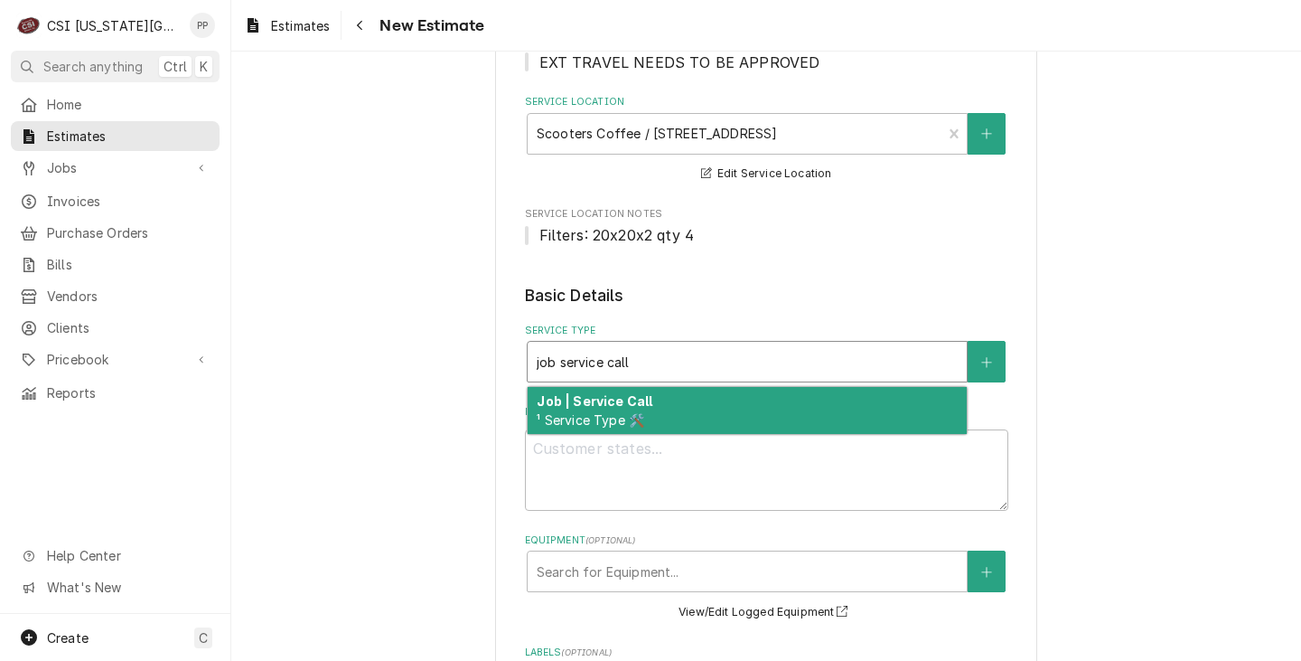
click at [598, 416] on span "¹ Service Type 🛠️" at bounding box center [591, 419] width 108 height 15
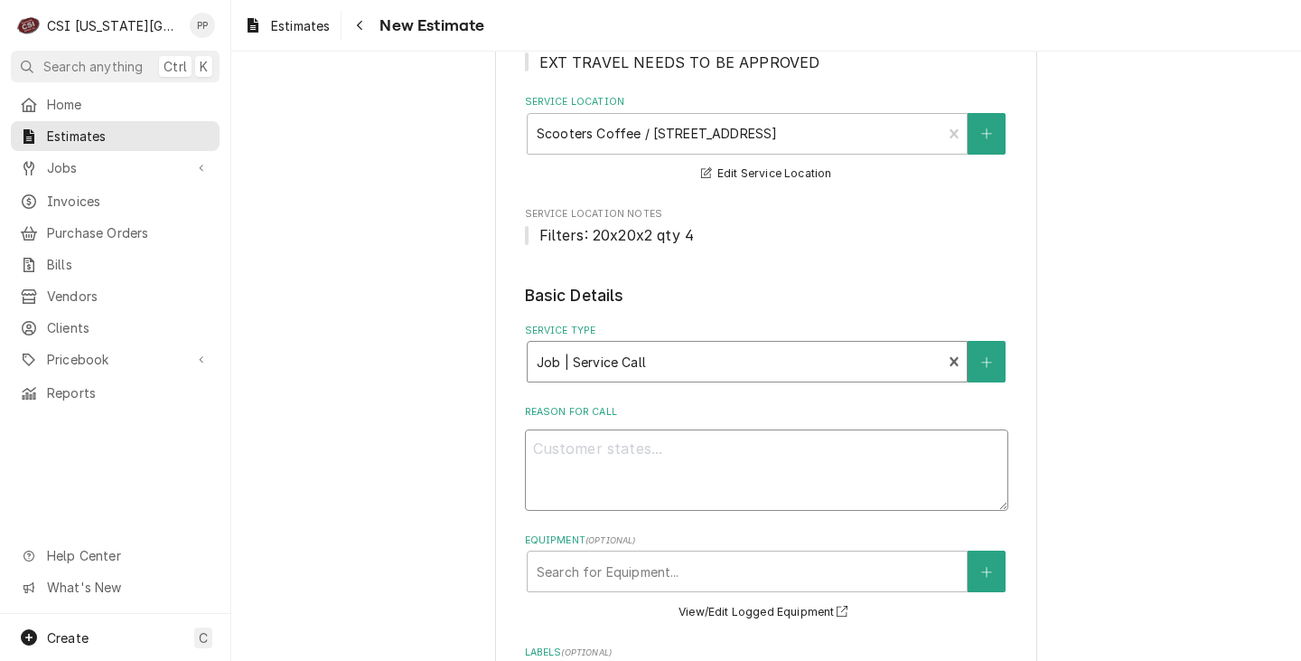
click at [603, 464] on textarea "Reason For Call" at bounding box center [766, 469] width 483 height 81
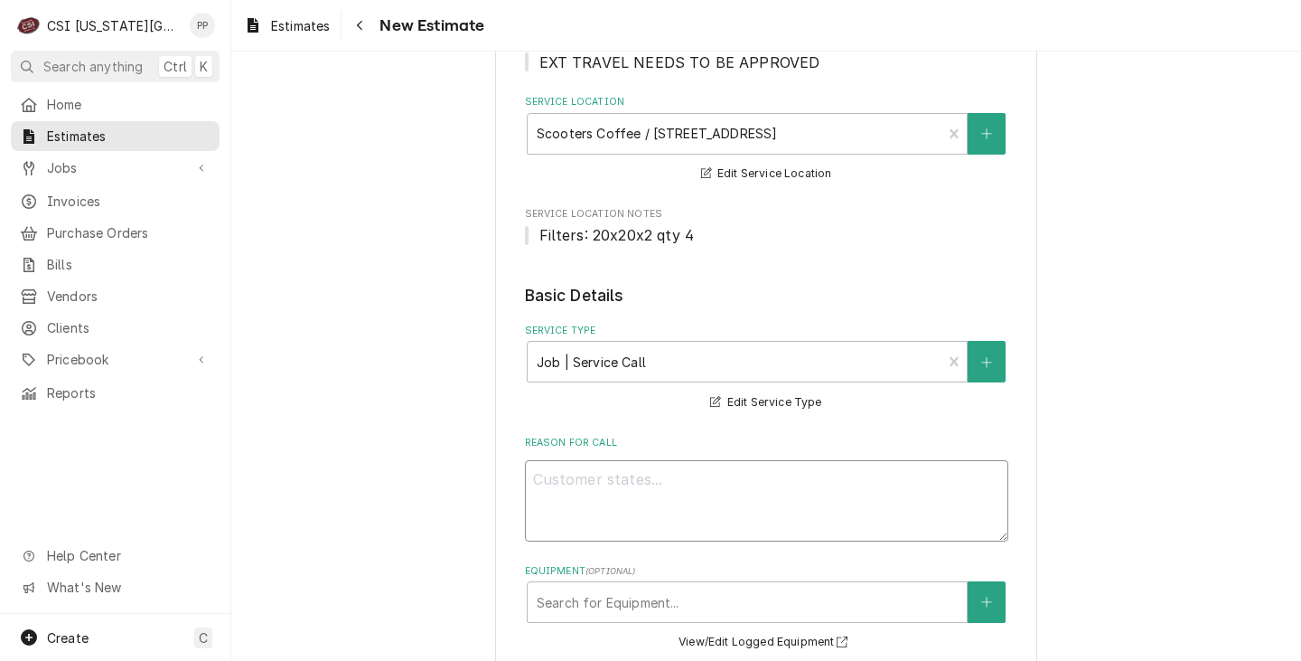
type textarea "x"
type textarea "Q"
type textarea "x"
type textarea "Qu"
type textarea "x"
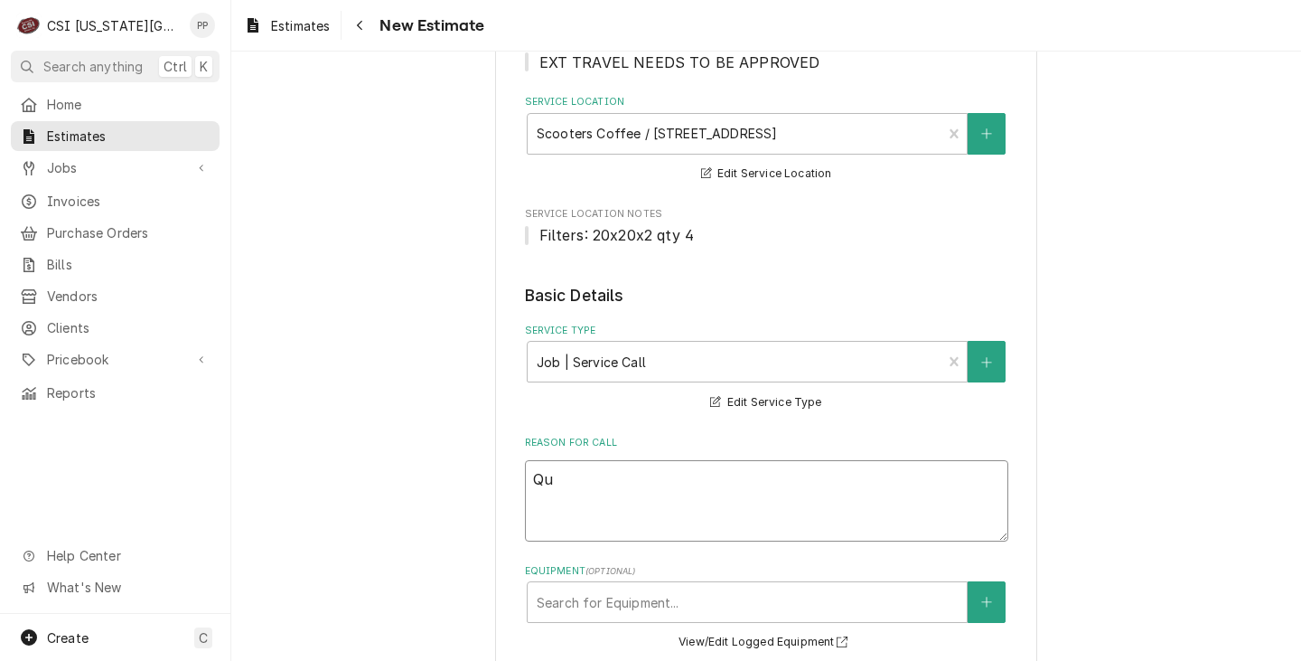
type textarea "Quo"
type textarea "x"
type textarea "Quot"
type textarea "x"
type textarea "Quote"
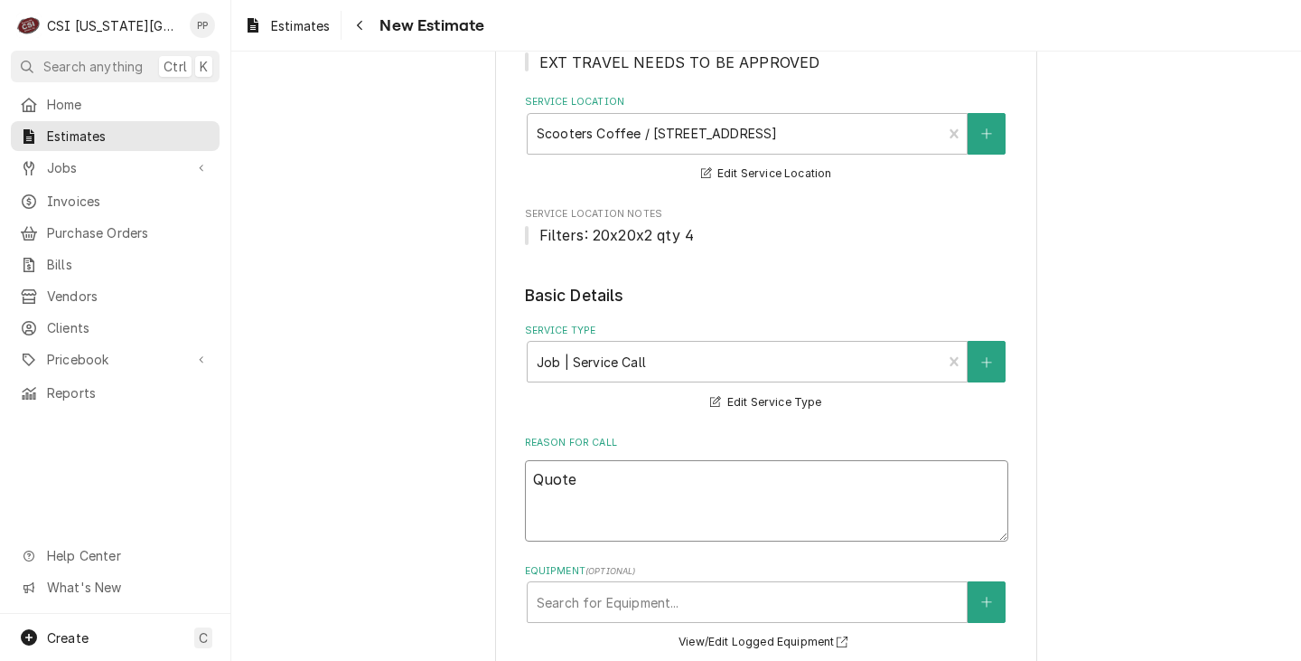
type textarea "x"
type textarea "Quote"
type textarea "x"
type textarea "Quote"
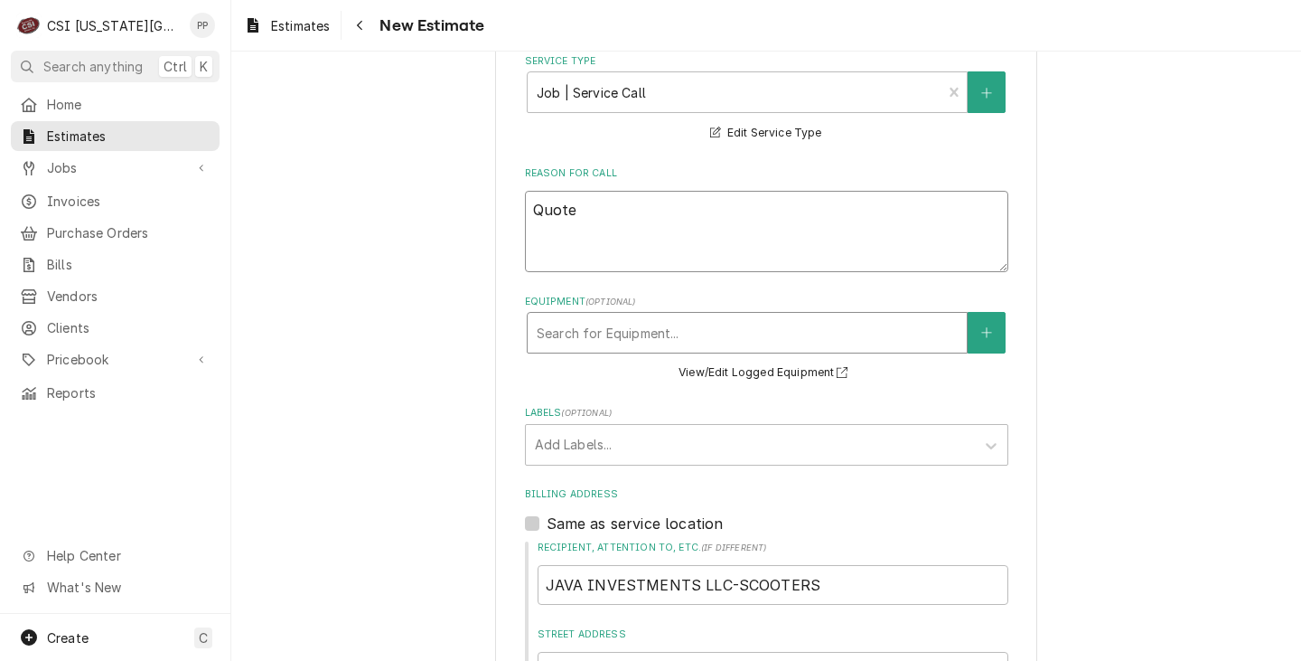
scroll to position [542, 0]
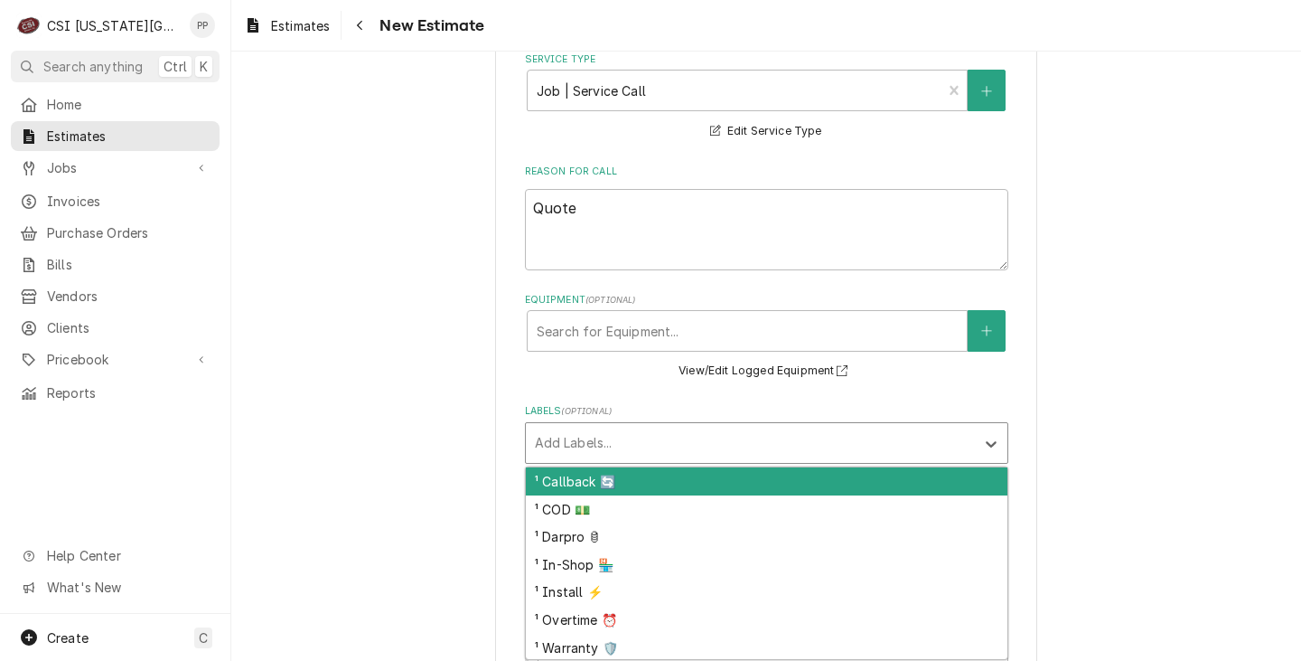
click at [640, 440] on div "Labels" at bounding box center [750, 443] width 431 height 33
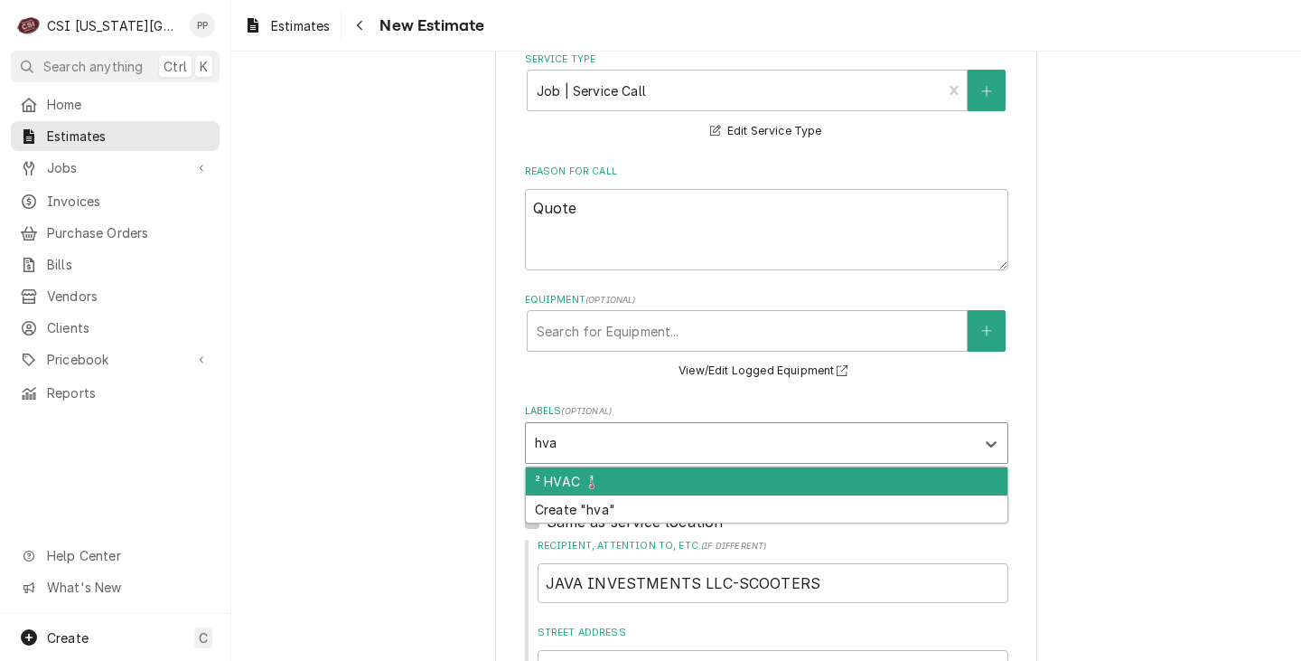
type input "hvac"
type textarea "x"
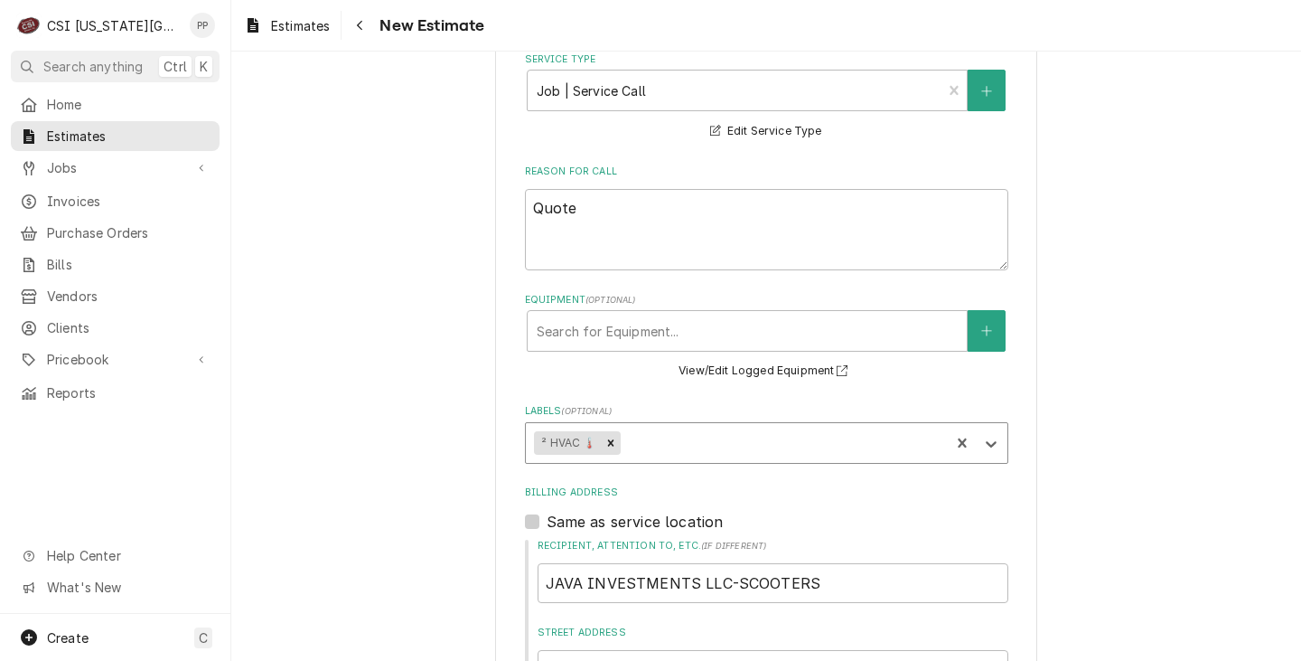
type textarea "x"
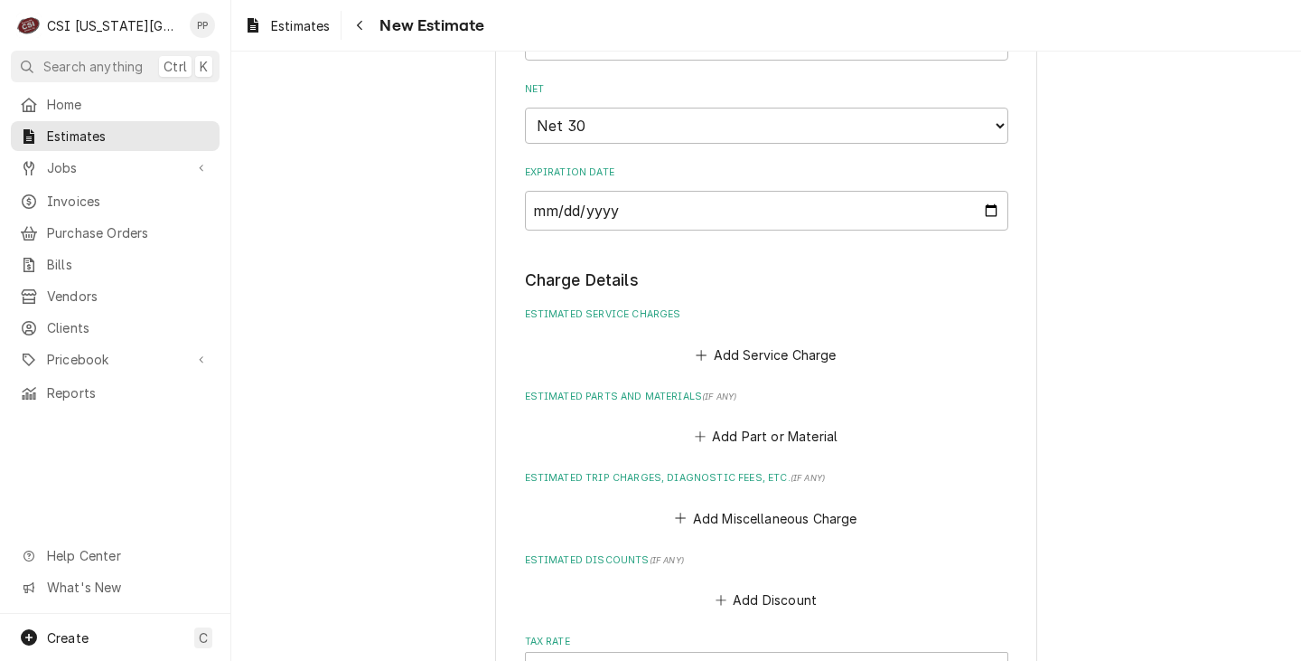
scroll to position [1627, 0]
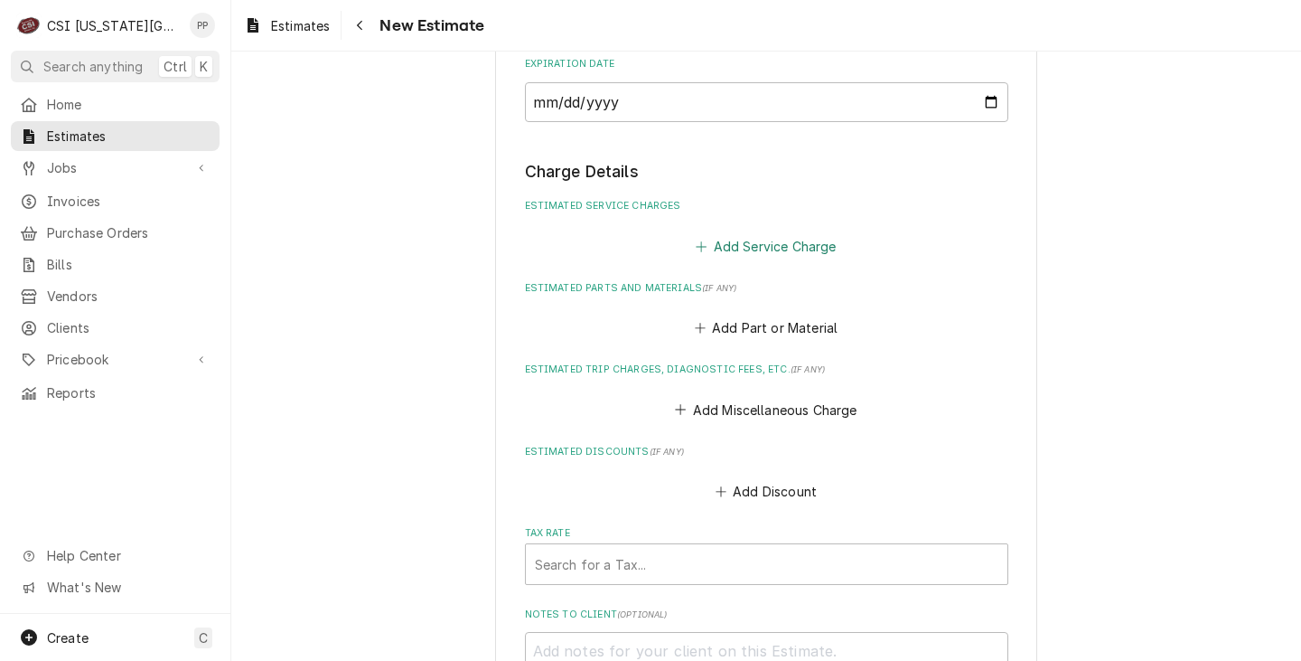
click at [782, 249] on button "Add Service Charge" at bounding box center [766, 245] width 146 height 25
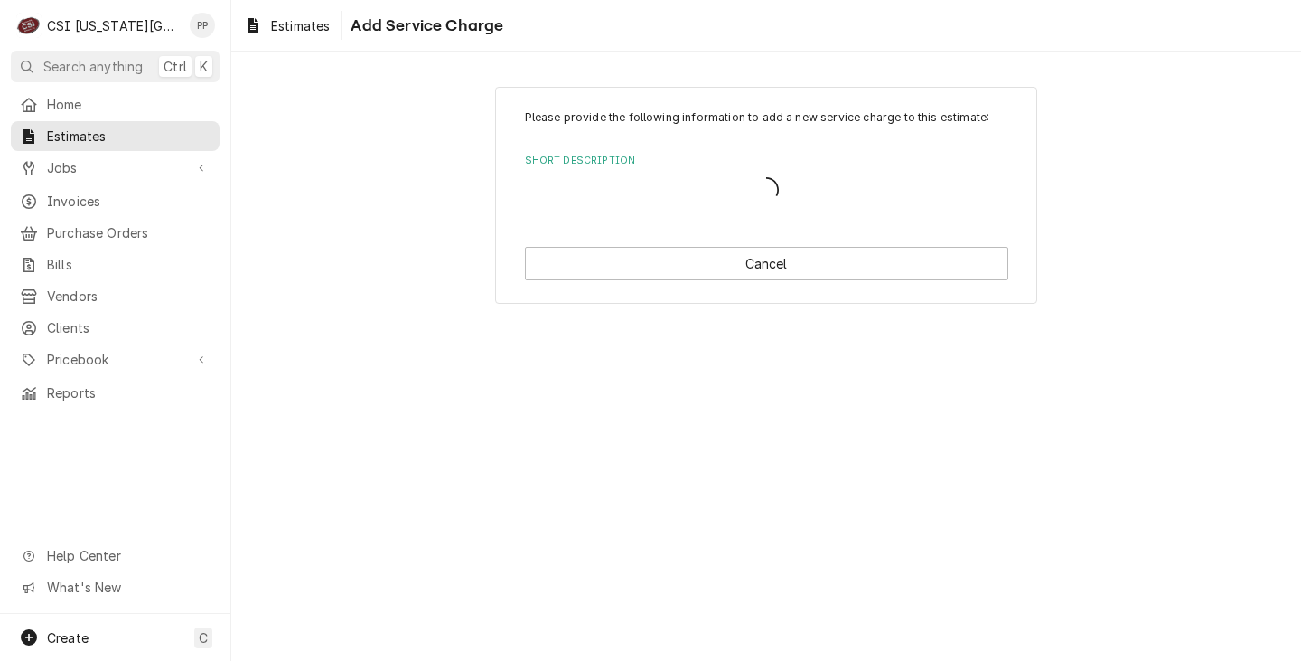
click at [658, 183] on div "Short Description" at bounding box center [766, 190] width 483 height 38
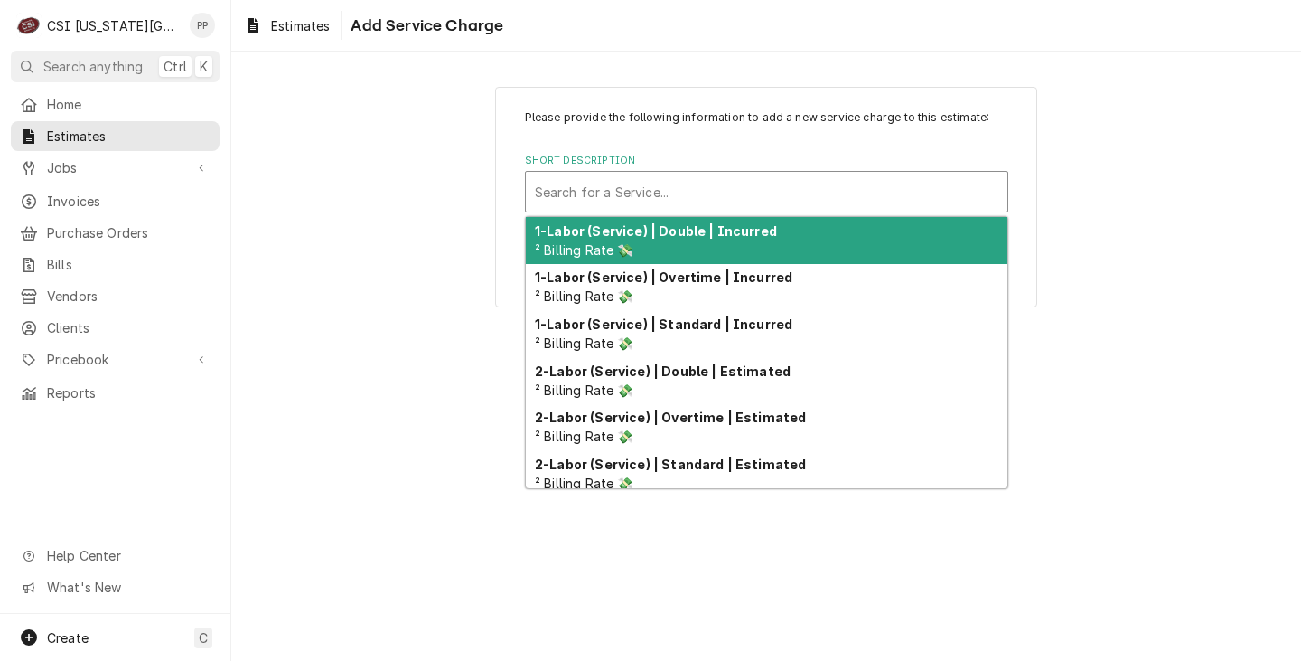
click at [718, 182] on div "Short Description" at bounding box center [767, 191] width 464 height 33
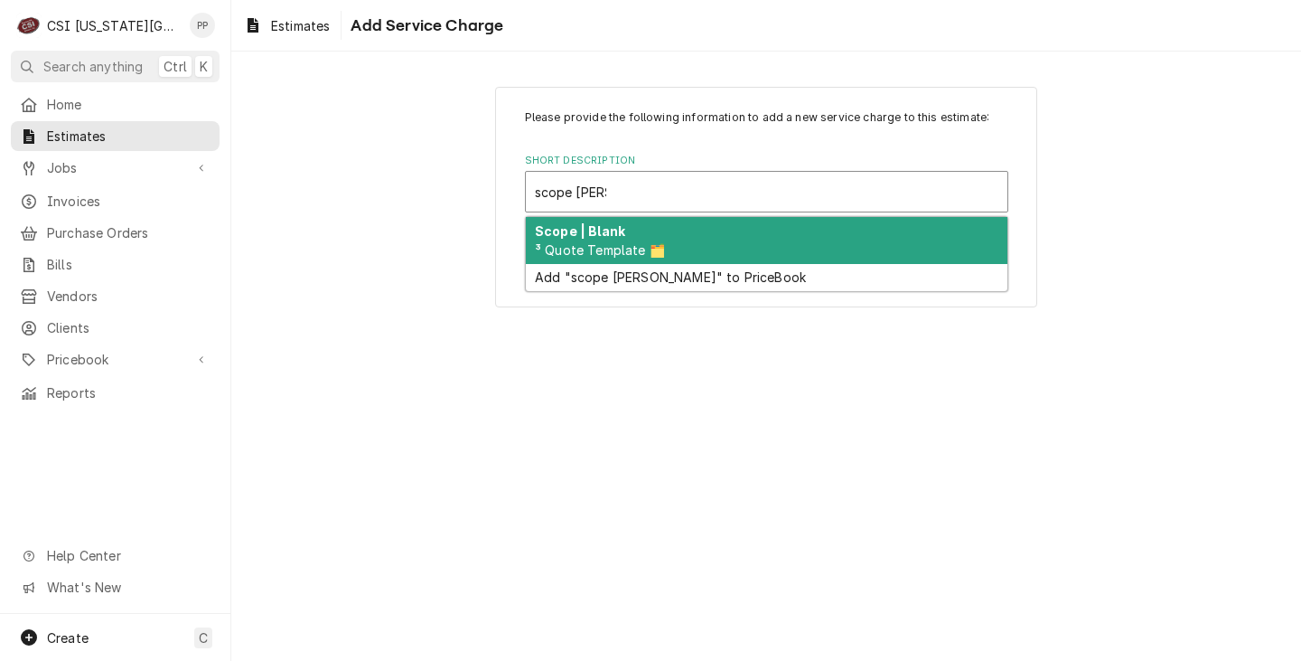
type input "scope blank"
click at [681, 246] on div "Scope | Blank ³ Quote Template 🗂️" at bounding box center [767, 240] width 482 height 47
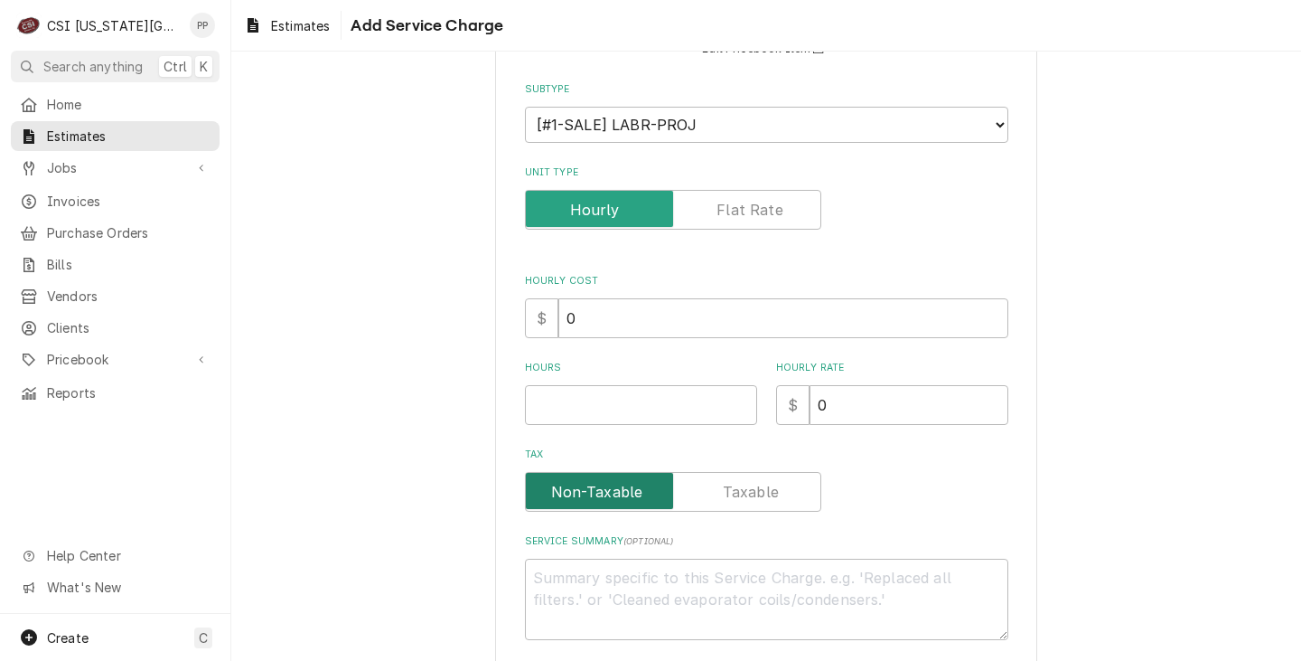
scroll to position [271, 0]
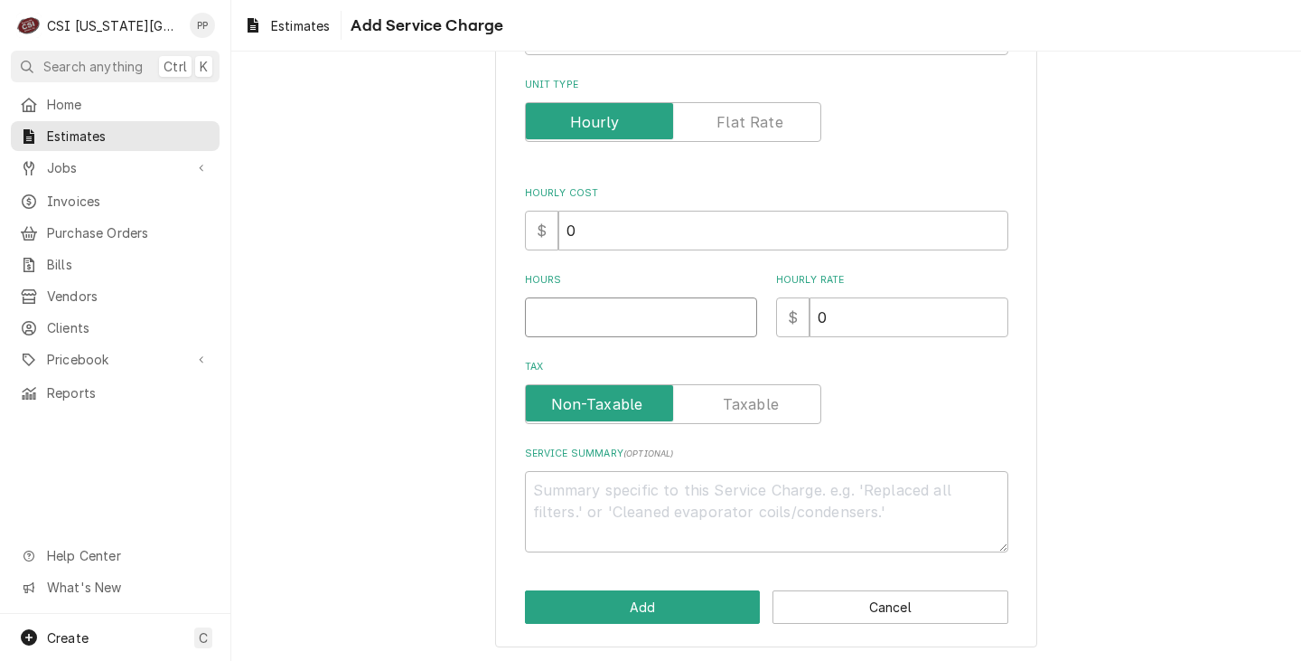
click at [613, 326] on input "Hours" at bounding box center [641, 317] width 232 height 40
type textarea "x"
type input "1"
click at [671, 492] on textarea "Service Summary ( optional )" at bounding box center [766, 511] width 483 height 81
type textarea "x"
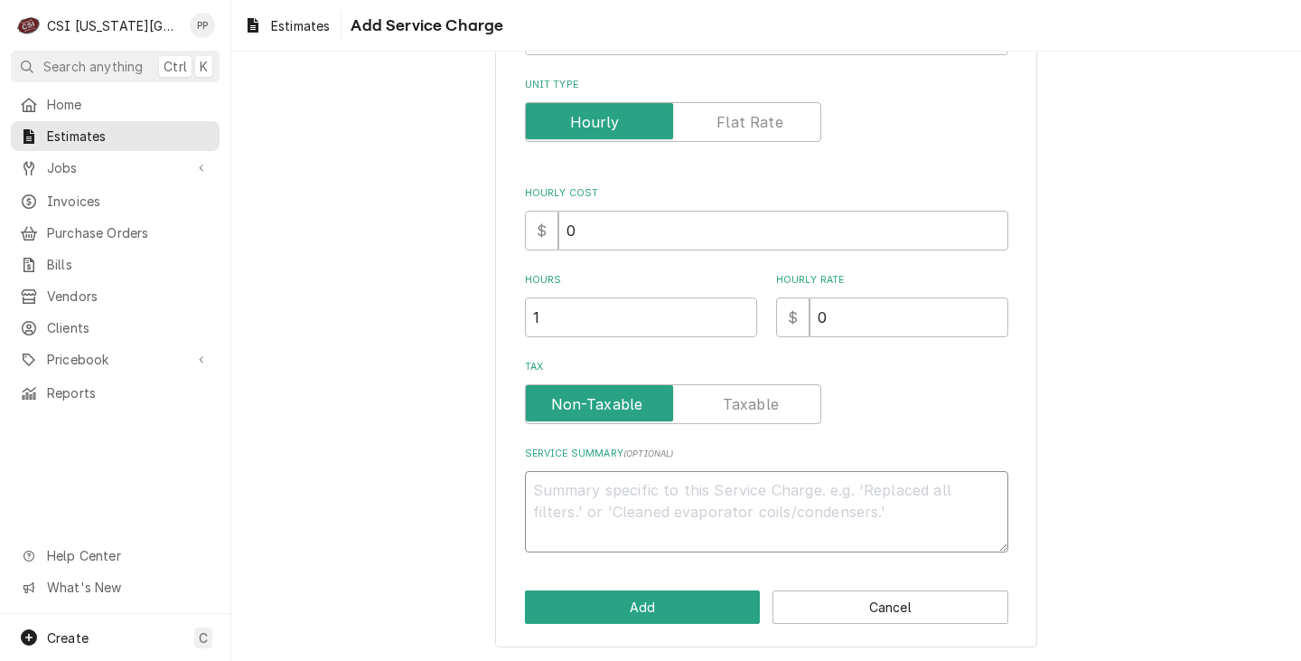
type textarea "Q"
type textarea "x"
type textarea "Qu"
type textarea "x"
type textarea "Quo"
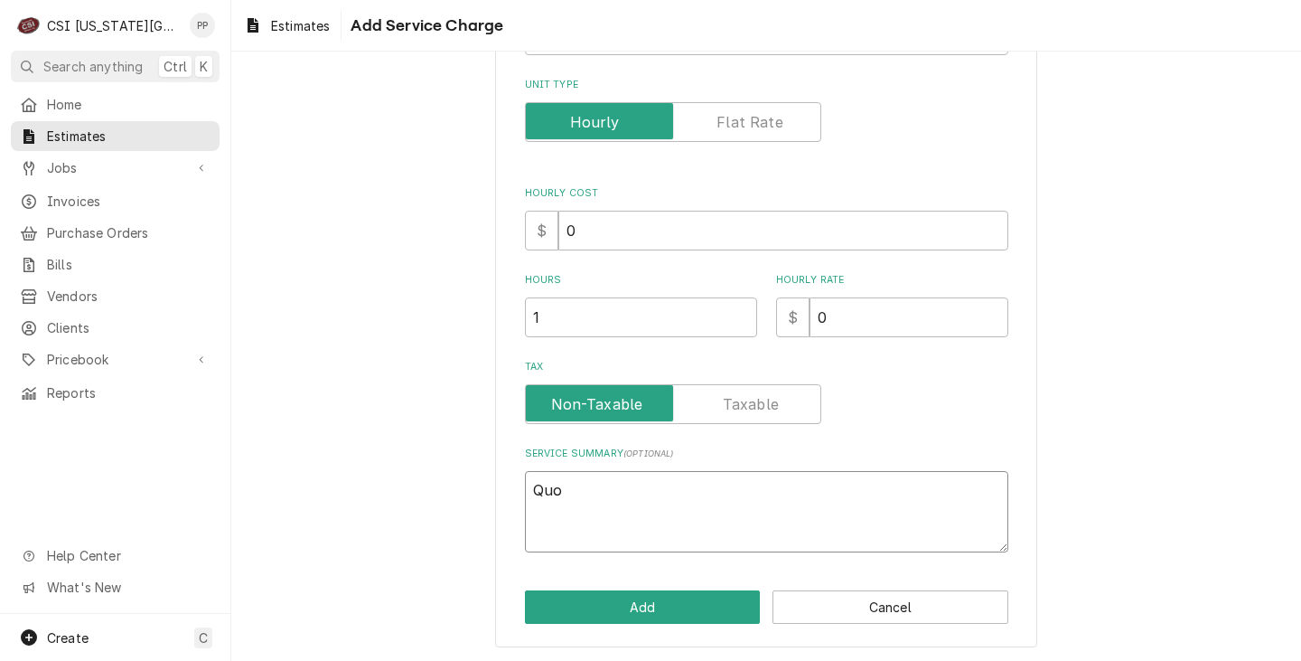
type textarea "x"
type textarea "Quot"
type textarea "x"
type textarea "Quote"
type textarea "x"
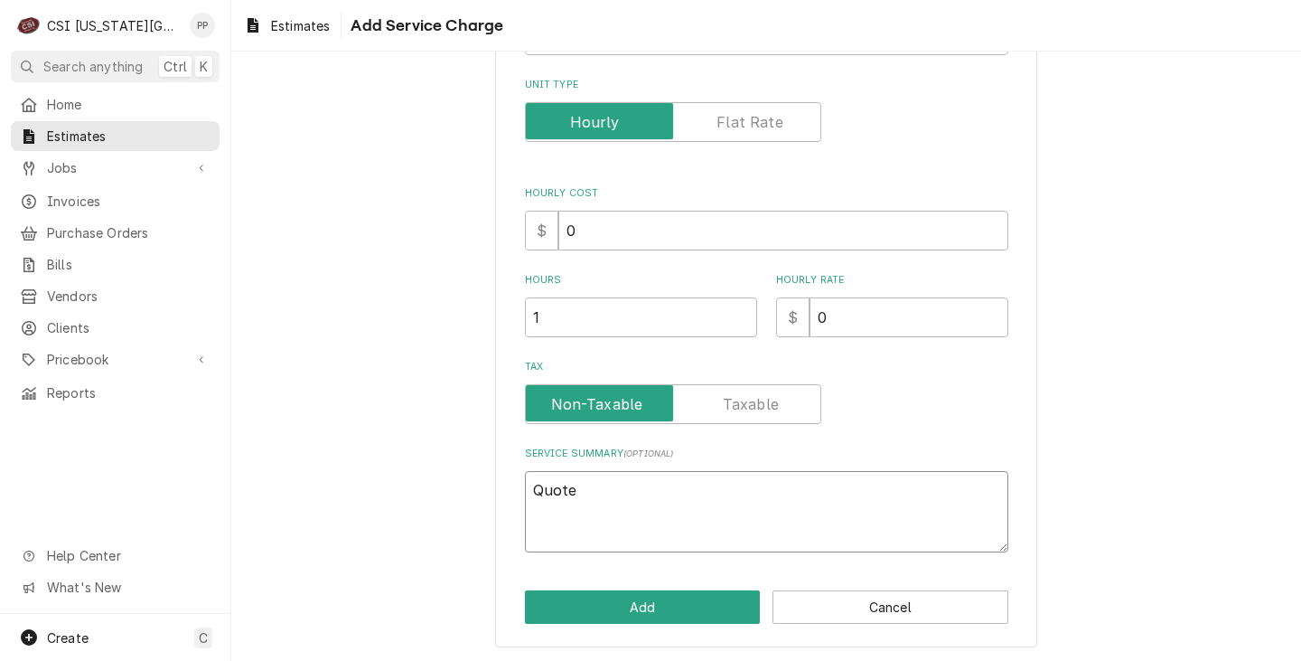
type textarea "Quote"
type textarea "x"
type textarea "Quote f"
type textarea "x"
type textarea "Quote fo"
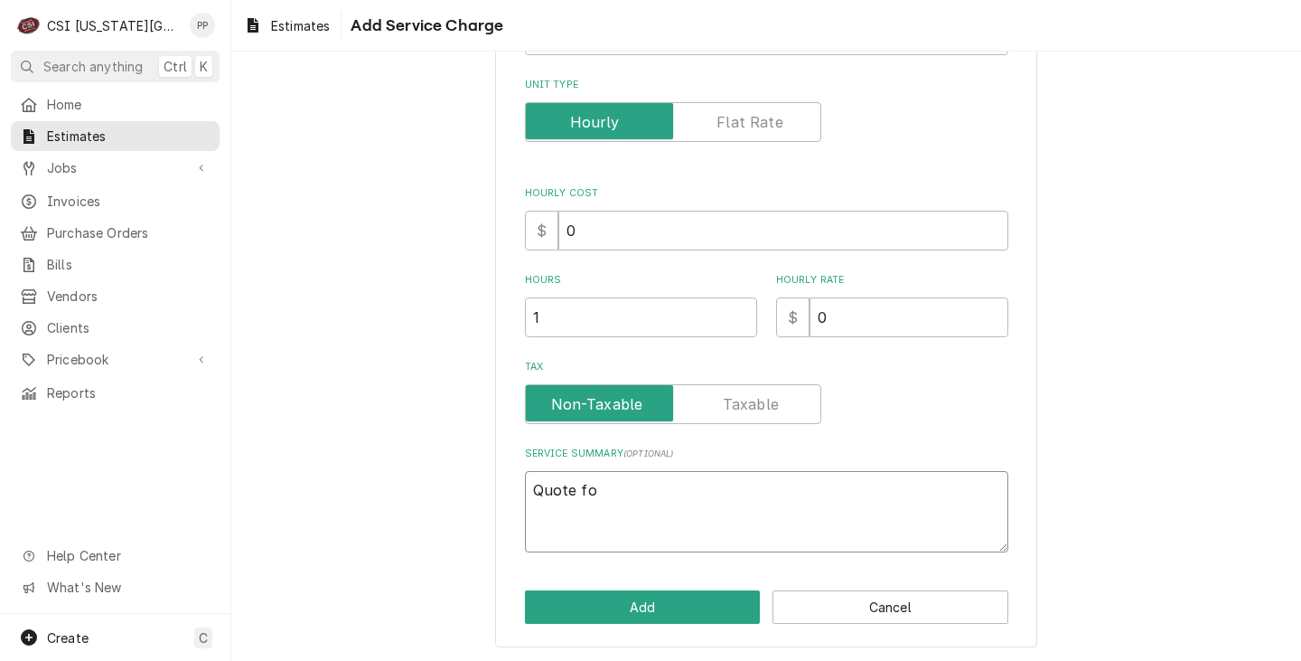
type textarea "x"
type textarea "Quote for"
type textarea "x"
type textarea "Quote for"
type textarea "x"
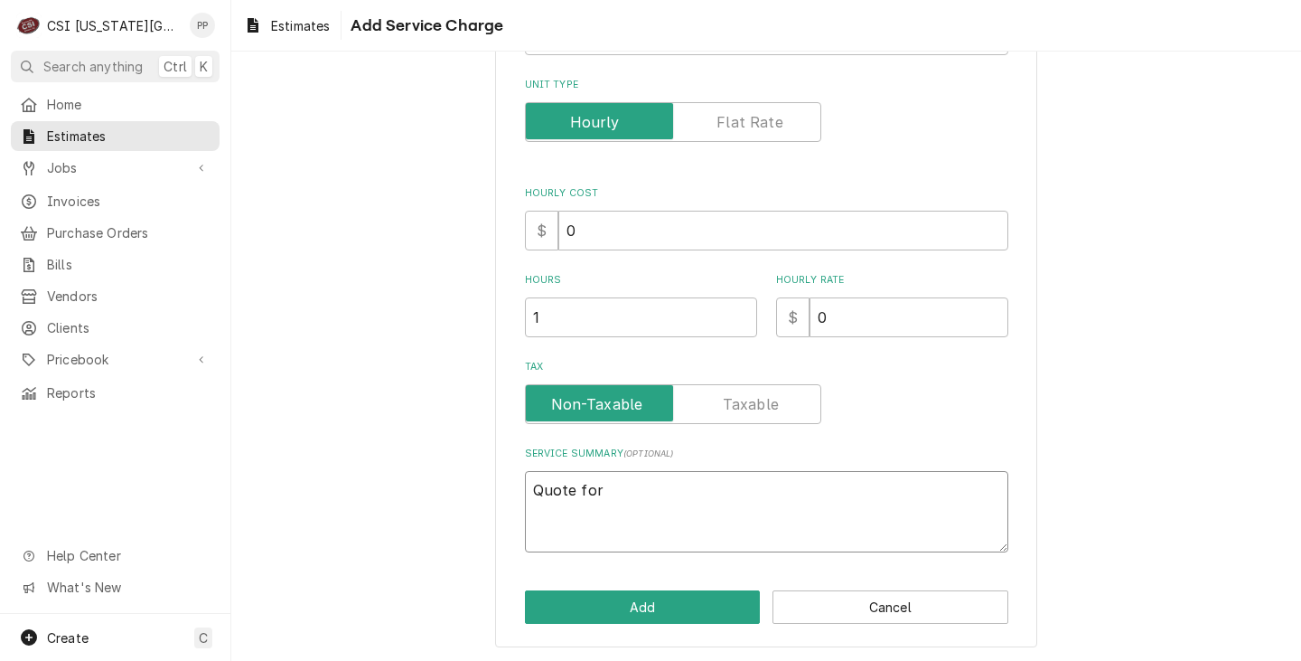
type textarea "Quote for r"
type textarea "x"
type textarea "Quote for re"
type textarea "x"
type textarea "Quote for rep"
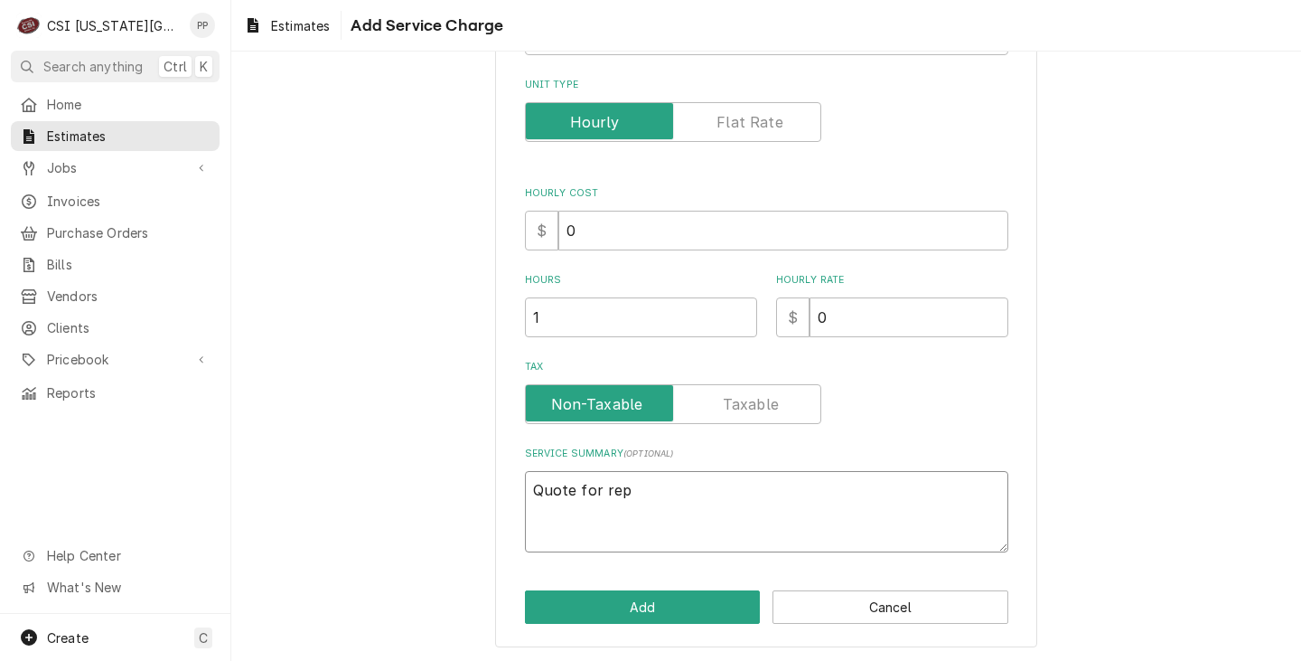
type textarea "x"
type textarea "Quote for repa"
type textarea "x"
type textarea "Quote for repai"
type textarea "x"
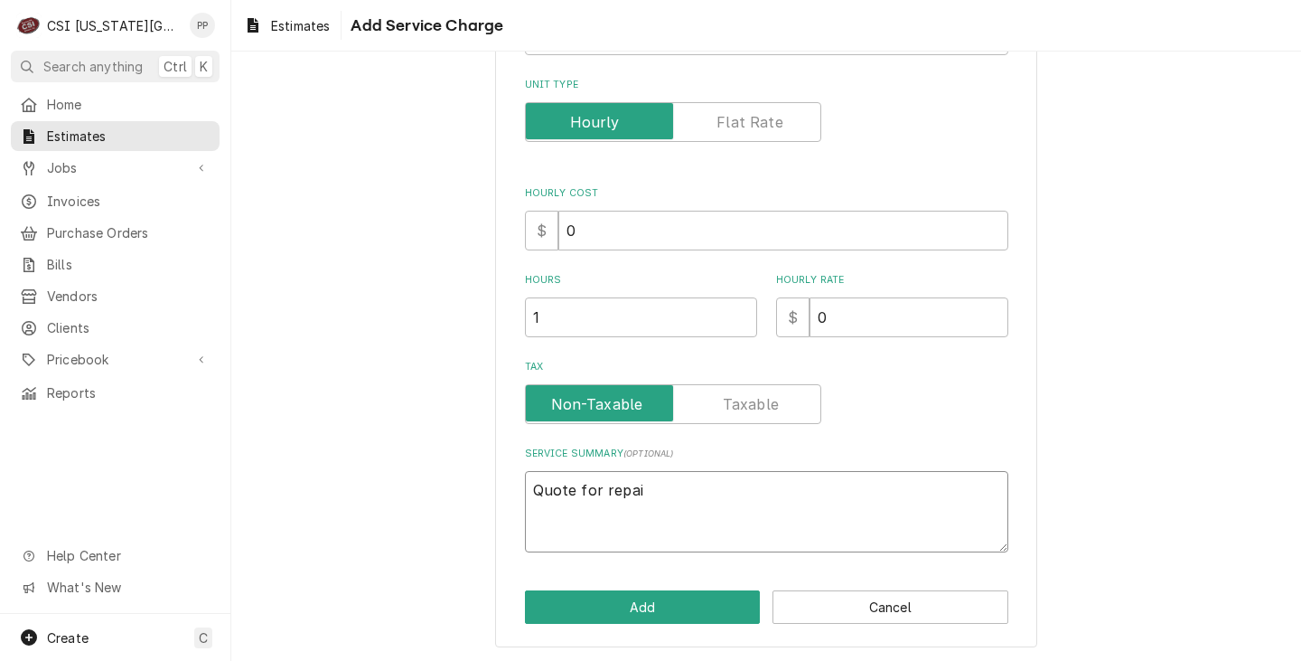
type textarea "Quote for repair"
type textarea "x"
type textarea "Quote for repairs"
type textarea "x"
type textarea "Quote for repairs"
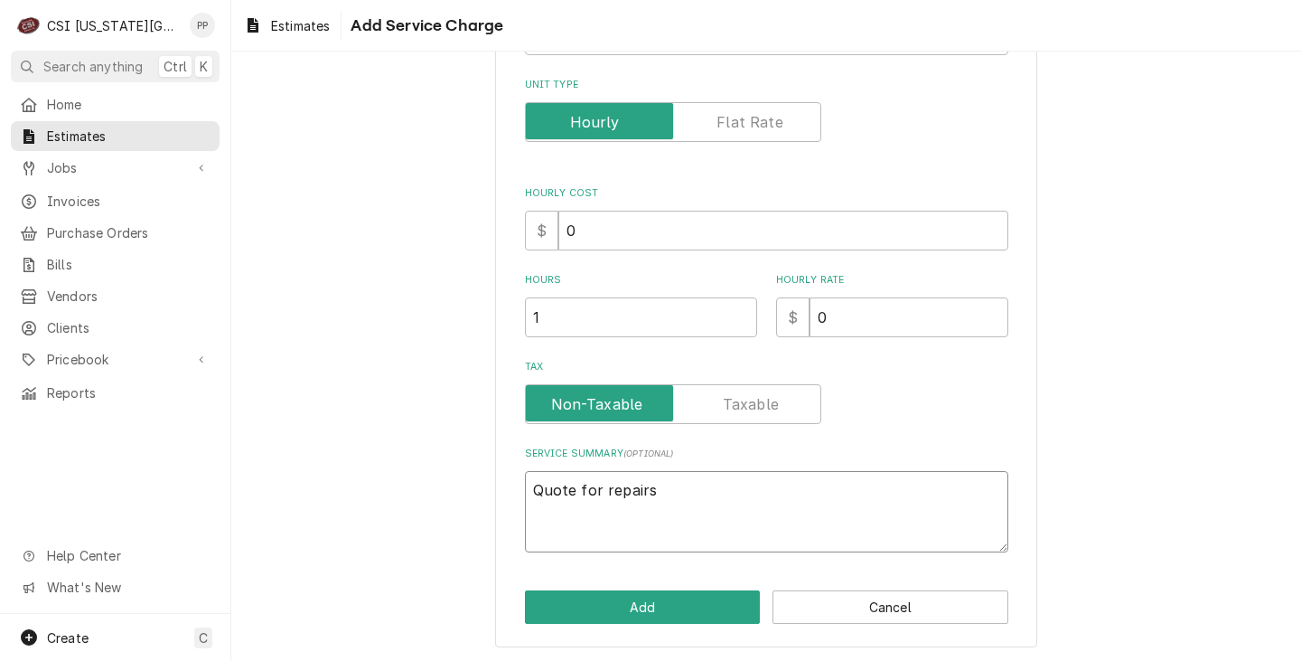
type textarea "x"
type textarea "Quote for repairs f"
type textarea "x"
type textarea "Quote for repairs fo"
type textarea "x"
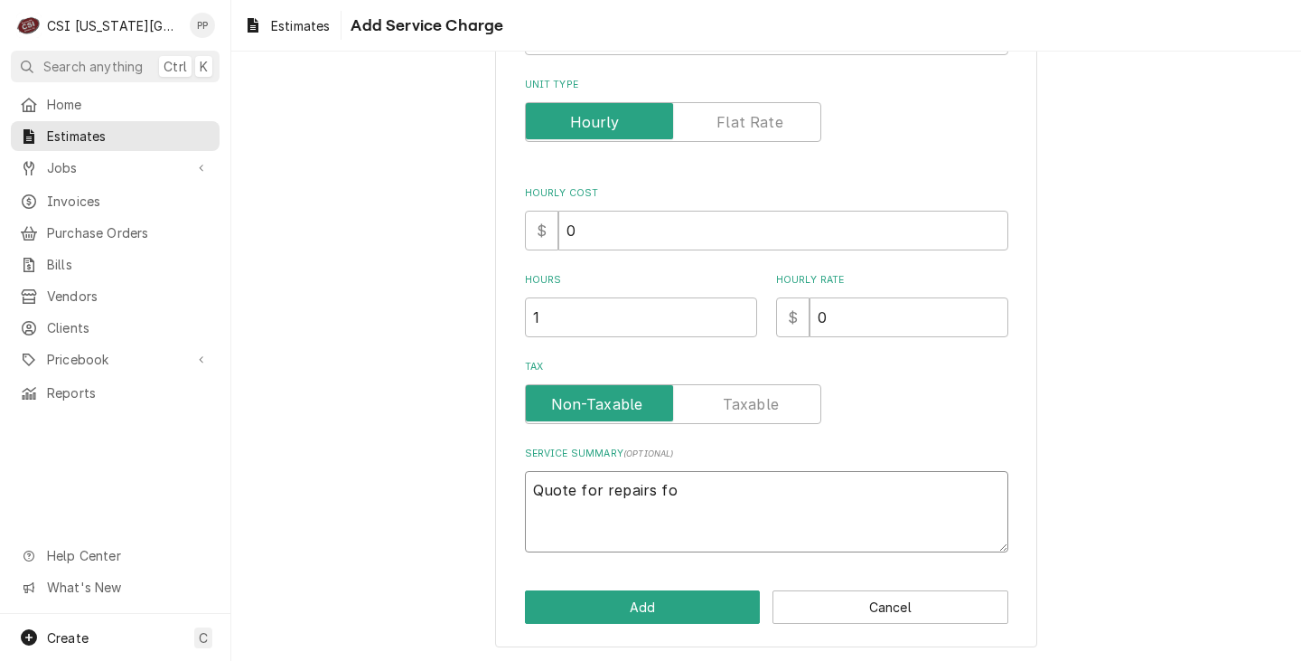
type textarea "Quote for repairs fou"
type textarea "x"
type textarea "Quote for repairs foun"
type textarea "x"
type textarea "Quote for repairs found"
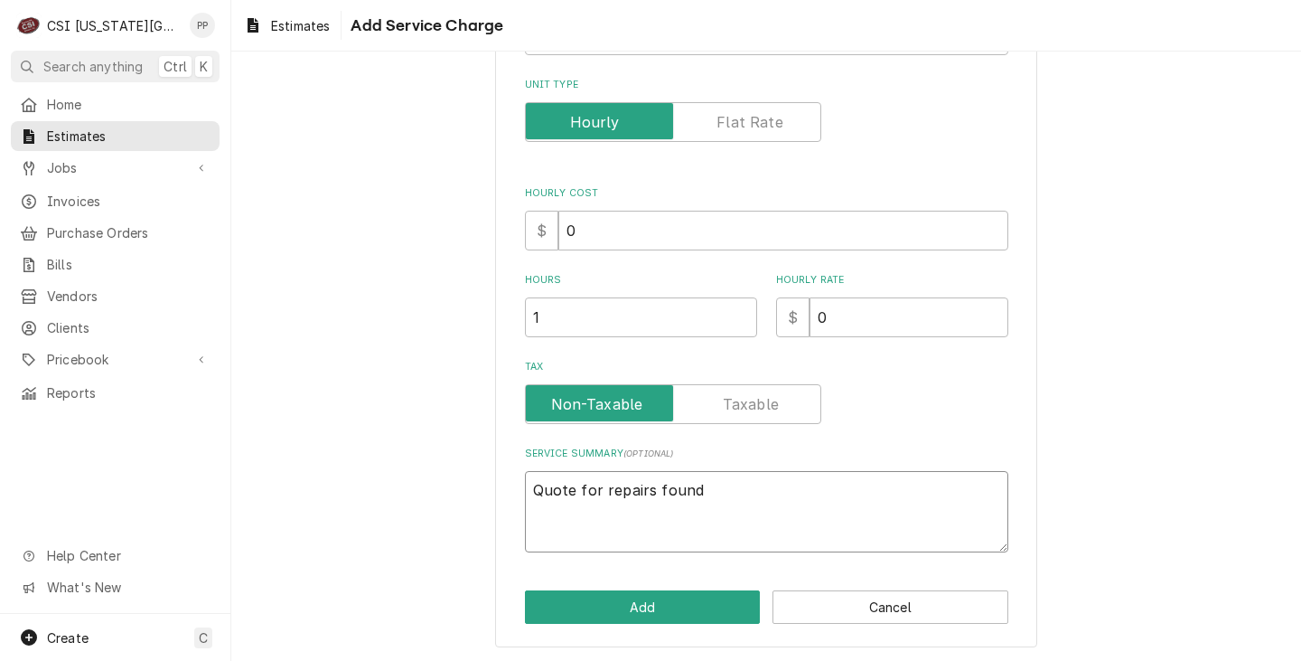
type textarea "x"
type textarea "Quote for repairs found"
type textarea "x"
type textarea "Quote for repairs found d"
type textarea "x"
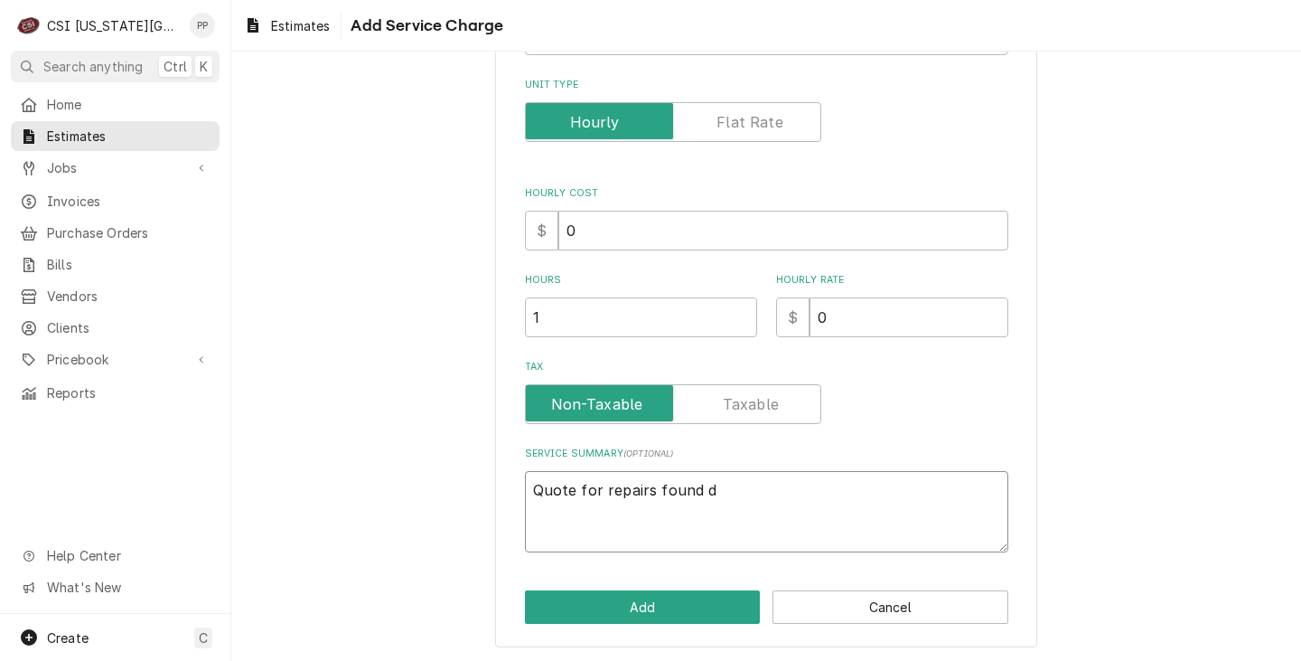
type textarea "Quote for repairs found du"
type textarea "x"
type textarea "Quote for repairs found dur"
type textarea "x"
type textarea "Quote for repairs found duri"
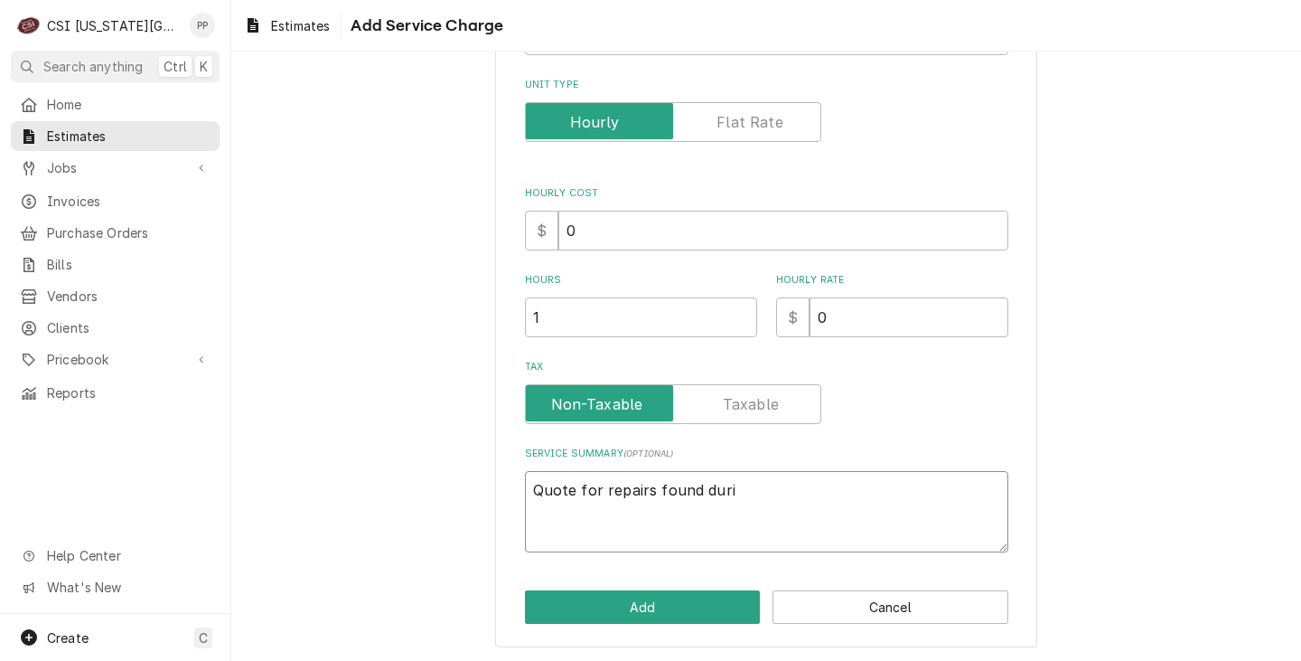
type textarea "x"
type textarea "Quote for repairs found durin"
type textarea "x"
type textarea "Quote for repairs found during"
type textarea "x"
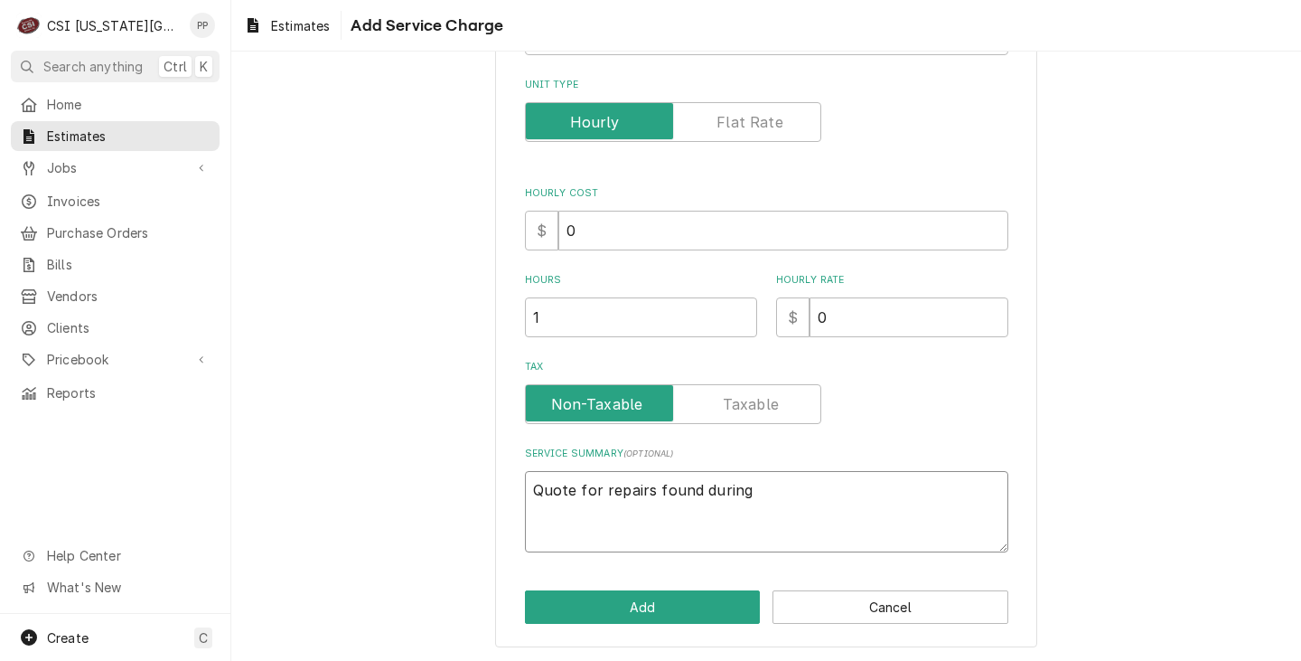
type textarea "Quote for repairs found during"
type textarea "x"
type textarea "Quote for repairs found during P"
type textarea "x"
type textarea "Quote for repairs found during Pm"
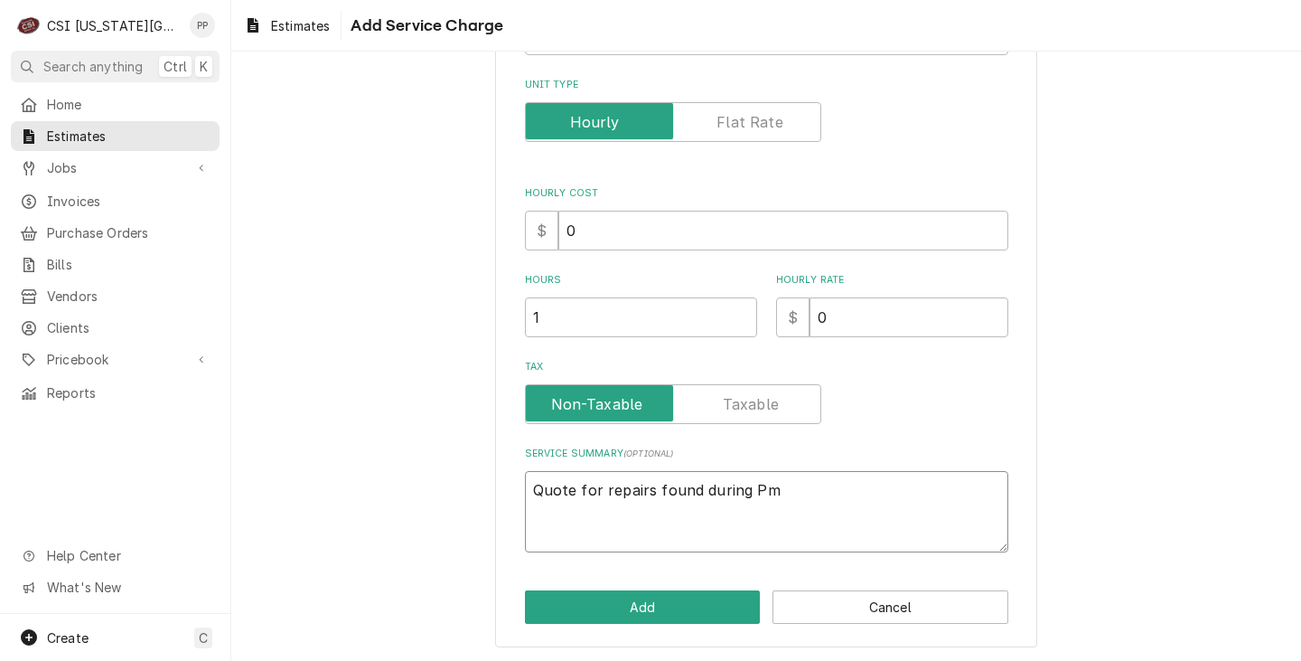
type textarea "x"
type textarea "Quote for repairs found during Pm."
type textarea "x"
type textarea "Quote for repairs found during Pm."
type textarea "x"
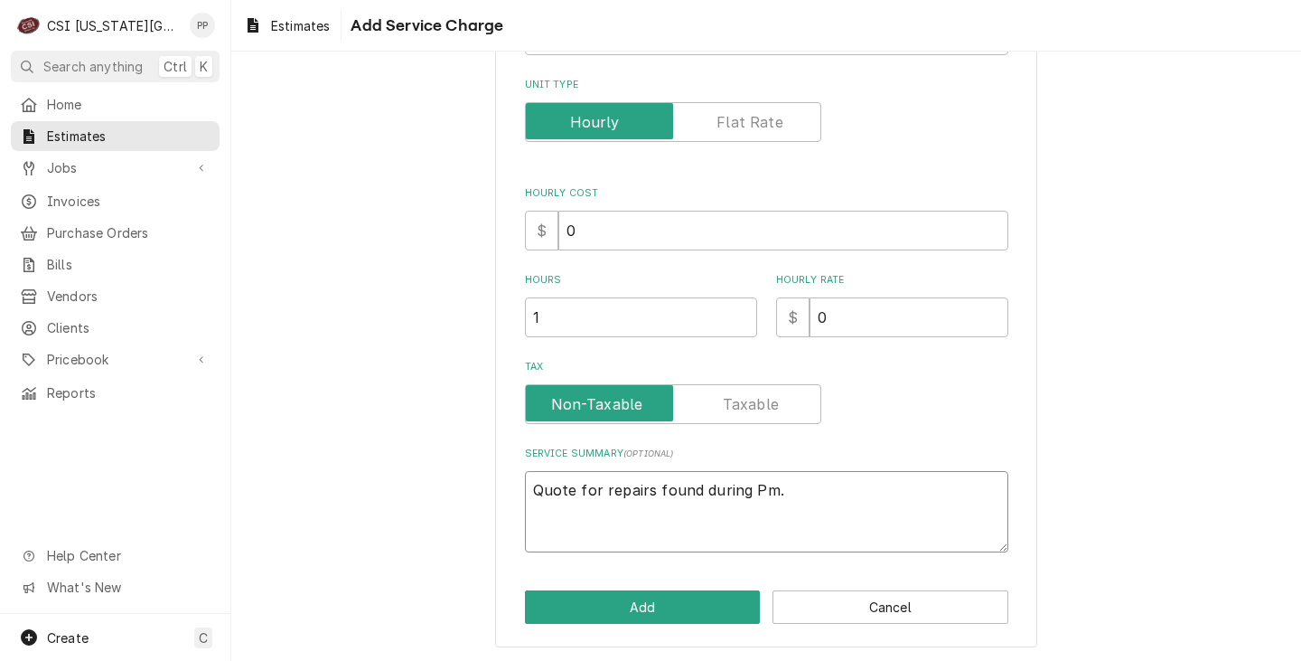
type textarea "Quote for repairs found during Pm."
type textarea "x"
type textarea "Quote for repairs found during Pm."
type textarea "x"
type textarea "Quote for repairs found during Pm. Q"
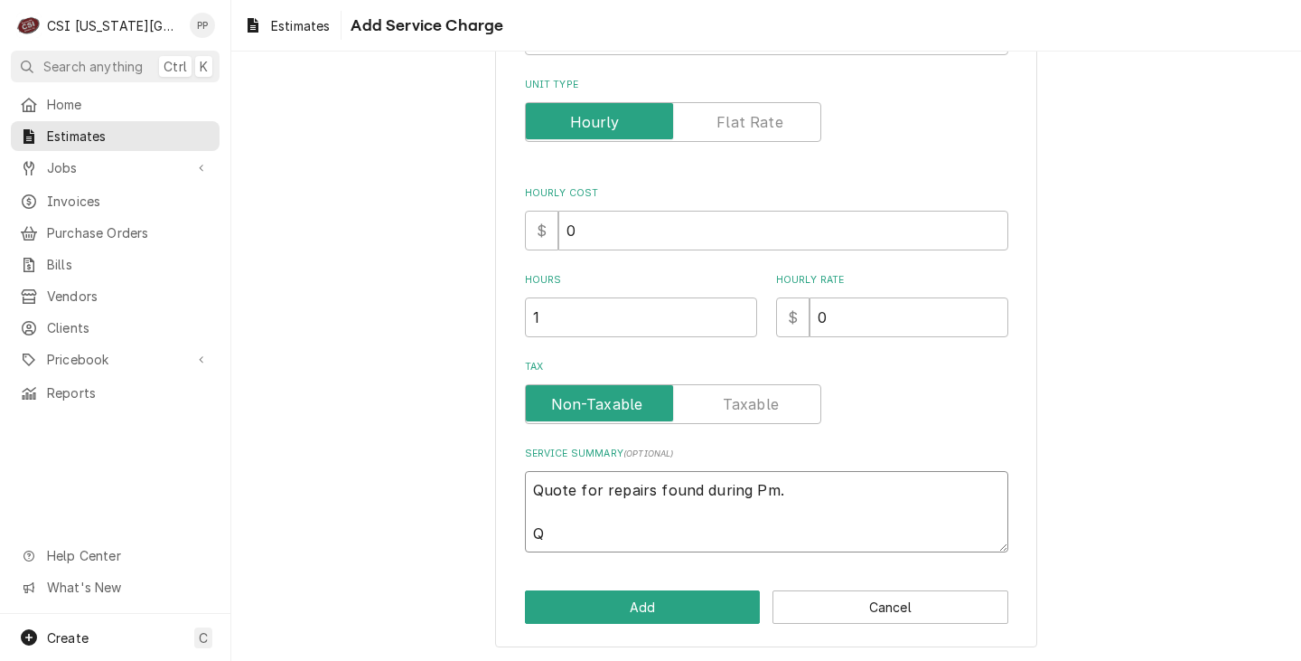
type textarea "x"
type textarea "Quote for repairs found during Pm. Qu"
type textarea "x"
type textarea "Quote for repairs found during Pm. Qut"
type textarea "x"
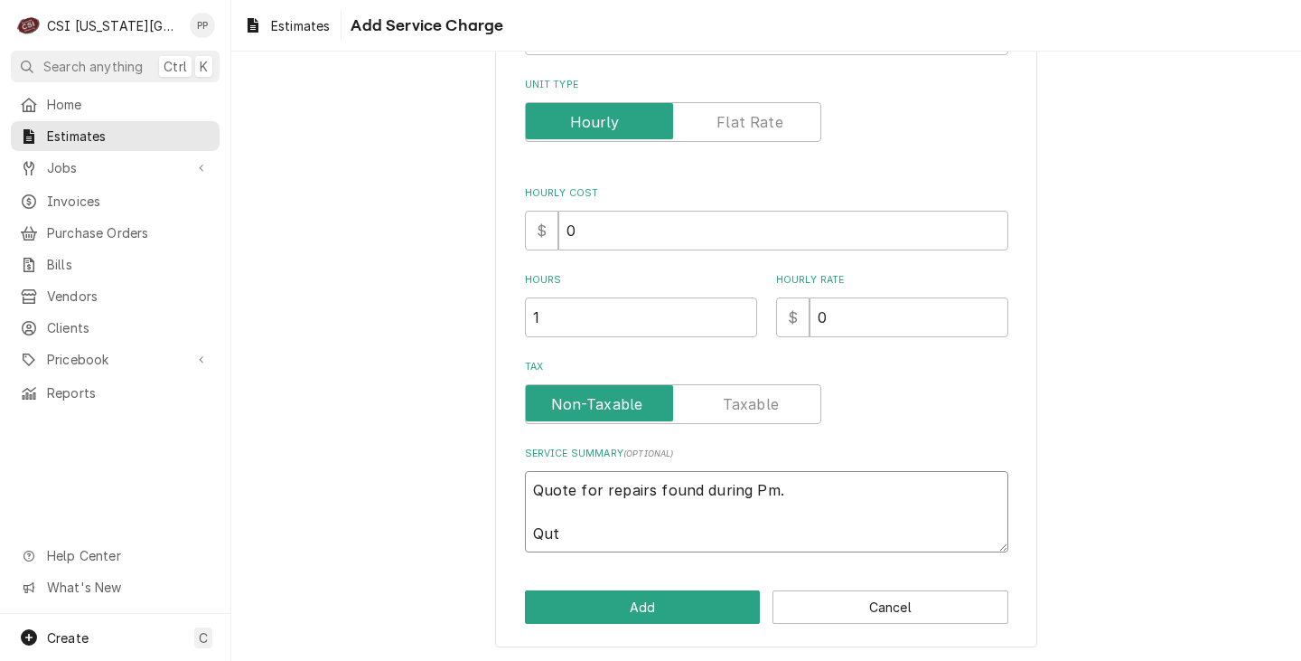
type textarea "Quote for repairs found during Pm. Quto"
type textarea "x"
type textarea "Quote for repairs found during Pm. Qutoe"
type textarea "x"
type textarea "Quote for repairs found during Pm. Qutoe"
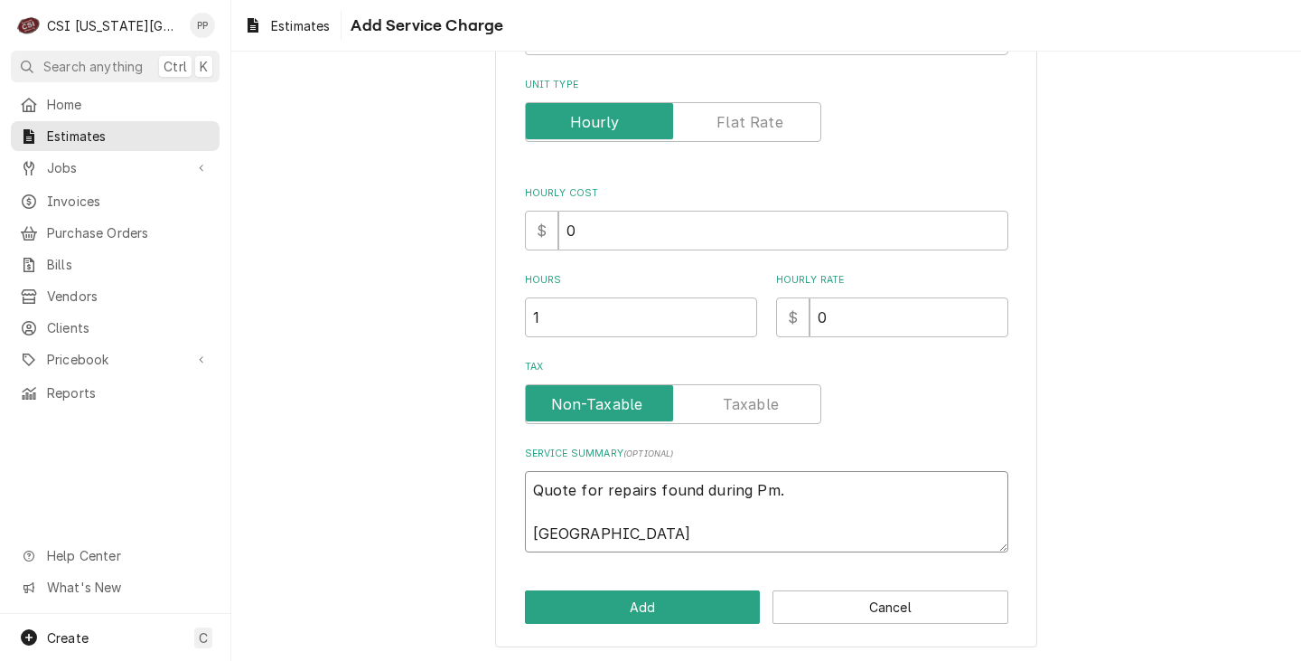
type textarea "x"
type textarea "Quote for repairs found during Pm. Qutoe i"
type textarea "x"
type textarea "Quote for repairs found during Pm. Qutoe is"
type textarea "x"
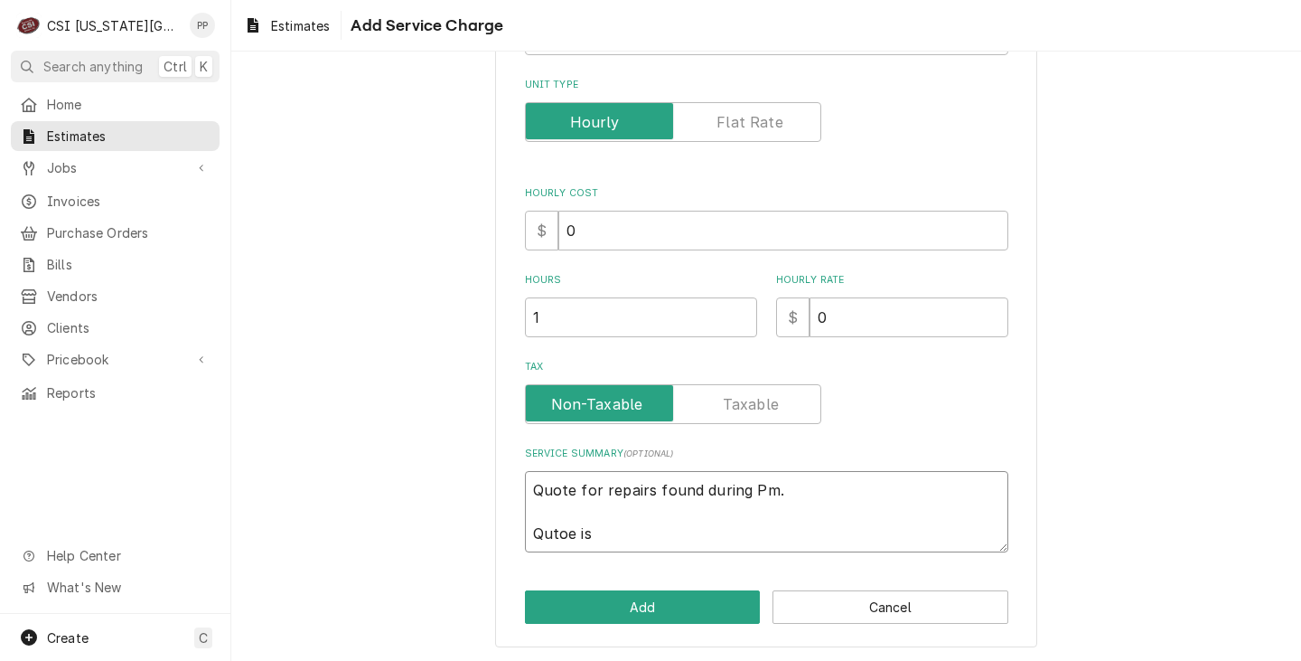
type textarea "Quote for repairs found during Pm. Qutoe is"
type textarea "x"
type textarea "Quote for repairs found during Pm. Qutoe is t"
type textarea "x"
type textarea "Quote for repairs found during Pm. Qutoe is"
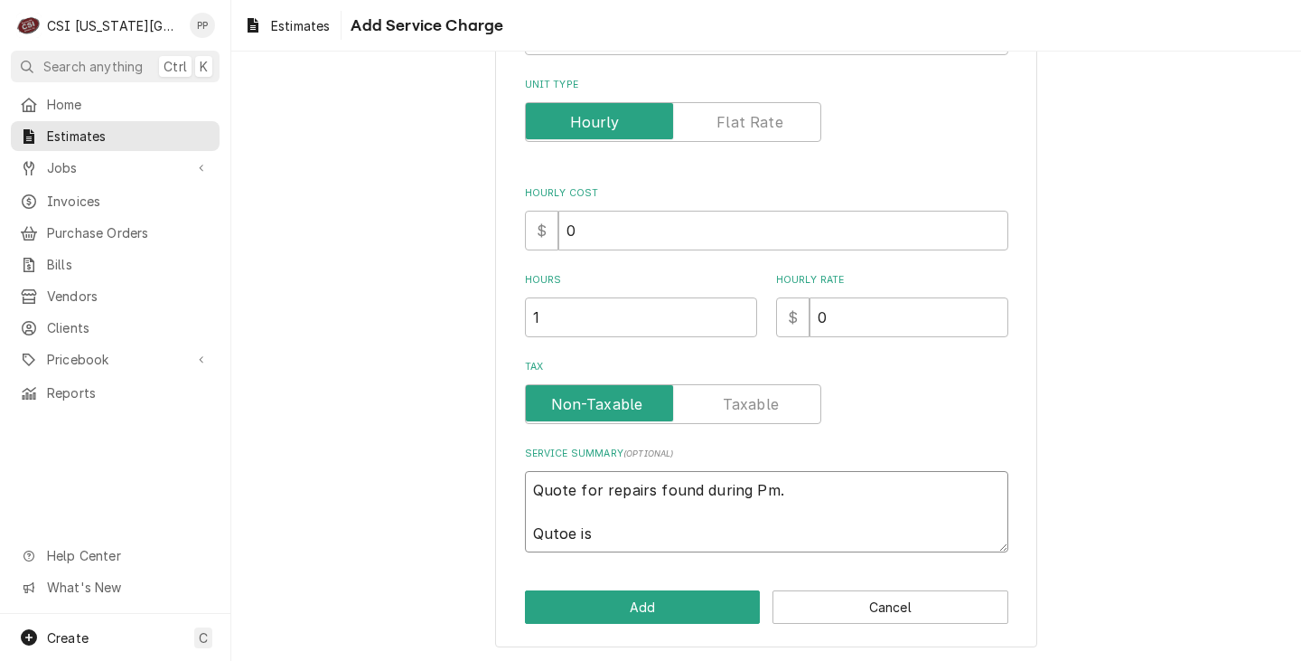
type textarea "x"
type textarea "Quote for repairs found during Pm. Qutoe is"
type textarea "x"
type textarea "Quote for repairs found during Pm. Qutoe i"
type textarea "x"
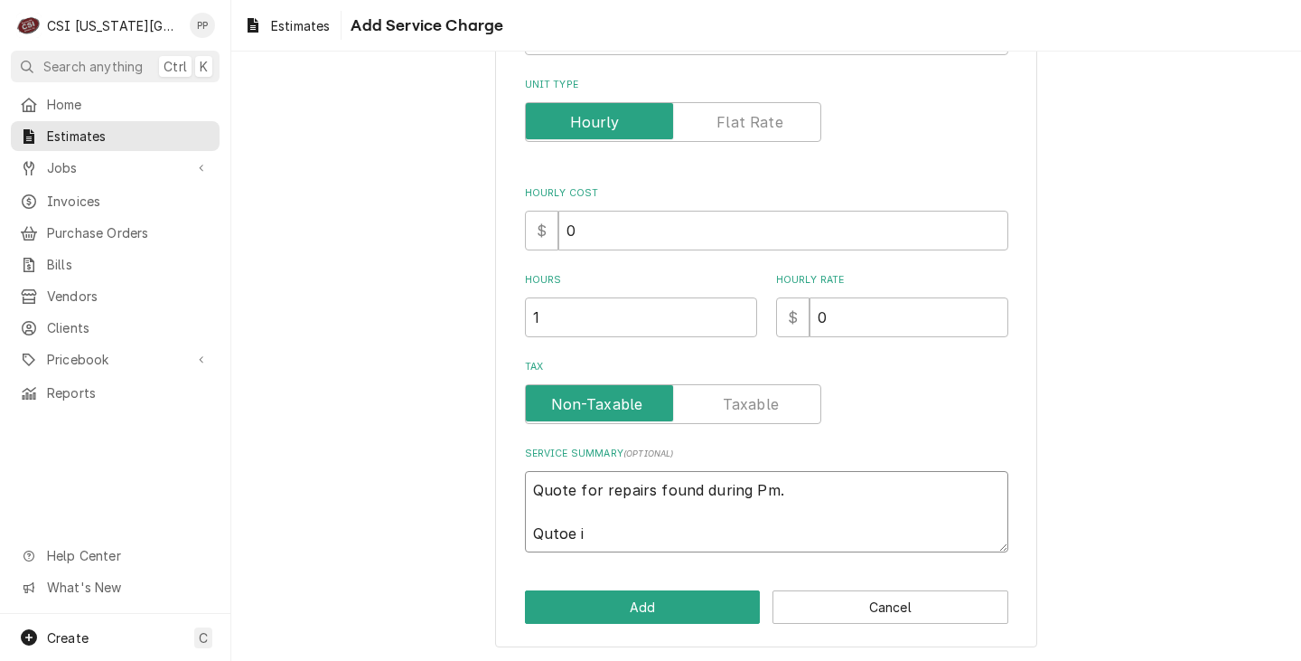
type textarea "Quote for repairs found during Pm. Qutoe"
type textarea "x"
type textarea "Quote for repairs found during Pm. Qutoe"
type textarea "x"
type textarea "Quote for repairs found during Pm. Quto"
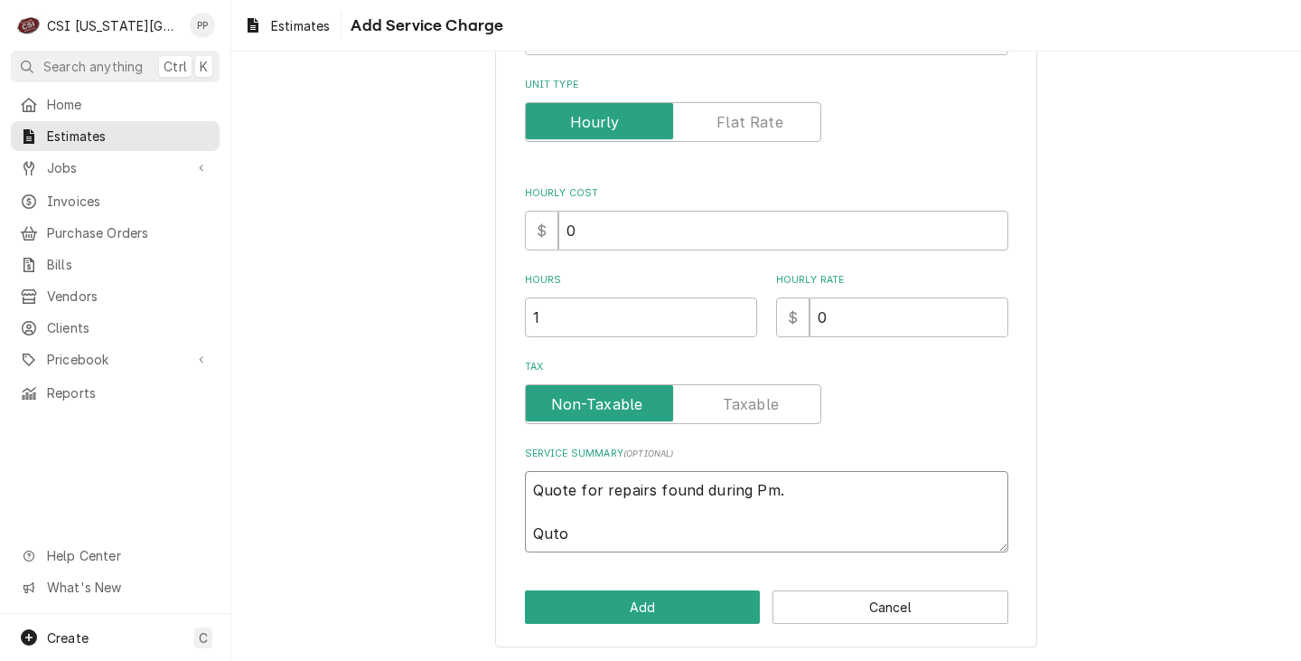
type textarea "x"
type textarea "Quote for repairs found during Pm. Qut"
type textarea "x"
type textarea "Quote for repairs found during Pm. Qu"
type textarea "x"
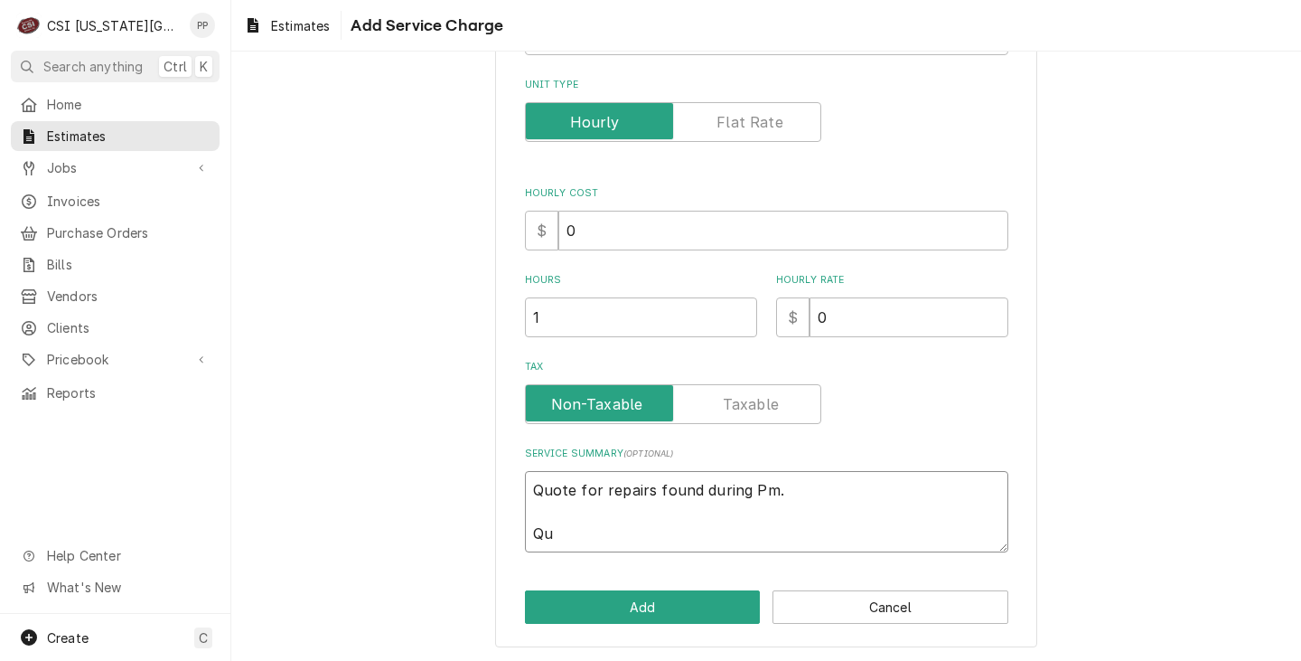
type textarea "Quote for repairs found during Pm. Quo"
type textarea "x"
type textarea "Quote for repairs found during Pm. Quot"
type textarea "x"
type textarea "Quote for repairs found during Pm. Quote"
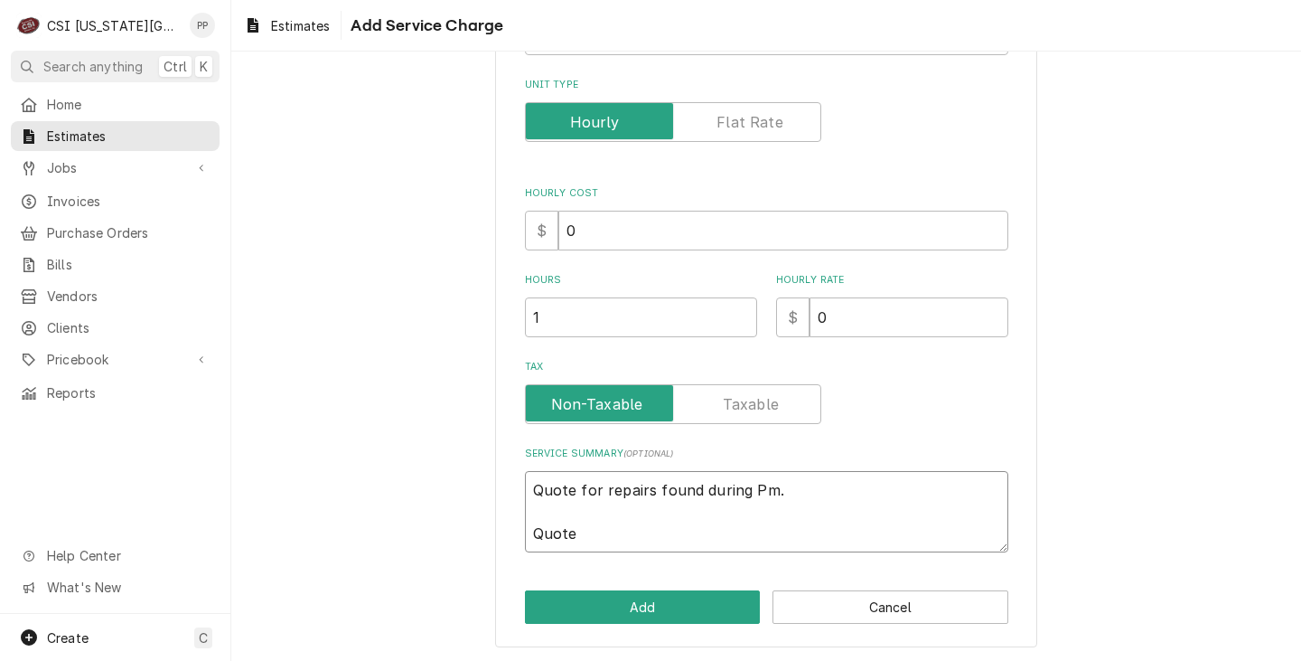
type textarea "x"
type textarea "Quote for repairs found during Pm. Quote"
type textarea "x"
type textarea "Quote for repairs found during Pm. Quote o"
type textarea "x"
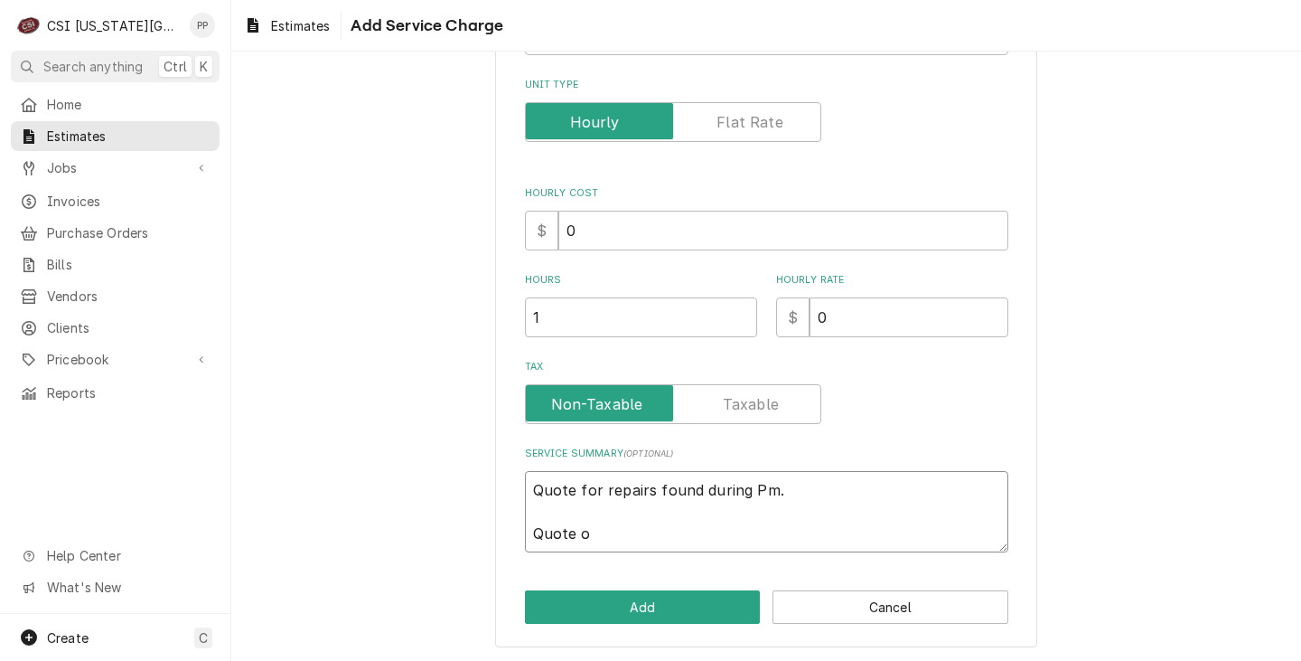
type textarea "Quote for repairs found during Pm. Quote"
type textarea "x"
type textarea "Quote for repairs found during Pm. Quote i"
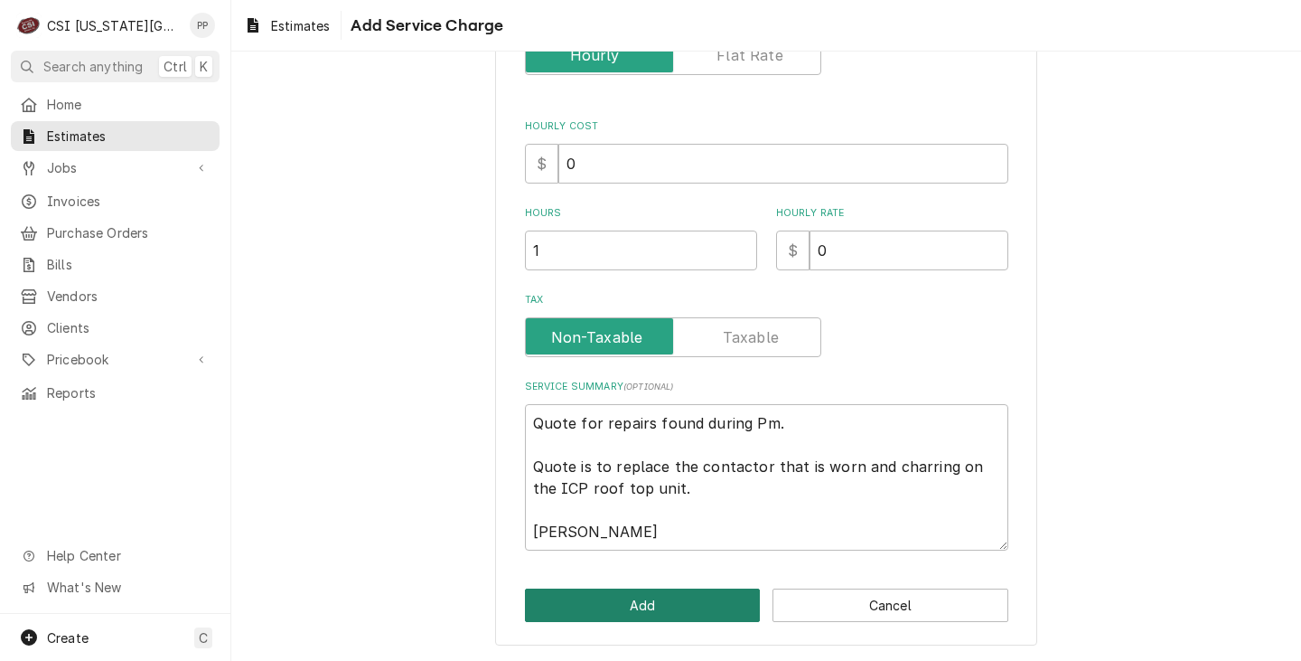
click at [672, 599] on button "Add" at bounding box center [643, 604] width 236 height 33
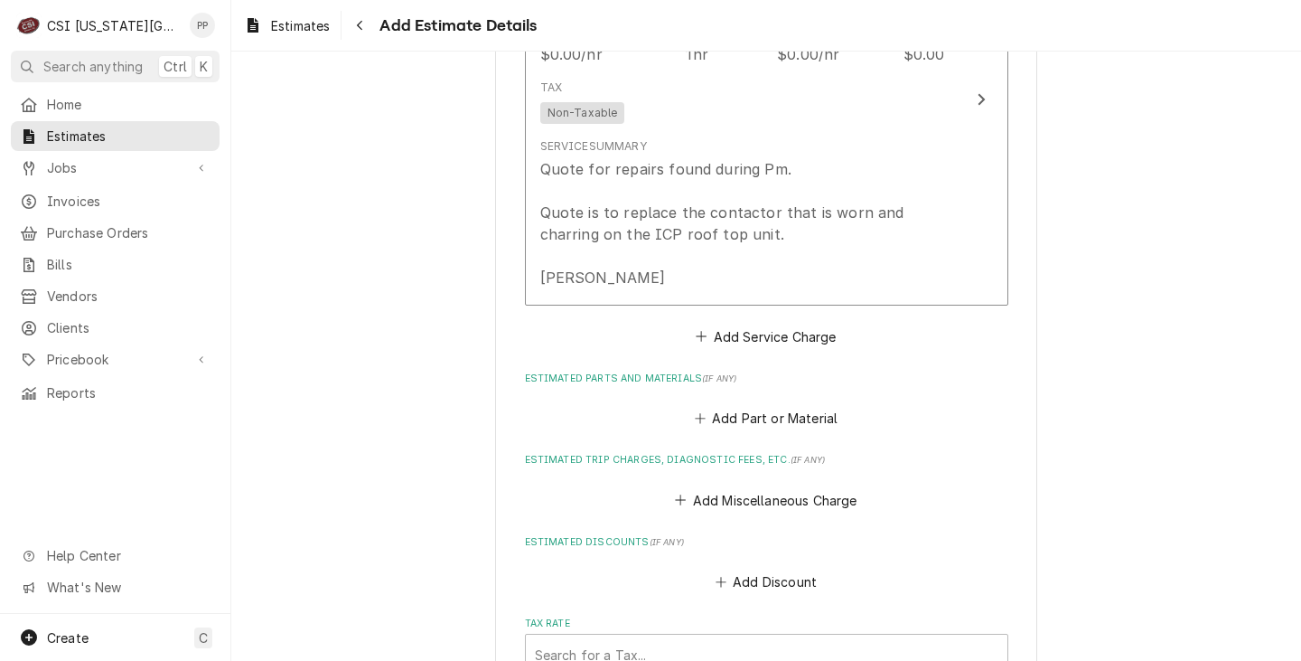
scroll to position [1966, 0]
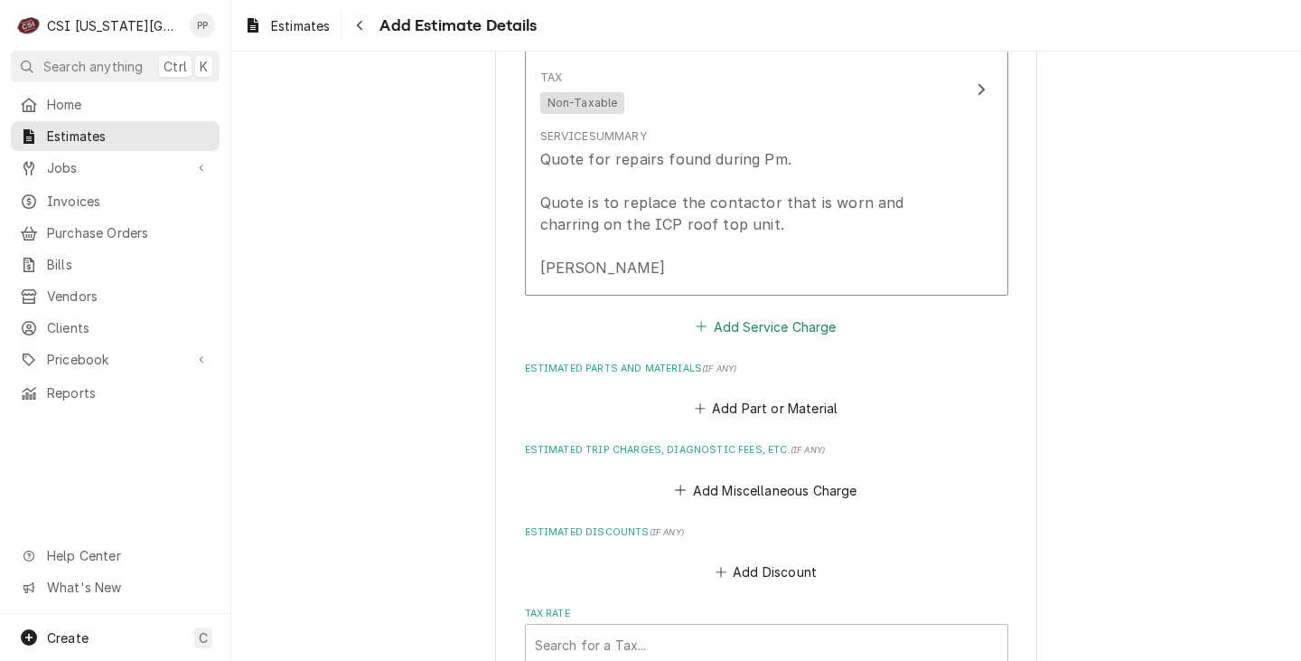
click at [783, 324] on button "Add Service Charge" at bounding box center [766, 326] width 146 height 25
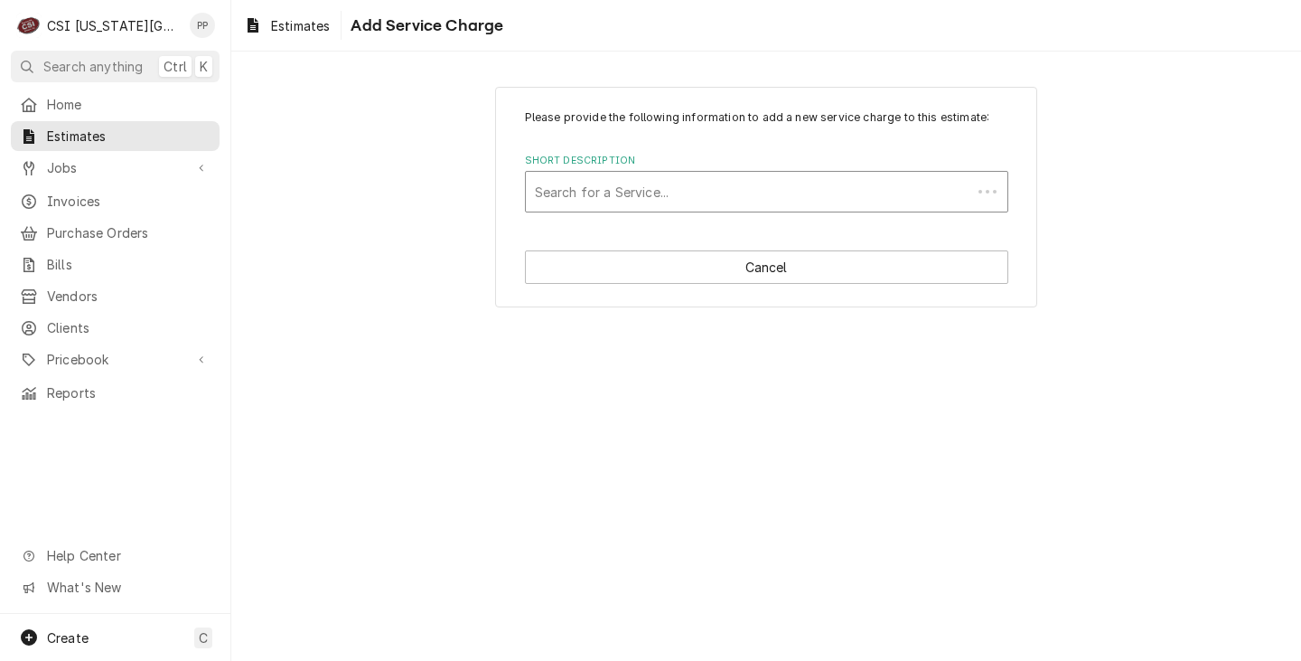
click at [671, 187] on div "Short Description" at bounding box center [748, 191] width 427 height 33
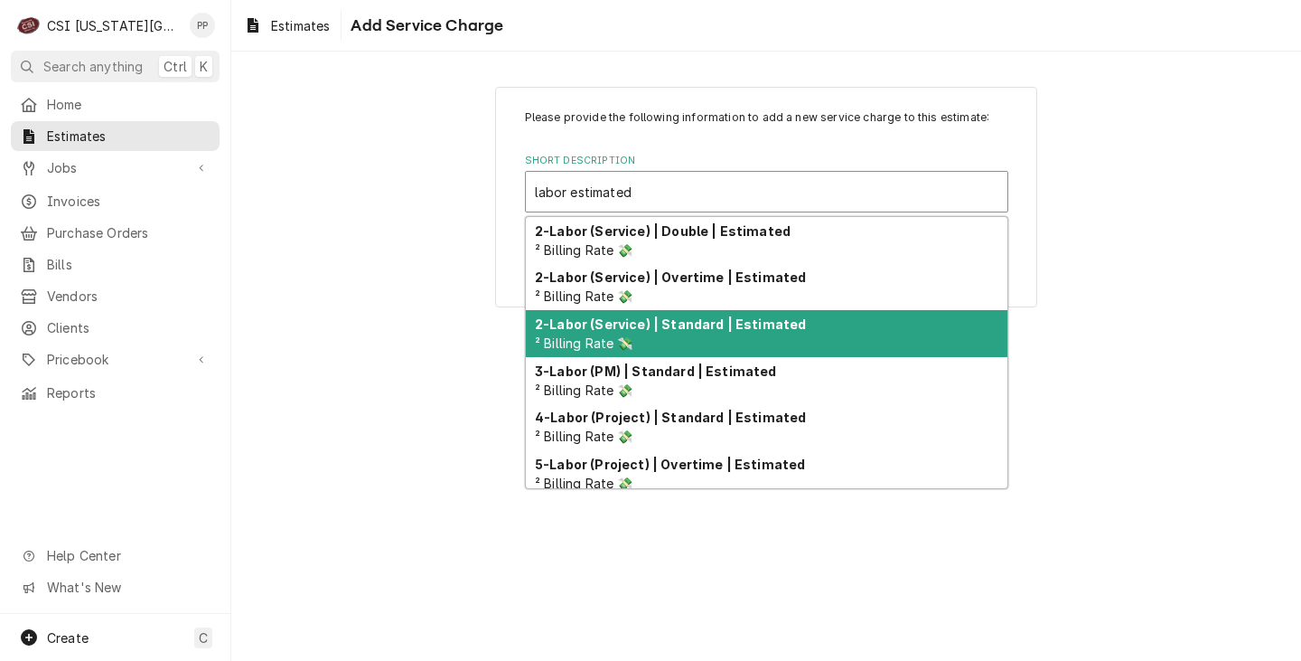
click at [819, 329] on div "2-Labor (Service) | Standard | Estimated ² Billing Rate 💸" at bounding box center [767, 333] width 482 height 47
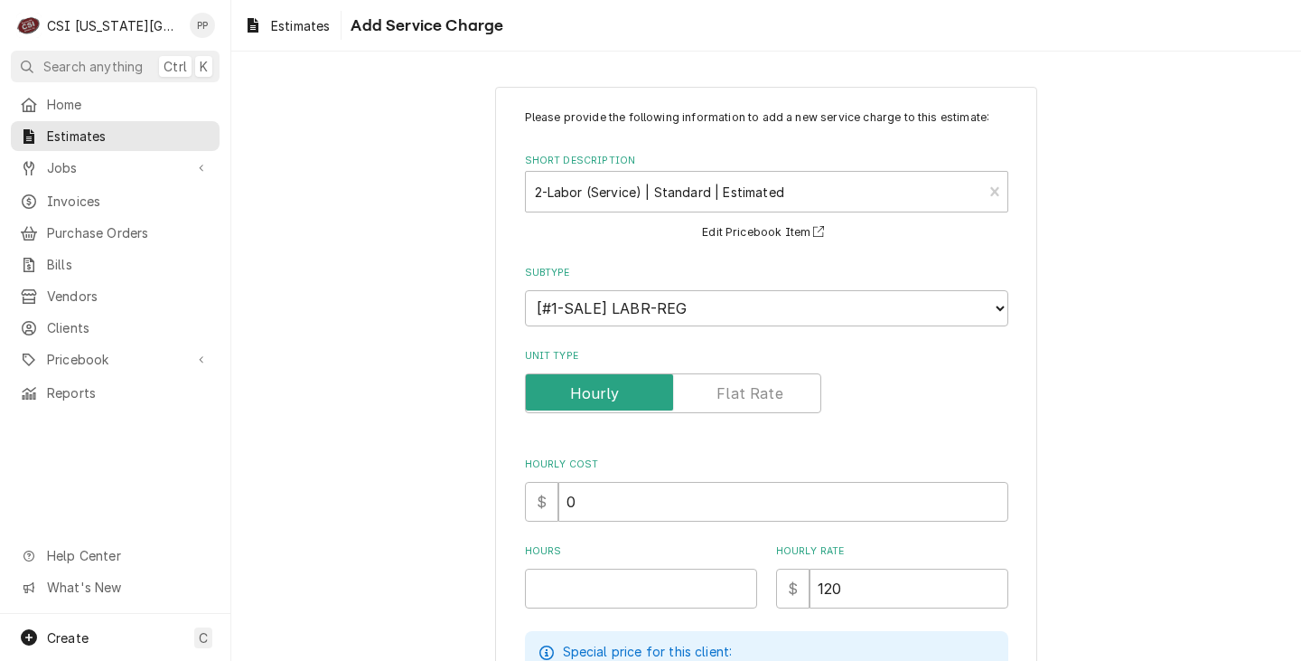
click at [669, 618] on div "Please provide the following information to add a new service charge to this es…" at bounding box center [766, 502] width 483 height 786
click at [651, 578] on input "Hours" at bounding box center [641, 588] width 232 height 40
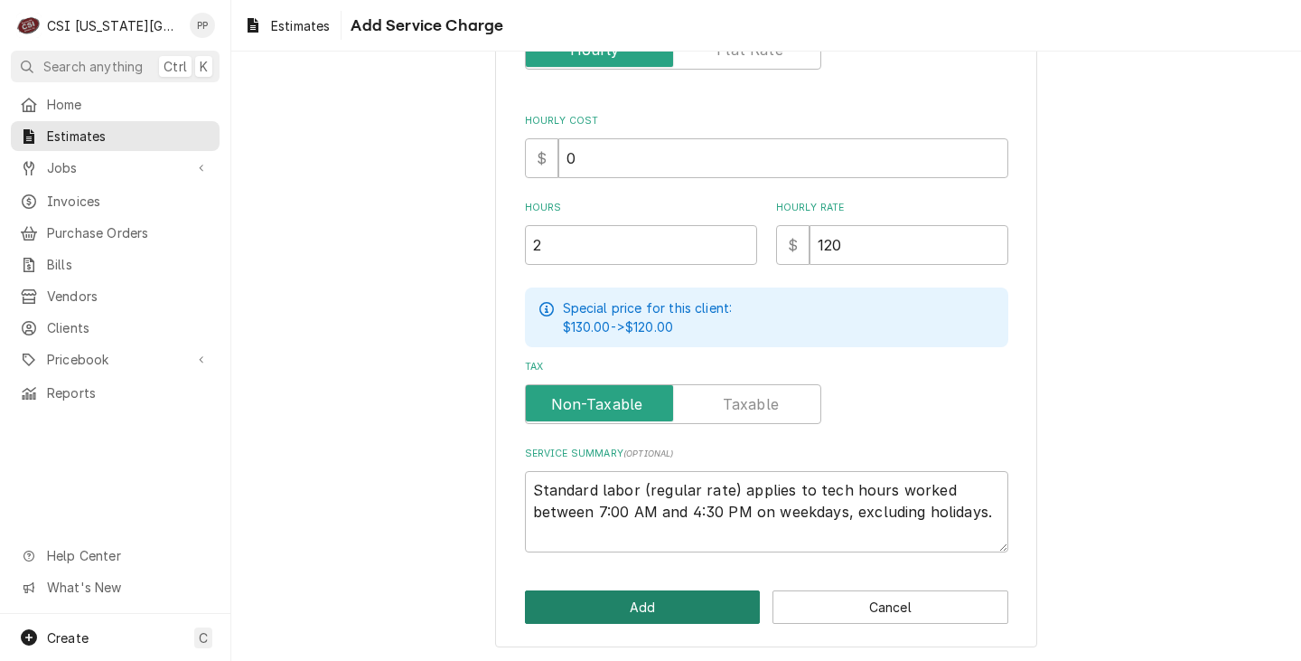
click at [690, 605] on button "Add" at bounding box center [643, 606] width 236 height 33
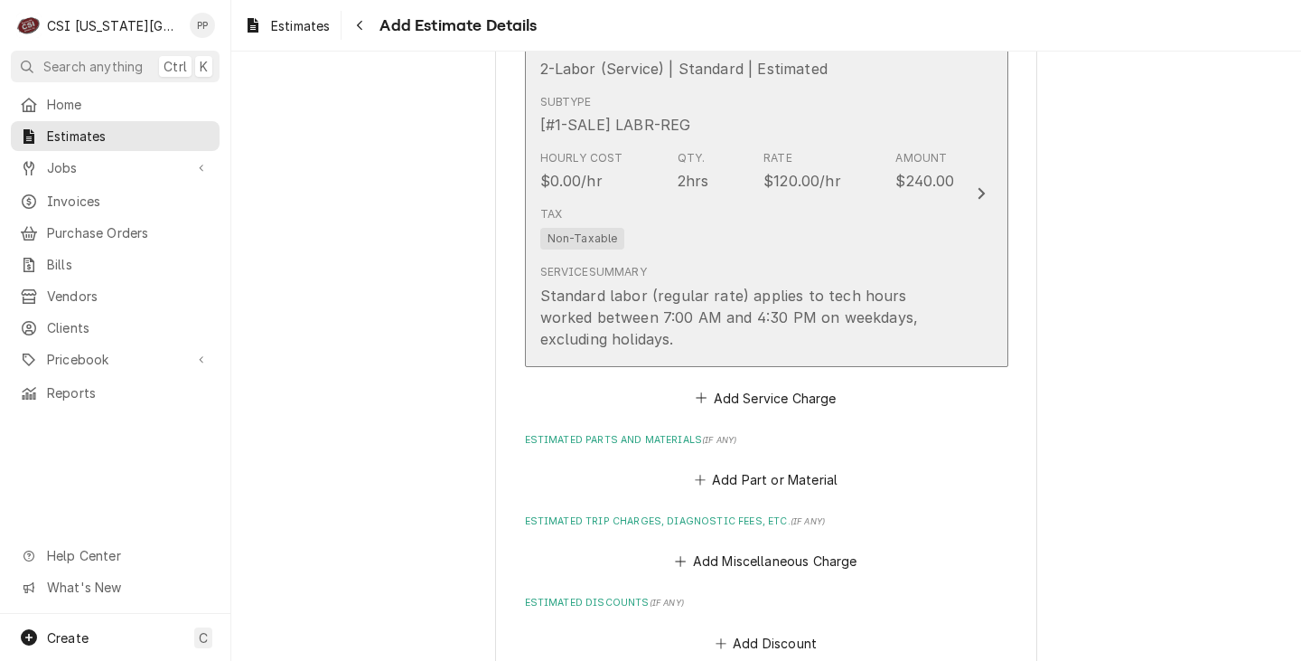
scroll to position [2272, 0]
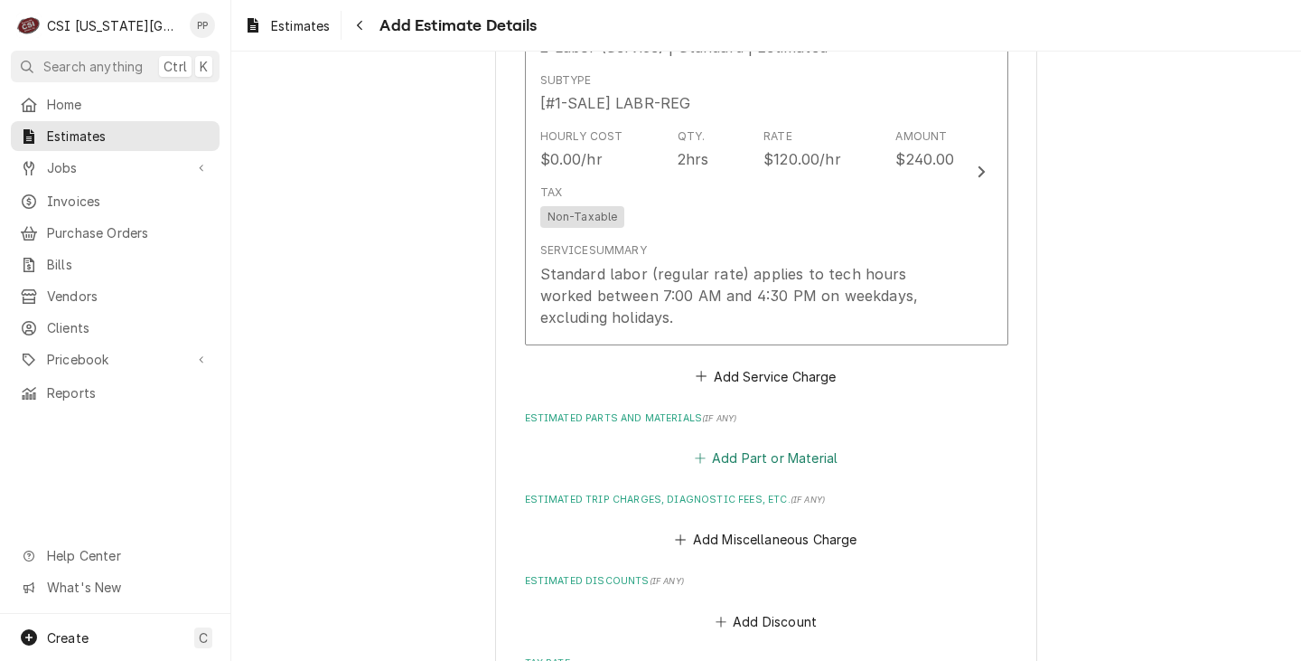
click at [788, 455] on button "Add Part or Material" at bounding box center [765, 458] width 149 height 25
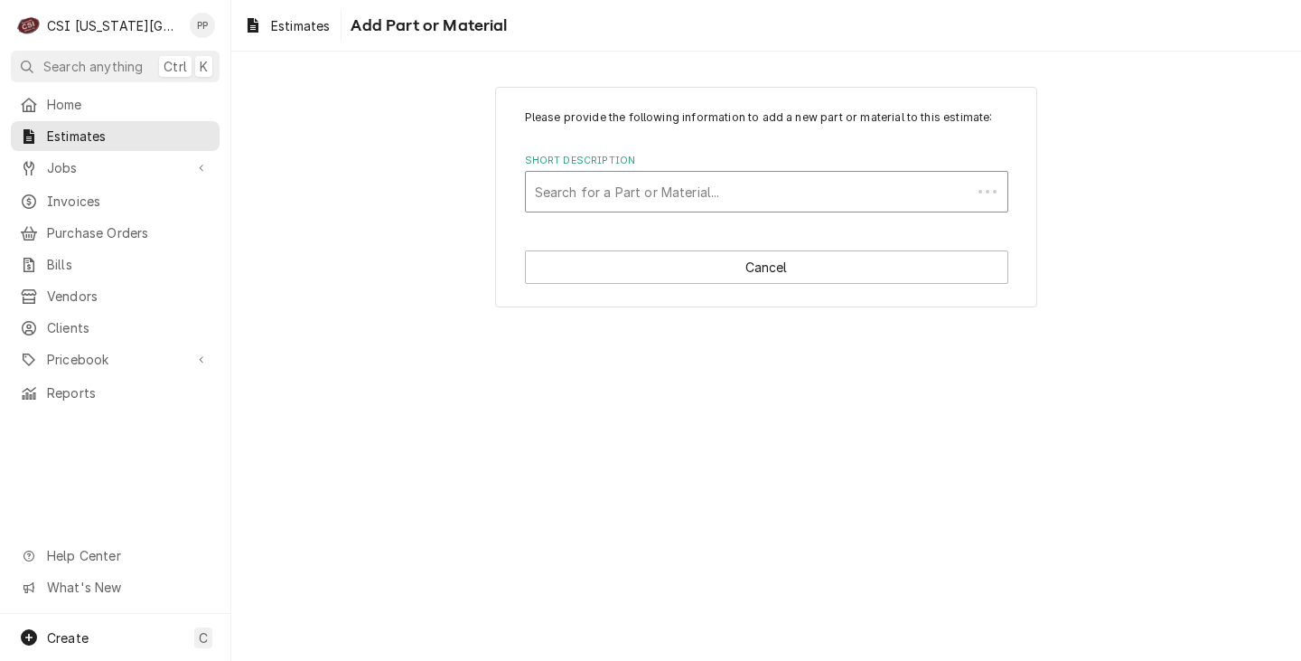
click at [678, 203] on div "Short Description" at bounding box center [748, 191] width 427 height 33
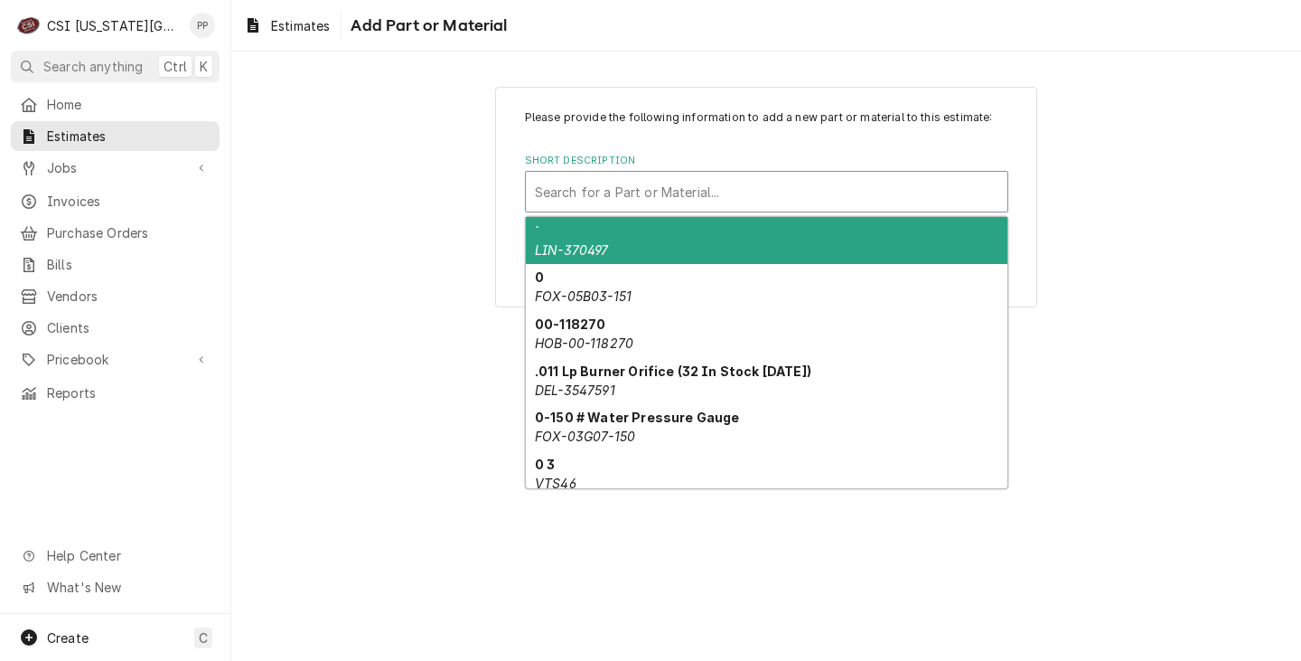
paste input "ICP-1050699"
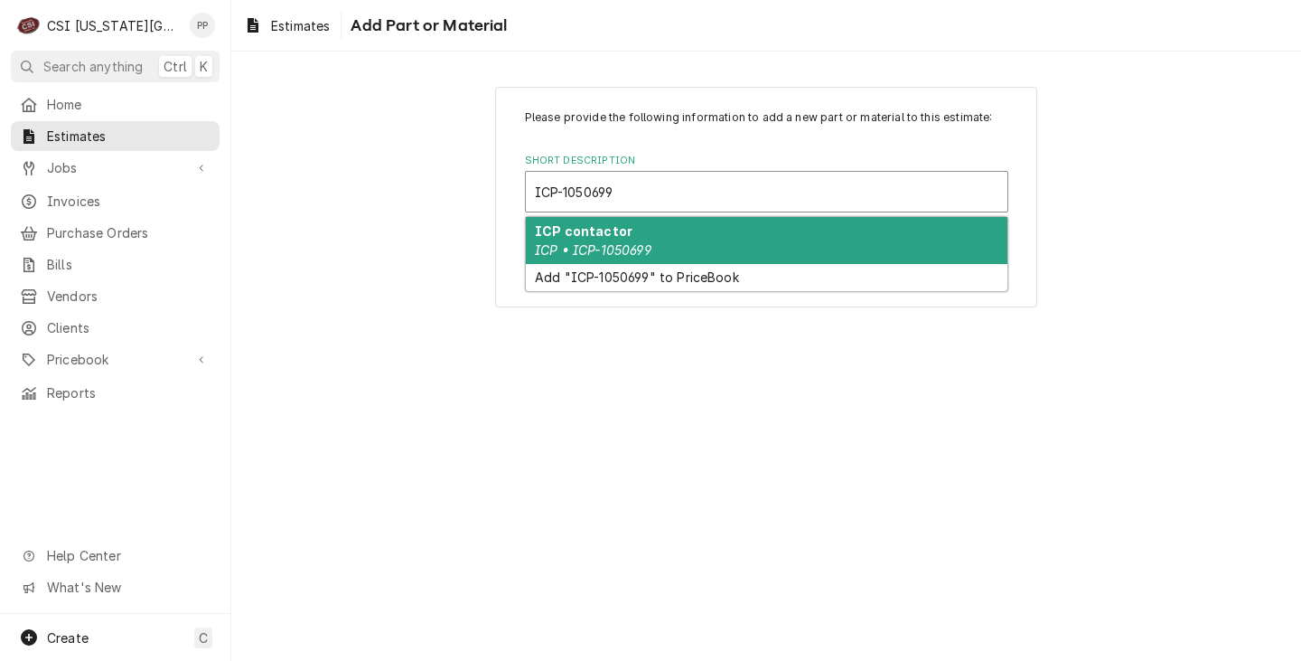
click at [649, 240] on div "ICP contactor ICP • ICP-1050699" at bounding box center [767, 240] width 482 height 47
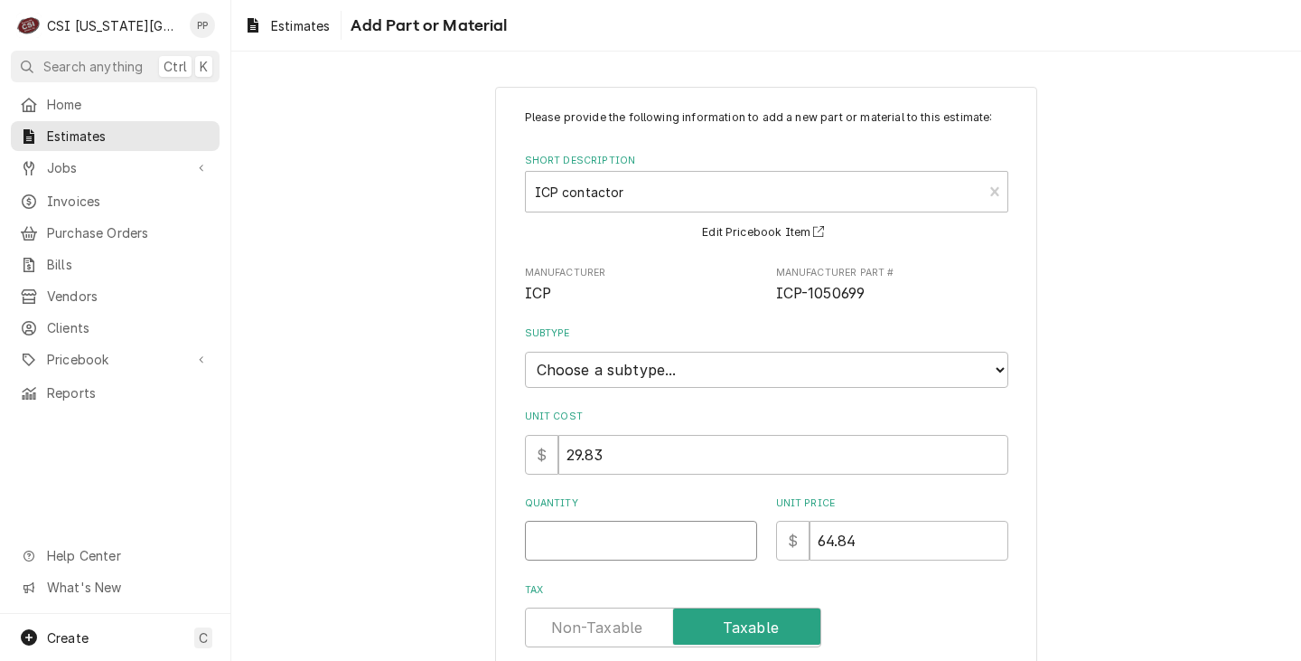
click at [624, 538] on input "Quantity" at bounding box center [641, 541] width 232 height 40
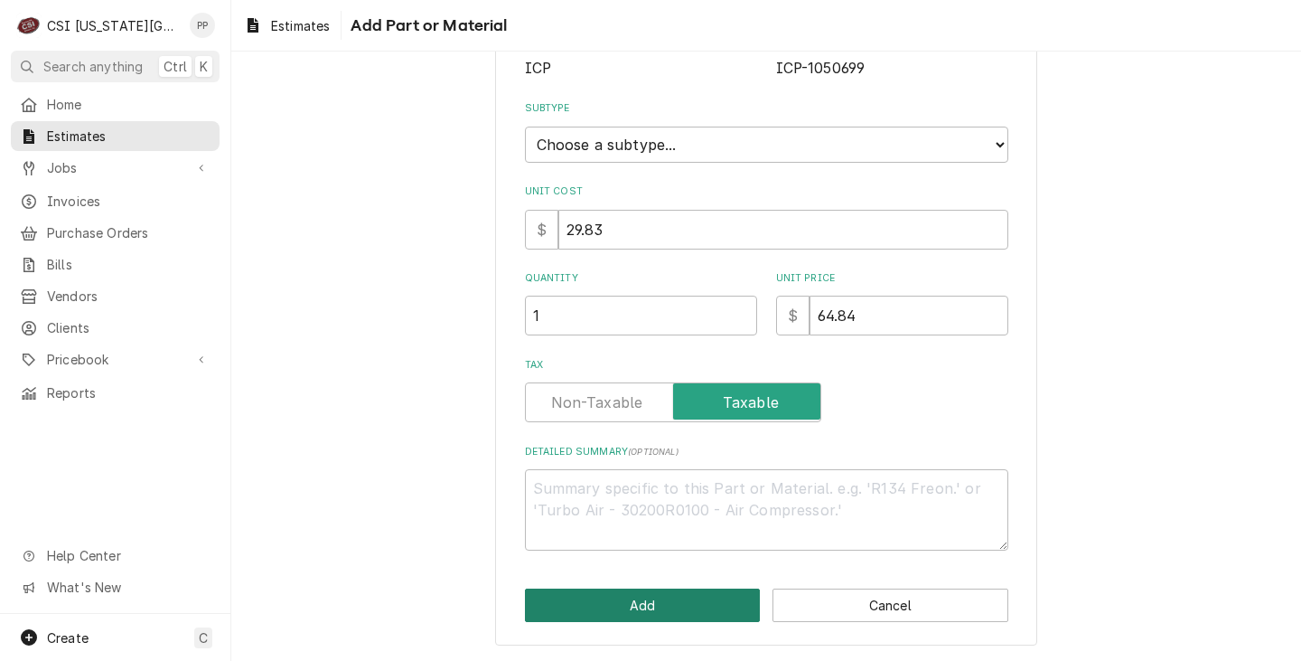
click at [671, 608] on button "Add" at bounding box center [643, 604] width 236 height 33
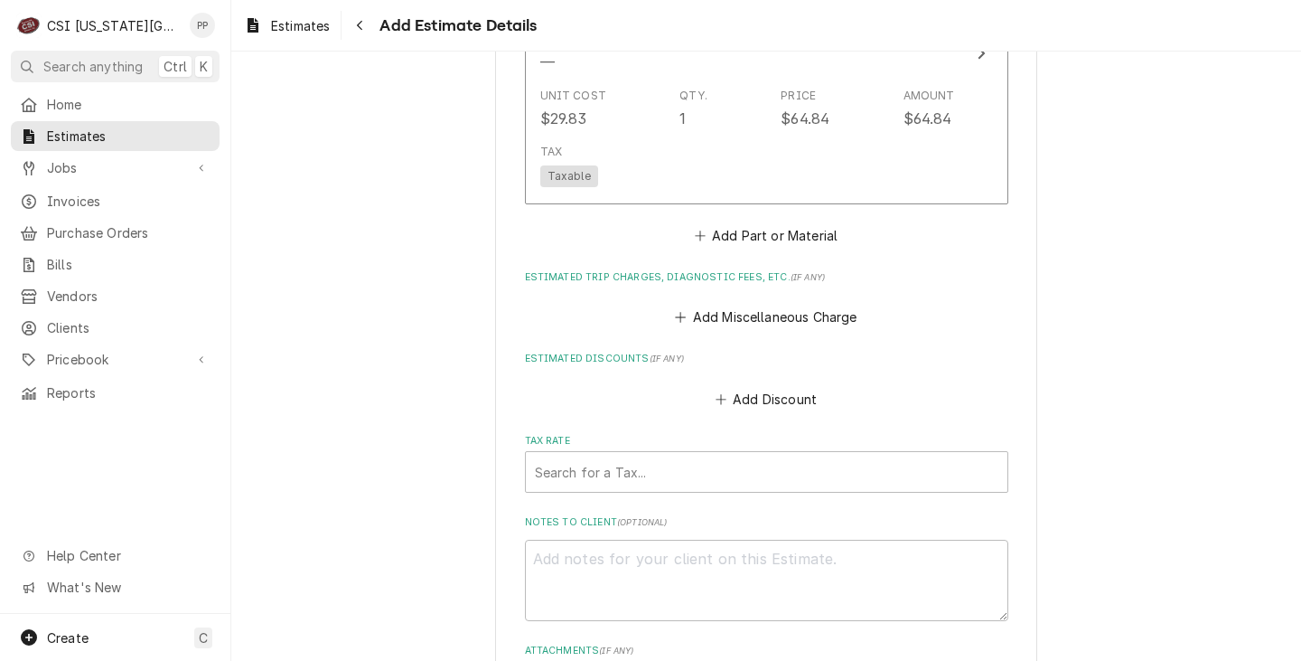
scroll to position [2814, 0]
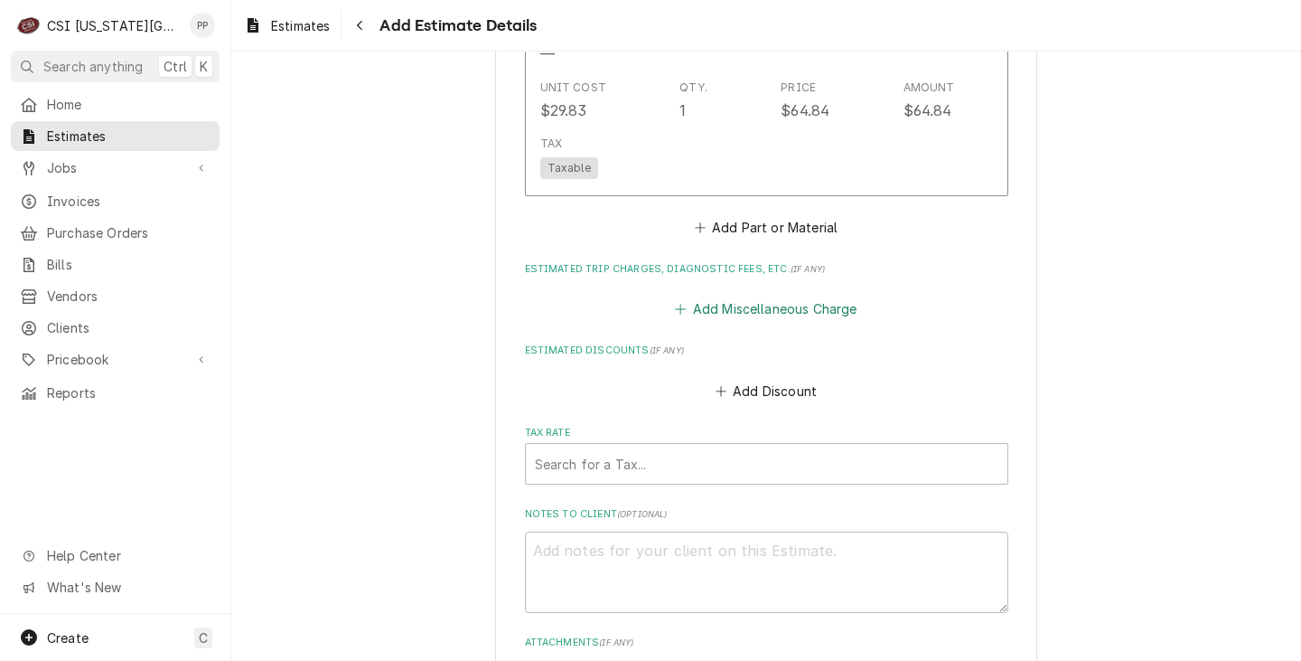
click at [761, 305] on button "Add Miscellaneous Charge" at bounding box center [766, 308] width 188 height 25
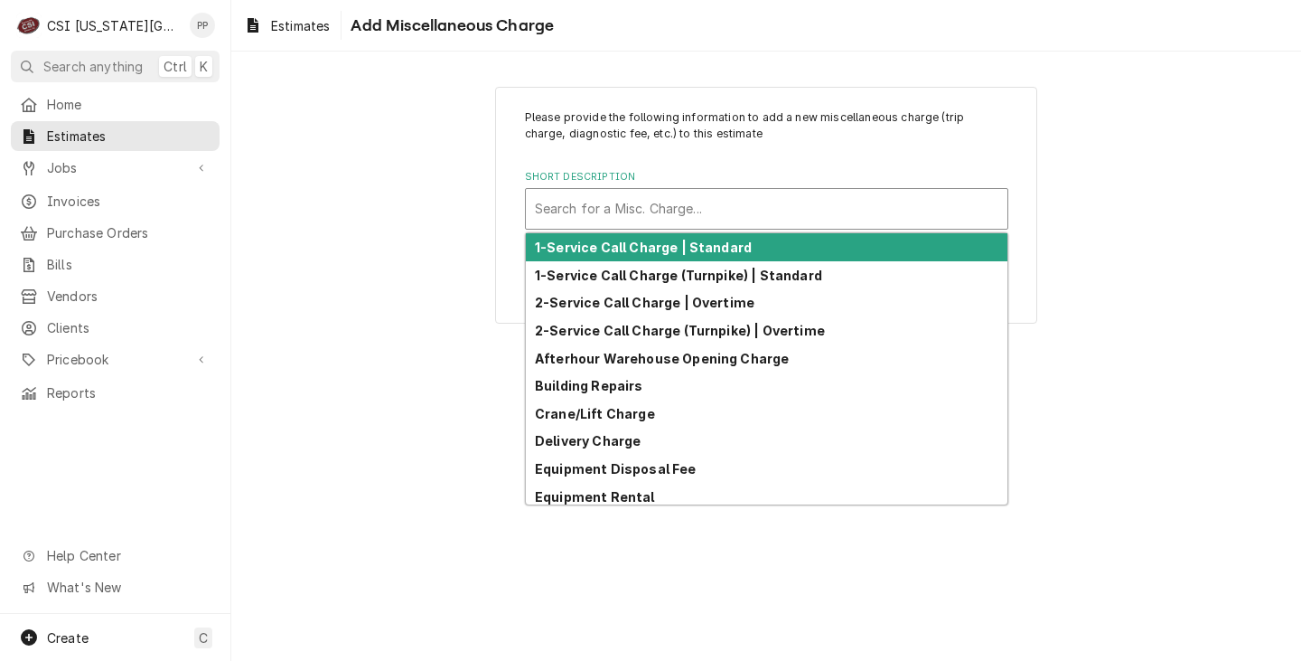
click at [709, 219] on div "Short Description" at bounding box center [767, 208] width 464 height 33
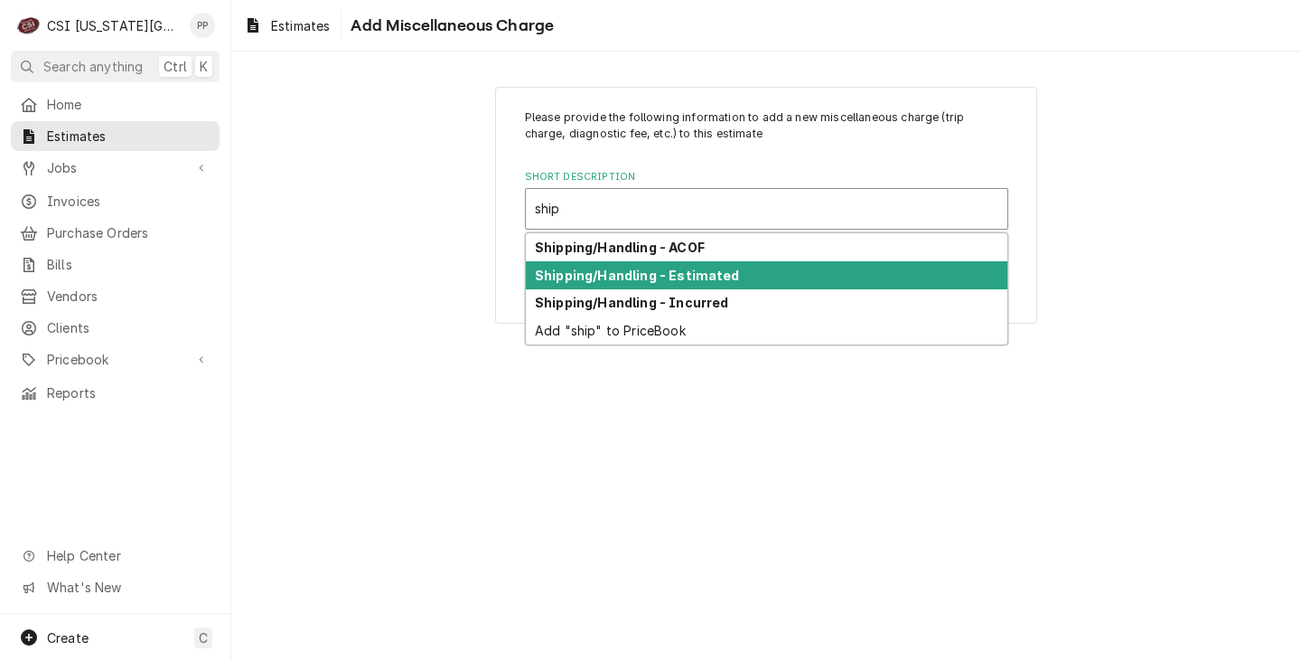
click at [753, 279] on div "Shipping/Handling - Estimated" at bounding box center [767, 275] width 482 height 28
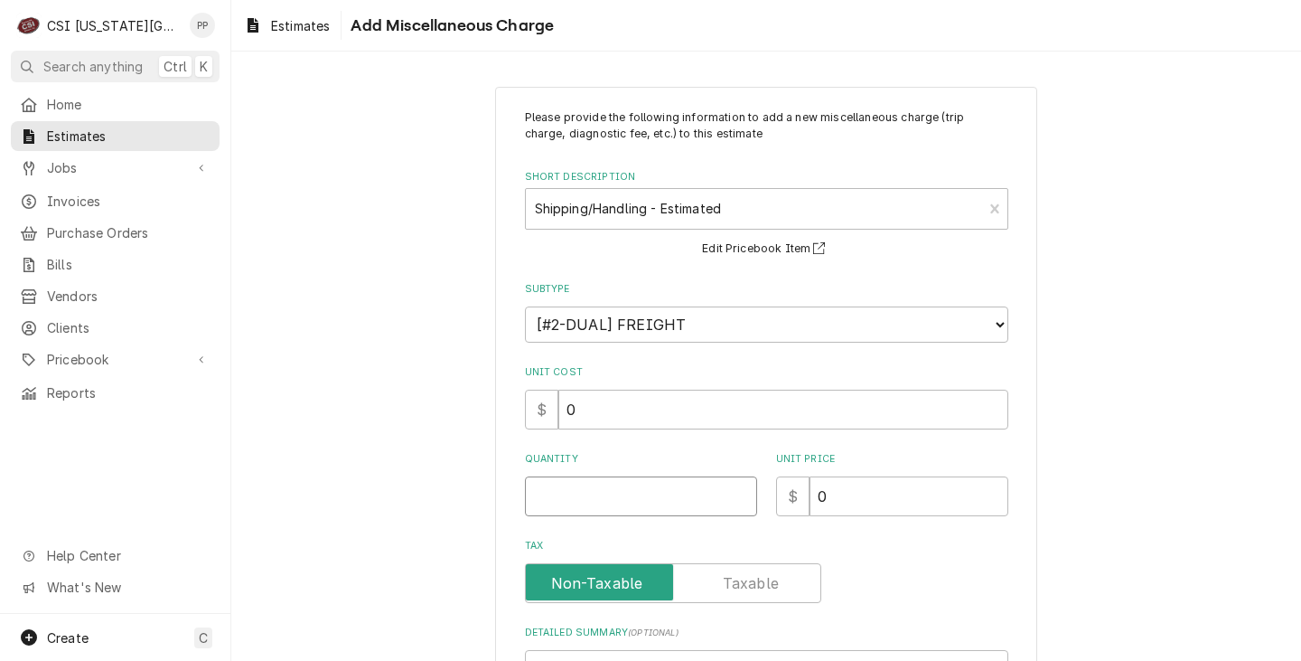
click at [615, 479] on input "Quantity" at bounding box center [641, 496] width 232 height 40
click at [861, 509] on input "14" at bounding box center [909, 496] width 199 height 40
drag, startPoint x: 784, startPoint y: 499, endPoint x: 859, endPoint y: 495, distance: 75.1
click at [783, 500] on div "$ 14" at bounding box center [892, 496] width 232 height 40
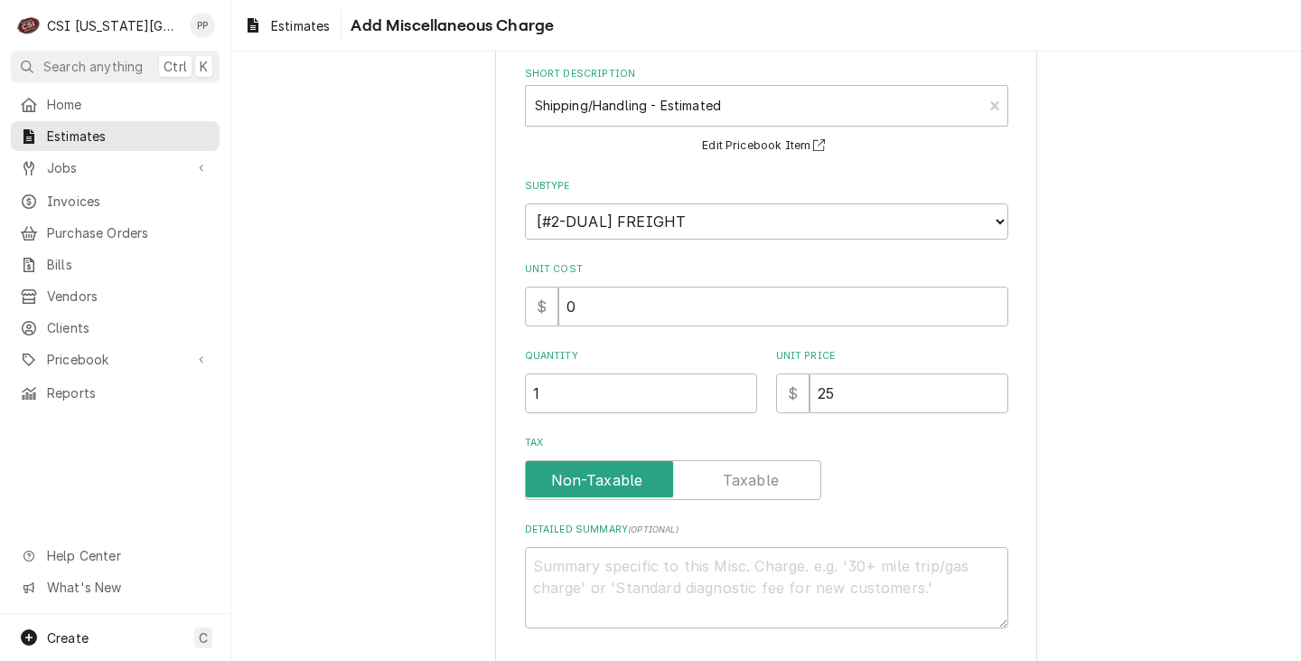
scroll to position [181, 0]
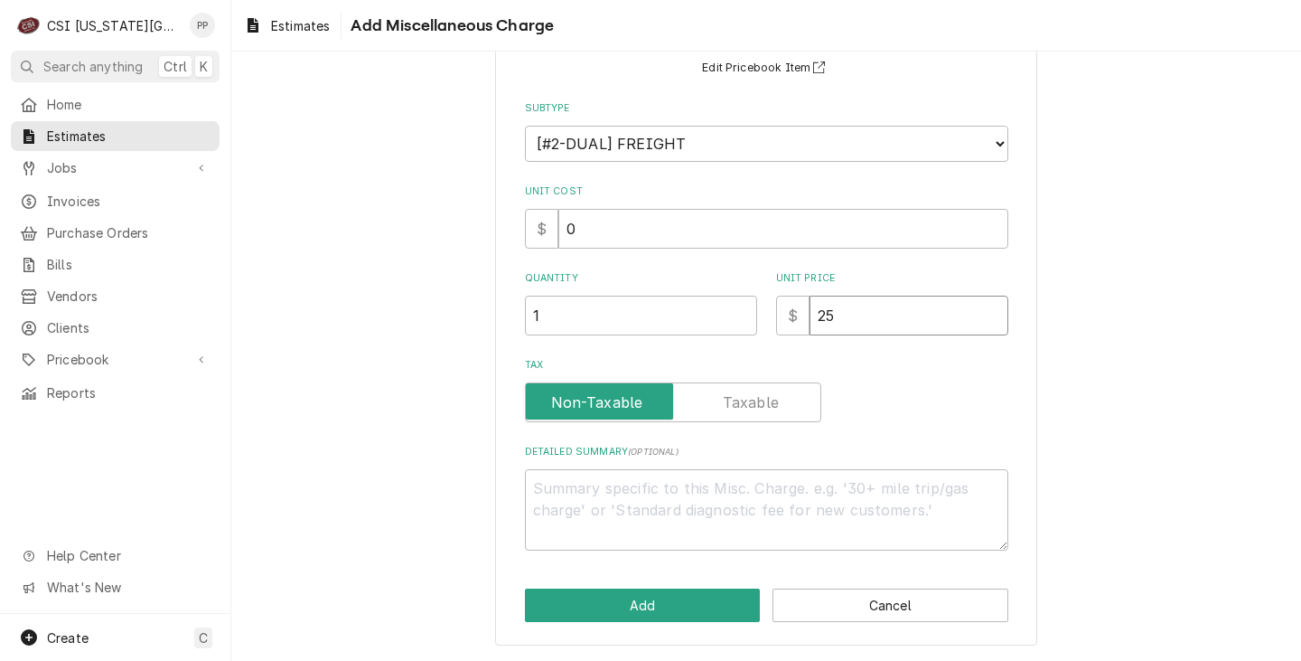
click at [838, 322] on input "25" at bounding box center [909, 316] width 199 height 40
click at [581, 588] on button "Add" at bounding box center [643, 604] width 236 height 33
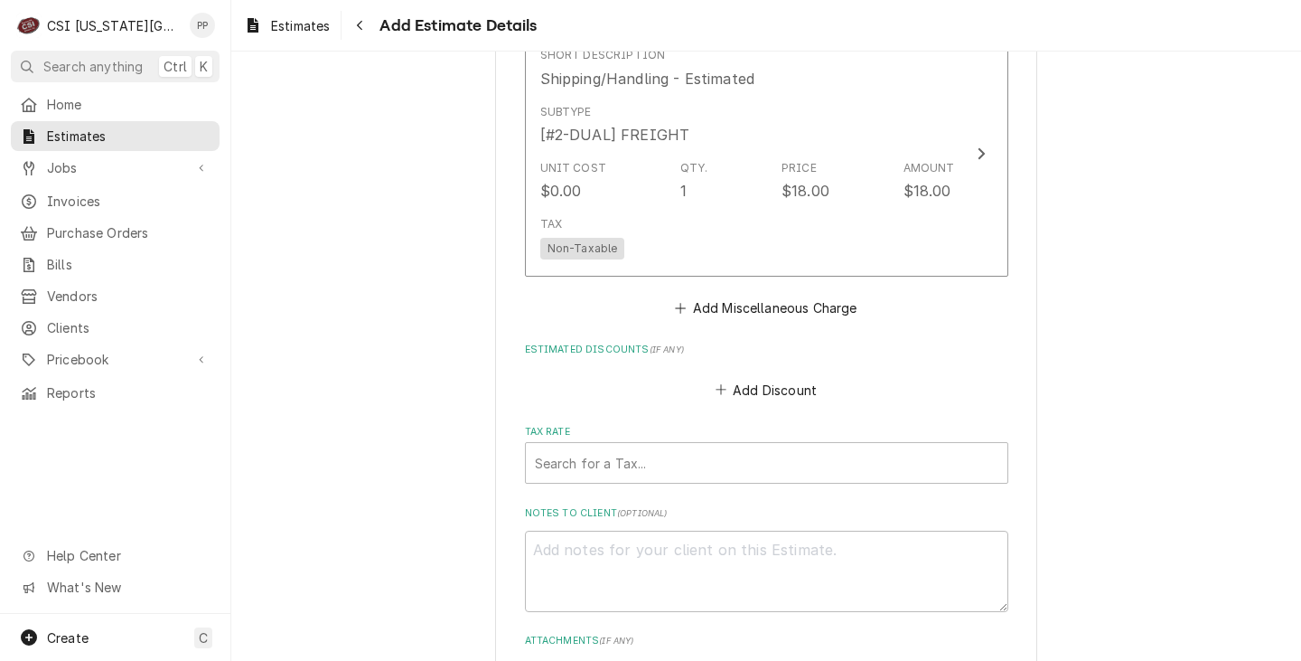
scroll to position [3085, 0]
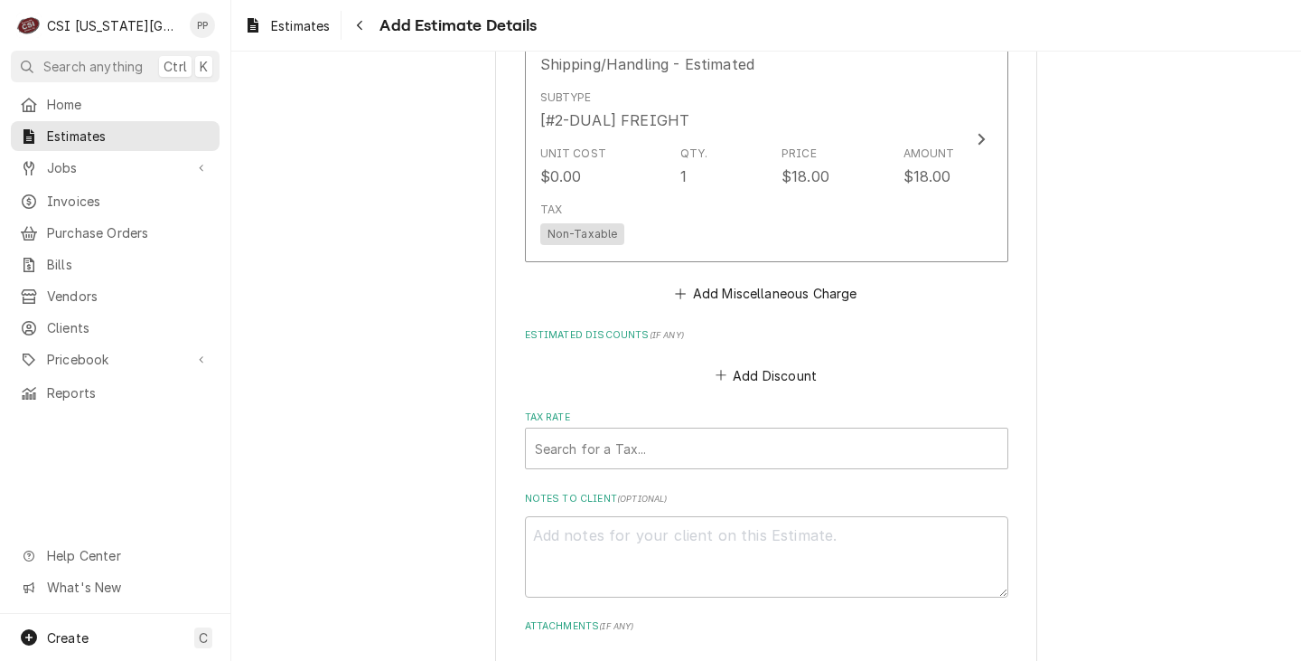
click at [692, 494] on label "Notes to Client ( optional )" at bounding box center [766, 499] width 483 height 14
click at [692, 516] on textarea "Notes to Client ( optional )" at bounding box center [766, 556] width 483 height 81
click at [644, 437] on div "Tax Rate" at bounding box center [767, 448] width 464 height 33
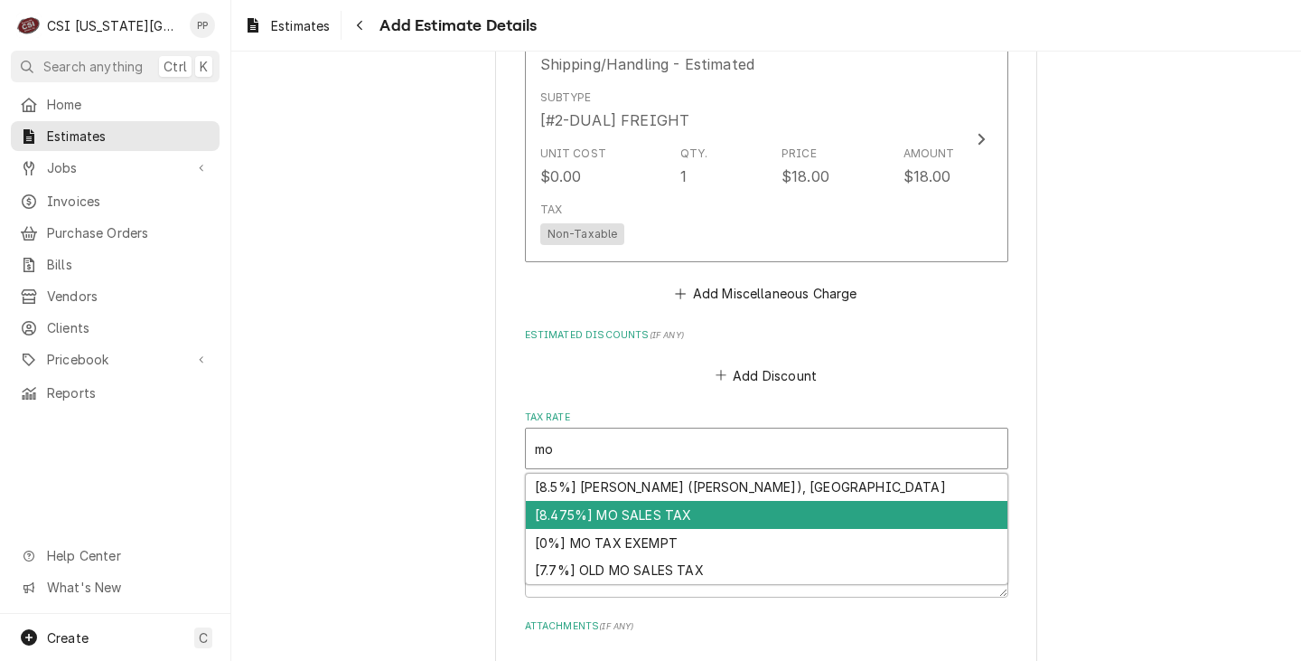
click at [665, 516] on div "[8.475%] MO SALES TAX" at bounding box center [767, 515] width 482 height 28
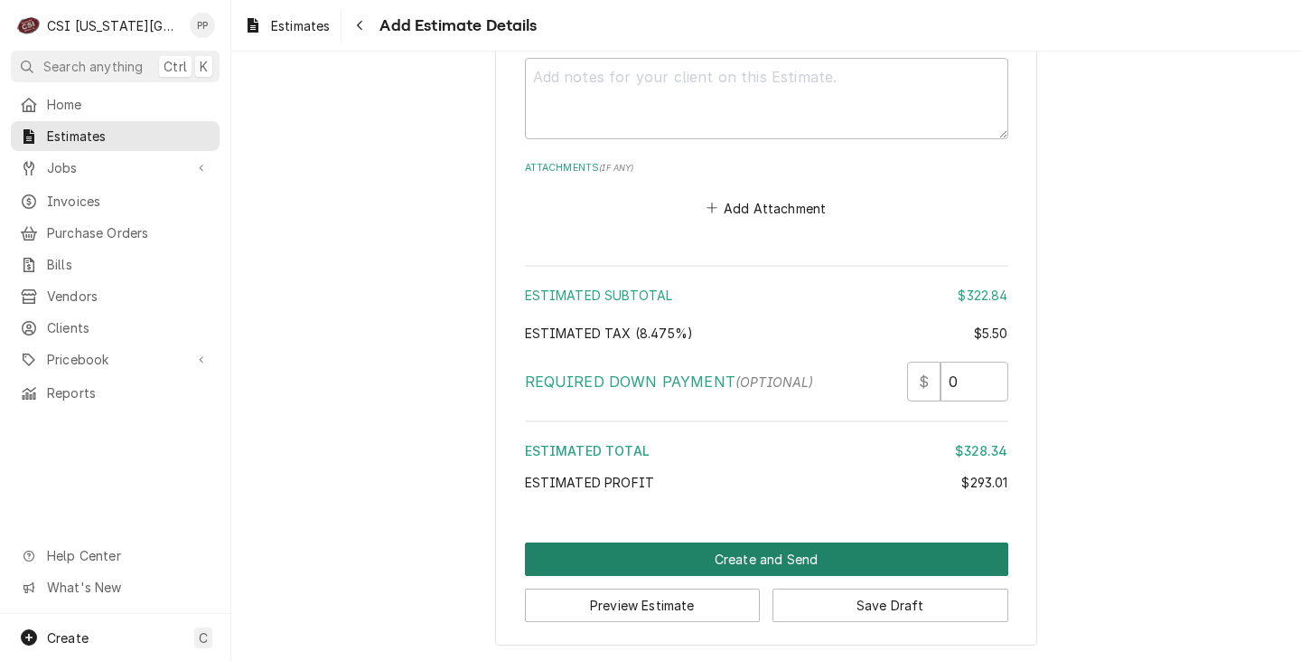
click at [768, 556] on button "Create and Send" at bounding box center [766, 558] width 483 height 33
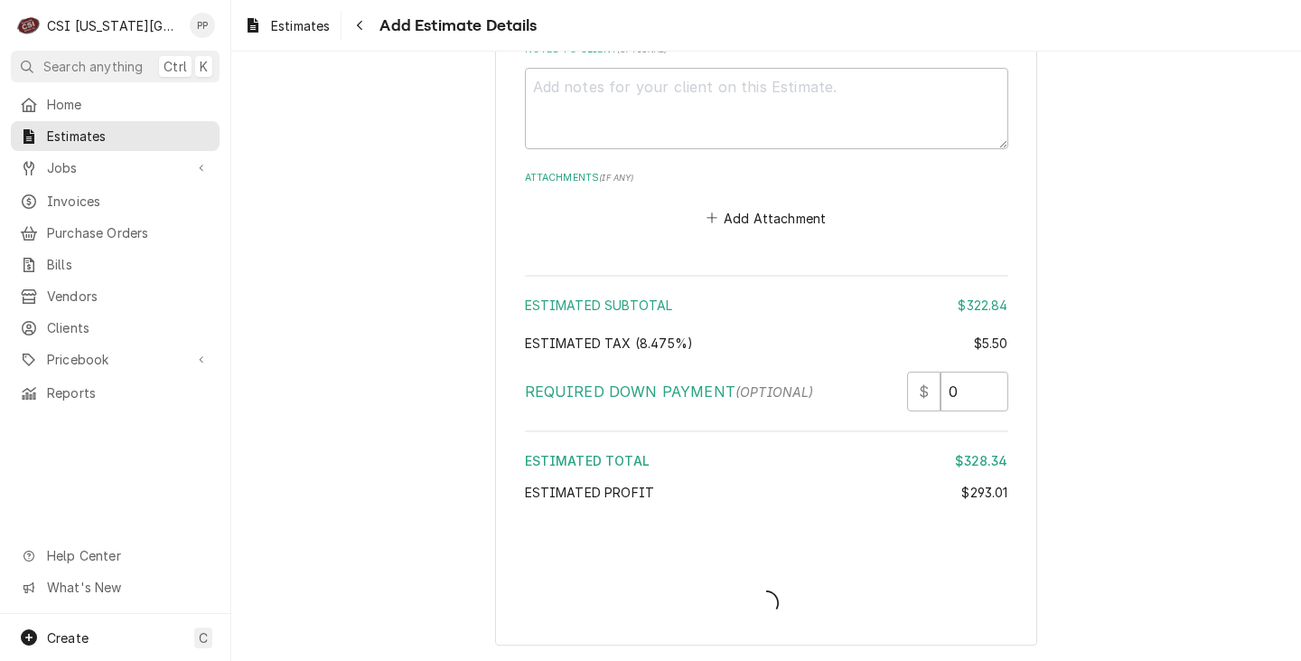
scroll to position [3564, 0]
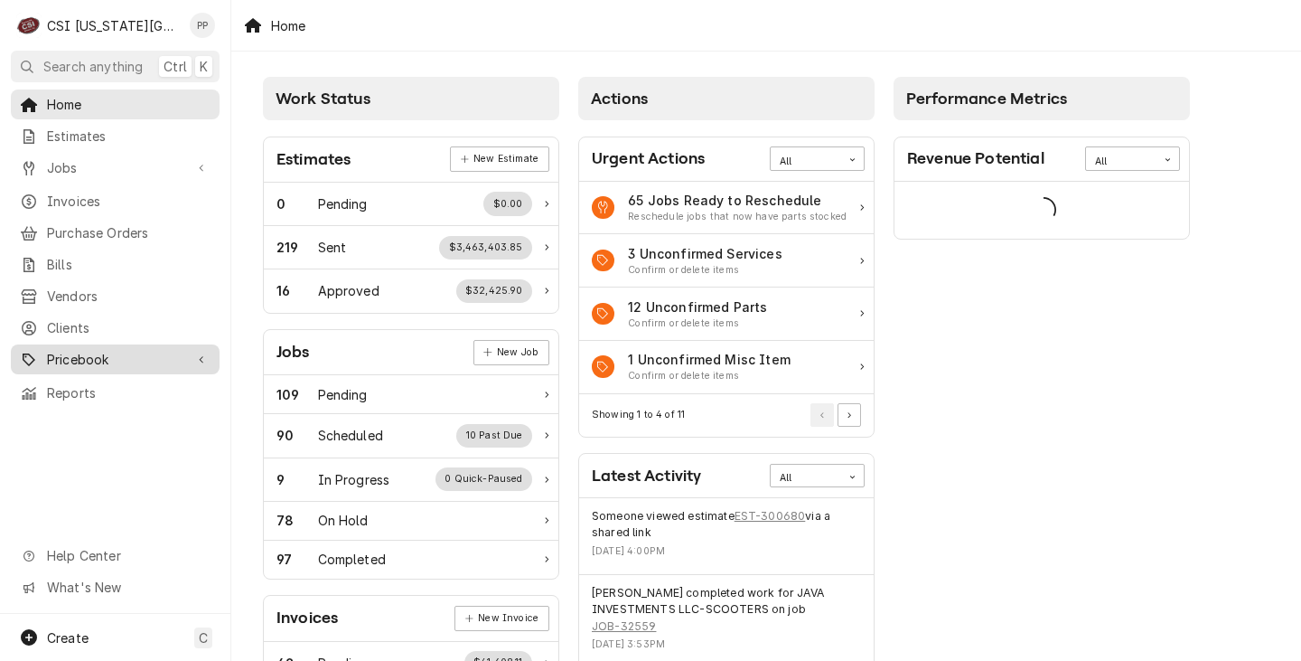
click at [128, 344] on link "Pricebook" at bounding box center [115, 359] width 209 height 30
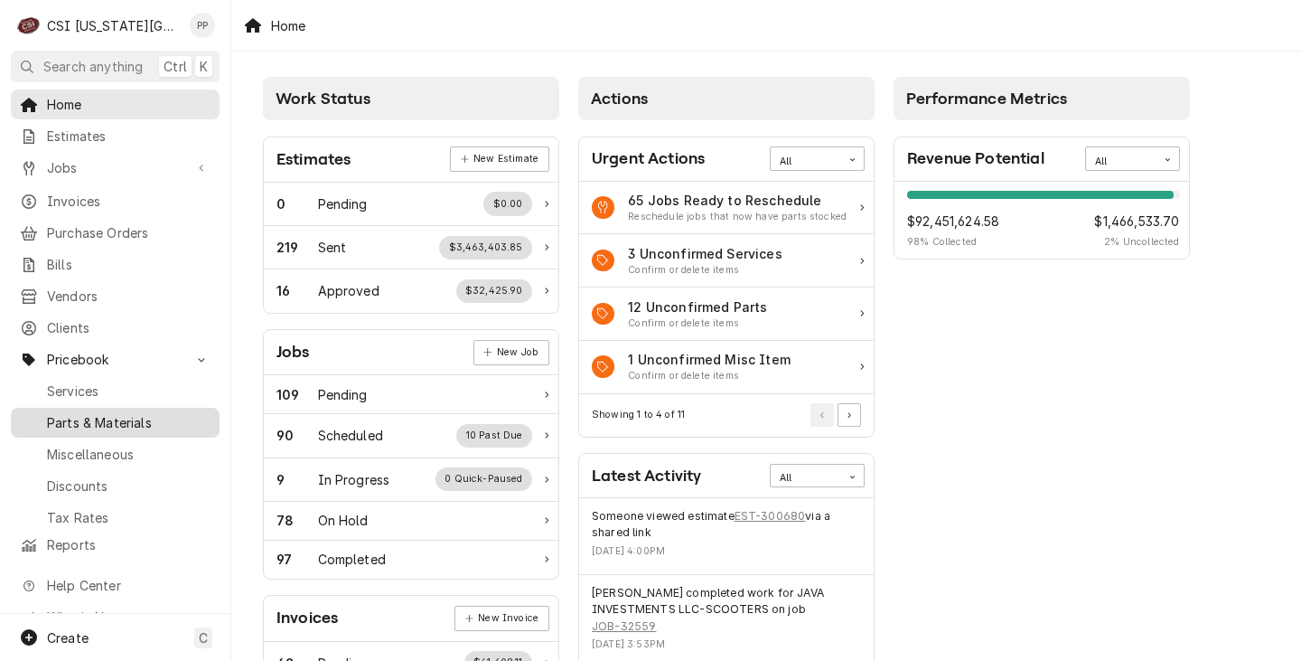
click at [121, 413] on span "Parts & Materials" at bounding box center [129, 422] width 164 height 19
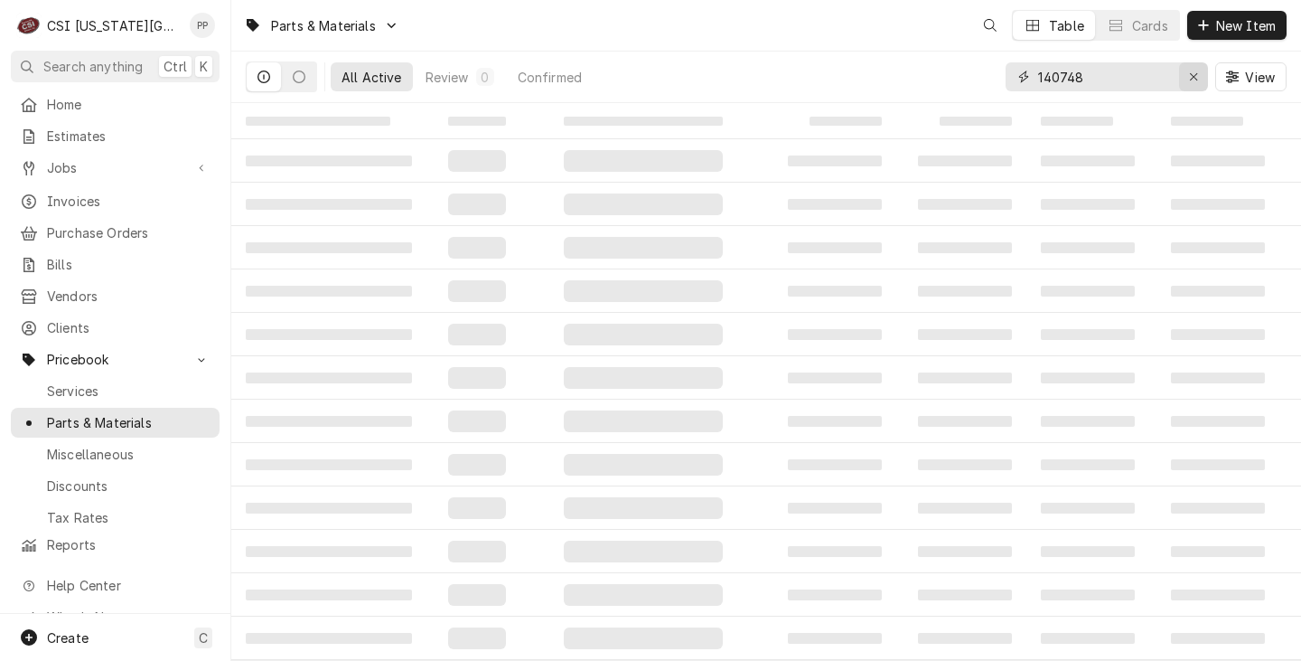
click at [1189, 77] on icon "Erase input" at bounding box center [1194, 76] width 10 height 13
paste input "1050699"
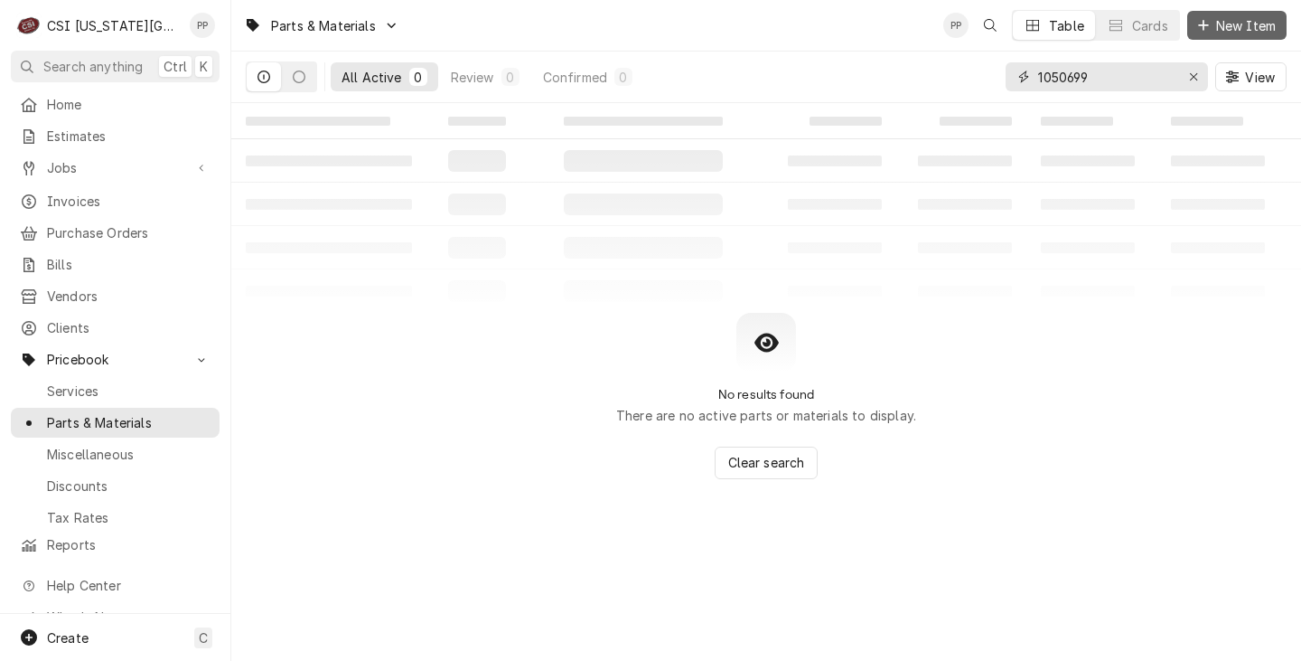
type input "1050699"
click at [1238, 17] on button "New Item" at bounding box center [1236, 25] width 99 height 29
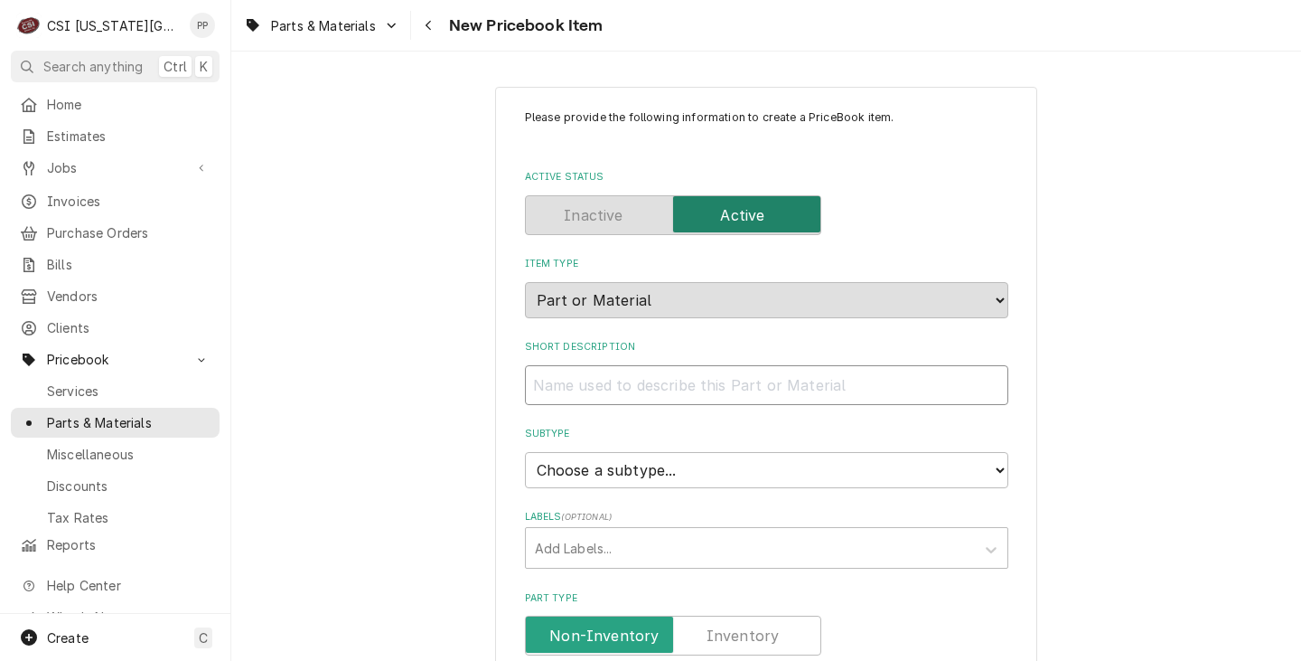
click at [594, 389] on input "Short Description" at bounding box center [766, 385] width 483 height 40
type textarea "x"
type input "I"
type textarea "x"
type input "IC"
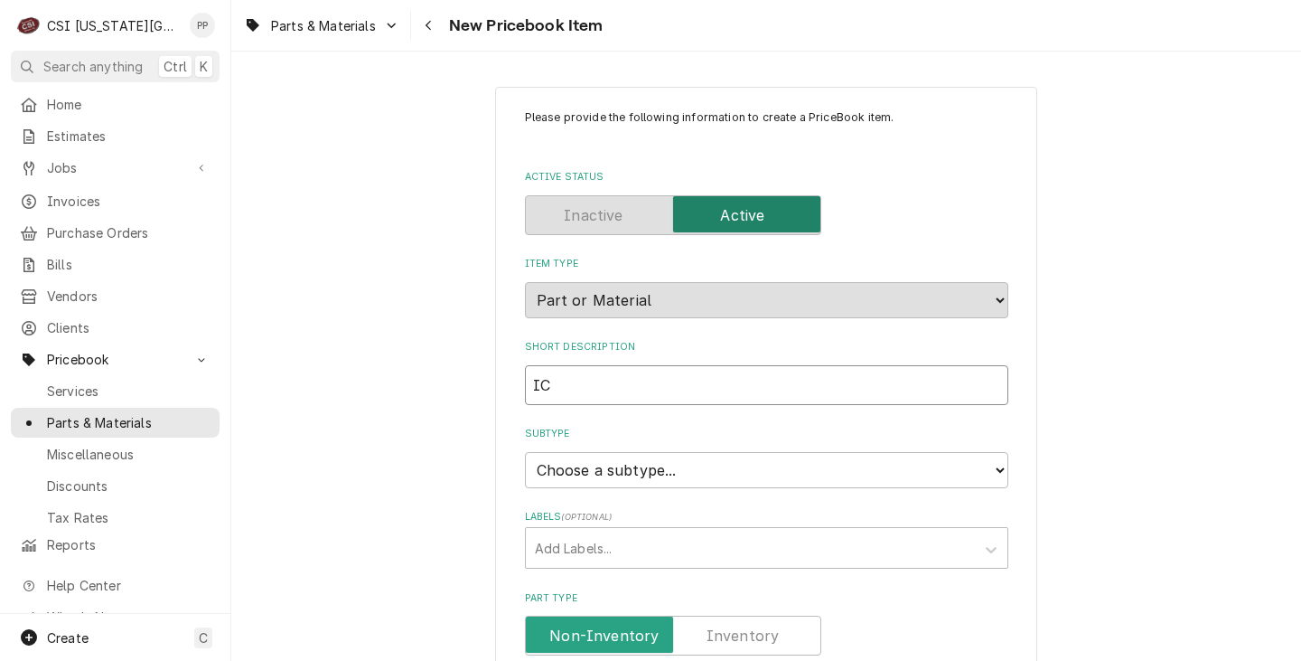
type textarea "x"
type input "ICP"
type textarea "x"
type input "ICP"
type textarea "x"
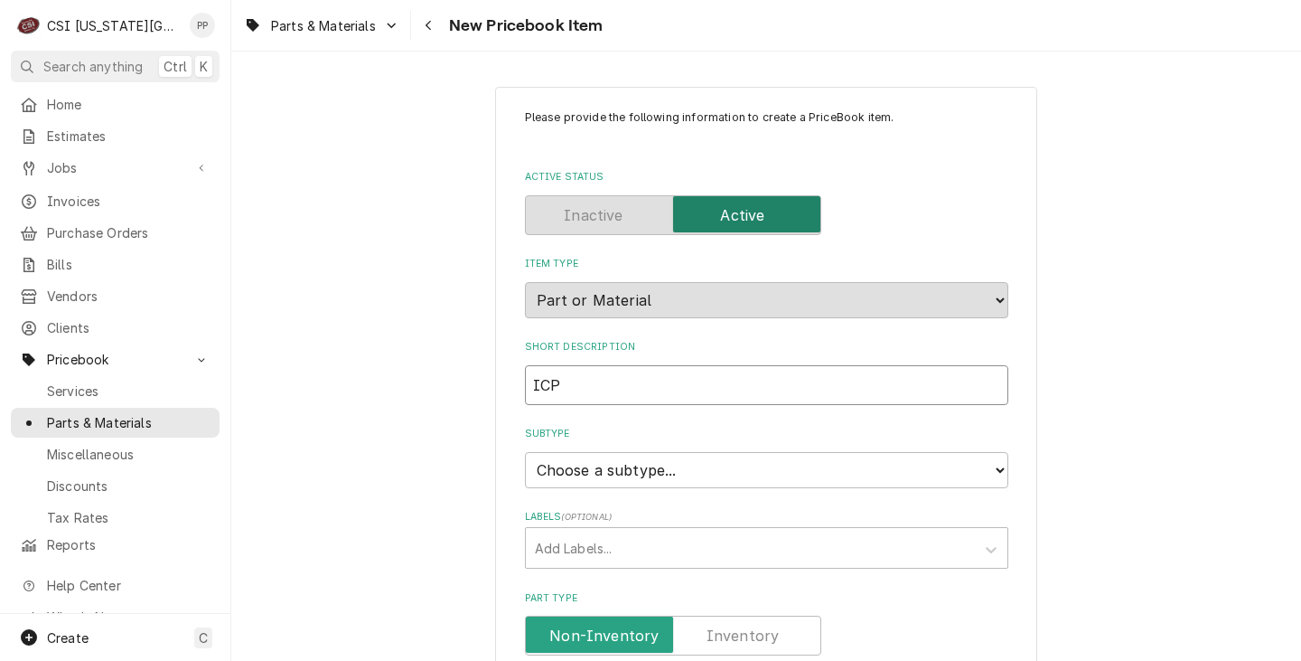
type input "ICP c"
type textarea "x"
type input "ICP co"
type textarea "x"
type input "ICP con"
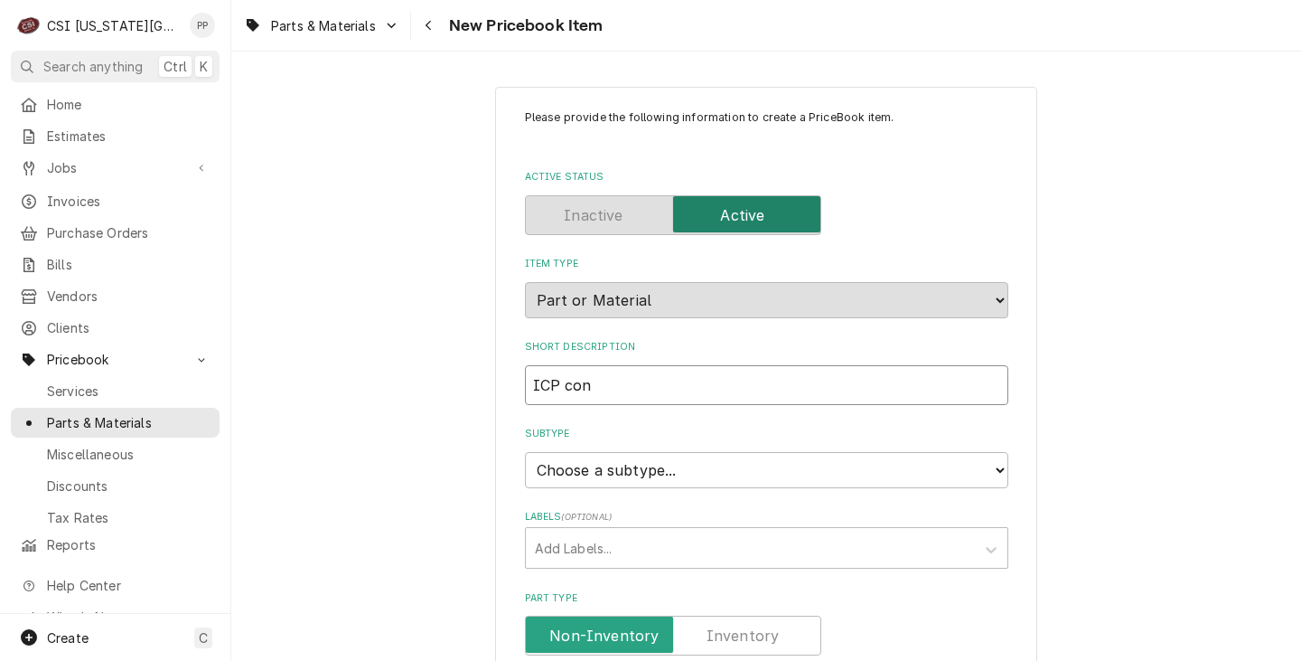
type textarea "x"
type input "ICP cont"
type textarea "x"
type input "ICP conta"
type textarea "x"
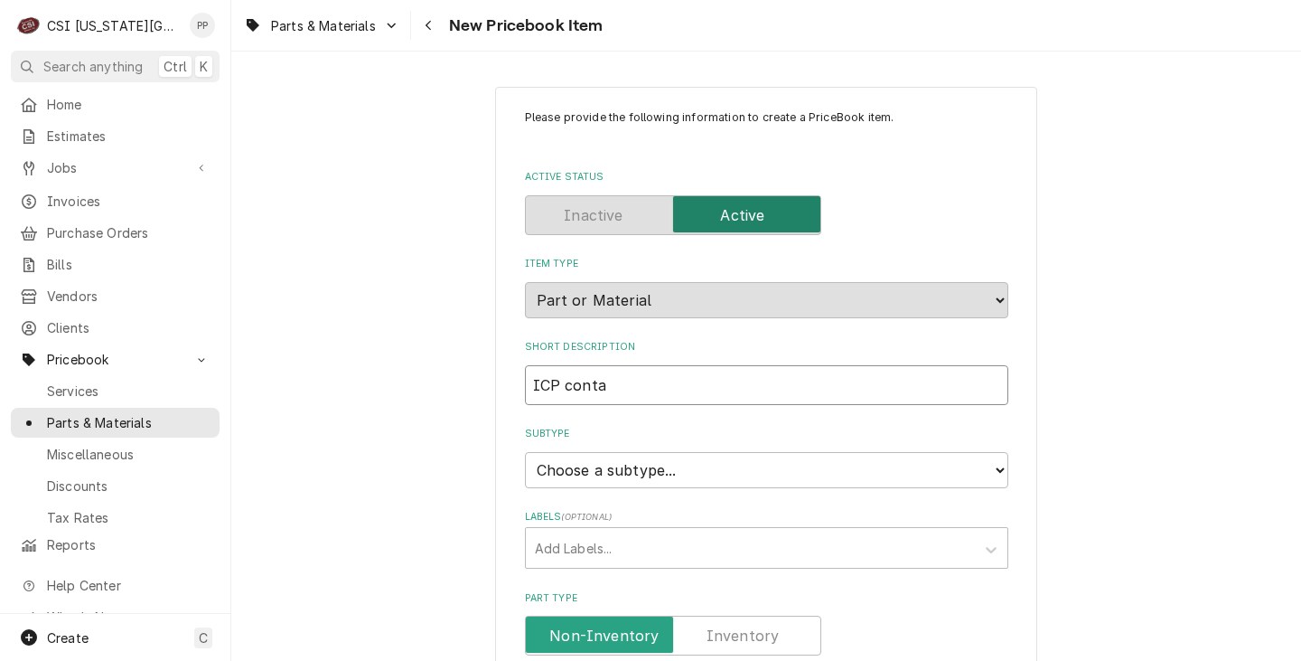
type input "ICP contac"
type textarea "x"
type input "ICP contact"
type textarea "x"
type input "ICP contacto"
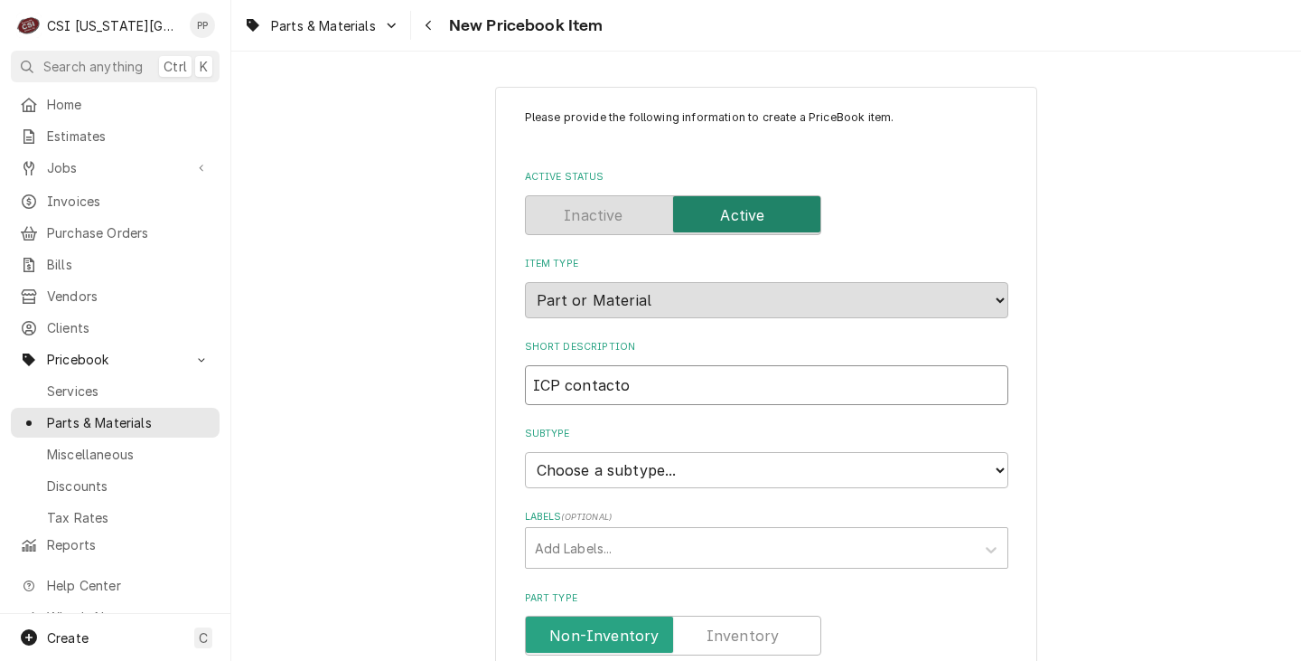
type textarea "x"
type input "ICP contactor"
type textarea "x"
type input "ICP contactor"
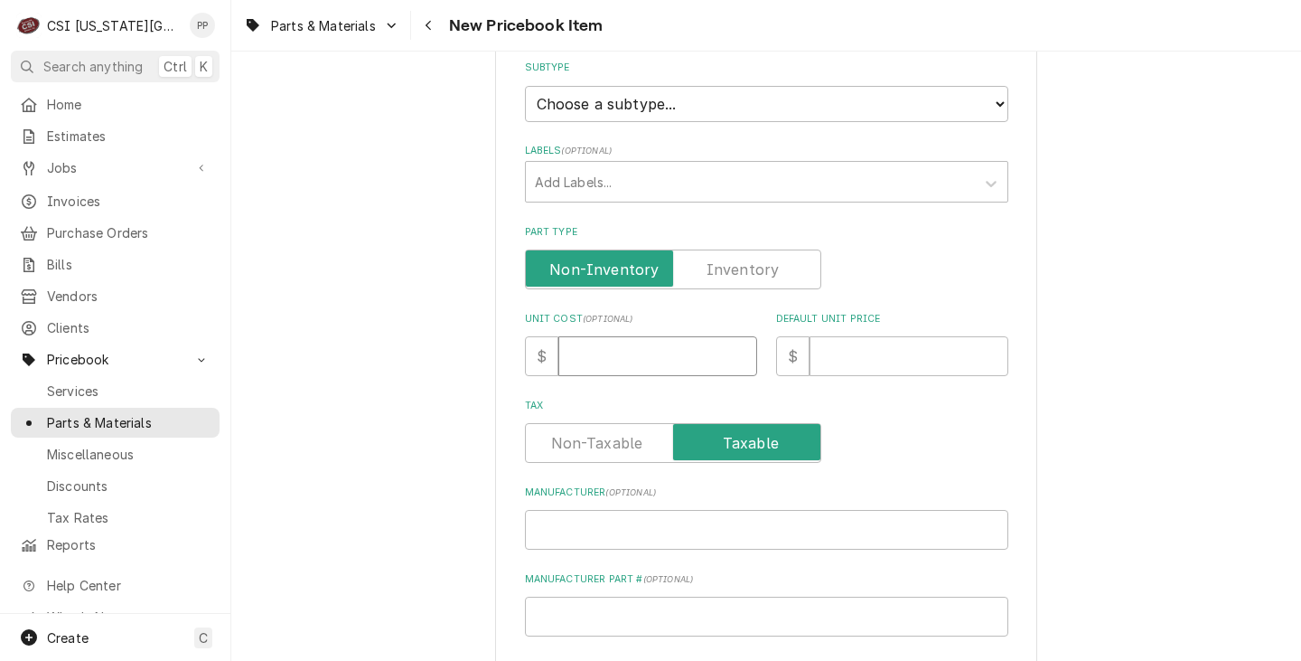
click at [638, 356] on input "Unit Cost ( optional )" at bounding box center [657, 356] width 199 height 40
type textarea "x"
type input "2"
type textarea "x"
type input "29"
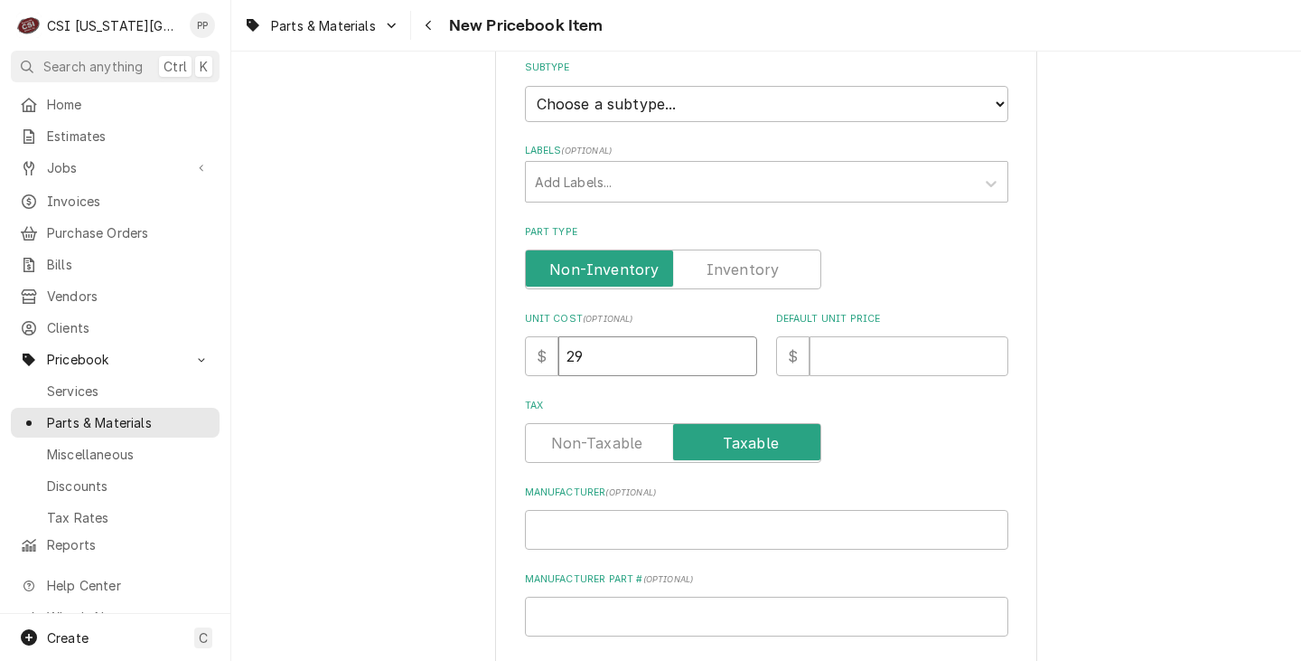
type textarea "x"
type input "29.8"
type textarea "x"
type input "29.83"
type textarea "x"
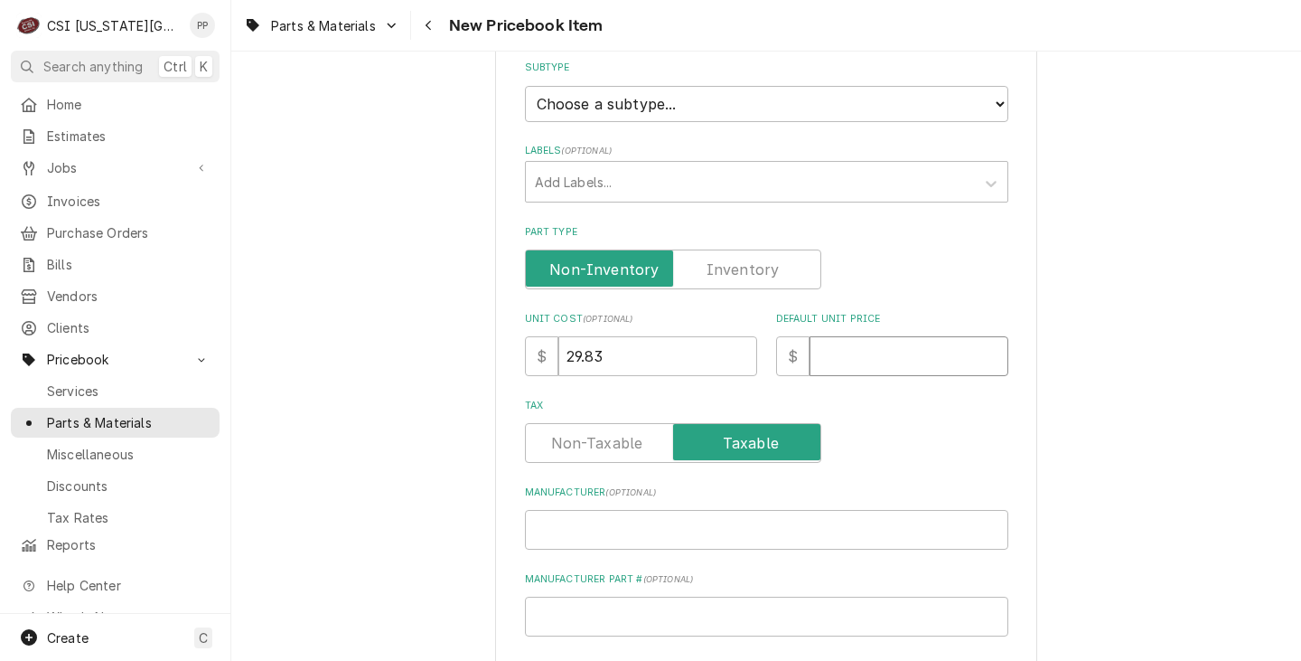
type input "6"
type textarea "x"
type input "64"
type textarea "x"
type input "64.8"
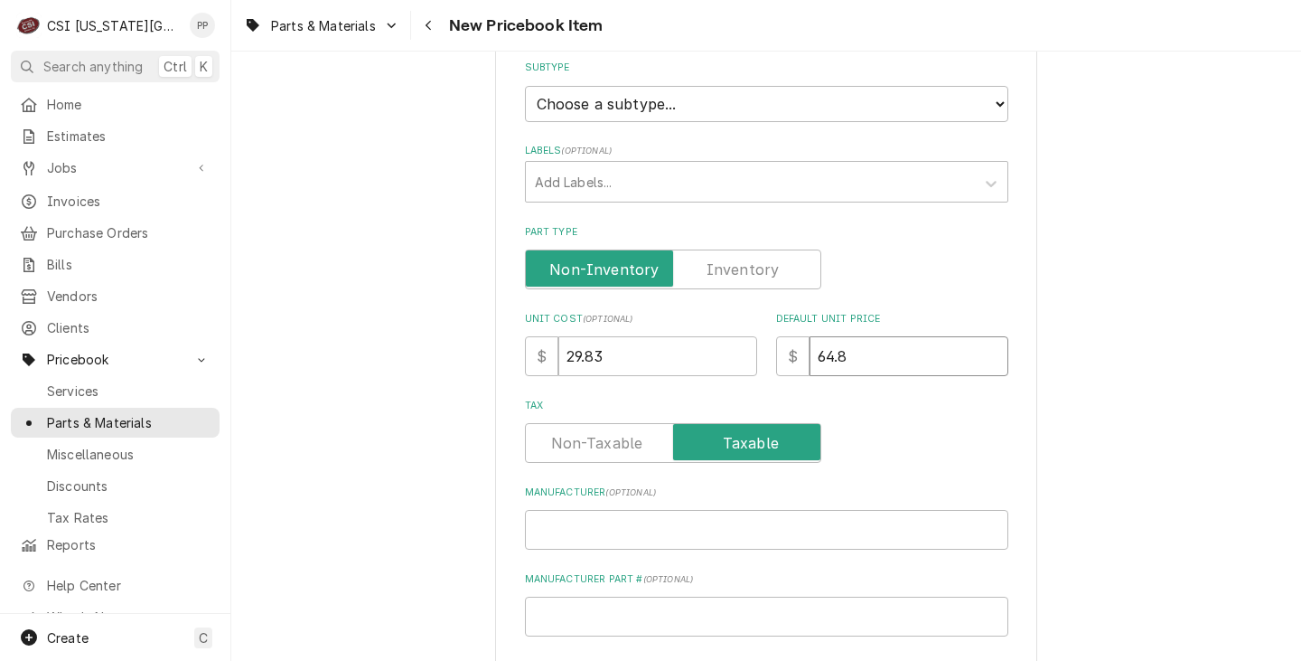
type textarea "x"
type input "64.84"
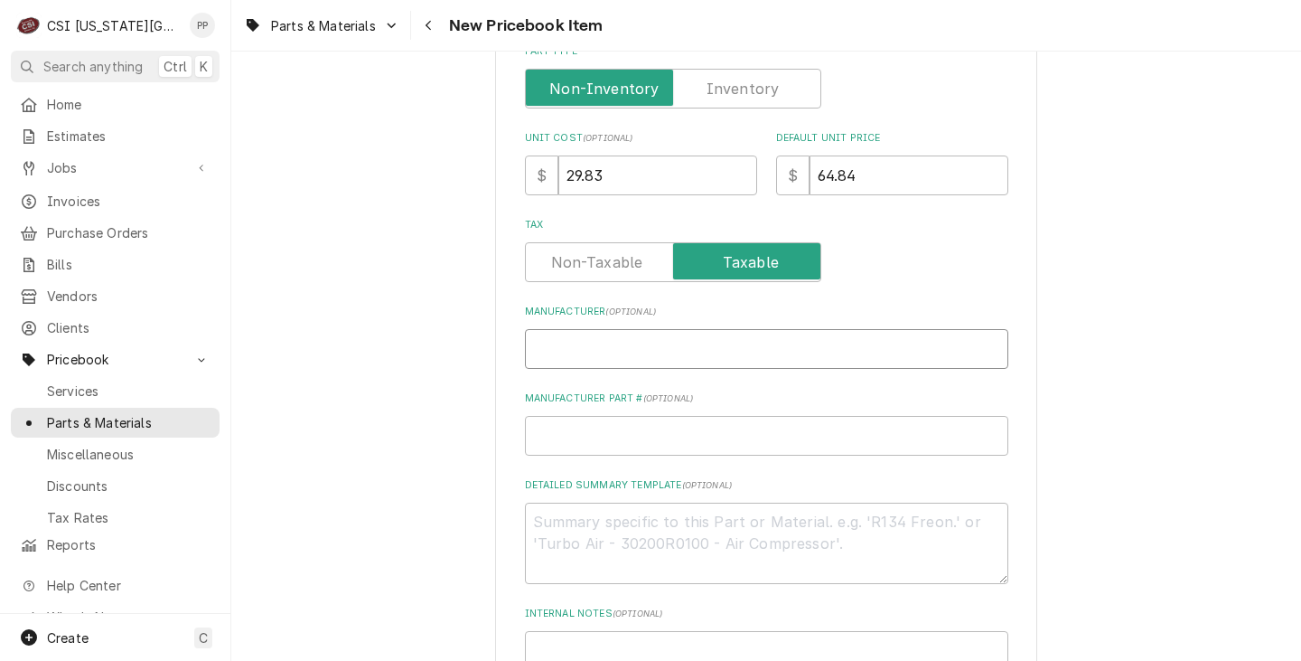
click at [550, 361] on input "Manufacturer ( optional )" at bounding box center [766, 349] width 483 height 40
type textarea "x"
type input "I"
type textarea "x"
type input "IC"
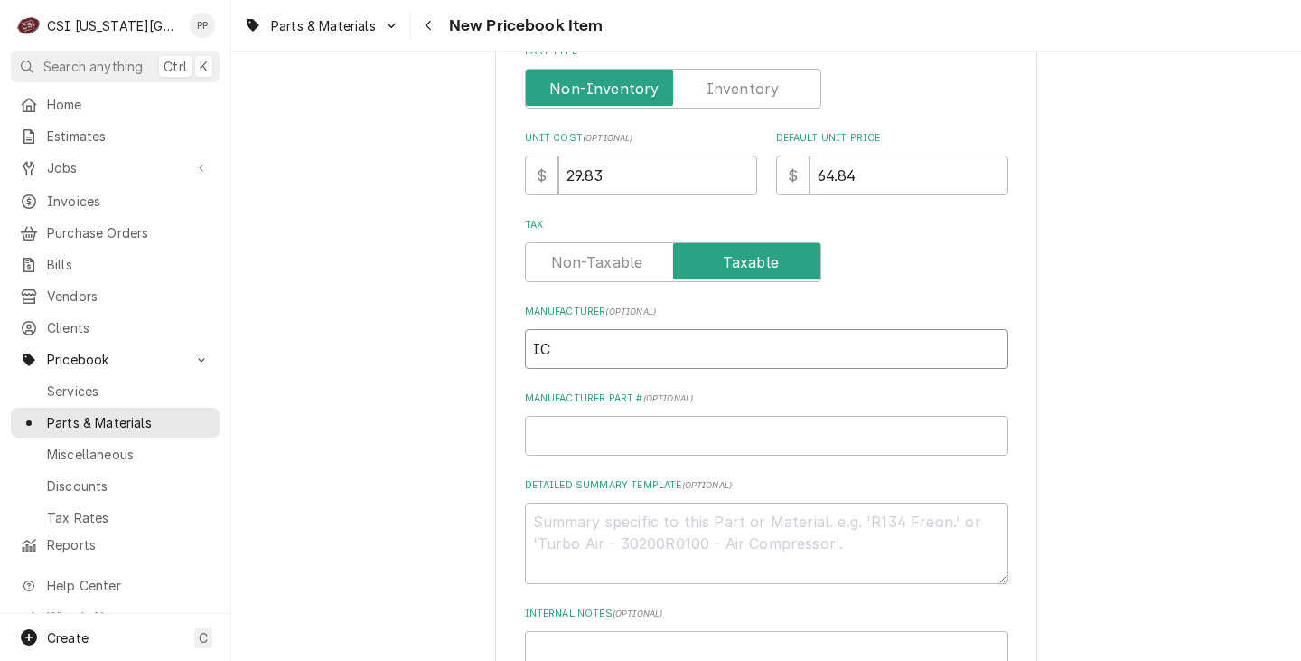
type textarea "x"
type input "ICP"
type textarea "x"
type input "ICP"
type textarea "x"
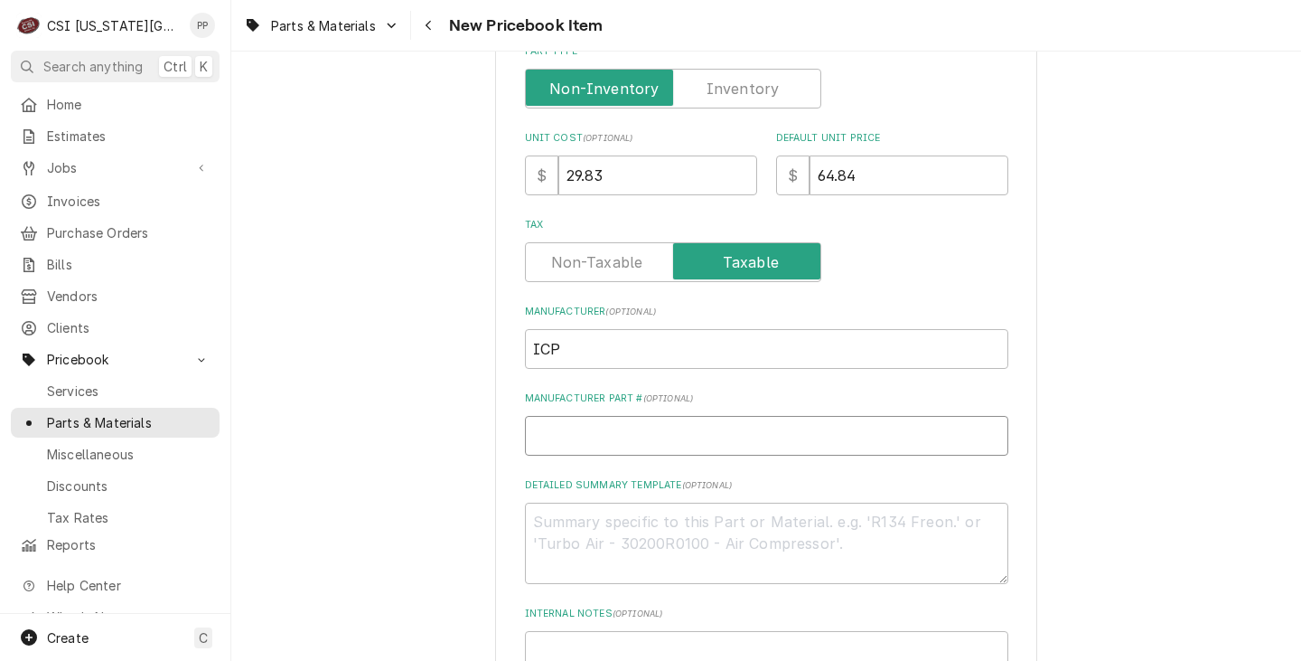
type input "I"
type textarea "x"
type input "IC"
type textarea "x"
type input "ICP"
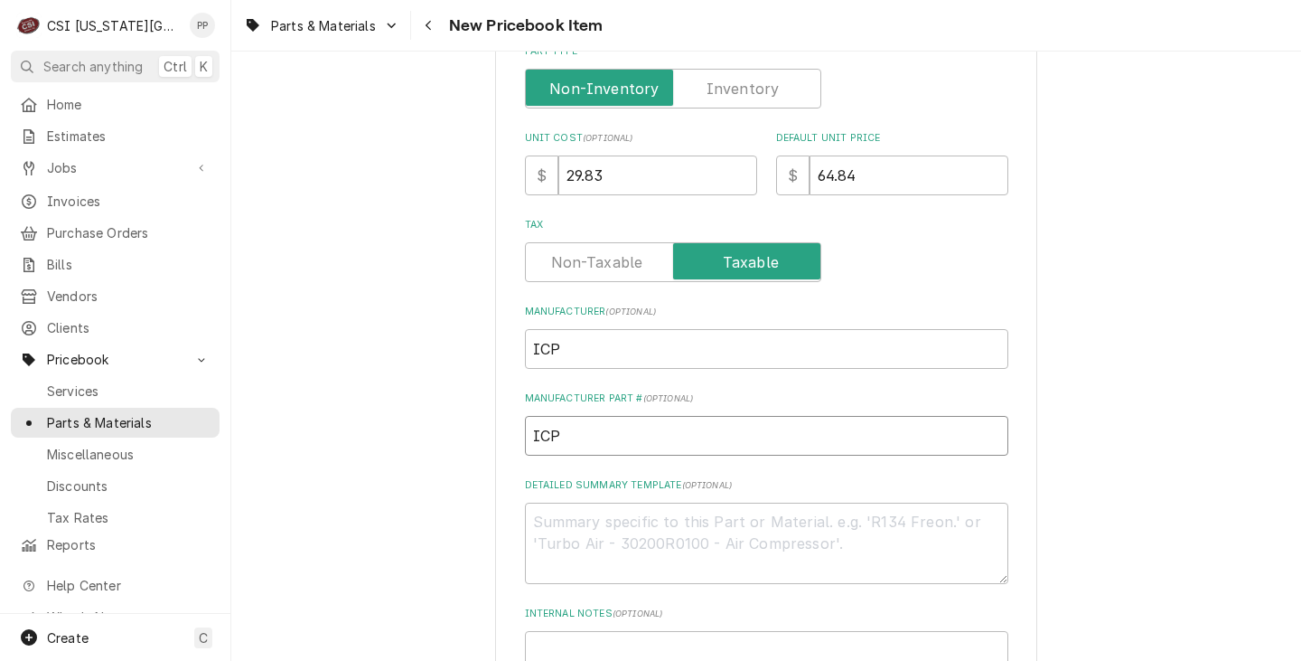
type textarea "x"
type input "ICP-"
paste input "1050699"
type textarea "x"
drag, startPoint x: 635, startPoint y: 427, endPoint x: 429, endPoint y: 432, distance: 206.1
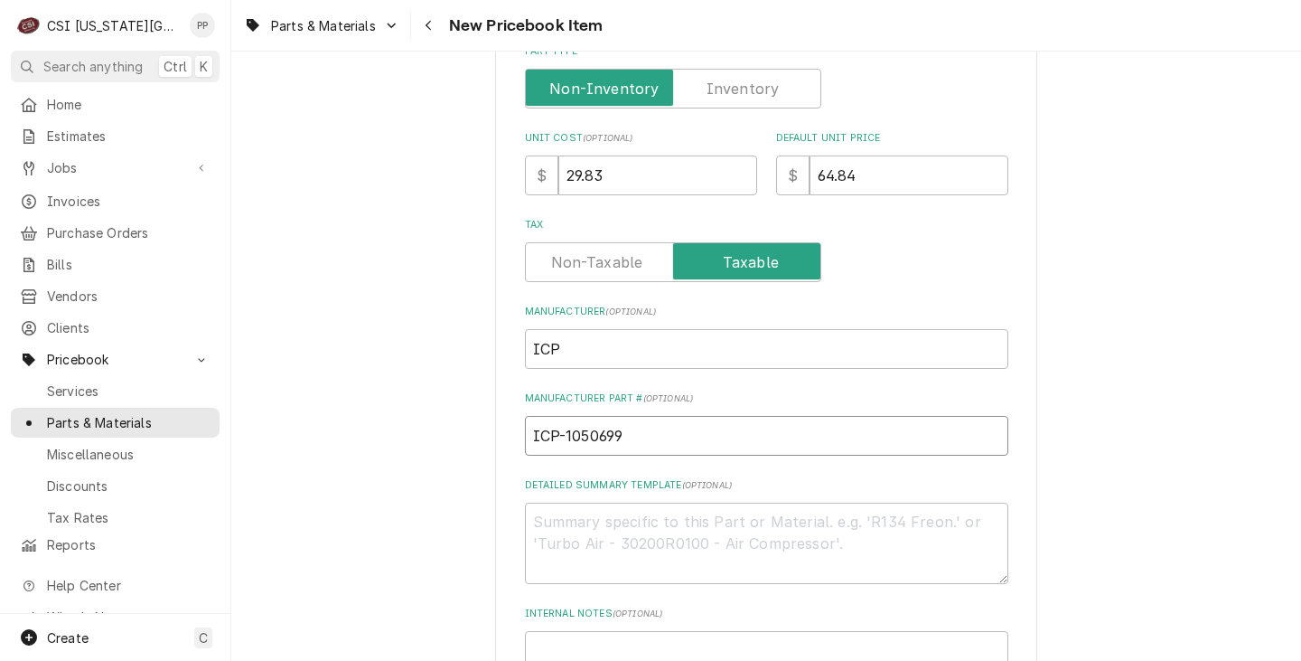
click at [414, 432] on div "Please provide the following information to create a PriceBook item. Active Sta…" at bounding box center [766, 214] width 1070 height 1380
type input "ICP-1050699"
click at [678, 467] on div "Please provide the following information to create a PriceBook item. Active Sta…" at bounding box center [766, 178] width 483 height 1231
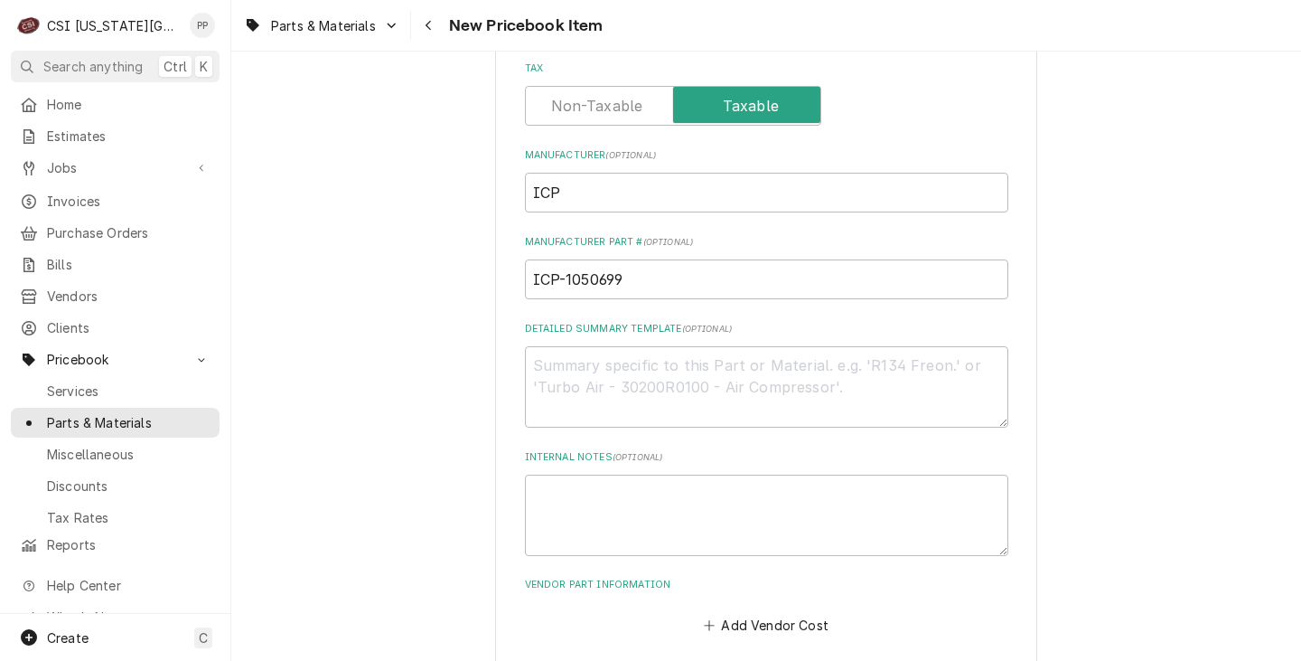
scroll to position [790, 0]
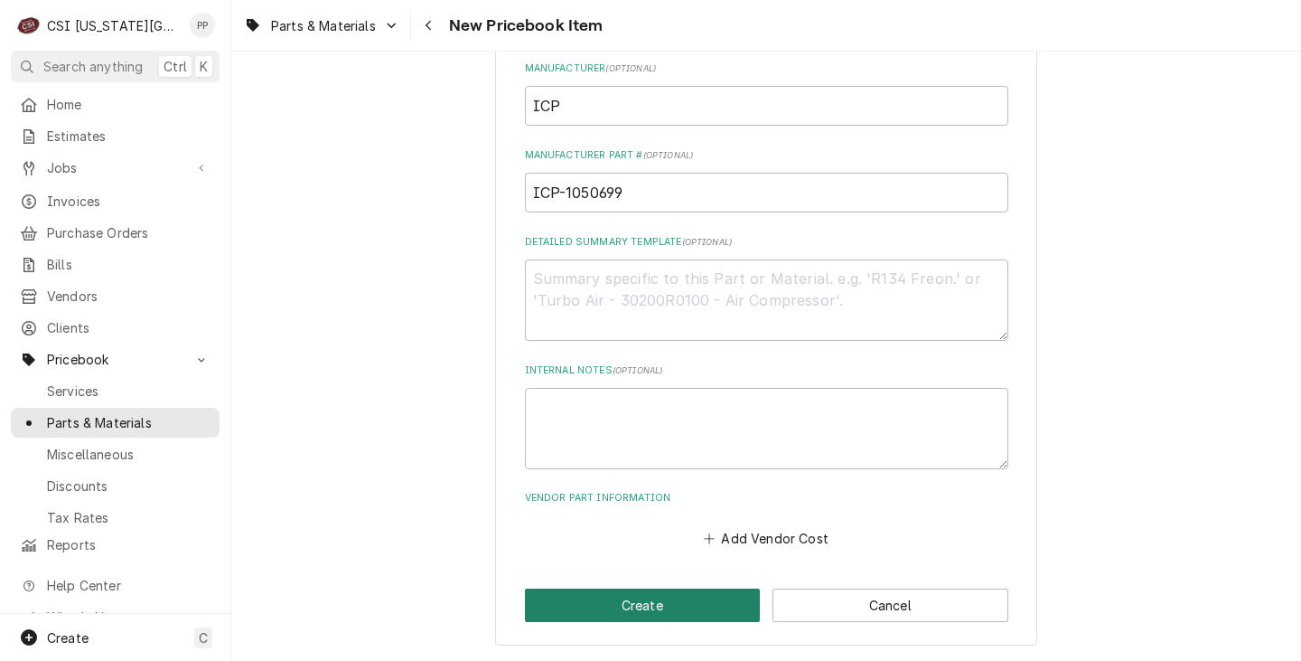
click at [640, 605] on button "Create" at bounding box center [643, 604] width 236 height 33
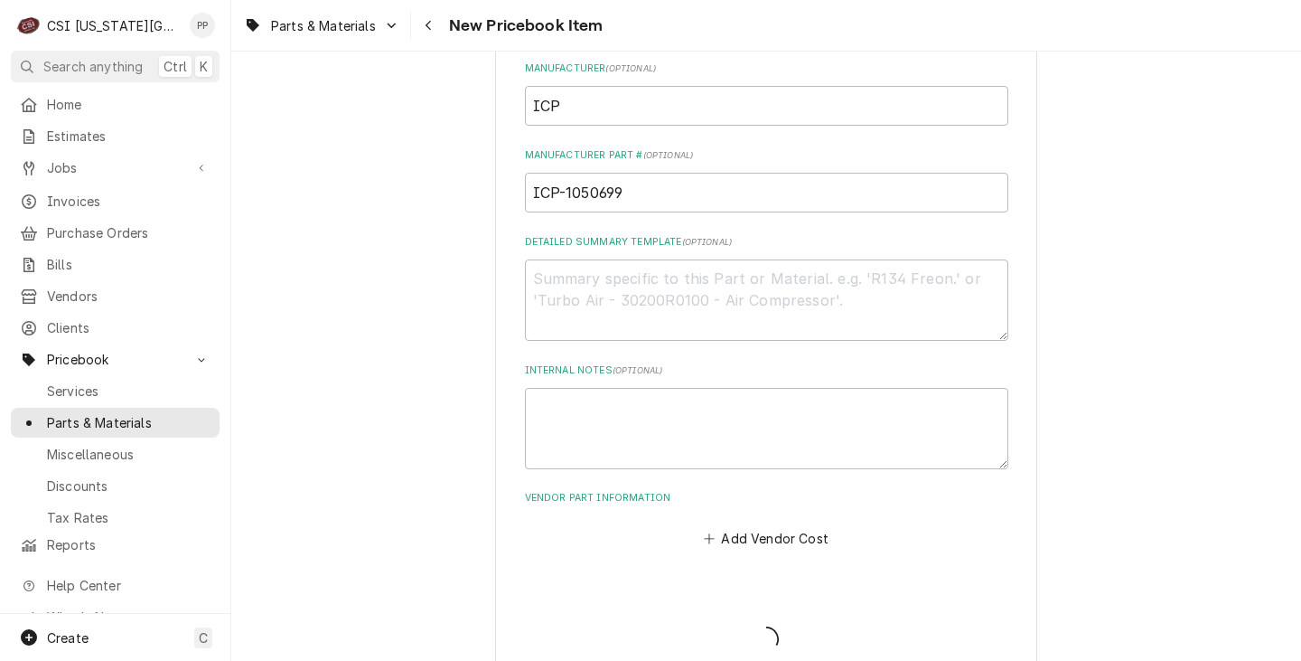
type textarea "x"
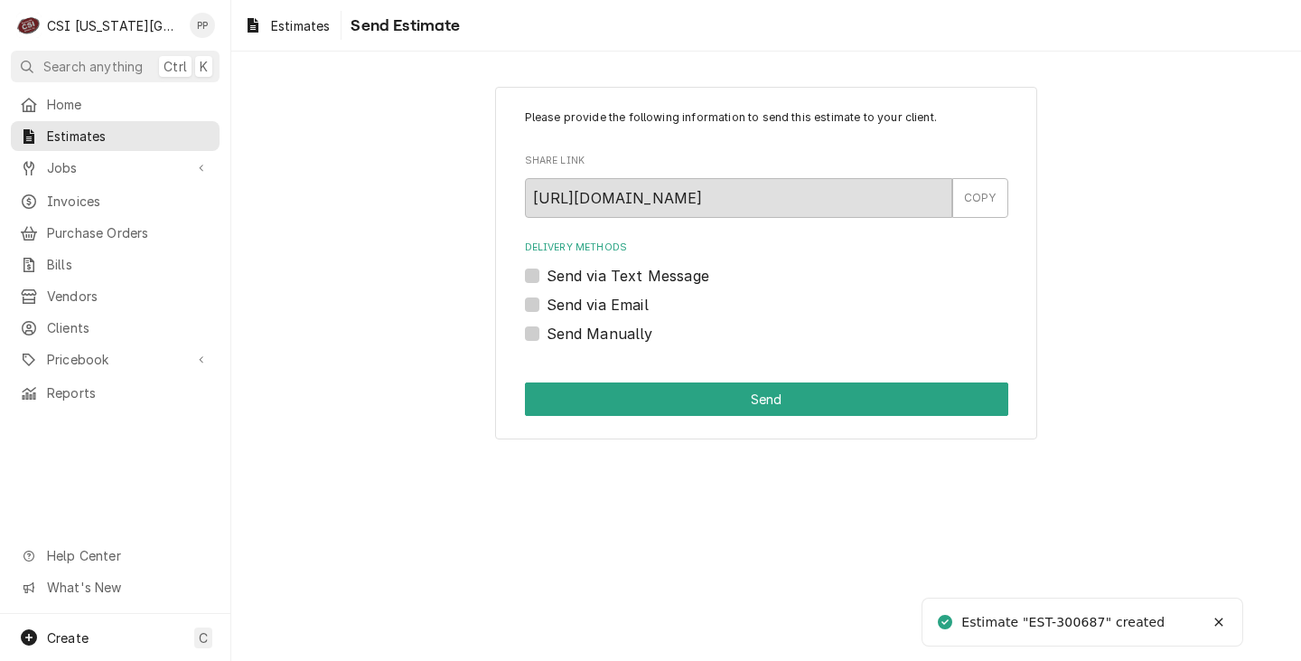
click at [537, 314] on div "Send via Email" at bounding box center [766, 305] width 483 height 22
click at [547, 306] on label "Send via Email" at bounding box center [598, 305] width 102 height 22
click at [547, 306] on input "Send via Email" at bounding box center [788, 314] width 483 height 40
checkbox input "true"
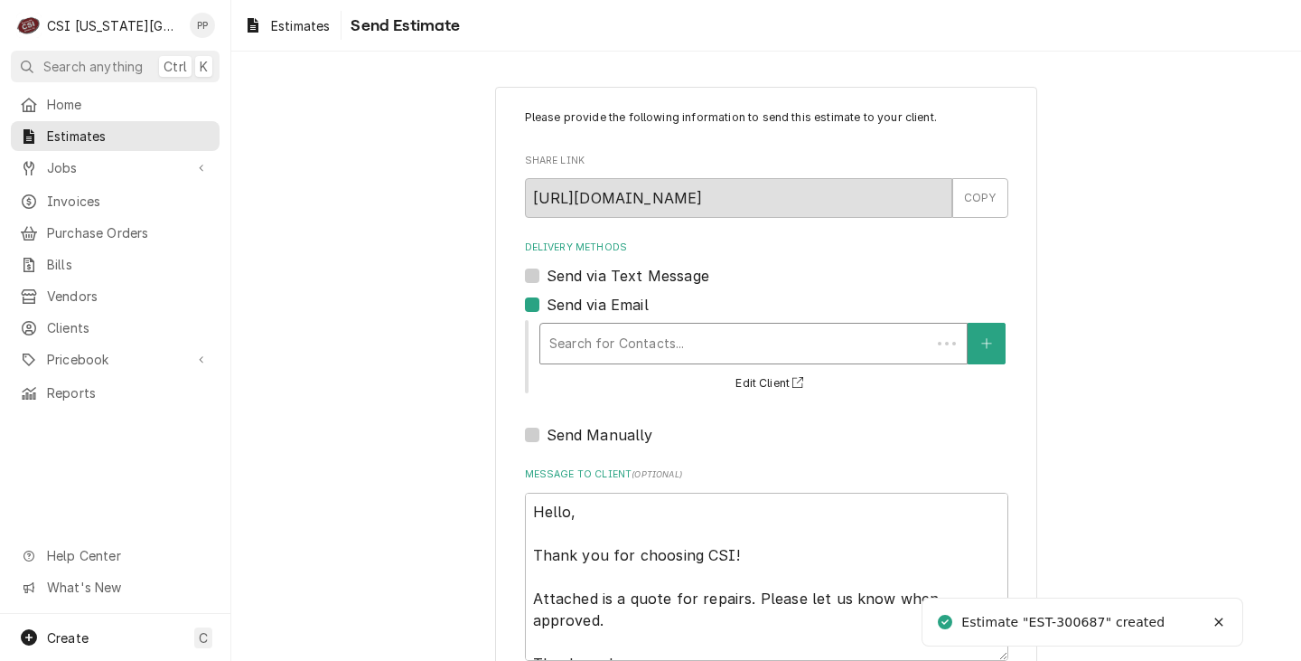
click at [613, 343] on div "Delivery Methods" at bounding box center [735, 343] width 372 height 33
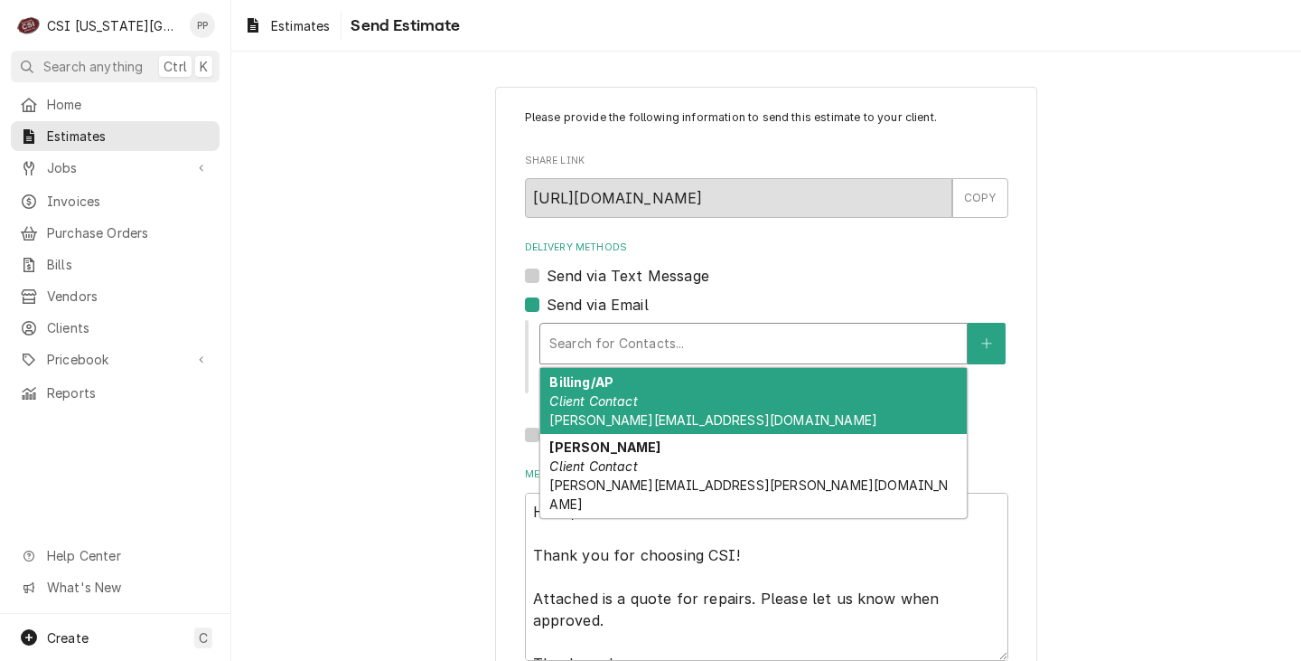
click at [727, 408] on div "Billing/AP Client Contact [PERSON_NAME][EMAIL_ADDRESS][DOMAIN_NAME]" at bounding box center [753, 401] width 427 height 66
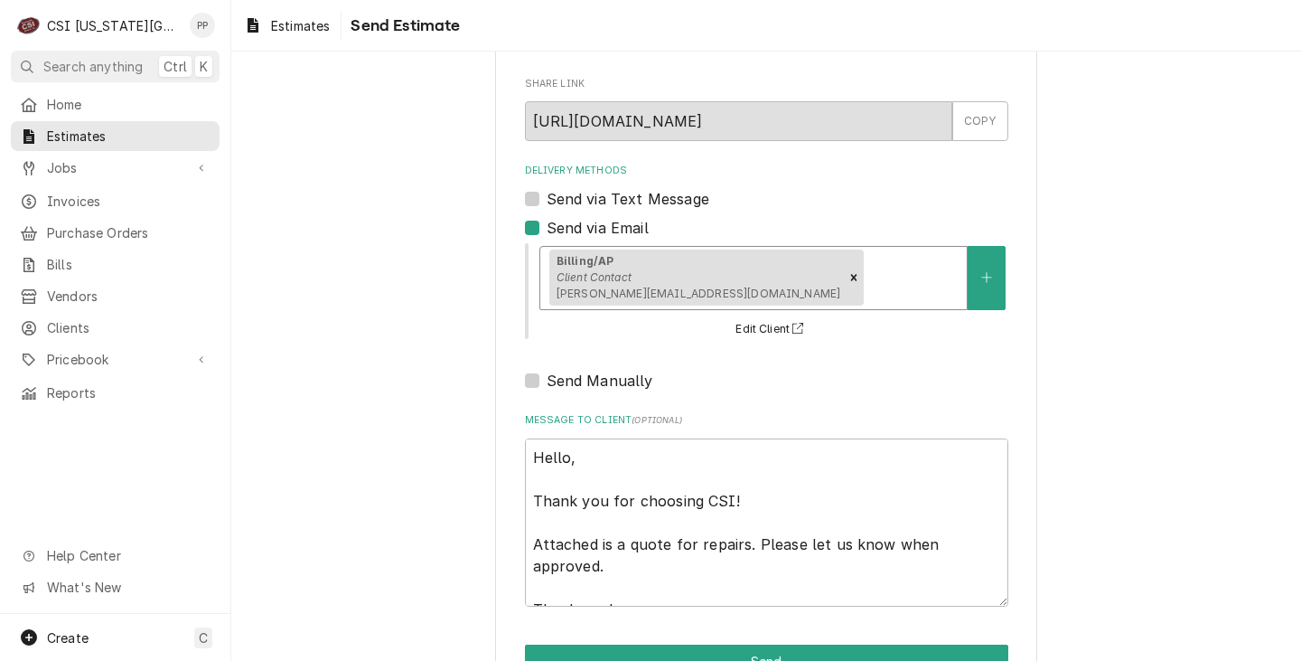
scroll to position [133, 0]
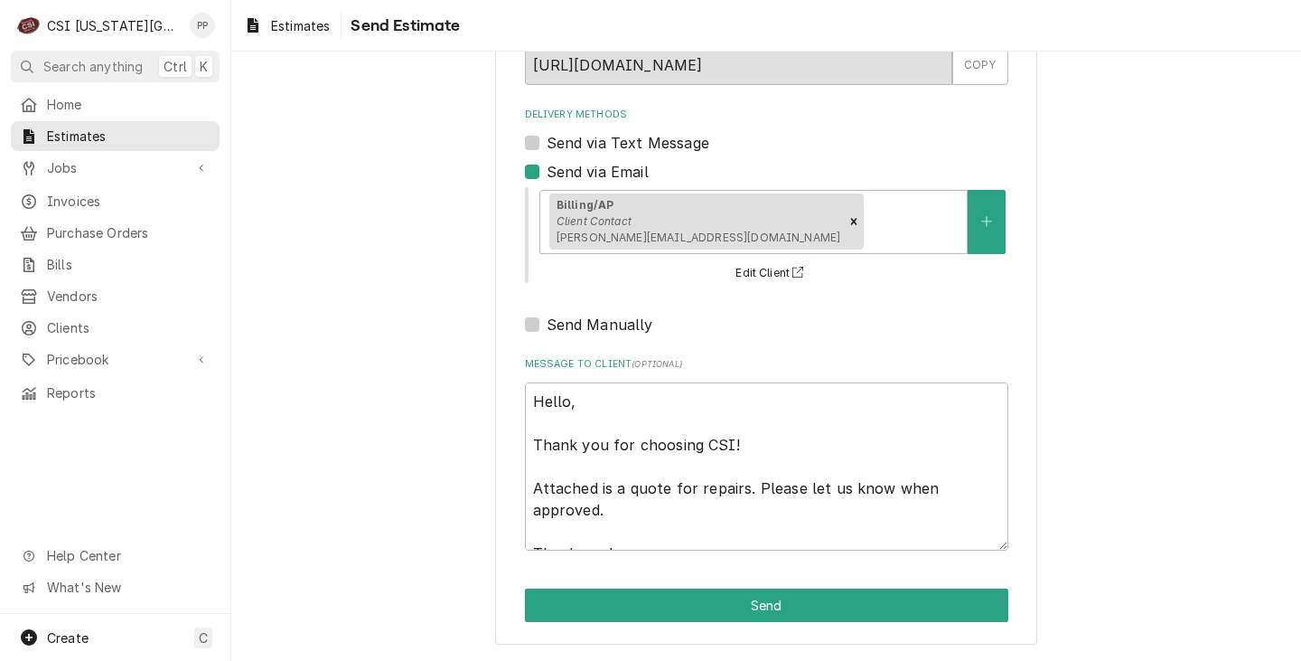
click at [795, 636] on div "Please provide the following information to send this estimate to your client. …" at bounding box center [766, 299] width 542 height 691
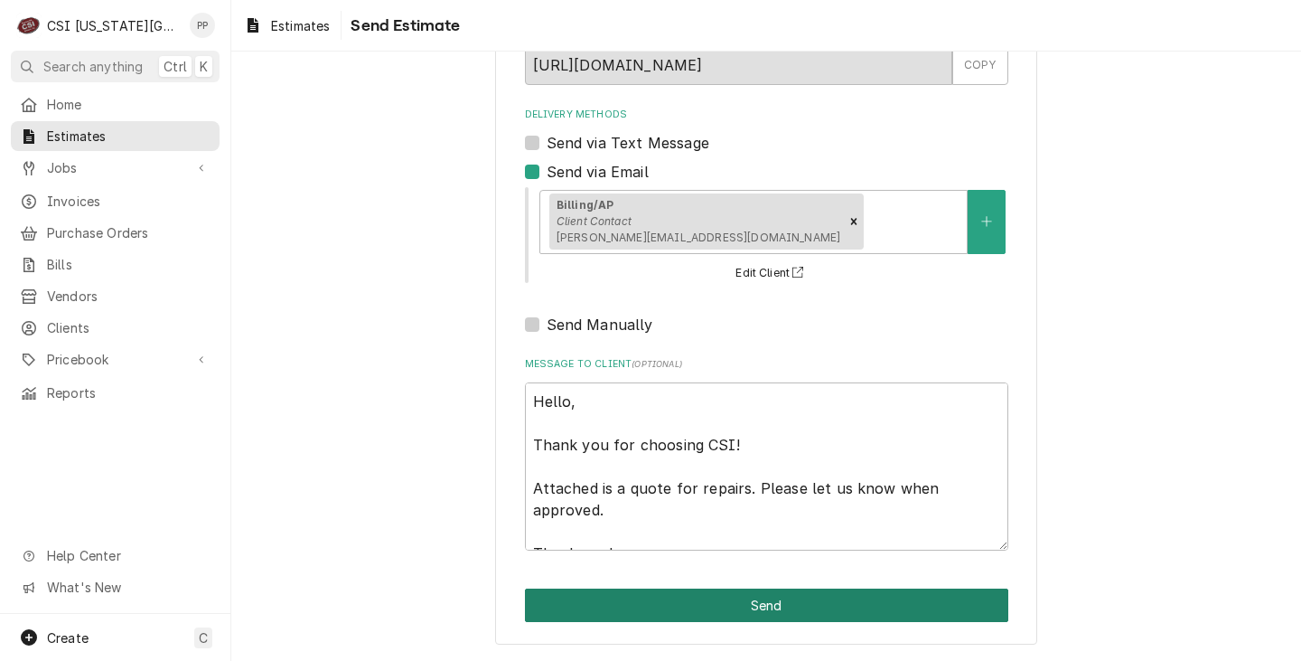
click at [772, 610] on button "Send" at bounding box center [766, 604] width 483 height 33
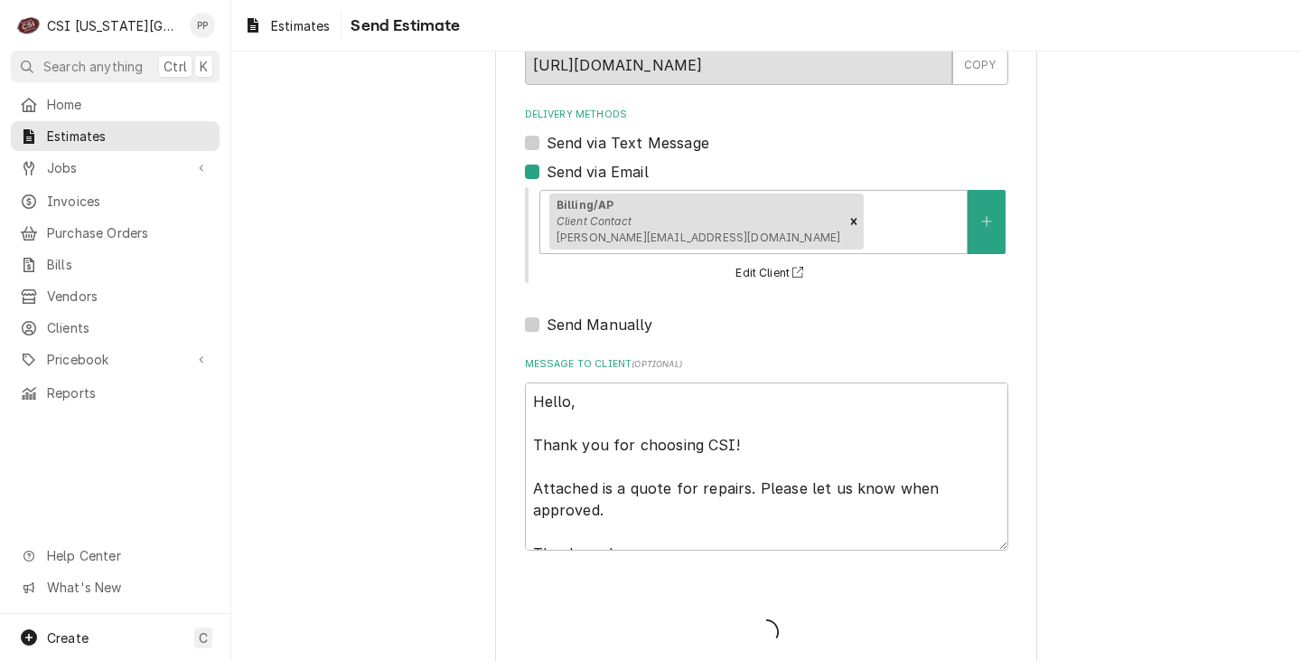
type textarea "x"
